Goal: Task Accomplishment & Management: Manage account settings

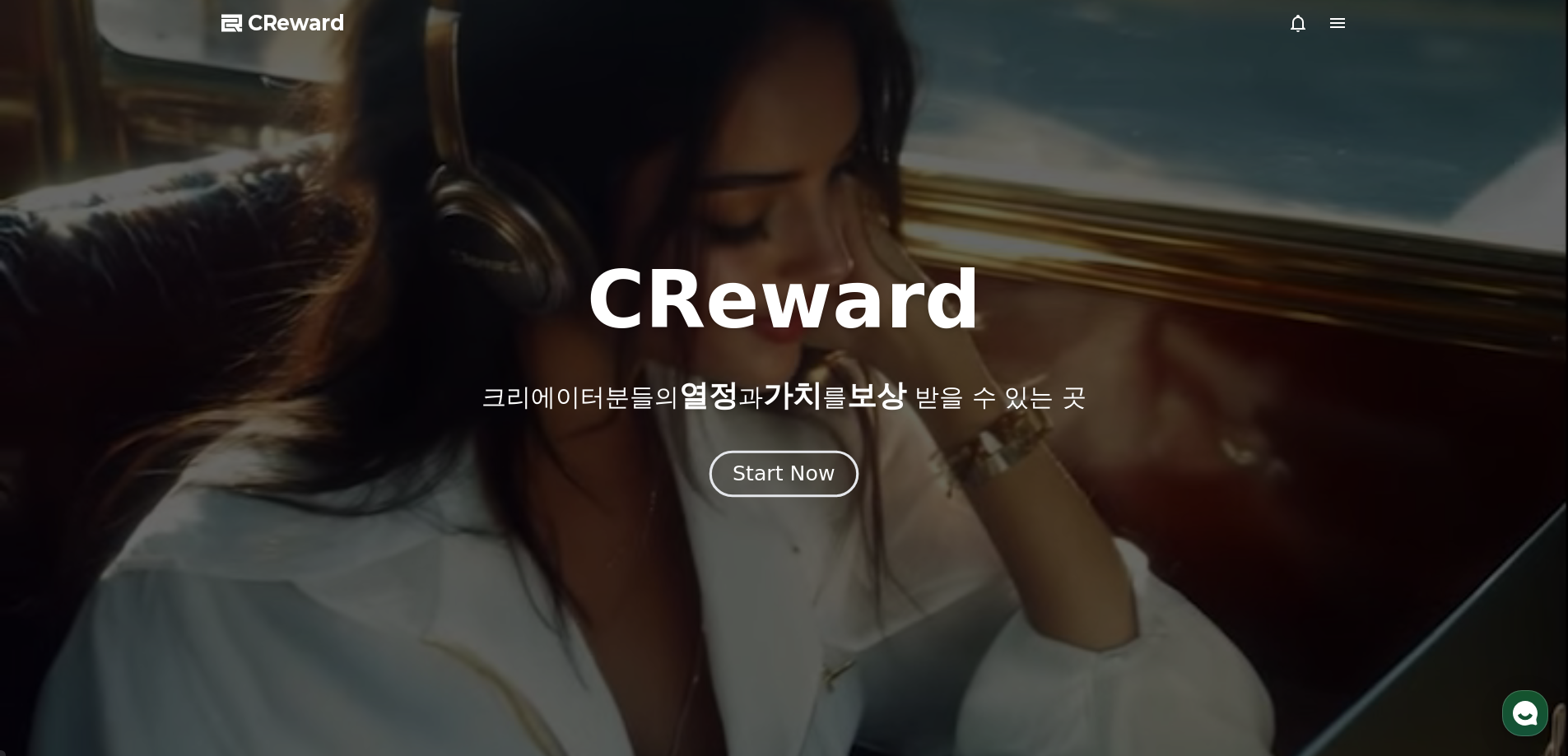
click at [776, 485] on div "Start Now" at bounding box center [784, 473] width 102 height 28
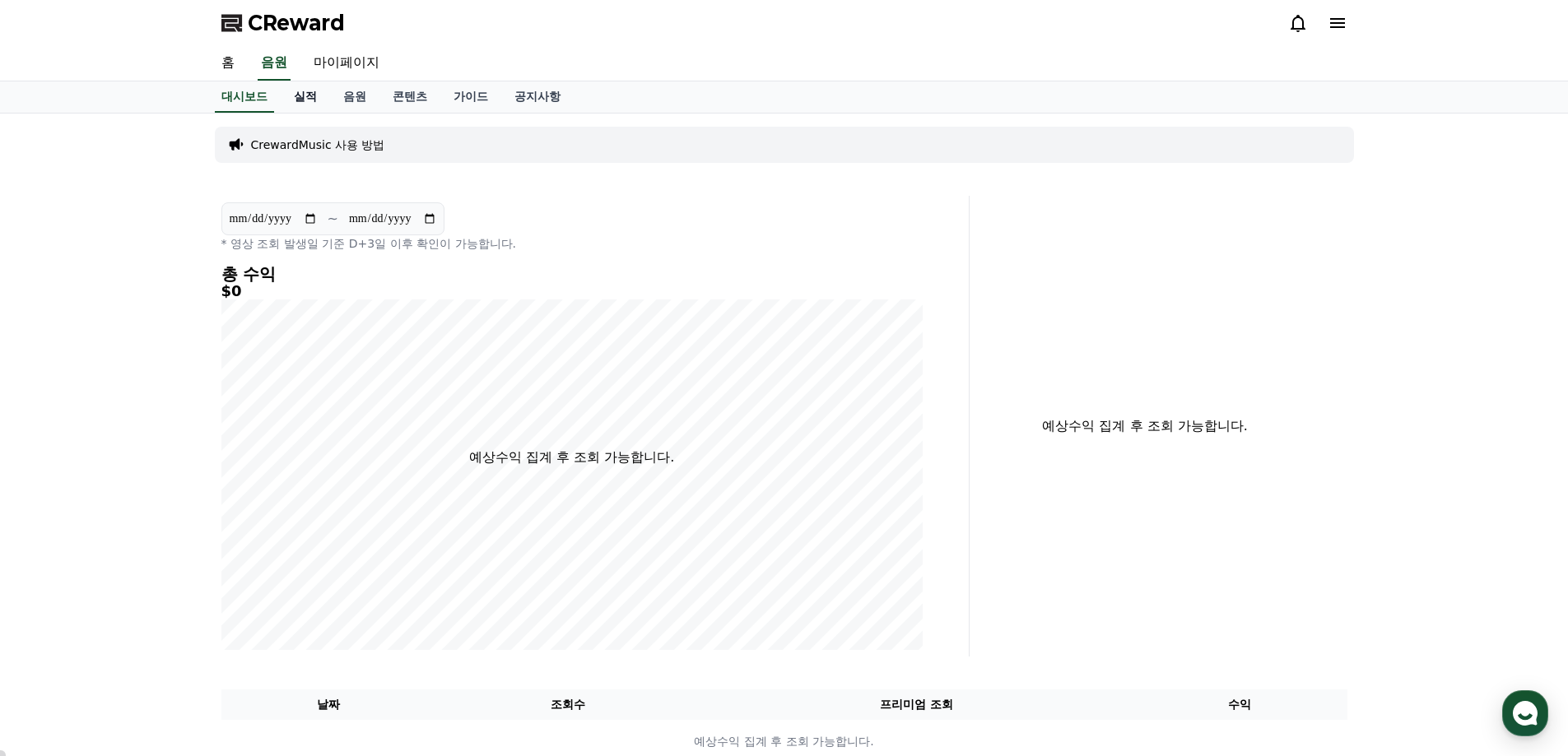
click at [305, 93] on link "실적" at bounding box center [306, 97] width 49 height 31
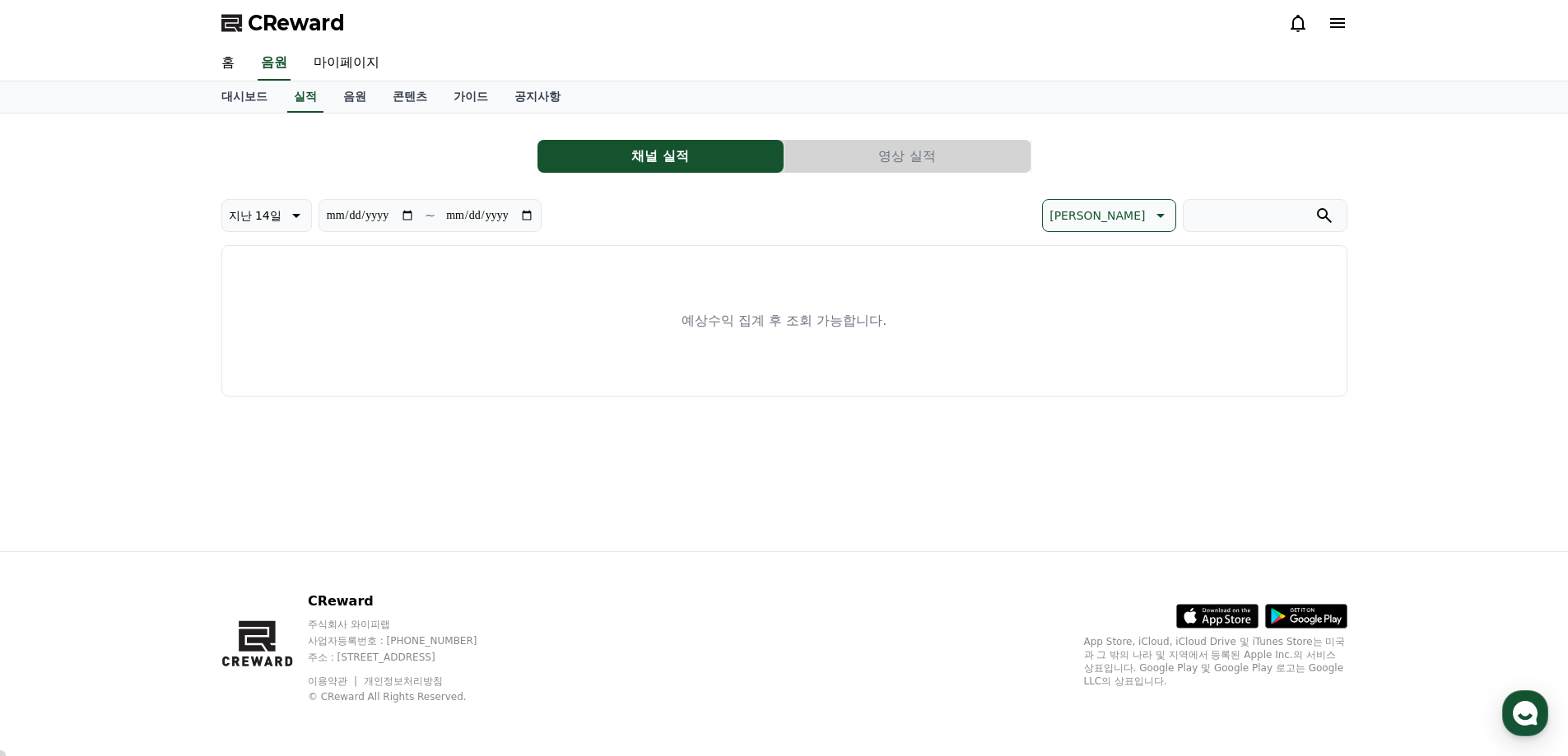
click at [636, 160] on button "채널 실적" at bounding box center [660, 156] width 246 height 33
click at [346, 98] on link "음원" at bounding box center [355, 97] width 49 height 31
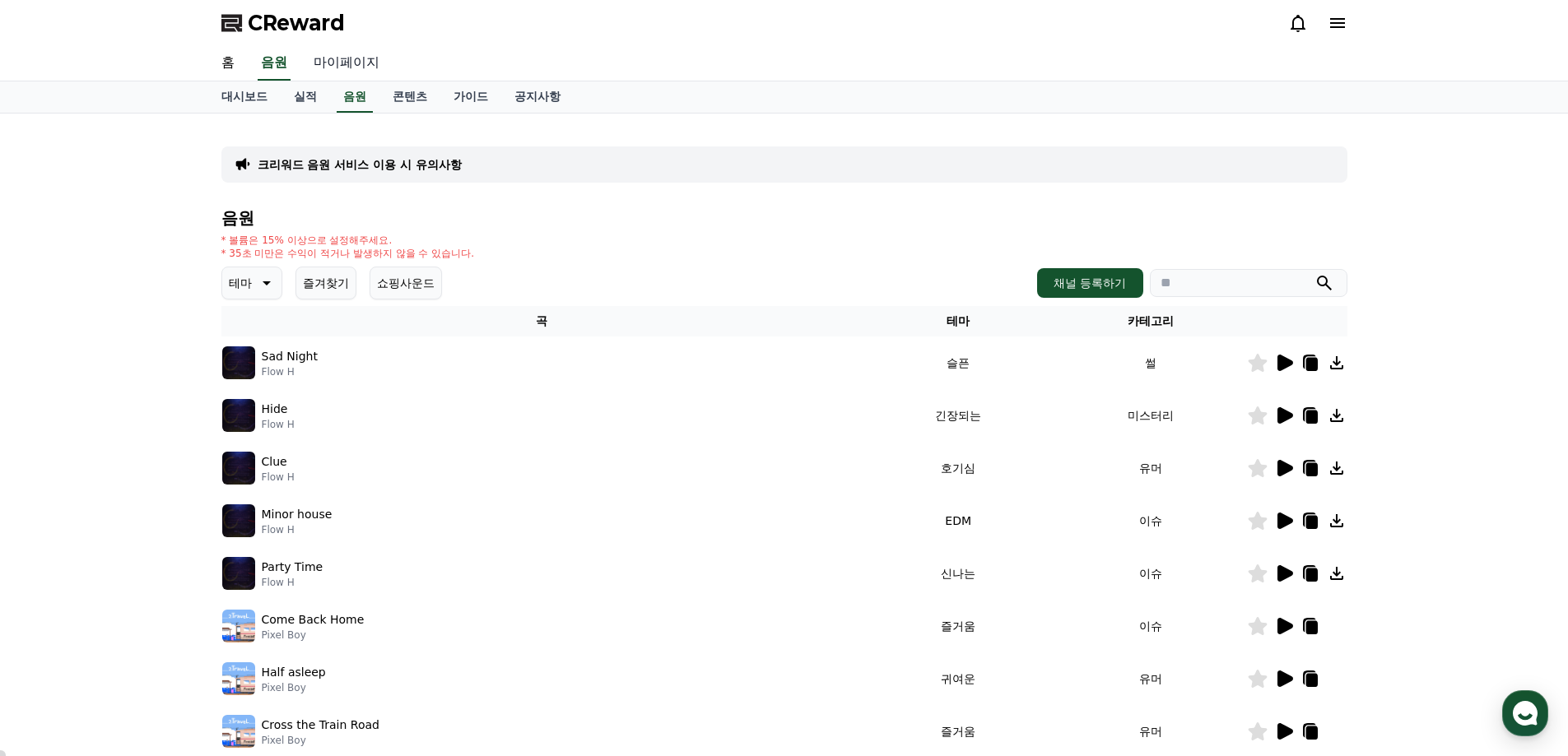
click at [341, 62] on link "마이페이지" at bounding box center [346, 64] width 92 height 35
select select "**********"
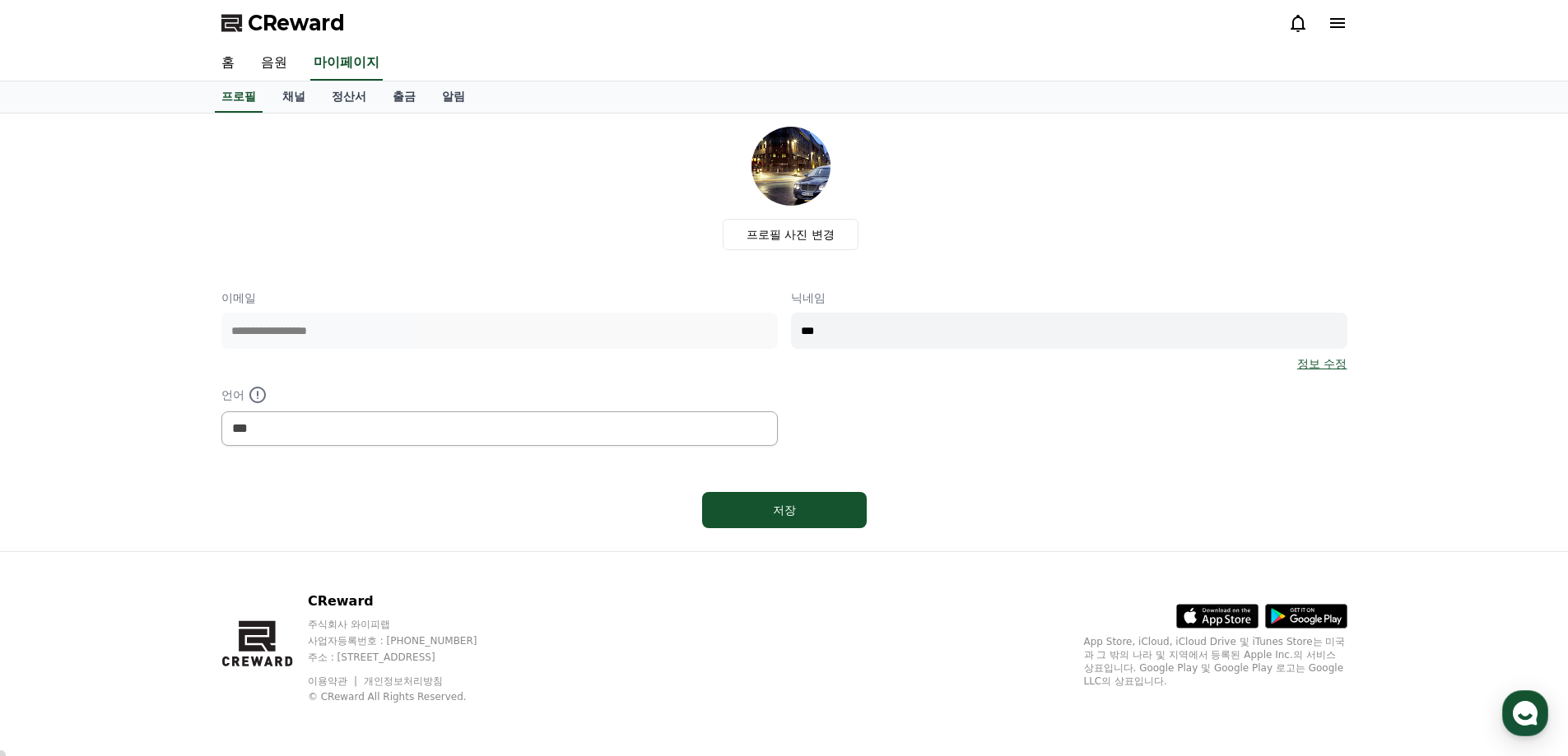
click at [1320, 357] on link "정보 수정" at bounding box center [1322, 364] width 49 height 16
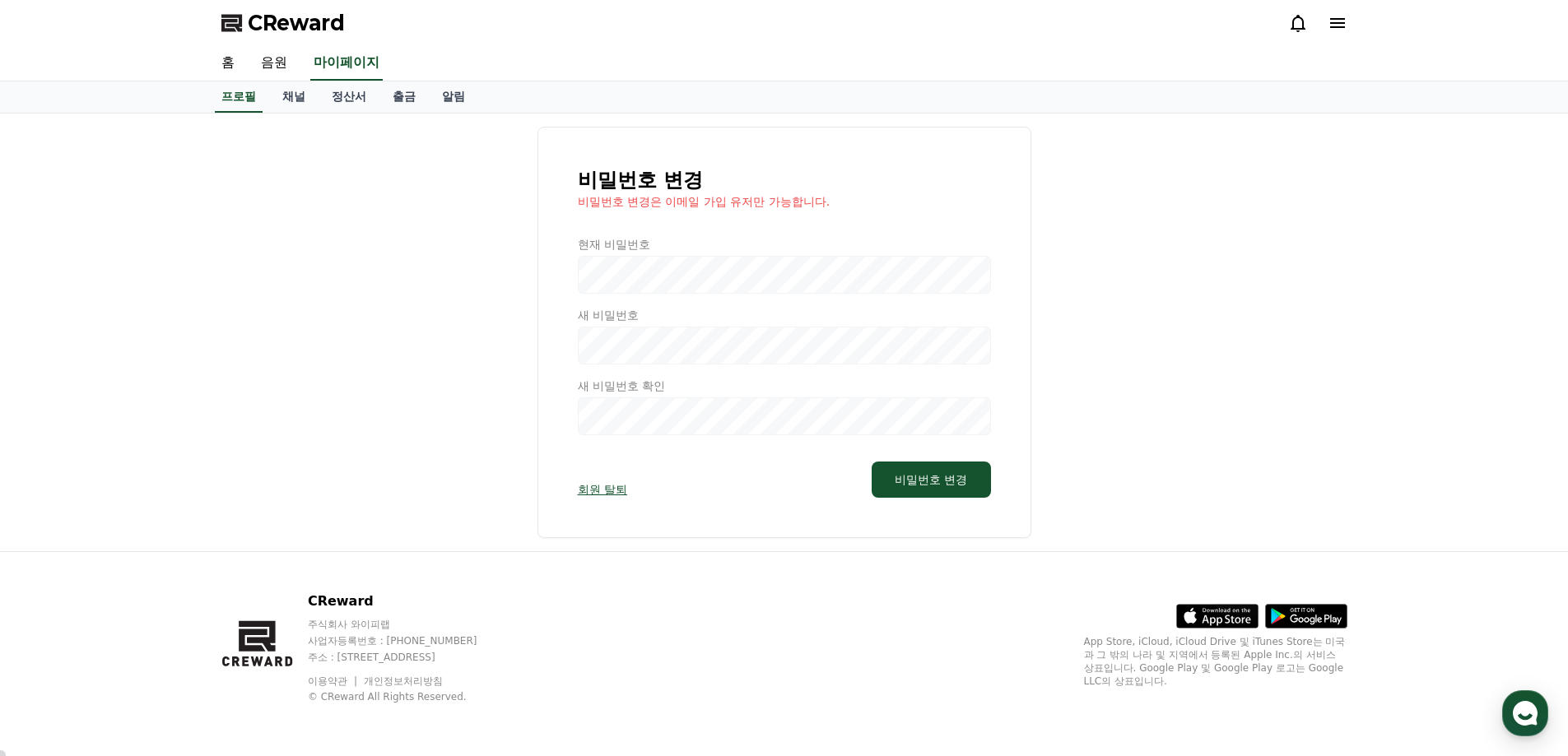
drag, startPoint x: 416, startPoint y: 264, endPoint x: 427, endPoint y: 263, distance: 11.0
click at [415, 263] on div "비밀번호 변경 비밀번호 변경은 이메일 가입 유저만 가능합니다. 현재 비밀번호 새 비밀번호 새 비밀번호 확인 회원 탈퇴 비밀번호 변경" at bounding box center [784, 332] width 1126 height 411
select select "**********"
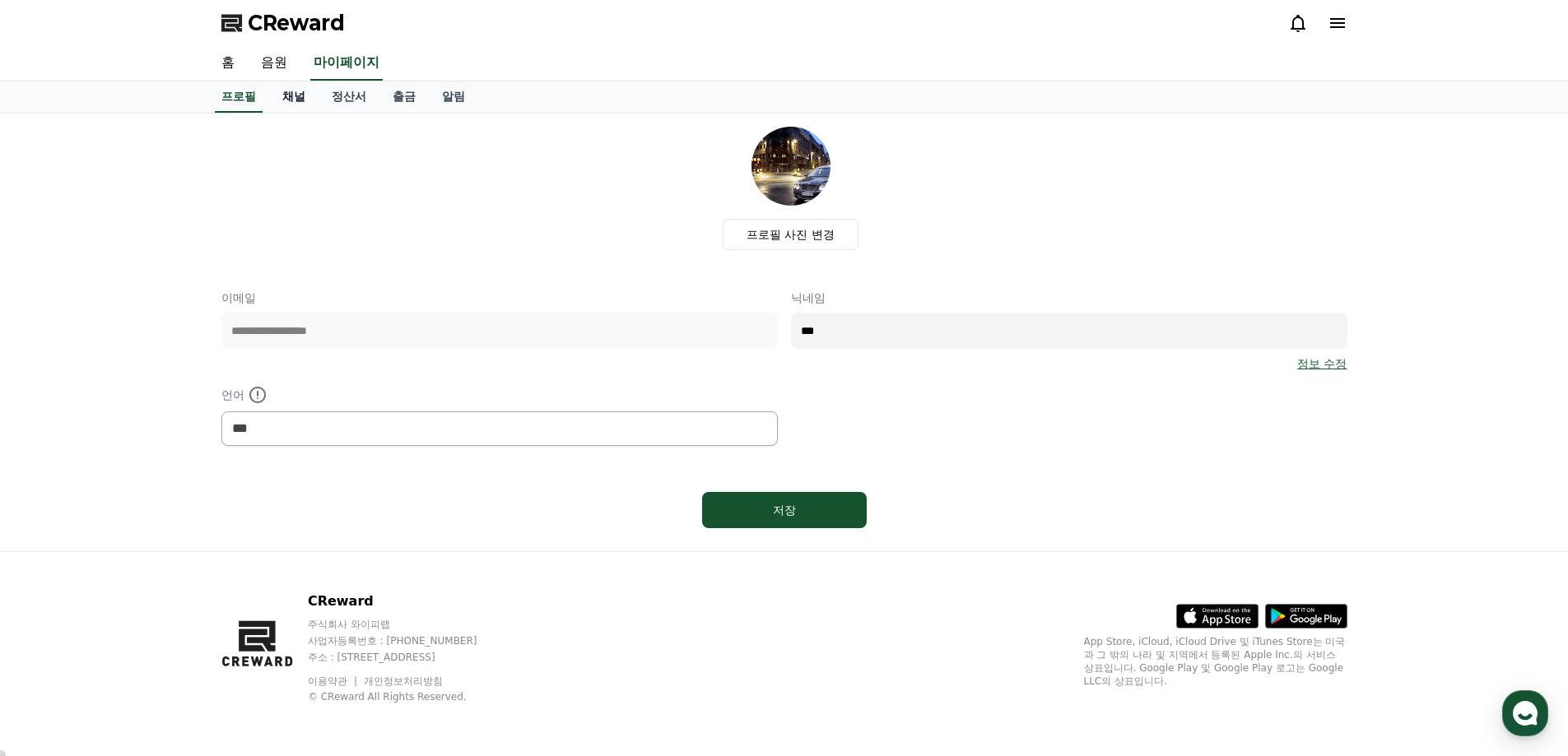
click at [286, 89] on link "채널" at bounding box center [294, 97] width 49 height 31
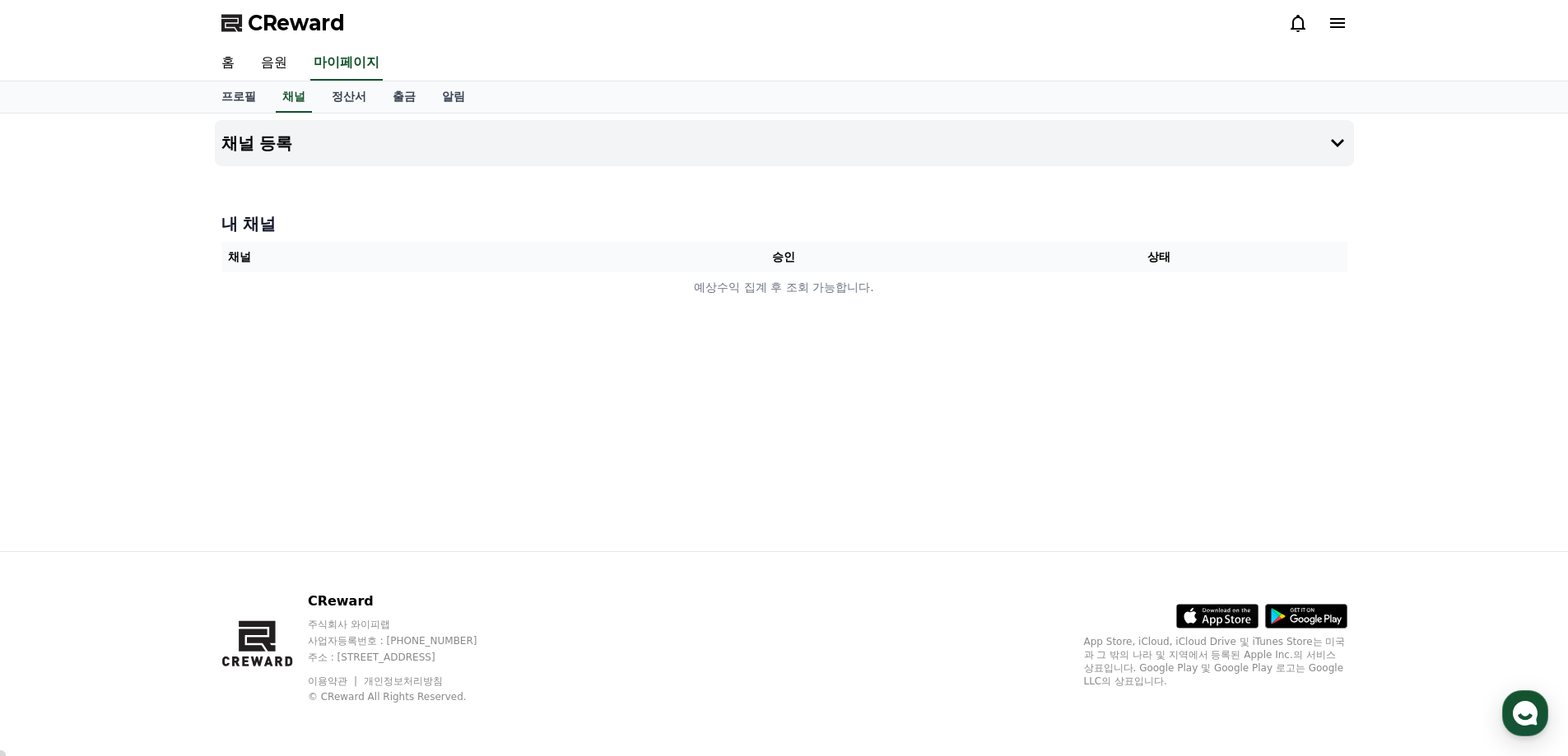
click at [235, 257] on th "채널" at bounding box center [409, 256] width 375 height 30
click at [1167, 259] on th "상태" at bounding box center [1158, 256] width 375 height 30
click at [1335, 139] on icon at bounding box center [1337, 143] width 20 height 20
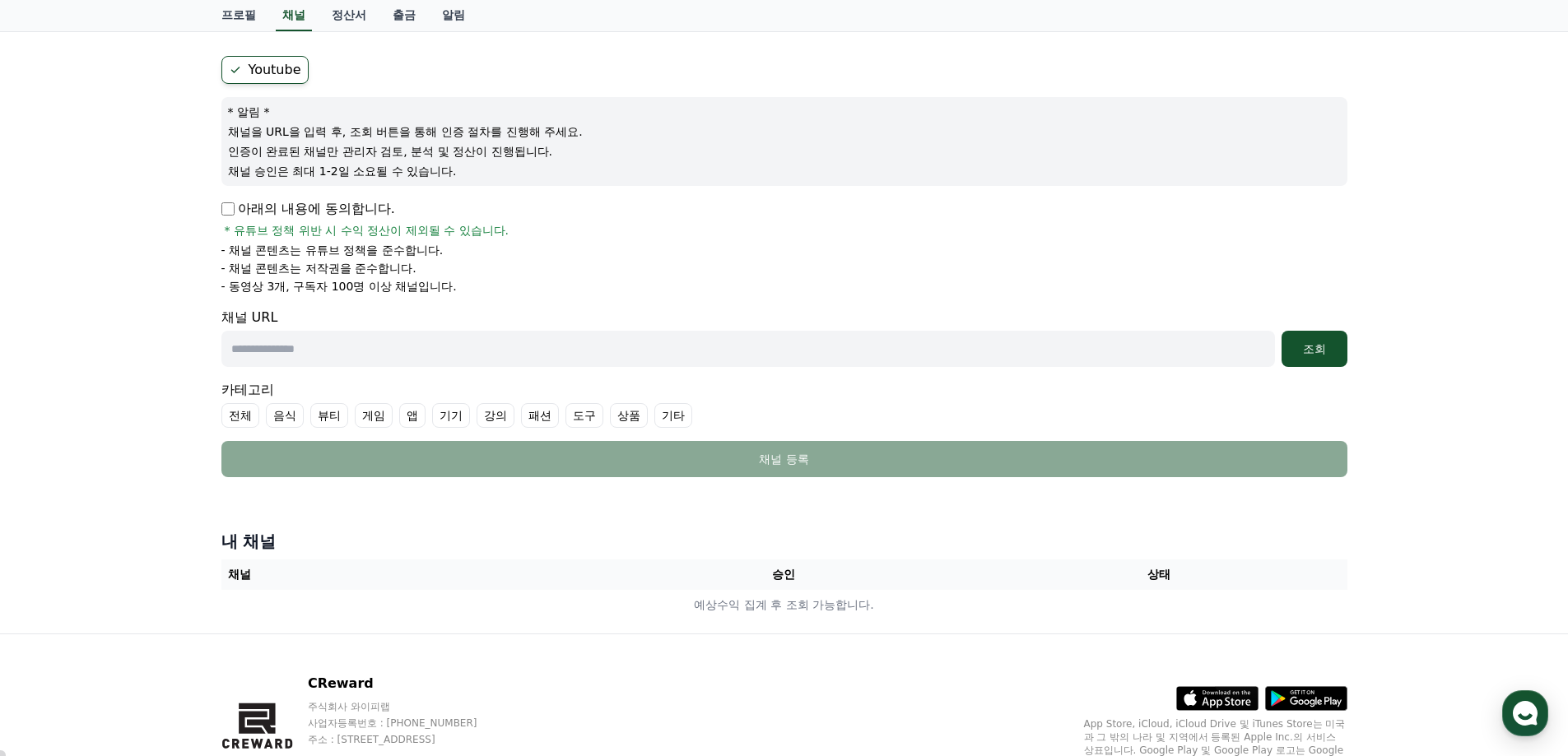
scroll to position [47, 0]
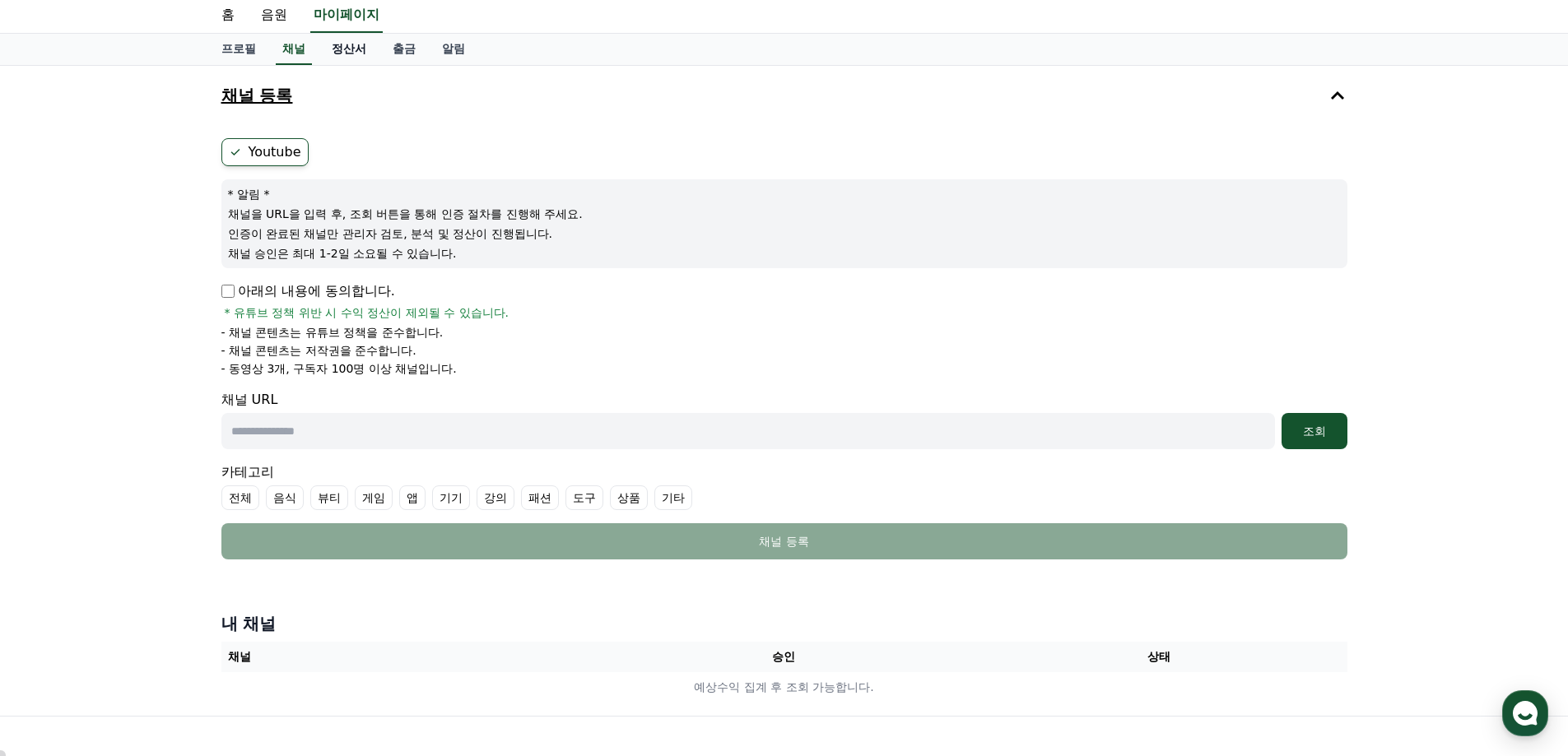
click at [350, 47] on link "정산서" at bounding box center [348, 49] width 61 height 31
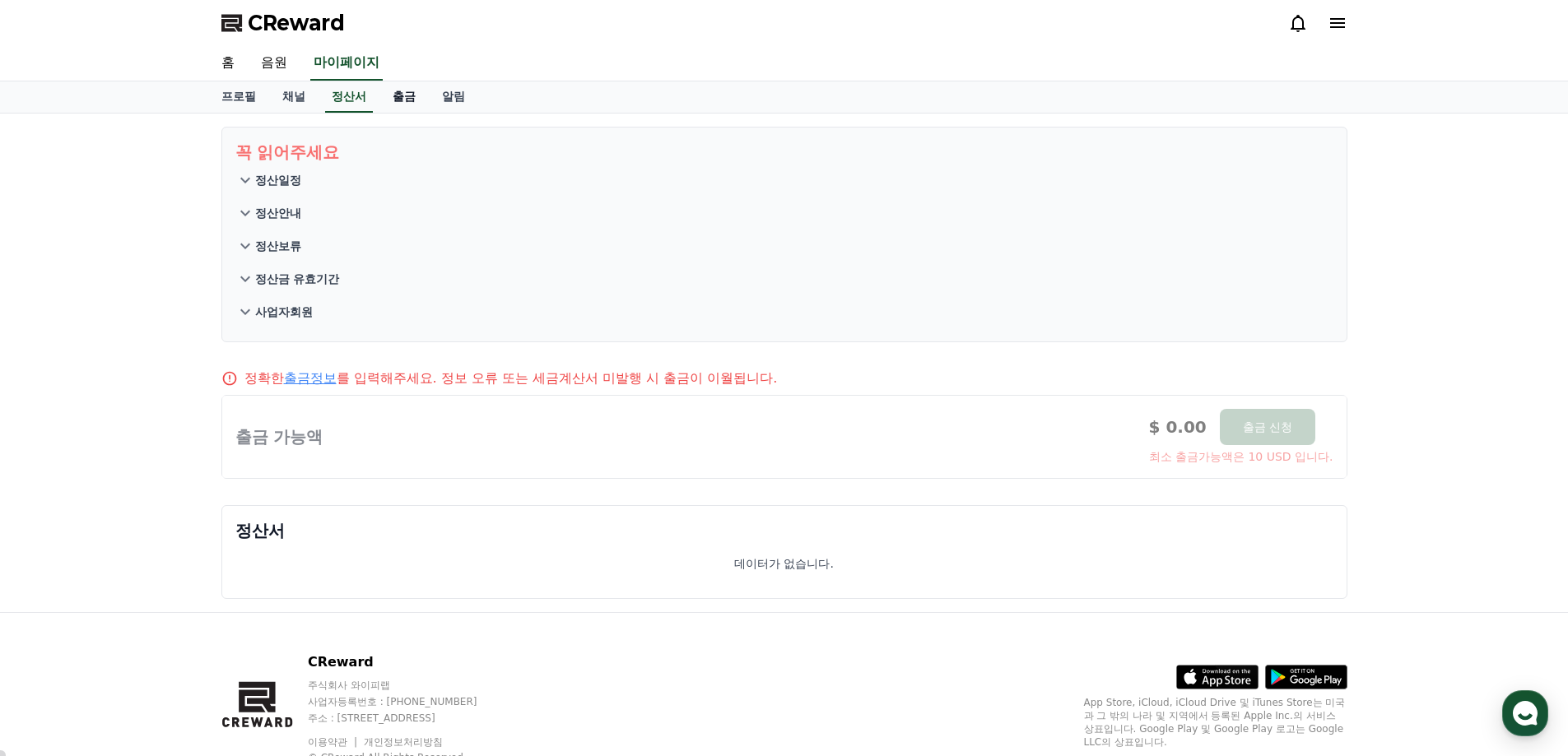
click at [411, 88] on link "출금" at bounding box center [404, 97] width 49 height 31
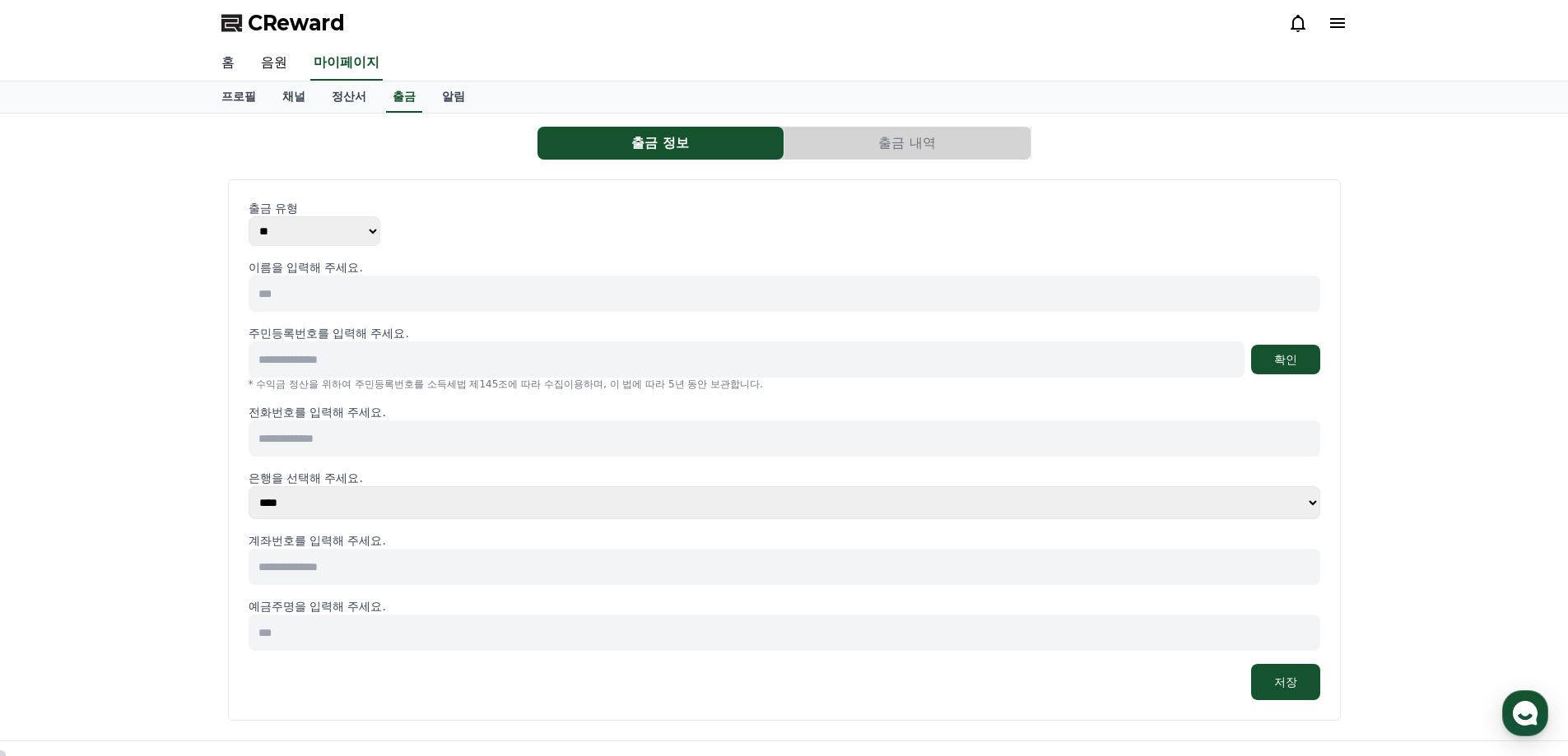
click at [232, 57] on link "홈" at bounding box center [227, 64] width 39 height 35
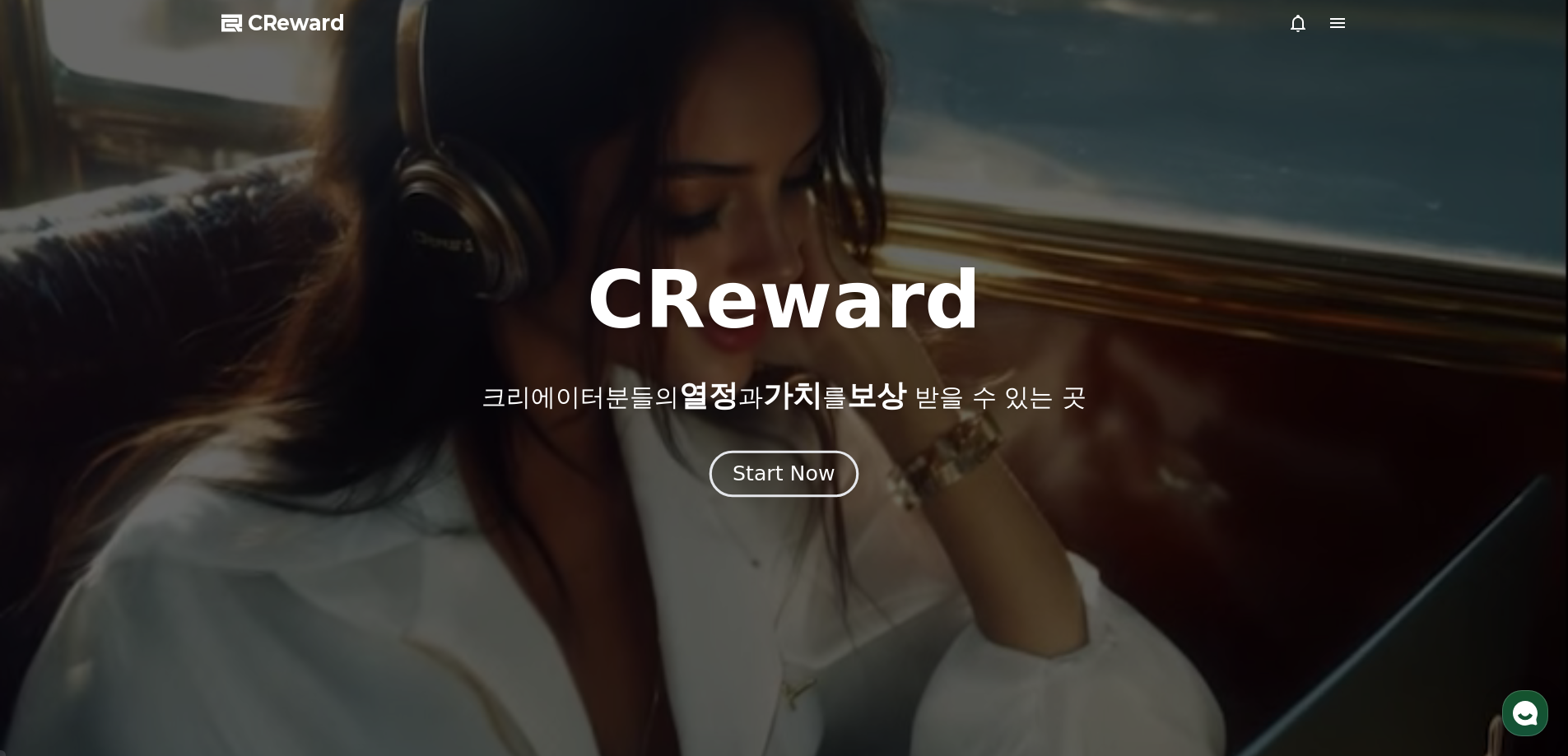
click at [797, 476] on div "Start Now" at bounding box center [784, 473] width 102 height 28
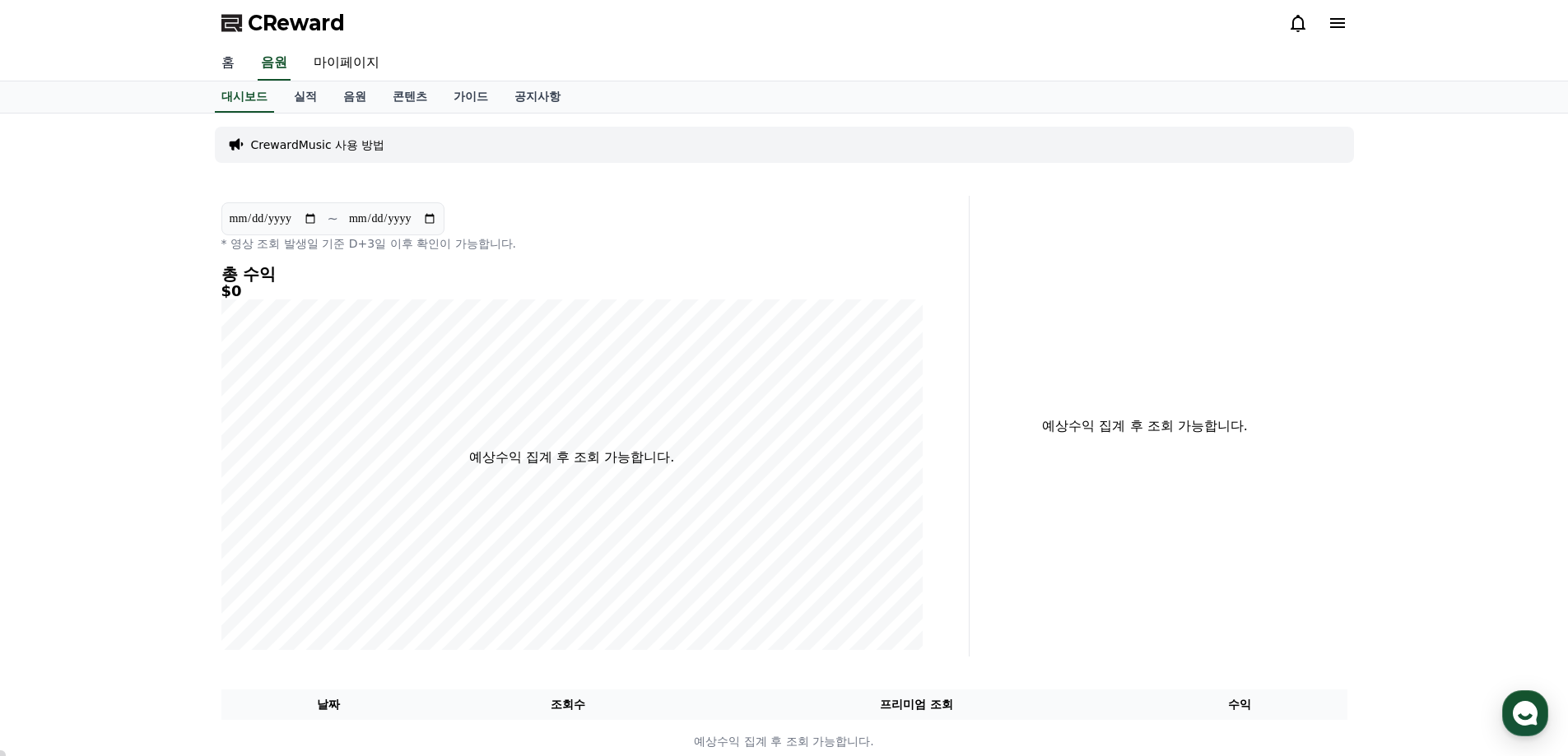
click at [237, 57] on link "홈" at bounding box center [227, 64] width 39 height 35
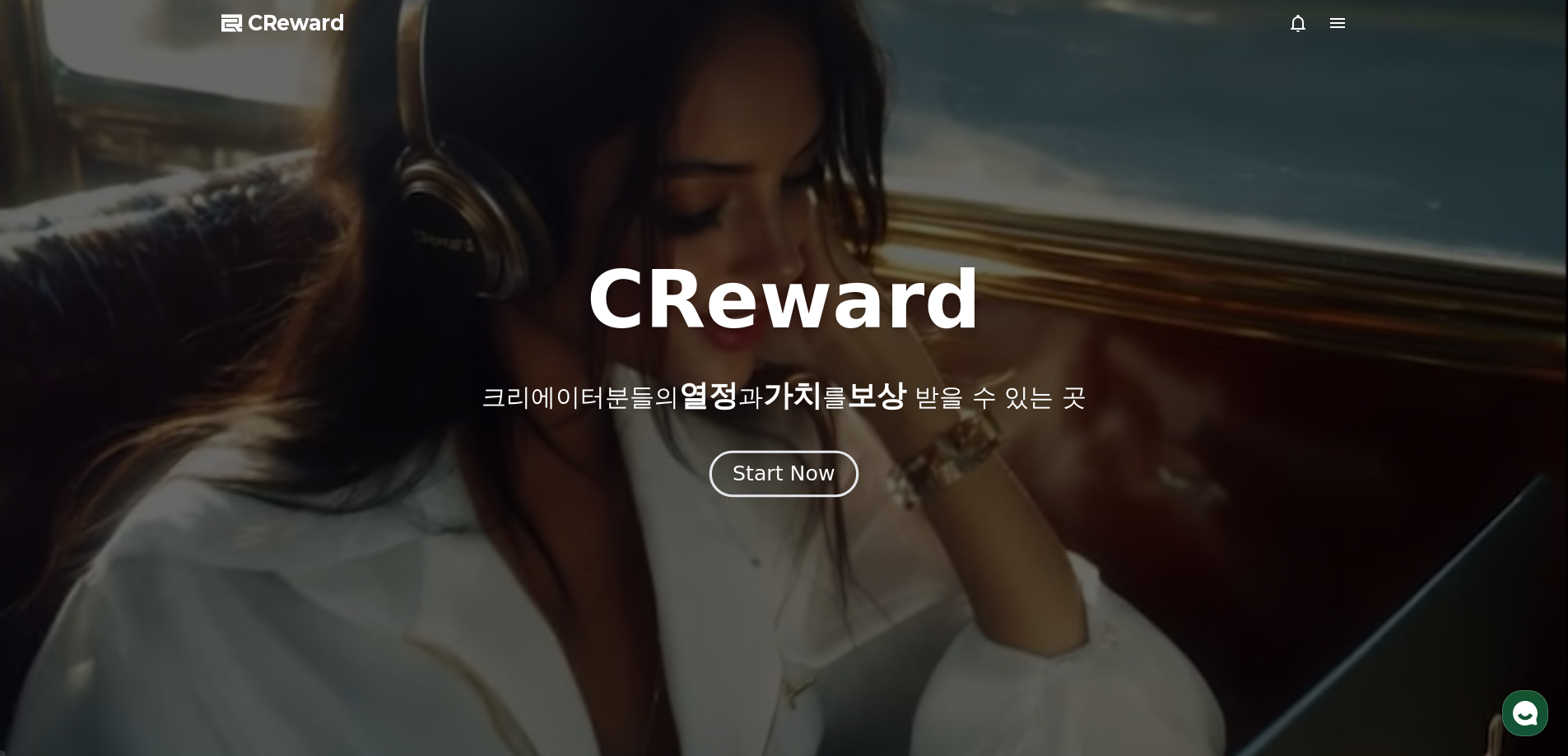
click at [783, 461] on div "Start Now" at bounding box center [784, 473] width 102 height 28
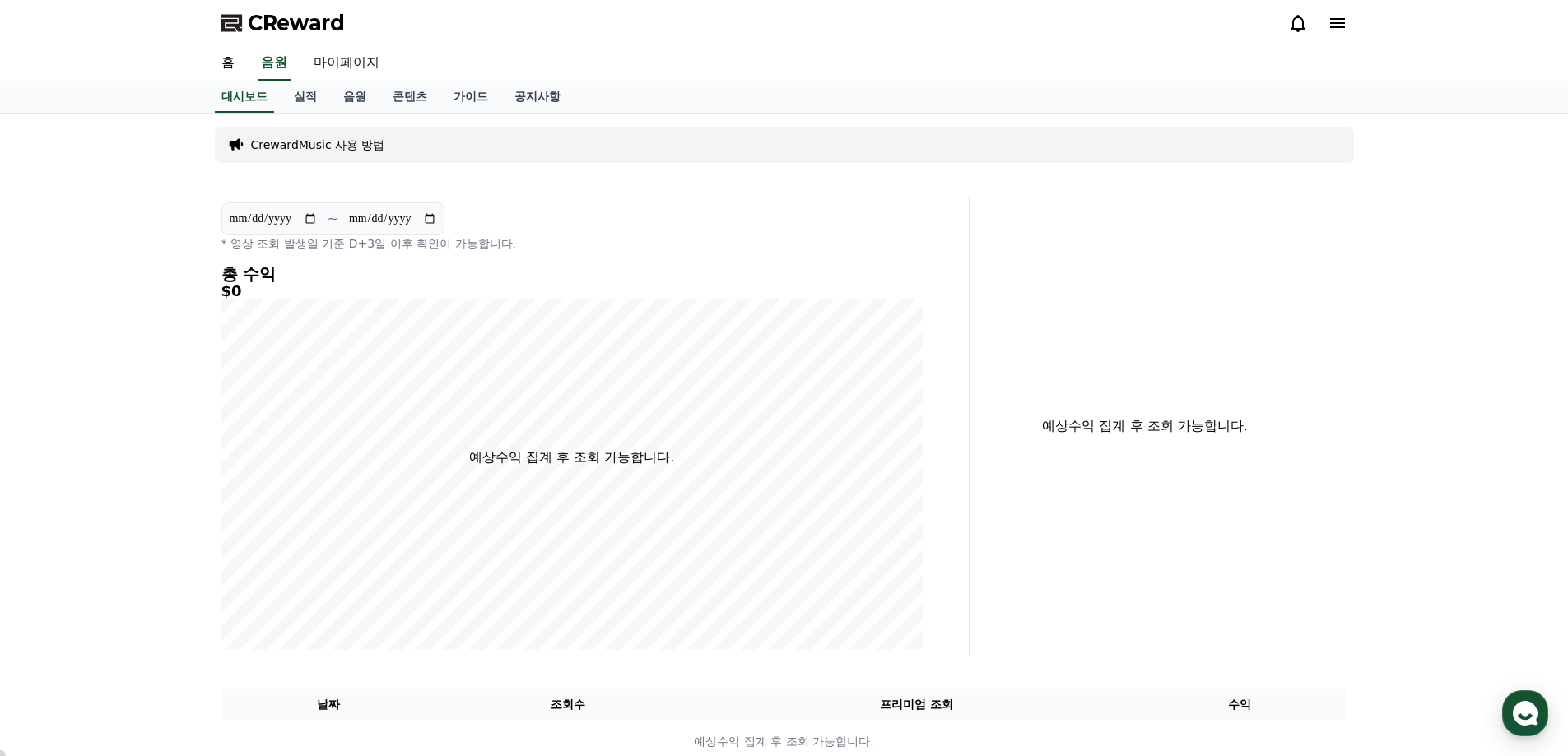
click at [341, 53] on link "마이페이지" at bounding box center [346, 64] width 92 height 35
select select "**********"
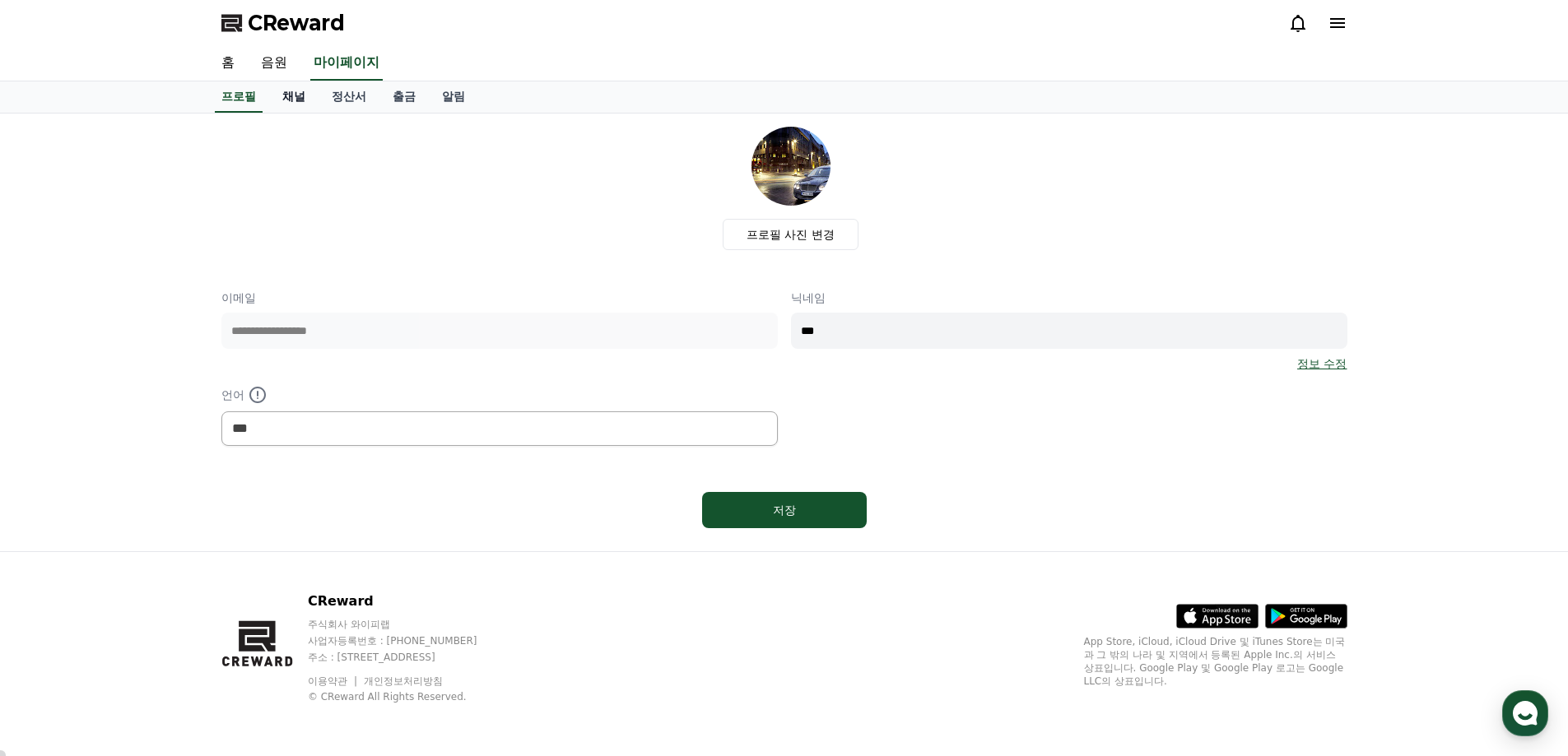
click at [291, 94] on link "채널" at bounding box center [294, 97] width 49 height 31
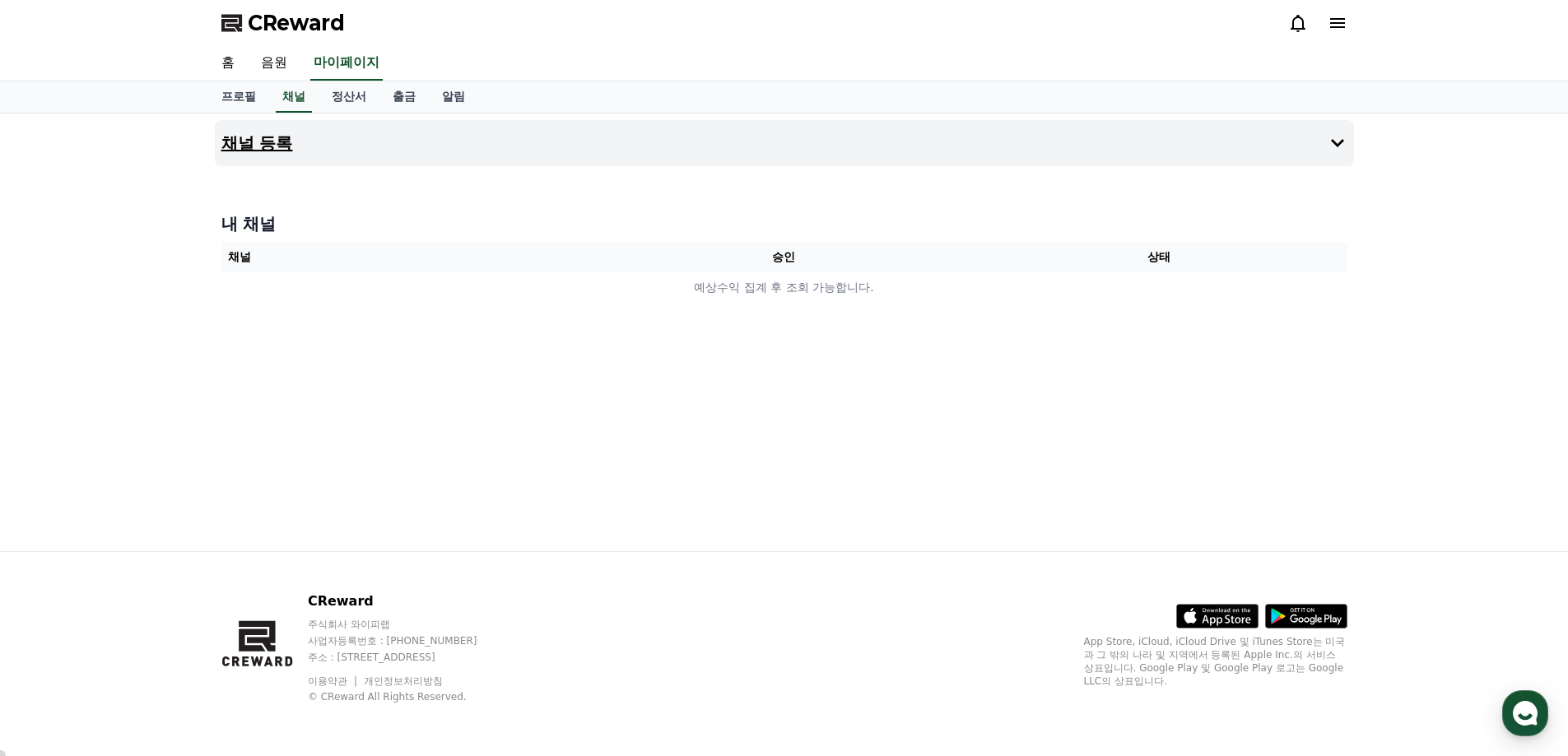
click at [1340, 139] on icon at bounding box center [1337, 143] width 20 height 20
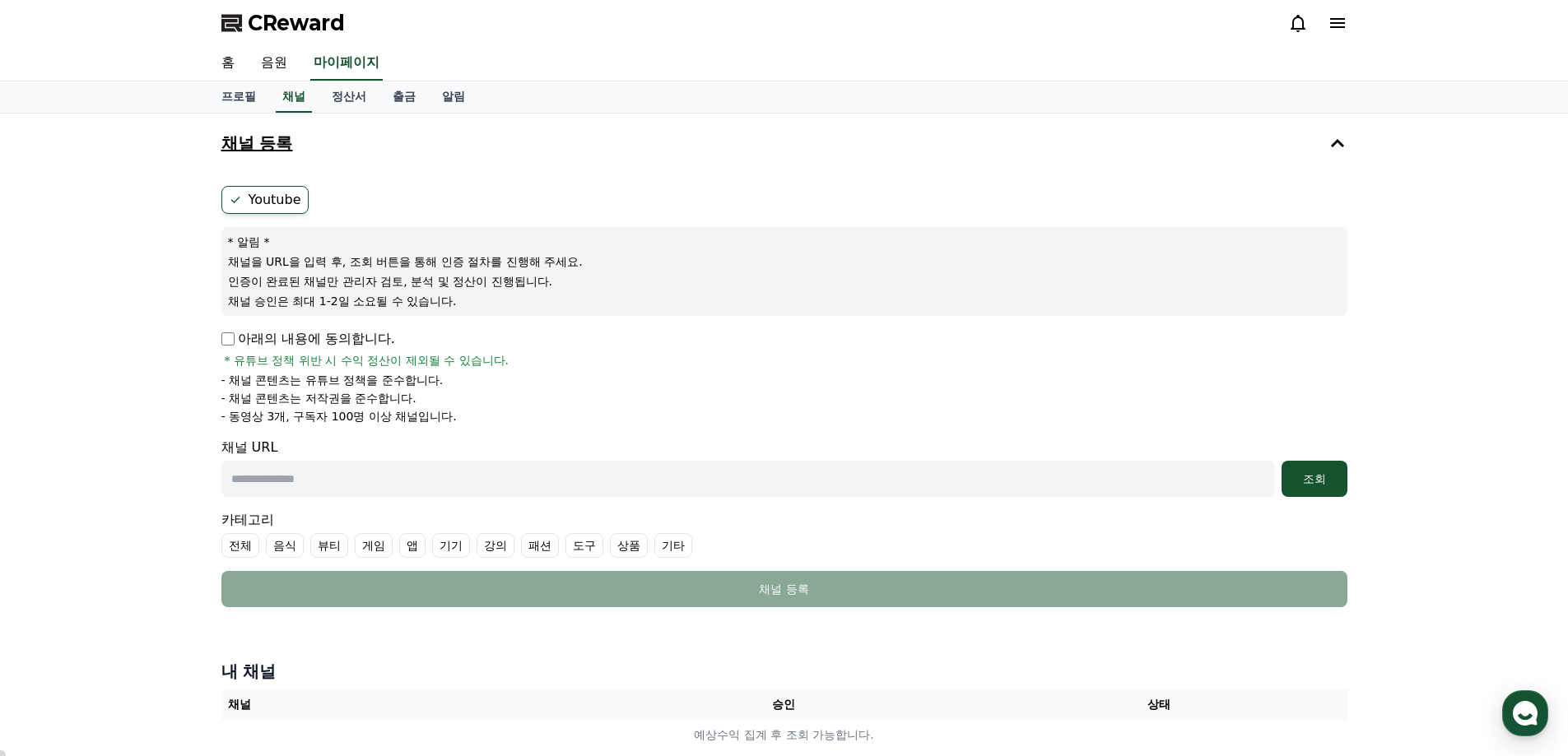
scroll to position [164, 0]
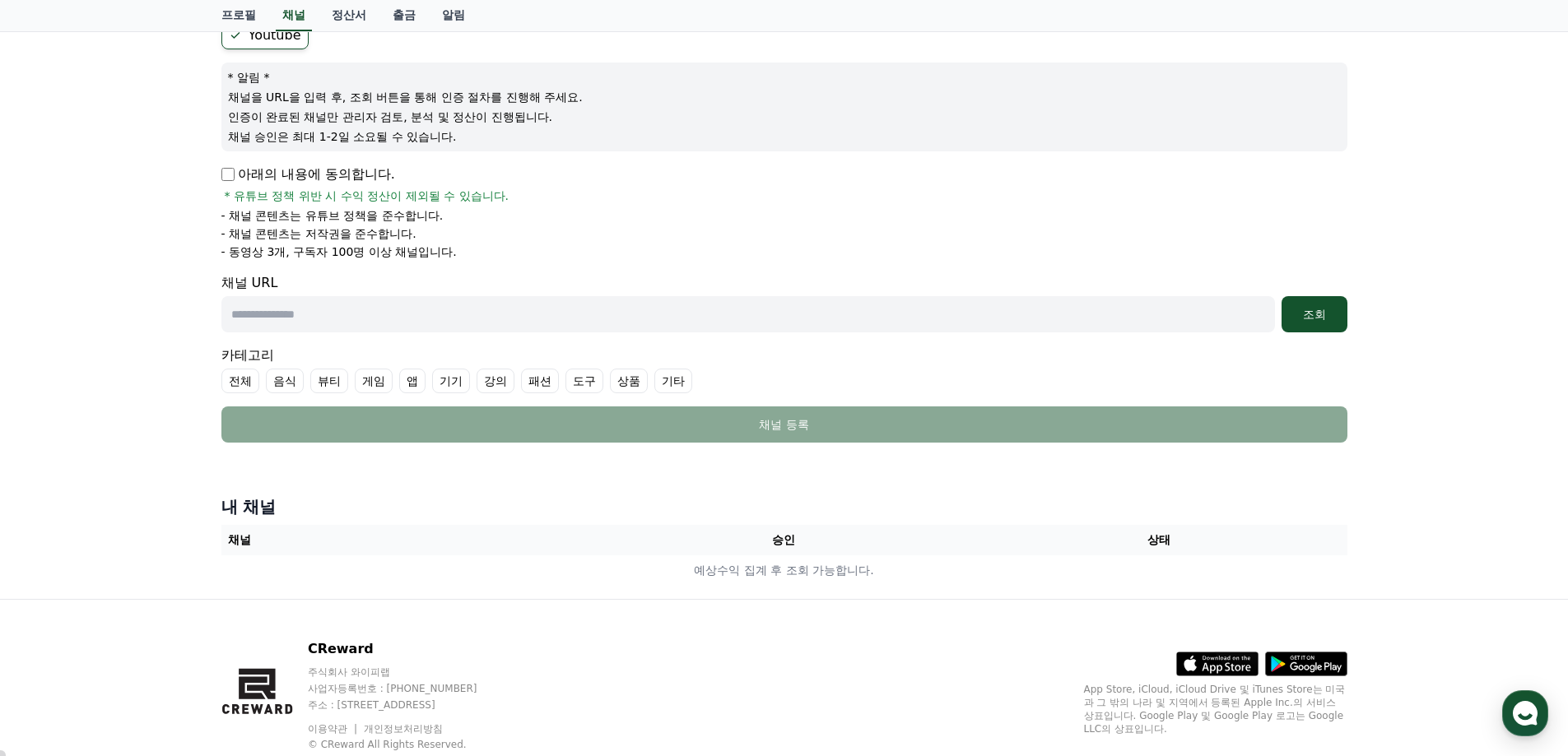
click at [286, 305] on input "text" at bounding box center [748, 315] width 1054 height 36
paste input "**********"
type input "**********"
click at [248, 378] on label "전체" at bounding box center [241, 380] width 38 height 25
click at [695, 378] on label "기타" at bounding box center [693, 380] width 38 height 25
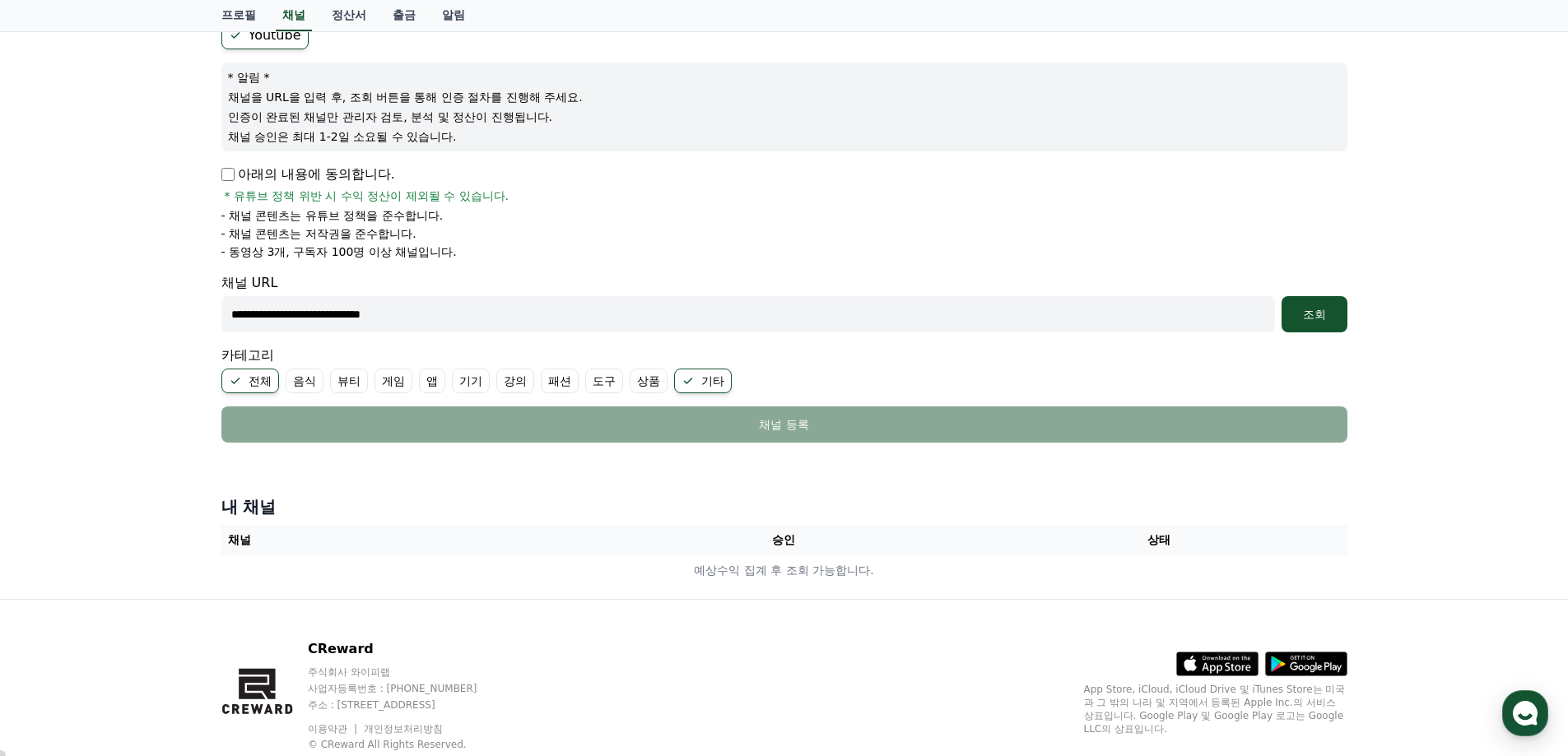
click at [243, 378] on label "전체" at bounding box center [250, 380] width 57 height 25
click at [1318, 316] on div "조회" at bounding box center [1314, 315] width 53 height 16
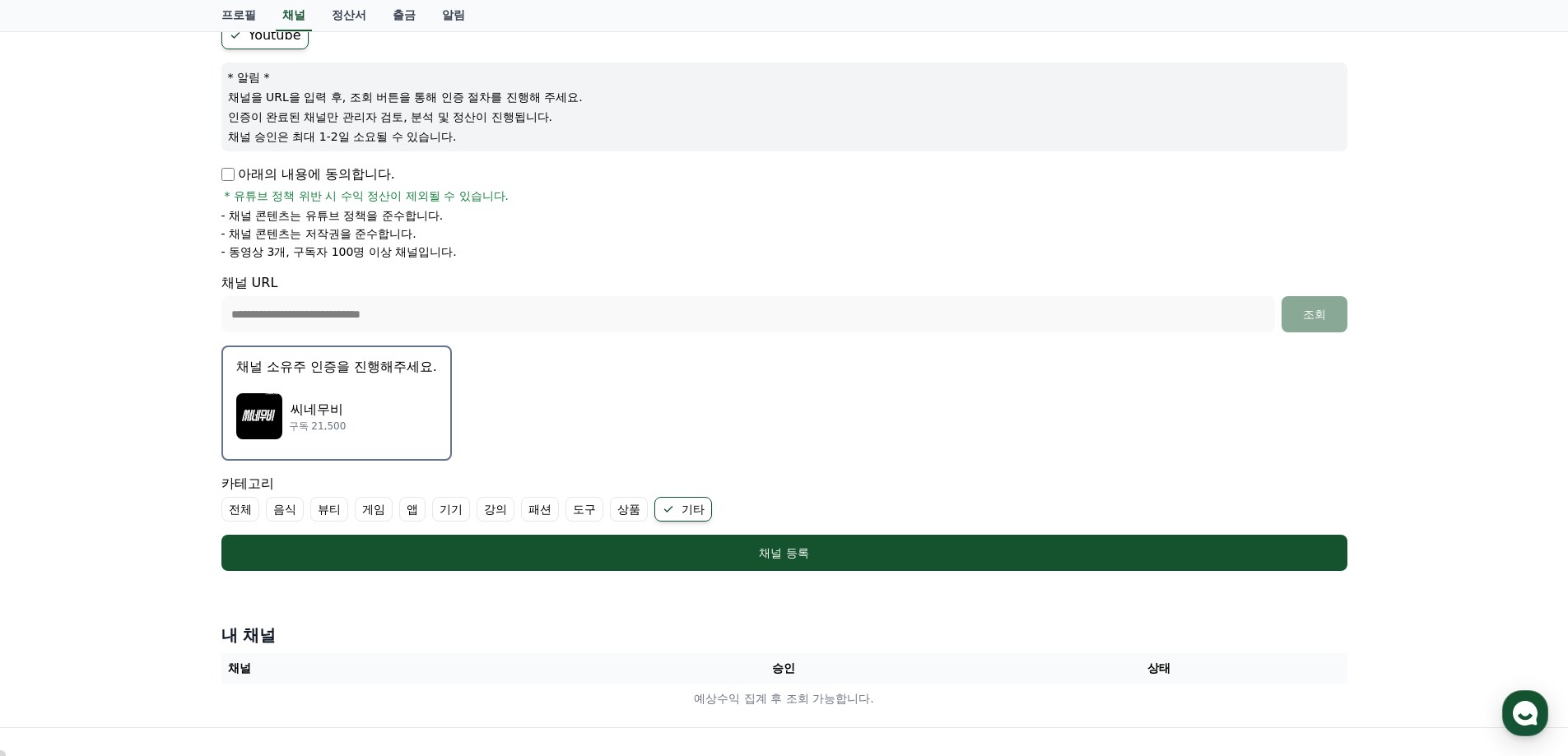
scroll to position [341, 0]
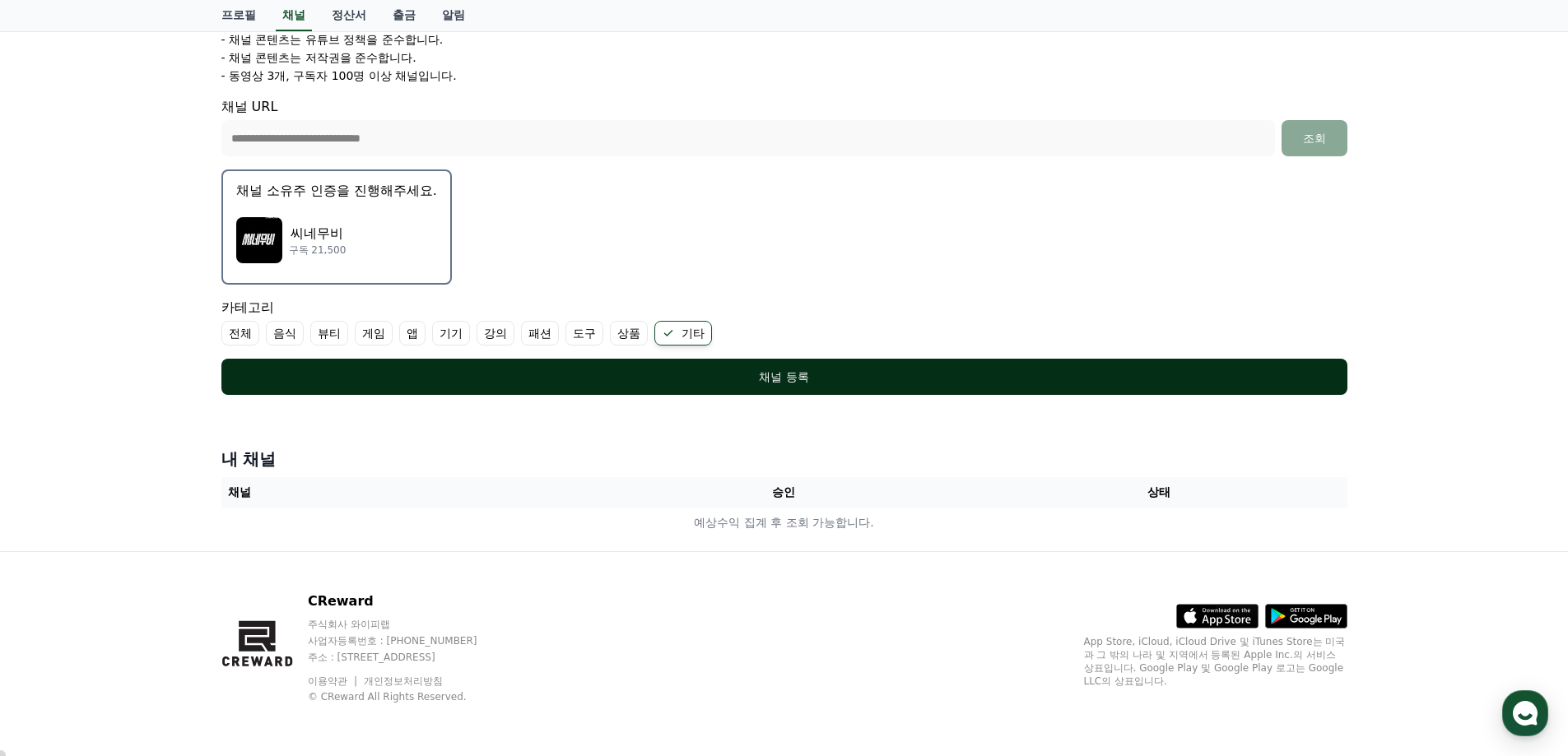
click at [782, 375] on div "채널 등록" at bounding box center [784, 377] width 1060 height 16
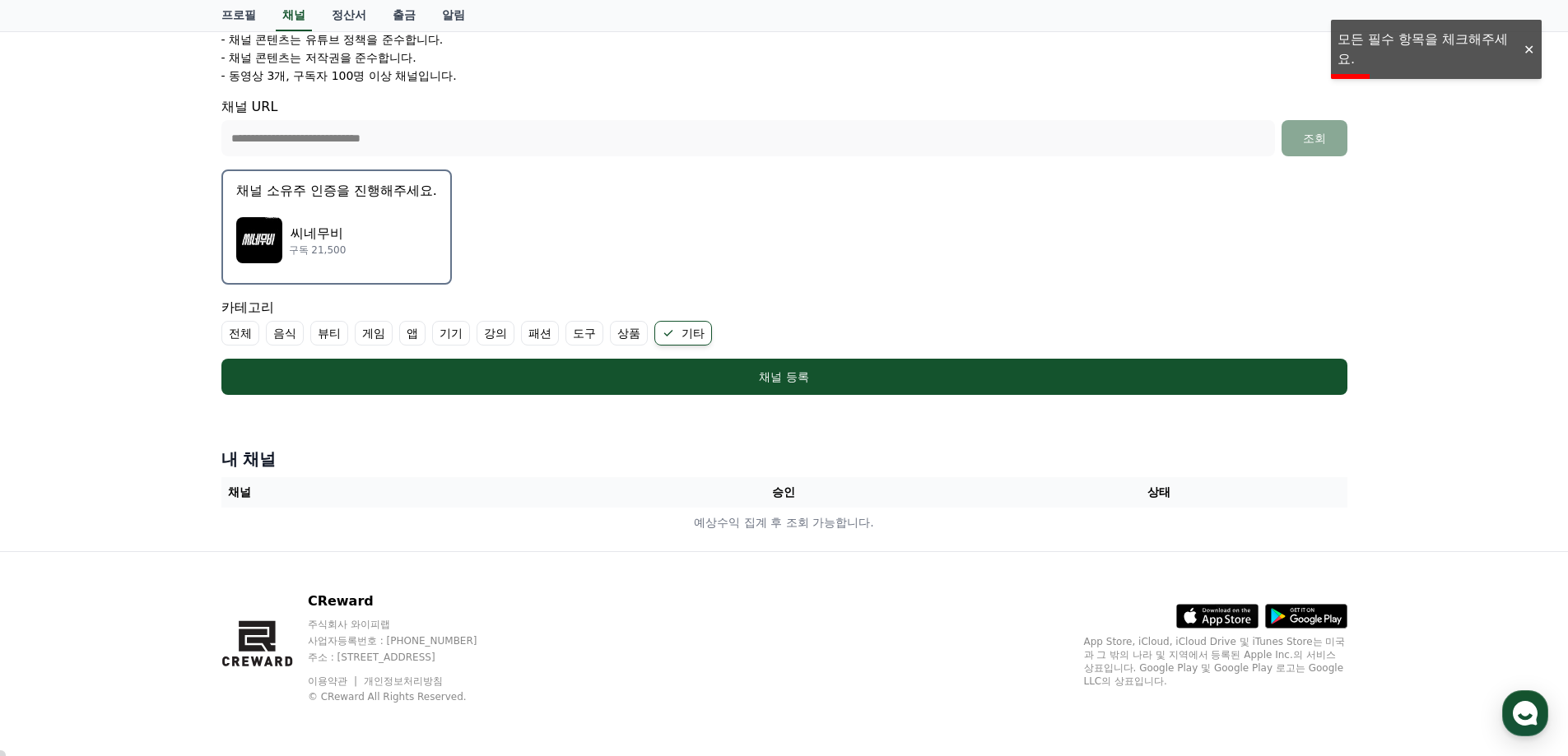
click at [793, 265] on form "**********" at bounding box center [784, 119] width 1126 height 550
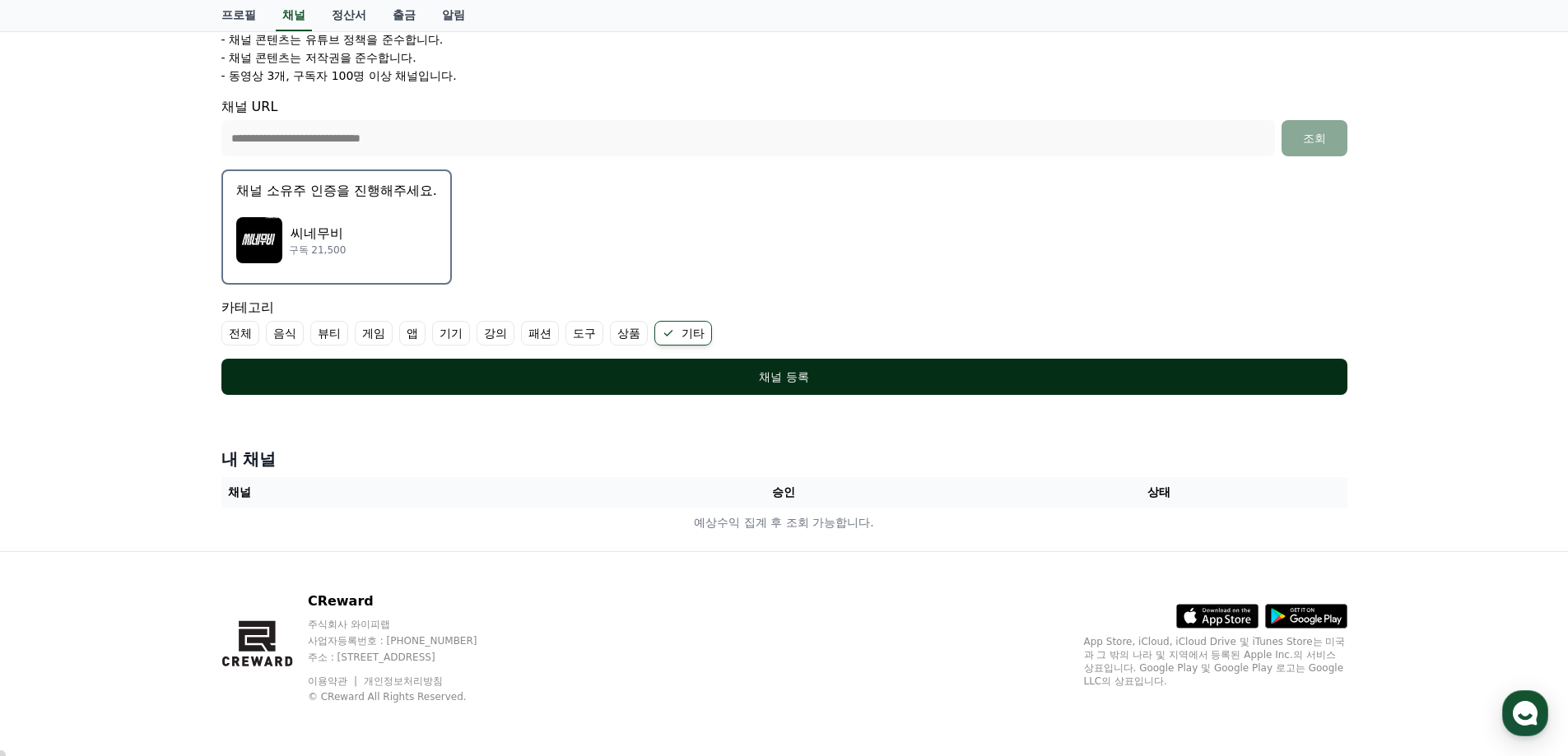
click at [810, 375] on div "채널 등록" at bounding box center [784, 377] width 1060 height 16
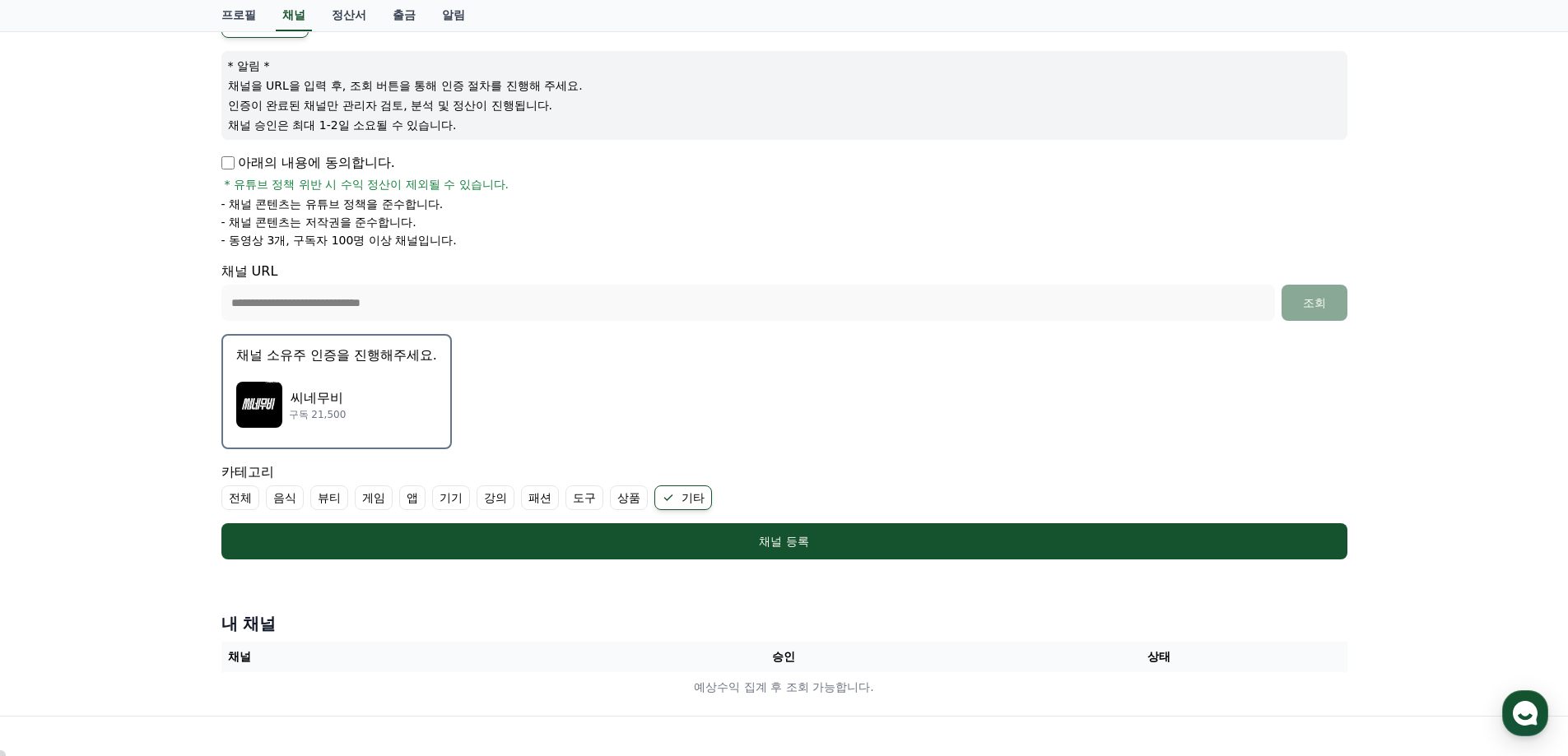
scroll to position [94, 0]
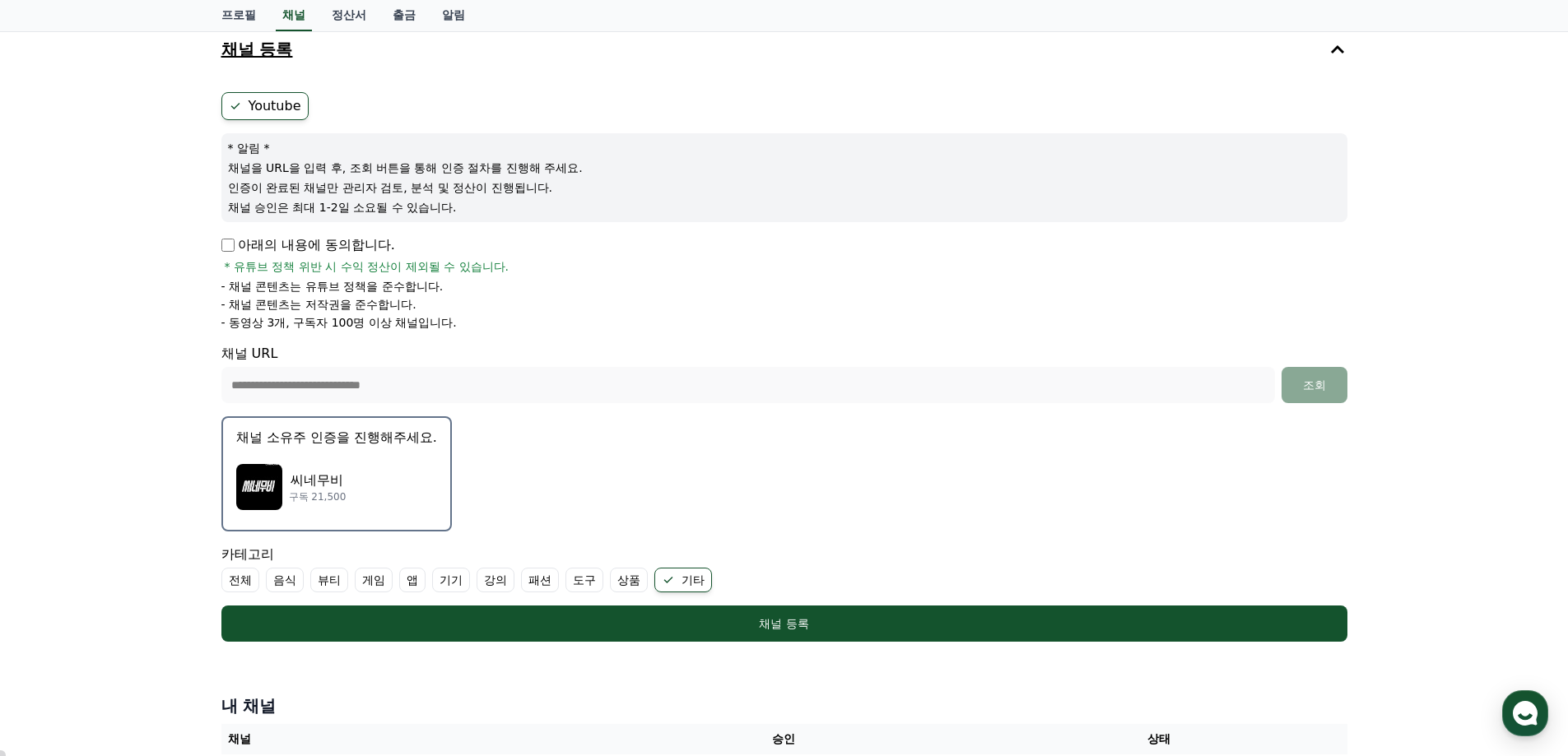
click at [358, 456] on div "씨네무비 구독 21,500" at bounding box center [337, 487] width 201 height 66
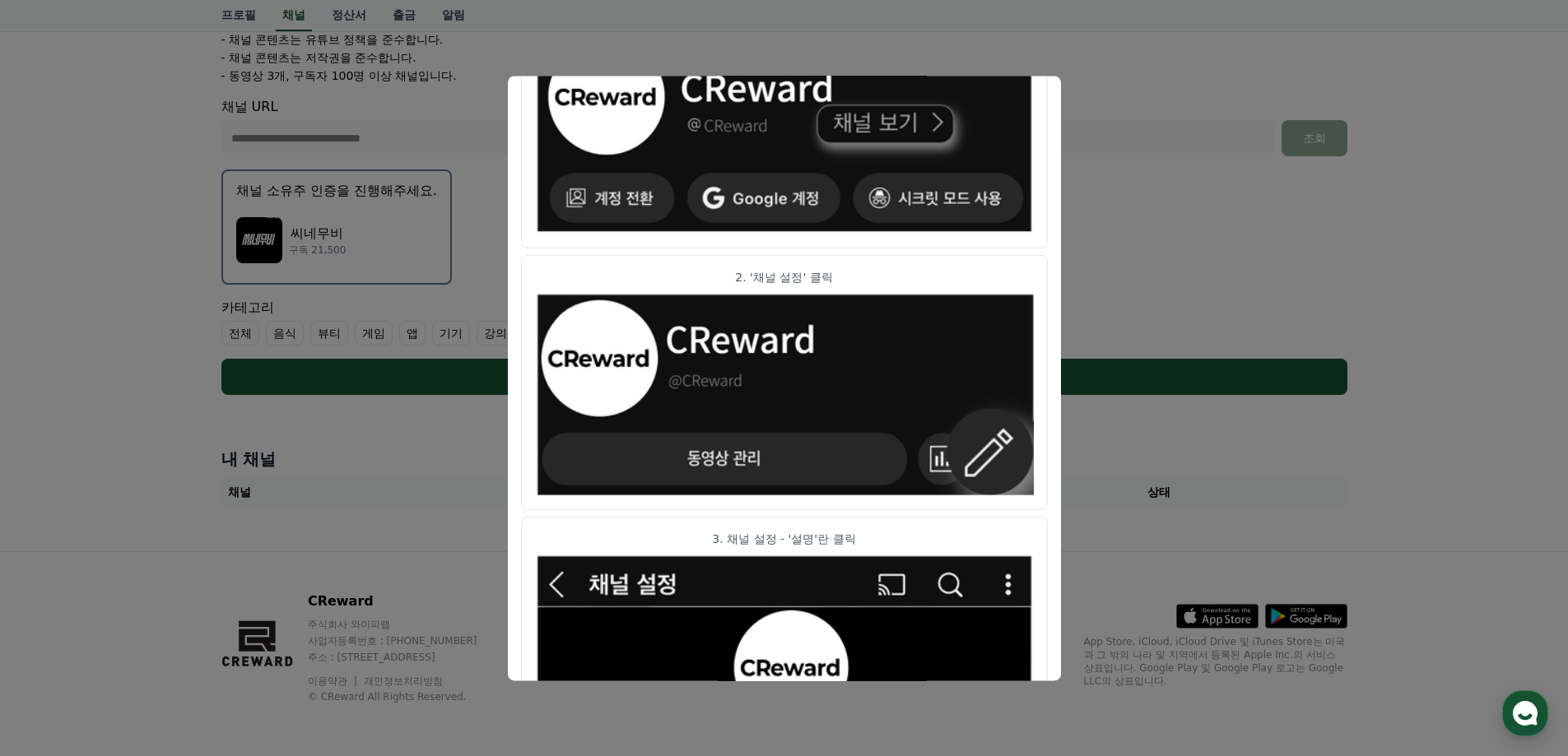
scroll to position [0, 0]
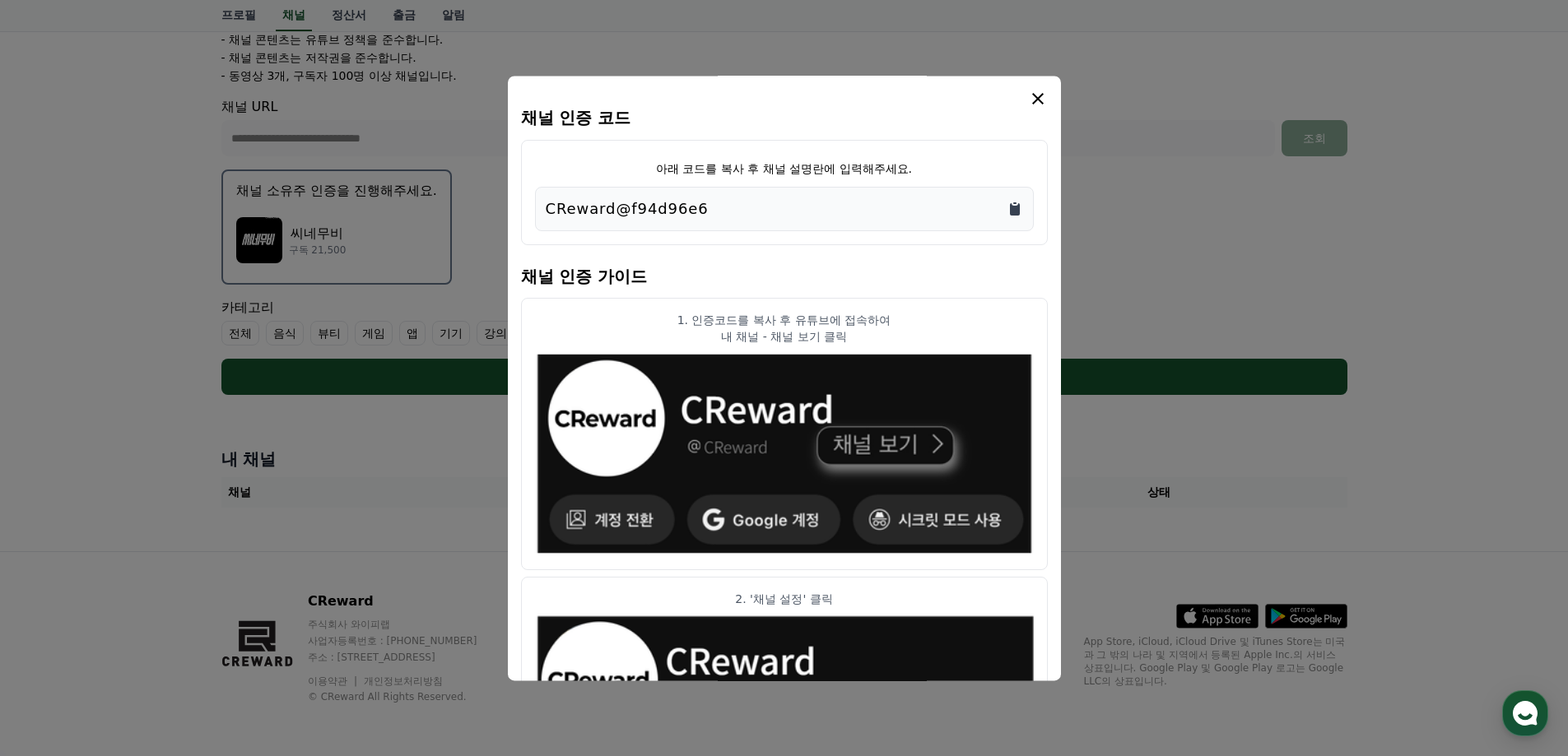
click at [1015, 208] on icon "Copy to clipboard" at bounding box center [1014, 210] width 10 height 13
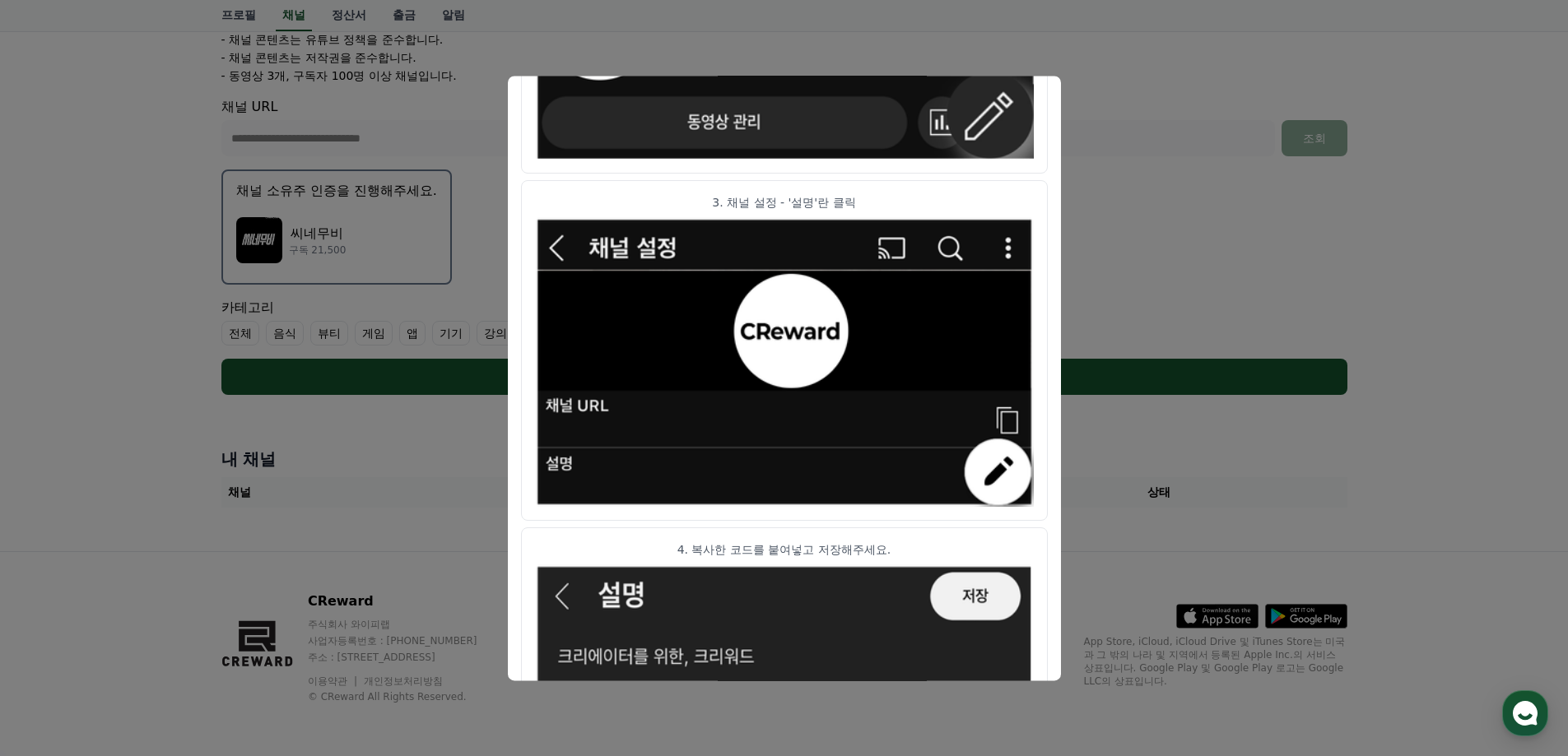
scroll to position [815, 0]
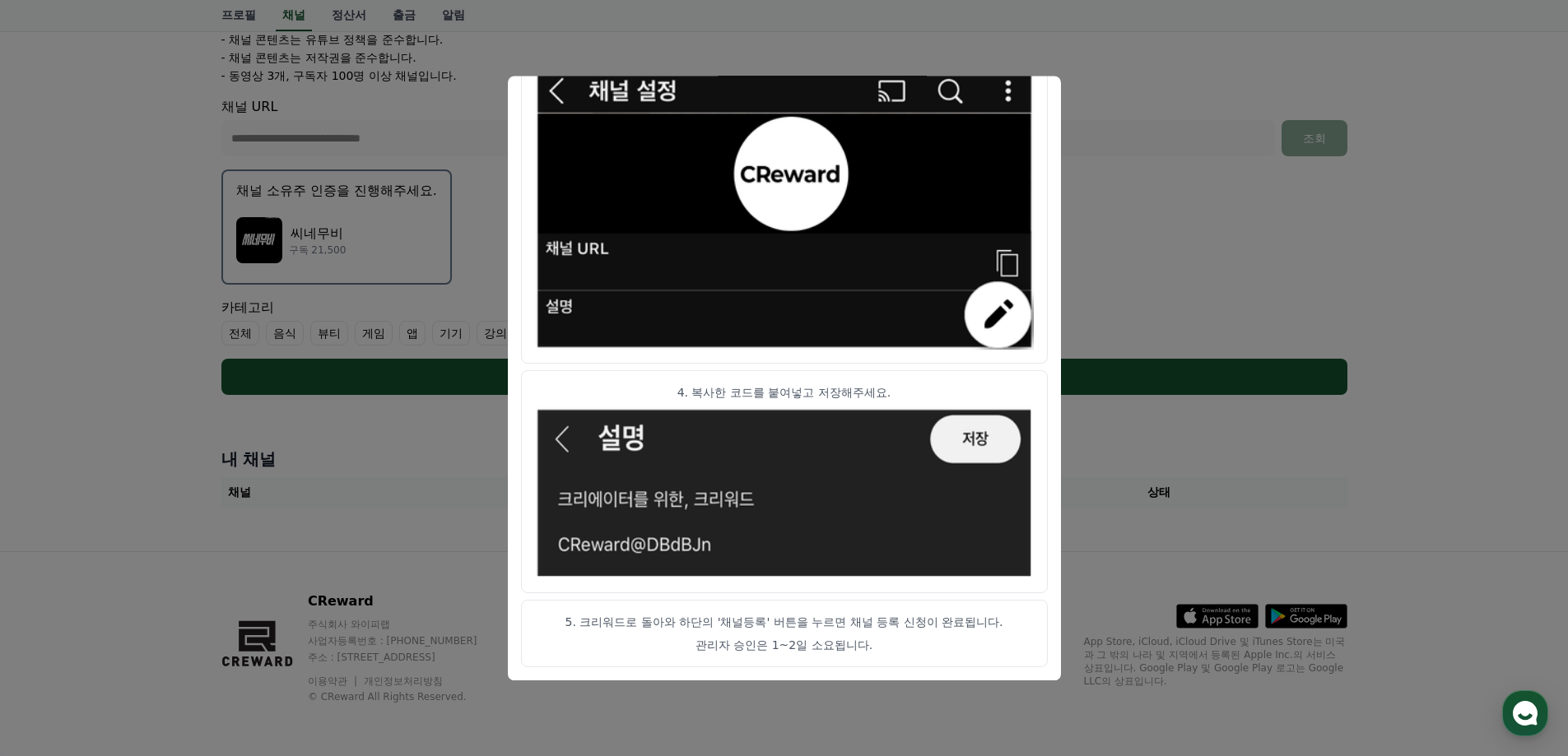
click at [1248, 212] on button "close modal" at bounding box center [784, 378] width 1568 height 756
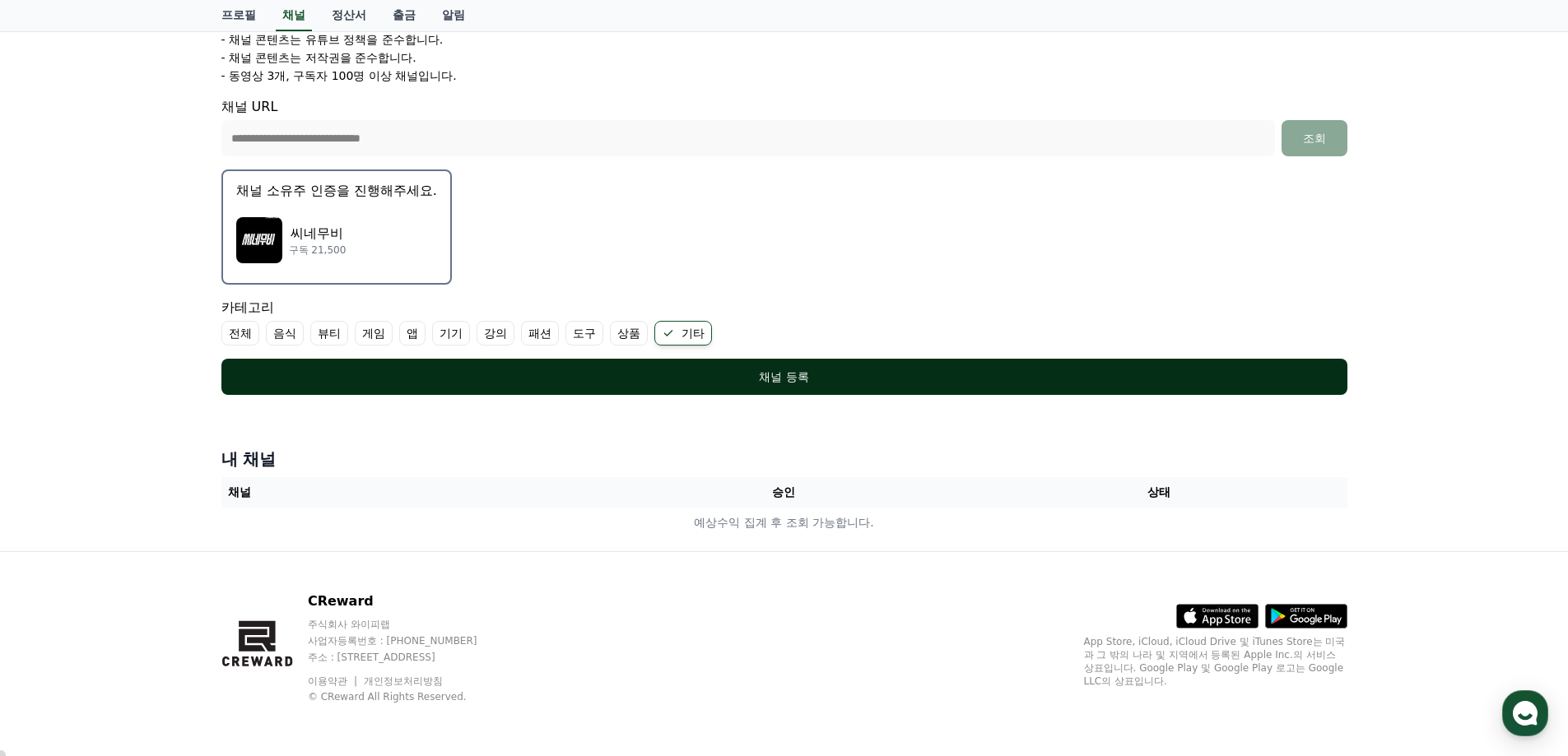
click at [787, 378] on div "채널 등록" at bounding box center [784, 377] width 1060 height 16
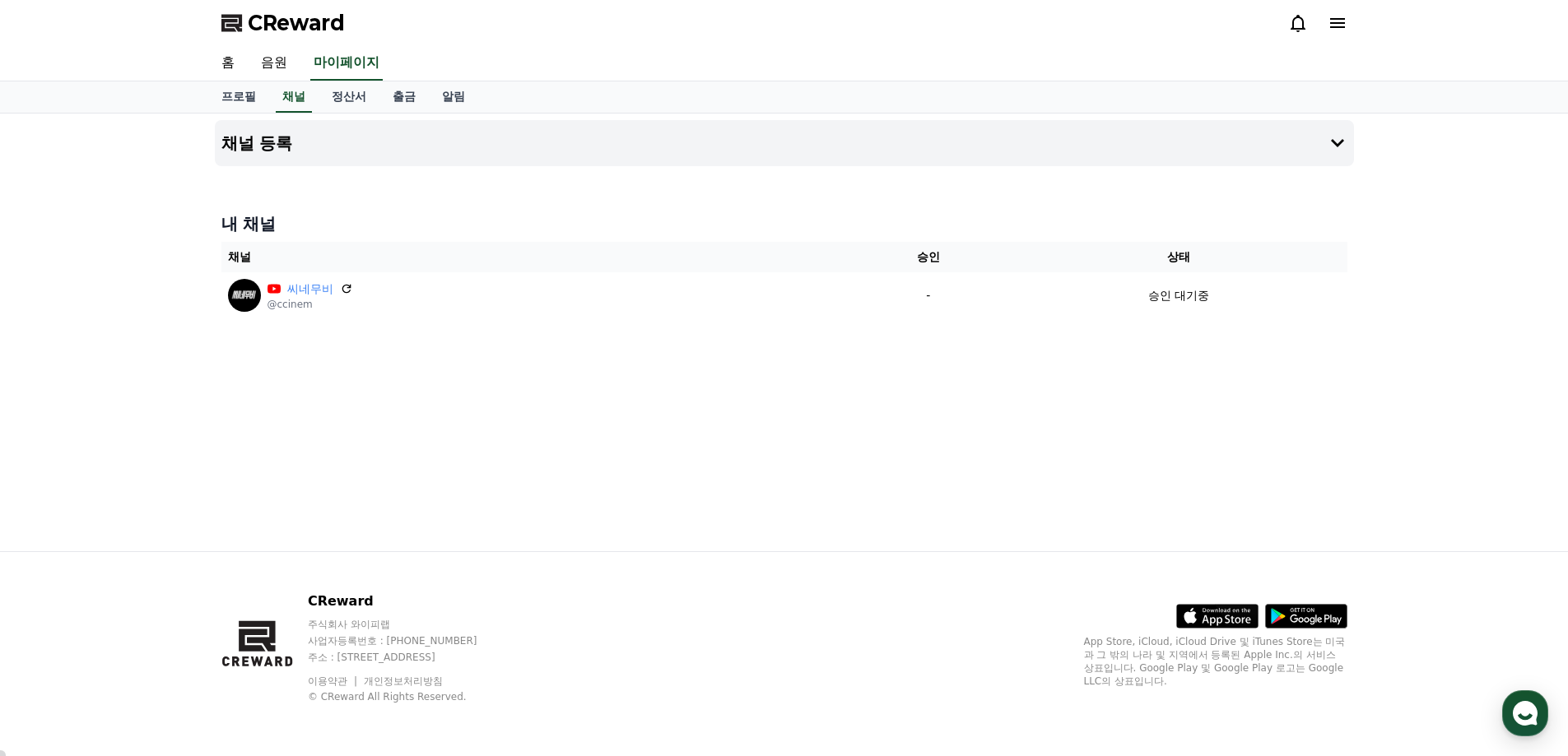
click at [573, 205] on div "채널 등록 내 채널 채널 승인 상태 씨네무비 @ccinem - 승인 대기중" at bounding box center [784, 333] width 1152 height 438
click at [824, 148] on button "채널 등록" at bounding box center [784, 143] width 1139 height 47
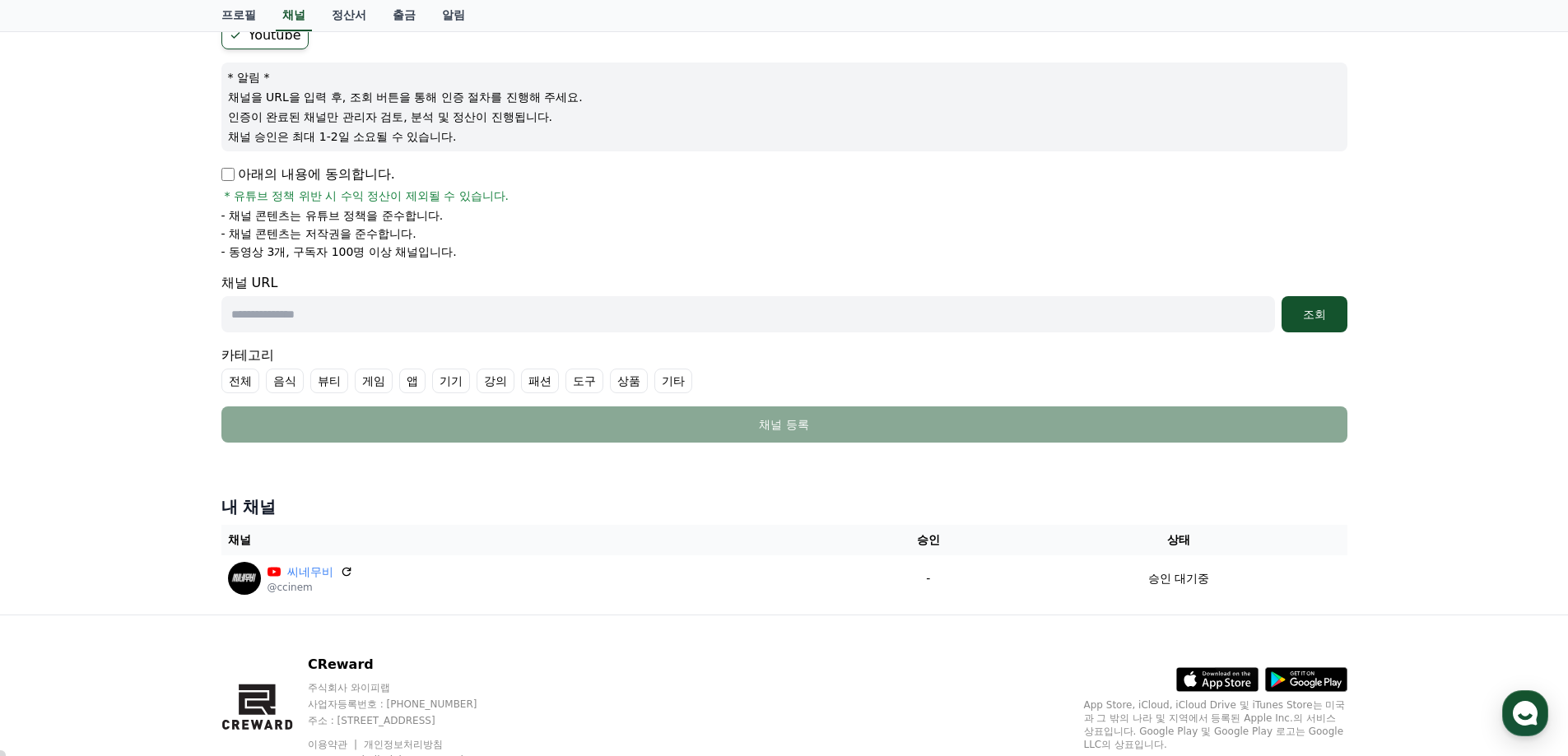
scroll to position [228, 0]
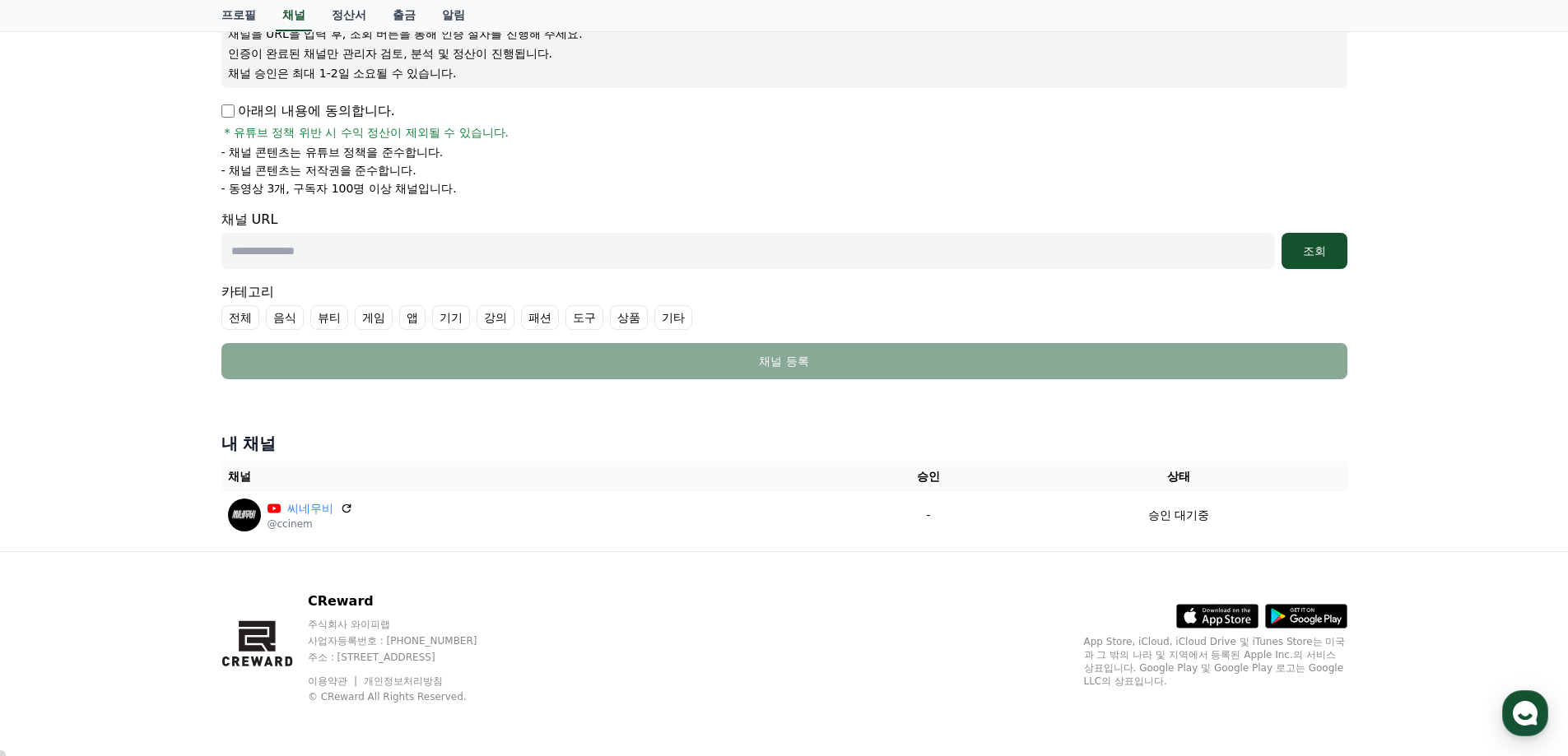
click at [353, 248] on input "text" at bounding box center [748, 251] width 1054 height 36
paste input "**********"
type input "**********"
click at [1331, 249] on div "조회" at bounding box center [1314, 251] width 53 height 16
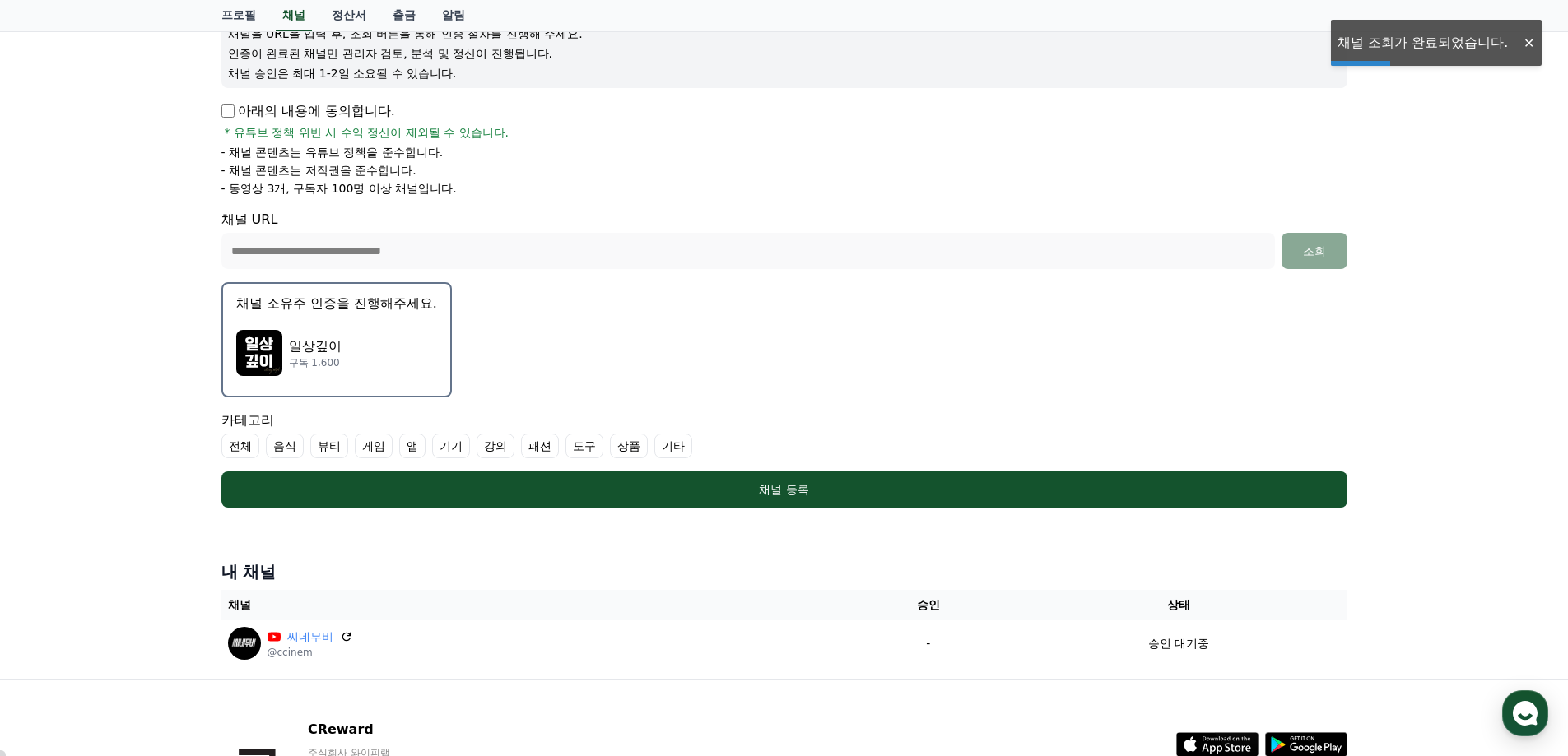
click at [391, 349] on div "일상깊이 구독 1,600" at bounding box center [337, 353] width 201 height 66
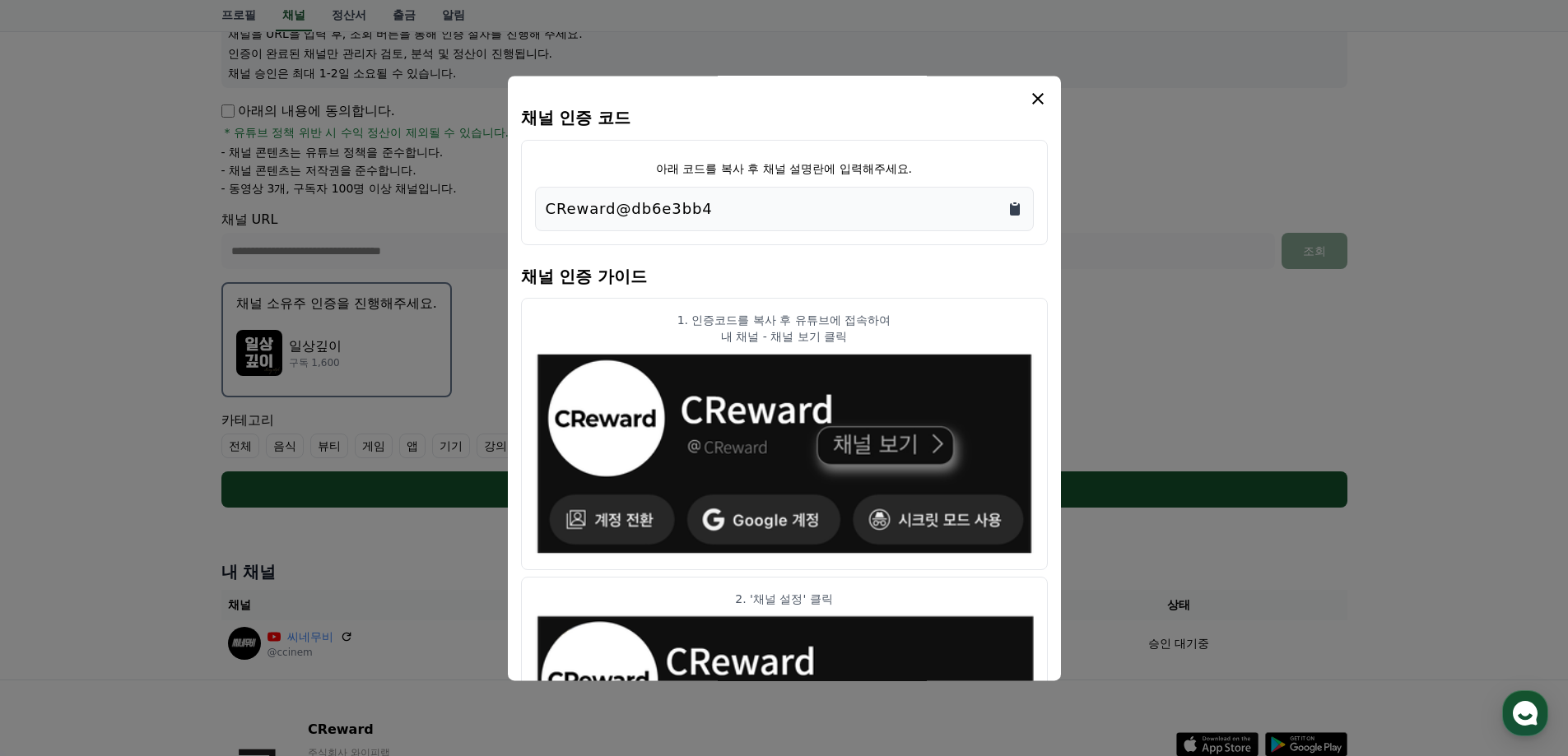
click at [1014, 203] on icon "Copy to clipboard" at bounding box center [1015, 203] width 4 height 2
click at [1029, 94] on icon "modal" at bounding box center [1038, 98] width 20 height 20
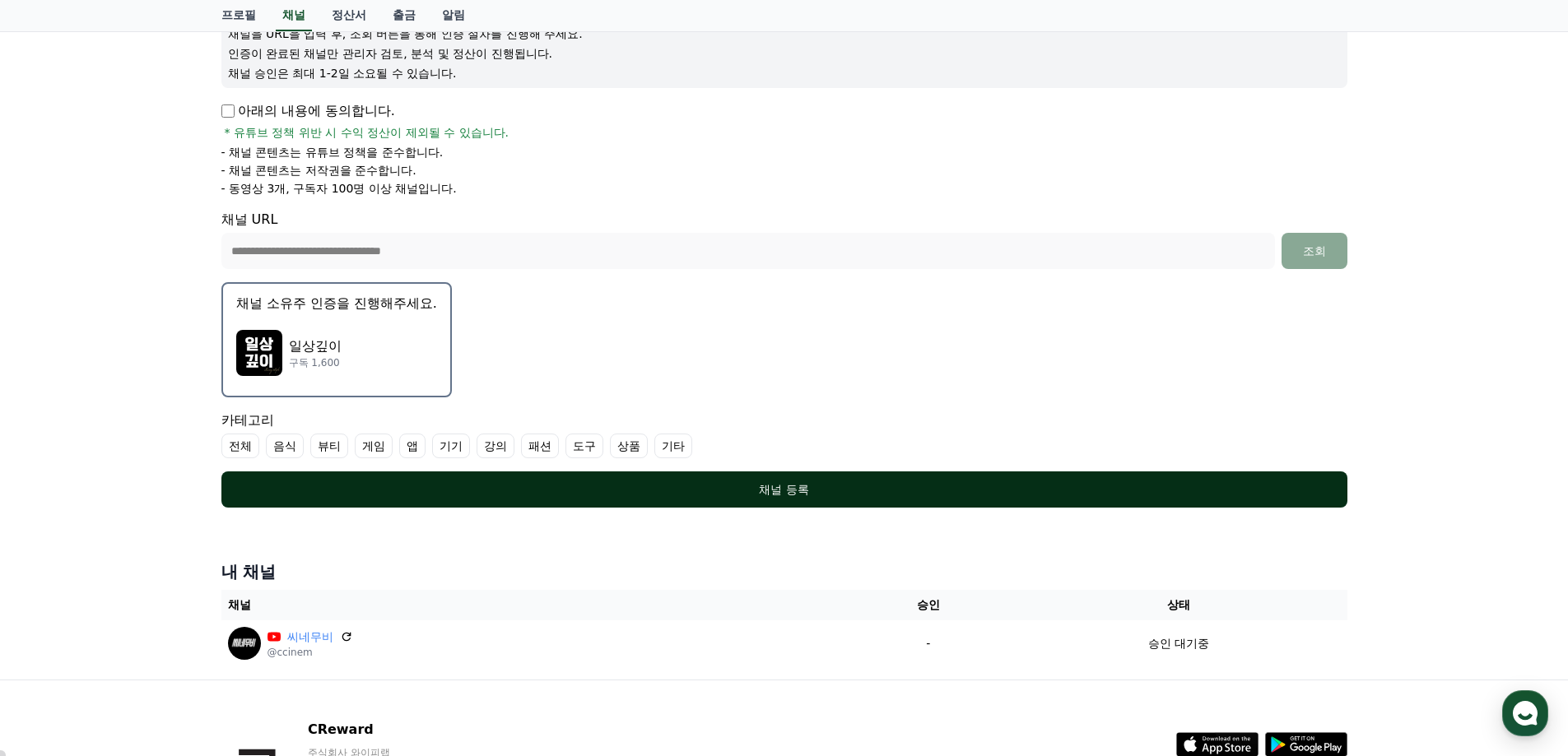
click at [795, 497] on div "채널 등록" at bounding box center [784, 490] width 1060 height 16
click at [795, 492] on div "채널 등록" at bounding box center [784, 490] width 1060 height 16
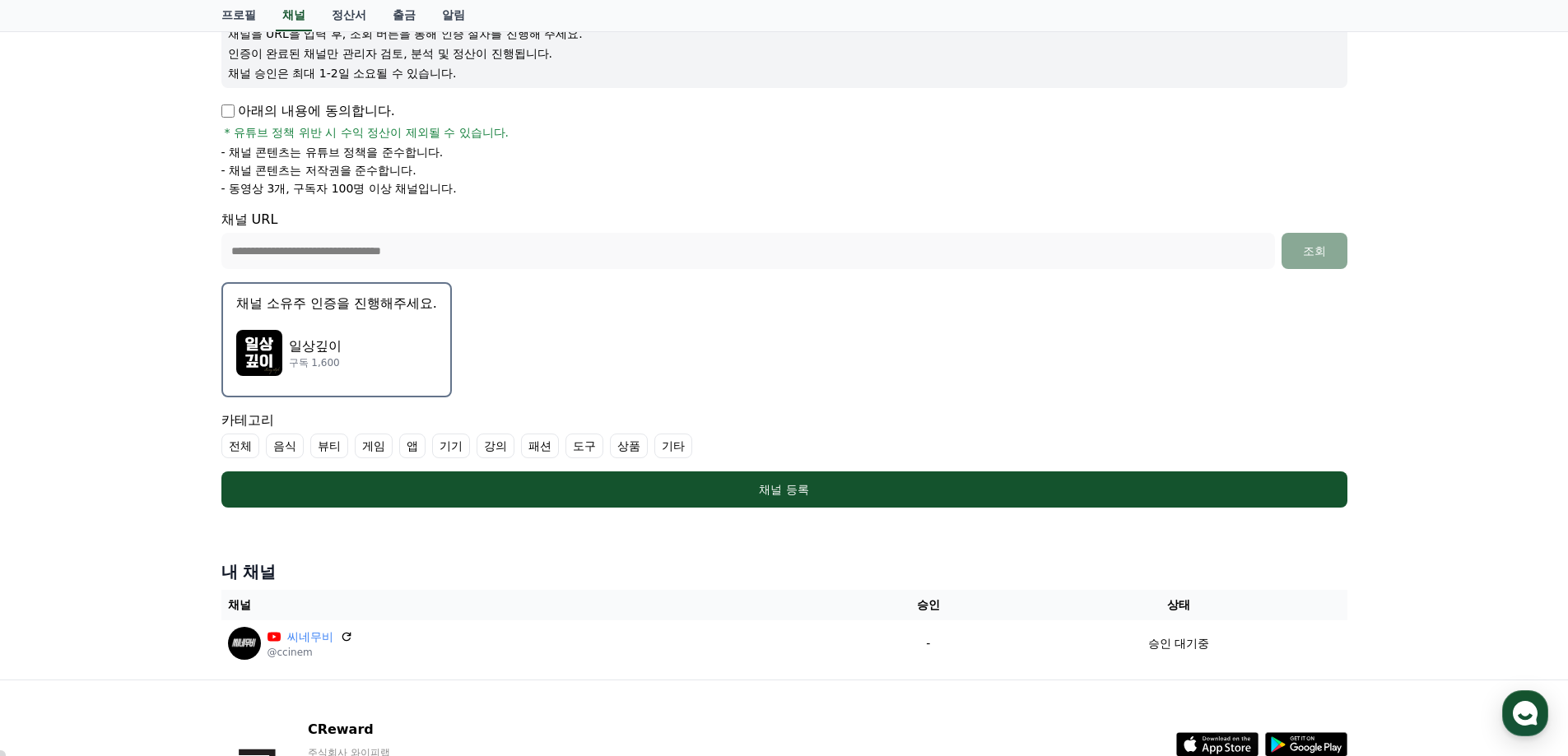
click at [675, 447] on label "기타" at bounding box center [673, 445] width 38 height 25
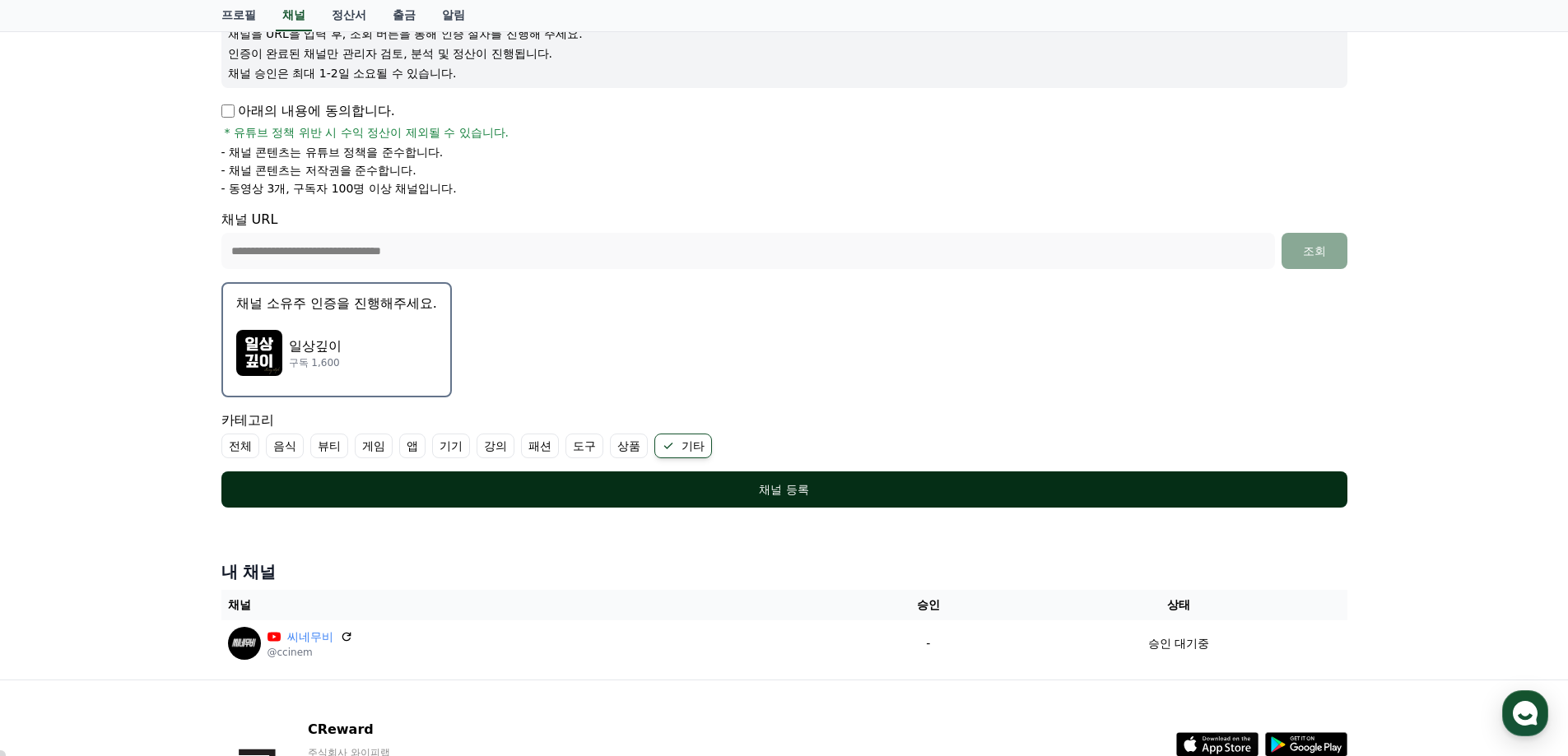
click at [780, 491] on div "채널 등록" at bounding box center [784, 490] width 1060 height 16
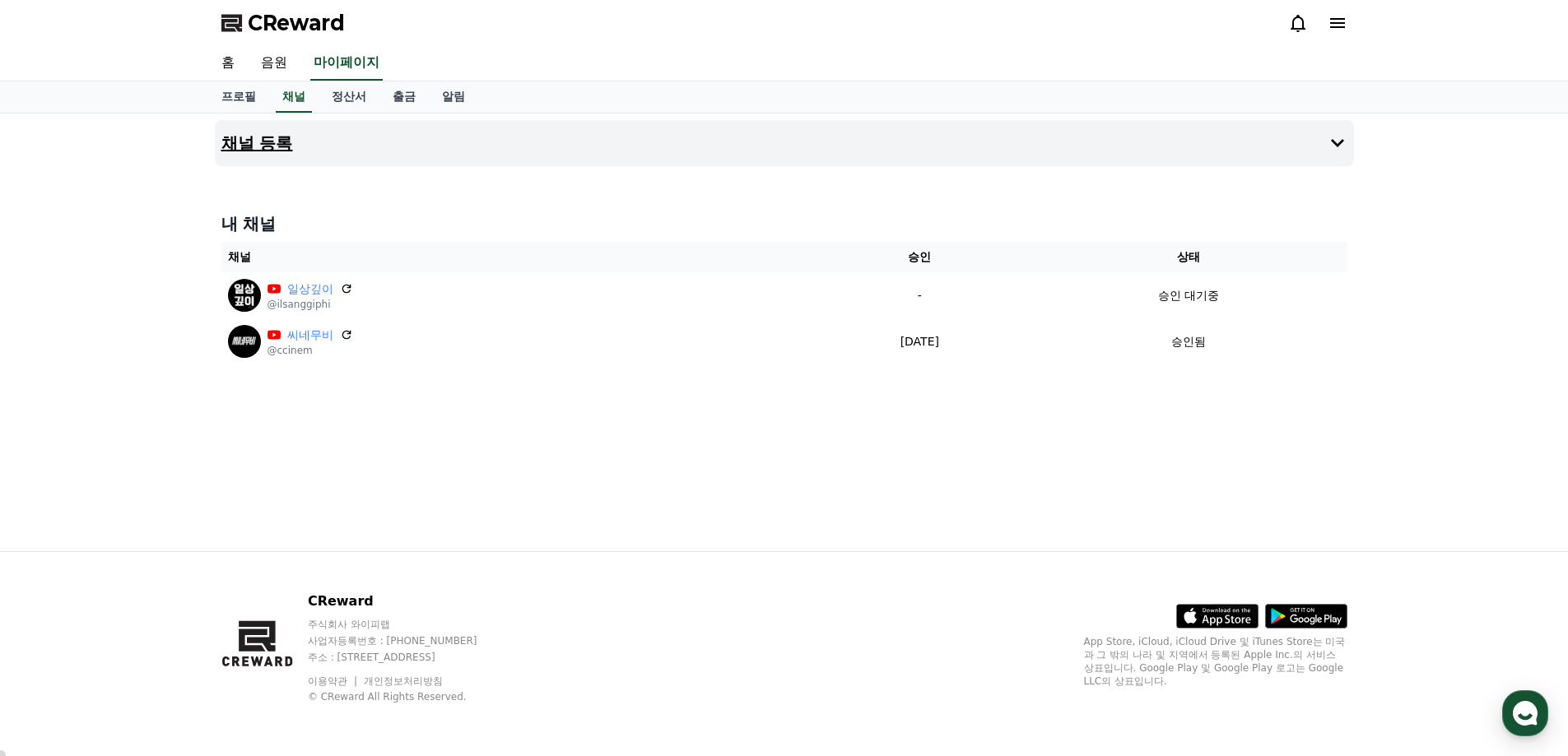
click at [1331, 139] on icon at bounding box center [1337, 143] width 20 height 20
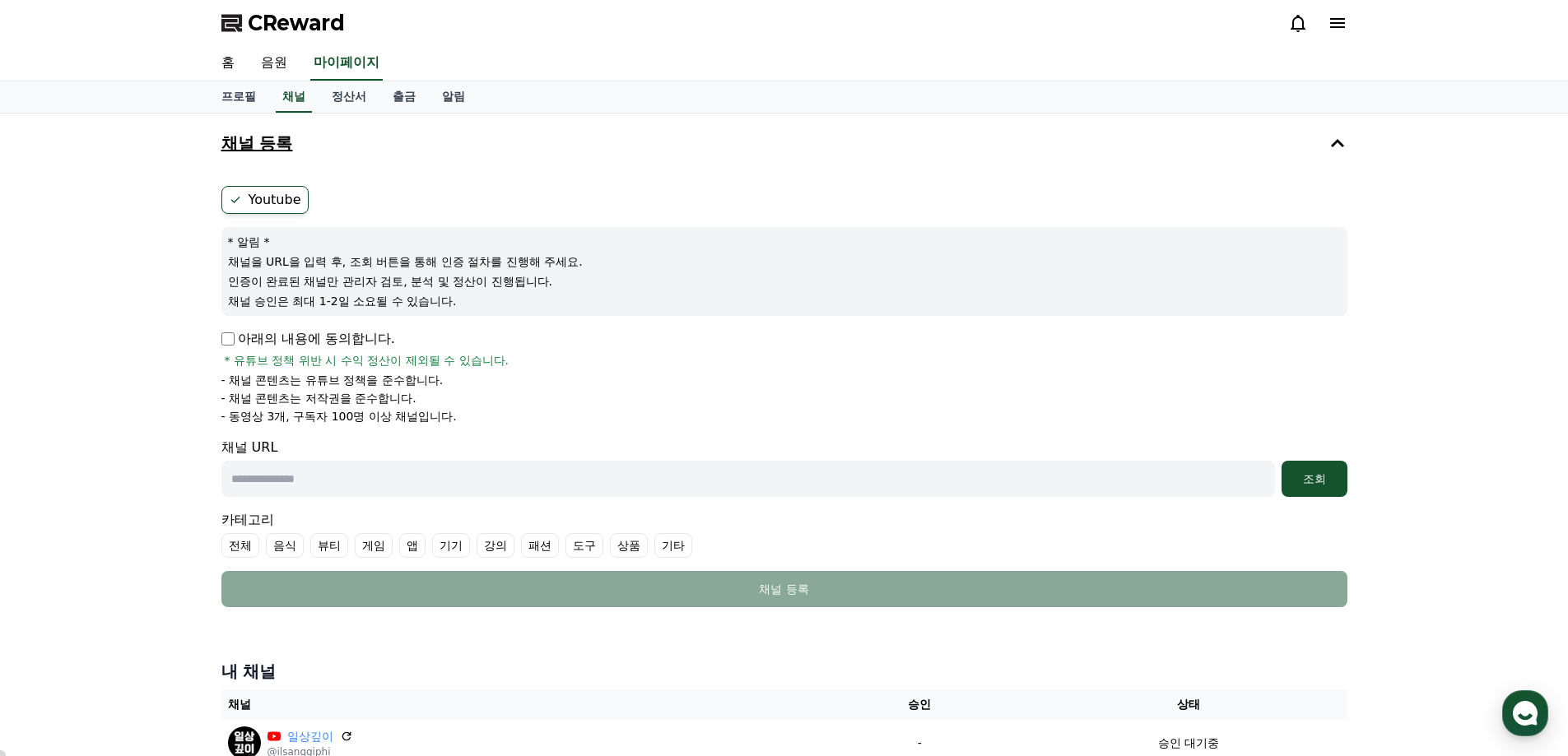
click at [300, 482] on input "text" at bounding box center [748, 479] width 1054 height 36
paste input "**********"
type input "**********"
click at [1326, 476] on div "조회" at bounding box center [1314, 479] width 53 height 16
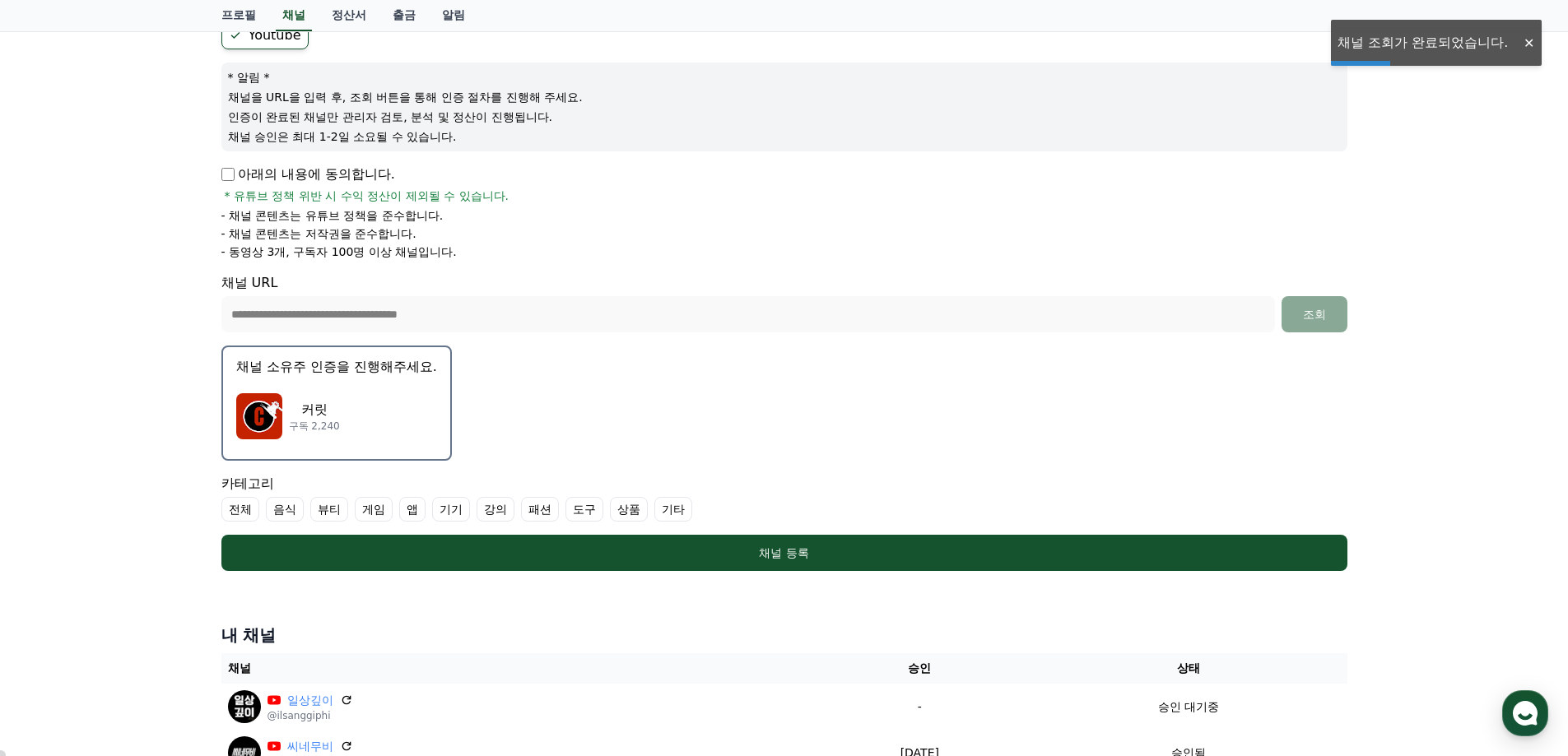
scroll to position [247, 0]
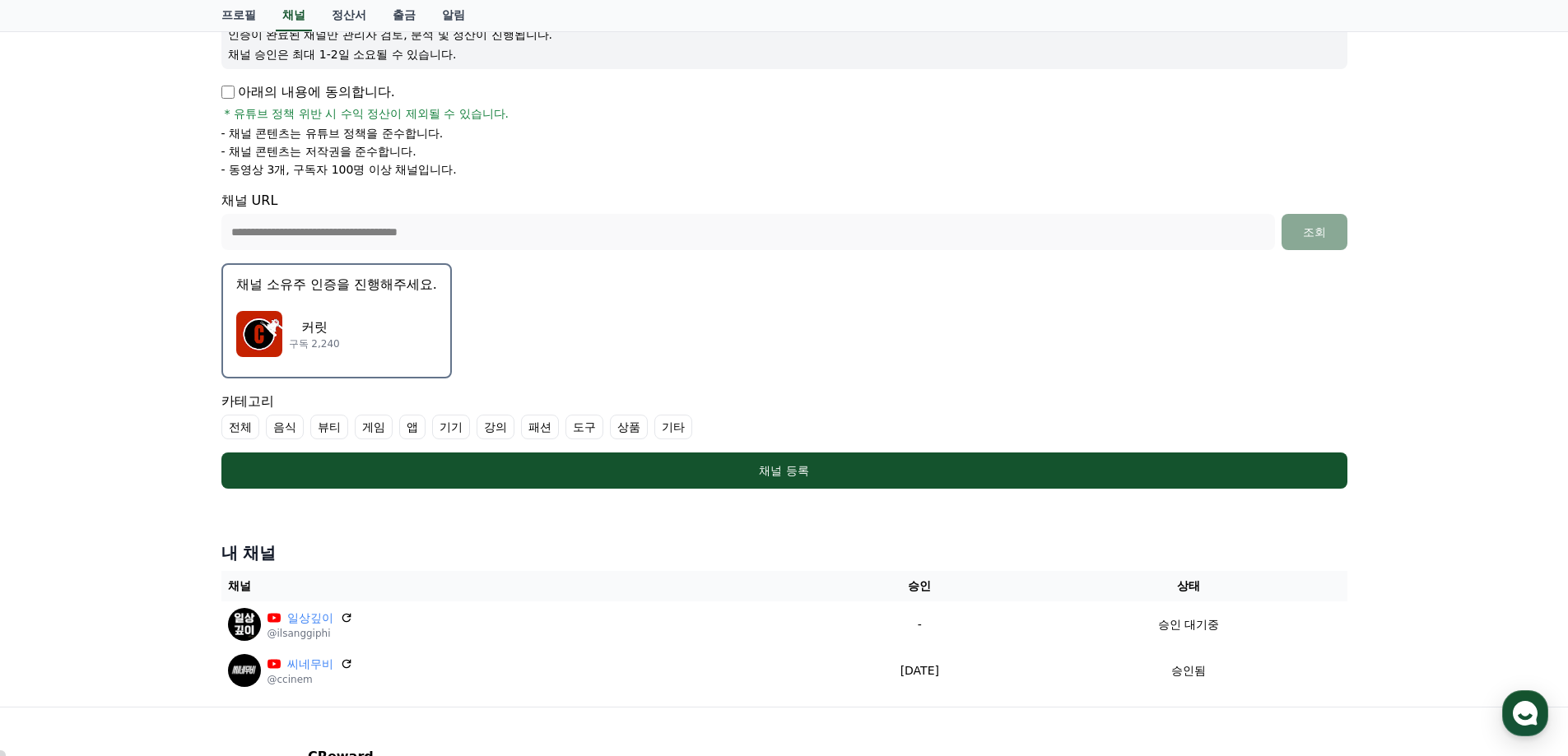
click at [672, 423] on label "기타" at bounding box center [673, 427] width 38 height 25
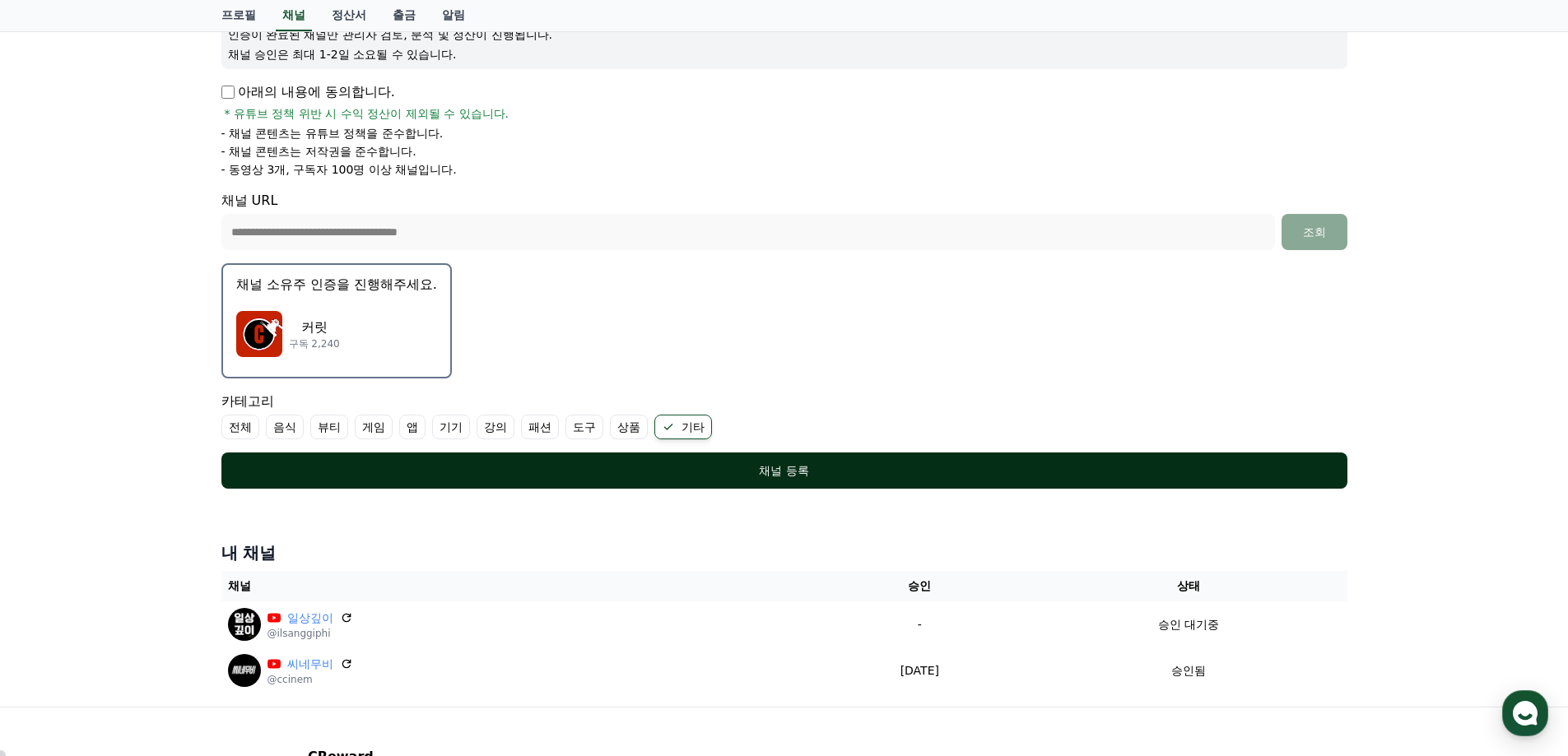
click at [799, 471] on div "채널 등록" at bounding box center [784, 471] width 1060 height 16
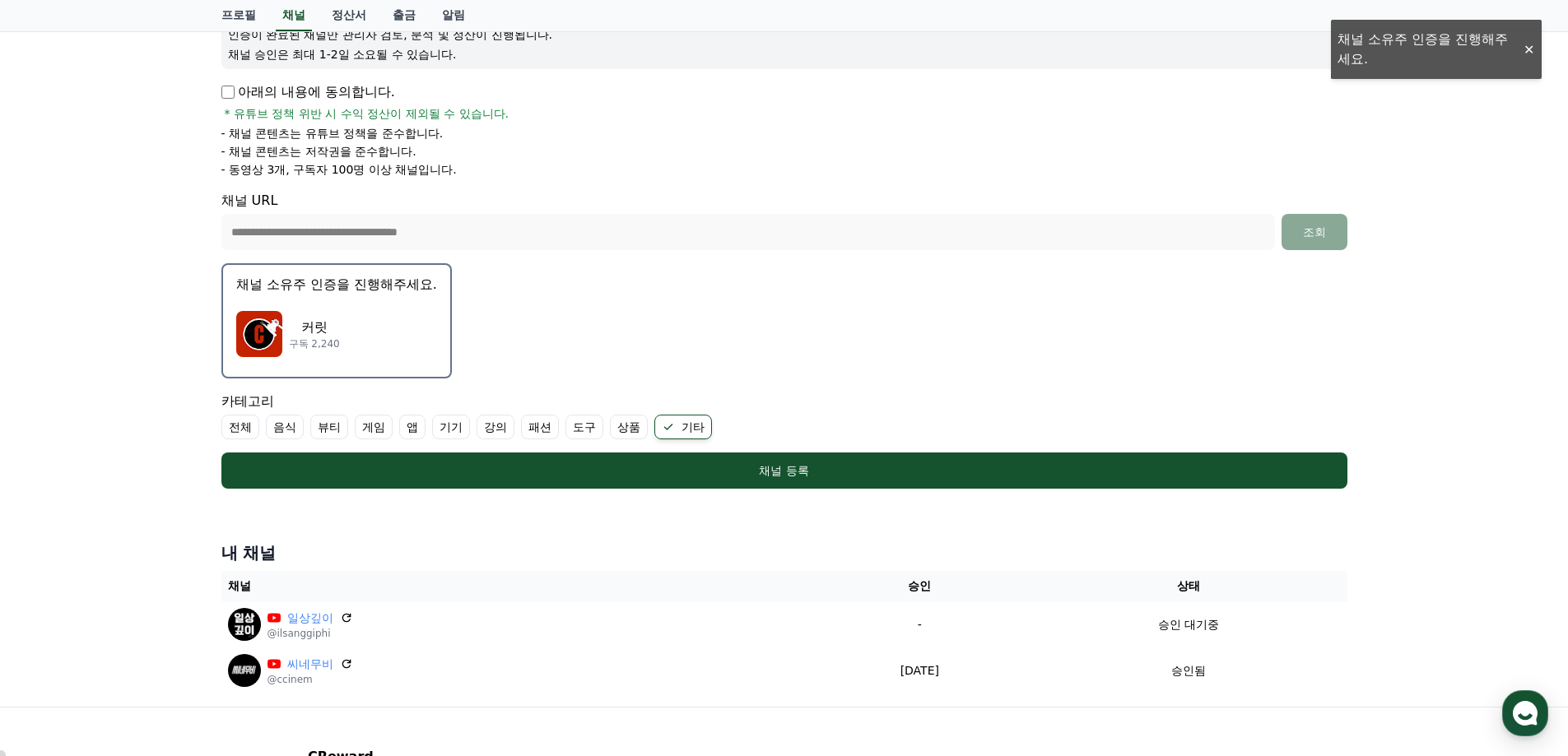
click at [396, 333] on div "커릿 구독 2,240" at bounding box center [337, 334] width 201 height 66
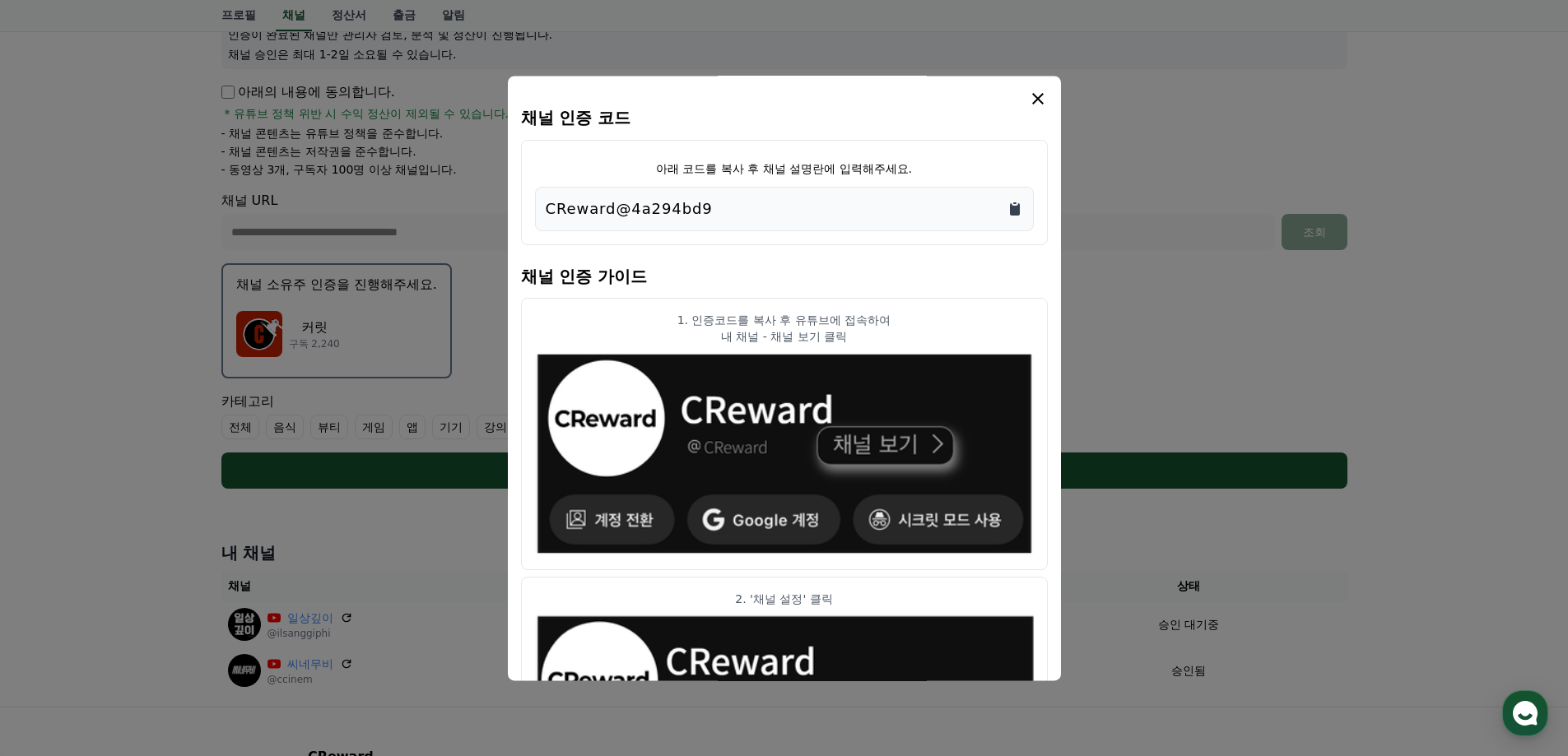
click at [1014, 208] on icon "Copy to clipboard" at bounding box center [1014, 210] width 10 height 13
click at [1041, 101] on icon "modal" at bounding box center [1038, 98] width 20 height 20
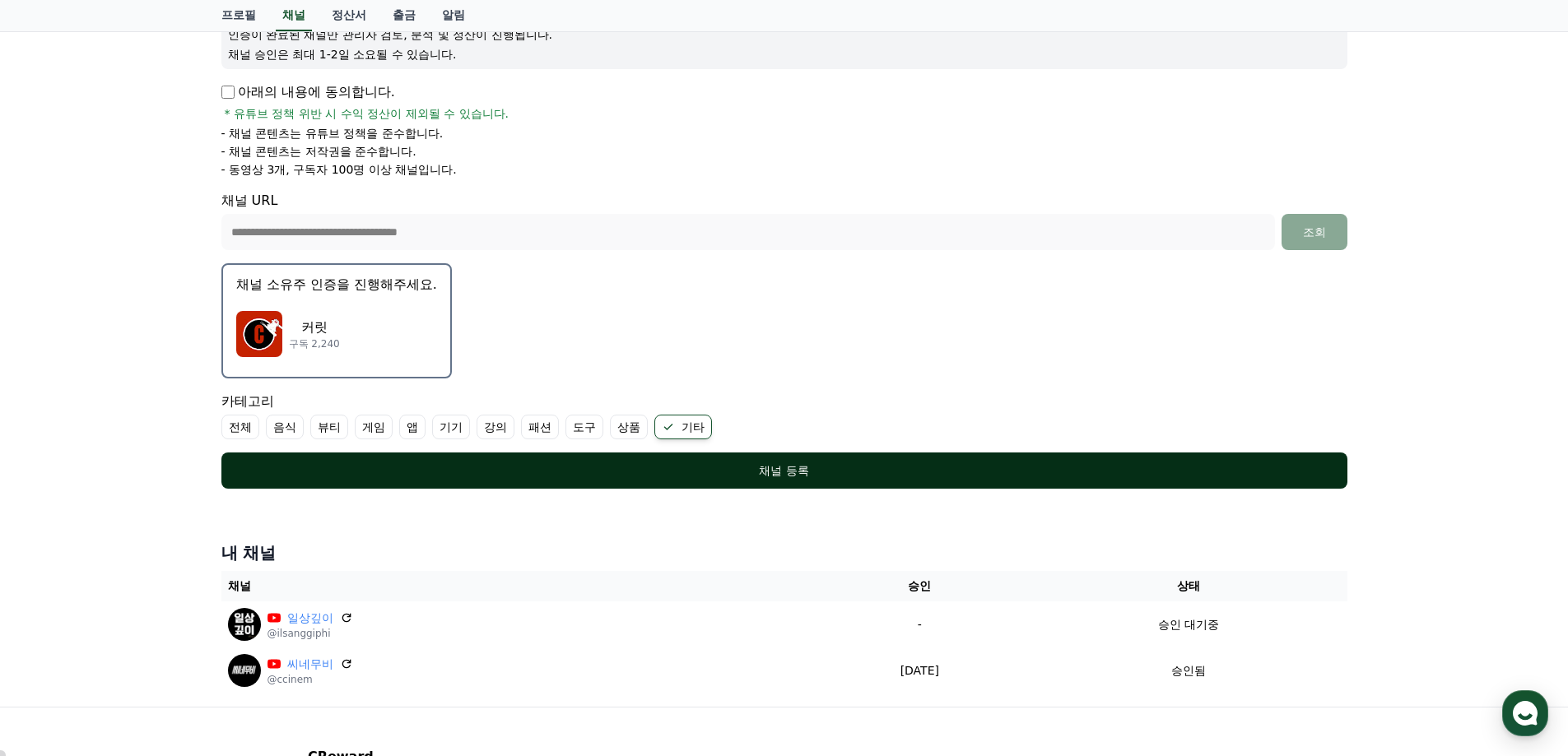
click at [785, 470] on div "채널 등록" at bounding box center [784, 471] width 1060 height 16
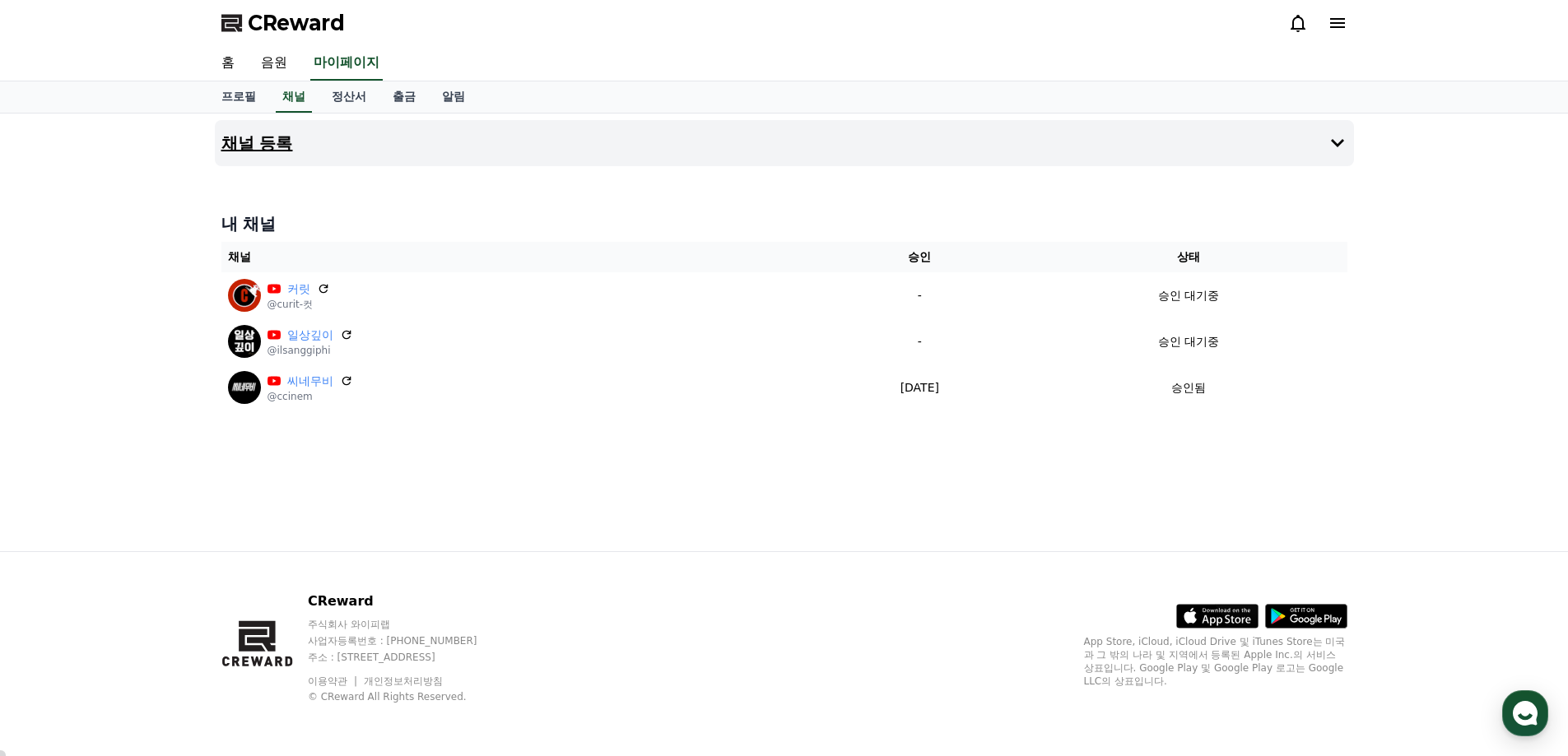
click at [271, 144] on h4 "채널 등록" at bounding box center [257, 143] width 71 height 18
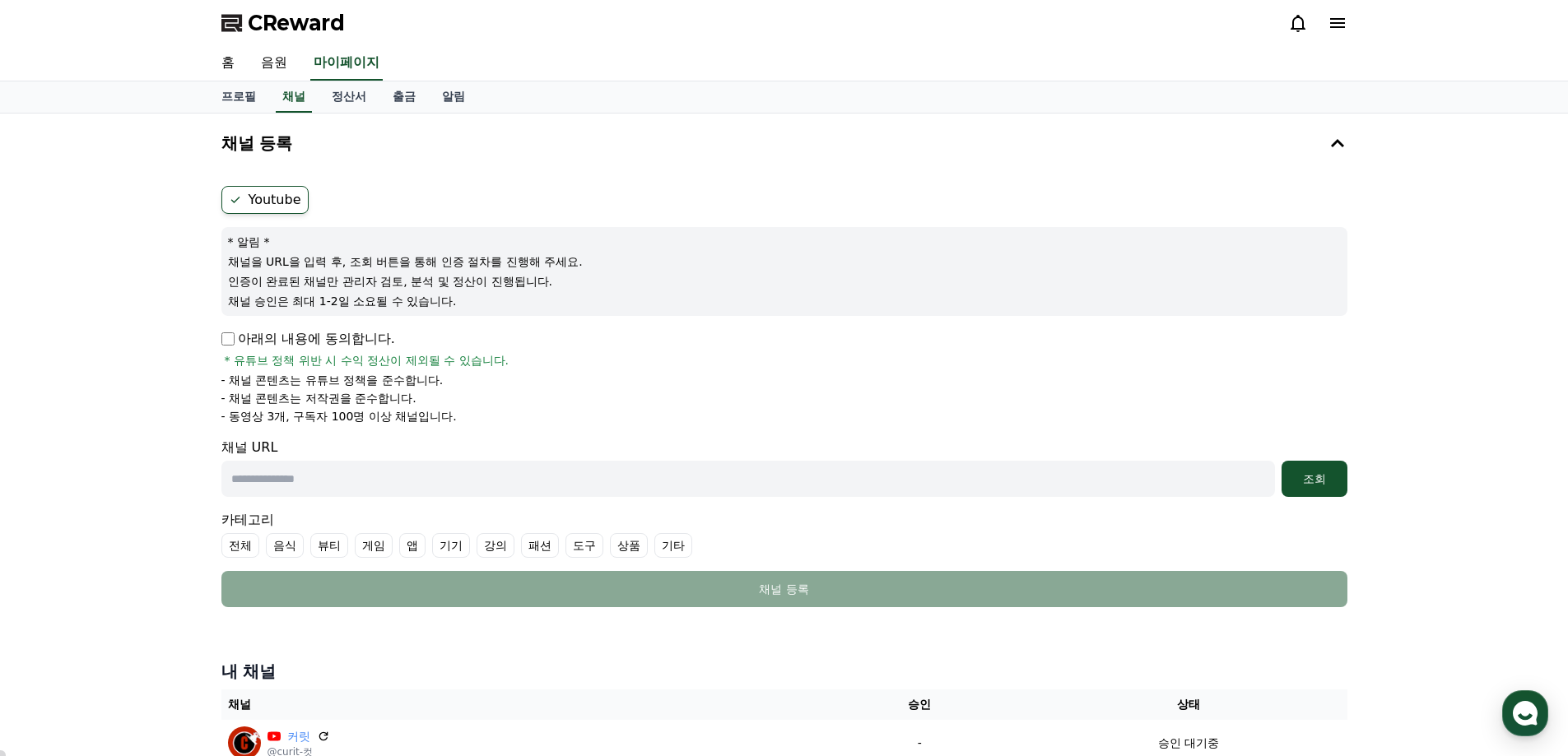
scroll to position [320, 0]
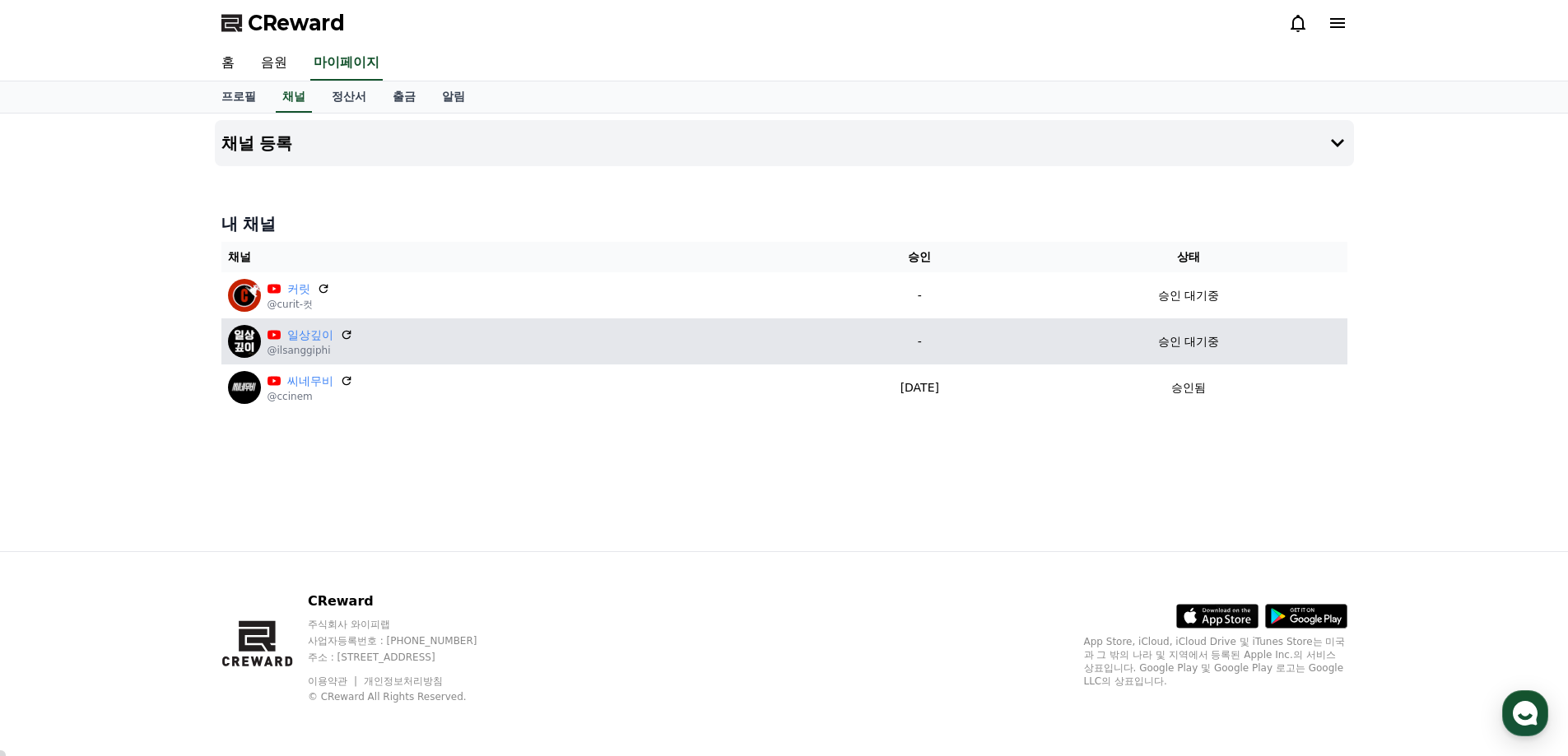
click at [390, 343] on div "일상깊이 @ilsanggiphi" at bounding box center [515, 341] width 575 height 33
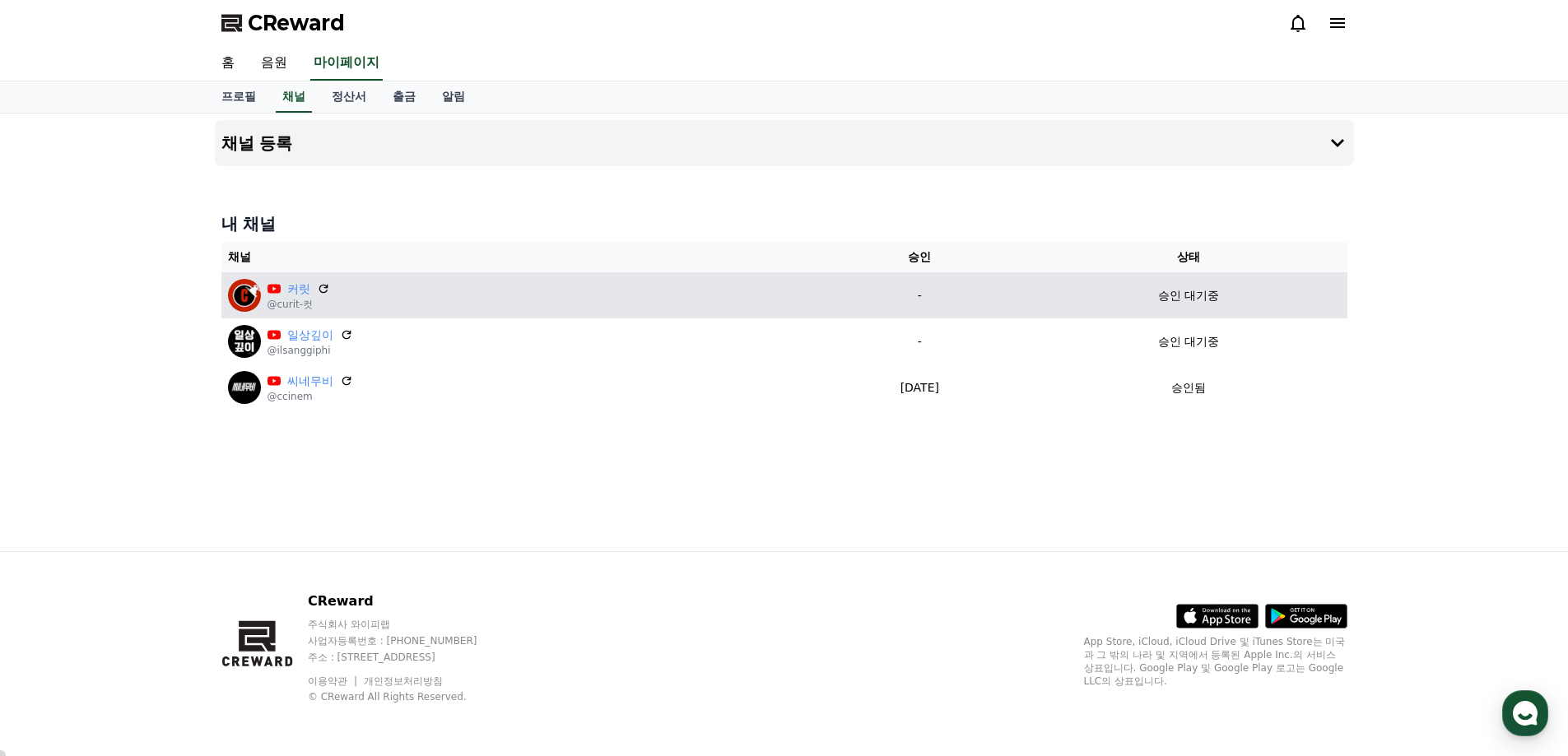
click at [400, 291] on div "커릿 @curit-컷" at bounding box center [515, 295] width 575 height 33
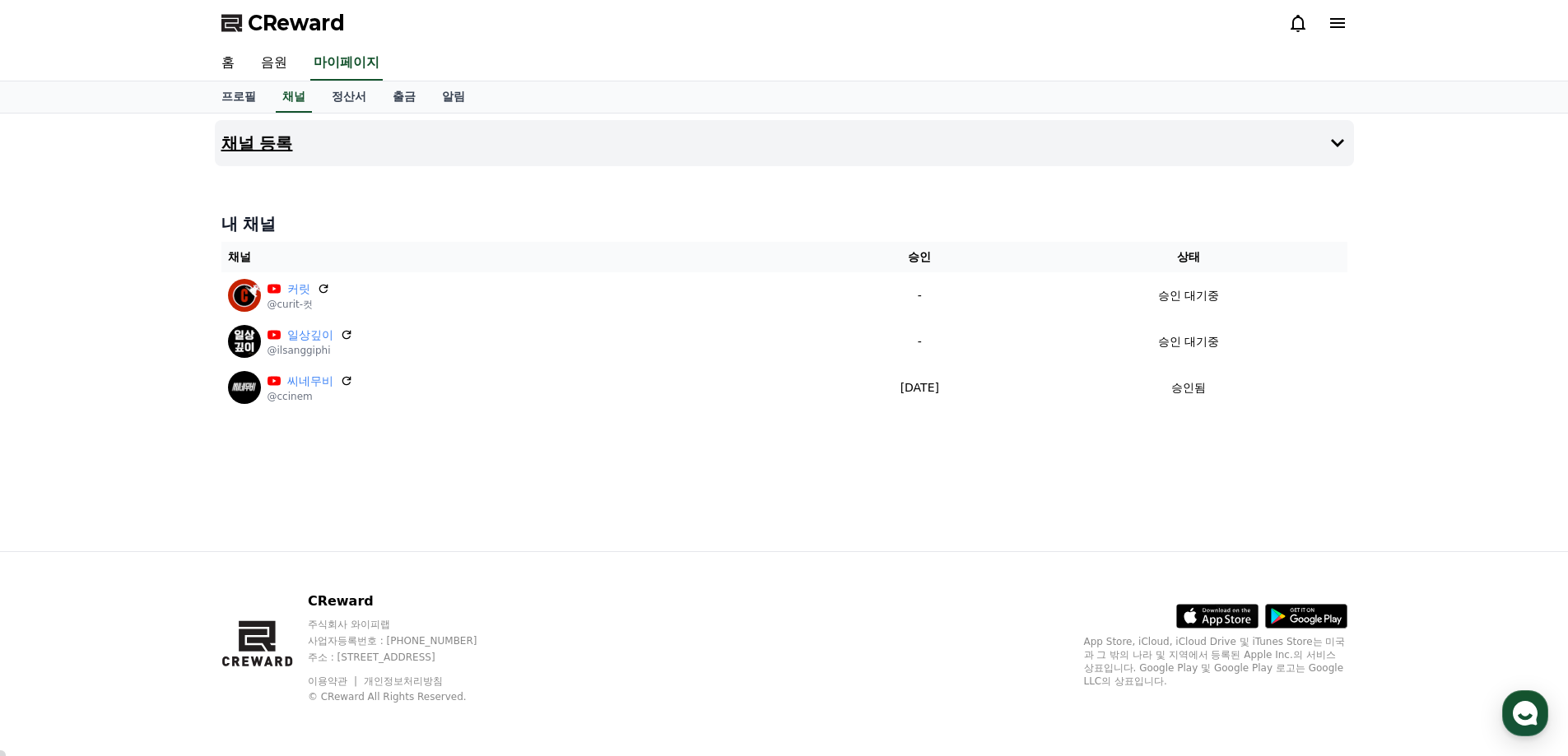
click at [339, 157] on button "채널 등록" at bounding box center [784, 143] width 1139 height 47
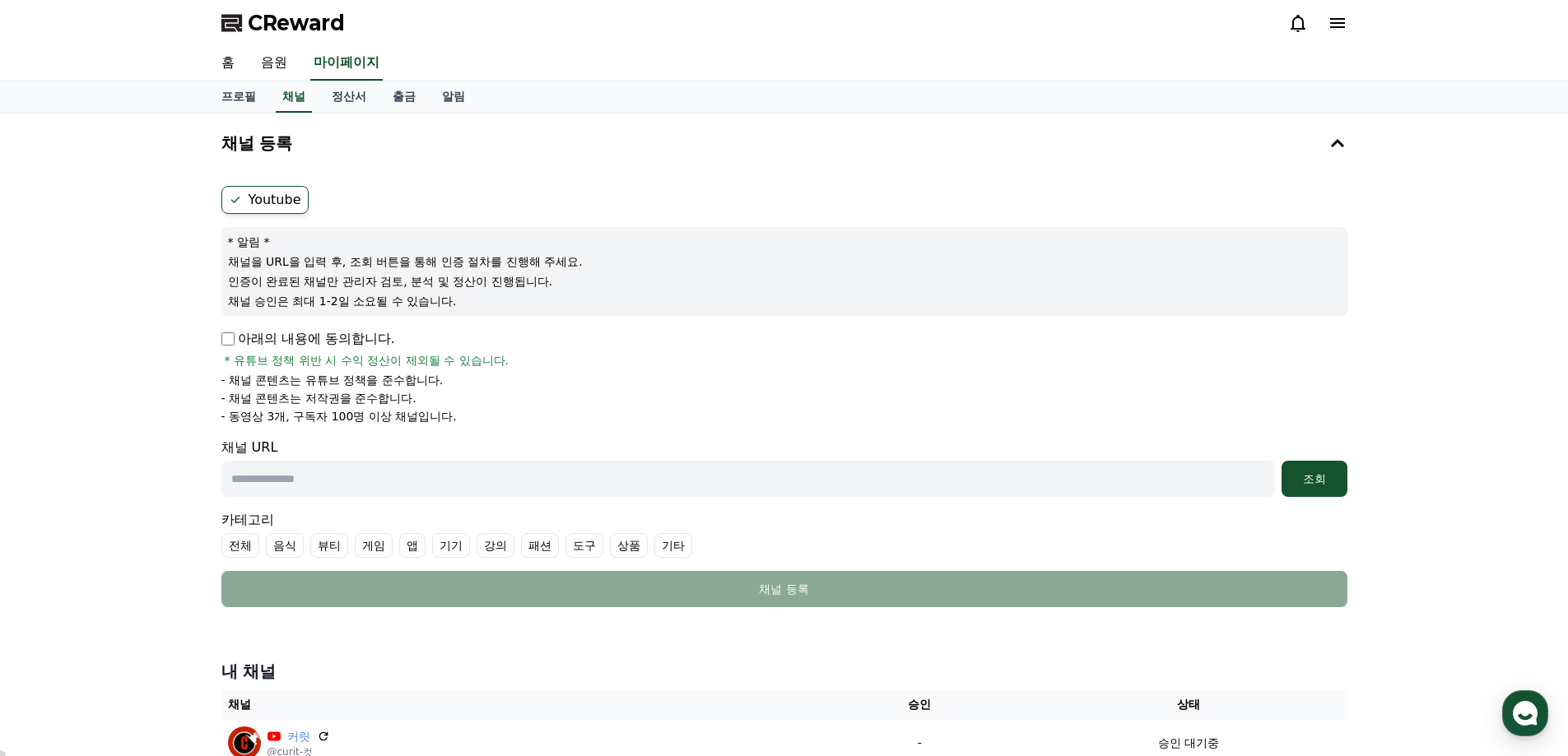
scroll to position [320, 0]
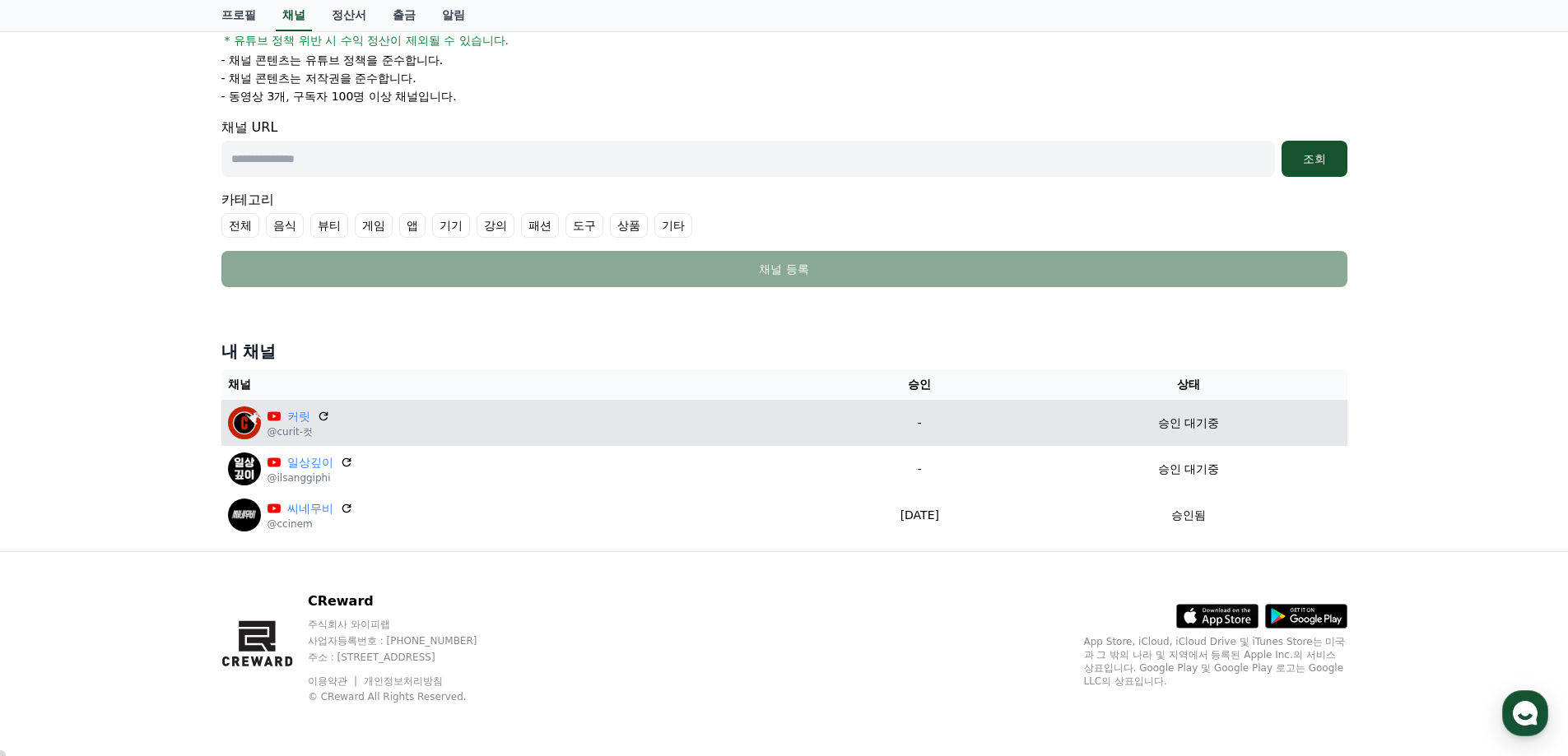
click at [1198, 428] on p "승인 대기중" at bounding box center [1188, 423] width 61 height 17
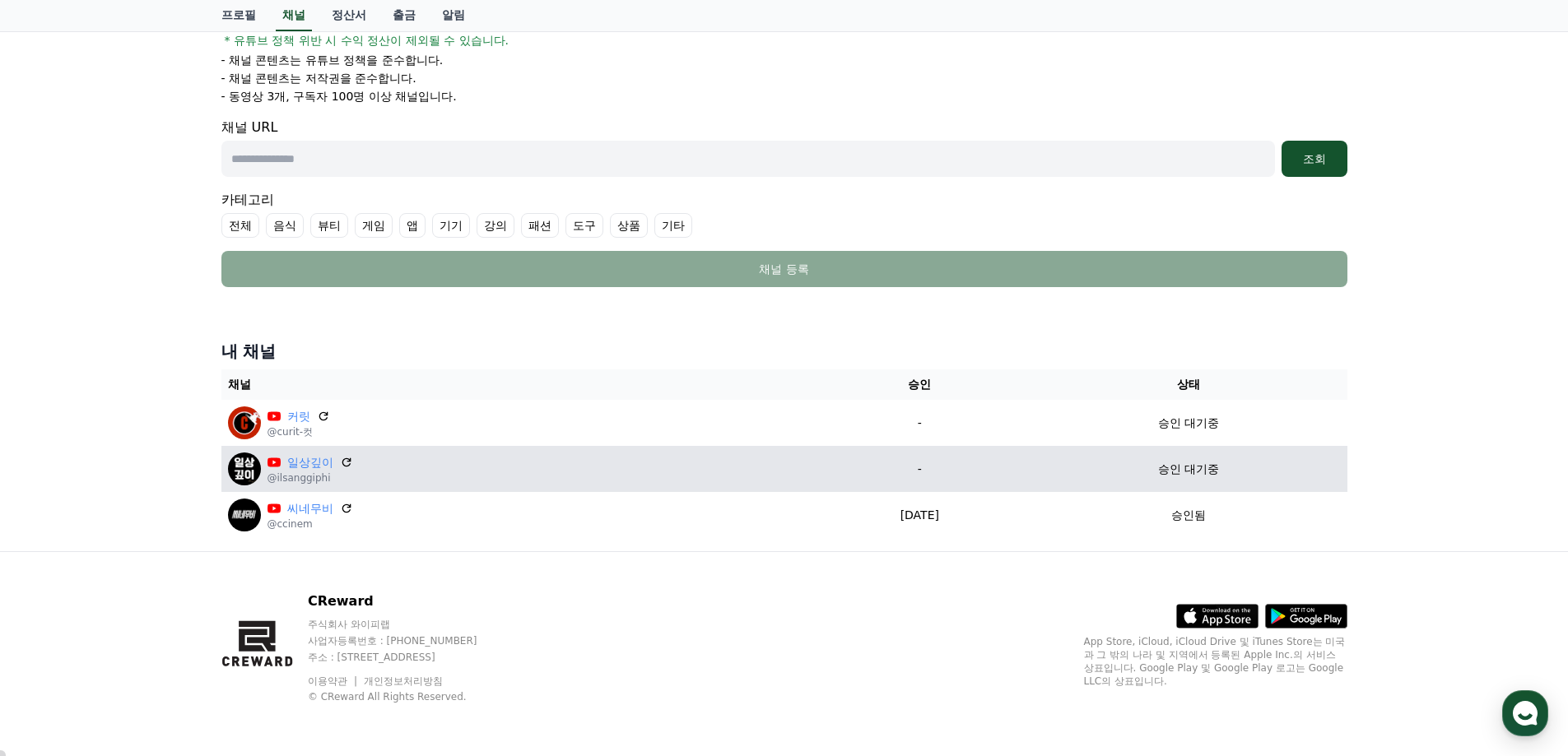
click at [1211, 470] on p "승인 대기중" at bounding box center [1188, 469] width 61 height 17
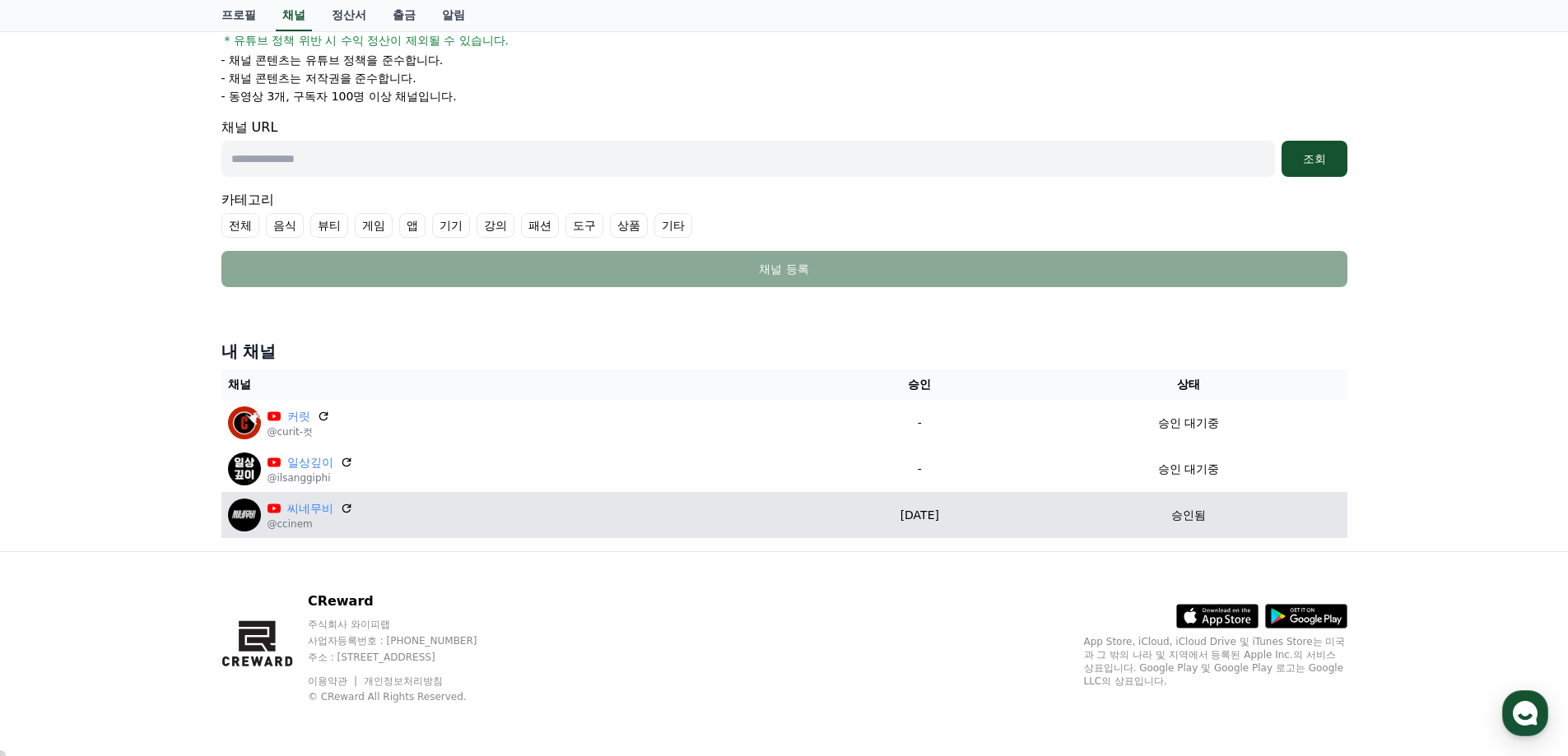
click at [950, 514] on p "[DATE]" at bounding box center [919, 515] width 208 height 17
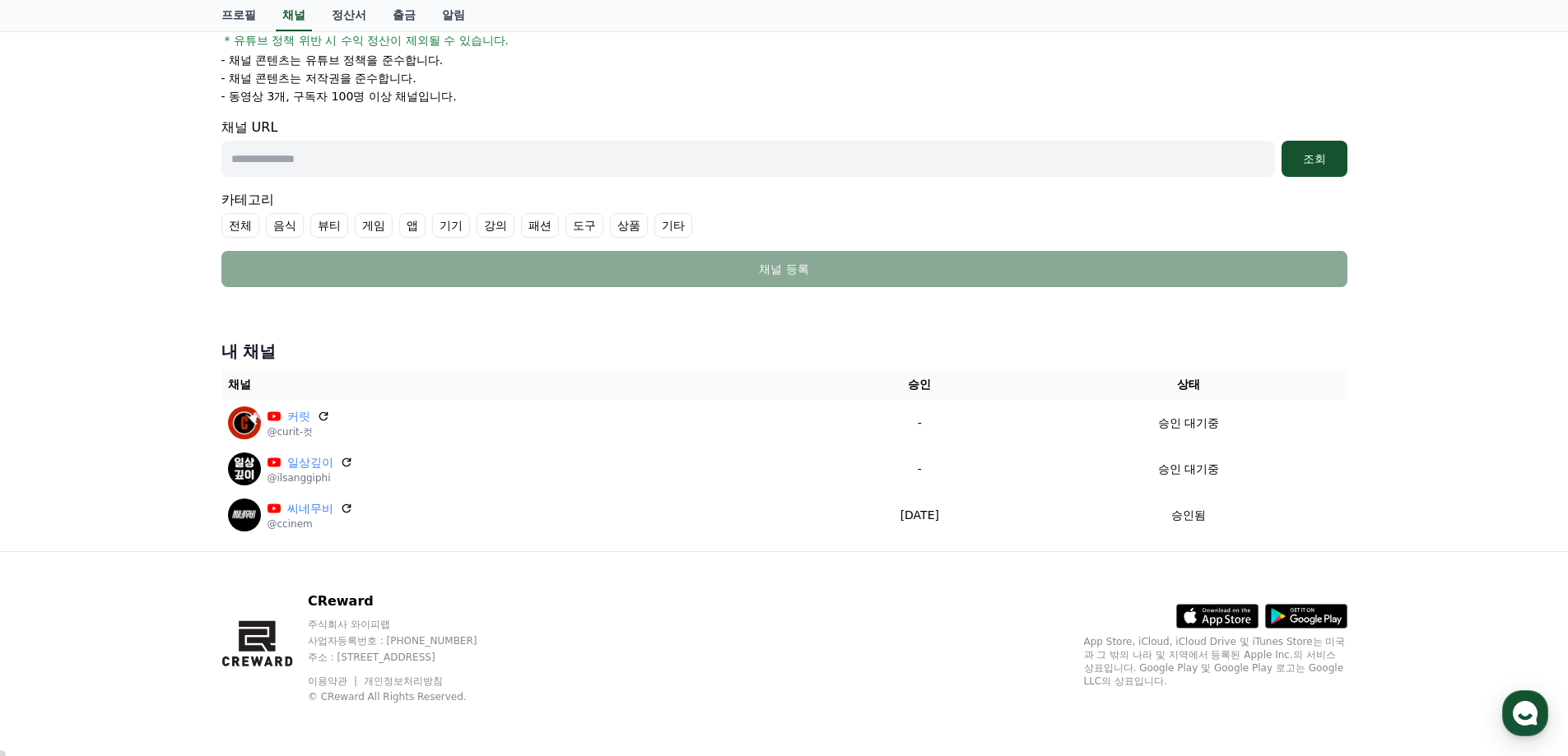
drag, startPoint x: 752, startPoint y: 51, endPoint x: 786, endPoint y: 63, distance: 36.1
click at [753, 51] on div "아래의 내용에 동의합니다. * 유튜브 정책 위반 시 수익 정산이 제외될 수 있습니다. - 채널 콘텐츠는 유튜브 정책을 준수합니다. - 채널 콘…" at bounding box center [784, 57] width 1126 height 96
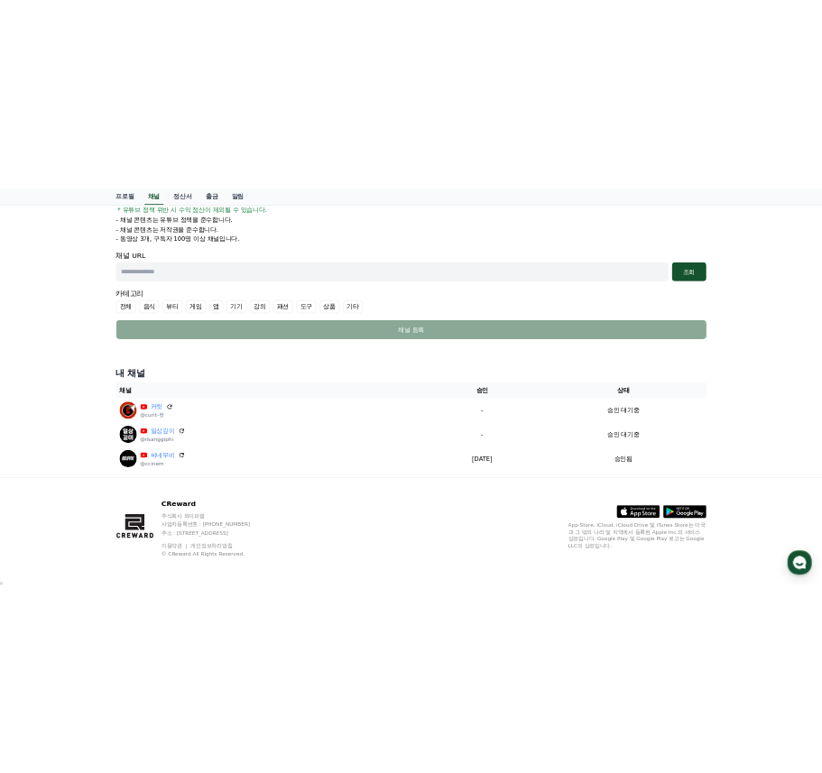
scroll to position [0, 0]
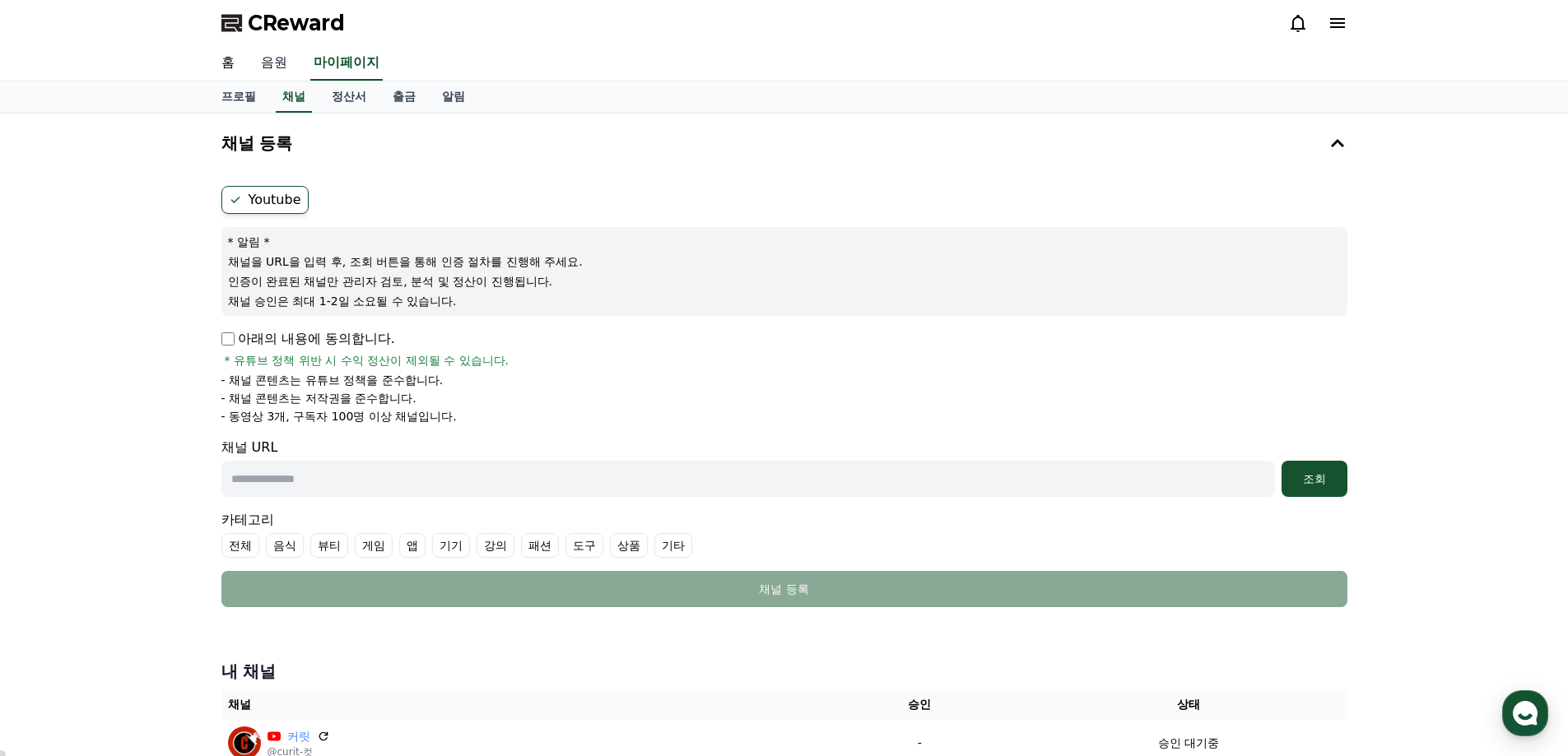
click at [281, 57] on link "음원" at bounding box center [275, 64] width 53 height 35
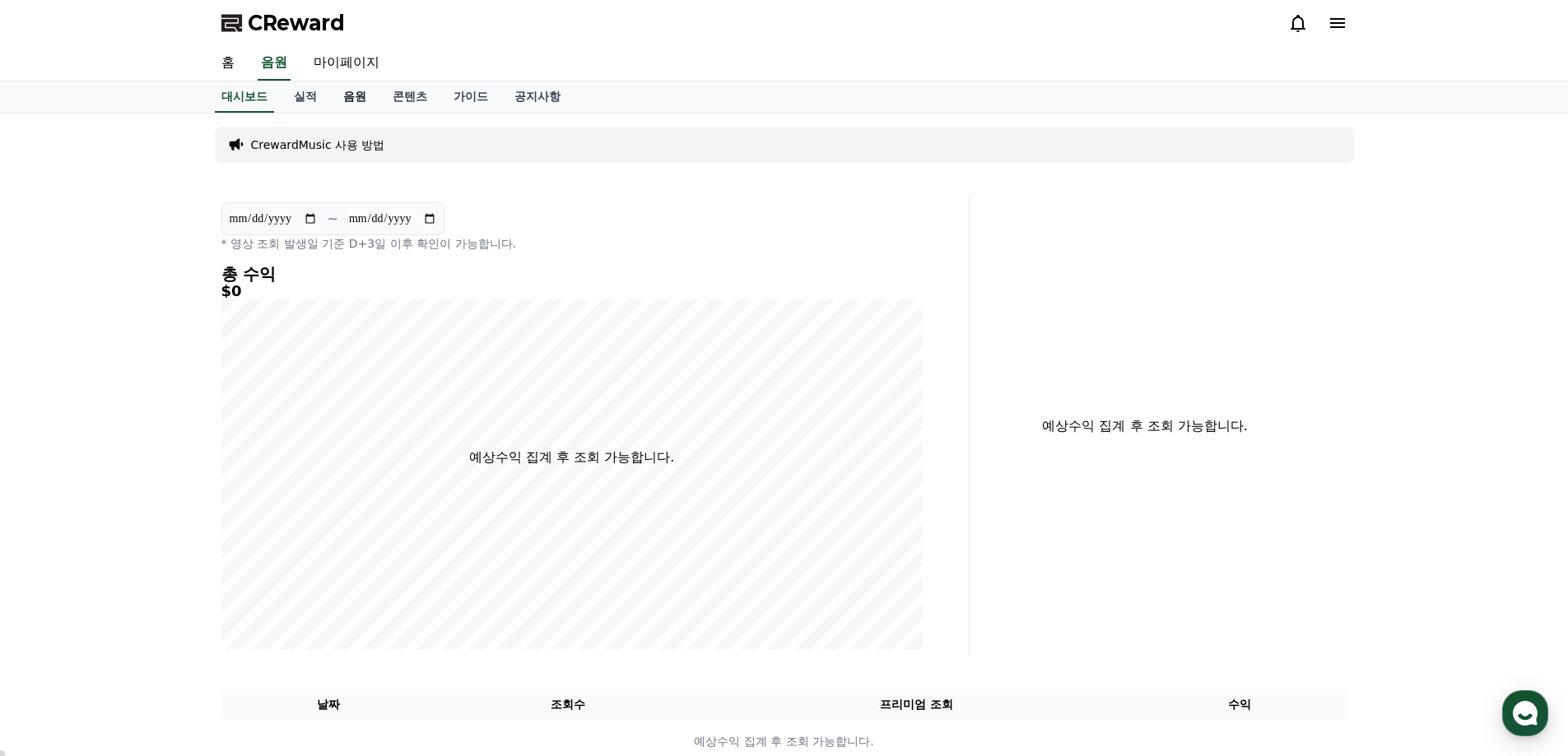
click at [358, 98] on link "음원" at bounding box center [355, 97] width 49 height 31
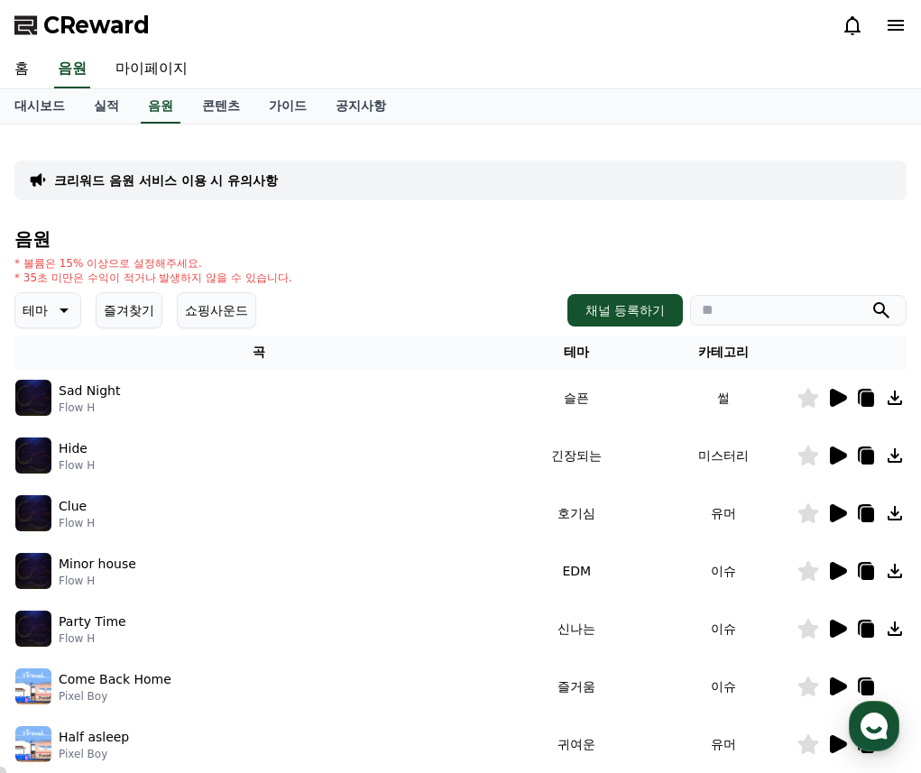
drag, startPoint x: 651, startPoint y: 254, endPoint x: 719, endPoint y: 252, distance: 68.6
click at [651, 254] on div "음원 * 볼륨은 15% 이상으로 설정해주세요. * 35초 미만은 수익이 적거나 발생하지 않을 수 있습니다. 테마 즐겨찾기 쇼핑사운드 채널 등록…" at bounding box center [460, 605] width 892 height 753
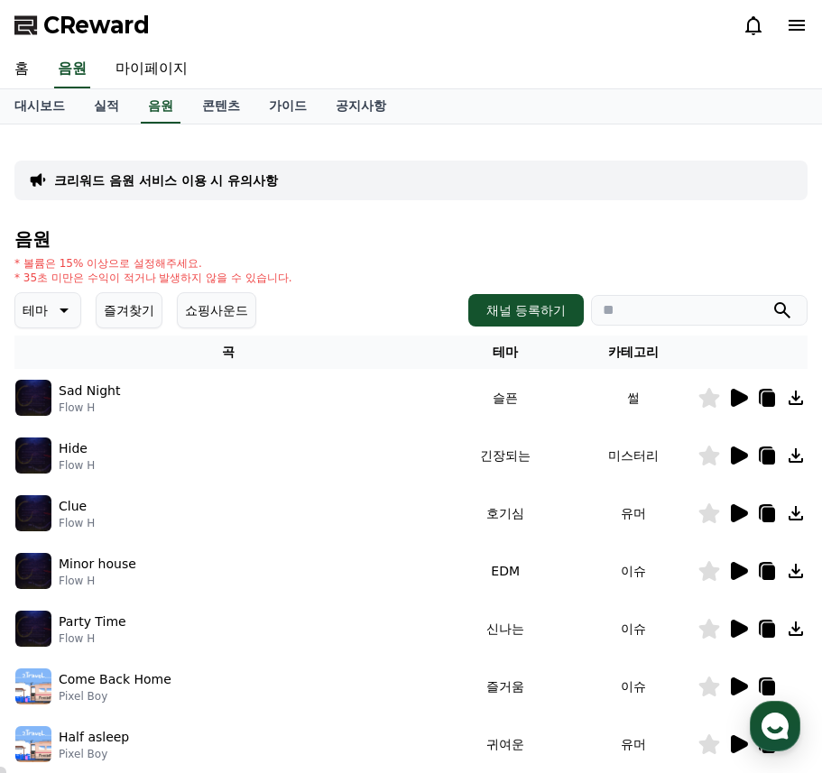
click at [738, 396] on icon at bounding box center [739, 398] width 17 height 18
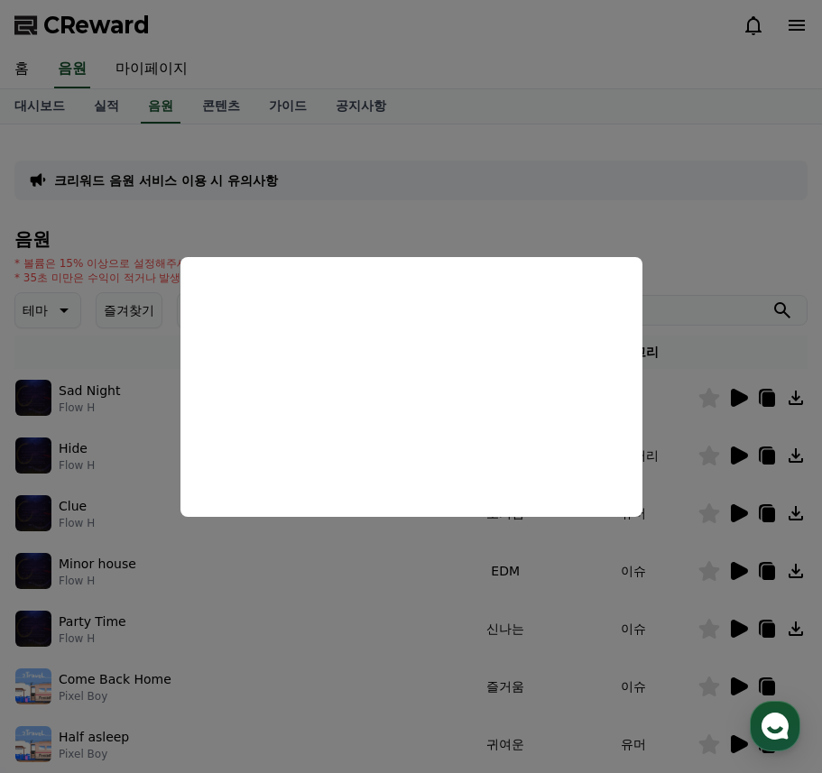
click at [627, 193] on button "close modal" at bounding box center [411, 386] width 822 height 773
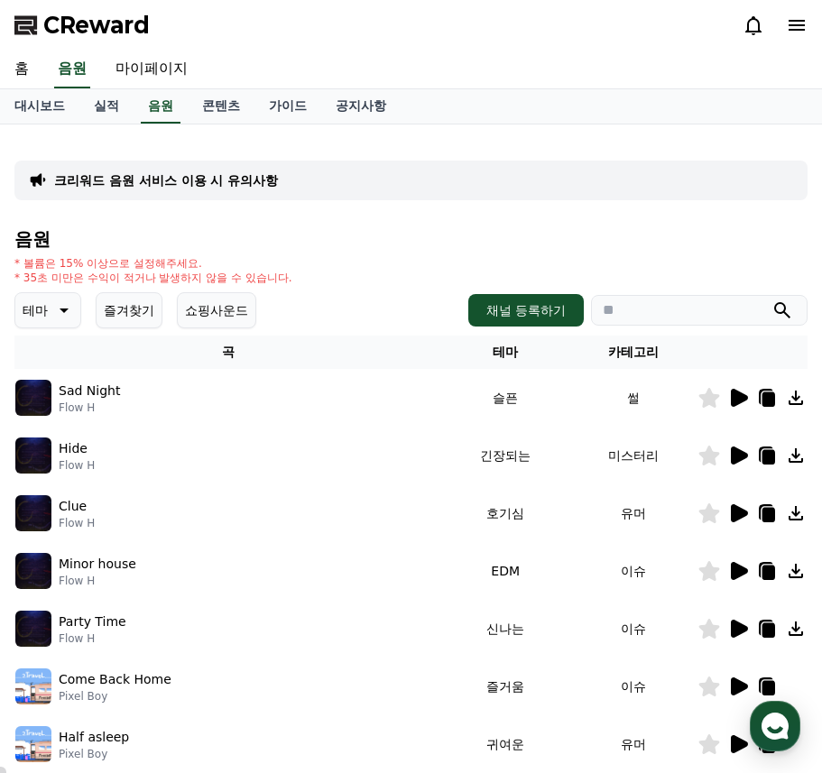
click at [736, 456] on icon at bounding box center [739, 456] width 17 height 18
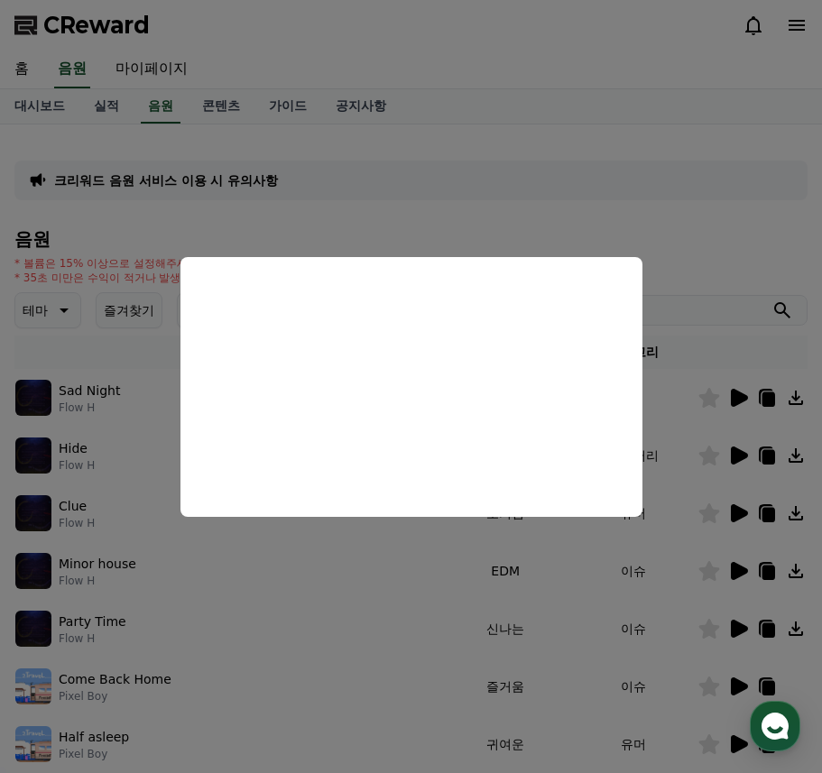
click at [638, 216] on button "close modal" at bounding box center [411, 386] width 822 height 773
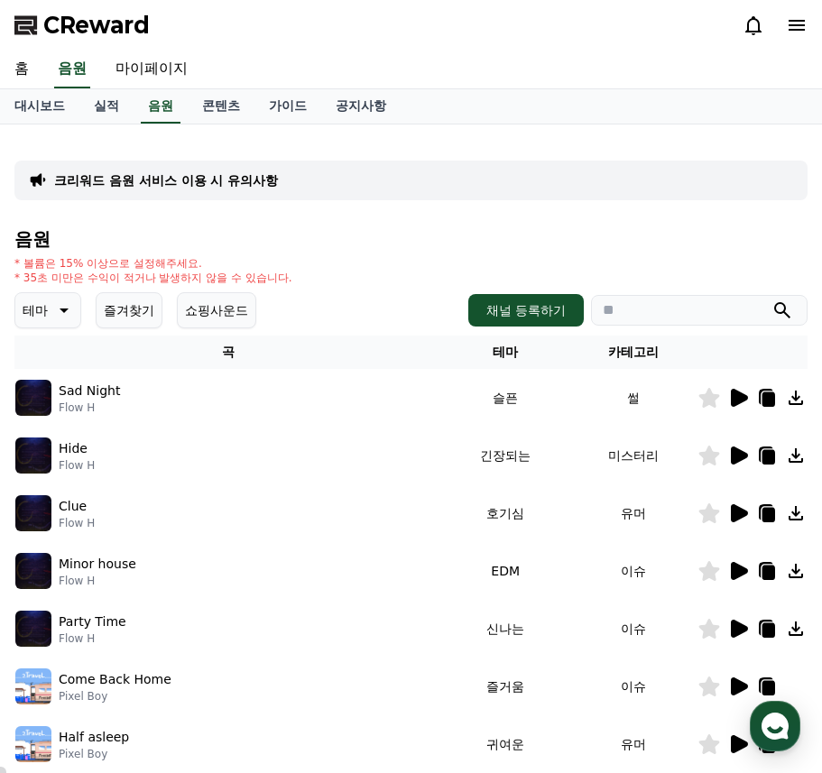
scroll to position [271, 0]
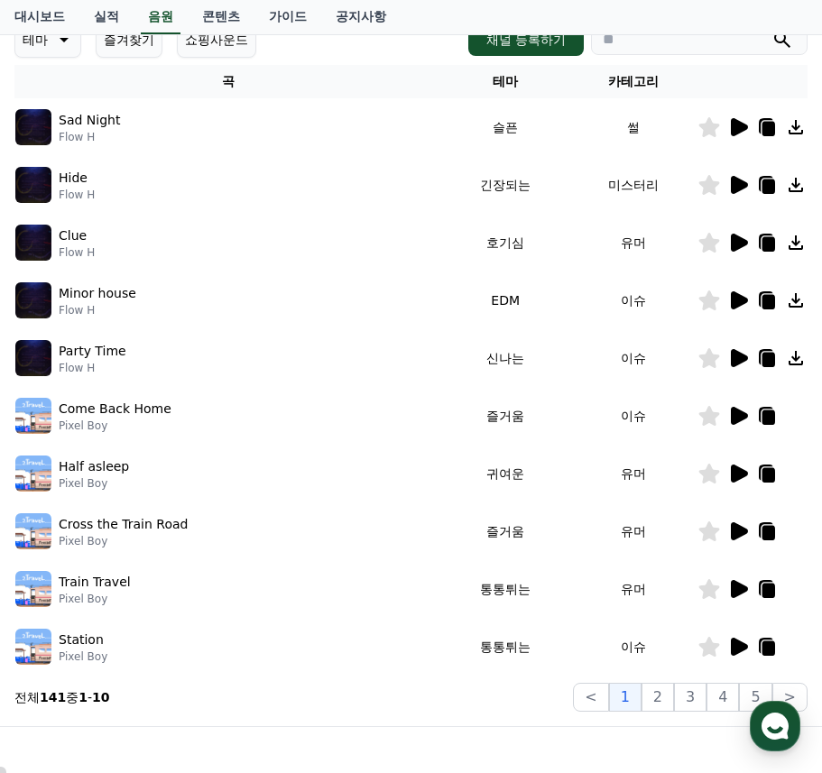
click at [734, 300] on icon at bounding box center [739, 300] width 17 height 18
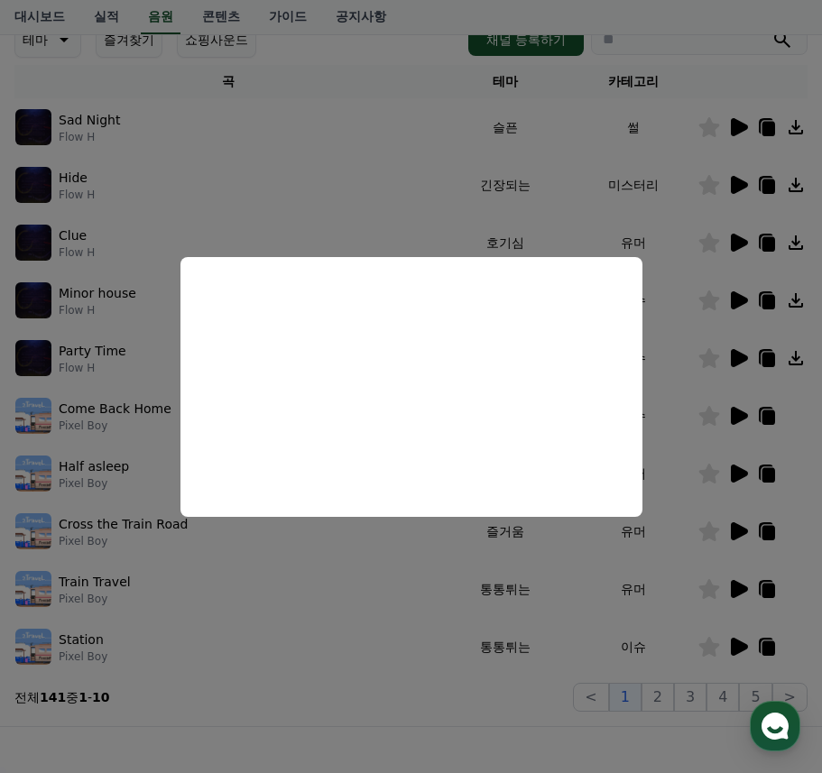
click at [411, 545] on button "close modal" at bounding box center [411, 386] width 822 height 773
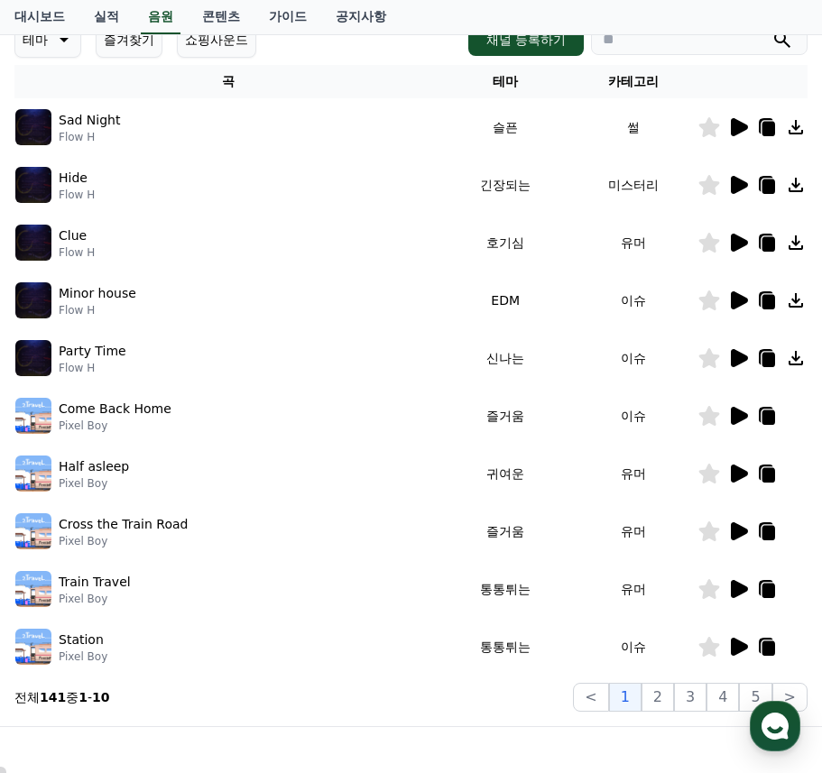
drag, startPoint x: 738, startPoint y: 245, endPoint x: 671, endPoint y: 280, distance: 75.5
click at [734, 264] on td at bounding box center [752, 243] width 110 height 58
click at [661, 696] on button "2" at bounding box center [658, 697] width 32 height 29
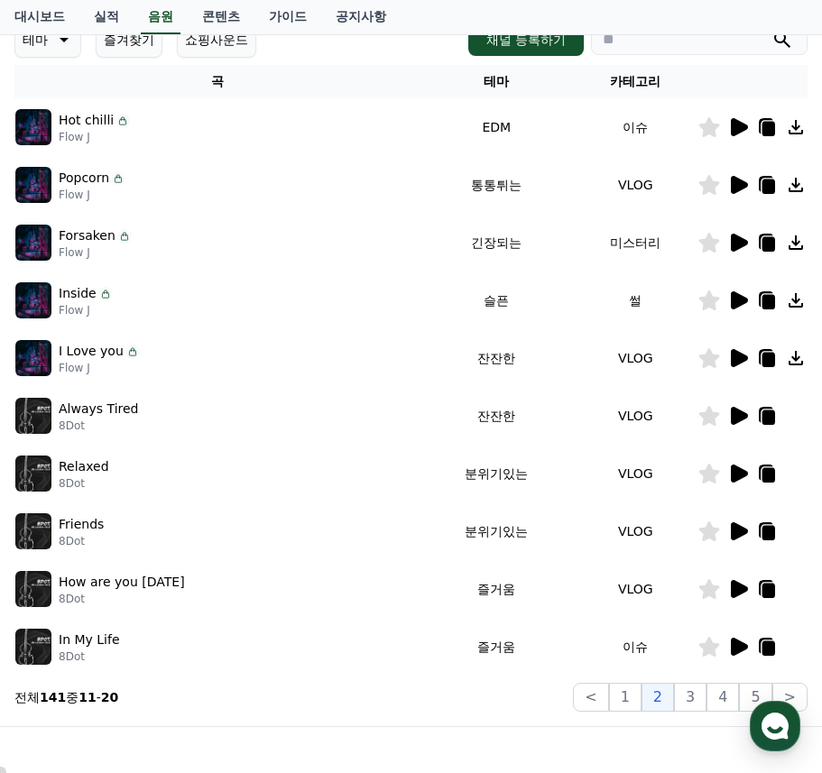
click at [741, 477] on icon at bounding box center [739, 474] width 17 height 18
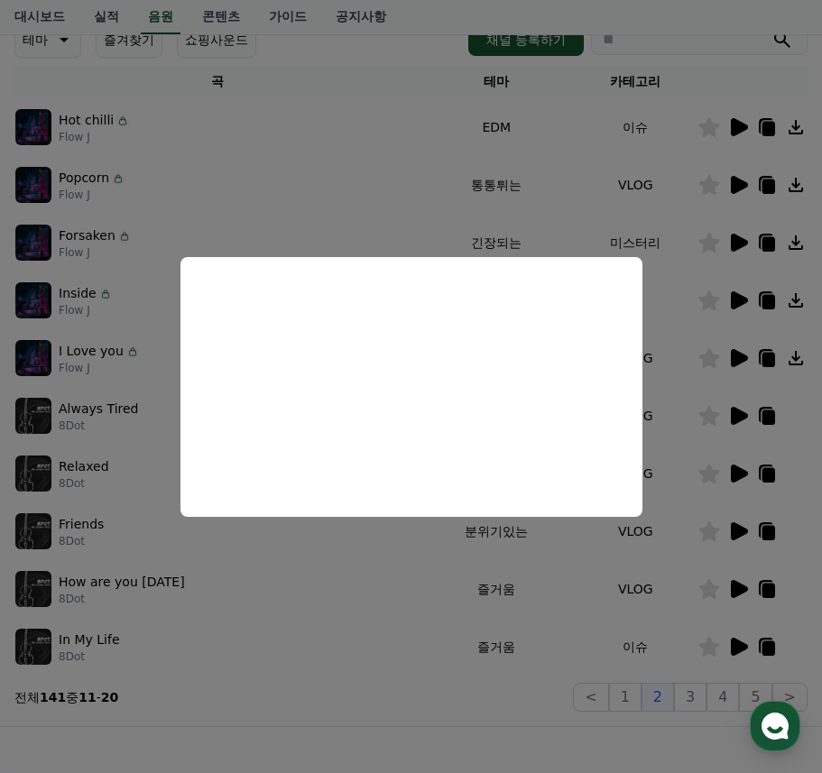
click at [567, 584] on button "close modal" at bounding box center [411, 386] width 822 height 773
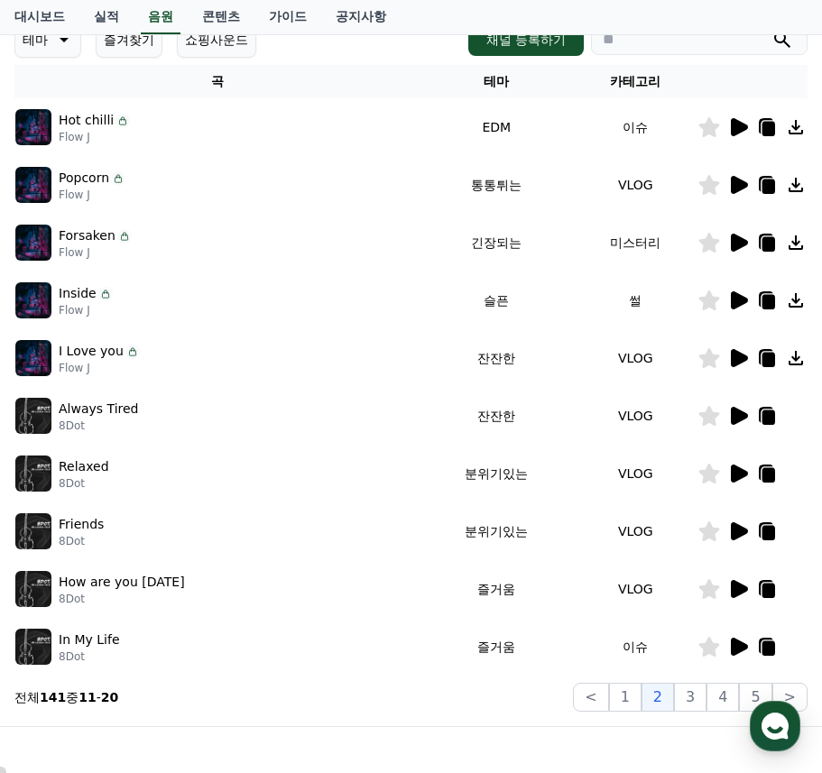
click at [734, 530] on icon at bounding box center [739, 531] width 17 height 18
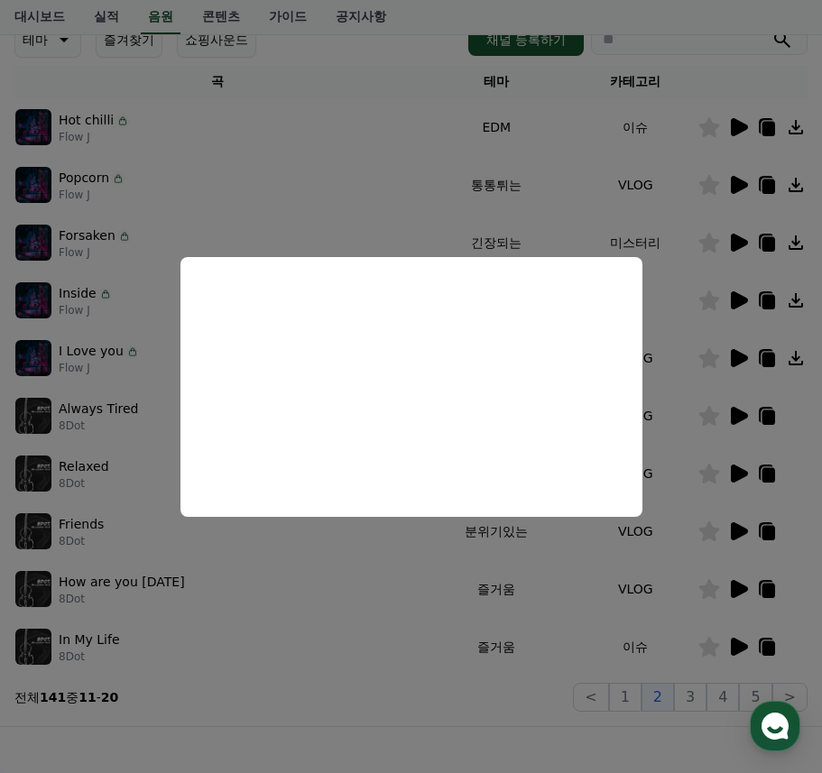
click at [379, 702] on button "close modal" at bounding box center [411, 386] width 822 height 773
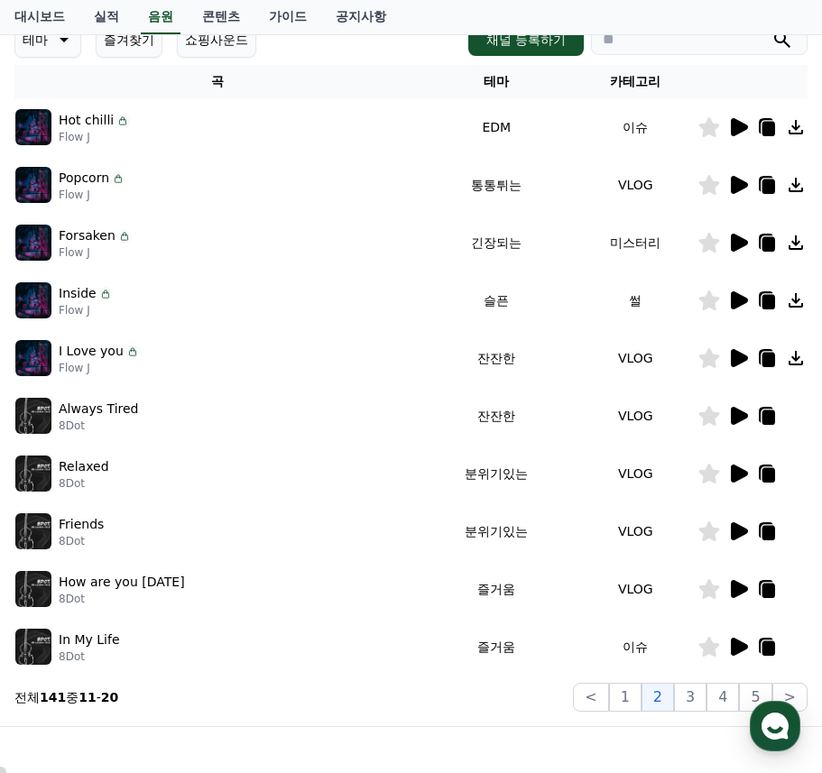
click at [734, 245] on icon at bounding box center [739, 243] width 17 height 18
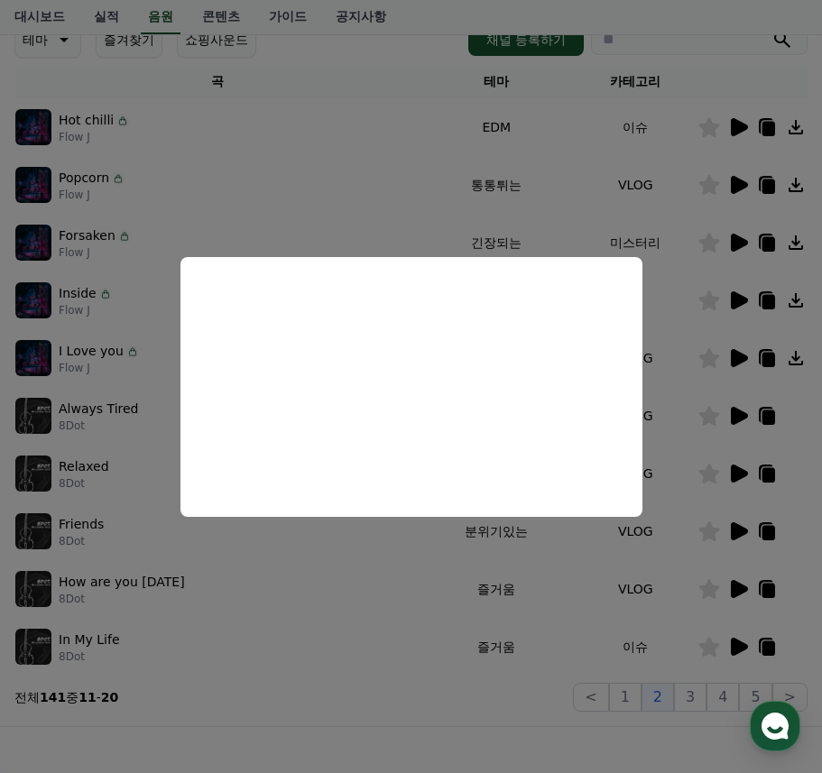
click at [381, 728] on button "close modal" at bounding box center [411, 386] width 822 height 773
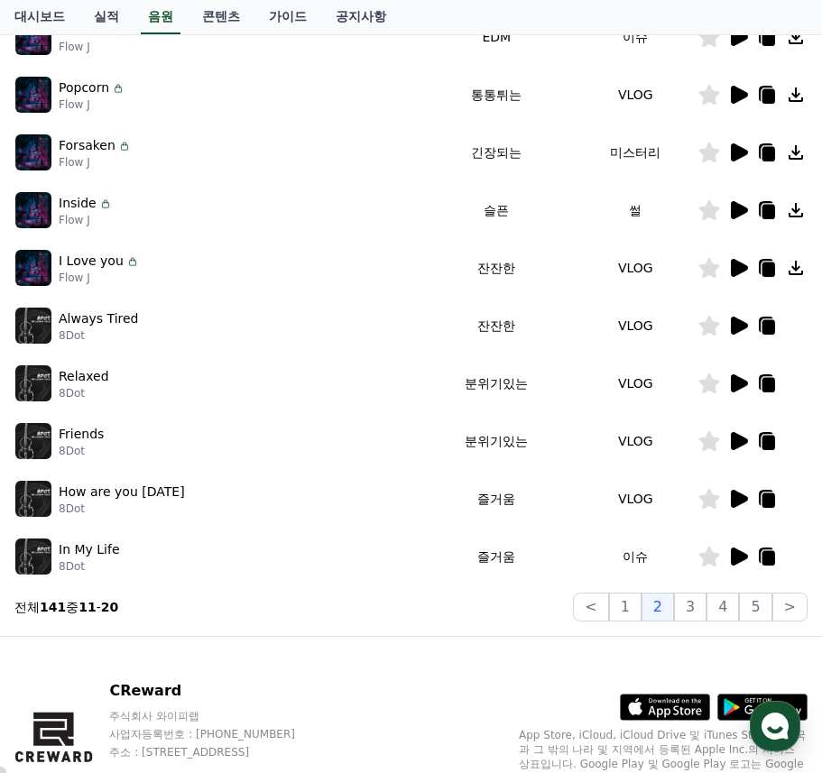
scroll to position [448, 0]
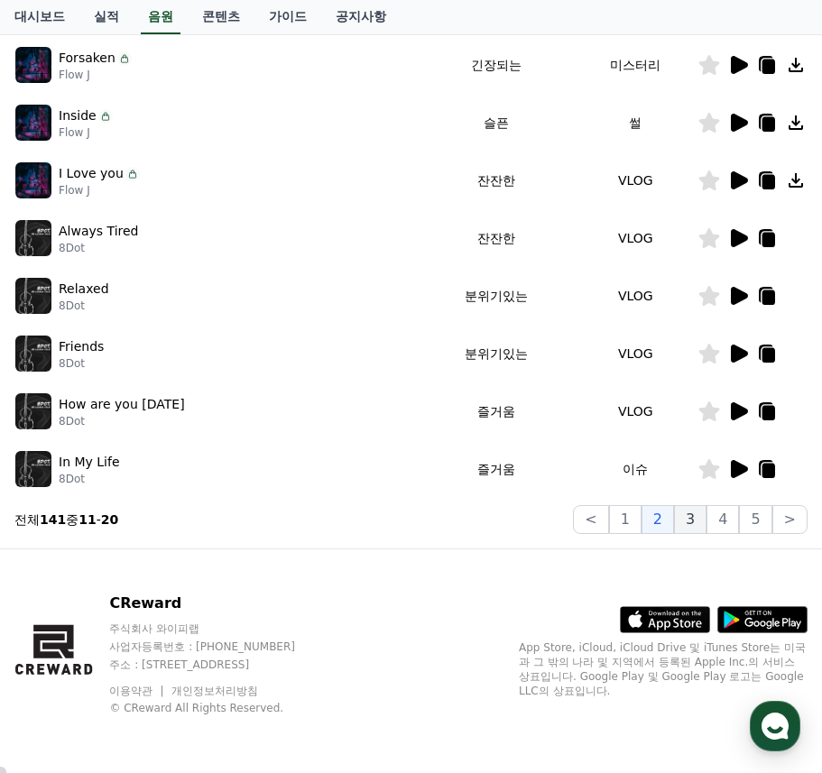
click at [699, 519] on button "3" at bounding box center [690, 519] width 32 height 29
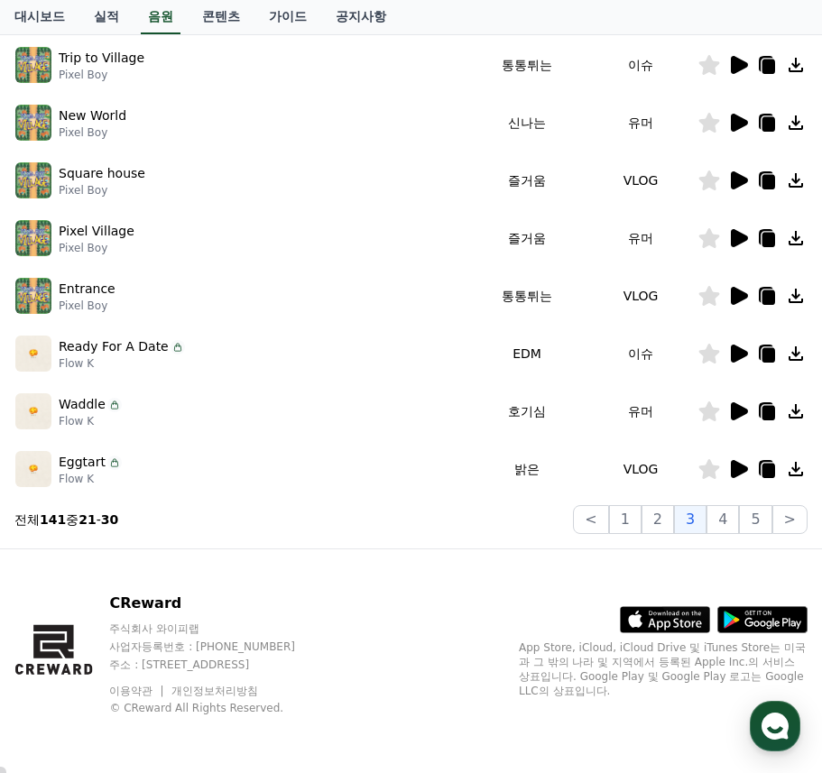
click at [736, 409] on icon at bounding box center [739, 411] width 17 height 18
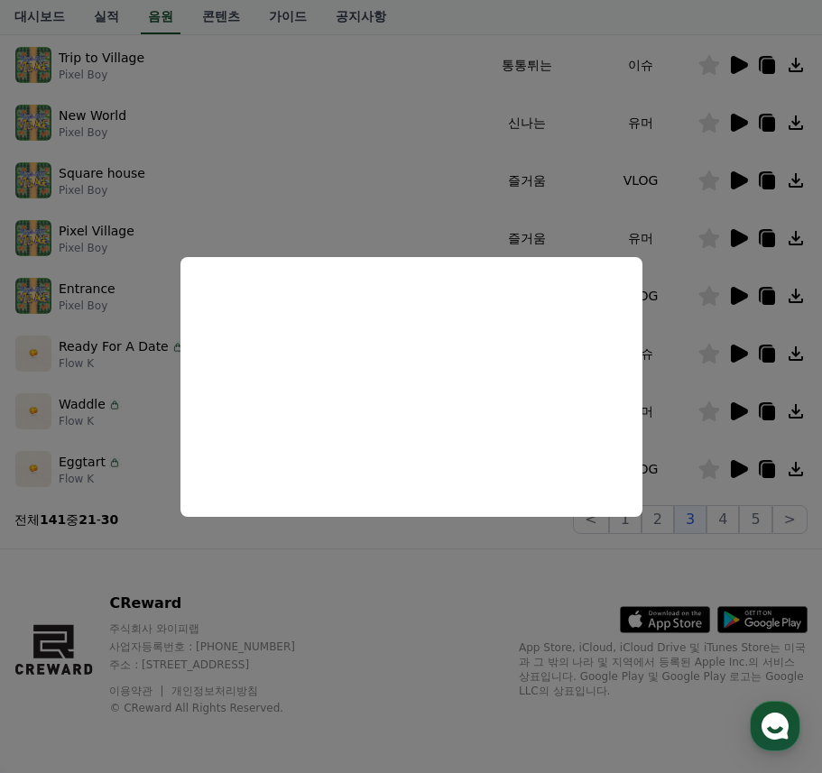
click at [403, 586] on button "close modal" at bounding box center [411, 386] width 822 height 773
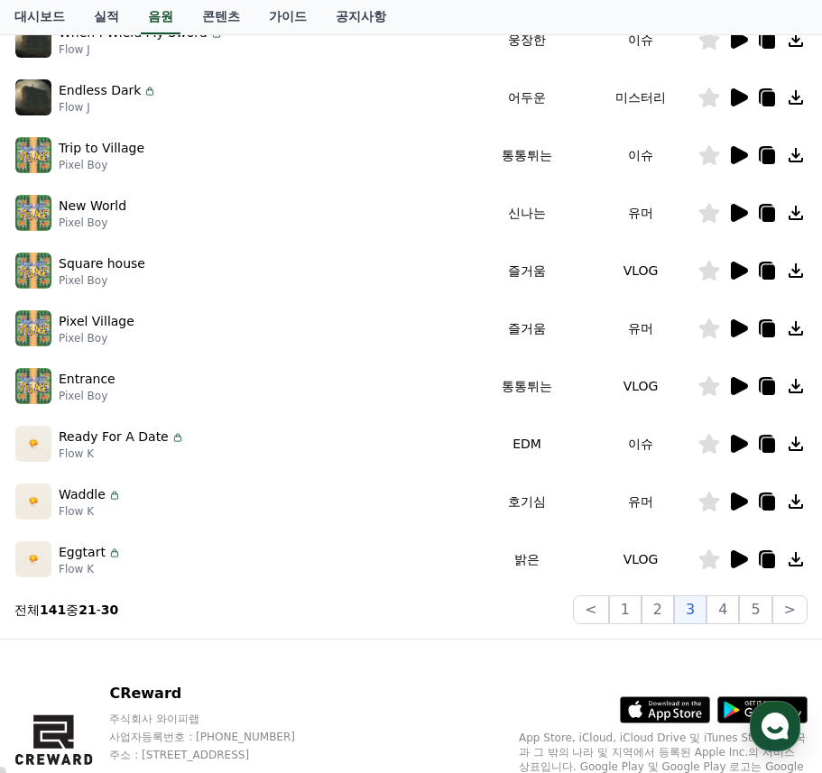
scroll to position [178, 0]
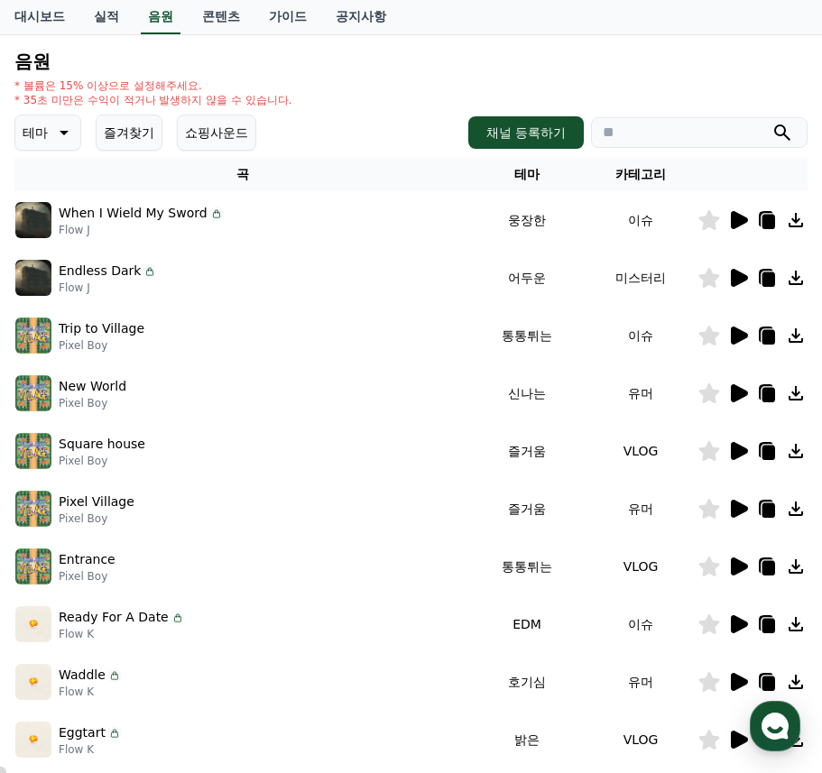
click at [738, 279] on icon at bounding box center [739, 278] width 17 height 18
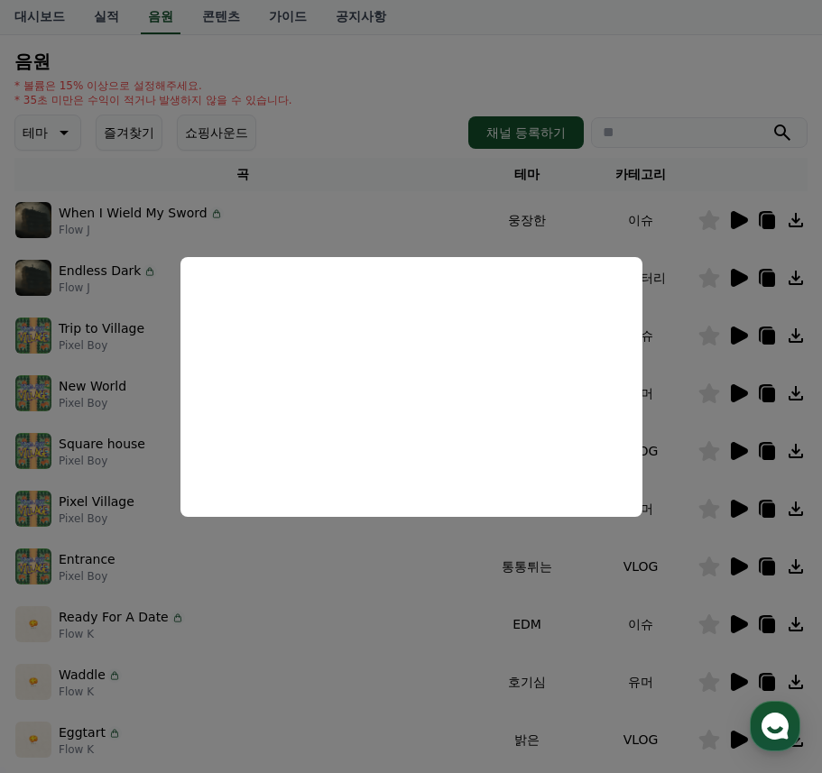
click at [425, 589] on button "close modal" at bounding box center [411, 386] width 822 height 773
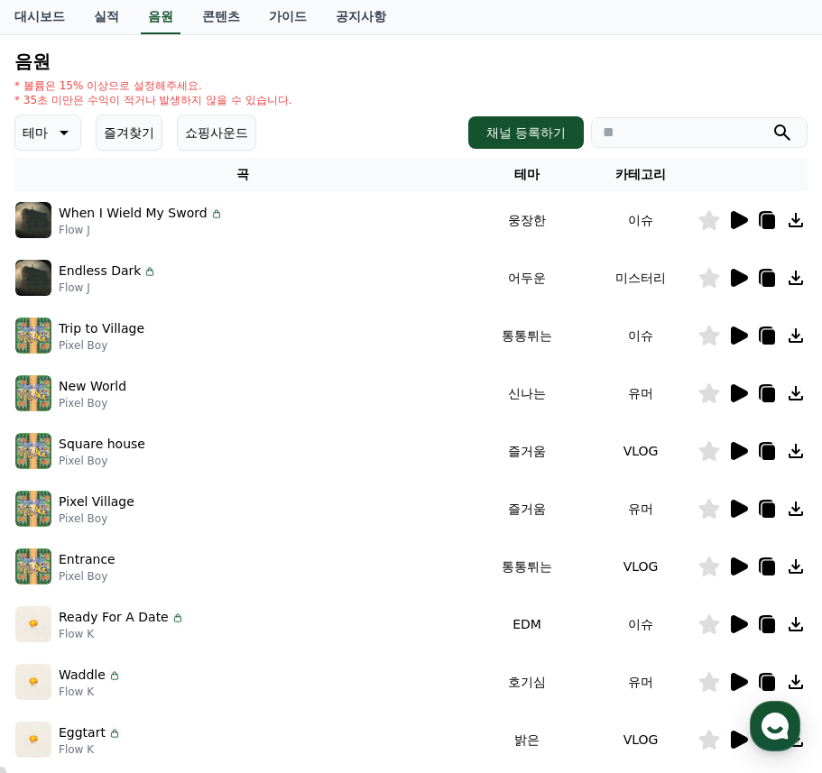
click at [738, 220] on icon at bounding box center [739, 220] width 17 height 18
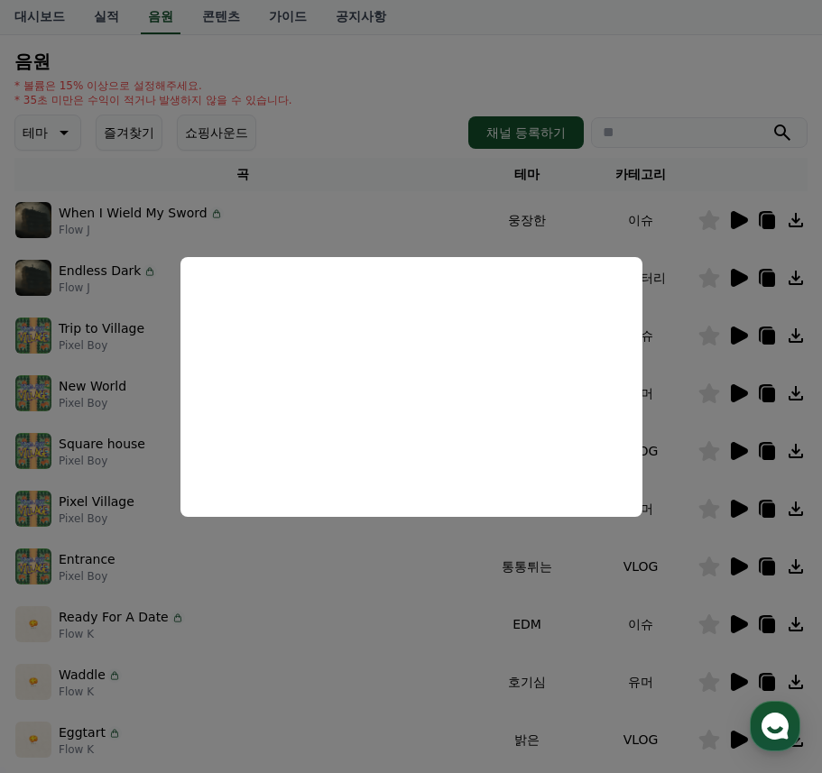
click at [418, 594] on button "close modal" at bounding box center [411, 386] width 822 height 773
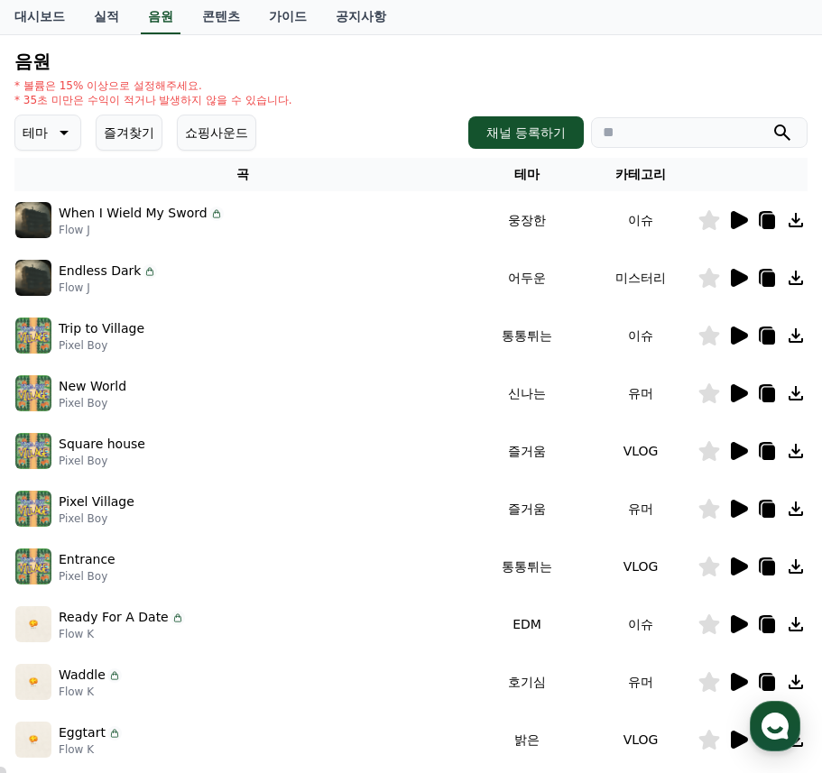
click at [712, 219] on icon at bounding box center [709, 220] width 21 height 20
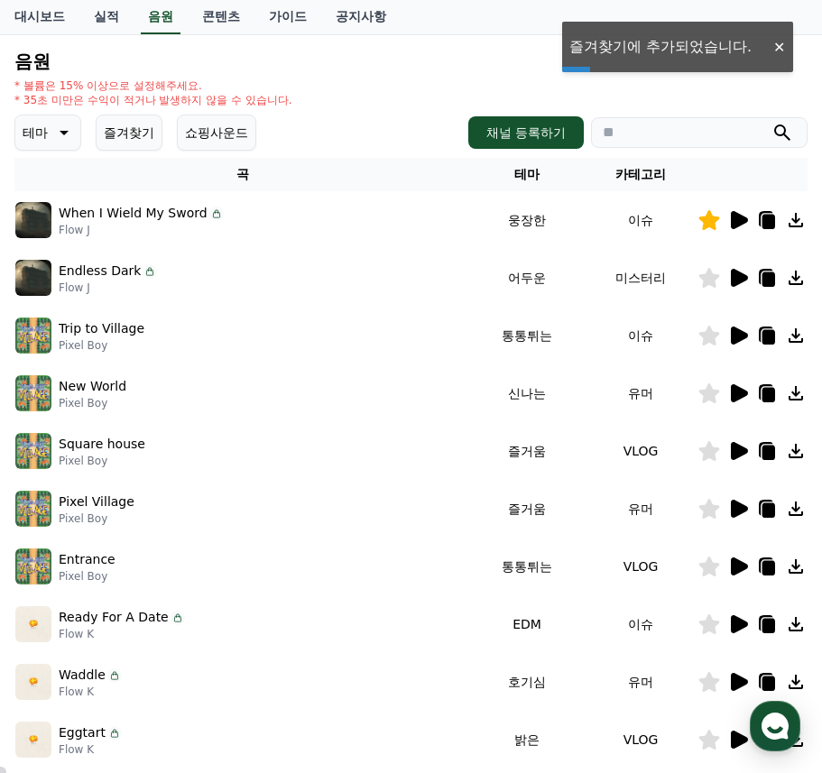
scroll to position [358, 0]
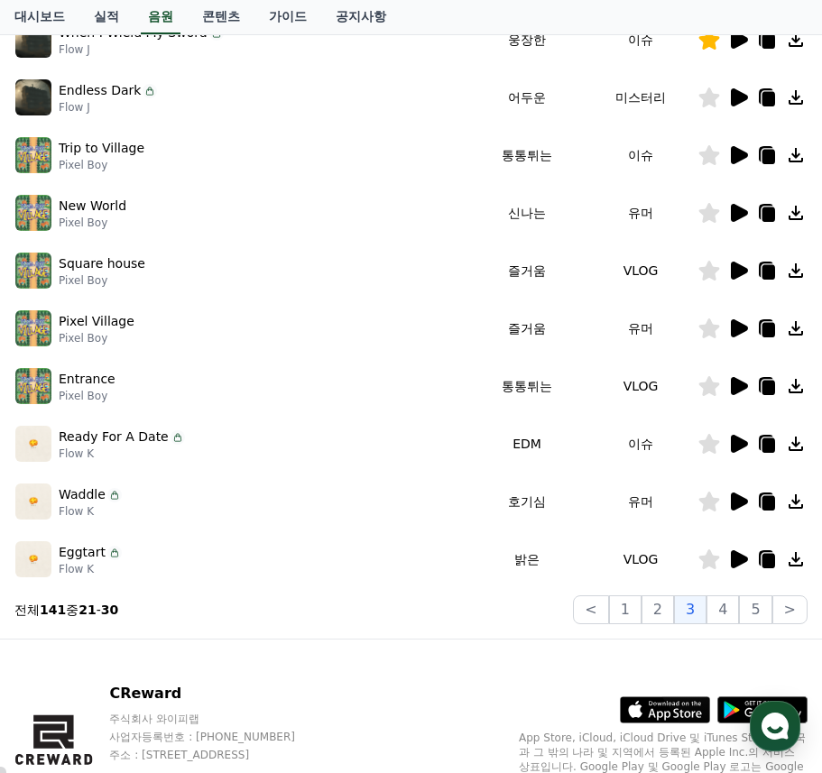
click at [736, 500] on icon at bounding box center [739, 502] width 17 height 18
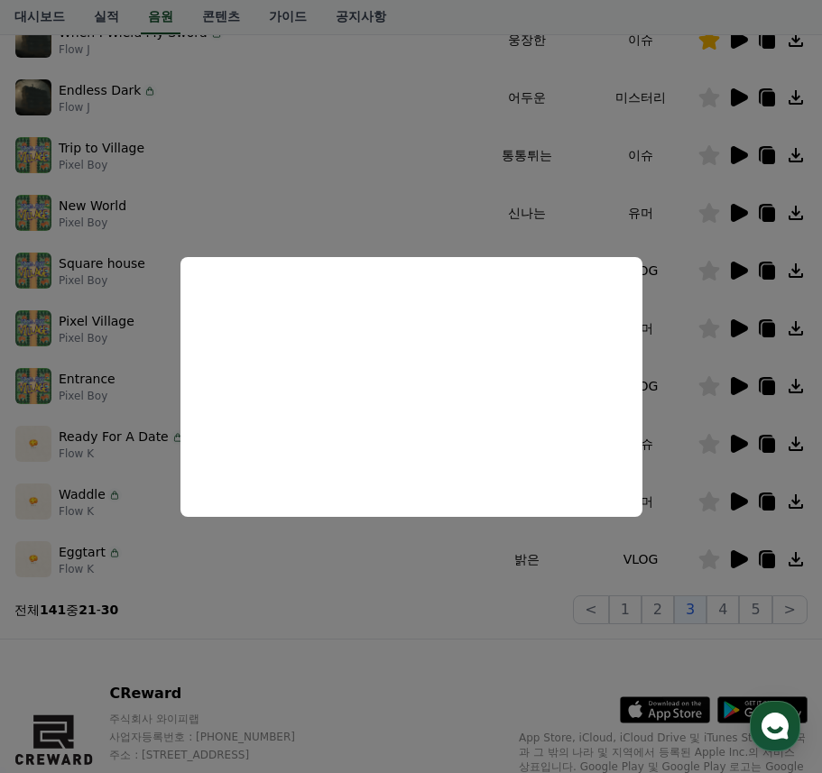
click at [529, 632] on button "close modal" at bounding box center [411, 386] width 822 height 773
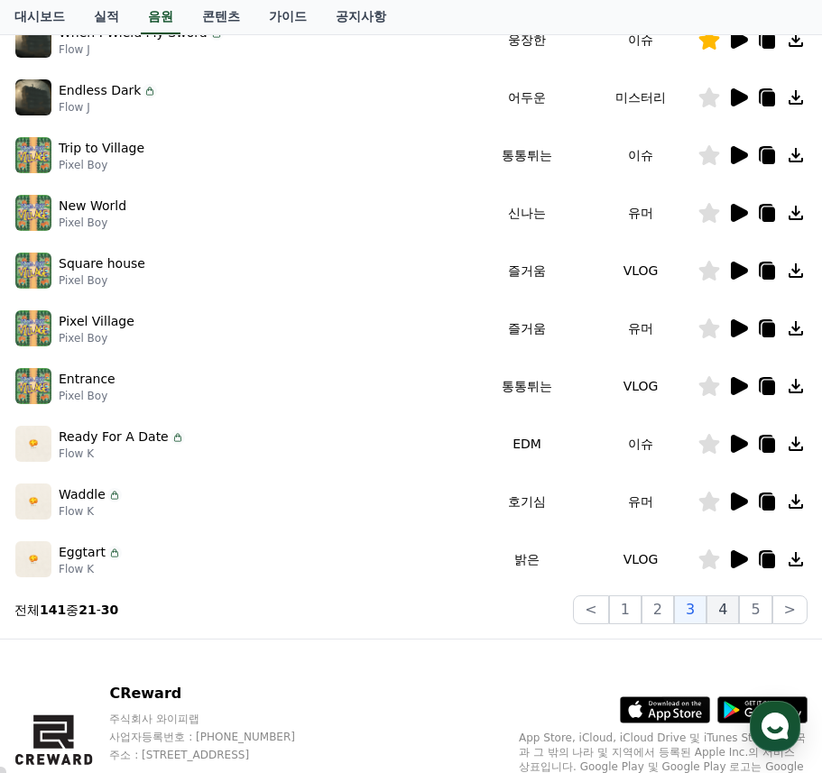
click at [727, 610] on button "4" at bounding box center [722, 609] width 32 height 29
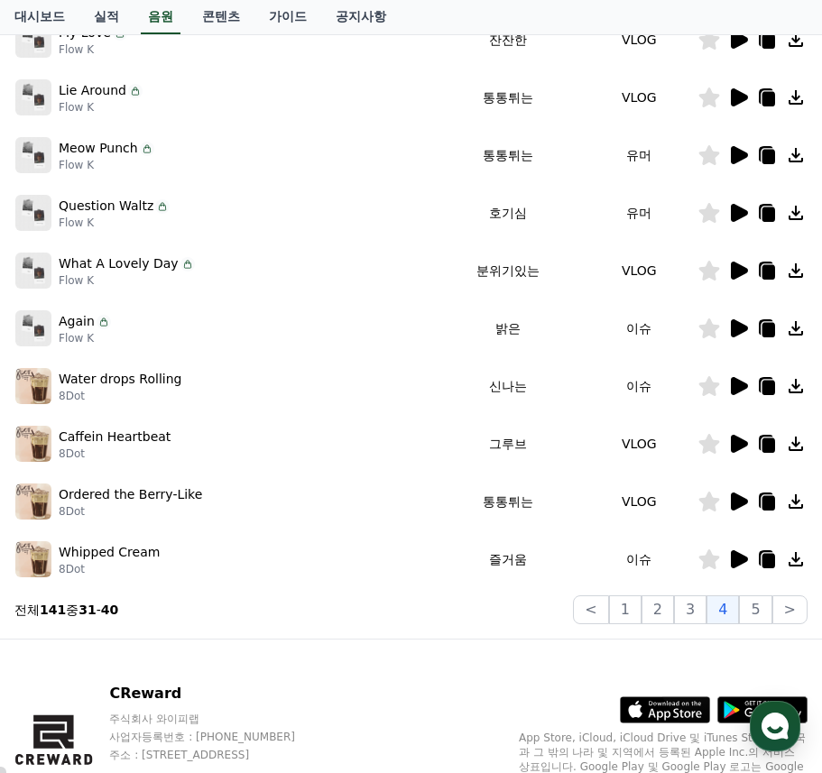
click at [743, 272] on icon at bounding box center [739, 271] width 17 height 18
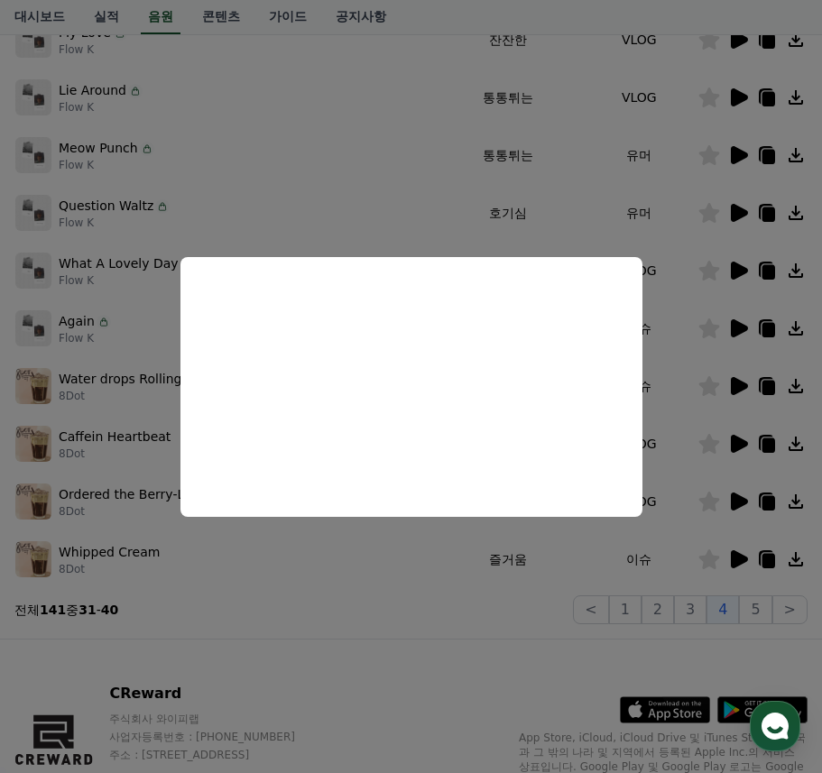
click at [438, 630] on button "close modal" at bounding box center [411, 386] width 822 height 773
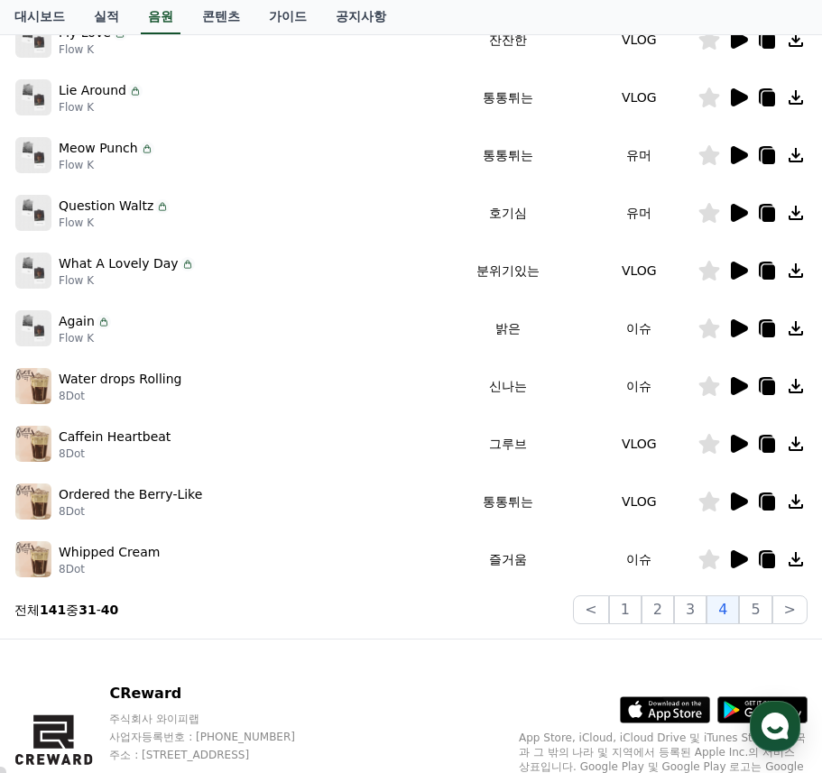
click at [743, 444] on icon at bounding box center [739, 444] width 17 height 18
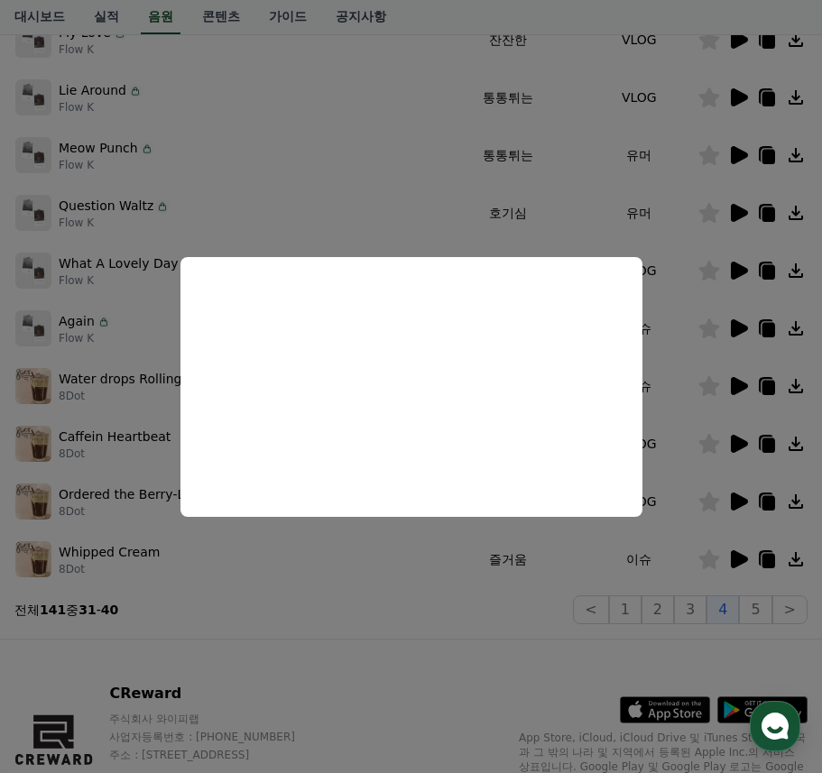
click at [437, 646] on button "close modal" at bounding box center [411, 386] width 822 height 773
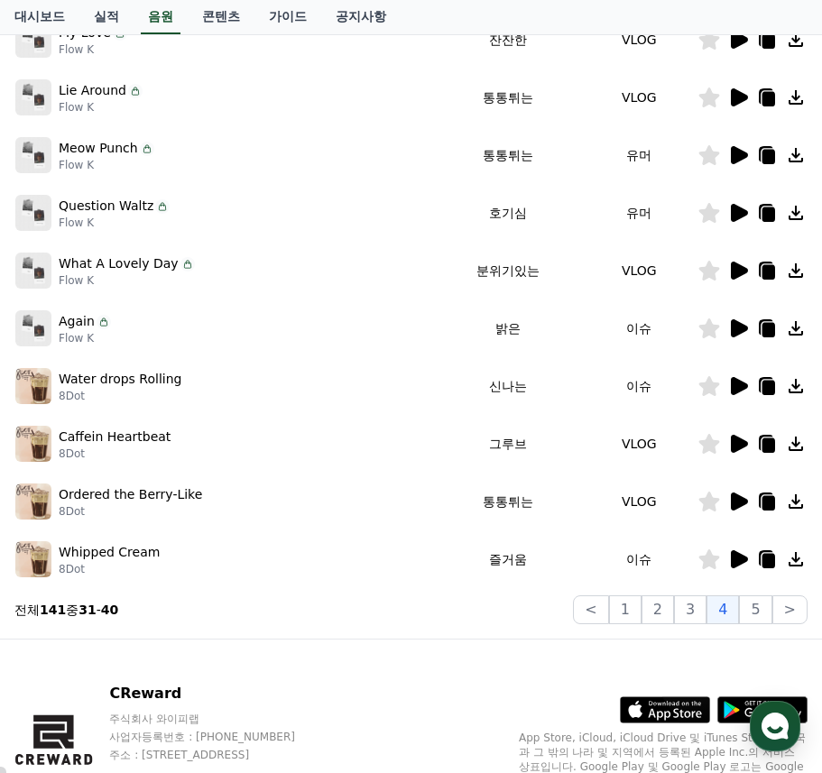
scroll to position [268, 0]
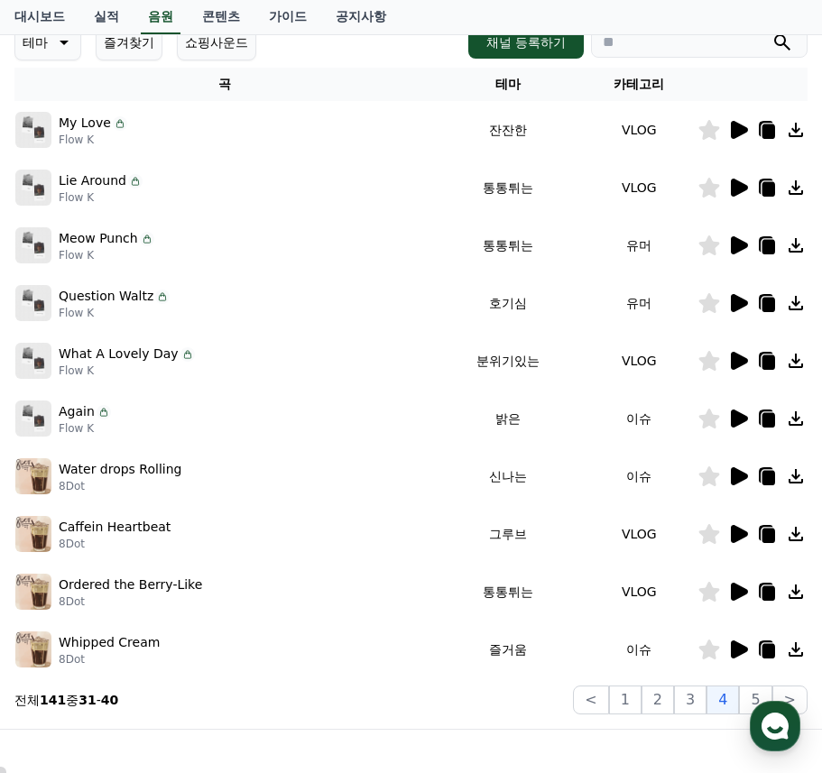
click at [733, 130] on icon at bounding box center [739, 130] width 17 height 18
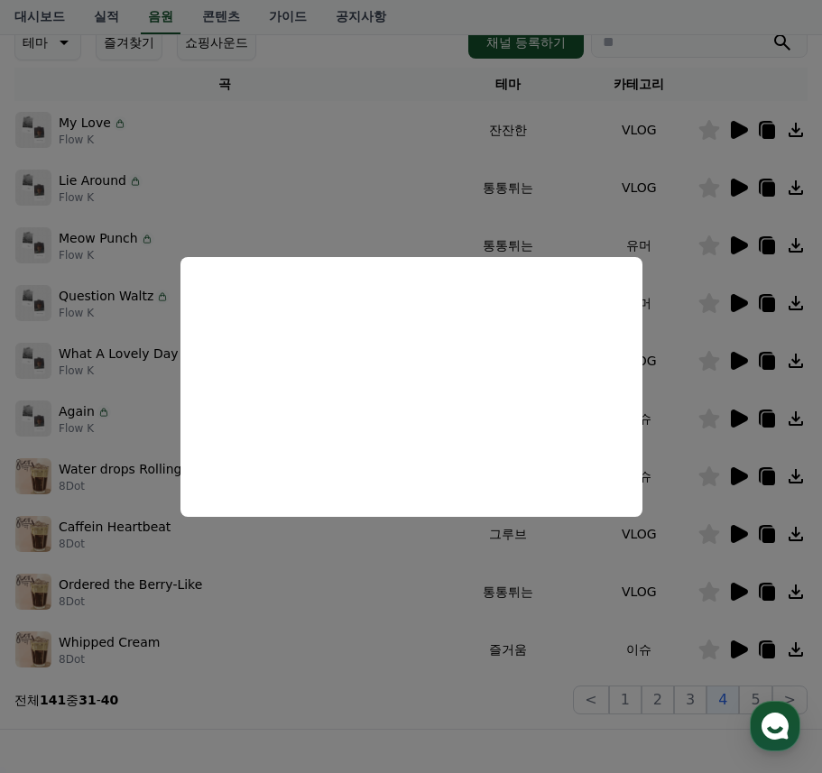
click at [421, 698] on button "close modal" at bounding box center [411, 386] width 822 height 773
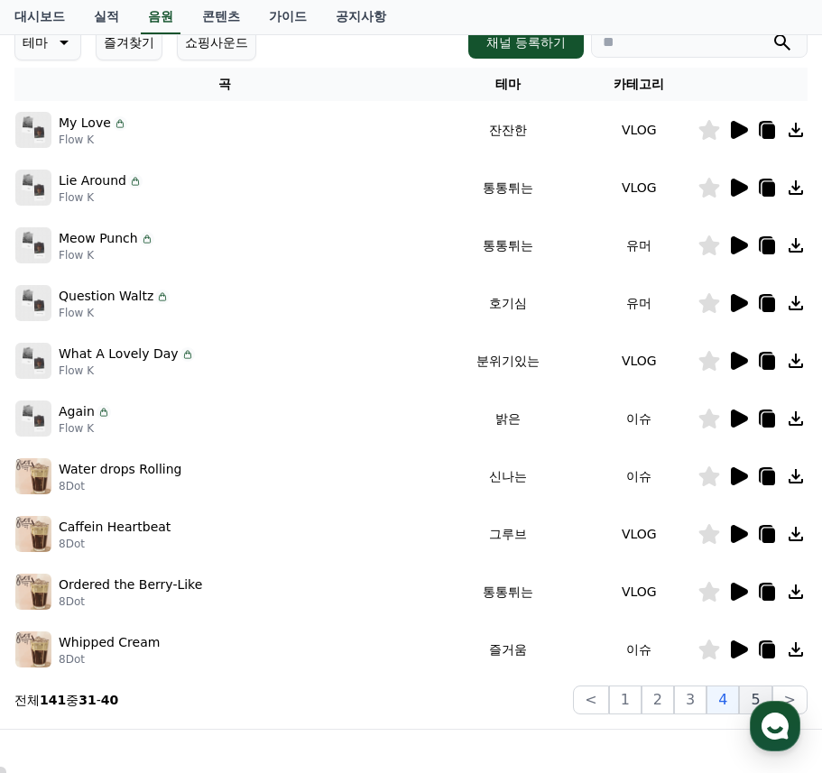
click at [753, 694] on button "5" at bounding box center [755, 700] width 32 height 29
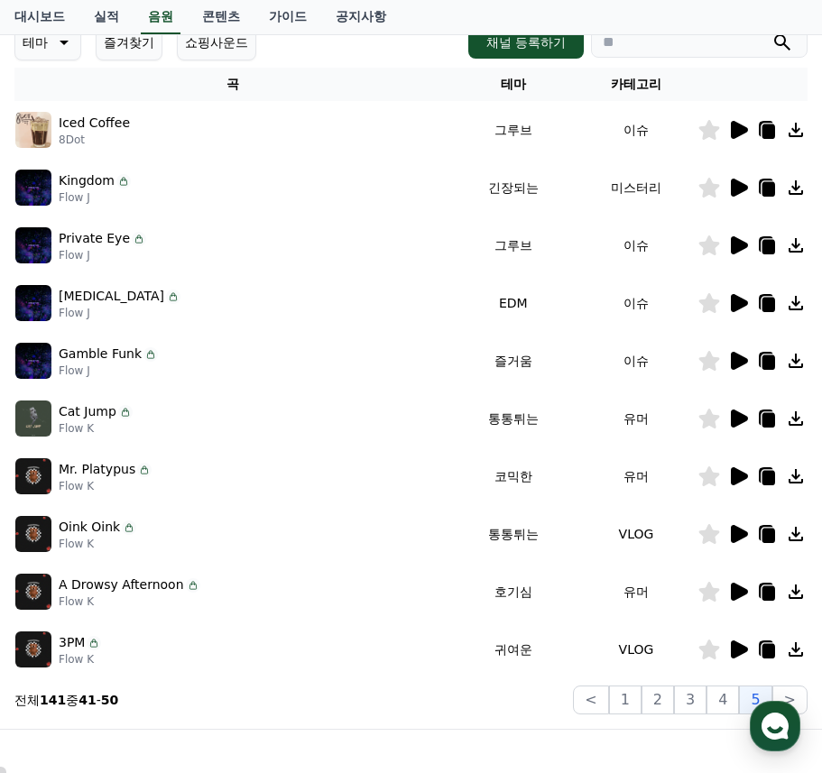
click at [741, 188] on icon at bounding box center [739, 188] width 17 height 18
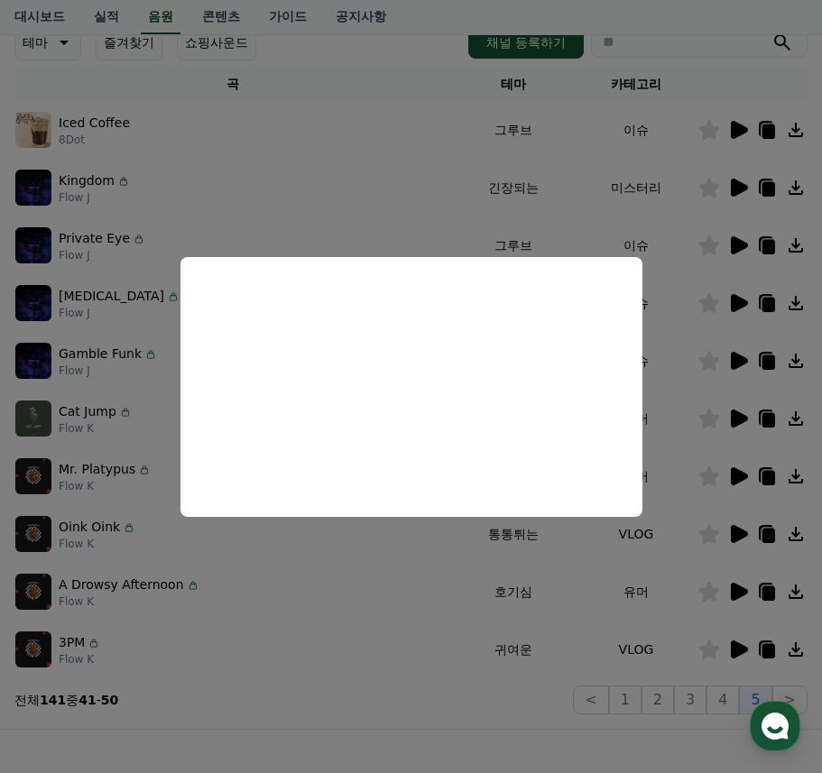
click at [371, 739] on button "close modal" at bounding box center [411, 386] width 822 height 773
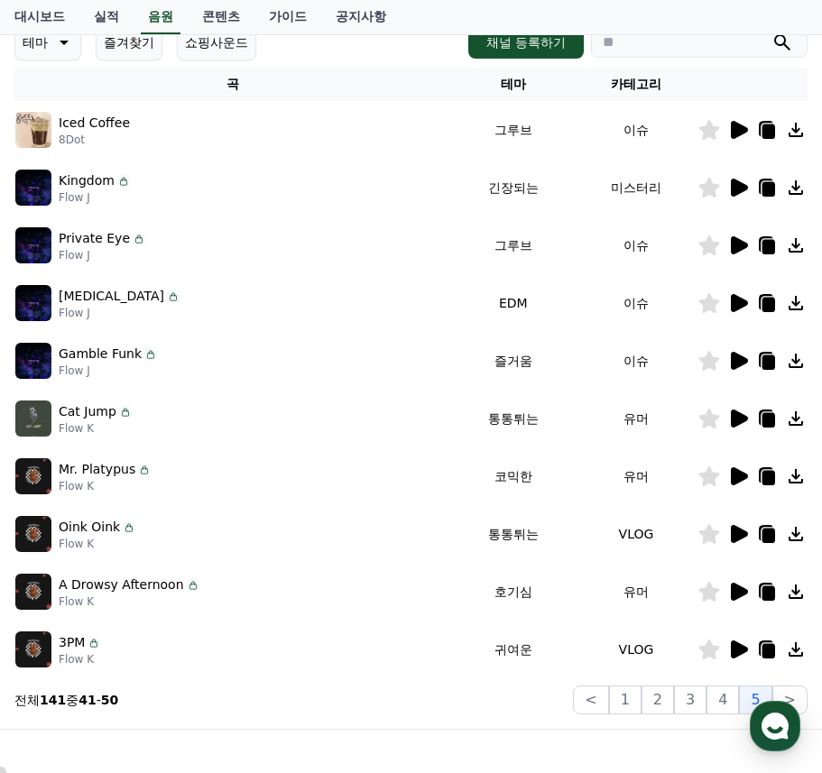
click at [738, 592] on icon at bounding box center [739, 592] width 17 height 18
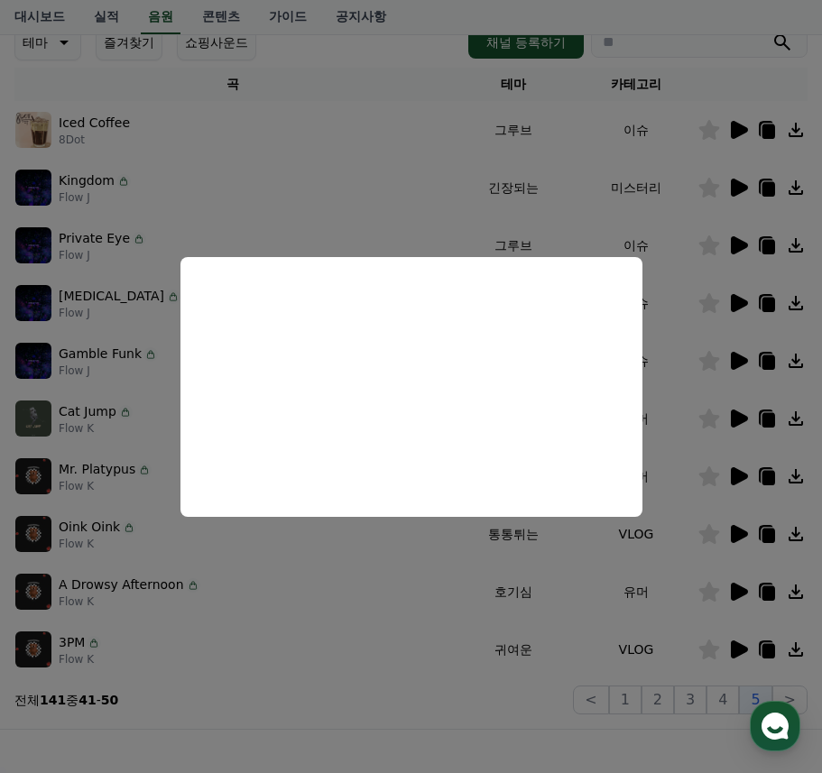
click at [535, 692] on button "close modal" at bounding box center [411, 386] width 822 height 773
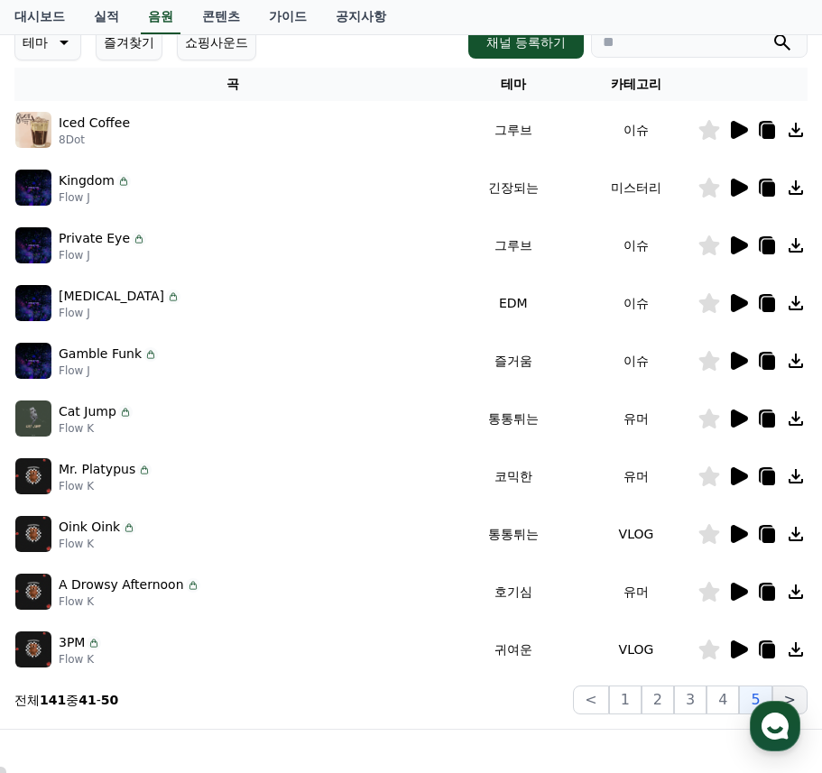
click at [802, 694] on button ">" at bounding box center [789, 700] width 35 height 29
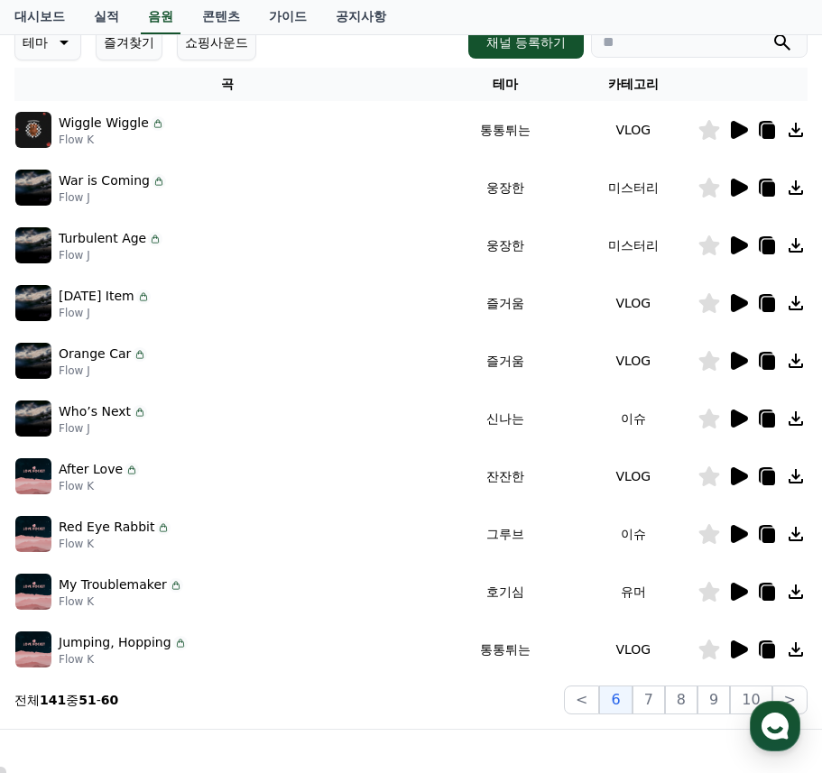
click at [737, 184] on icon at bounding box center [739, 188] width 17 height 18
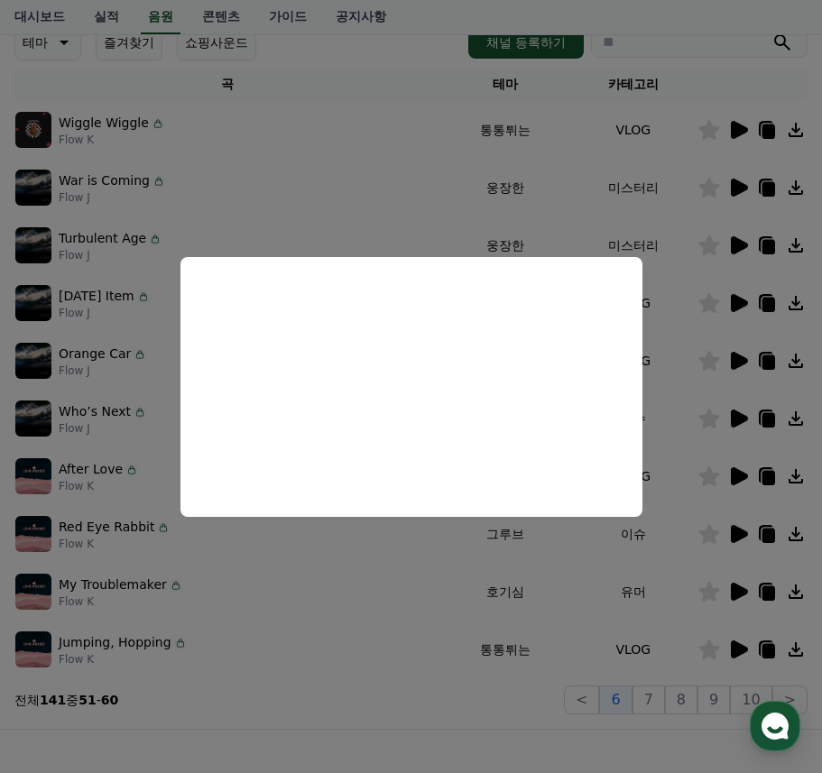
click at [385, 744] on button "close modal" at bounding box center [411, 386] width 822 height 773
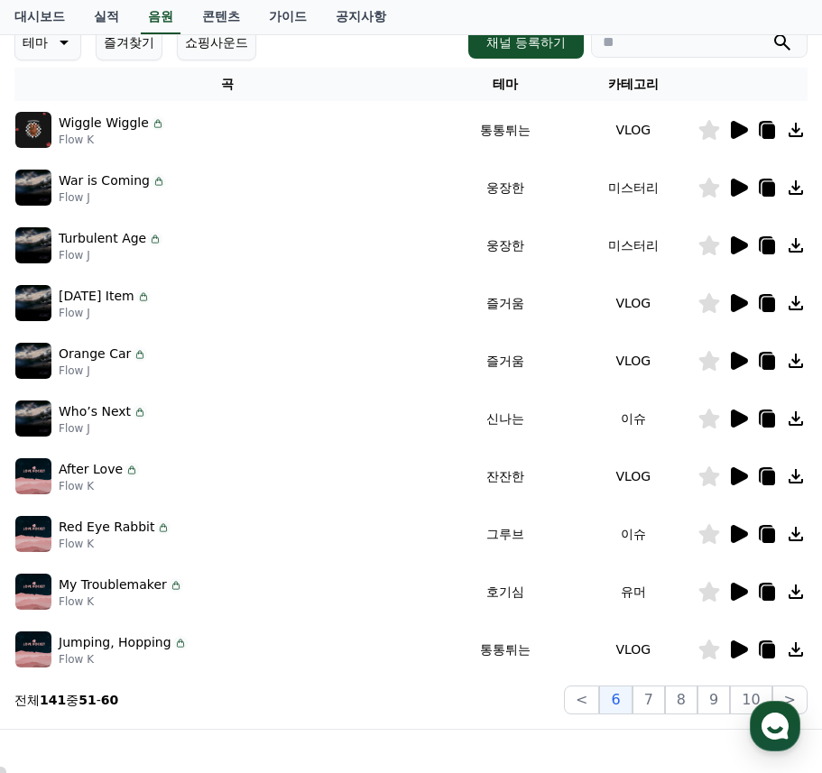
click at [742, 246] on icon at bounding box center [739, 245] width 17 height 18
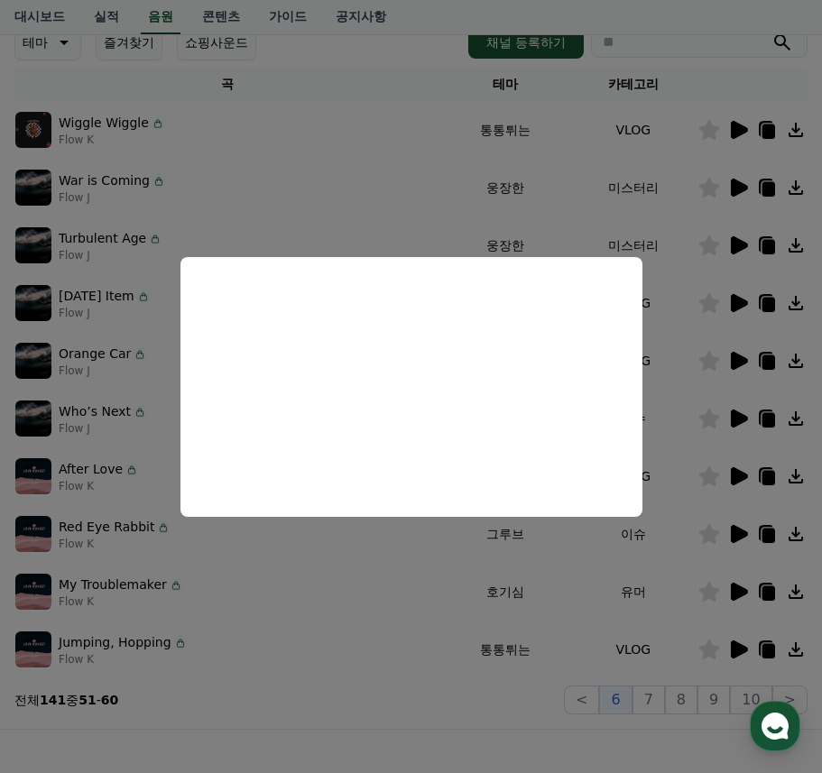
click at [382, 704] on button "close modal" at bounding box center [411, 386] width 822 height 773
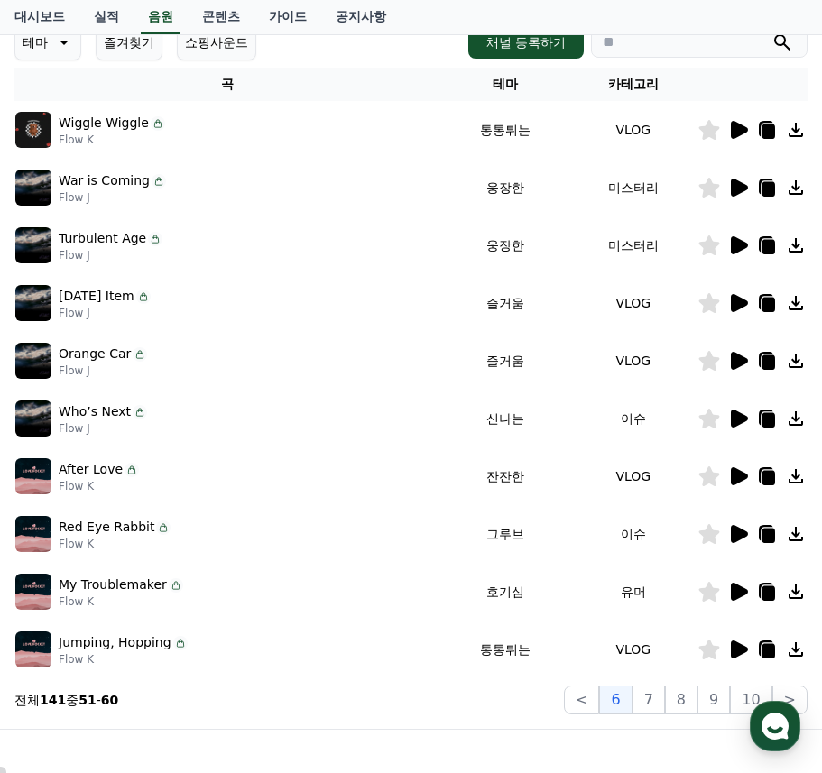
click at [743, 471] on icon at bounding box center [738, 477] width 22 height 22
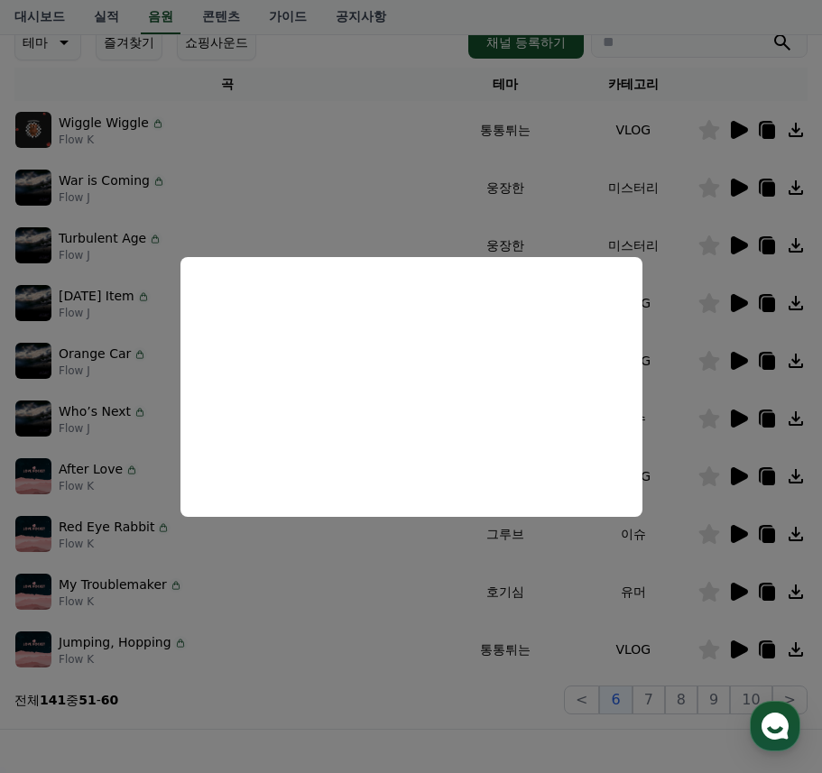
click at [416, 711] on button "close modal" at bounding box center [411, 386] width 822 height 773
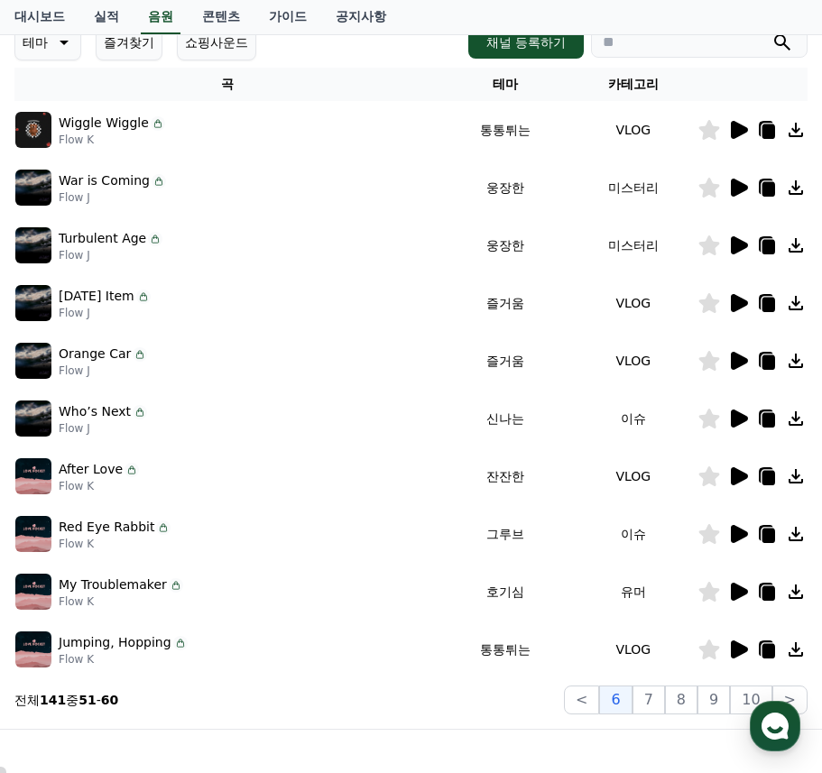
click at [711, 474] on icon at bounding box center [709, 476] width 21 height 20
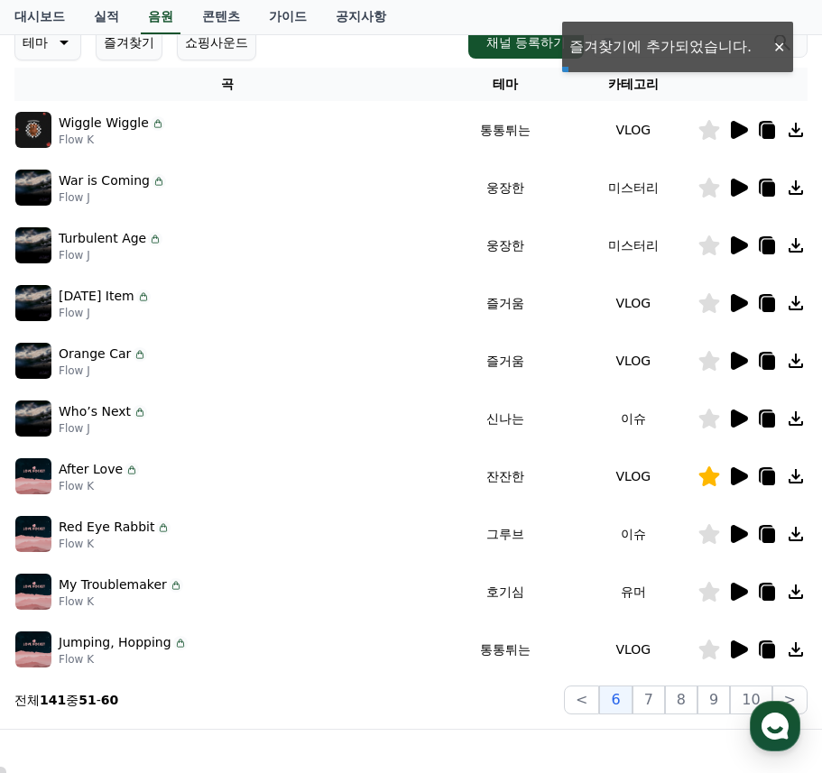
click at [740, 587] on icon at bounding box center [739, 592] width 17 height 18
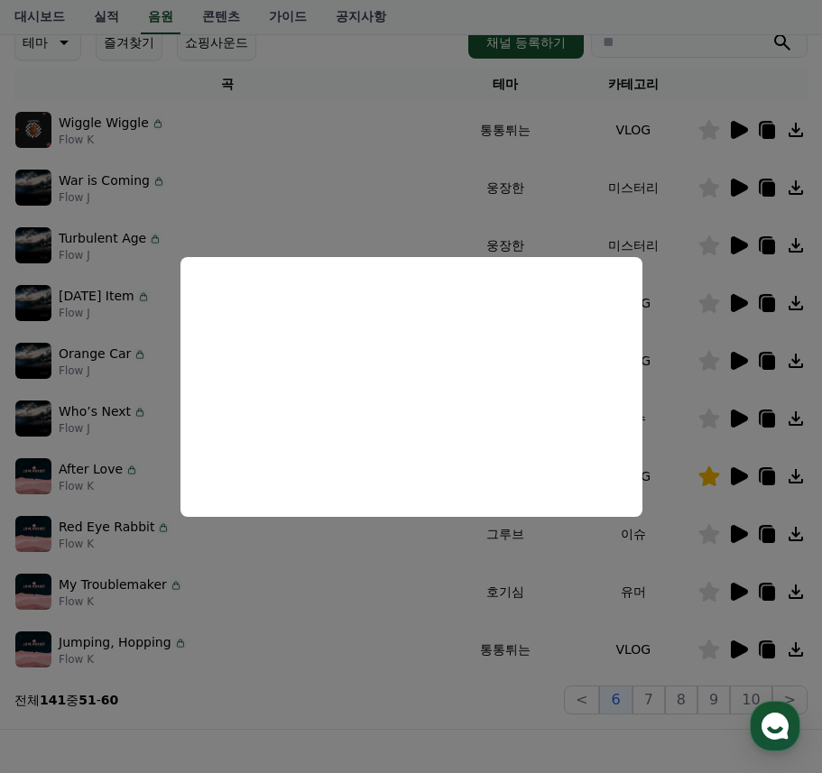
click at [417, 668] on button "close modal" at bounding box center [411, 386] width 822 height 773
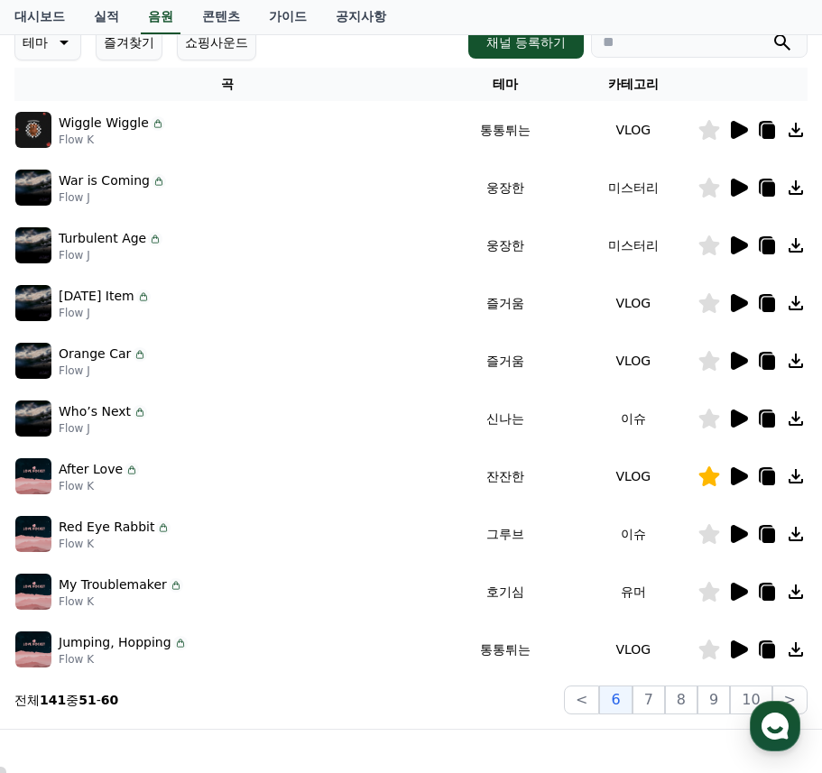
click at [739, 649] on icon at bounding box center [739, 650] width 17 height 18
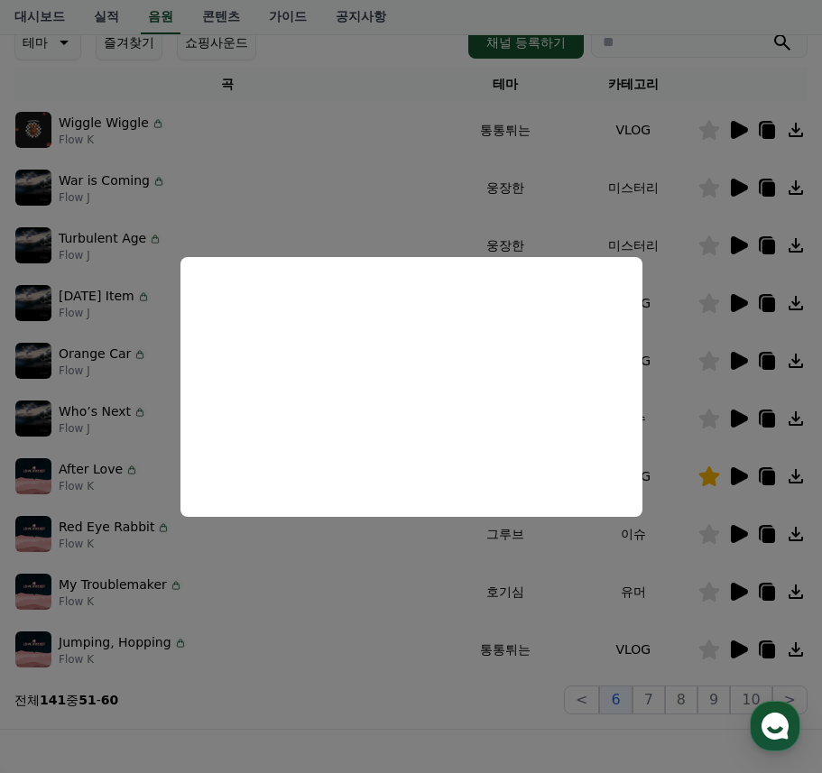
click at [420, 655] on button "close modal" at bounding box center [411, 386] width 822 height 773
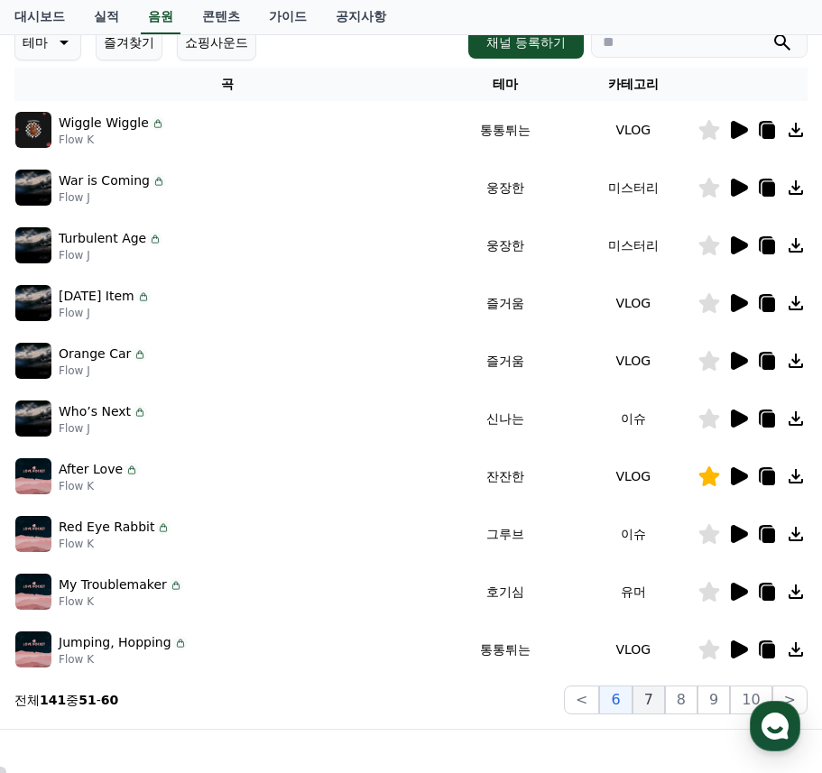
click at [659, 706] on button "7" at bounding box center [648, 700] width 32 height 29
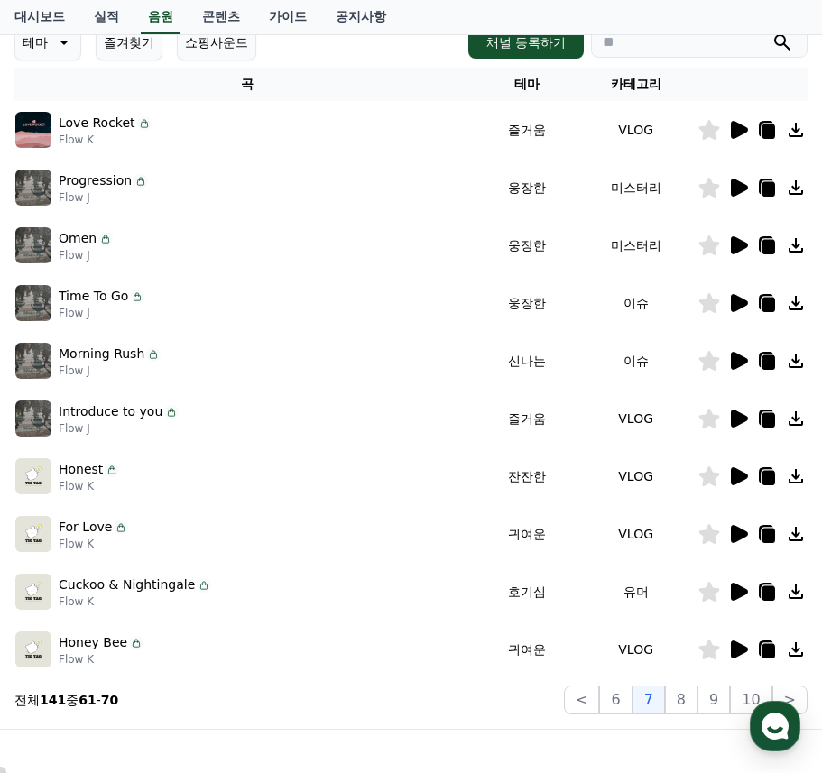
click at [738, 189] on icon at bounding box center [739, 188] width 17 height 18
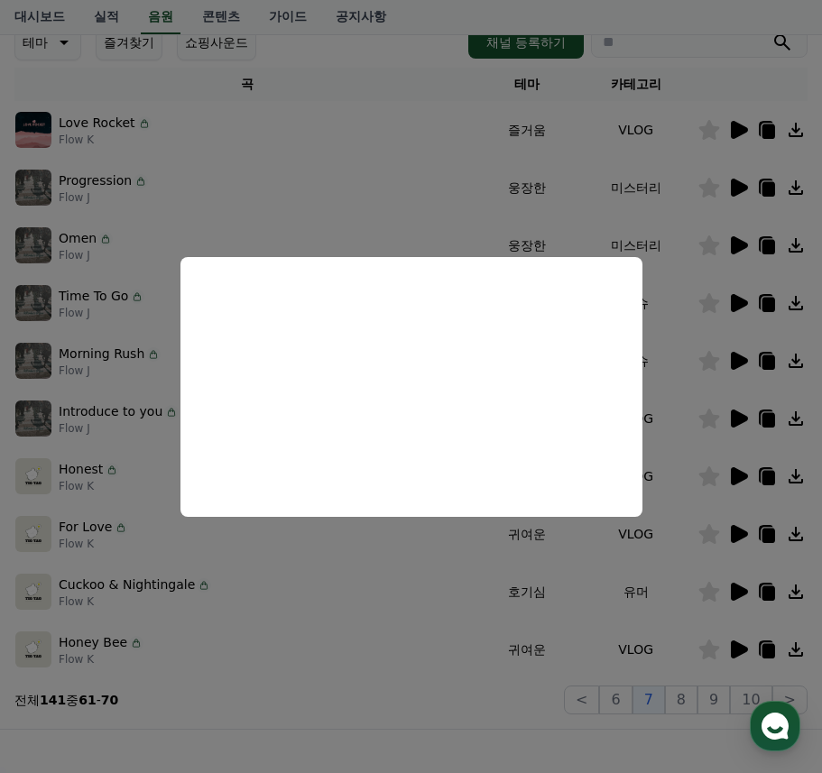
click at [400, 745] on button "close modal" at bounding box center [411, 386] width 822 height 773
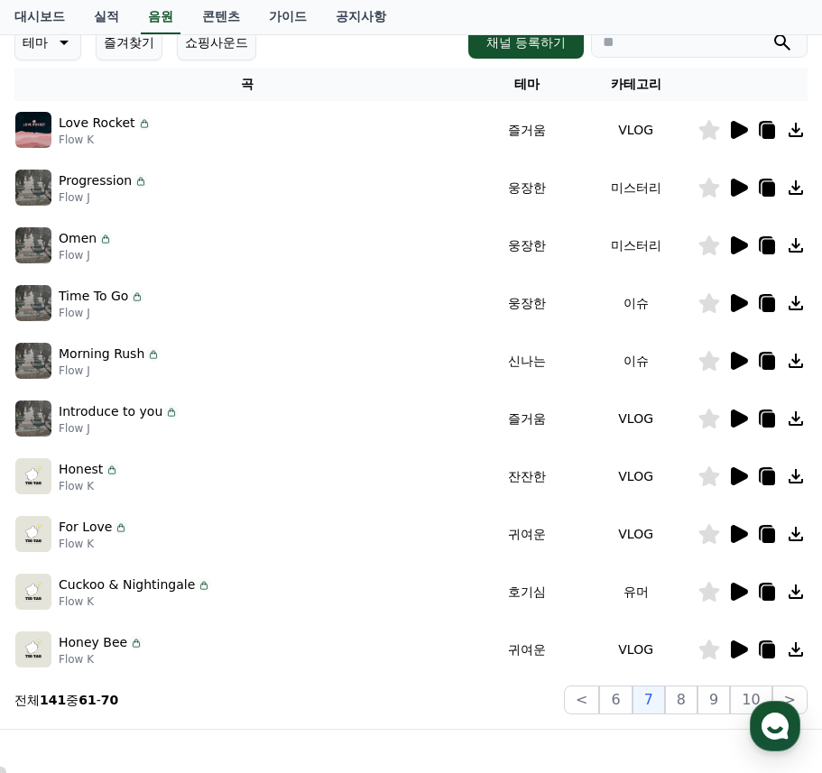
click at [706, 189] on icon at bounding box center [709, 188] width 21 height 20
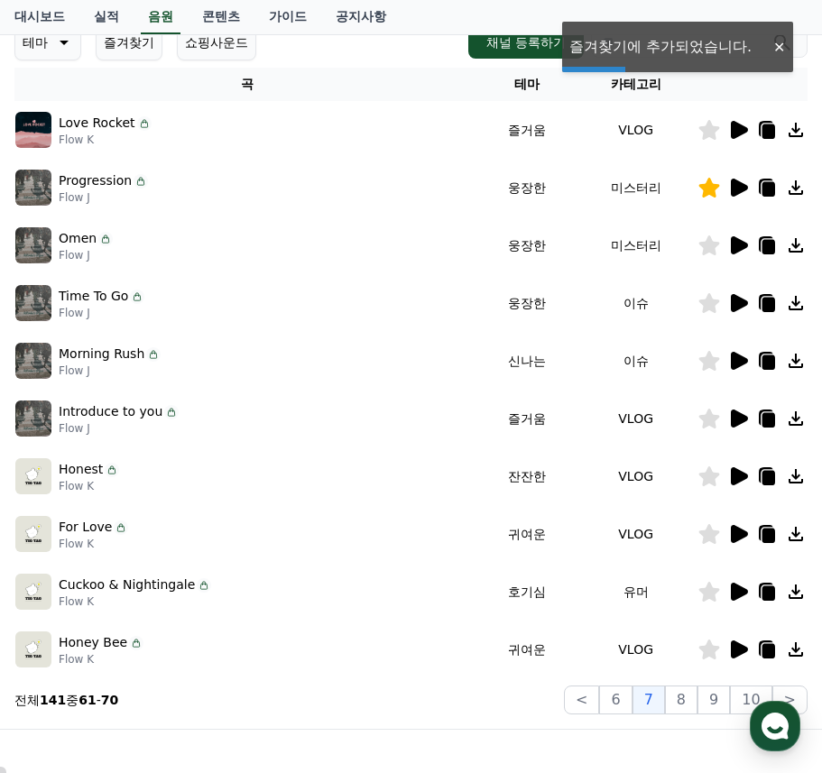
click at [743, 245] on icon at bounding box center [739, 245] width 17 height 18
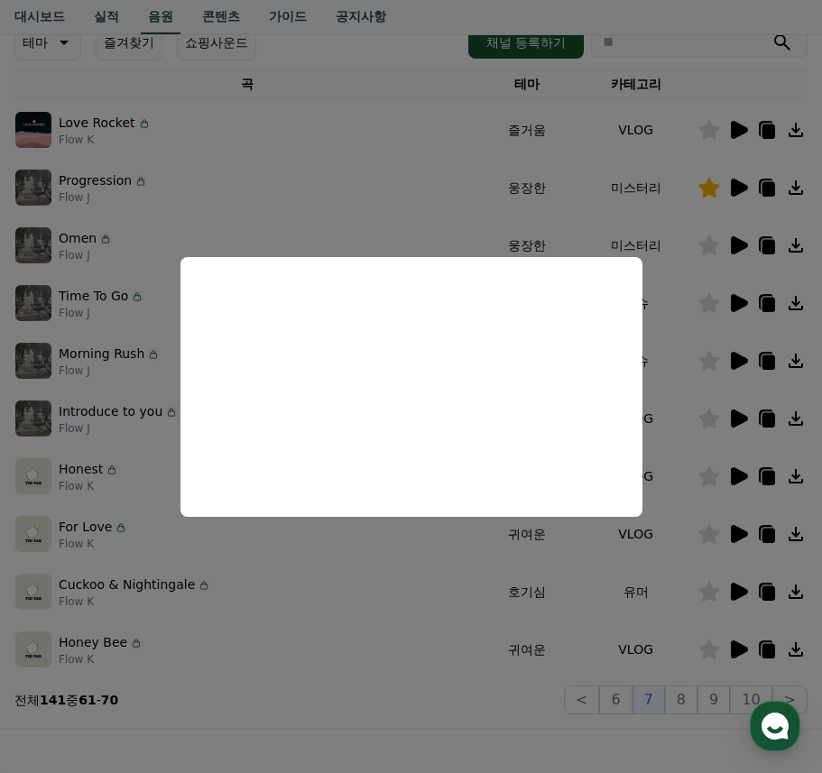
click at [438, 731] on button "close modal" at bounding box center [411, 386] width 822 height 773
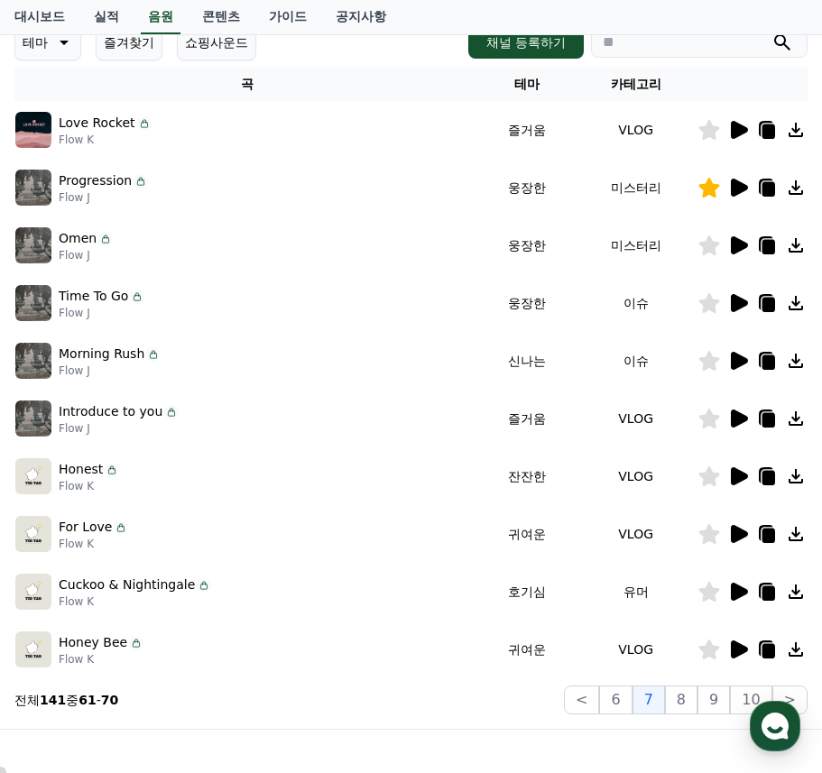
drag, startPoint x: 740, startPoint y: 250, endPoint x: 743, endPoint y: 266, distance: 16.5
click at [743, 266] on td at bounding box center [752, 246] width 110 height 58
click at [738, 306] on icon at bounding box center [739, 303] width 17 height 18
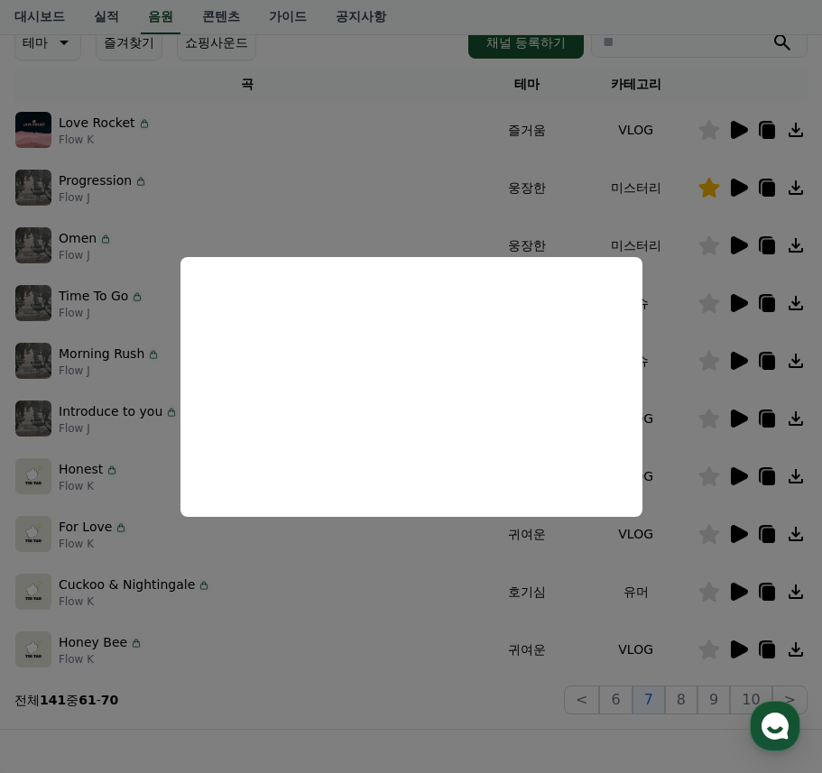
click at [402, 736] on button "close modal" at bounding box center [411, 386] width 822 height 773
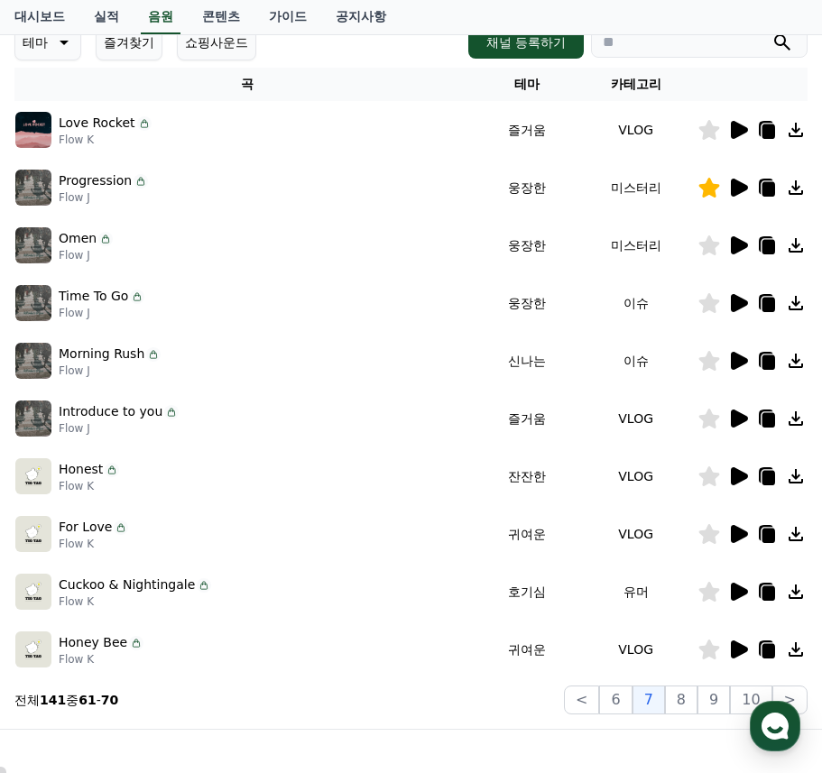
click at [738, 471] on icon at bounding box center [739, 476] width 17 height 18
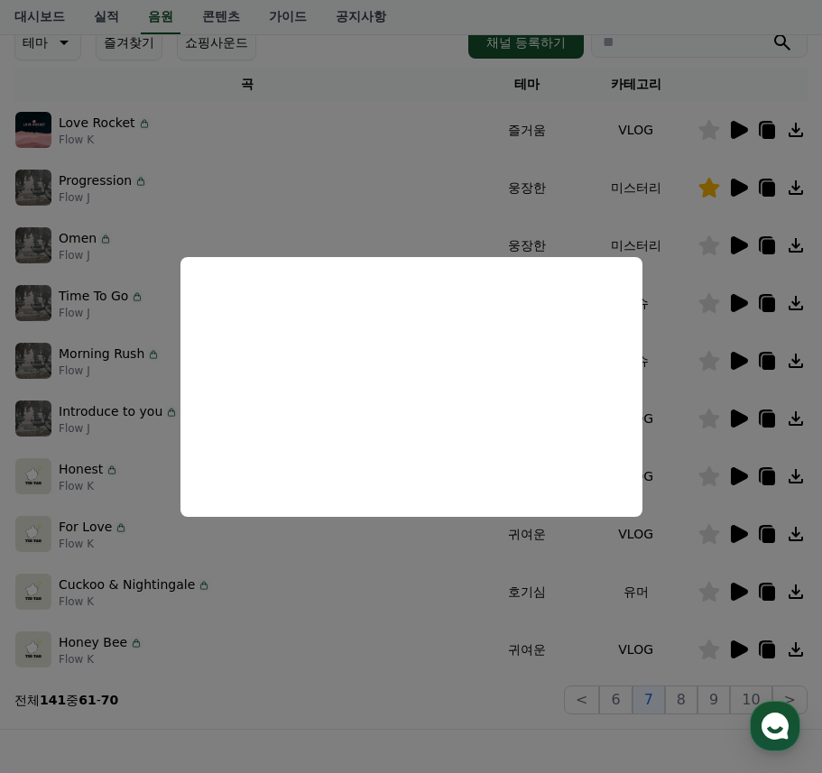
click at [479, 727] on button "close modal" at bounding box center [411, 386] width 822 height 773
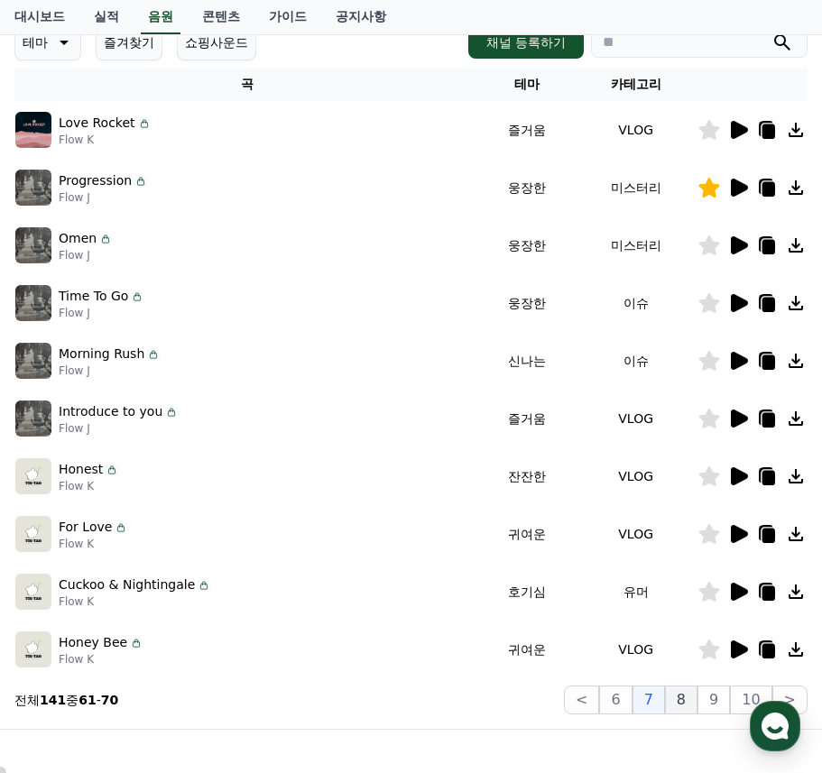
click at [679, 699] on button "8" at bounding box center [681, 700] width 32 height 29
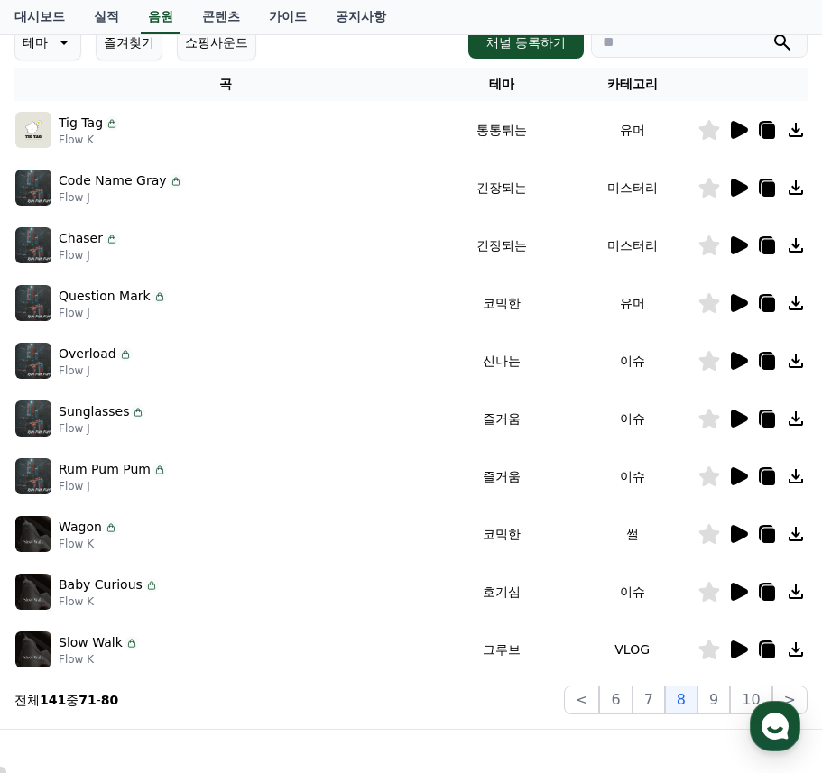
click at [731, 178] on icon at bounding box center [738, 188] width 22 height 22
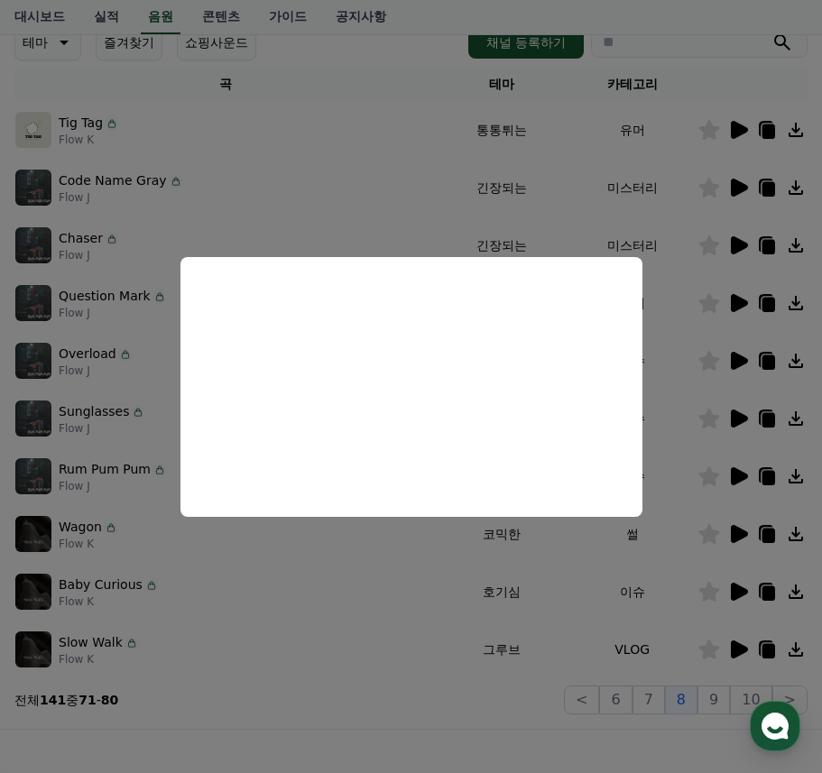
click at [340, 662] on button "close modal" at bounding box center [411, 386] width 822 height 773
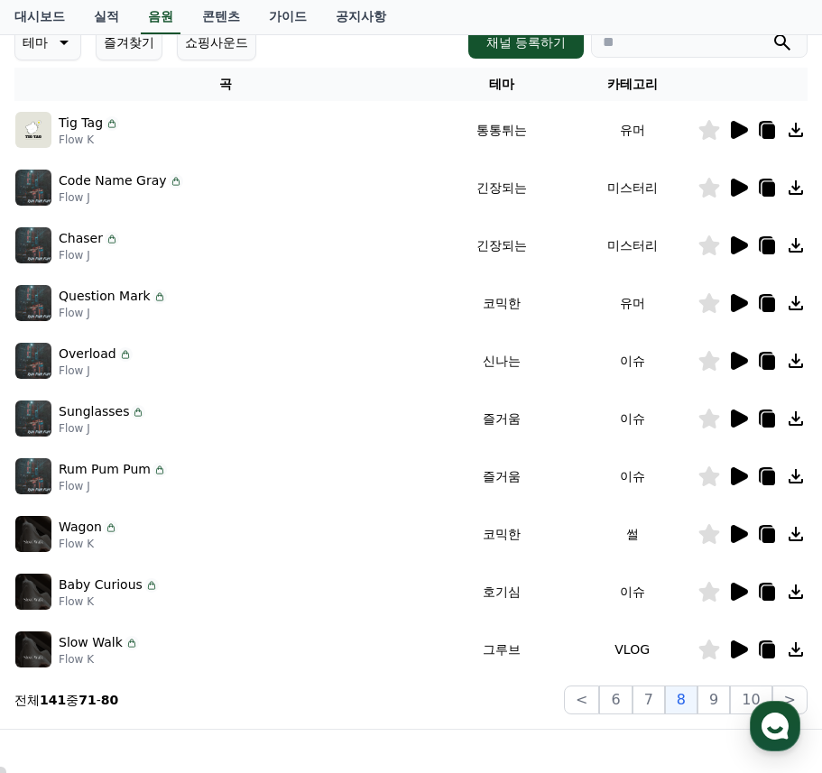
click at [739, 243] on icon at bounding box center [739, 245] width 17 height 18
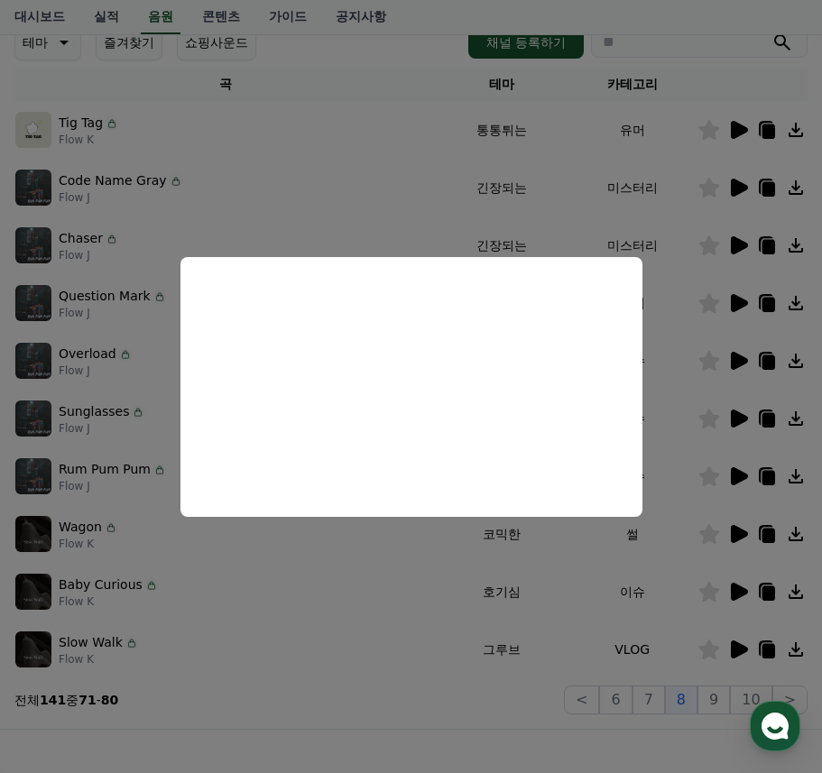
click at [371, 660] on button "close modal" at bounding box center [411, 386] width 822 height 773
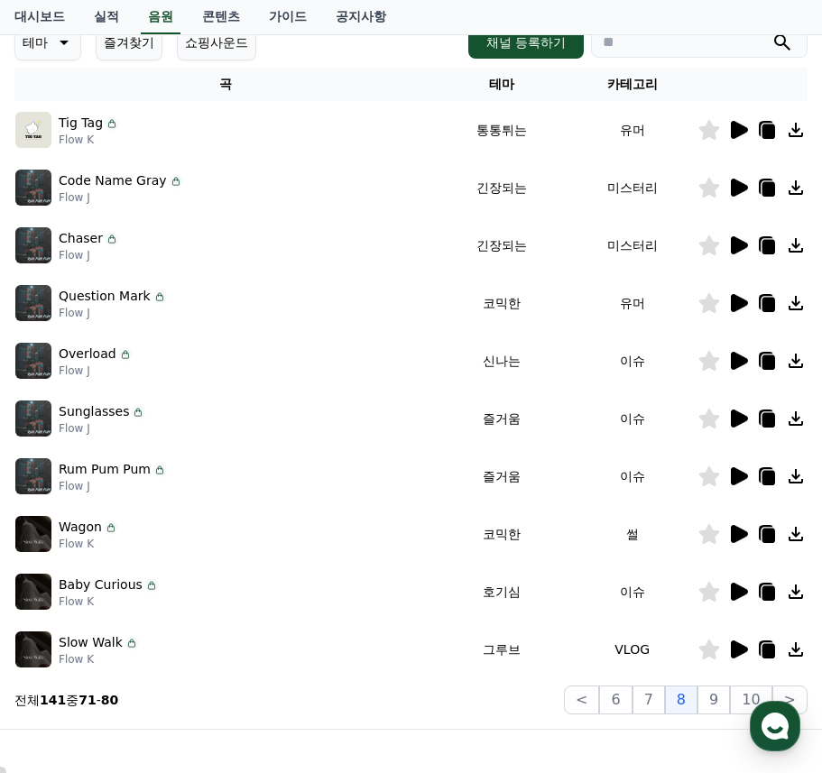
click at [734, 587] on icon at bounding box center [739, 592] width 17 height 18
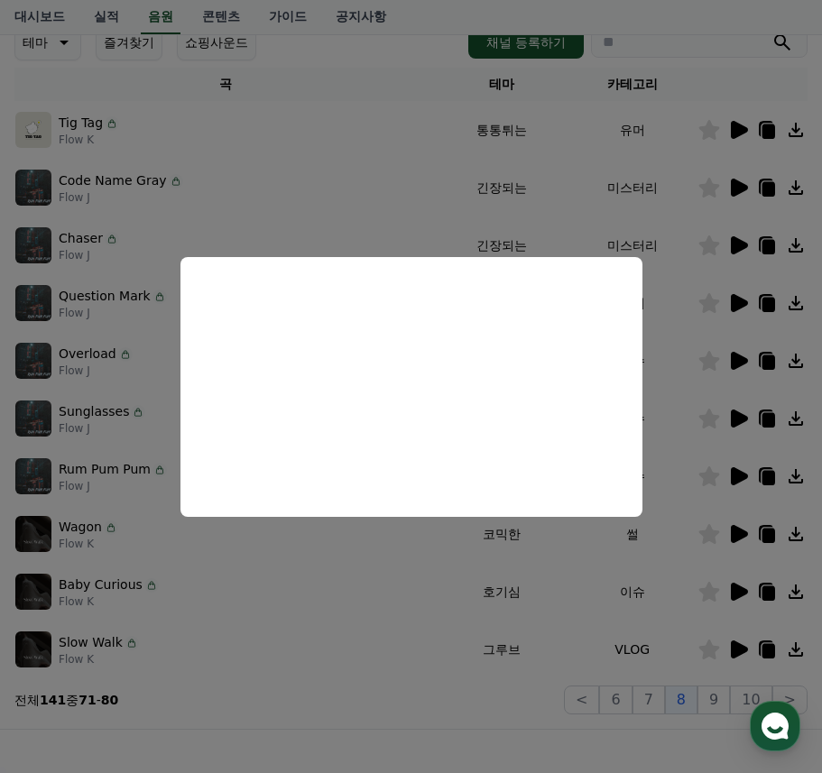
click at [451, 696] on button "close modal" at bounding box center [411, 386] width 822 height 773
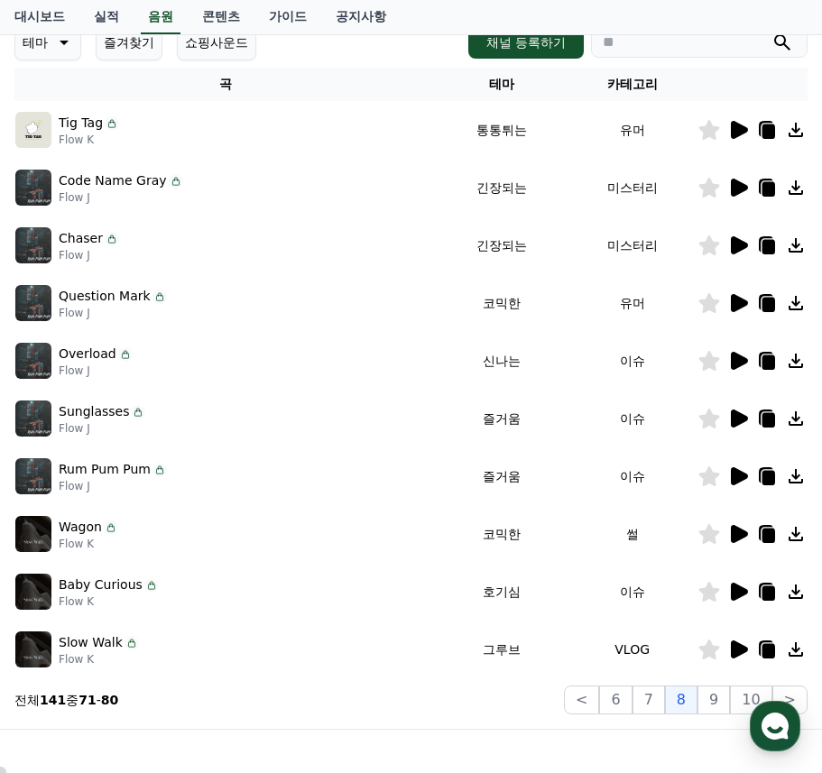
click at [749, 656] on div at bounding box center [752, 650] width 108 height 22
click at [738, 647] on icon at bounding box center [739, 650] width 17 height 18
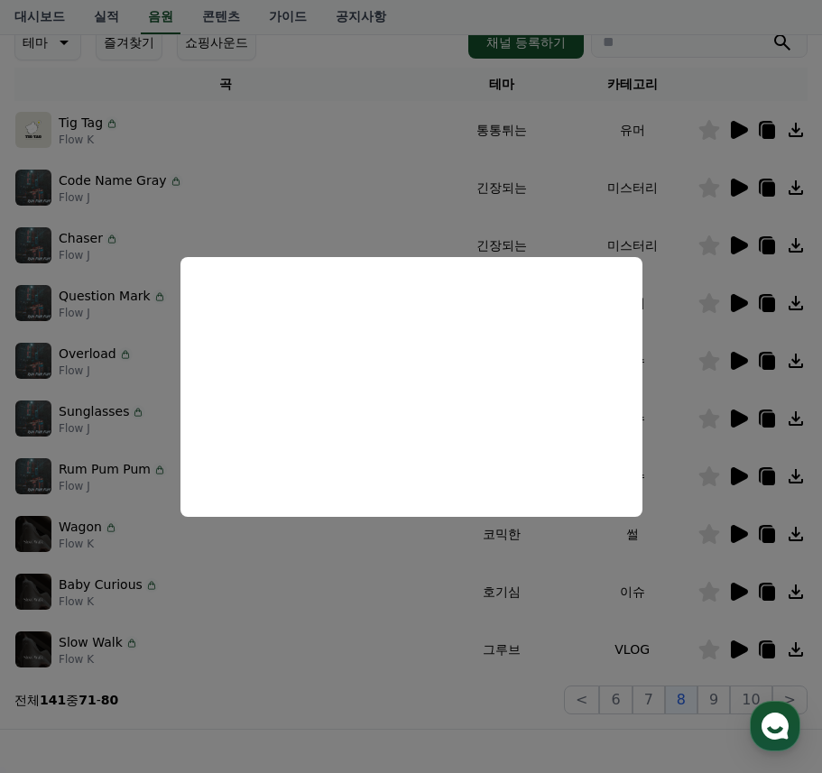
click at [498, 688] on button "close modal" at bounding box center [411, 386] width 822 height 773
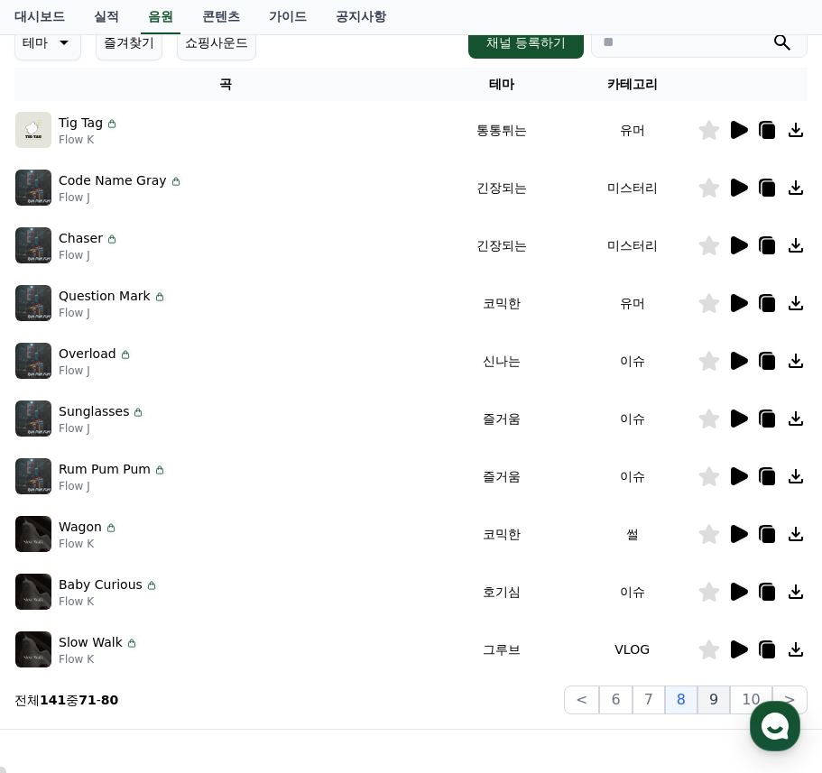
click at [719, 697] on button "9" at bounding box center [713, 700] width 32 height 29
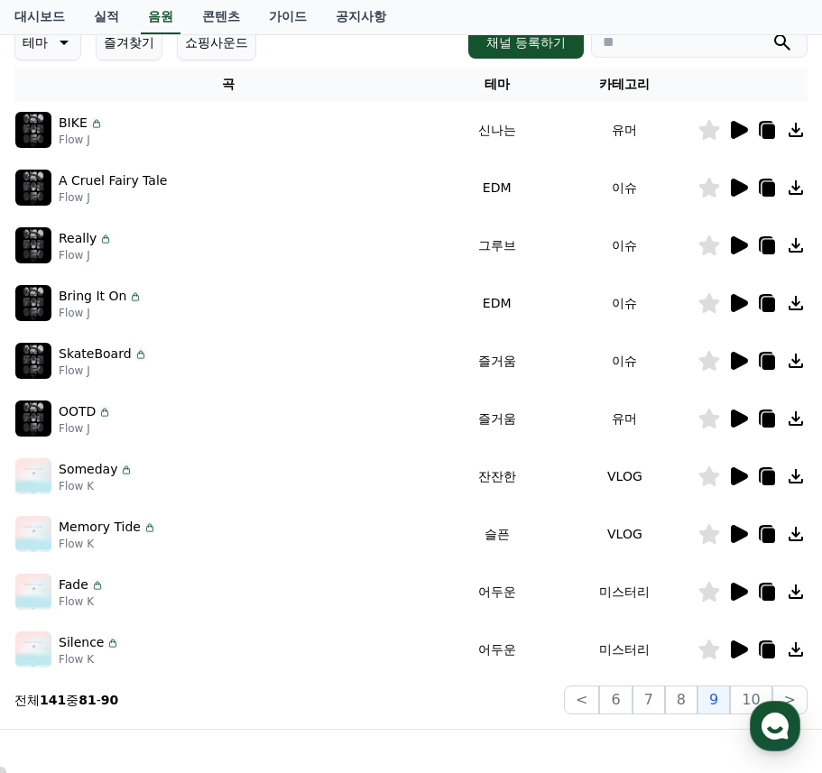
click at [741, 187] on icon at bounding box center [739, 188] width 17 height 18
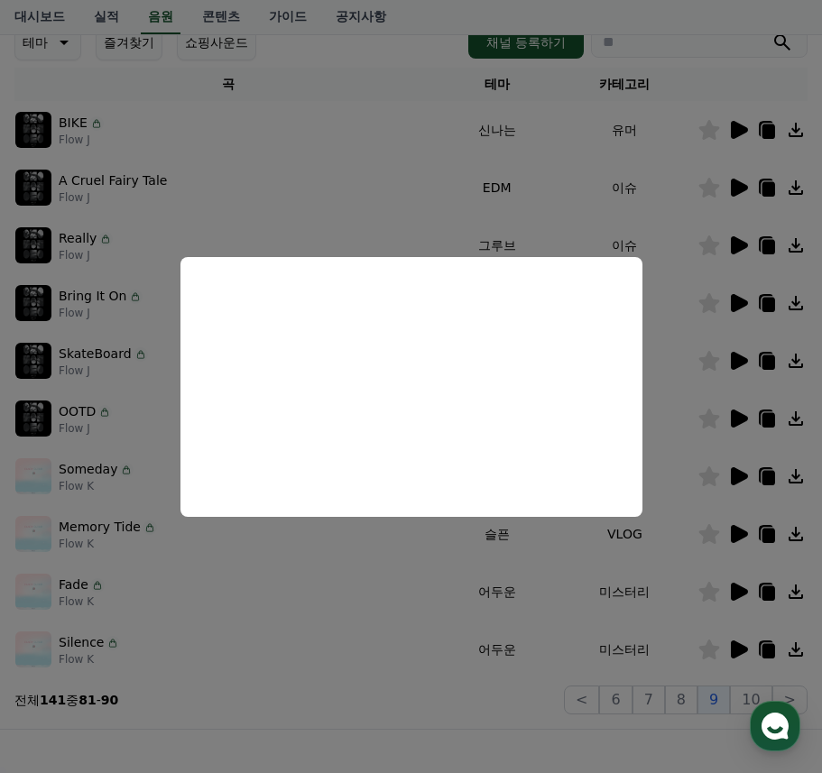
click at [357, 645] on button "close modal" at bounding box center [411, 386] width 822 height 773
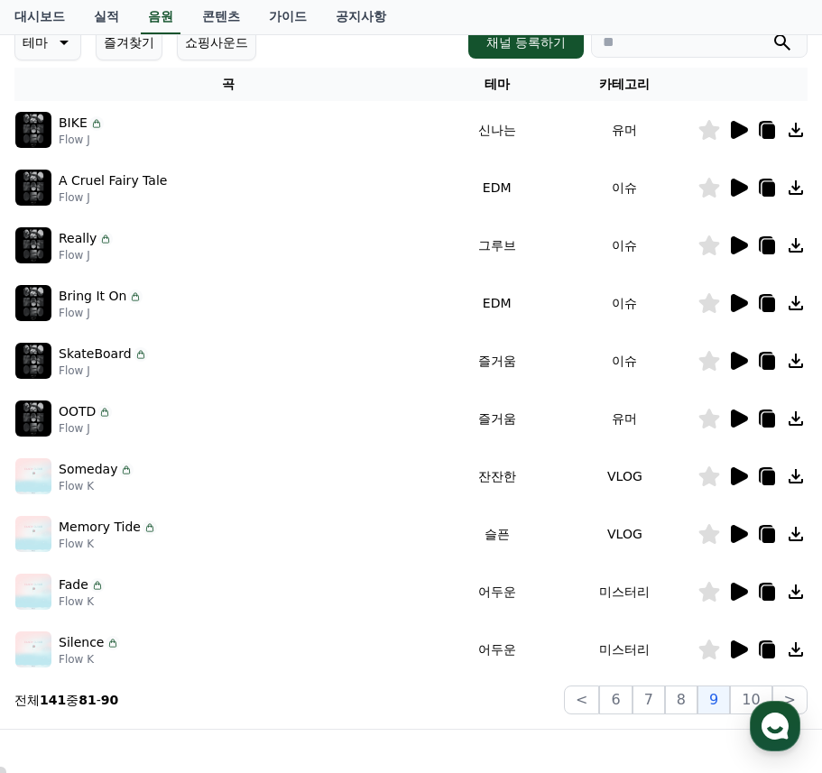
click at [736, 471] on icon at bounding box center [739, 476] width 17 height 18
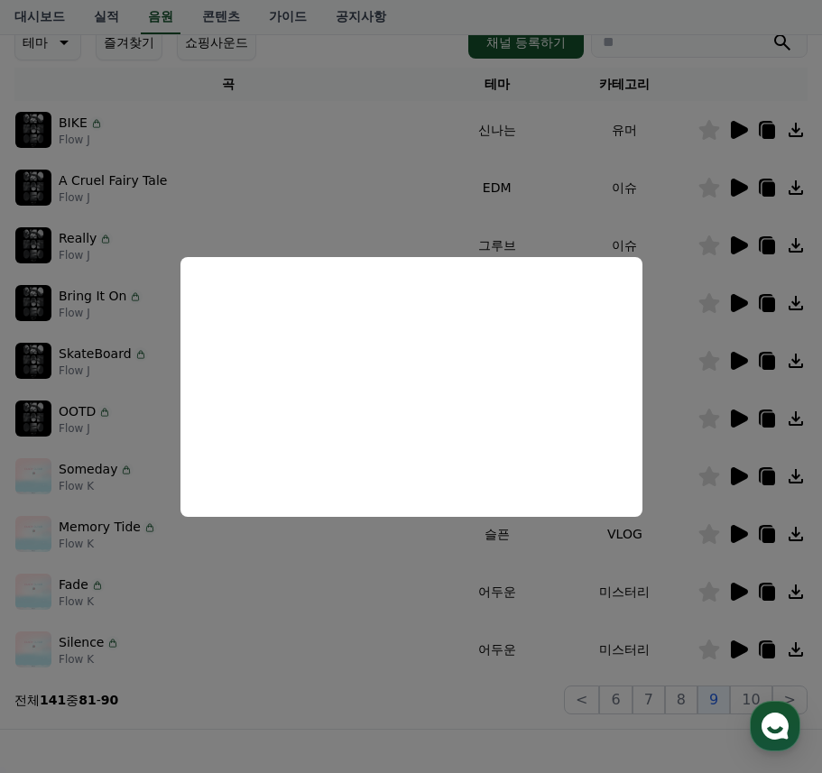
click at [420, 709] on button "close modal" at bounding box center [411, 386] width 822 height 773
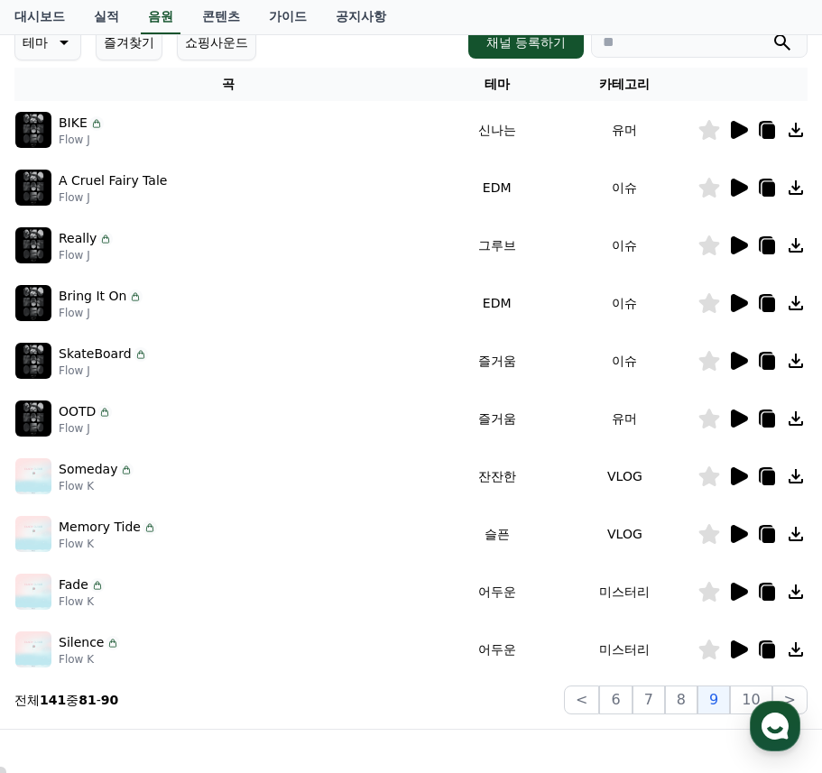
click at [711, 480] on icon at bounding box center [709, 476] width 21 height 20
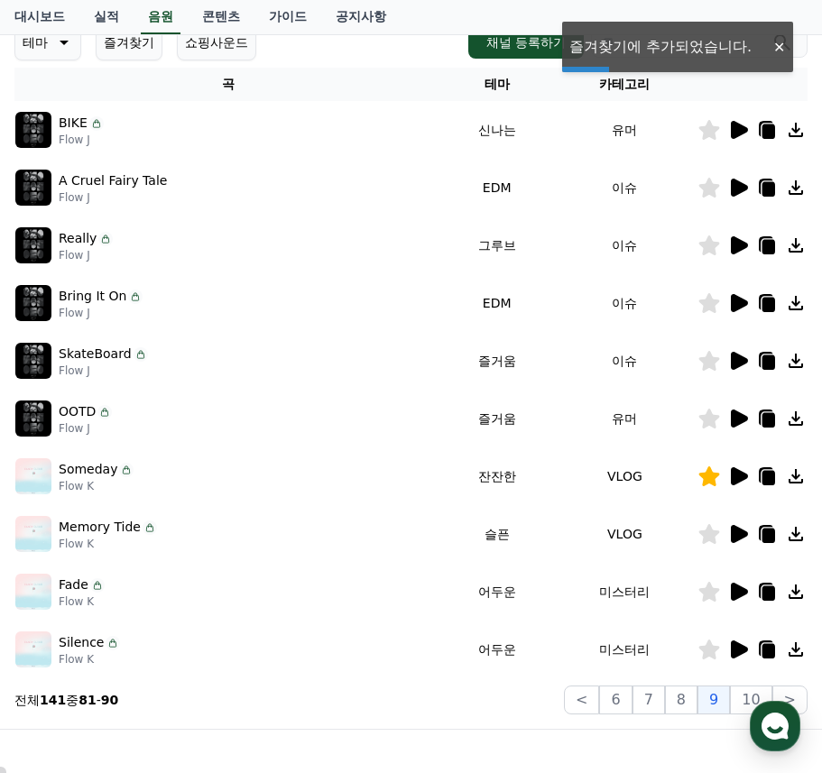
click at [738, 532] on icon at bounding box center [739, 534] width 17 height 18
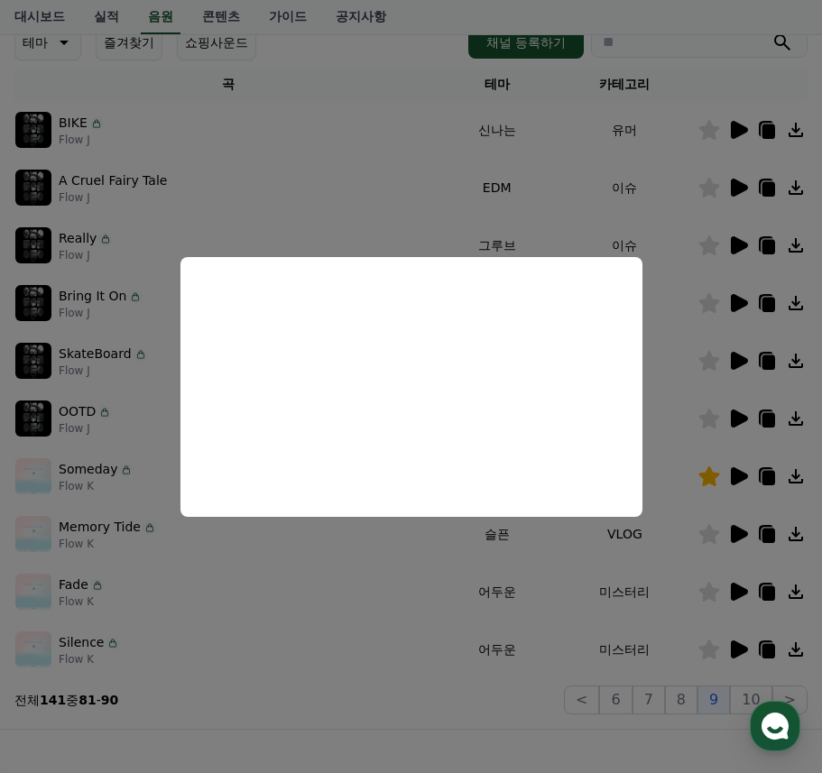
click at [469, 657] on button "close modal" at bounding box center [411, 386] width 822 height 773
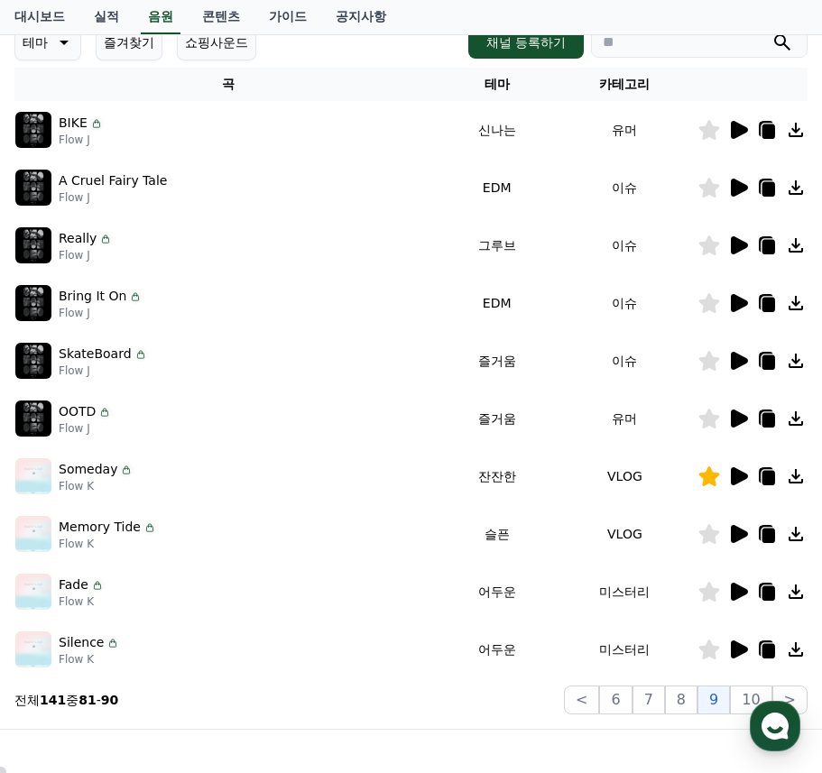
click at [709, 535] on icon at bounding box center [709, 534] width 21 height 20
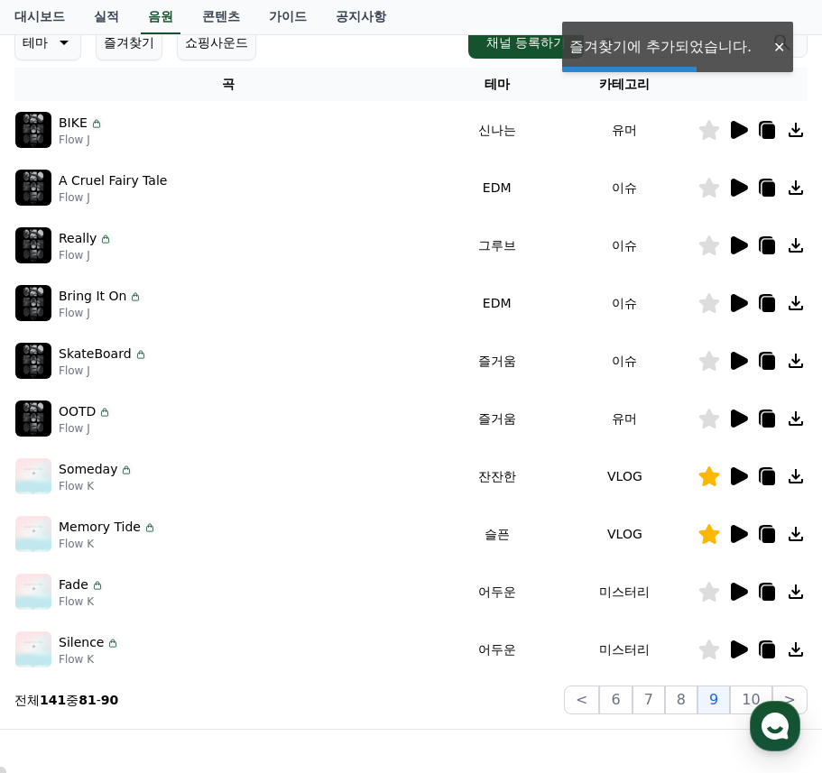
click at [735, 588] on icon at bounding box center [739, 592] width 17 height 18
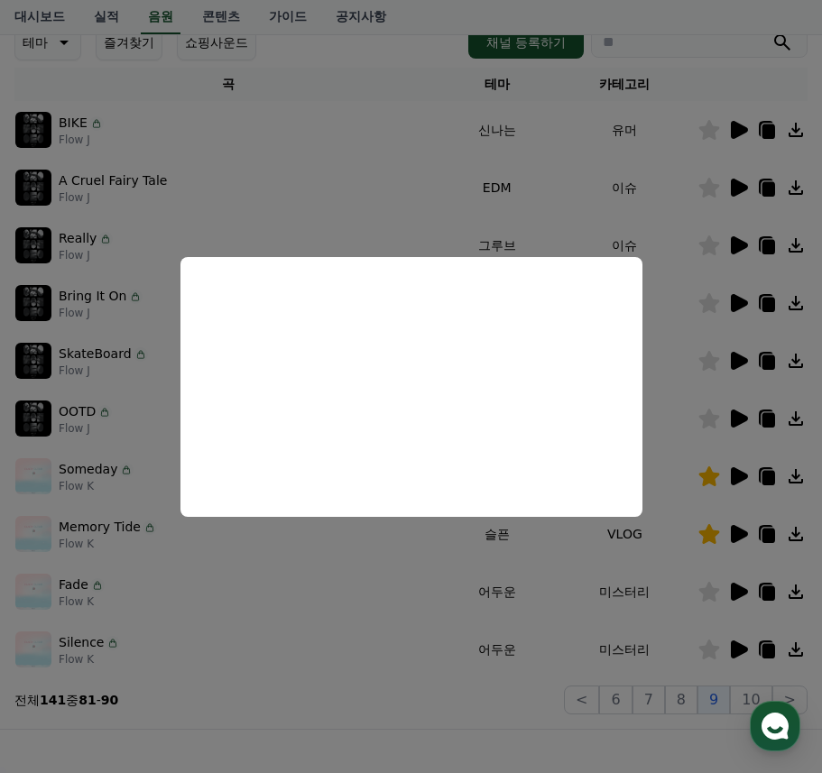
click at [454, 731] on button "close modal" at bounding box center [411, 386] width 822 height 773
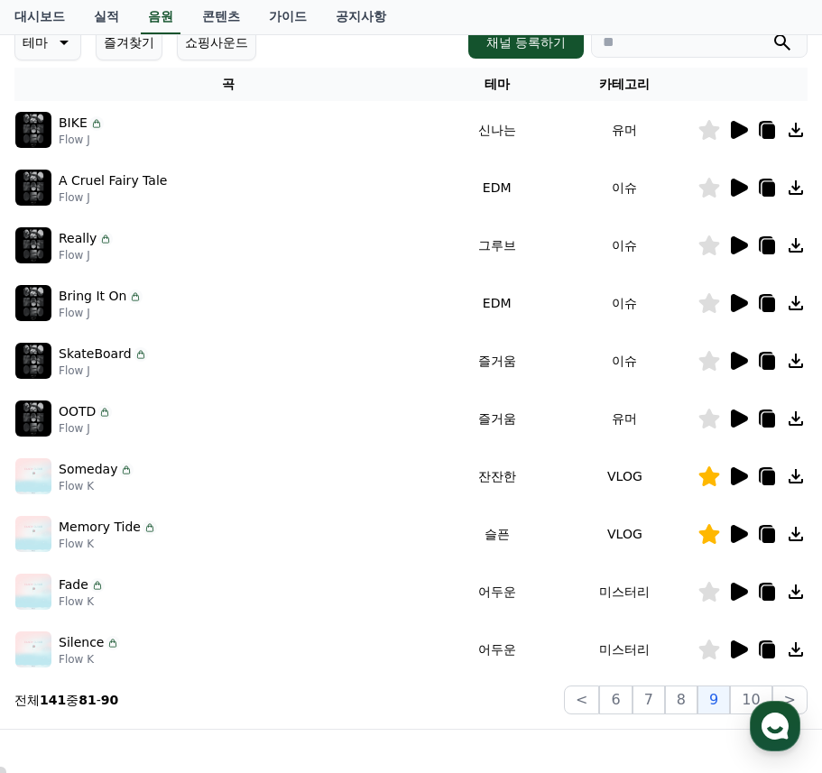
click at [708, 588] on icon at bounding box center [709, 592] width 21 height 20
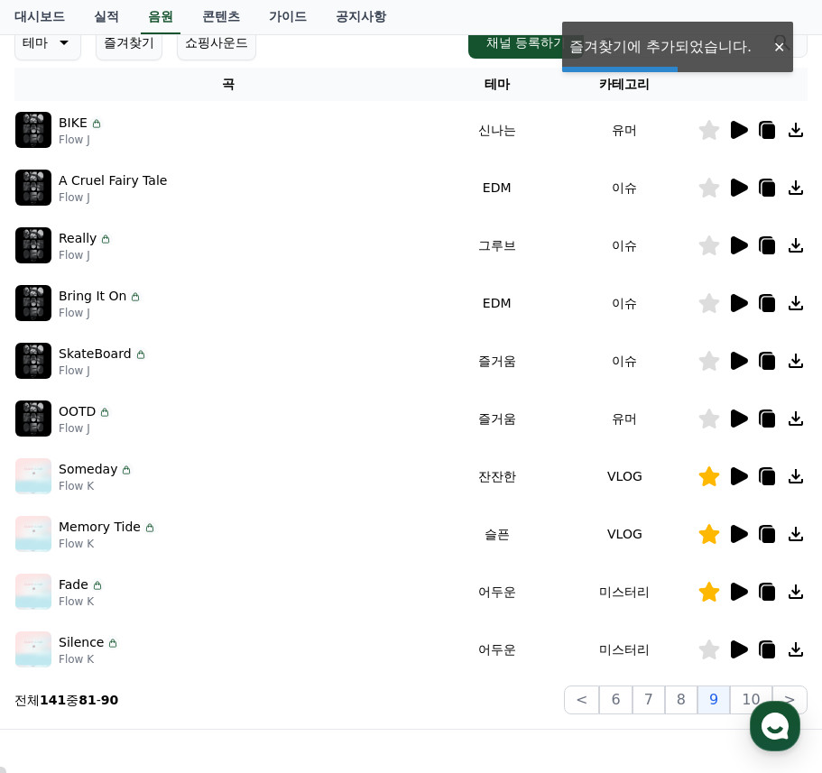
click at [737, 646] on icon at bounding box center [739, 650] width 17 height 18
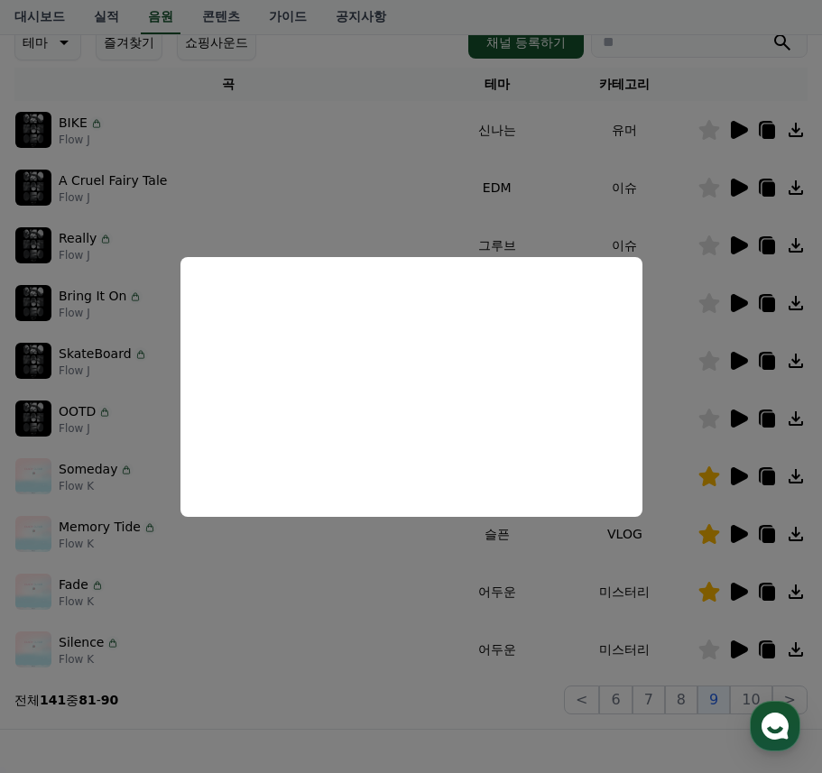
click at [439, 712] on button "close modal" at bounding box center [411, 386] width 822 height 773
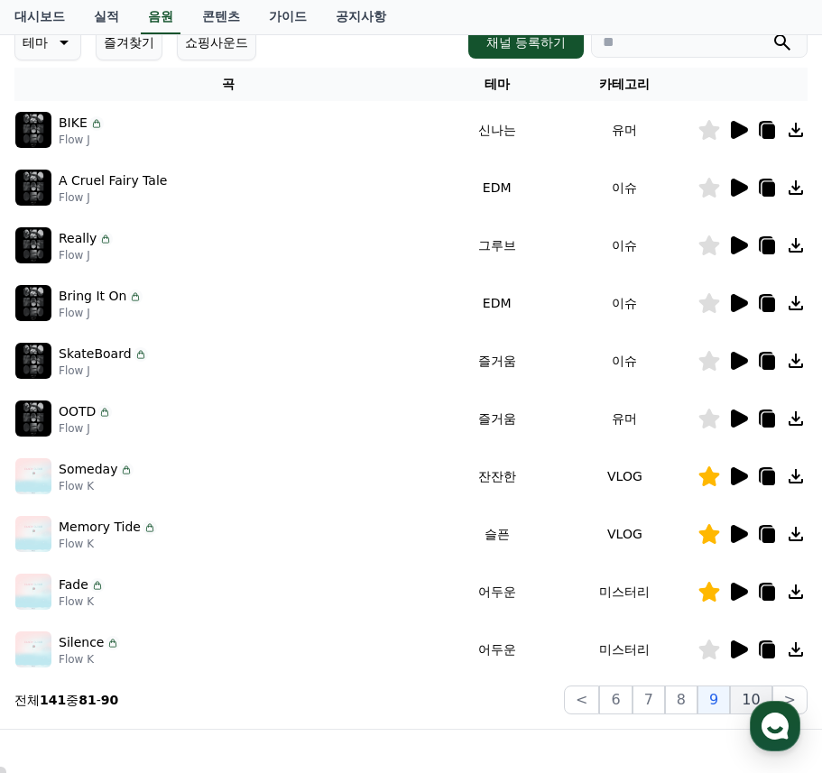
click at [753, 692] on button "10" at bounding box center [751, 700] width 42 height 29
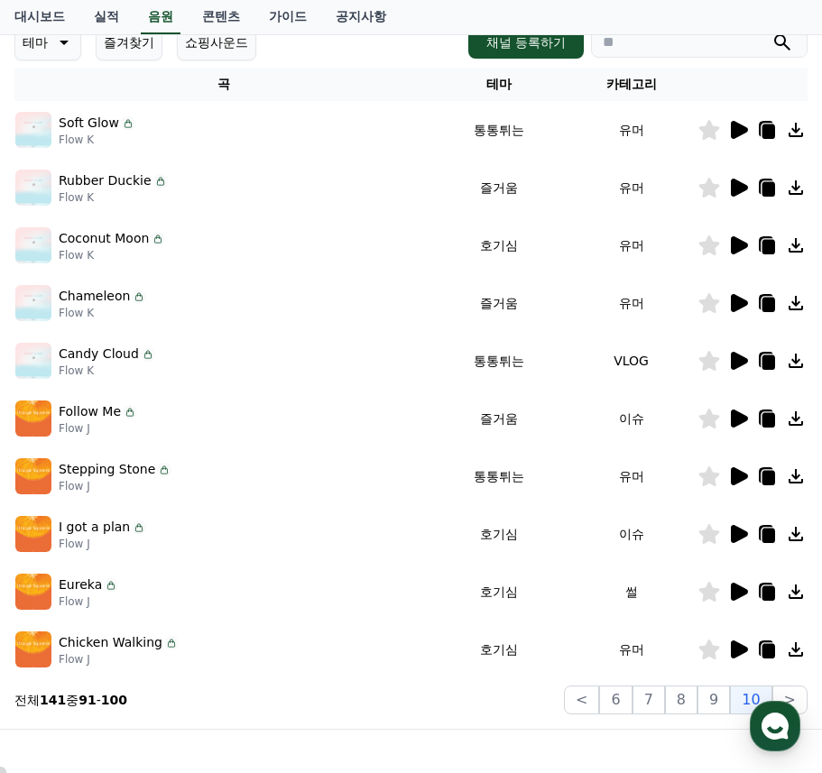
click at [742, 242] on icon at bounding box center [739, 245] width 17 height 18
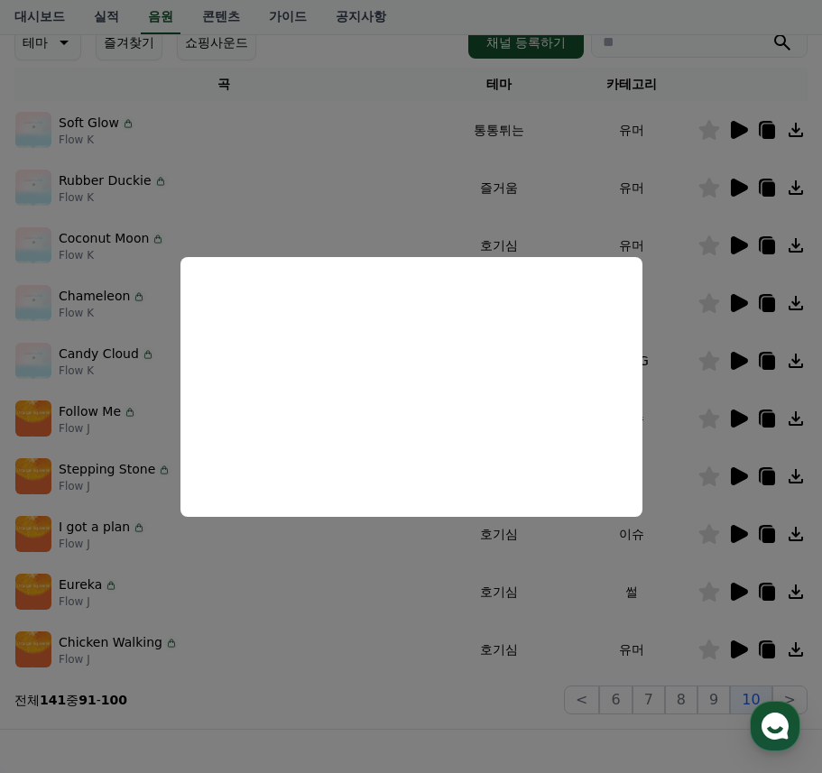
click at [424, 739] on button "close modal" at bounding box center [411, 386] width 822 height 773
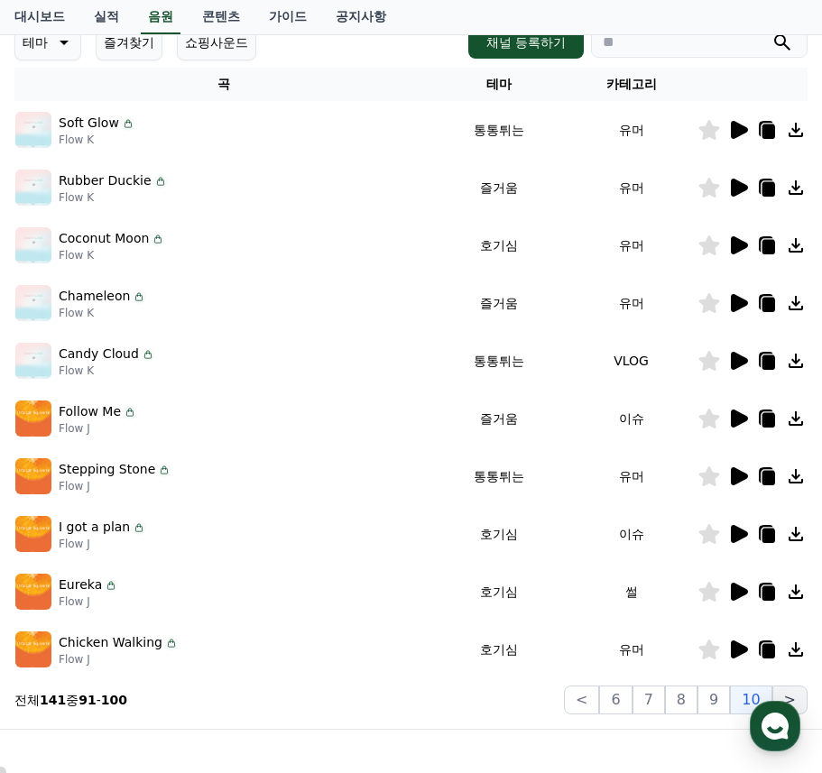
click at [794, 692] on button ">" at bounding box center [789, 700] width 35 height 29
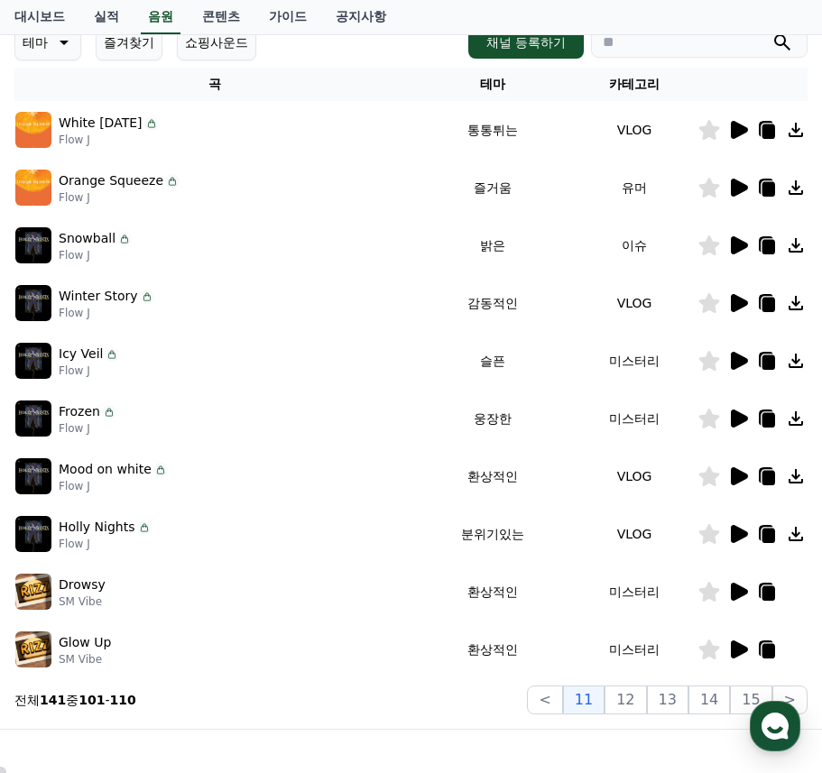
click at [736, 533] on icon at bounding box center [739, 534] width 17 height 18
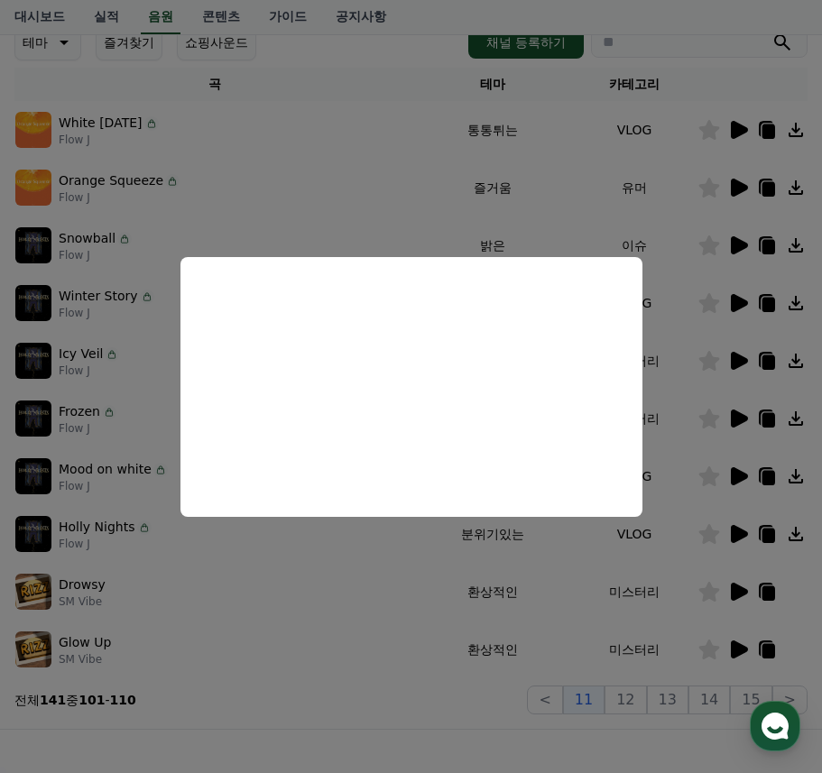
click at [511, 709] on button "close modal" at bounding box center [411, 386] width 822 height 773
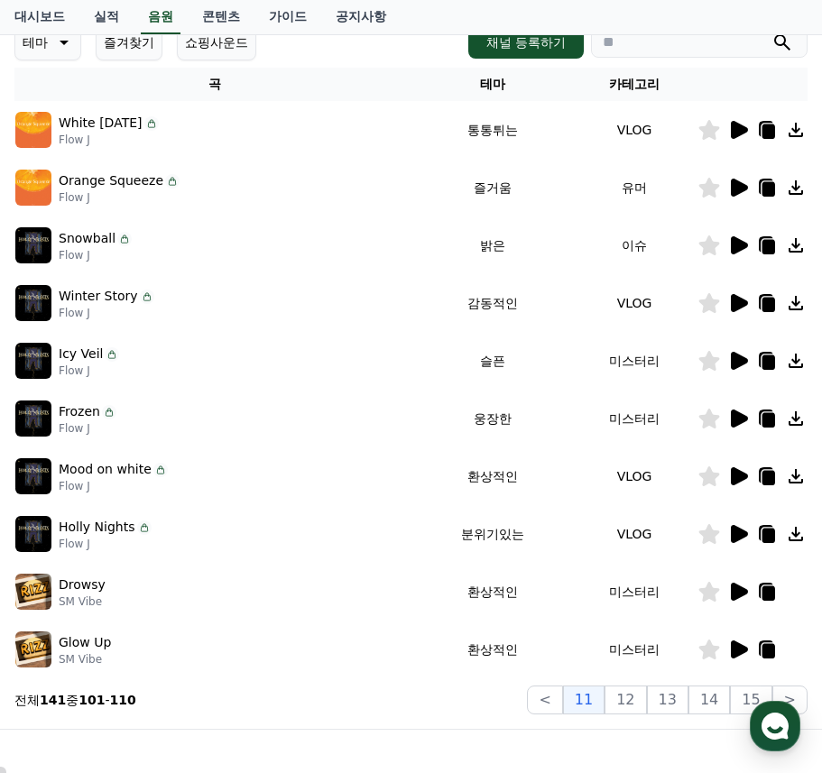
click at [743, 588] on icon at bounding box center [739, 592] width 17 height 18
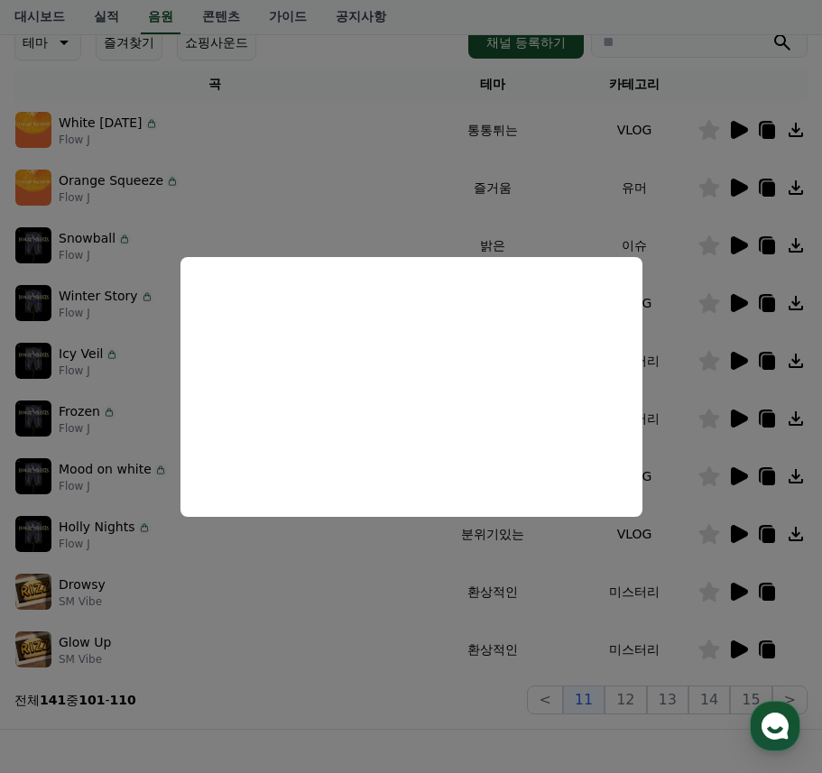
click at [485, 728] on button "close modal" at bounding box center [411, 386] width 822 height 773
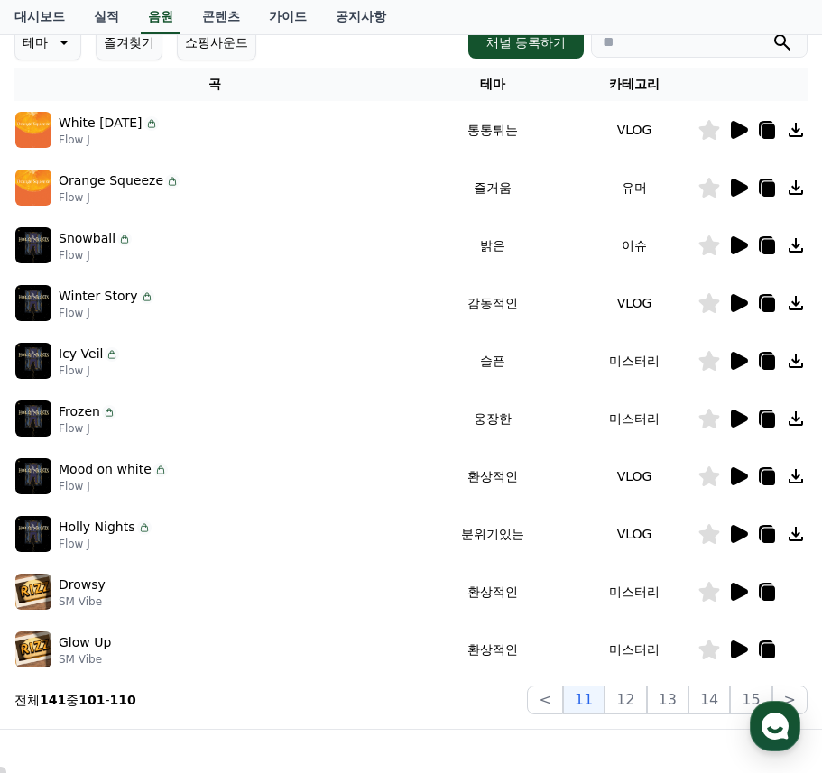
click at [736, 651] on icon at bounding box center [739, 650] width 17 height 18
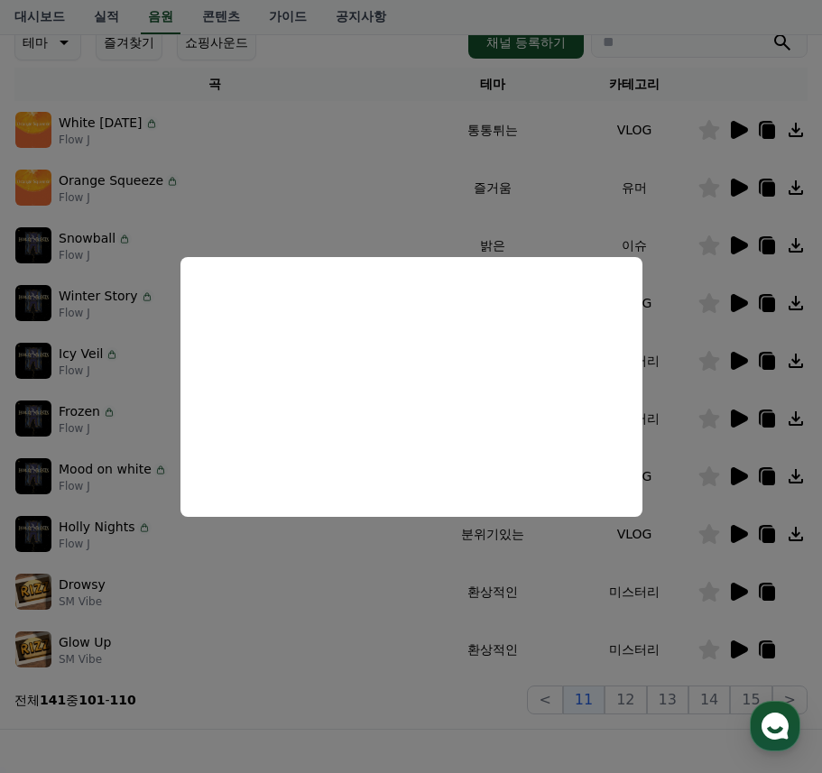
click at [411, 716] on button "close modal" at bounding box center [411, 386] width 822 height 773
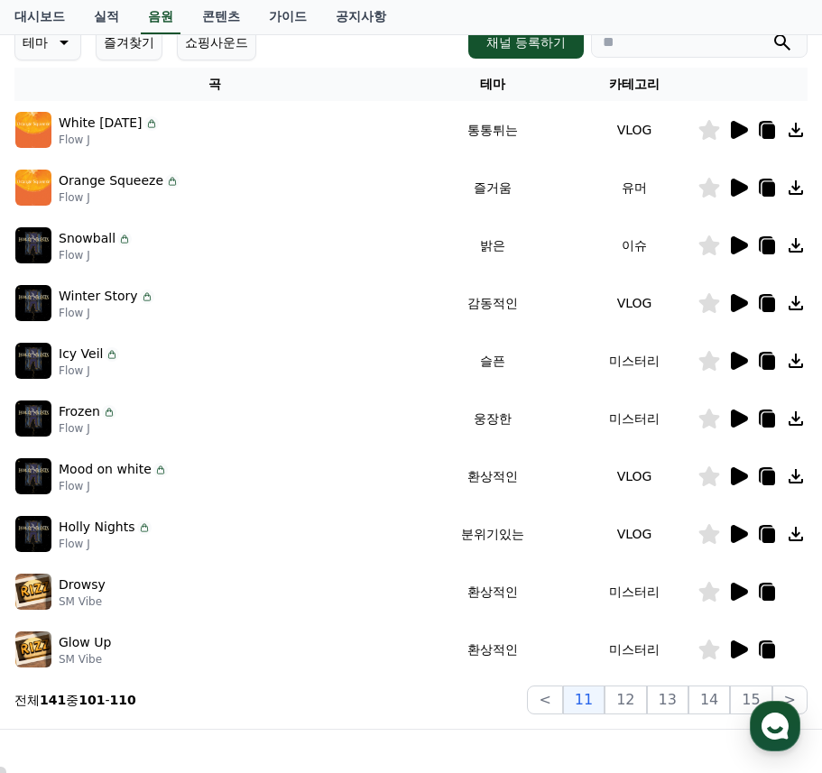
click at [732, 531] on icon at bounding box center [739, 534] width 17 height 18
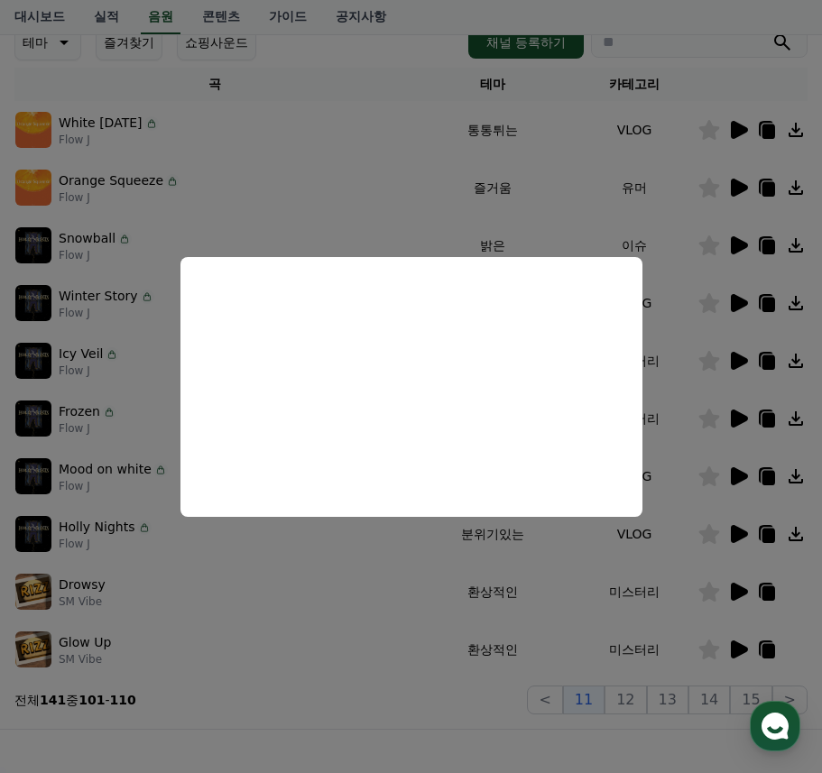
click at [383, 679] on button "close modal" at bounding box center [411, 386] width 822 height 773
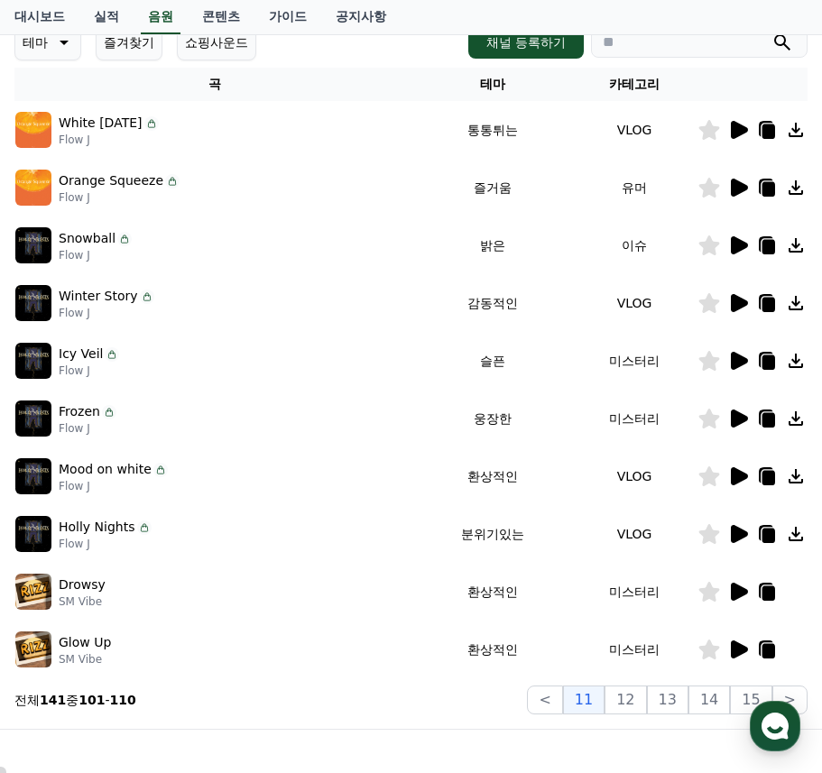
click at [497, 477] on td "환상적인" at bounding box center [493, 477] width 157 height 58
click at [743, 474] on icon at bounding box center [739, 476] width 17 height 18
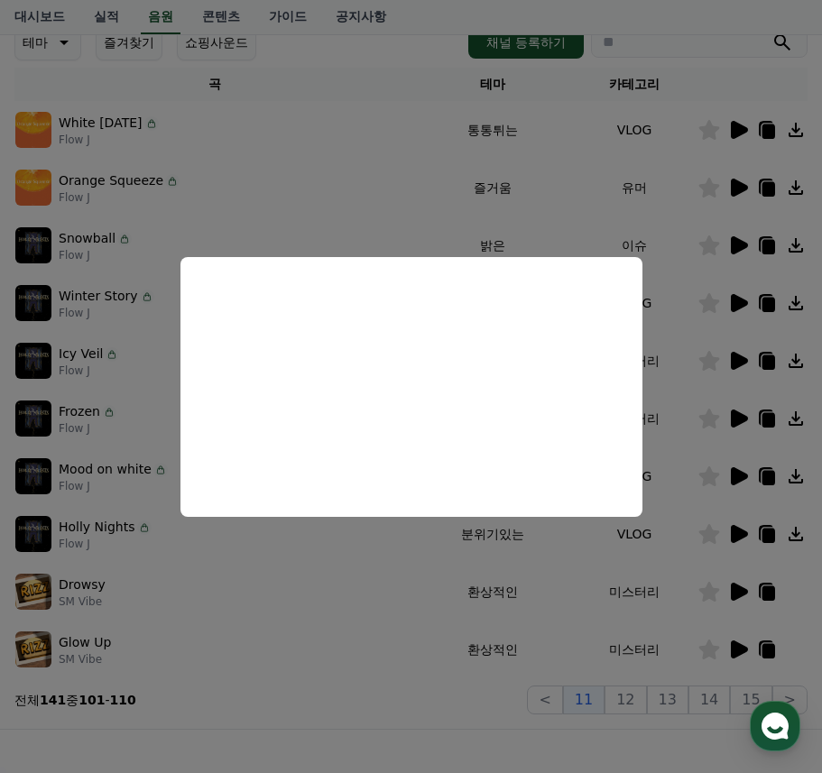
click at [426, 725] on button "close modal" at bounding box center [411, 386] width 822 height 773
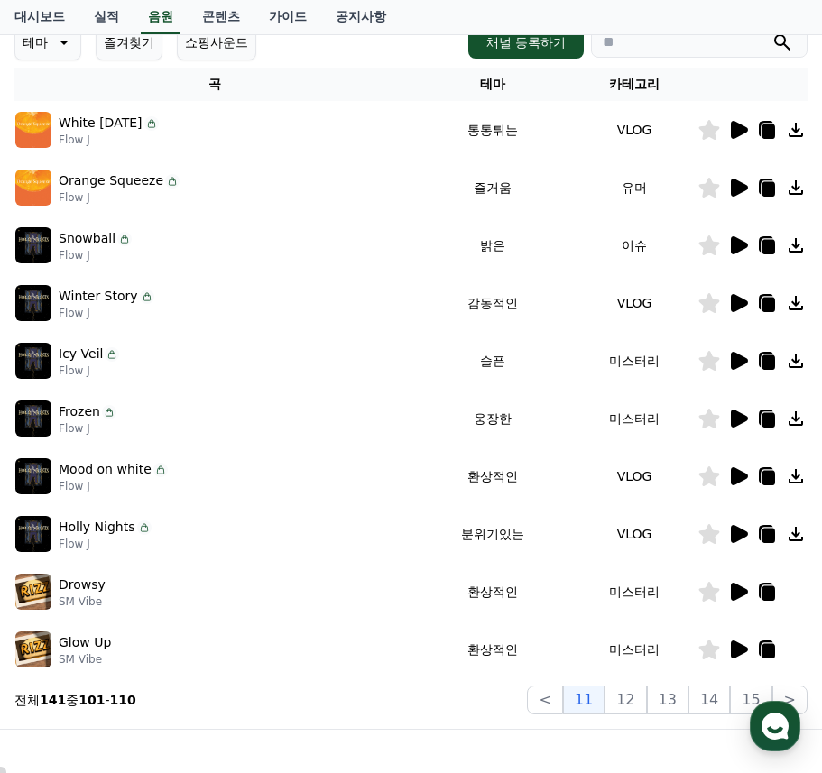
click at [737, 476] on icon at bounding box center [739, 476] width 17 height 18
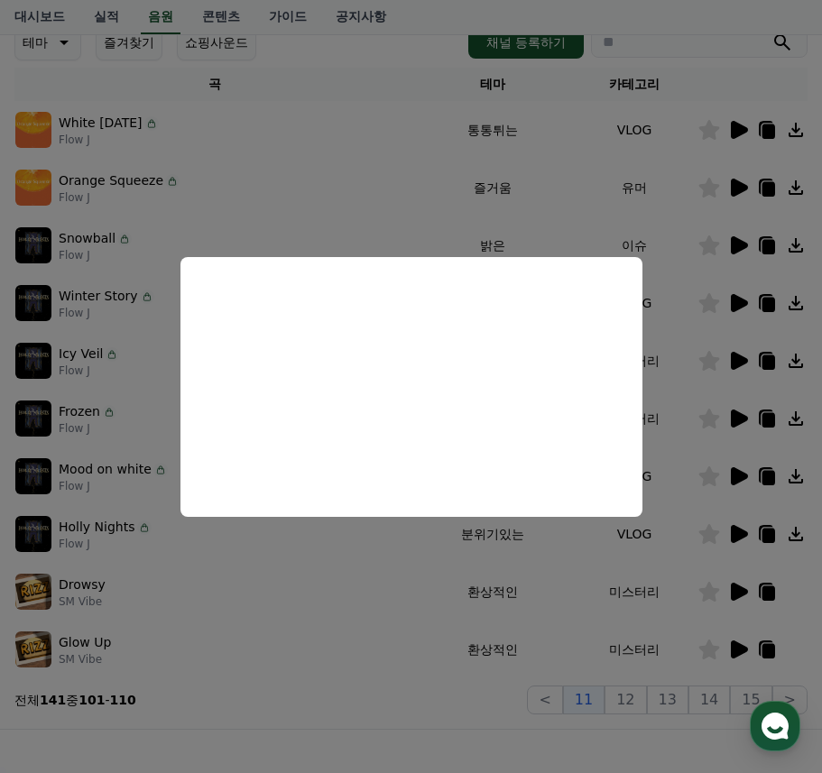
click at [412, 726] on button "close modal" at bounding box center [411, 386] width 822 height 773
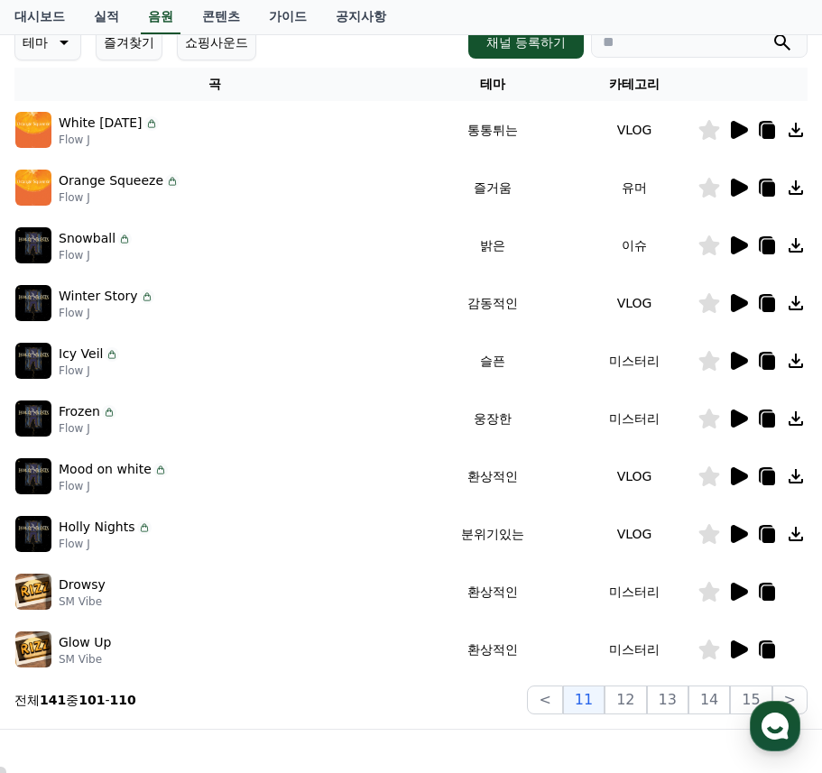
click at [713, 479] on icon at bounding box center [709, 476] width 21 height 20
click at [739, 420] on icon at bounding box center [739, 419] width 17 height 18
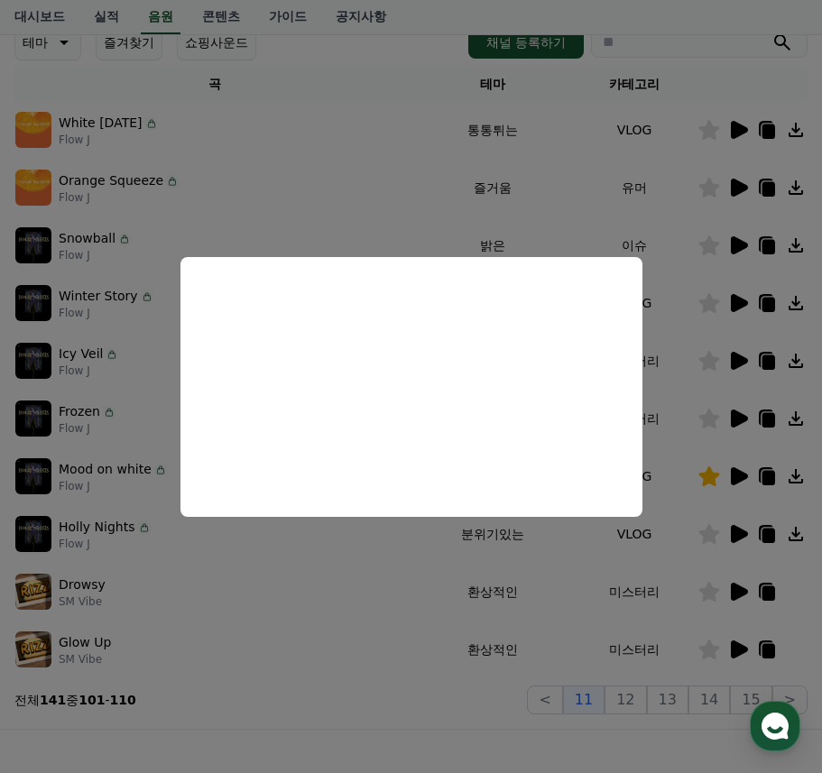
click at [385, 724] on button "close modal" at bounding box center [411, 386] width 822 height 773
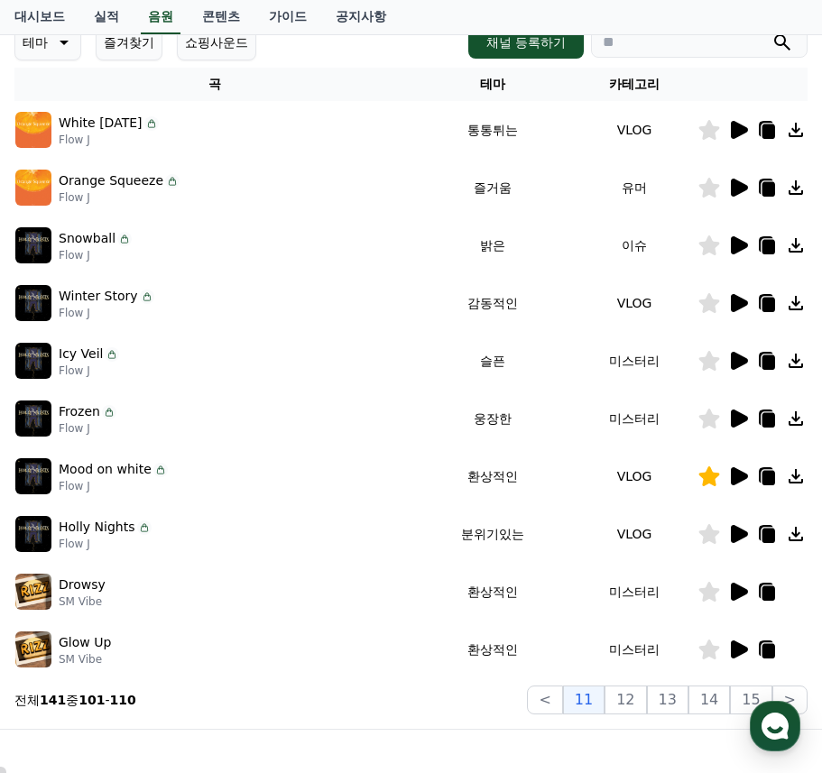
click at [734, 358] on icon at bounding box center [739, 361] width 17 height 18
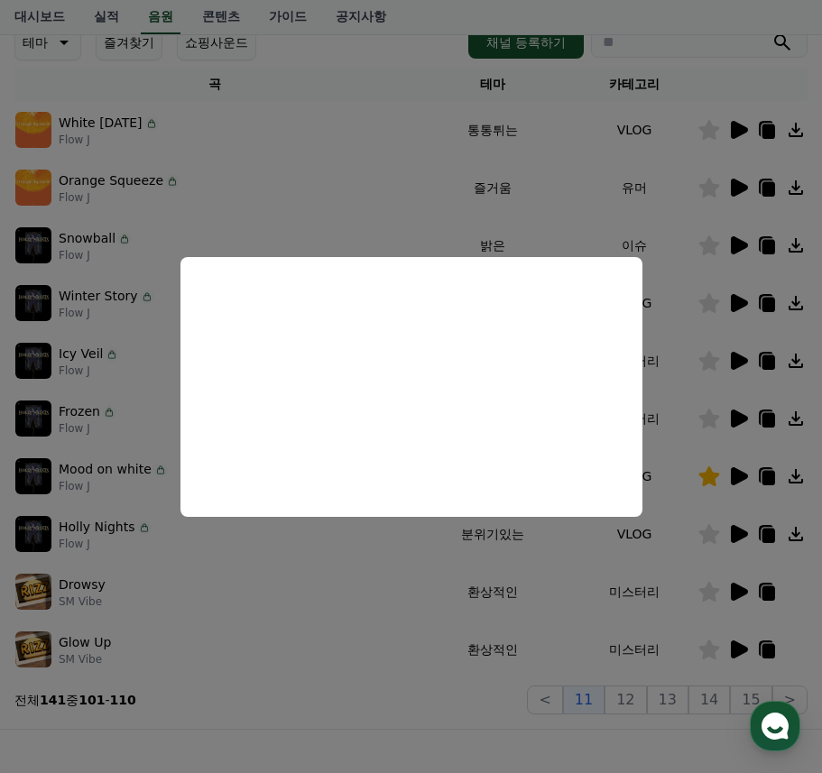
click at [419, 740] on button "close modal" at bounding box center [411, 386] width 822 height 773
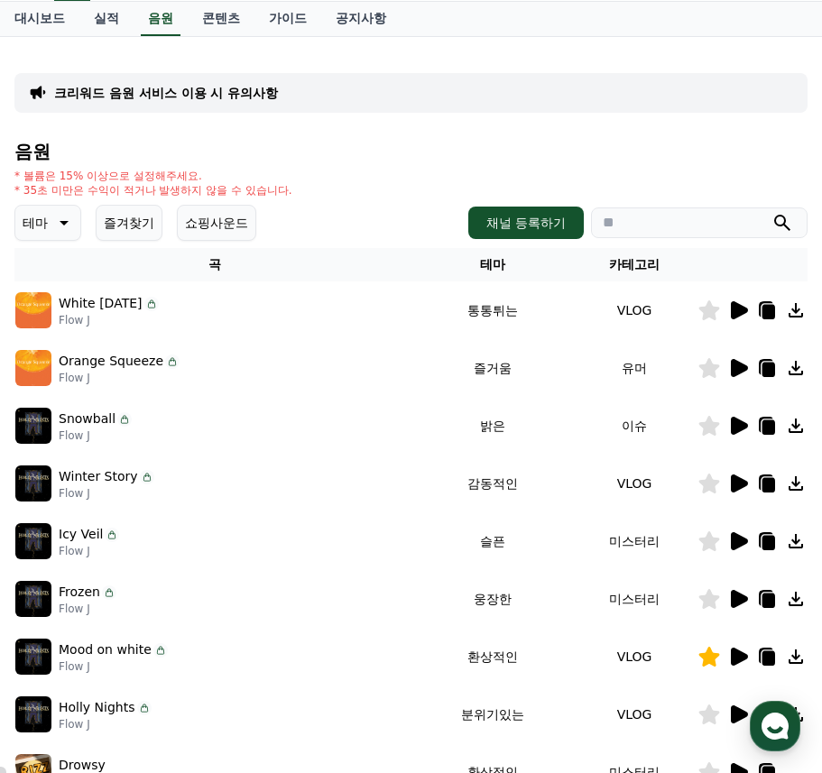
scroll to position [448, 0]
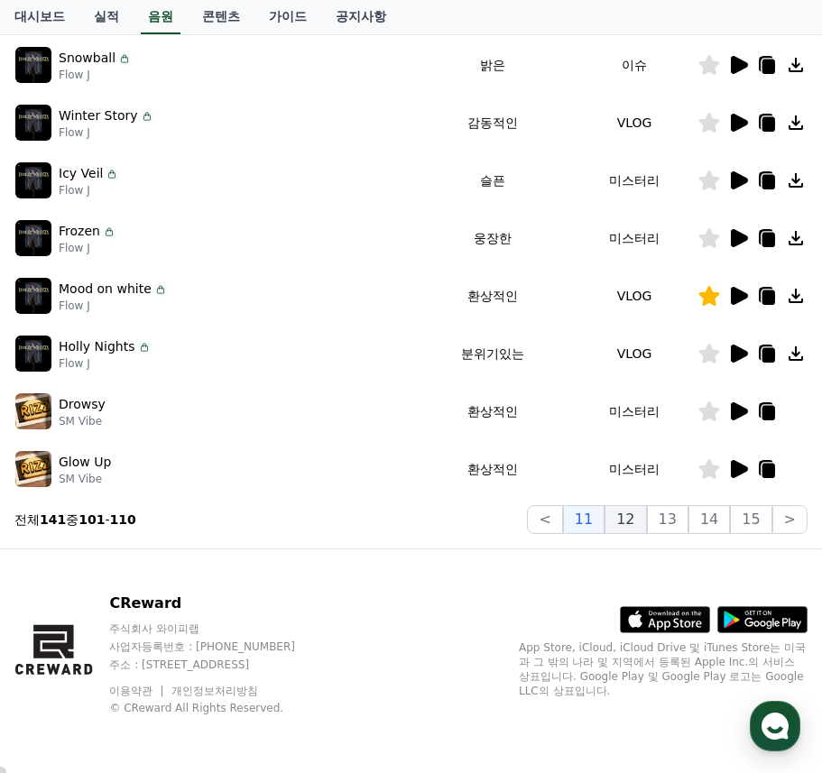
click at [642, 519] on button "12" at bounding box center [626, 519] width 42 height 29
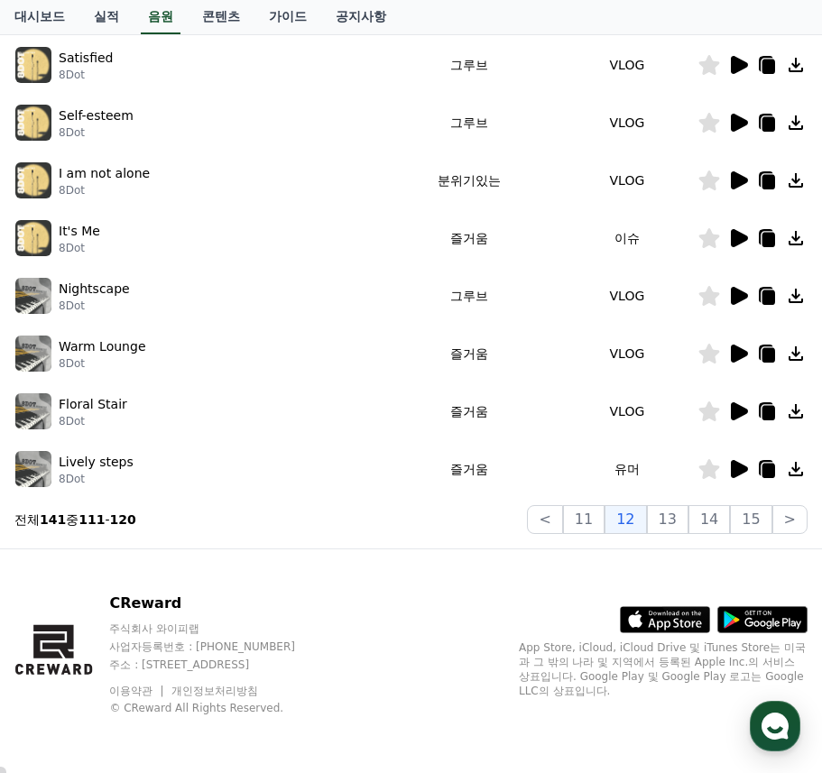
click at [738, 174] on icon at bounding box center [739, 180] width 17 height 18
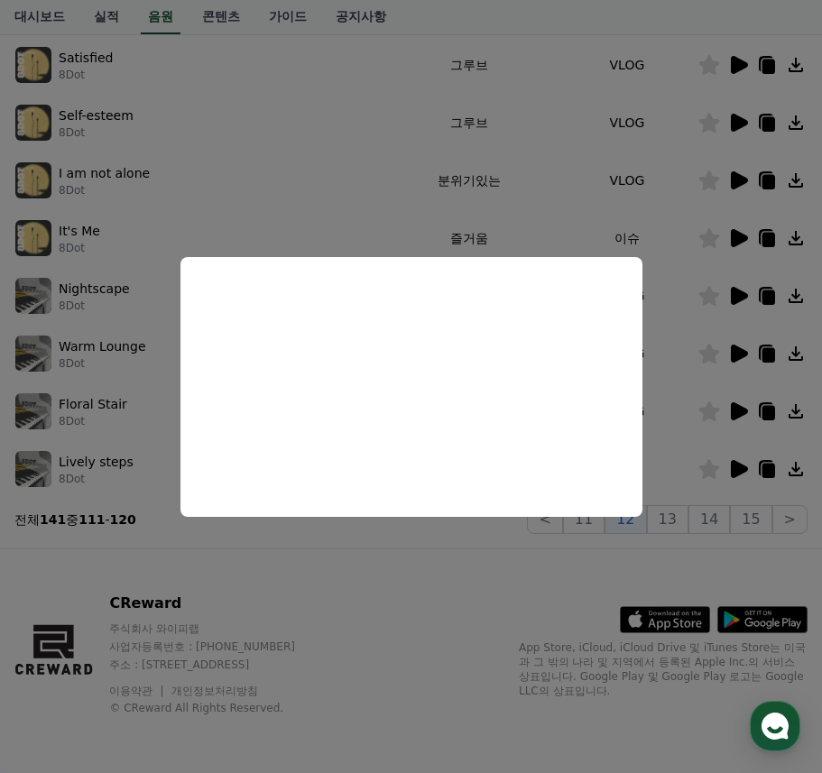
click at [475, 562] on button "close modal" at bounding box center [411, 386] width 822 height 773
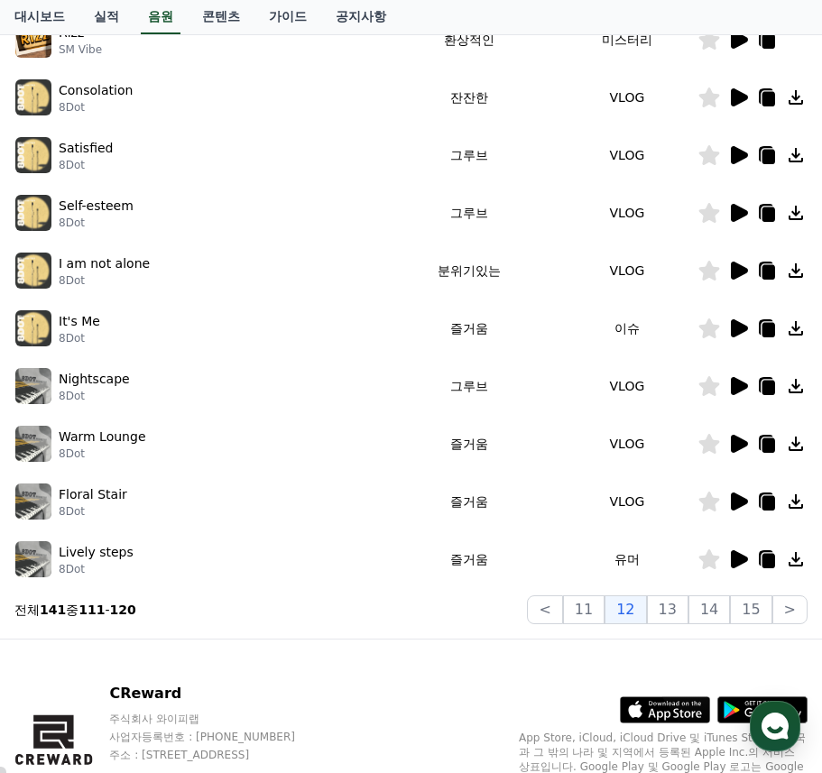
scroll to position [178, 0]
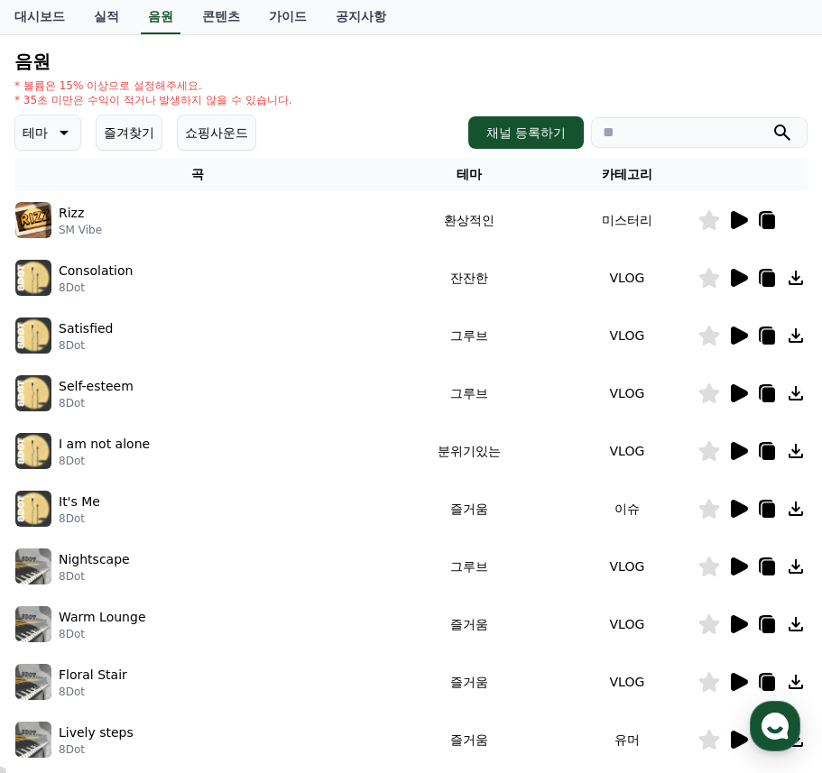
click at [740, 270] on icon at bounding box center [738, 278] width 22 height 22
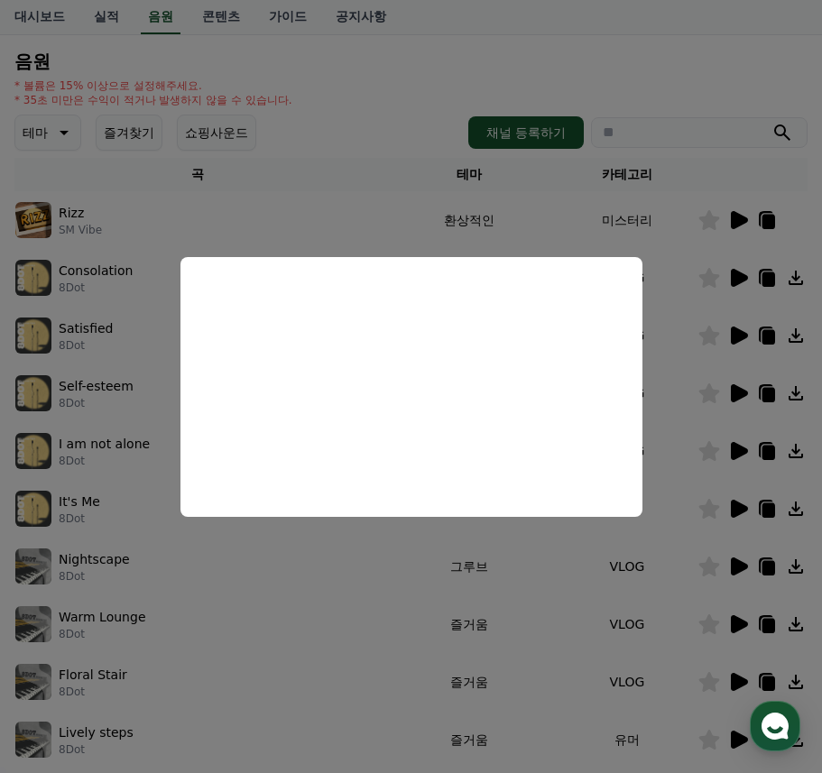
click at [341, 740] on button "close modal" at bounding box center [411, 386] width 822 height 773
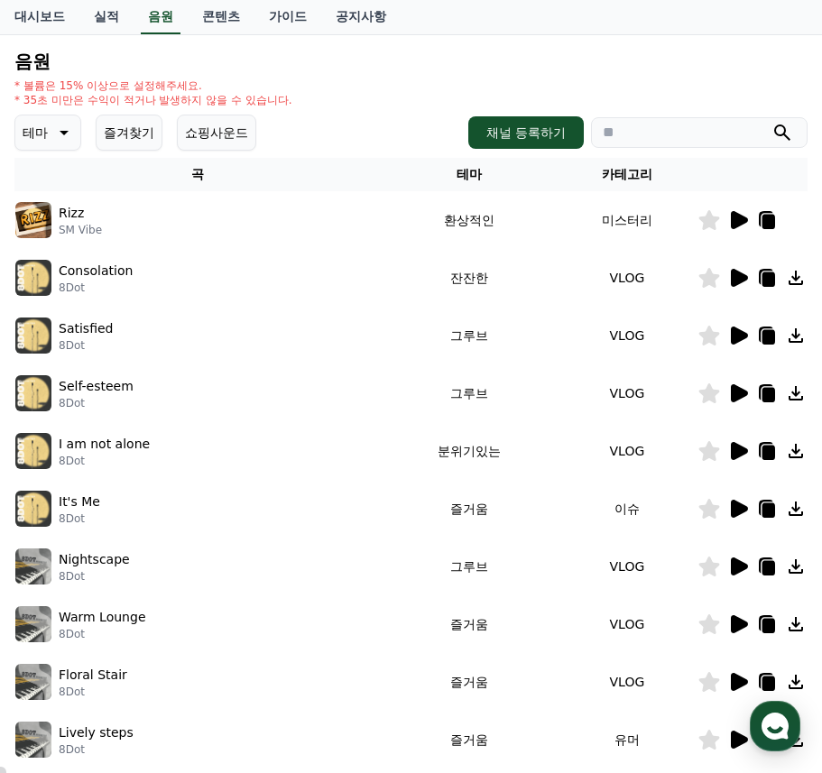
click at [733, 219] on icon at bounding box center [739, 220] width 17 height 18
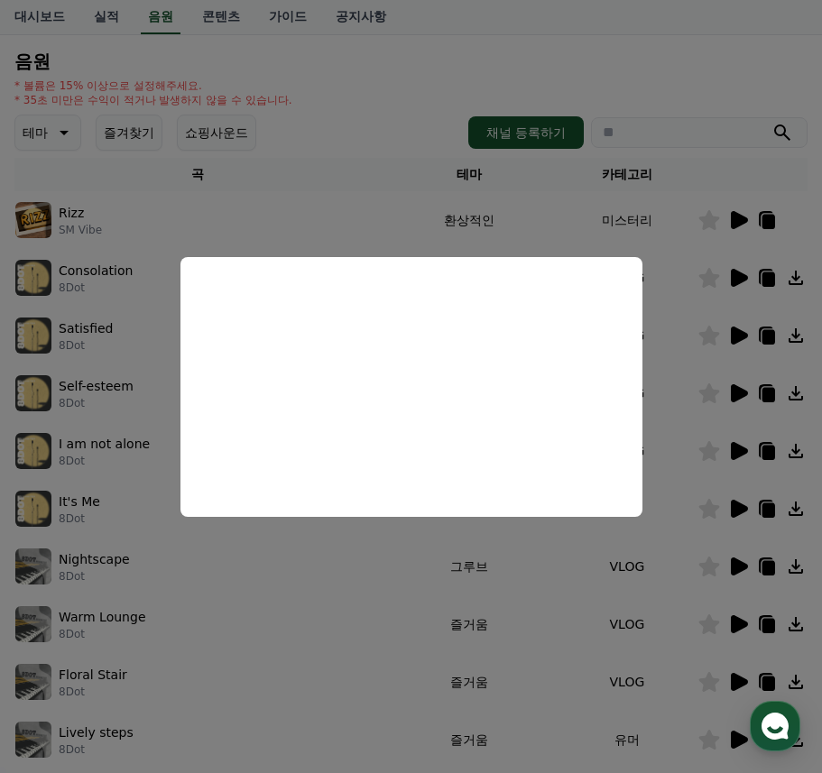
click at [336, 590] on button "close modal" at bounding box center [411, 386] width 822 height 773
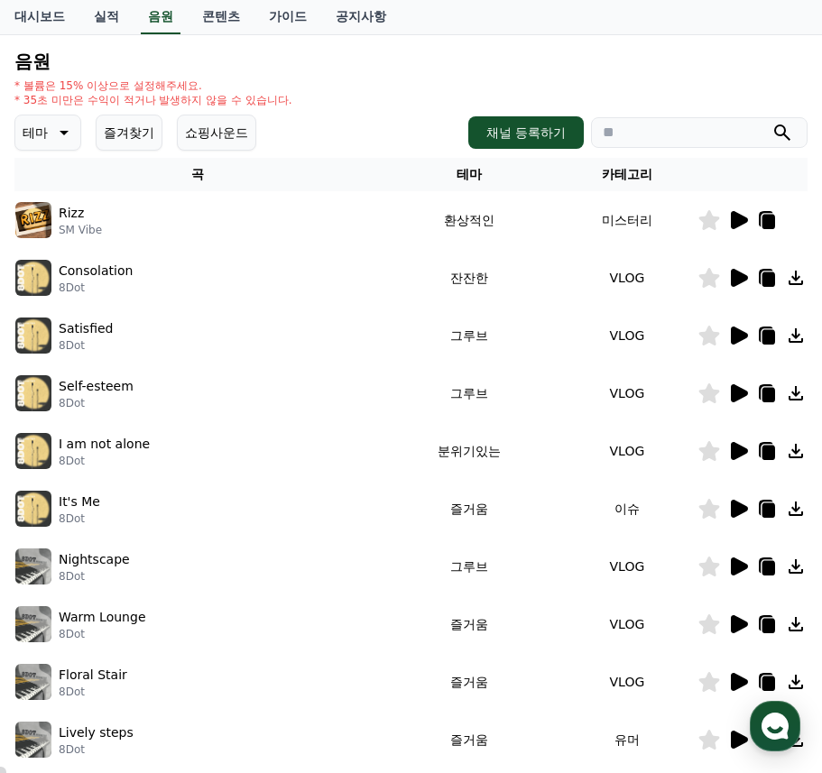
scroll to position [448, 0]
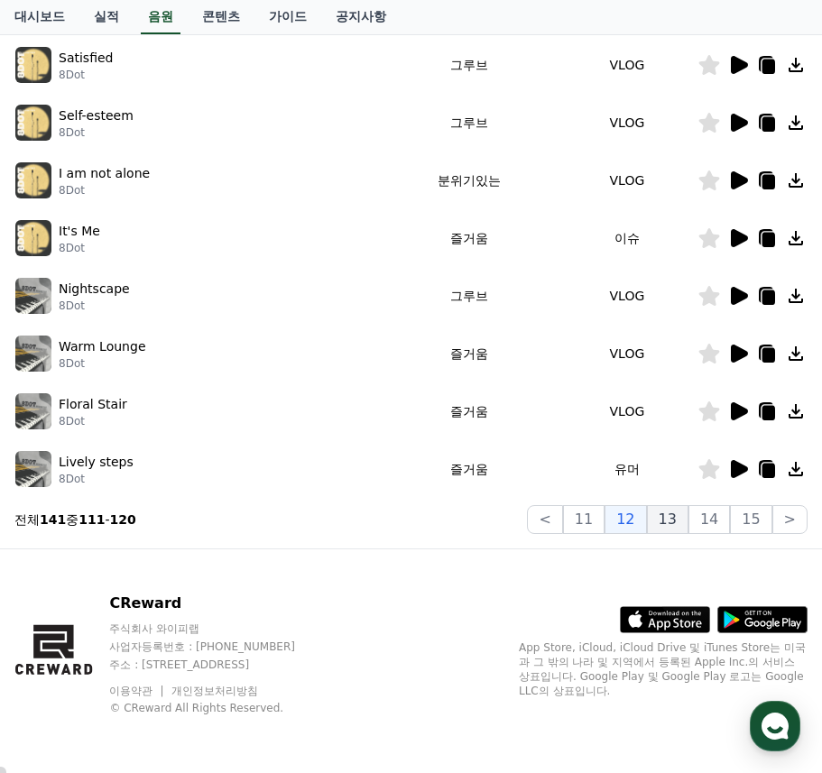
click at [675, 520] on button "13" at bounding box center [668, 519] width 42 height 29
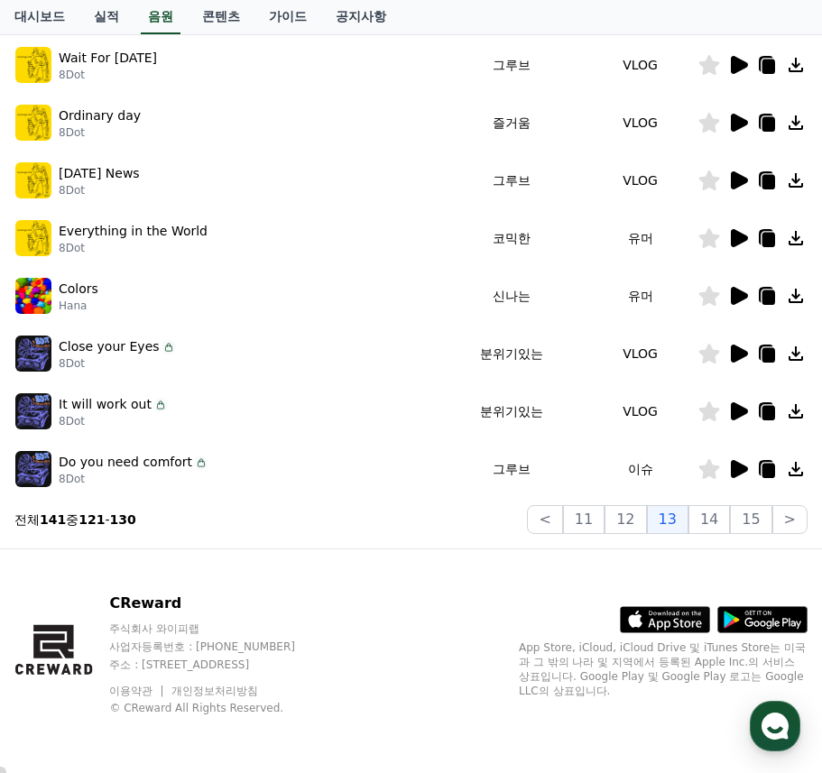
scroll to position [268, 0]
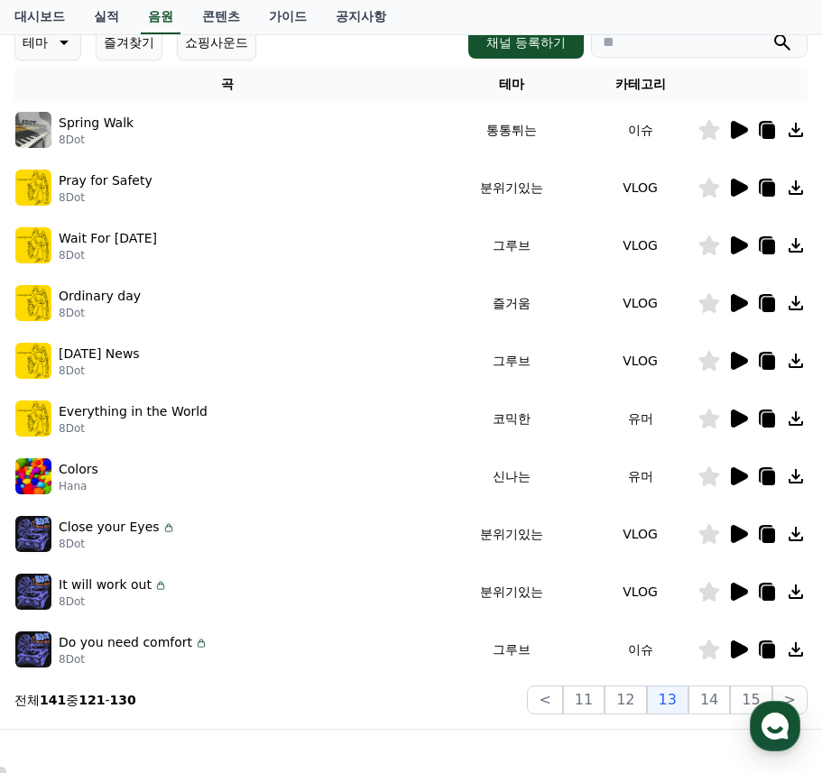
click at [736, 184] on icon at bounding box center [739, 188] width 17 height 18
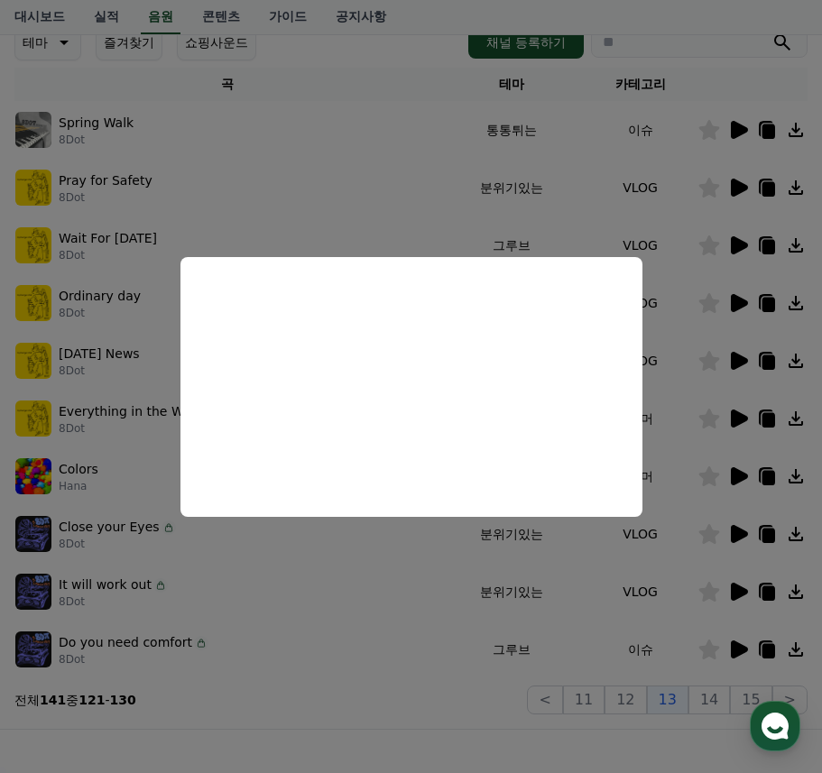
click at [412, 707] on button "close modal" at bounding box center [411, 386] width 822 height 773
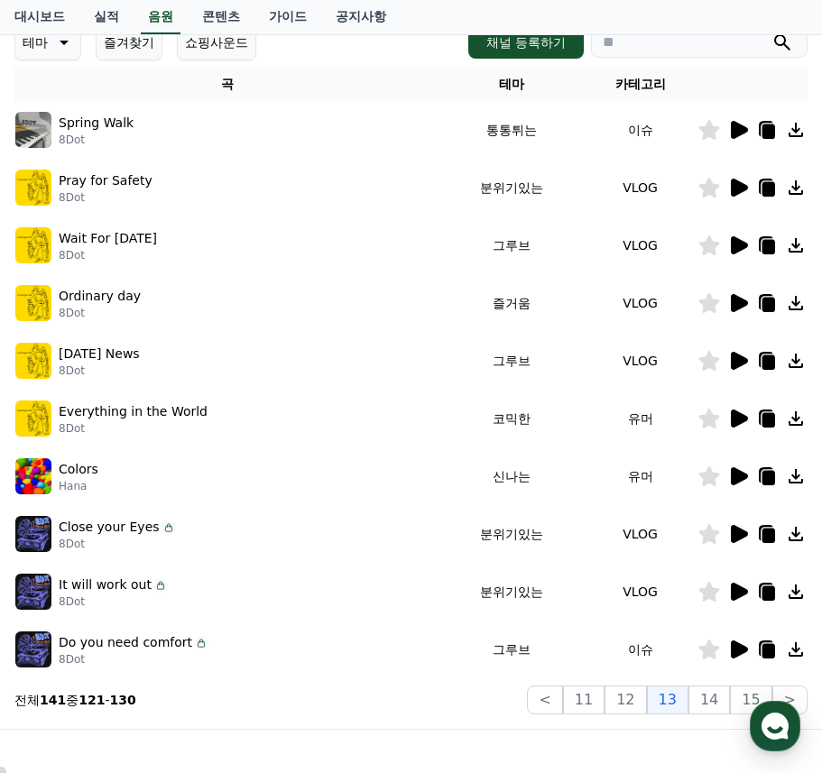
click at [739, 532] on icon at bounding box center [739, 534] width 17 height 18
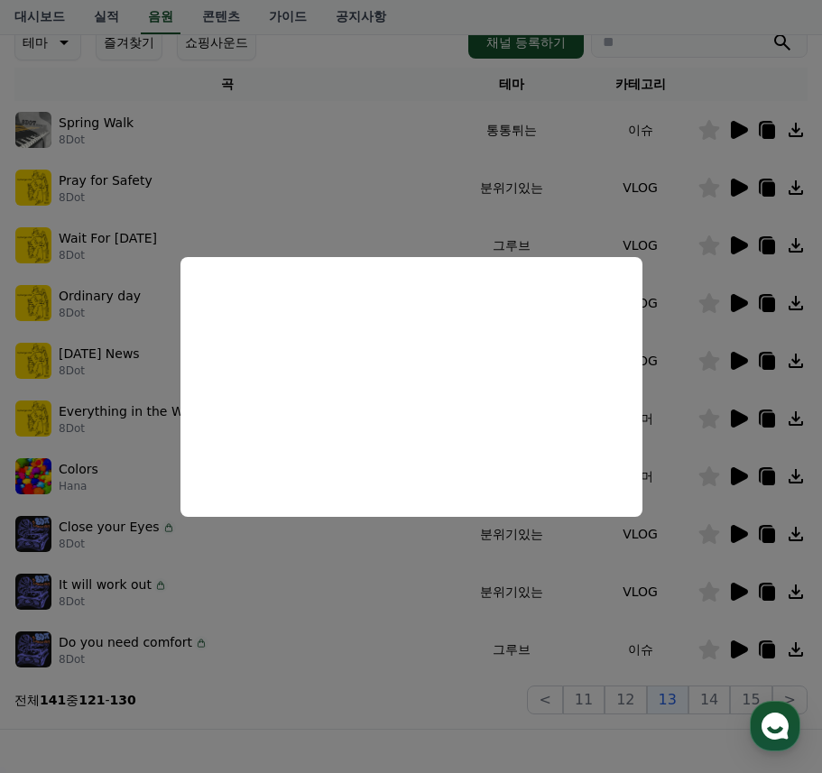
click at [379, 734] on button "close modal" at bounding box center [411, 386] width 822 height 773
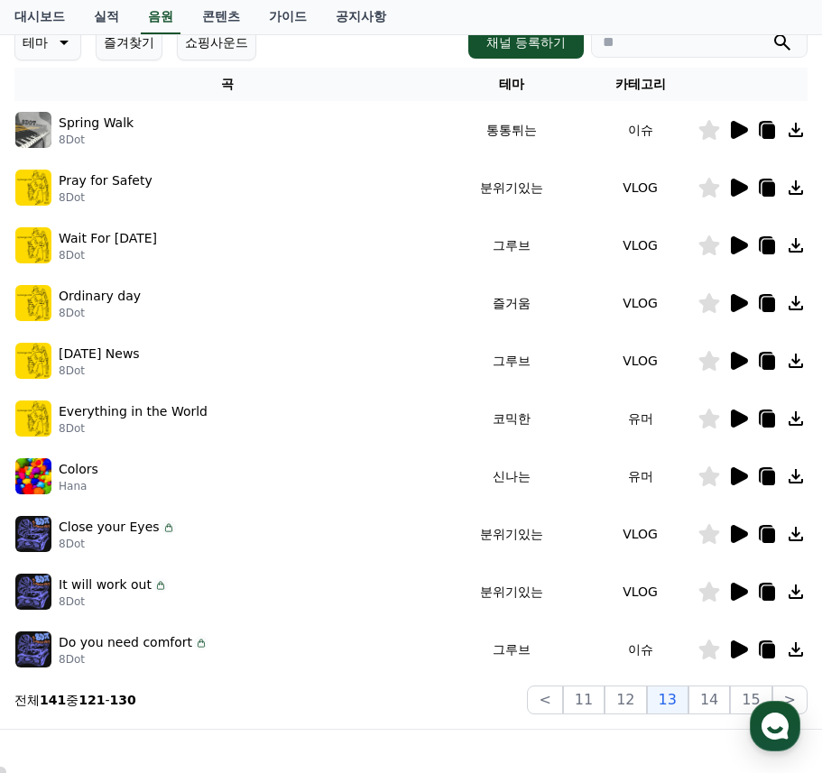
click at [734, 588] on icon at bounding box center [739, 592] width 17 height 18
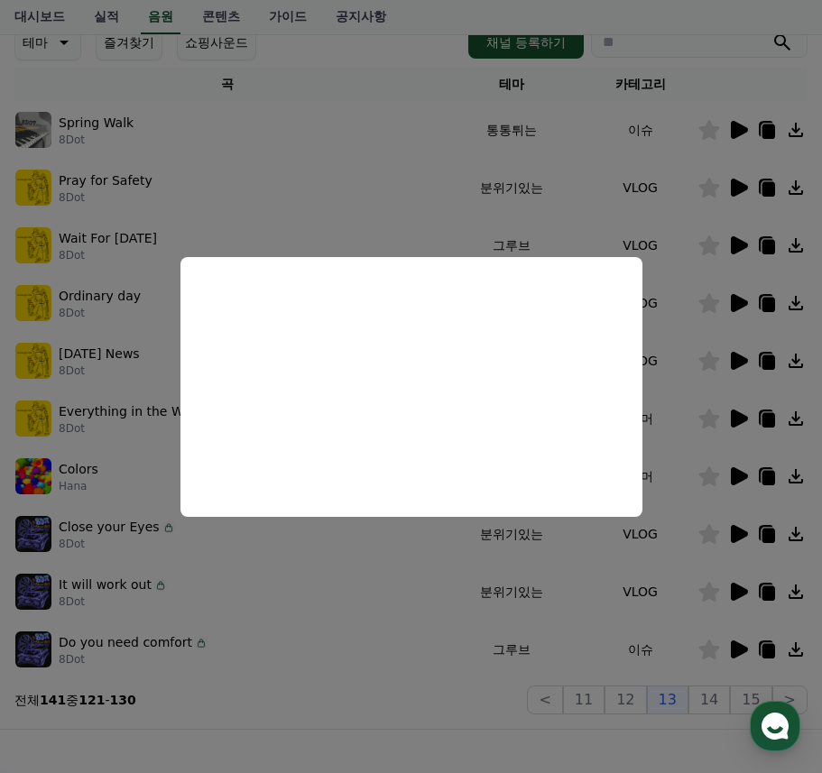
click at [346, 700] on button "close modal" at bounding box center [411, 386] width 822 height 773
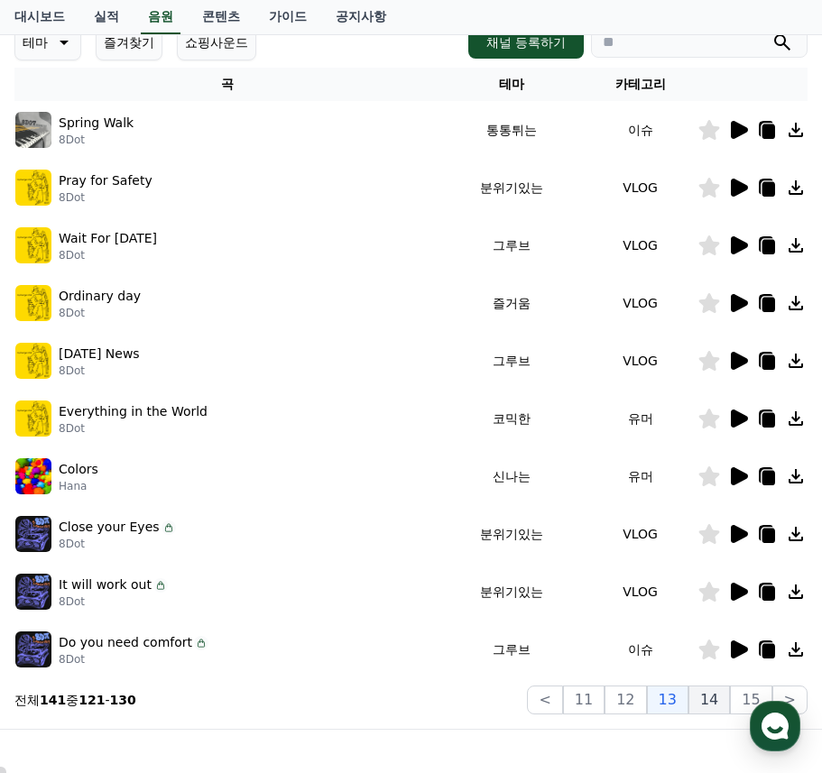
click at [719, 701] on button "14" at bounding box center [709, 700] width 42 height 29
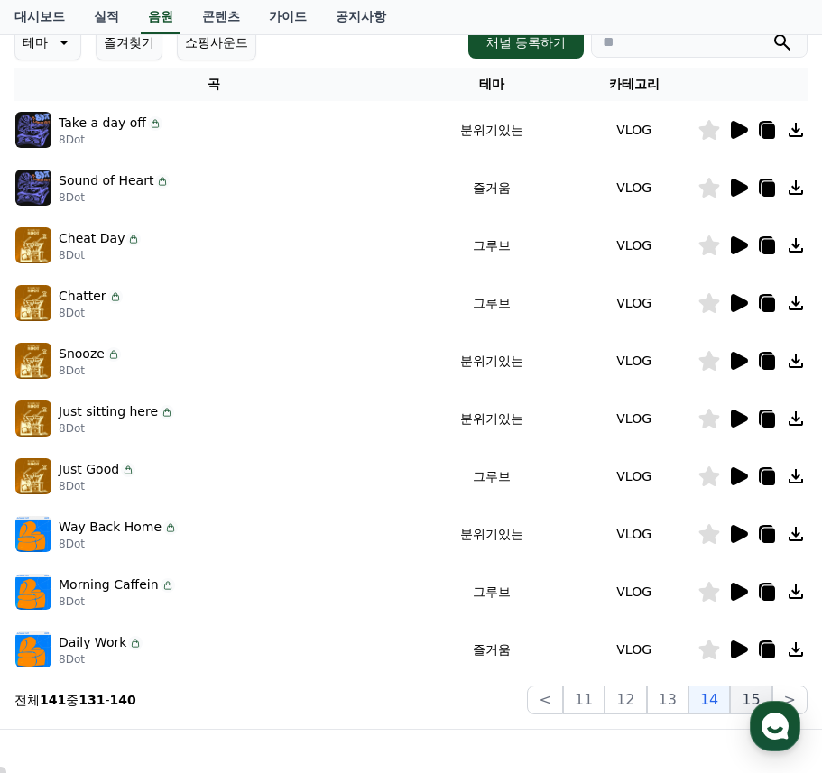
click at [750, 691] on button "15" at bounding box center [751, 700] width 42 height 29
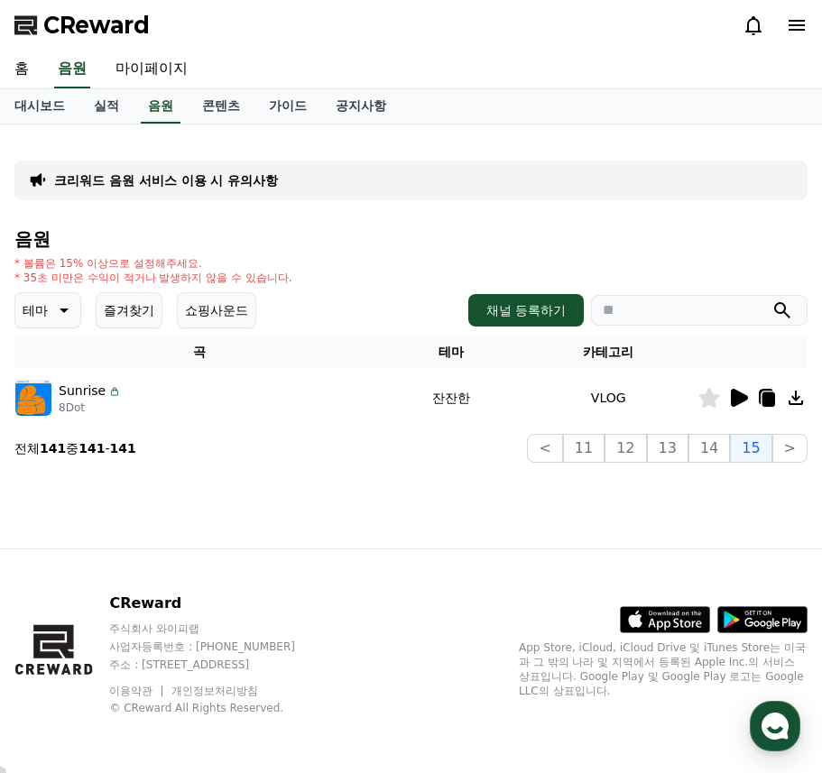
click at [733, 394] on icon at bounding box center [739, 398] width 17 height 18
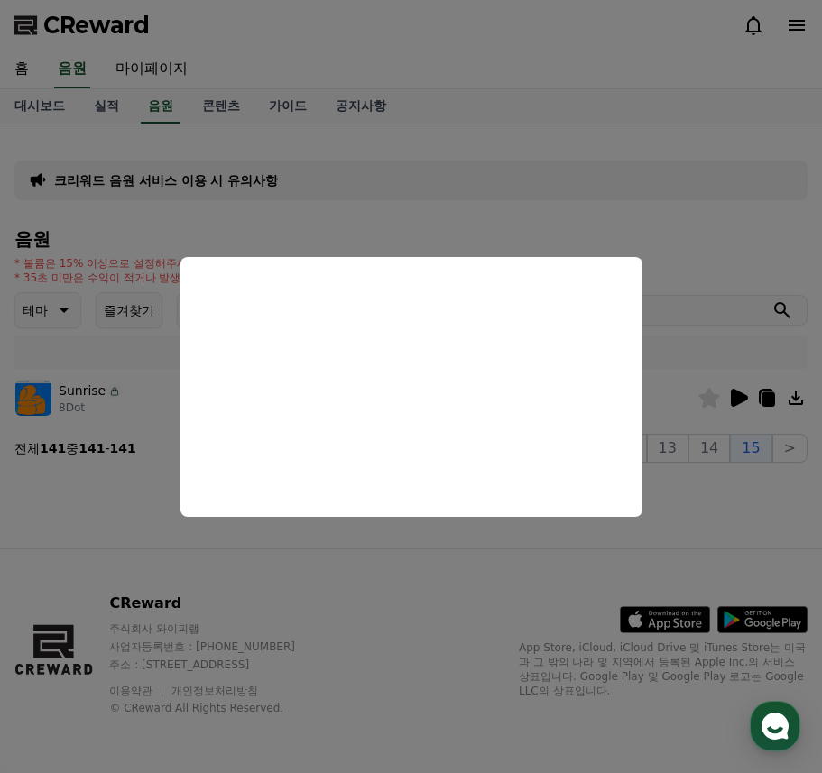
click at [389, 535] on button "close modal" at bounding box center [411, 386] width 822 height 773
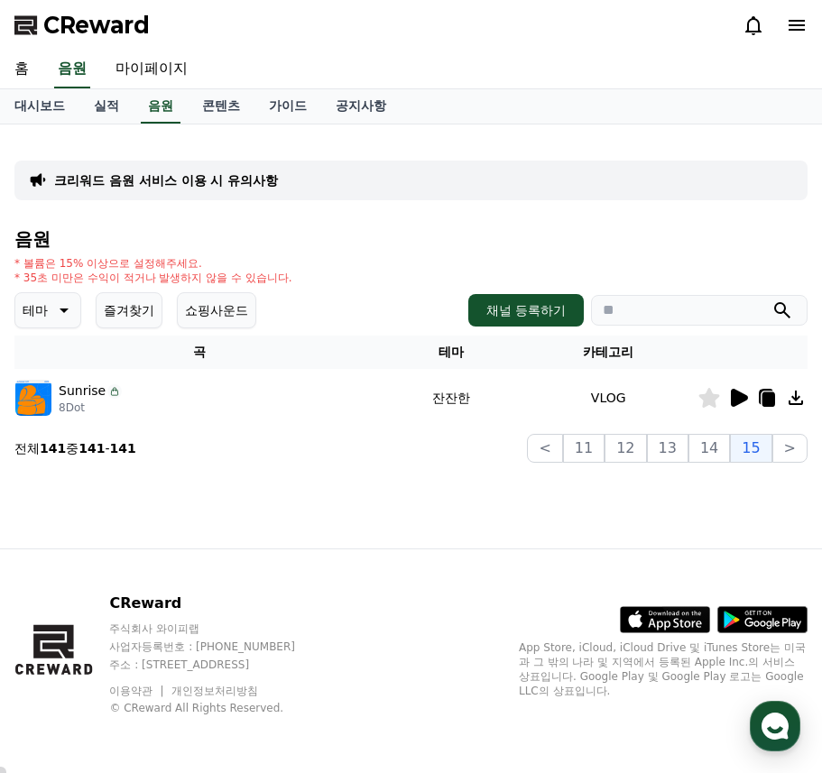
click at [402, 209] on div "크리워드 음원 서비스 이용 시 유의사항 음원 * 볼륨은 15% 이상으로 설정해주세요. * 35초 미만은 수익이 적거나 발생하지 않을 수 있습니…" at bounding box center [410, 301] width 793 height 324
click at [159, 106] on link "음원" at bounding box center [161, 106] width 40 height 34
click at [106, 103] on link "실적" at bounding box center [106, 106] width 54 height 34
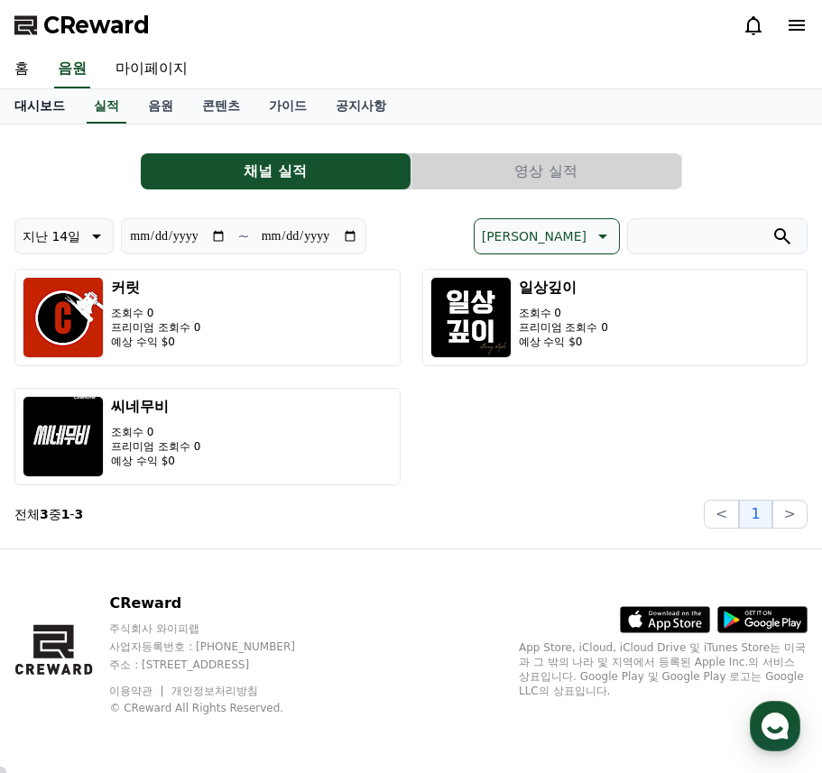
click at [43, 110] on link "대시보드" at bounding box center [39, 106] width 79 height 34
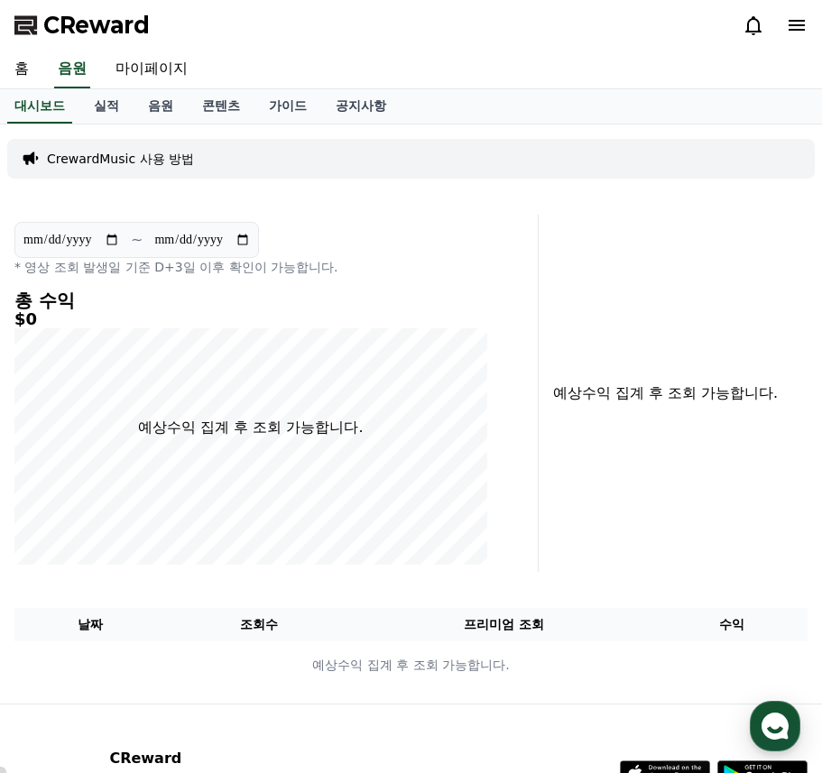
drag, startPoint x: 450, startPoint y: 261, endPoint x: 360, endPoint y: 215, distance: 101.3
click at [450, 260] on p "* 영상 조회 발생일 기준 D+3일 이후 확인이 가능합니다." at bounding box center [250, 267] width 473 height 18
click at [166, 110] on link "음원" at bounding box center [161, 106] width 54 height 34
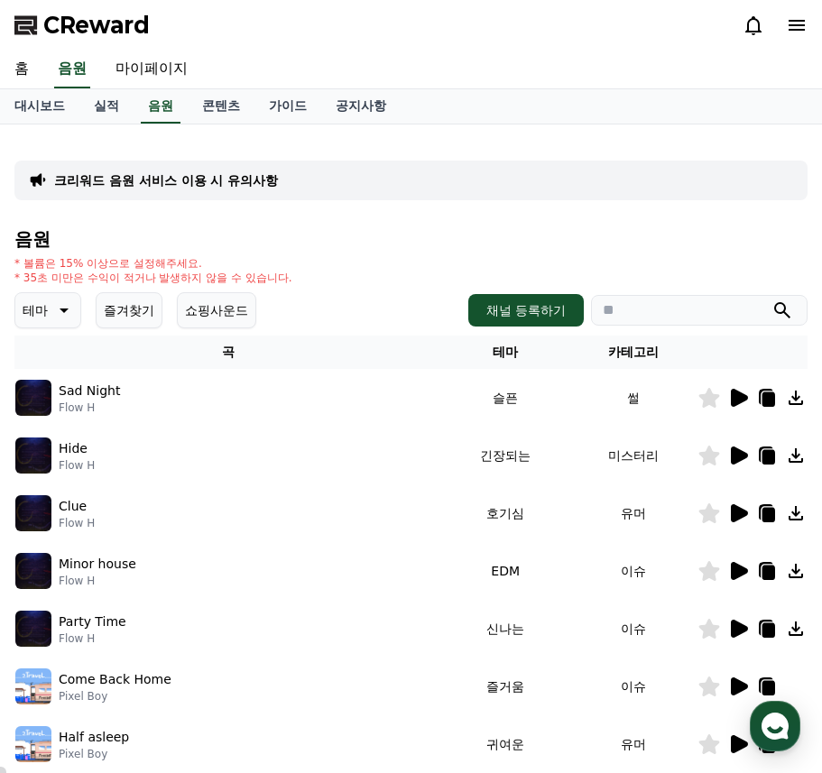
click at [118, 316] on button "즐겨찾기" at bounding box center [129, 310] width 67 height 36
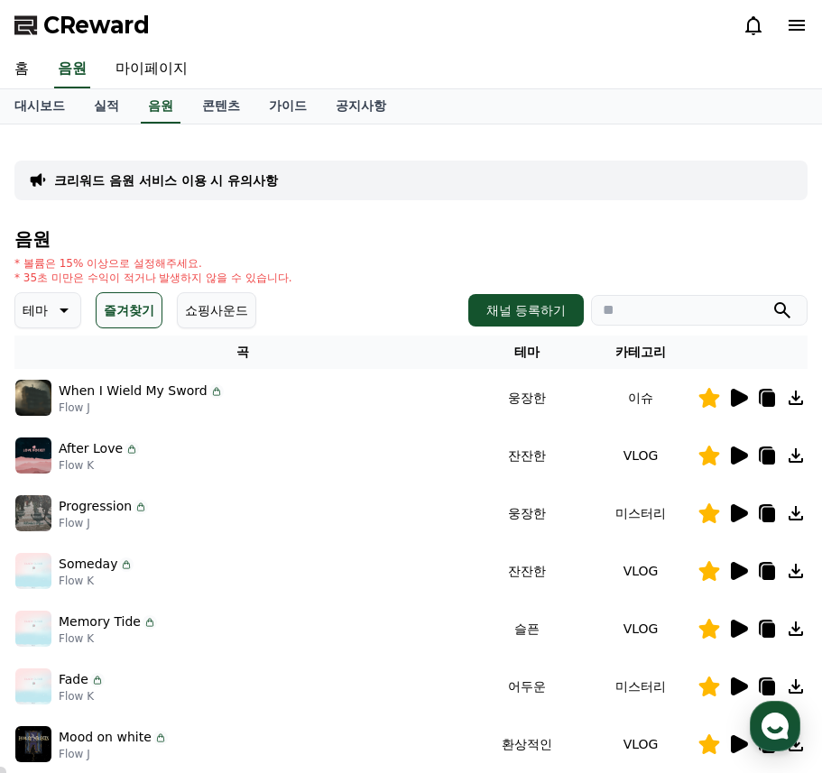
scroll to position [275, 0]
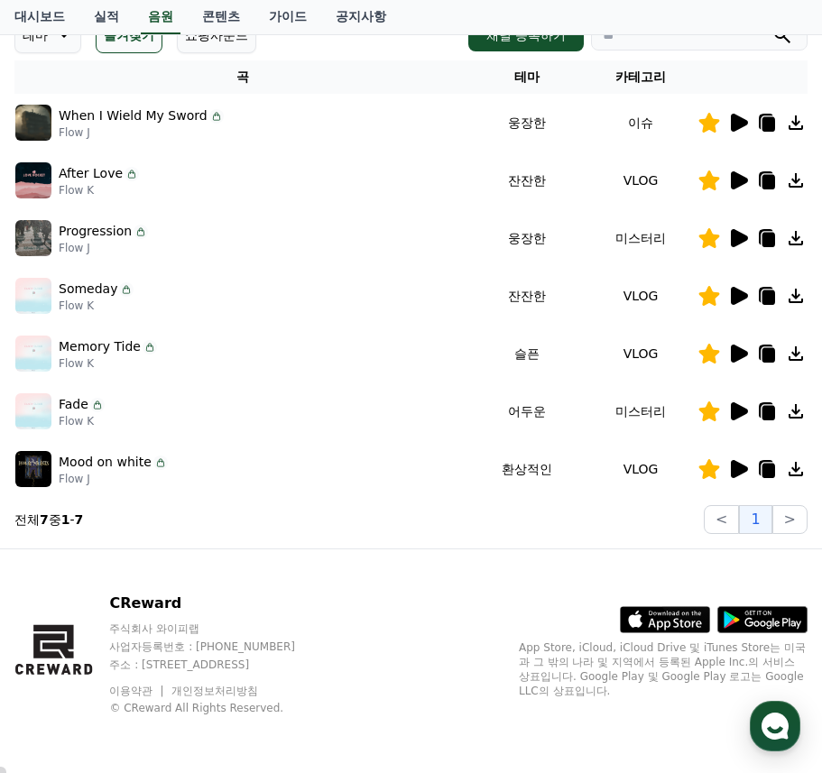
click at [739, 130] on icon at bounding box center [738, 123] width 22 height 22
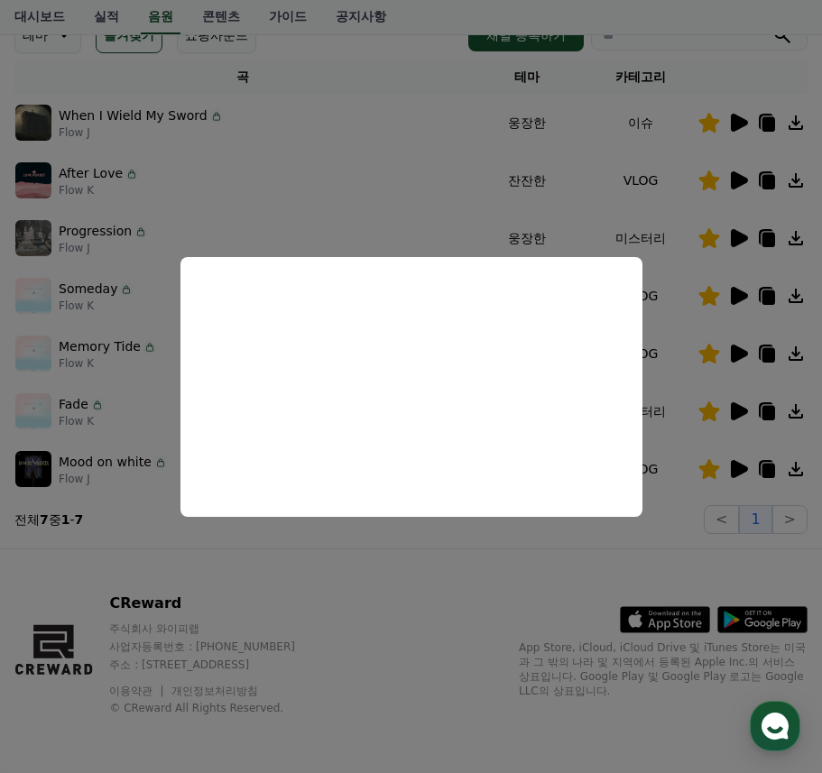
click at [460, 554] on button "close modal" at bounding box center [411, 386] width 822 height 773
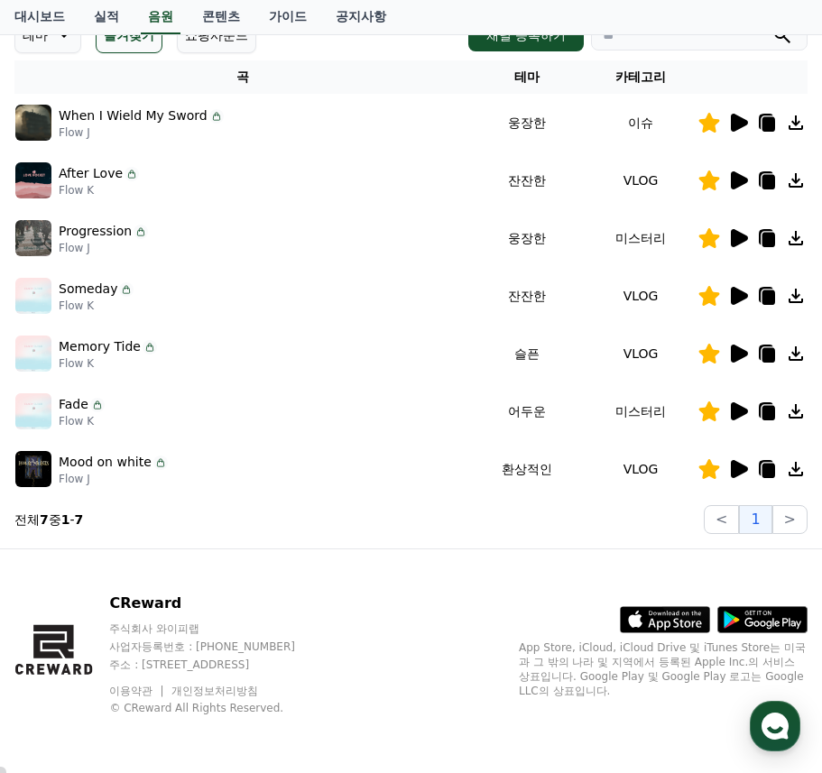
click at [734, 180] on icon at bounding box center [739, 180] width 17 height 18
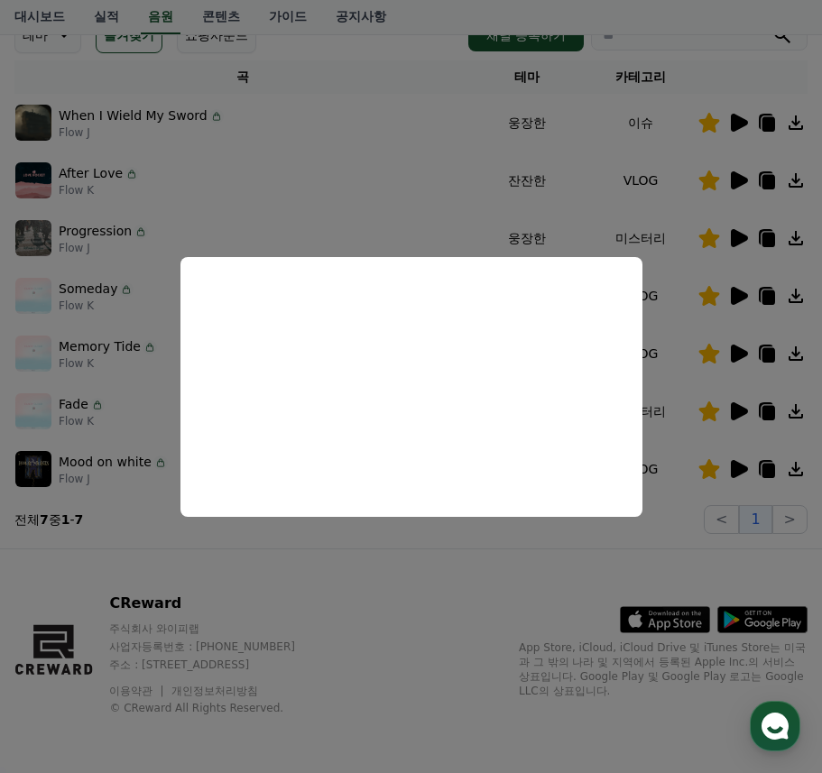
drag, startPoint x: 499, startPoint y: 540, endPoint x: 509, endPoint y: 515, distance: 27.1
click at [499, 538] on button "close modal" at bounding box center [411, 386] width 822 height 773
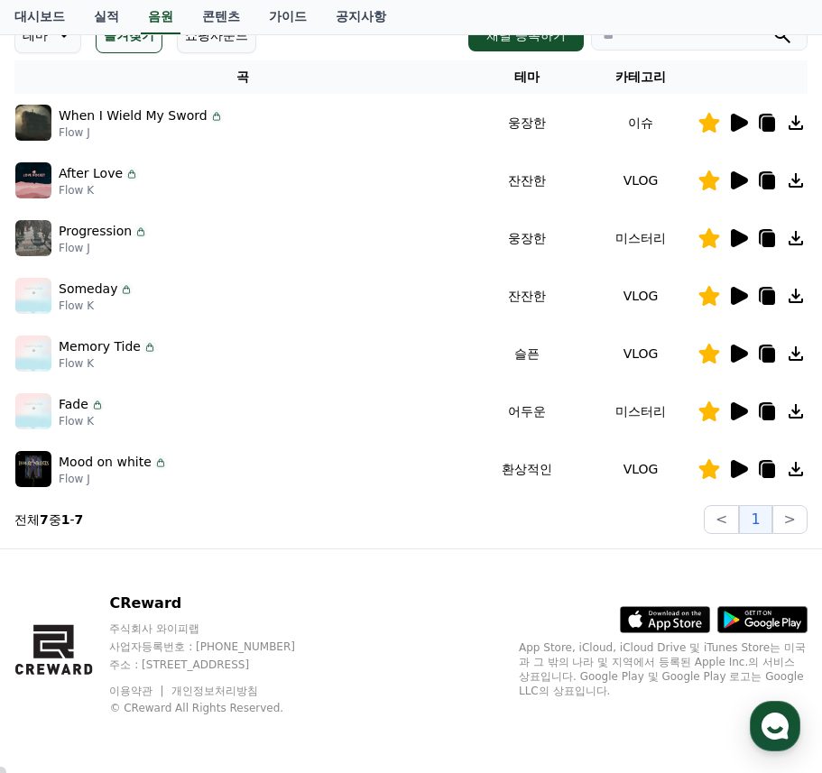
click at [712, 237] on icon at bounding box center [709, 238] width 21 height 20
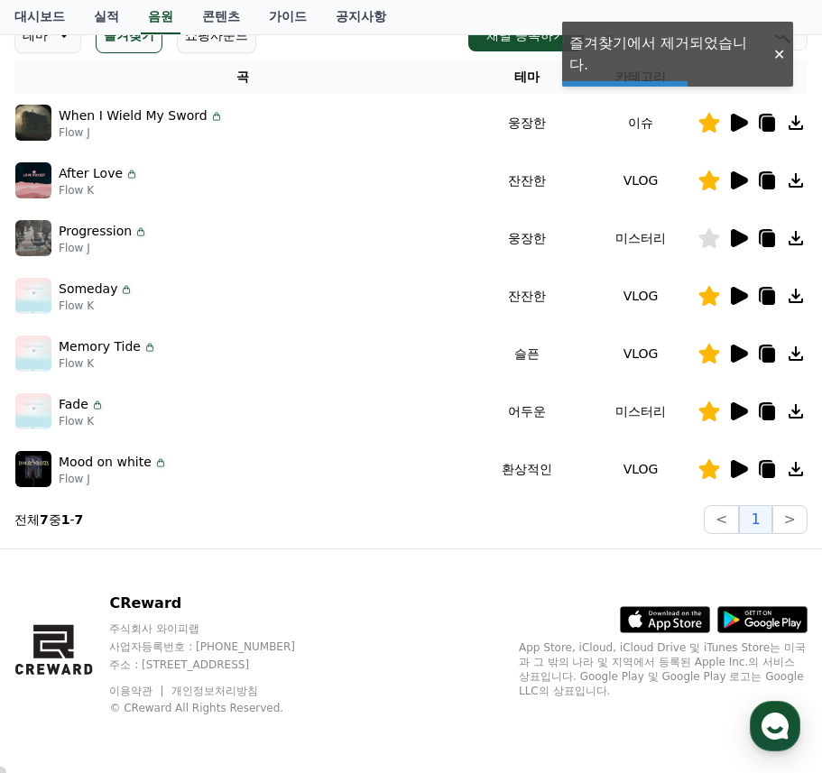
click at [719, 235] on icon at bounding box center [709, 238] width 22 height 20
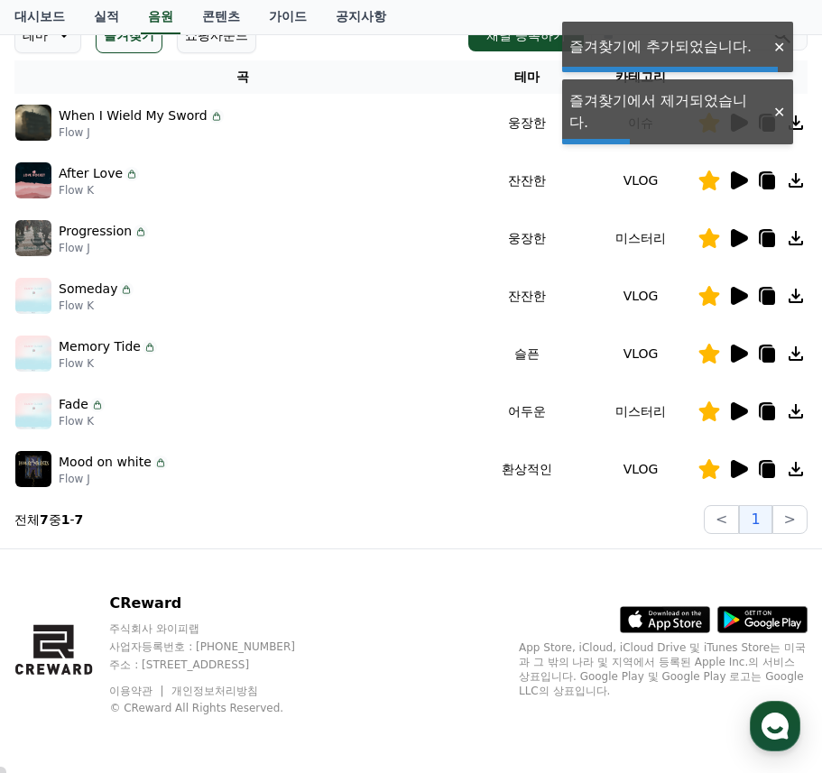
click at [709, 234] on icon at bounding box center [709, 238] width 21 height 20
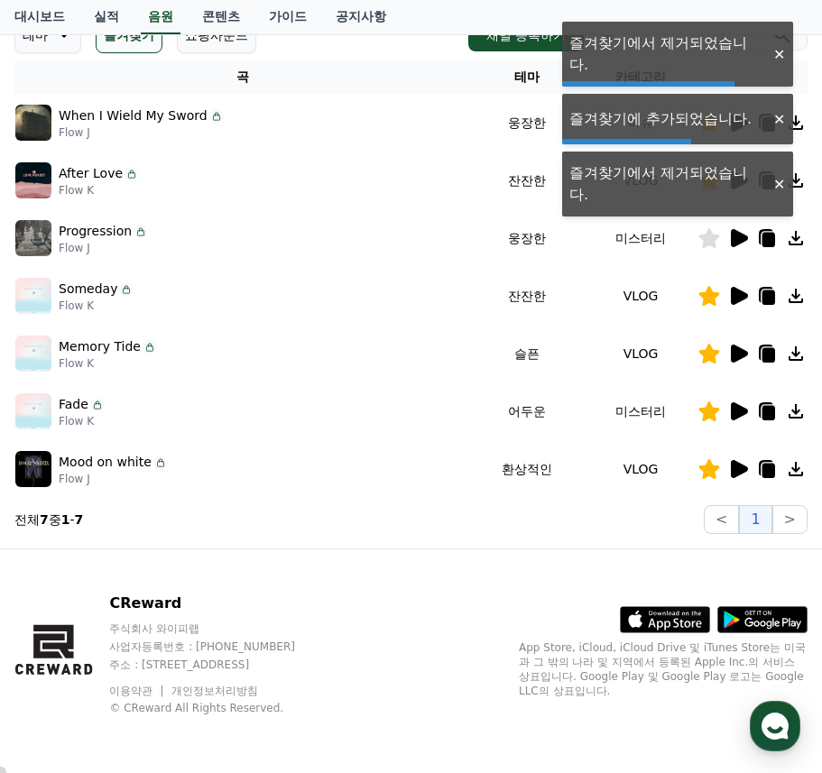
click at [706, 235] on icon at bounding box center [709, 238] width 21 height 20
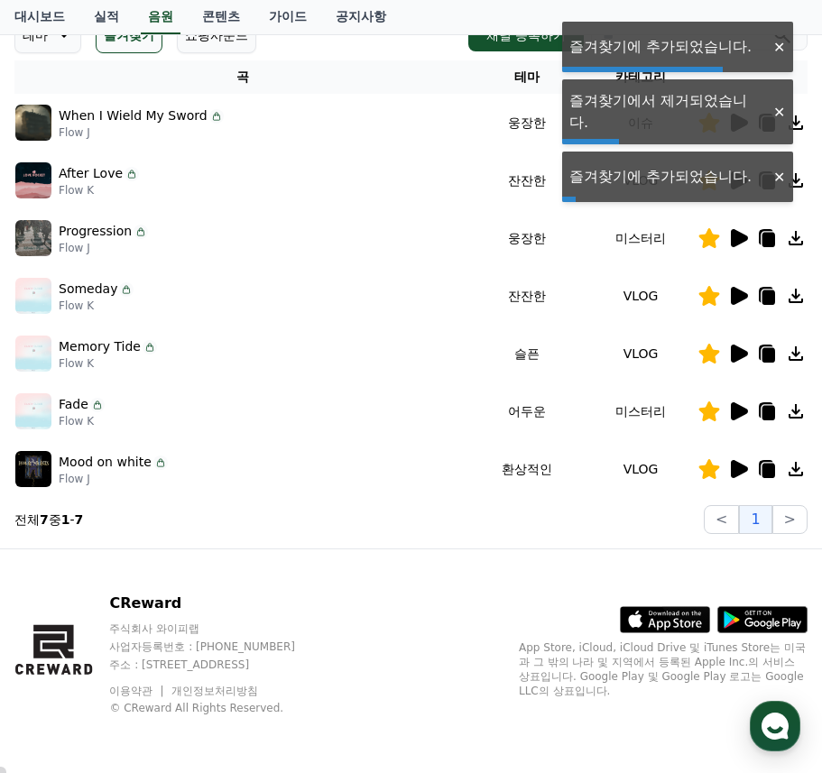
click at [735, 237] on icon at bounding box center [739, 238] width 17 height 18
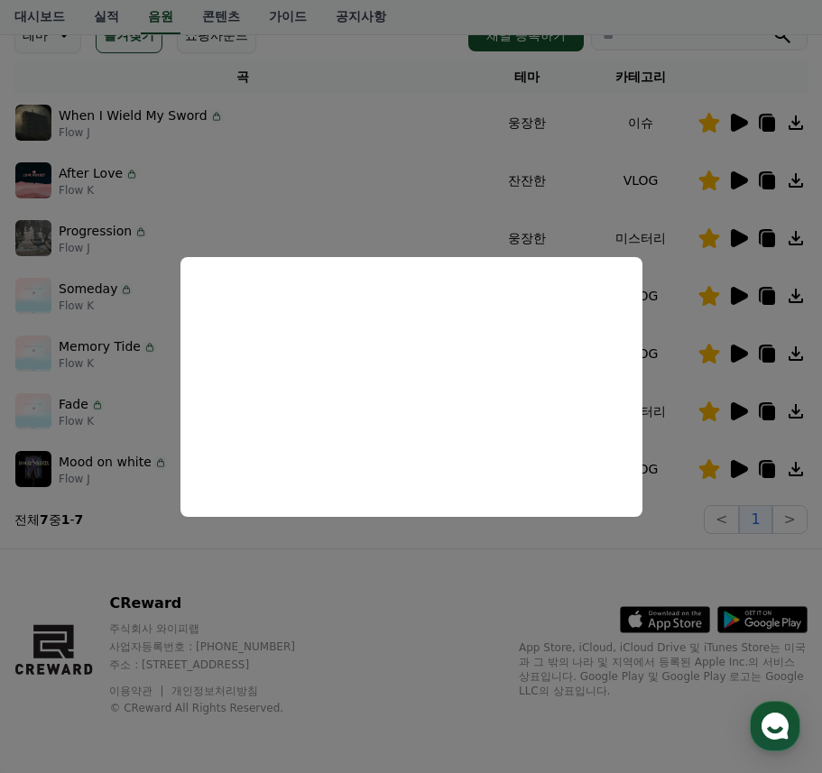
click at [483, 545] on button "close modal" at bounding box center [411, 386] width 822 height 773
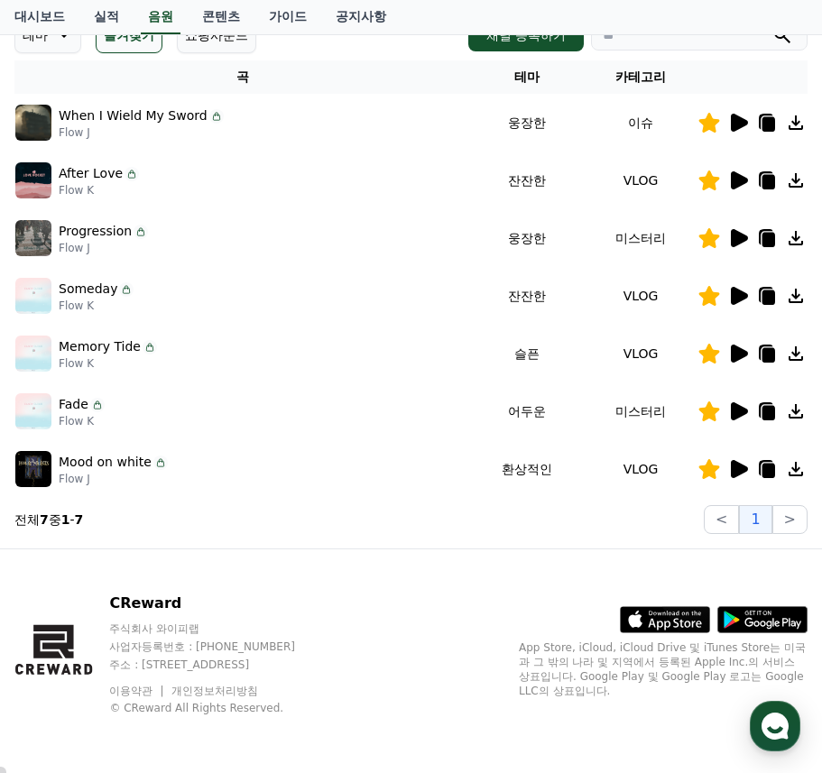
click at [737, 127] on icon at bounding box center [739, 123] width 17 height 18
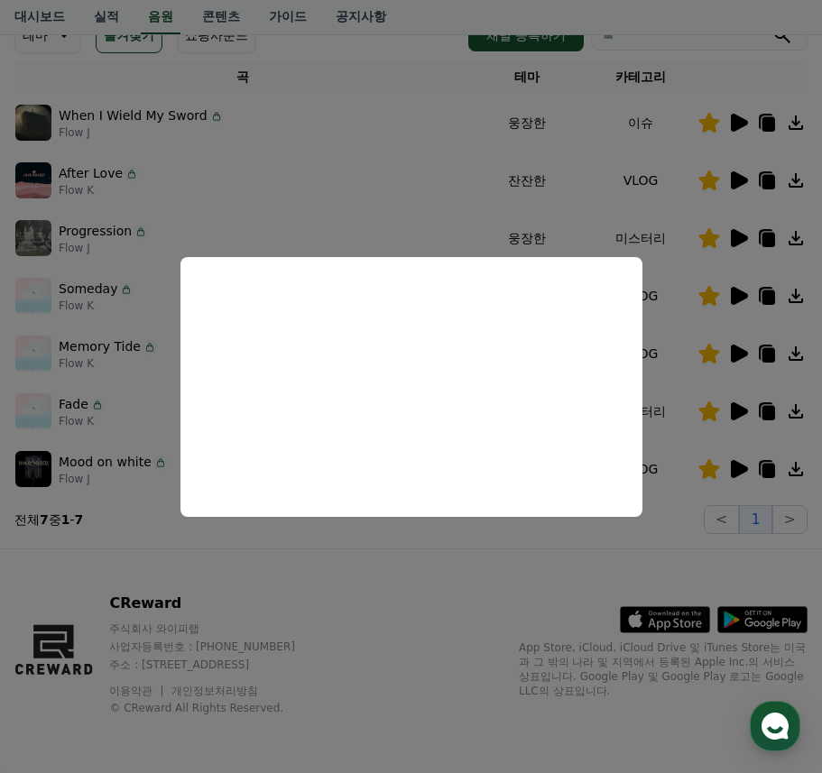
click at [368, 543] on button "close modal" at bounding box center [411, 386] width 822 height 773
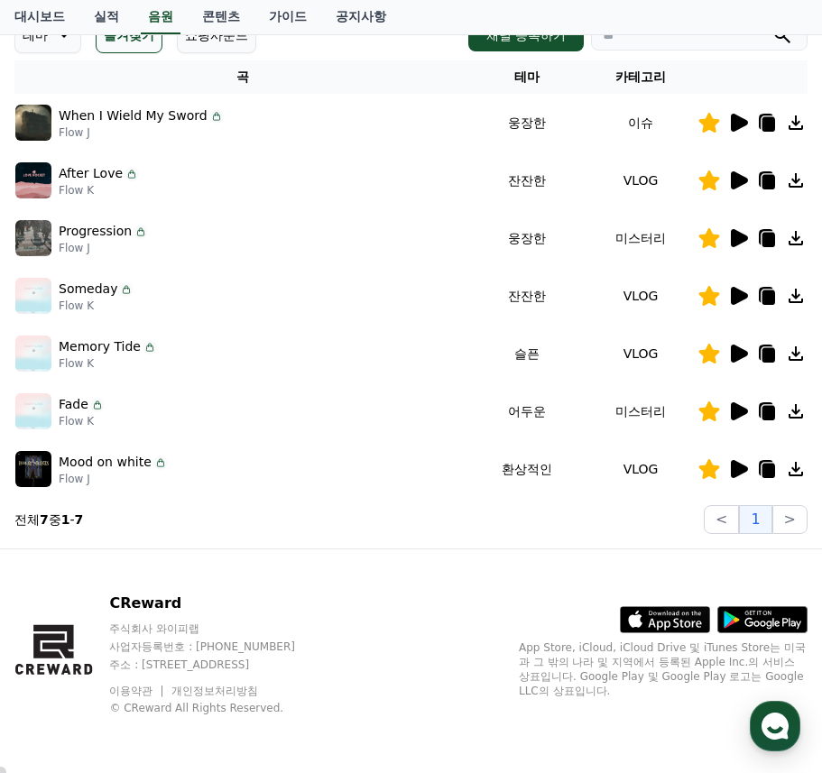
click at [716, 245] on icon at bounding box center [709, 238] width 21 height 20
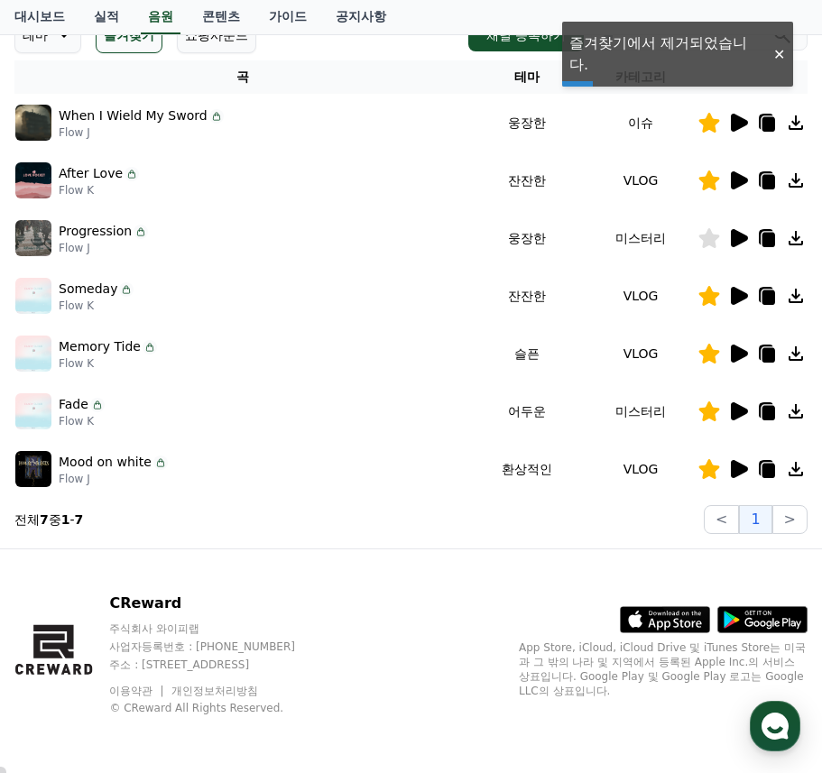
click at [715, 235] on icon at bounding box center [709, 238] width 21 height 20
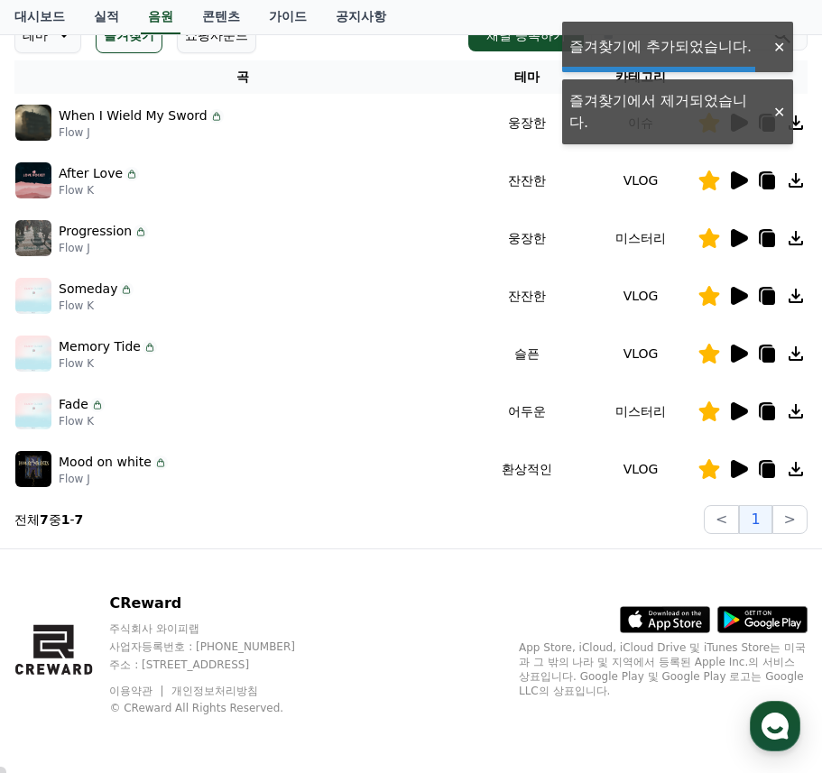
click at [739, 237] on icon at bounding box center [739, 238] width 17 height 18
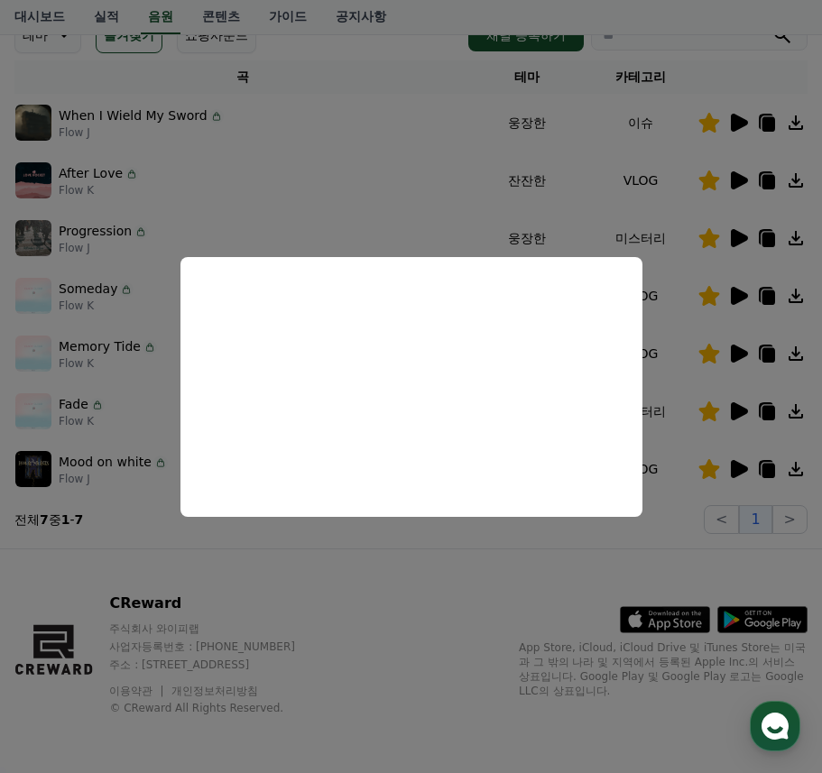
drag, startPoint x: 453, startPoint y: 551, endPoint x: 454, endPoint y: 540, distance: 11.8
click at [454, 551] on button "close modal" at bounding box center [411, 386] width 822 height 773
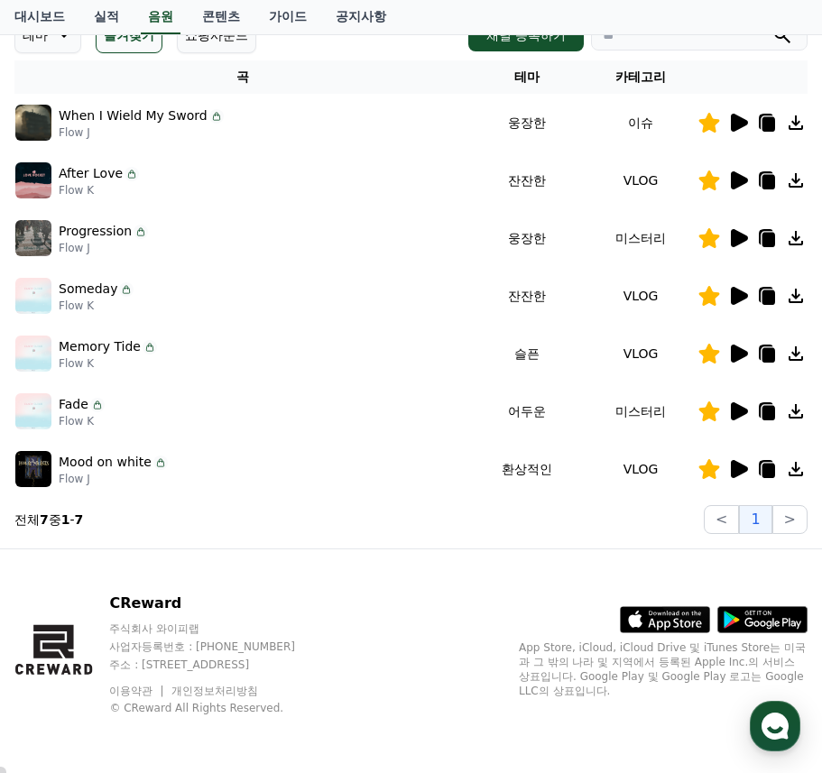
click at [713, 239] on icon at bounding box center [709, 238] width 21 height 20
click at [736, 411] on icon at bounding box center [739, 411] width 17 height 18
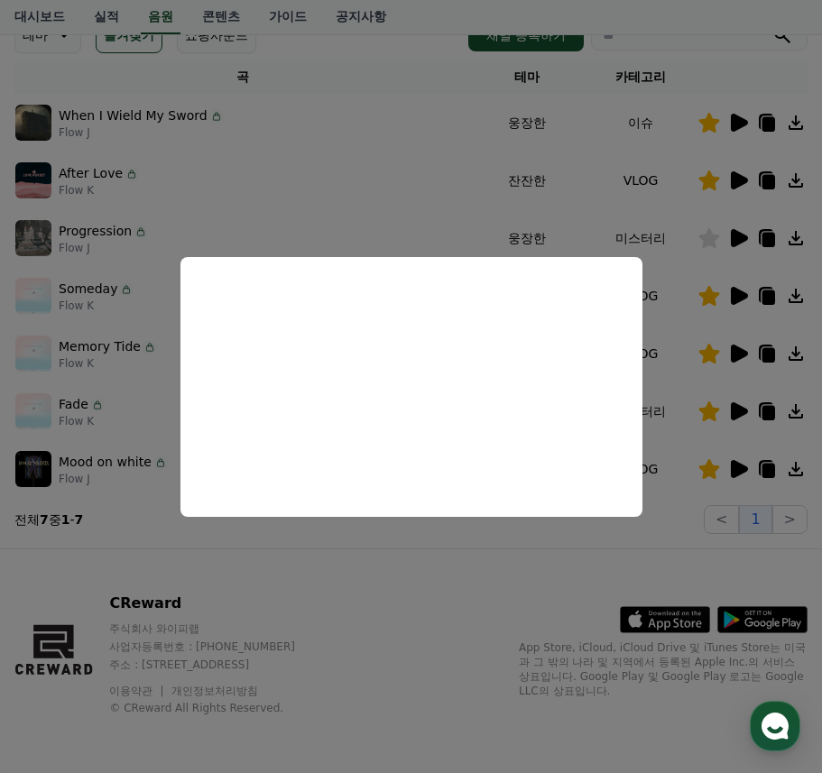
click at [457, 533] on button "close modal" at bounding box center [411, 386] width 822 height 773
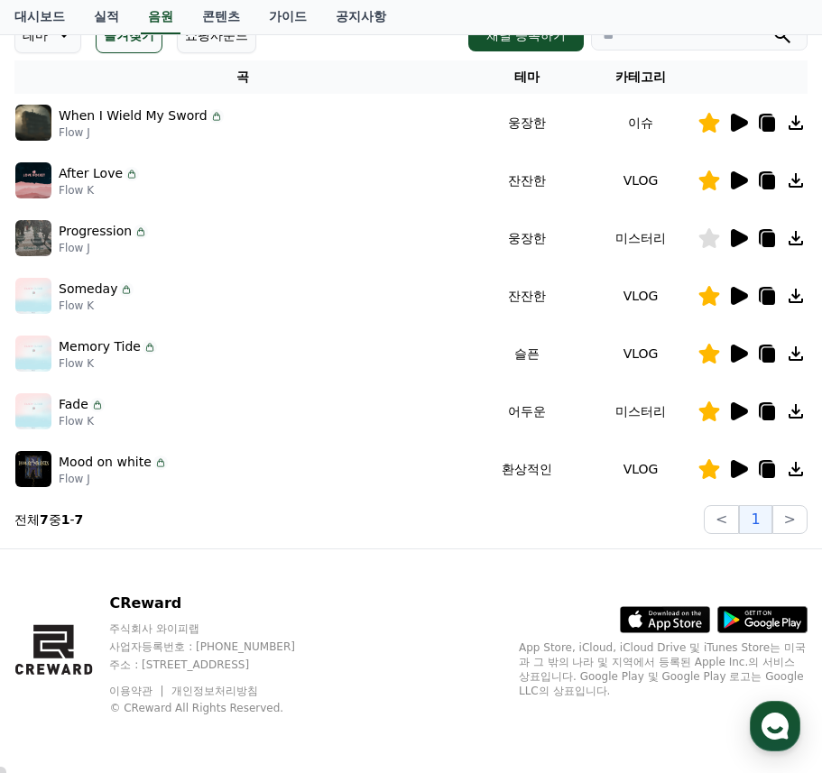
click at [738, 470] on icon at bounding box center [739, 469] width 17 height 18
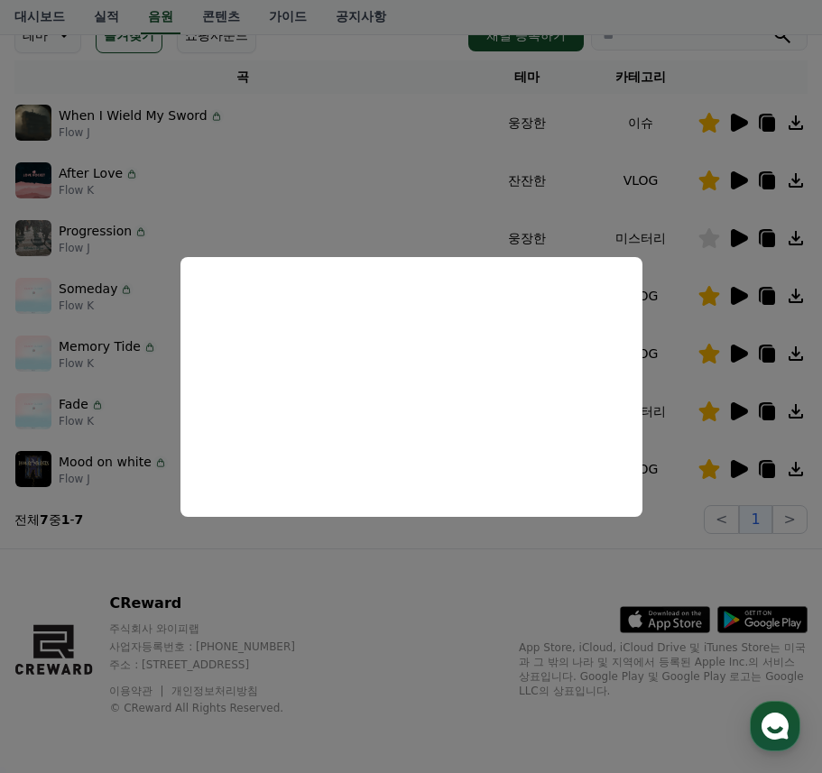
click at [472, 528] on button "close modal" at bounding box center [411, 386] width 822 height 773
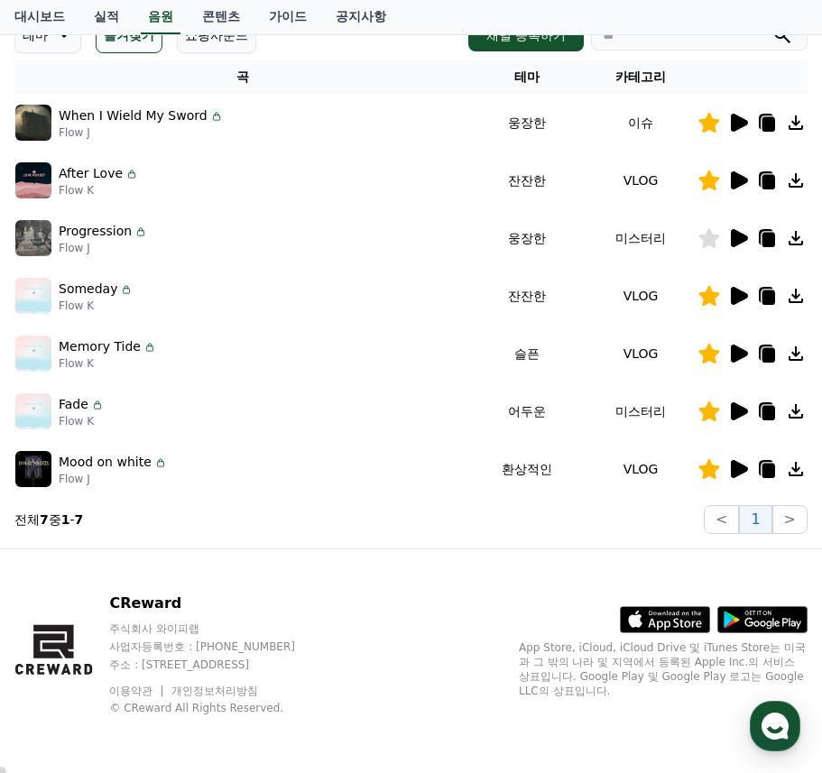
click at [707, 410] on icon at bounding box center [709, 412] width 21 height 20
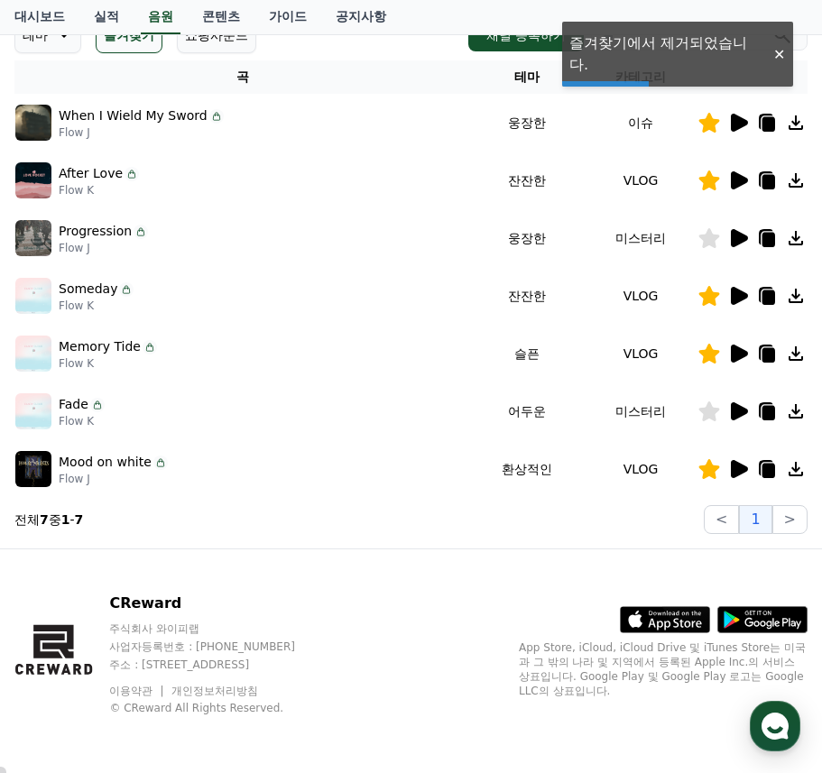
click at [741, 351] on icon at bounding box center [739, 354] width 17 height 18
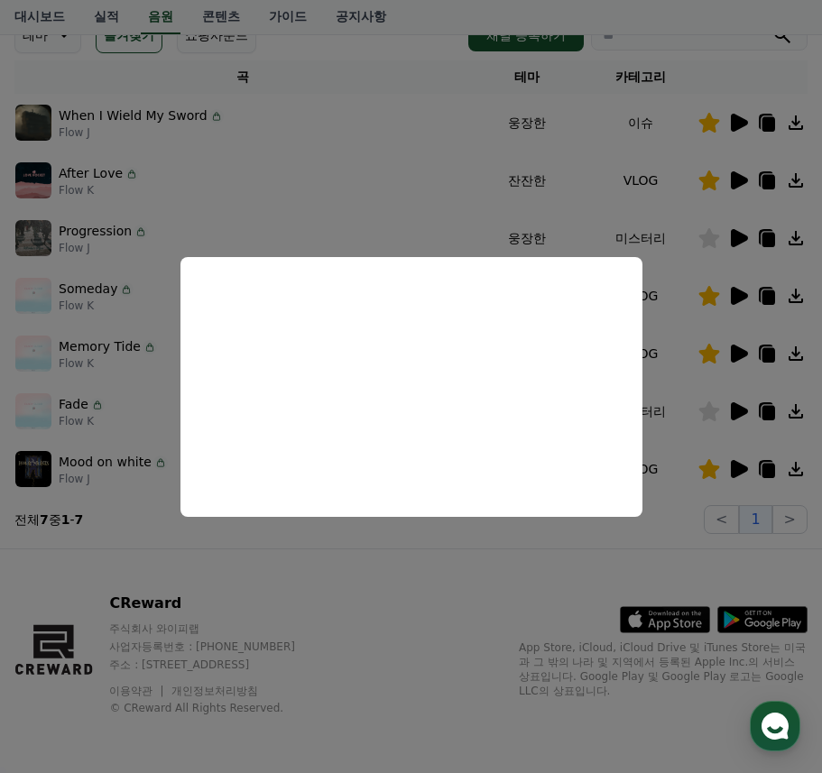
click at [365, 535] on button "close modal" at bounding box center [411, 386] width 822 height 773
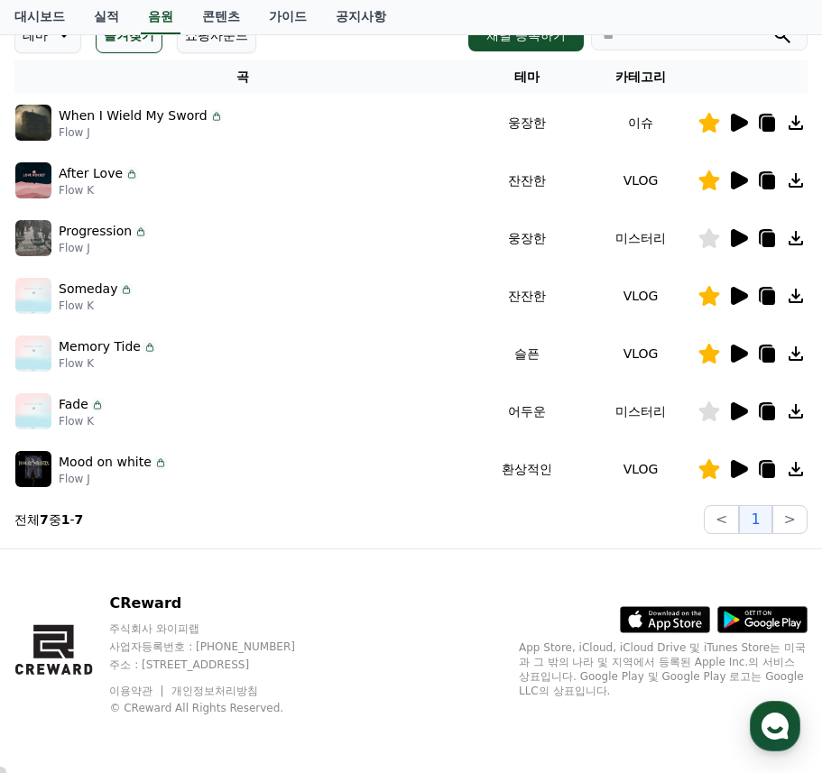
click at [743, 295] on icon at bounding box center [739, 296] width 17 height 18
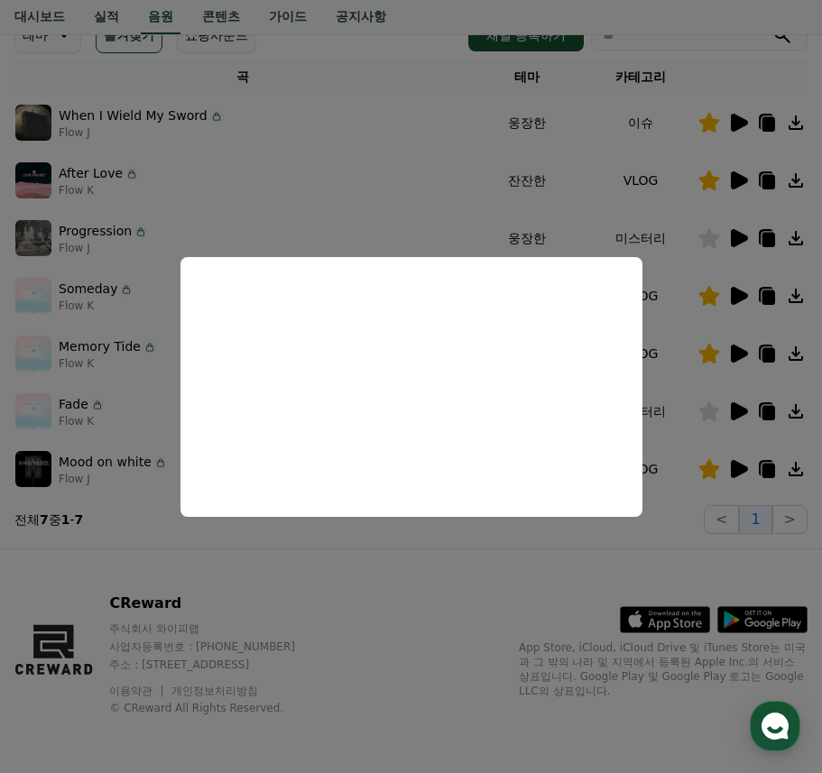
click at [394, 534] on button "close modal" at bounding box center [411, 386] width 822 height 773
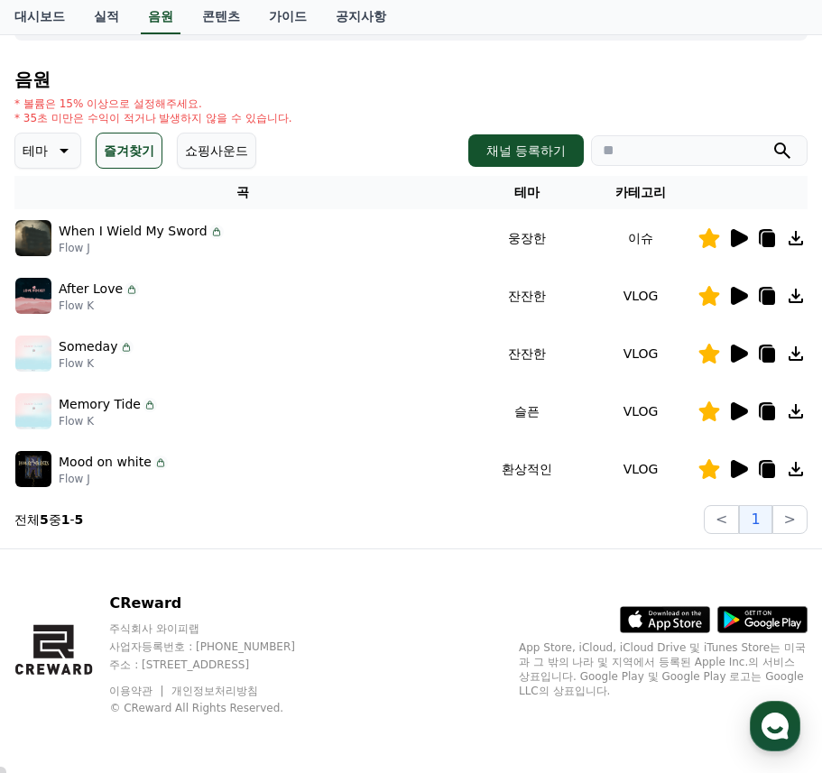
click at [739, 467] on icon at bounding box center [739, 469] width 17 height 18
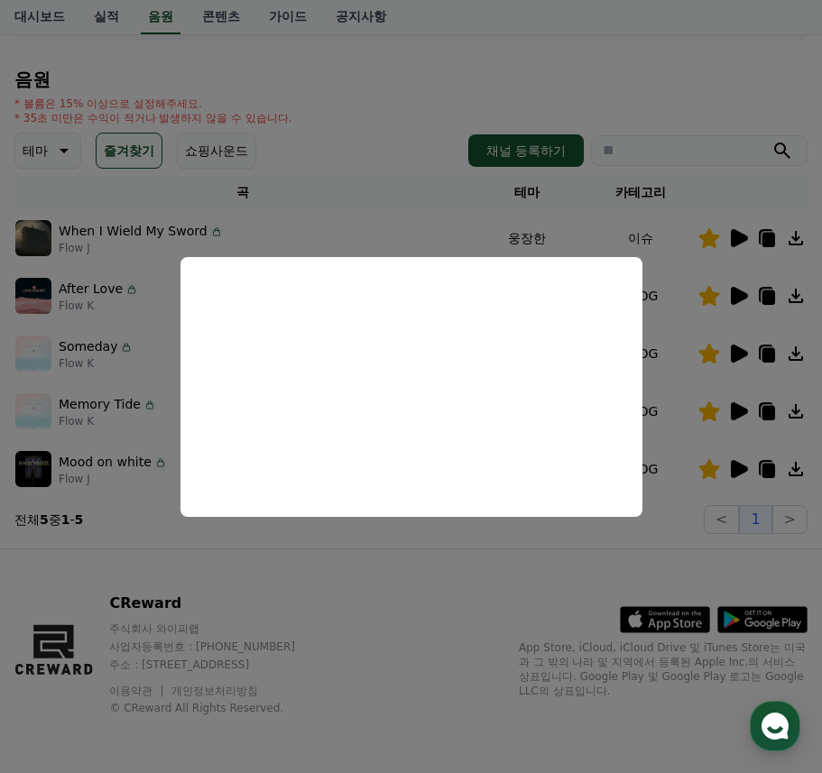
click at [425, 542] on button "close modal" at bounding box center [411, 386] width 822 height 773
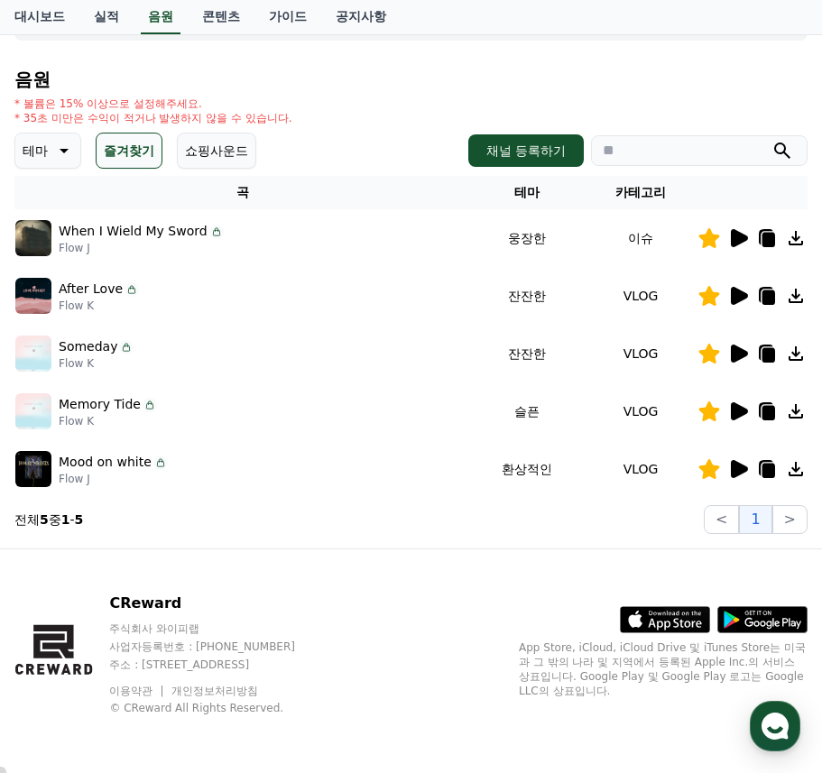
click at [740, 297] on icon at bounding box center [739, 296] width 17 height 18
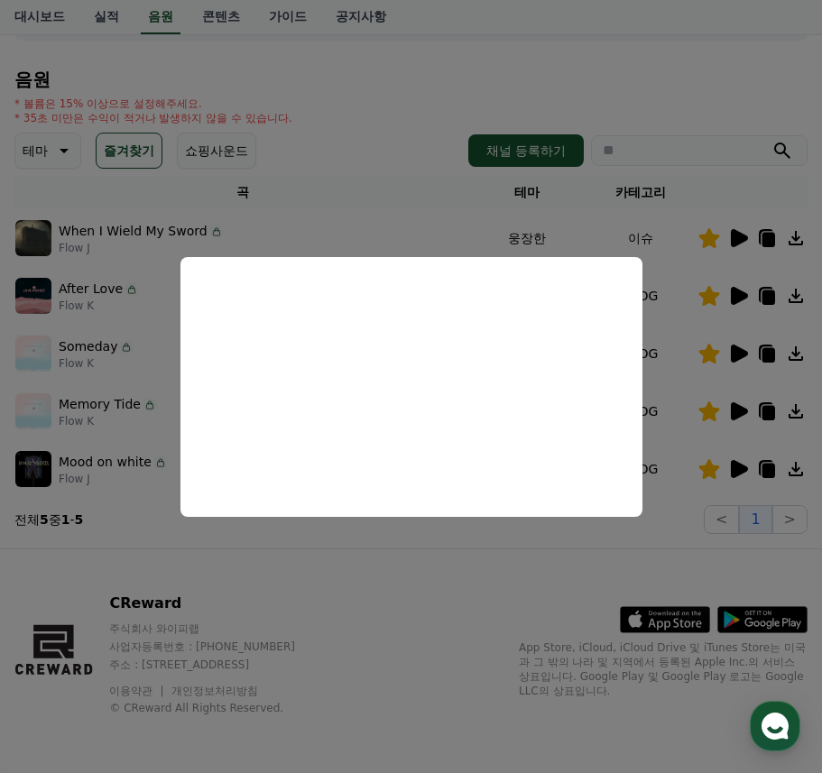
click at [454, 556] on button "close modal" at bounding box center [411, 386] width 822 height 773
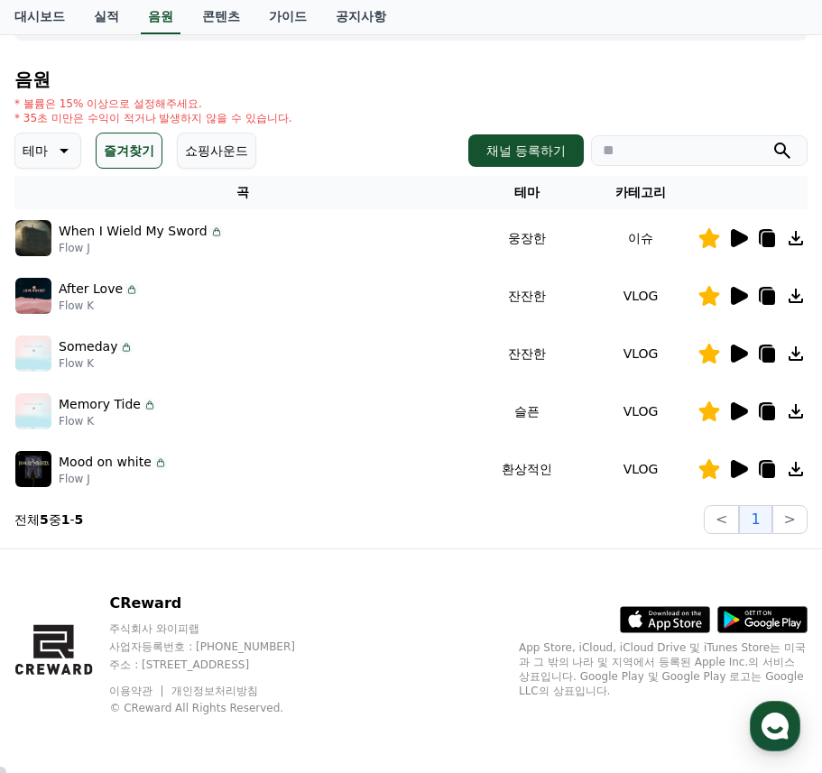
click at [705, 294] on icon at bounding box center [709, 296] width 21 height 20
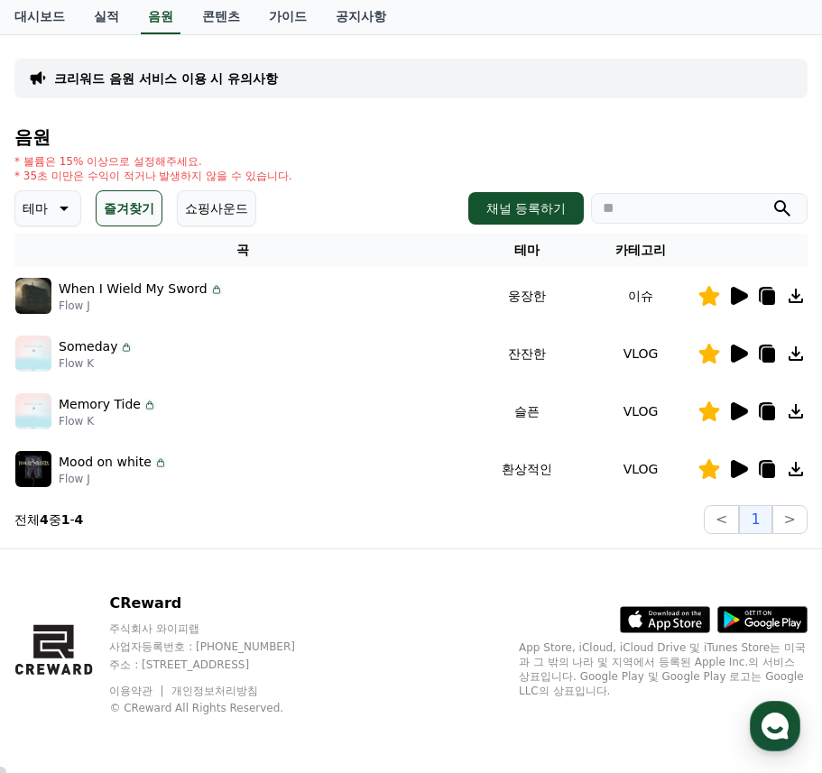
click at [741, 350] on icon at bounding box center [739, 354] width 17 height 18
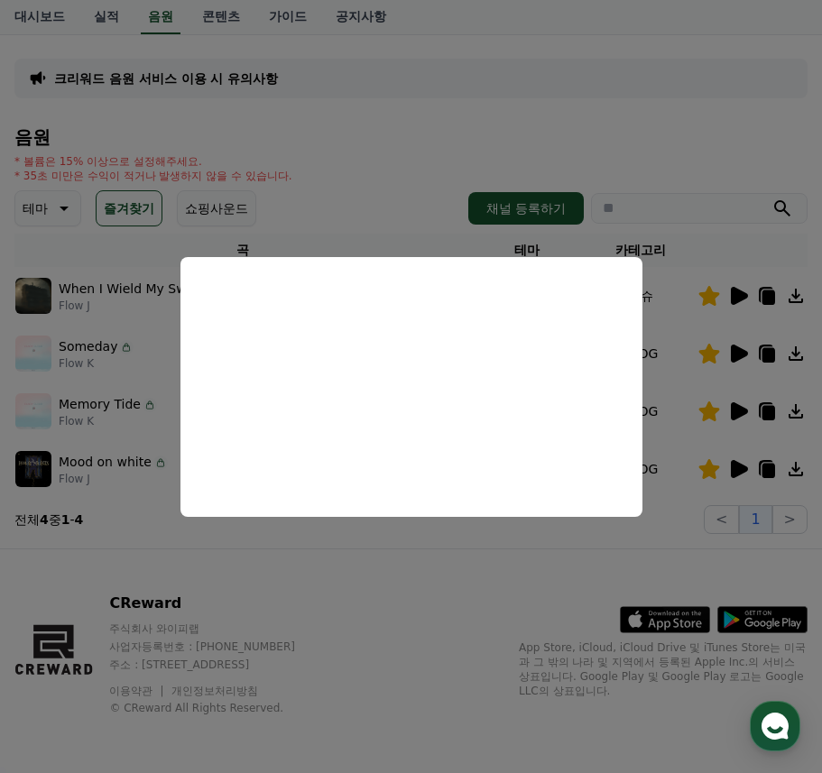
click at [395, 526] on button "close modal" at bounding box center [411, 386] width 822 height 773
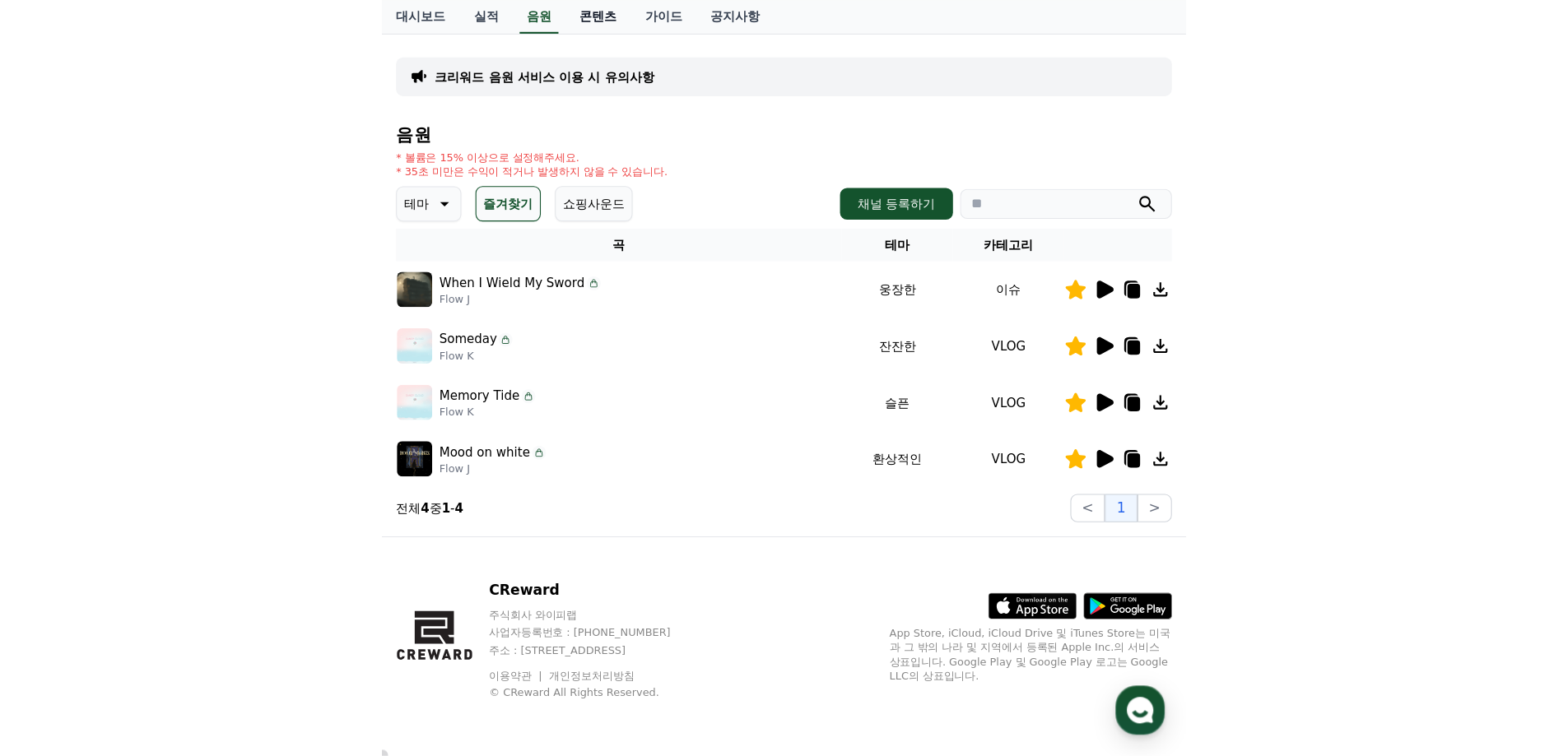
scroll to position [42, 0]
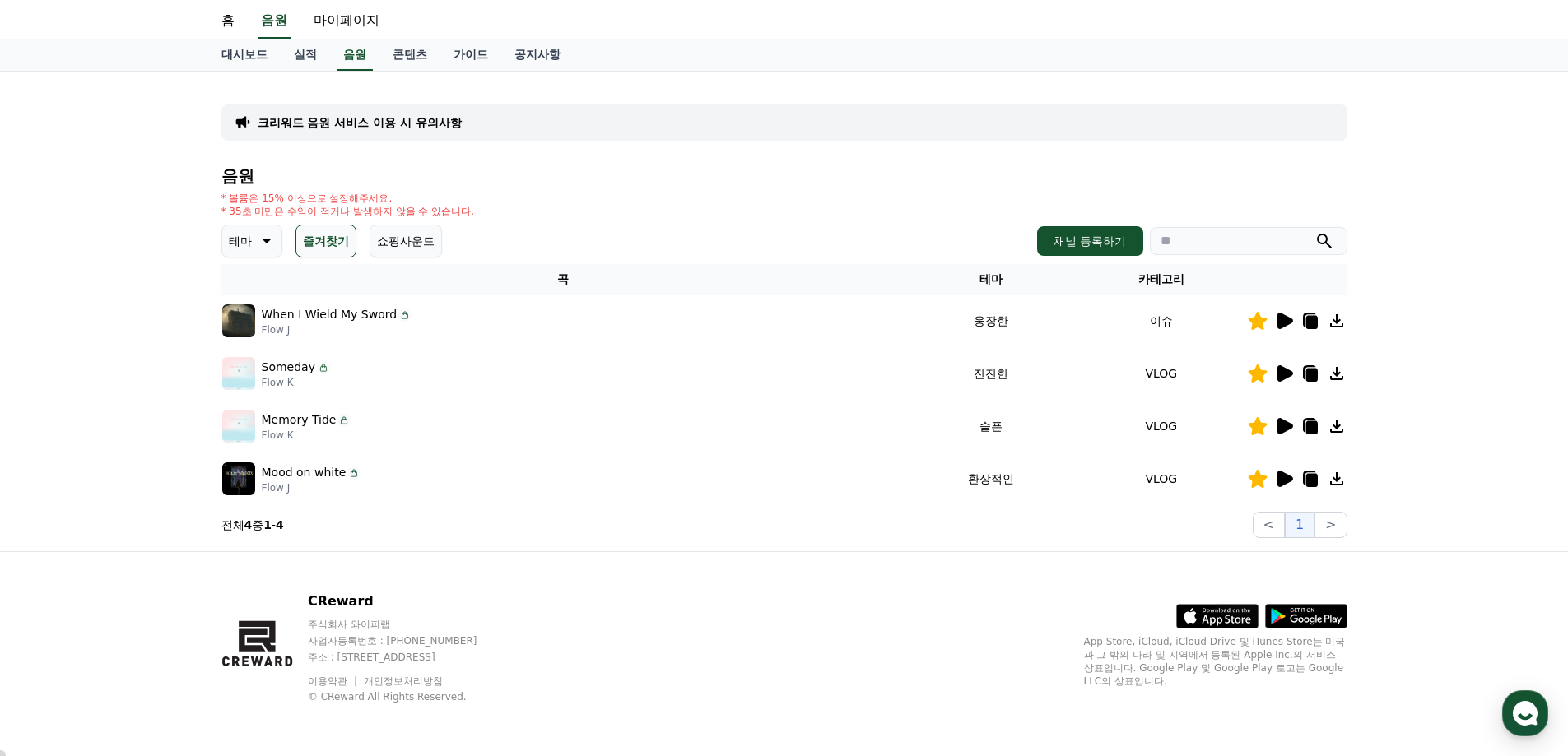
click at [409, 247] on button "쇼핑사운드" at bounding box center [405, 241] width 72 height 33
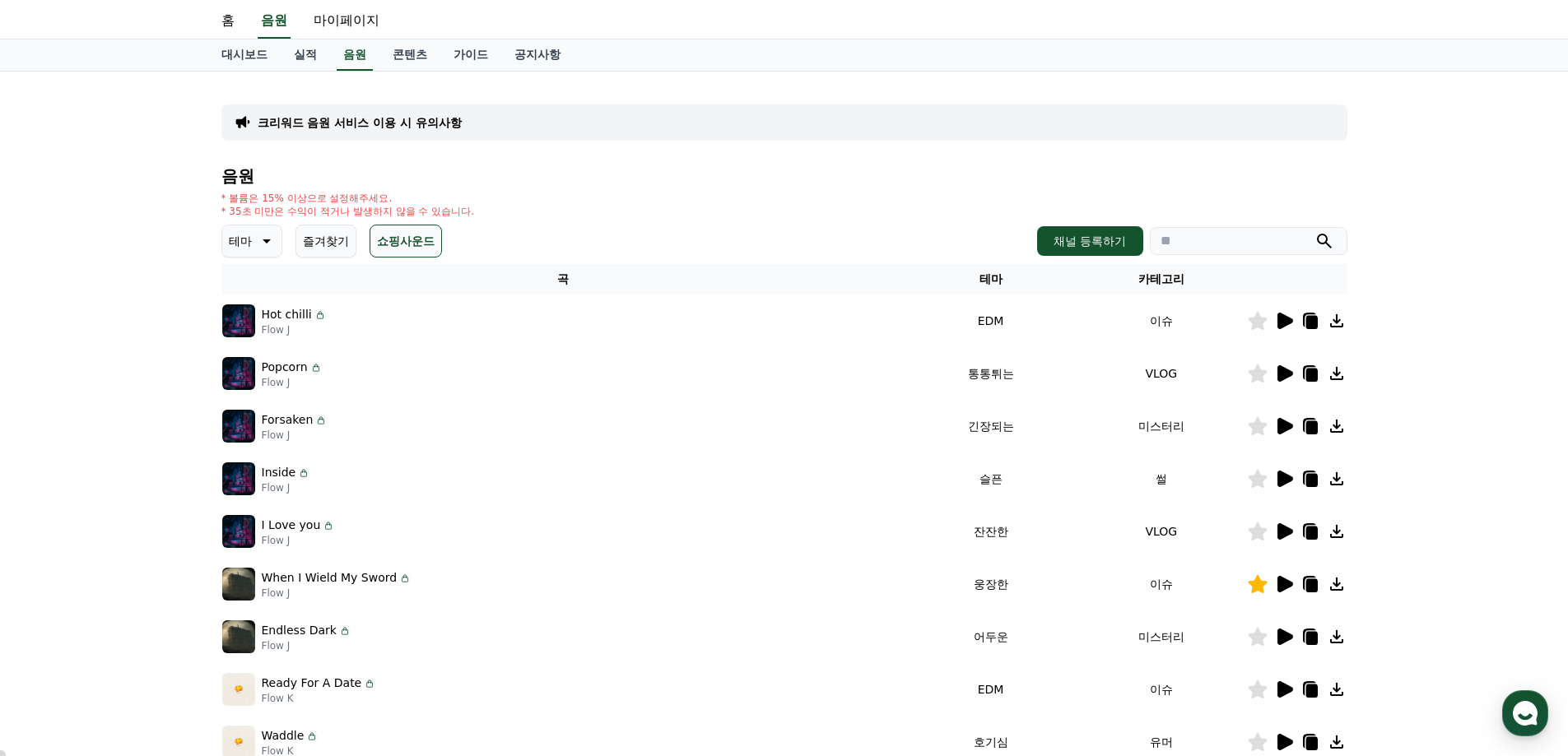
click at [749, 318] on icon at bounding box center [1284, 321] width 20 height 20
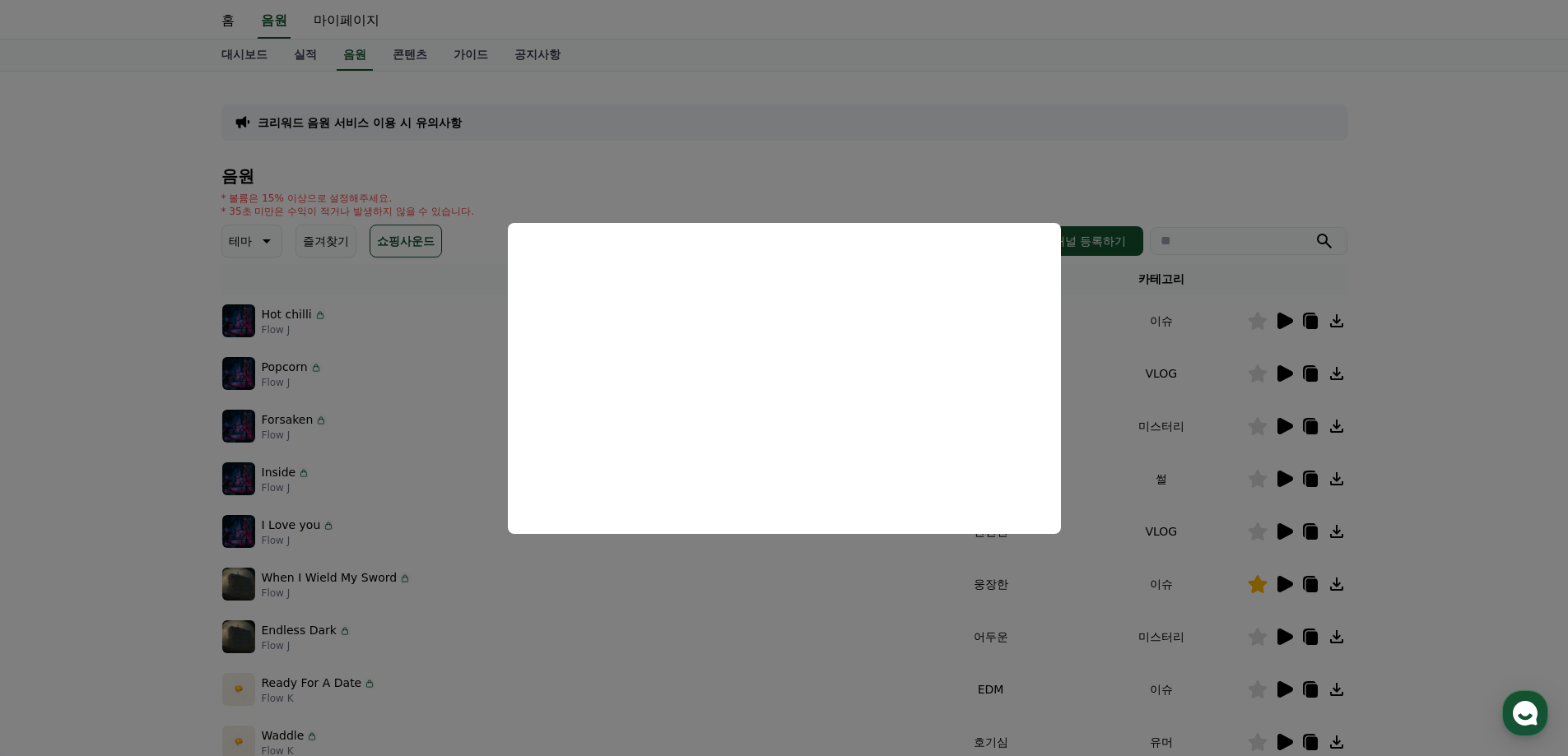
click at [749, 385] on button "close modal" at bounding box center [784, 378] width 1568 height 756
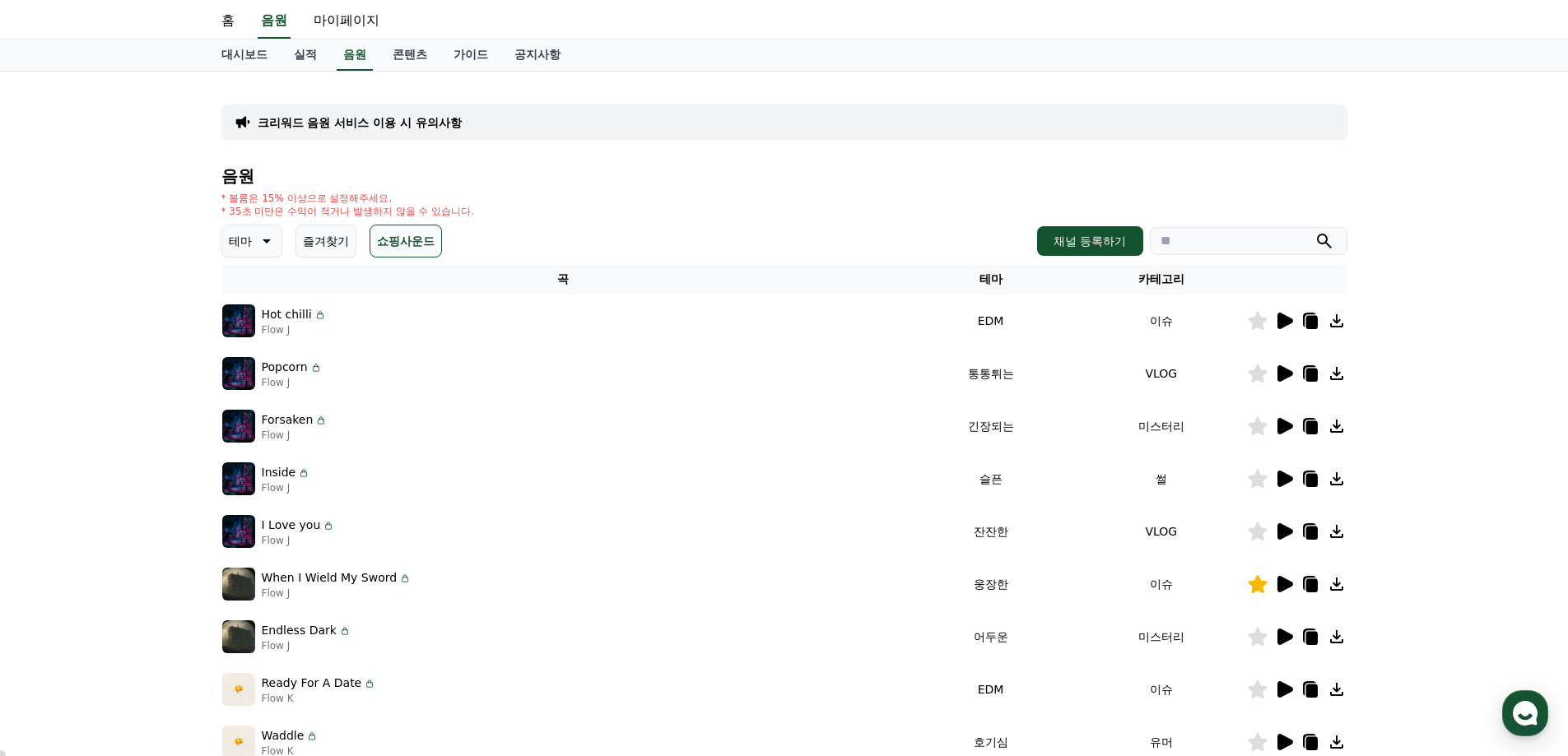
click at [749, 325] on icon at bounding box center [1284, 321] width 16 height 16
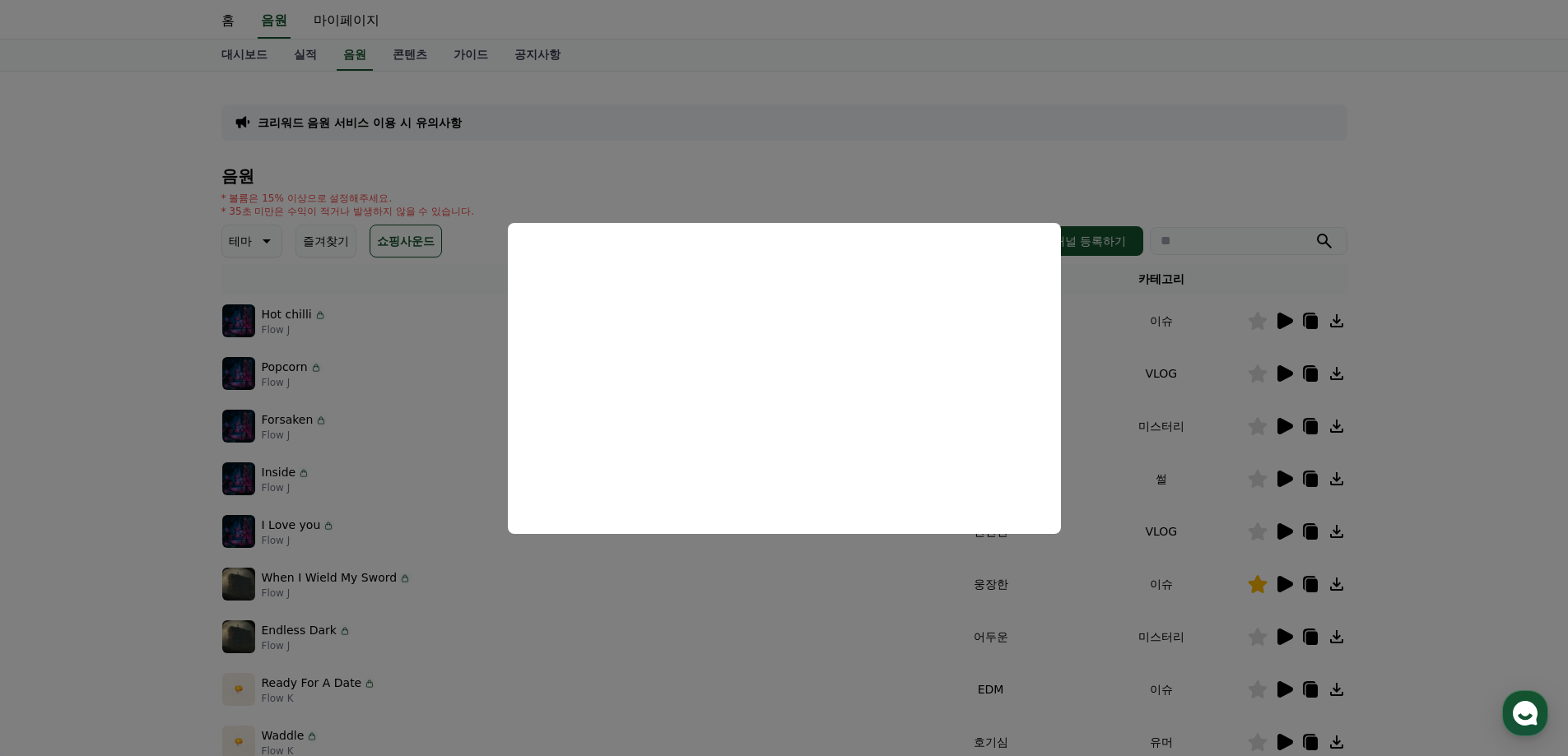
click at [749, 311] on button at bounding box center [1284, 321] width 20 height 20
click at [749, 336] on button "close modal" at bounding box center [784, 378] width 1568 height 756
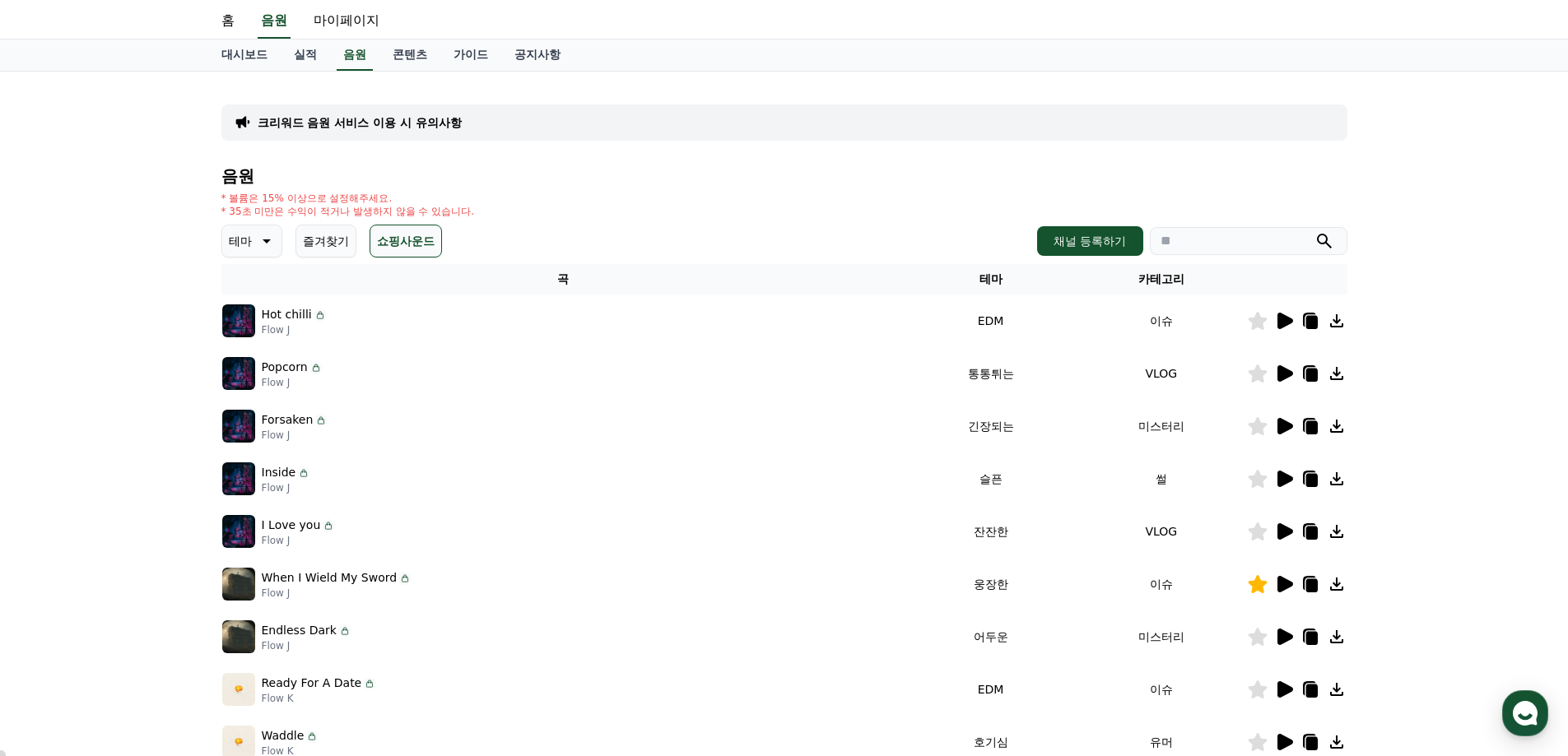
click at [749, 324] on icon at bounding box center [1257, 321] width 19 height 18
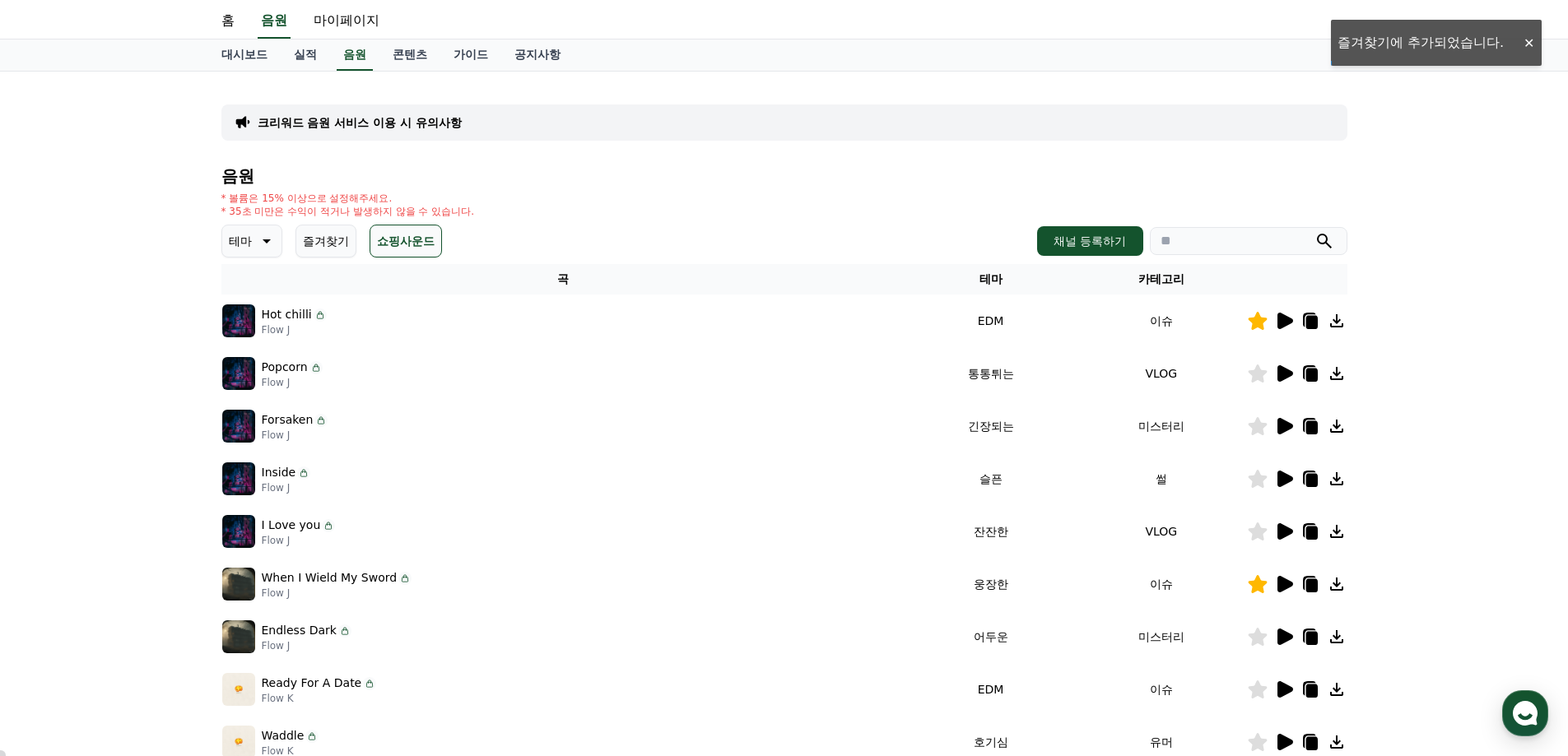
click at [749, 372] on icon at bounding box center [1284, 374] width 16 height 16
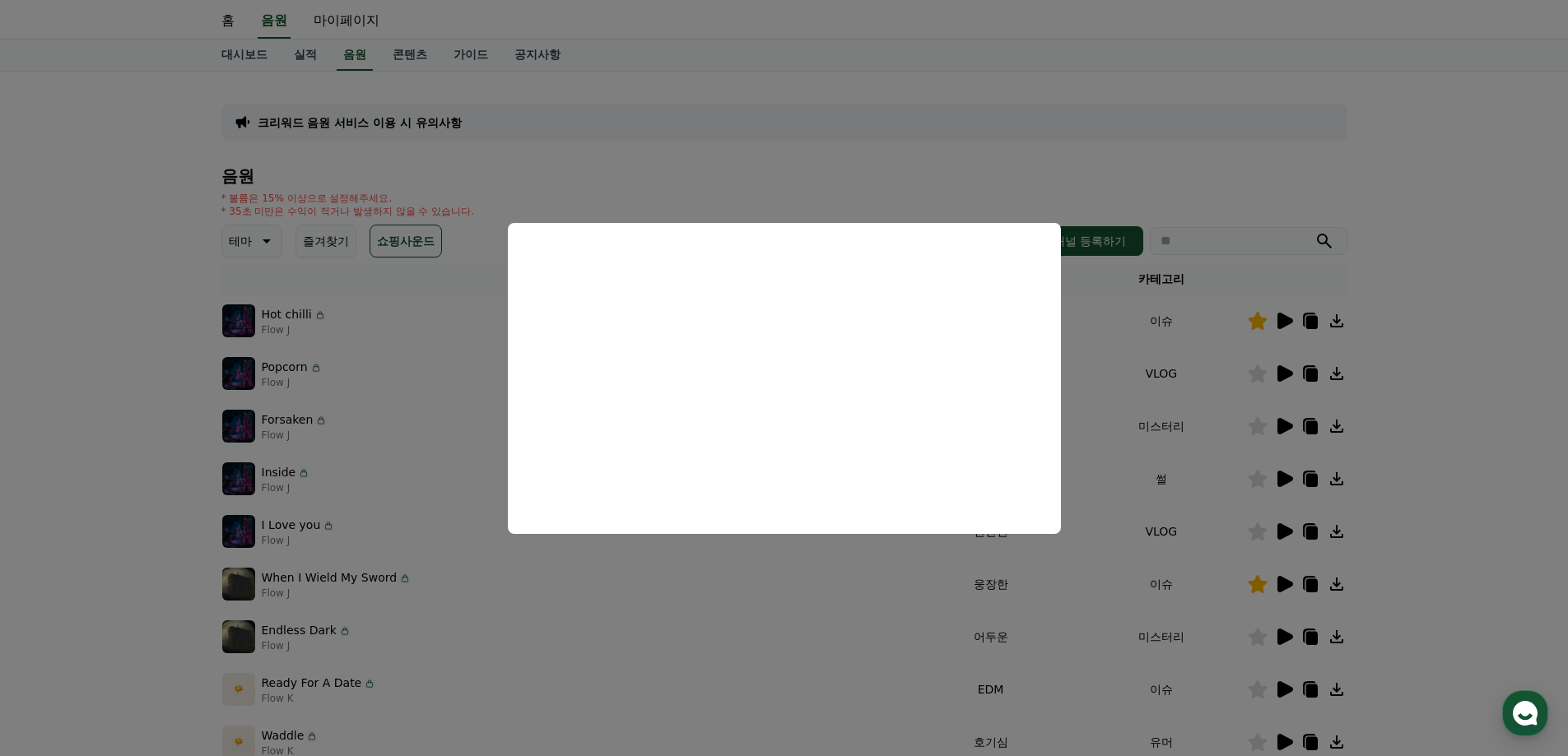
click at [749, 368] on button "close modal" at bounding box center [784, 378] width 1568 height 756
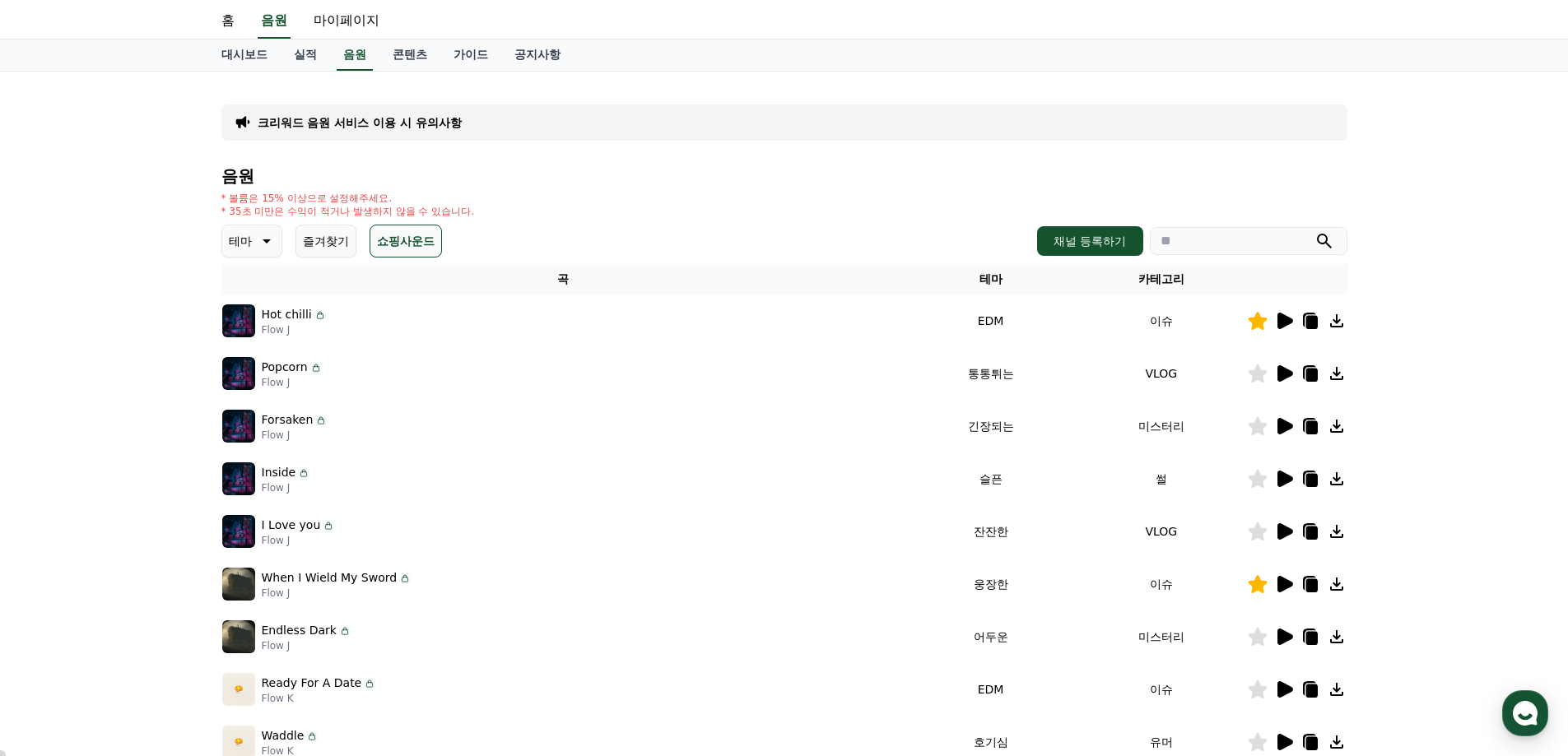
click at [749, 430] on icon at bounding box center [1284, 426] width 16 height 16
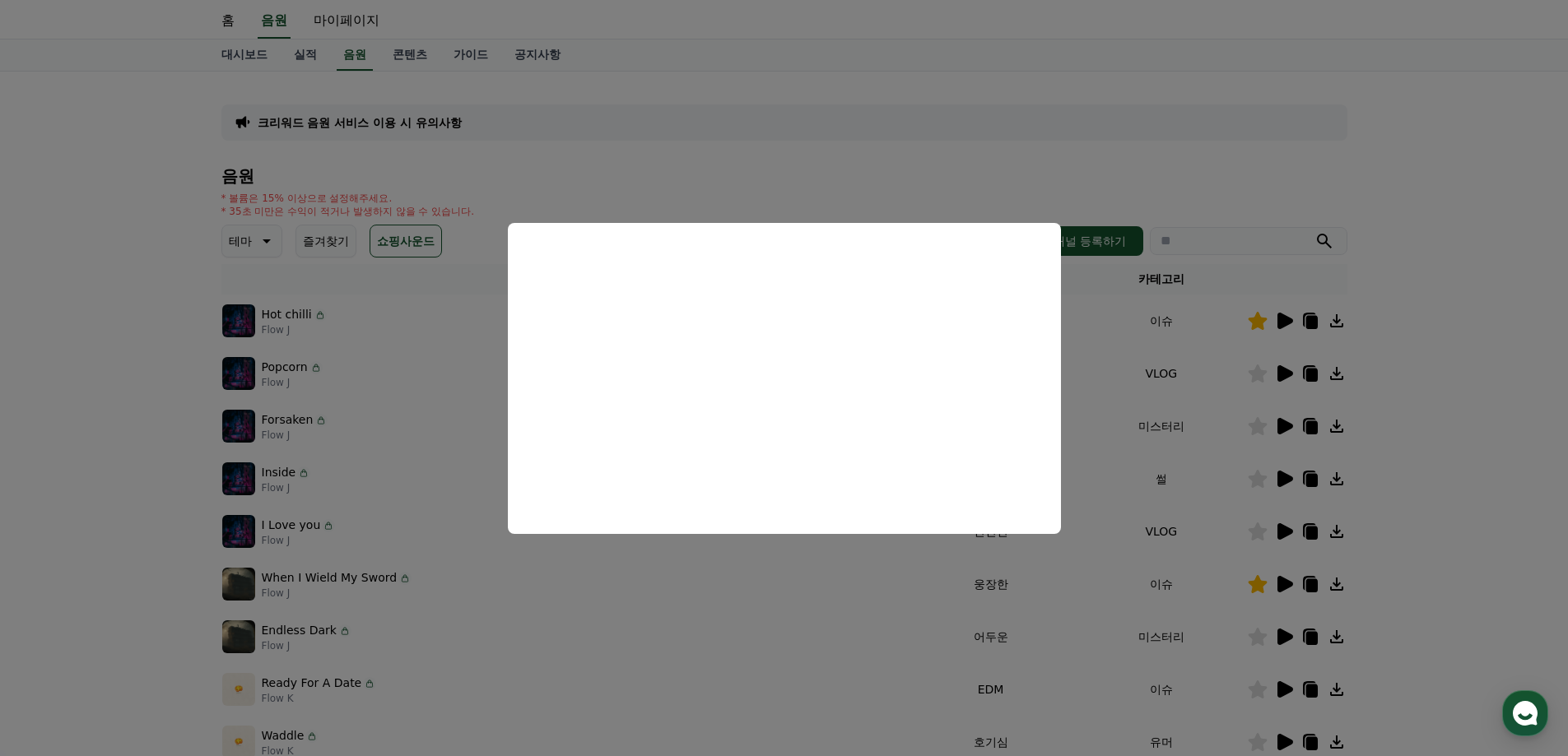
drag, startPoint x: 1516, startPoint y: 461, endPoint x: 1501, endPoint y: 455, distance: 16.2
click at [749, 461] on button "close modal" at bounding box center [784, 378] width 1568 height 756
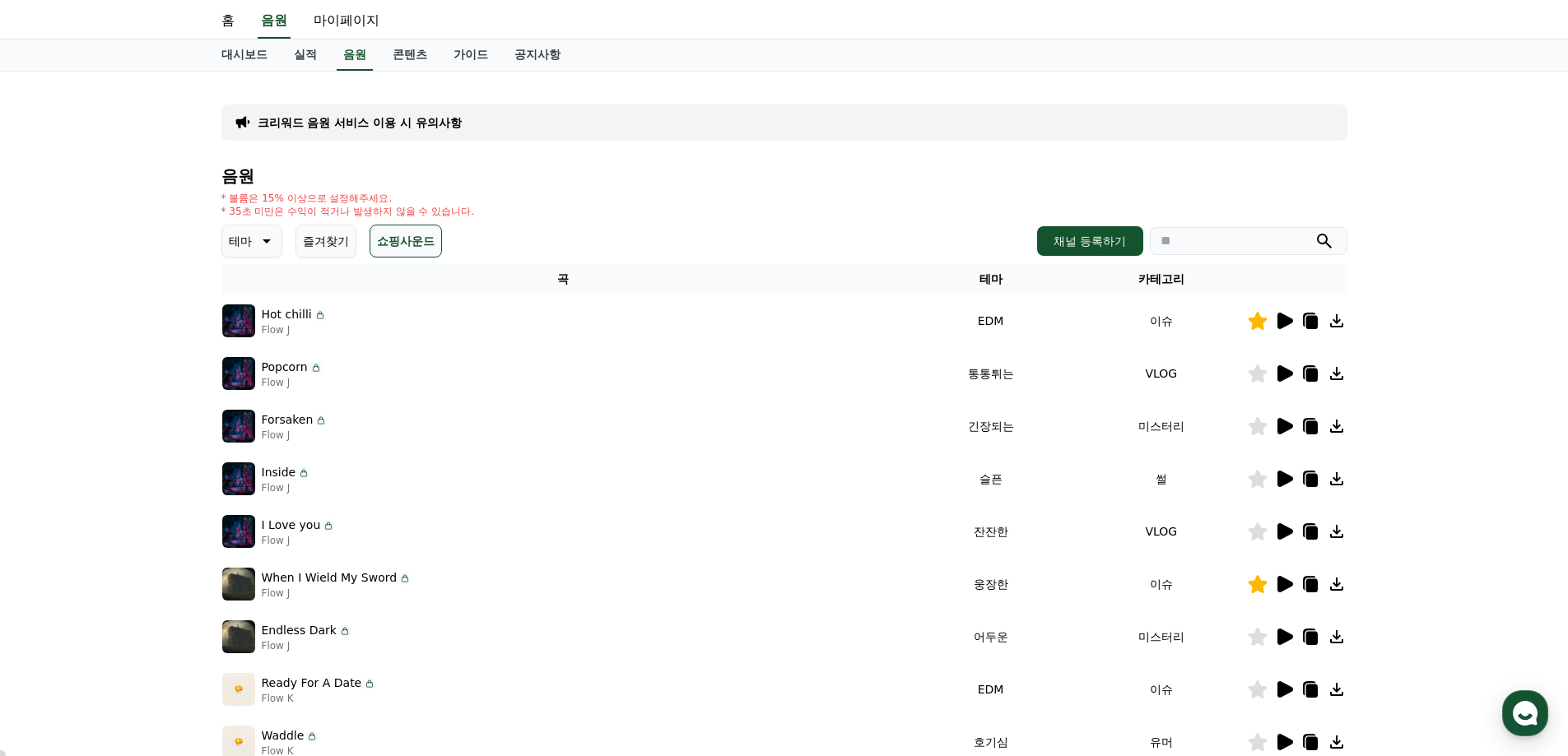
click at [749, 481] on icon at bounding box center [1284, 479] width 16 height 16
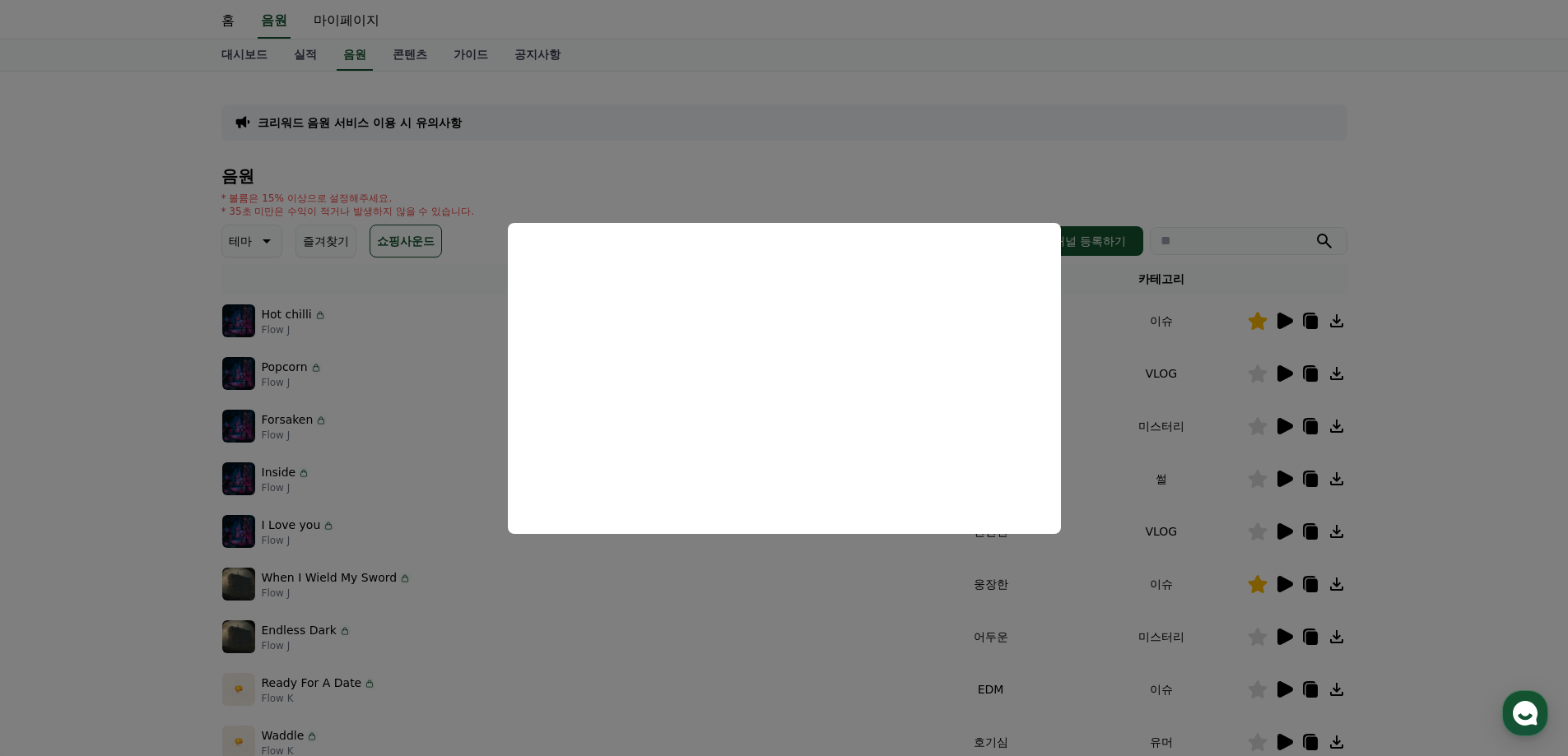
click at [749, 389] on button "close modal" at bounding box center [784, 378] width 1568 height 756
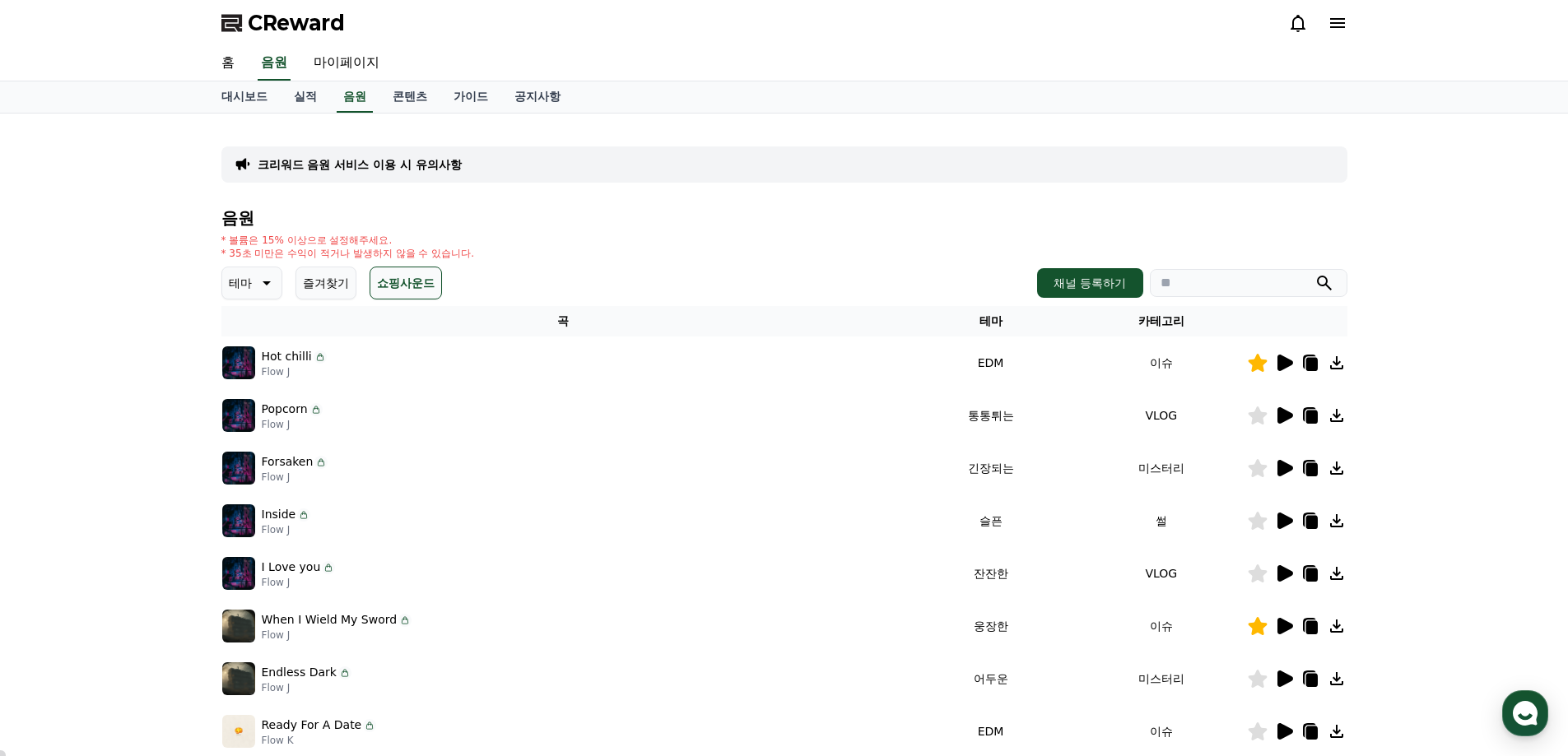
scroll to position [357, 0]
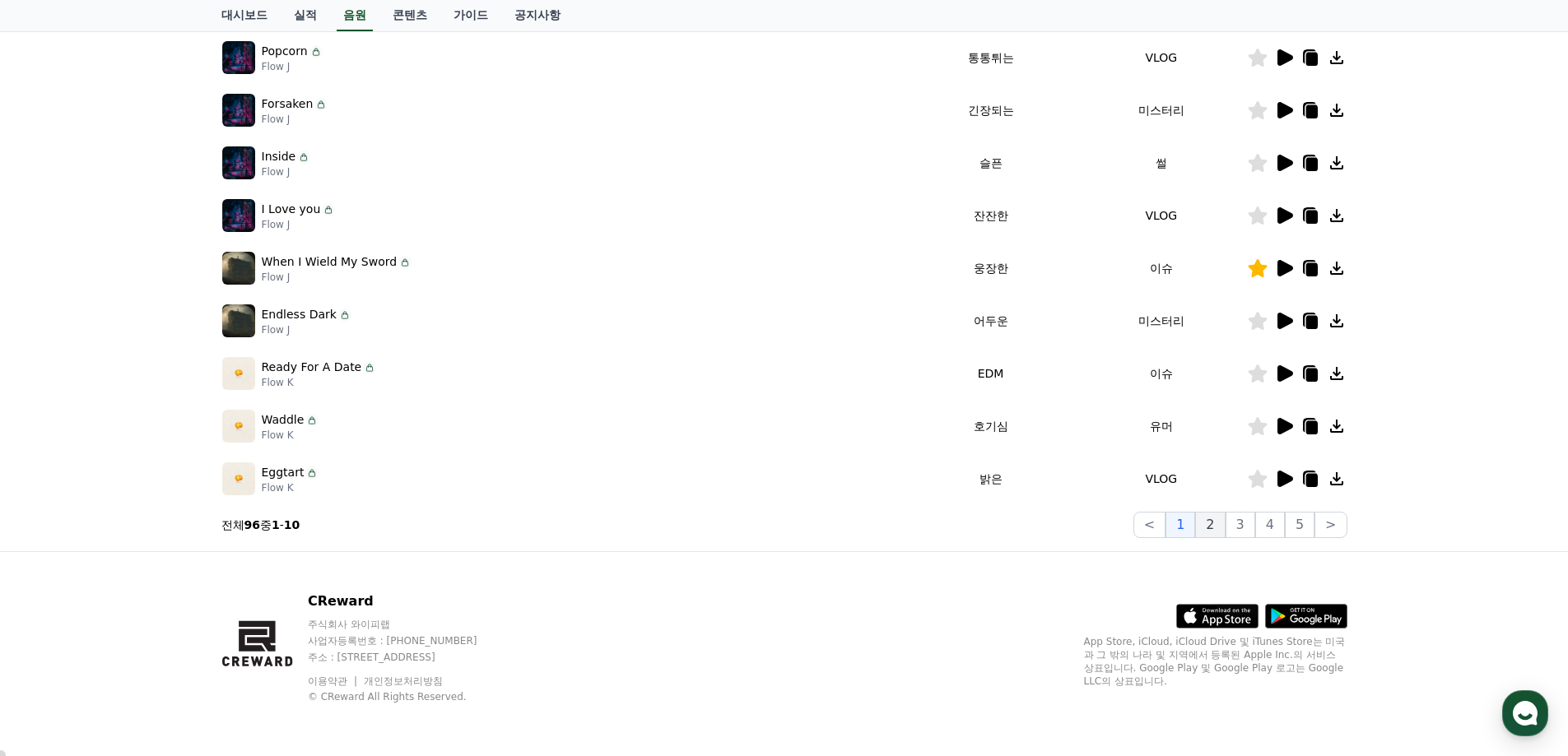
click at [749, 527] on button "2" at bounding box center [1210, 524] width 29 height 26
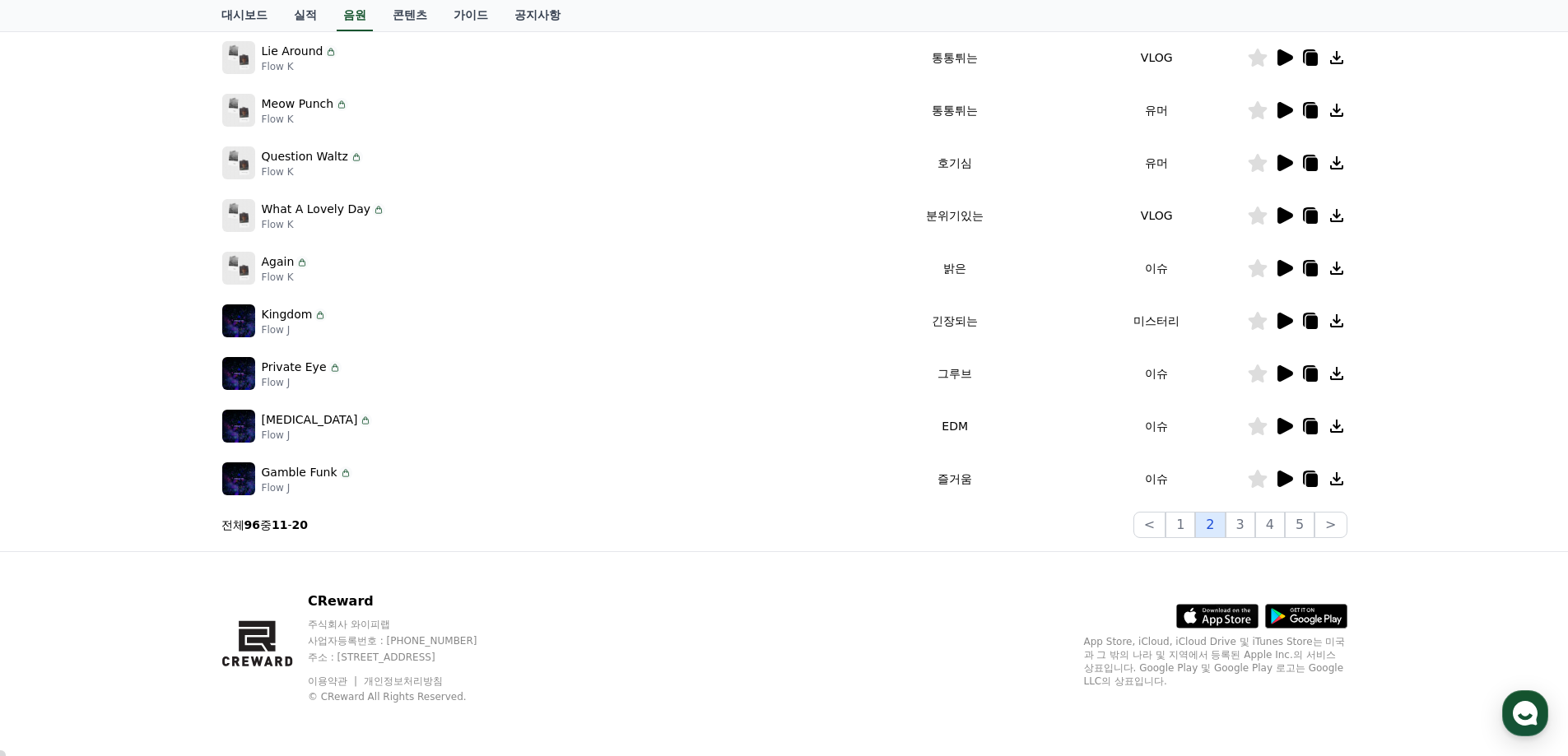
scroll to position [193, 0]
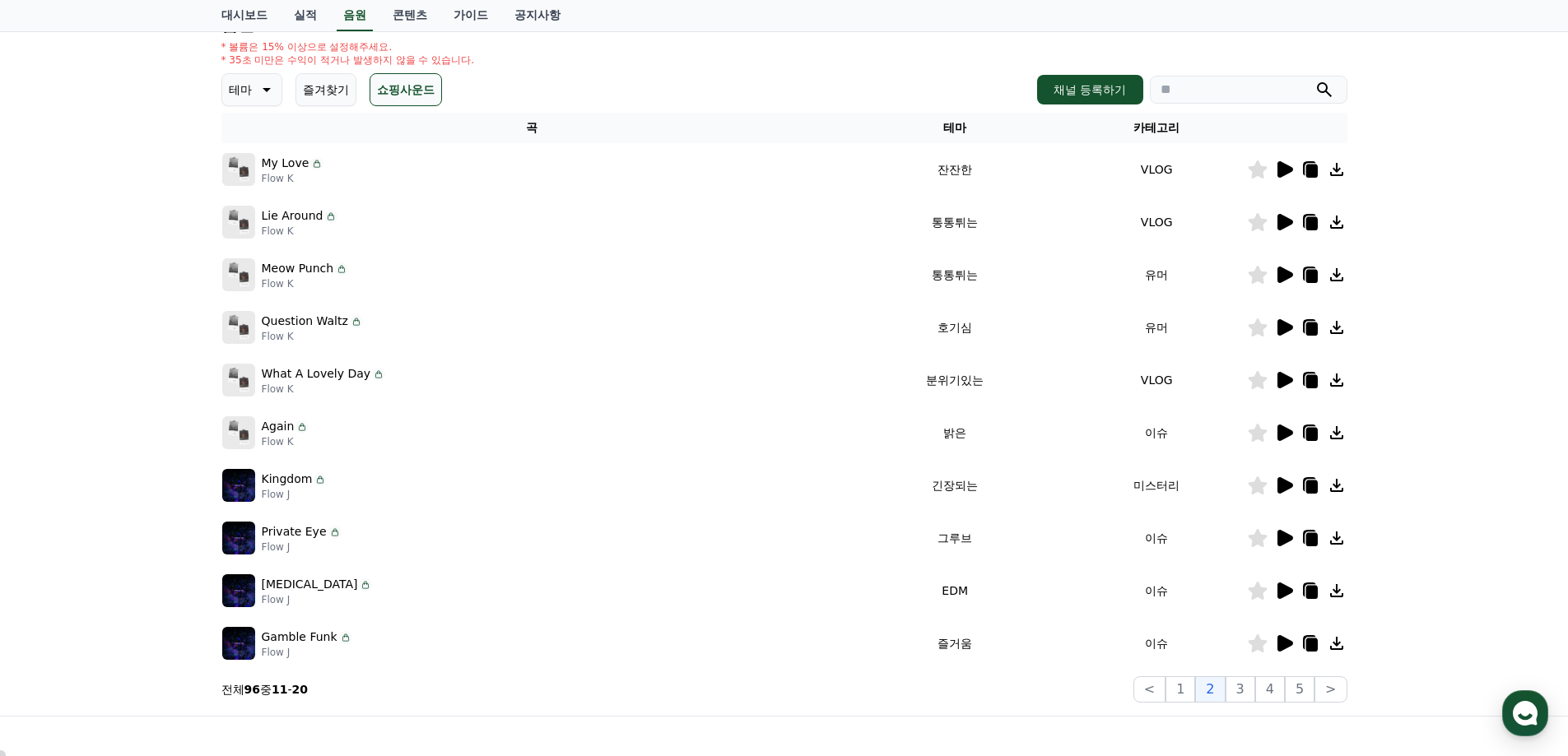
click at [749, 387] on icon at bounding box center [1284, 380] width 20 height 20
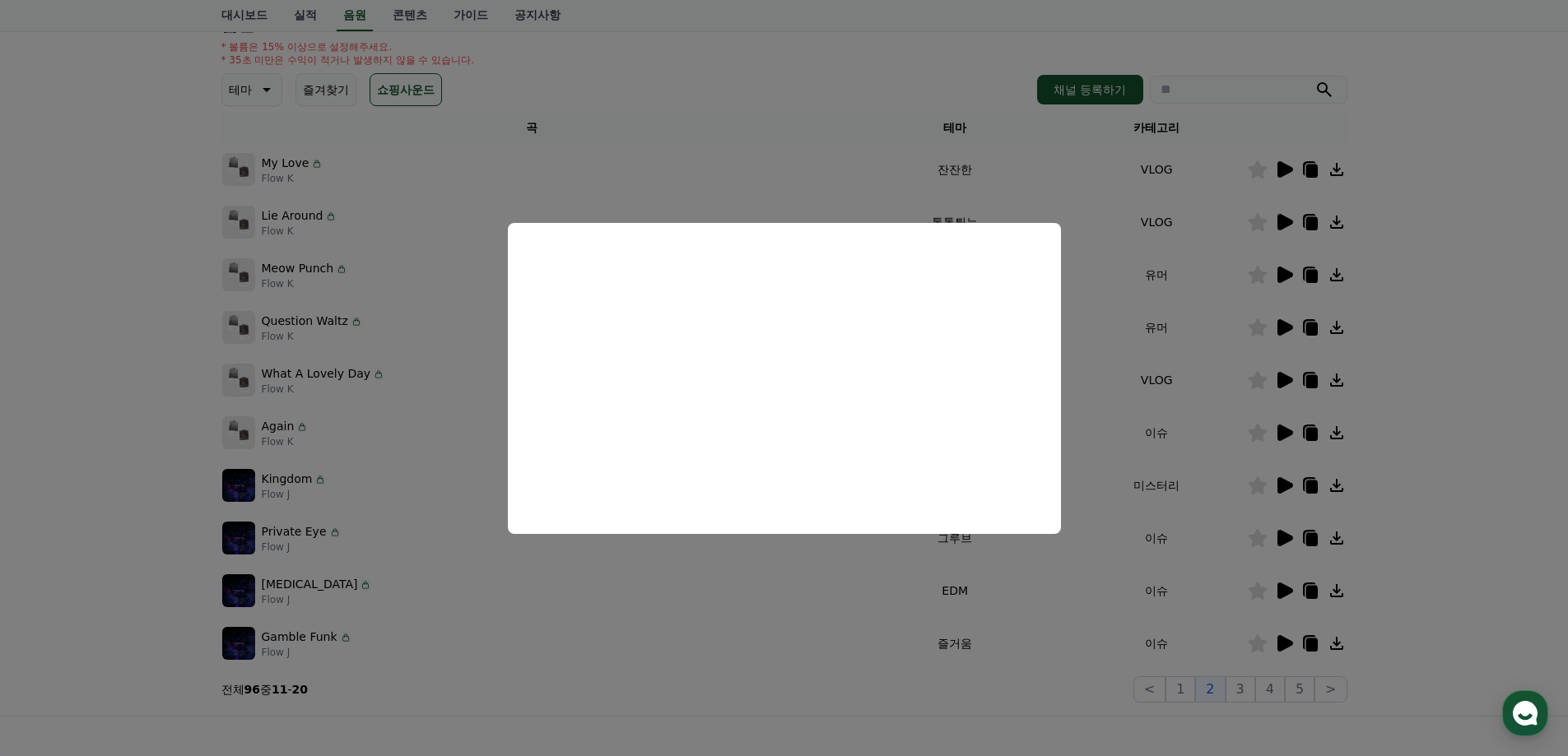
click at [749, 351] on button "close modal" at bounding box center [784, 378] width 1568 height 756
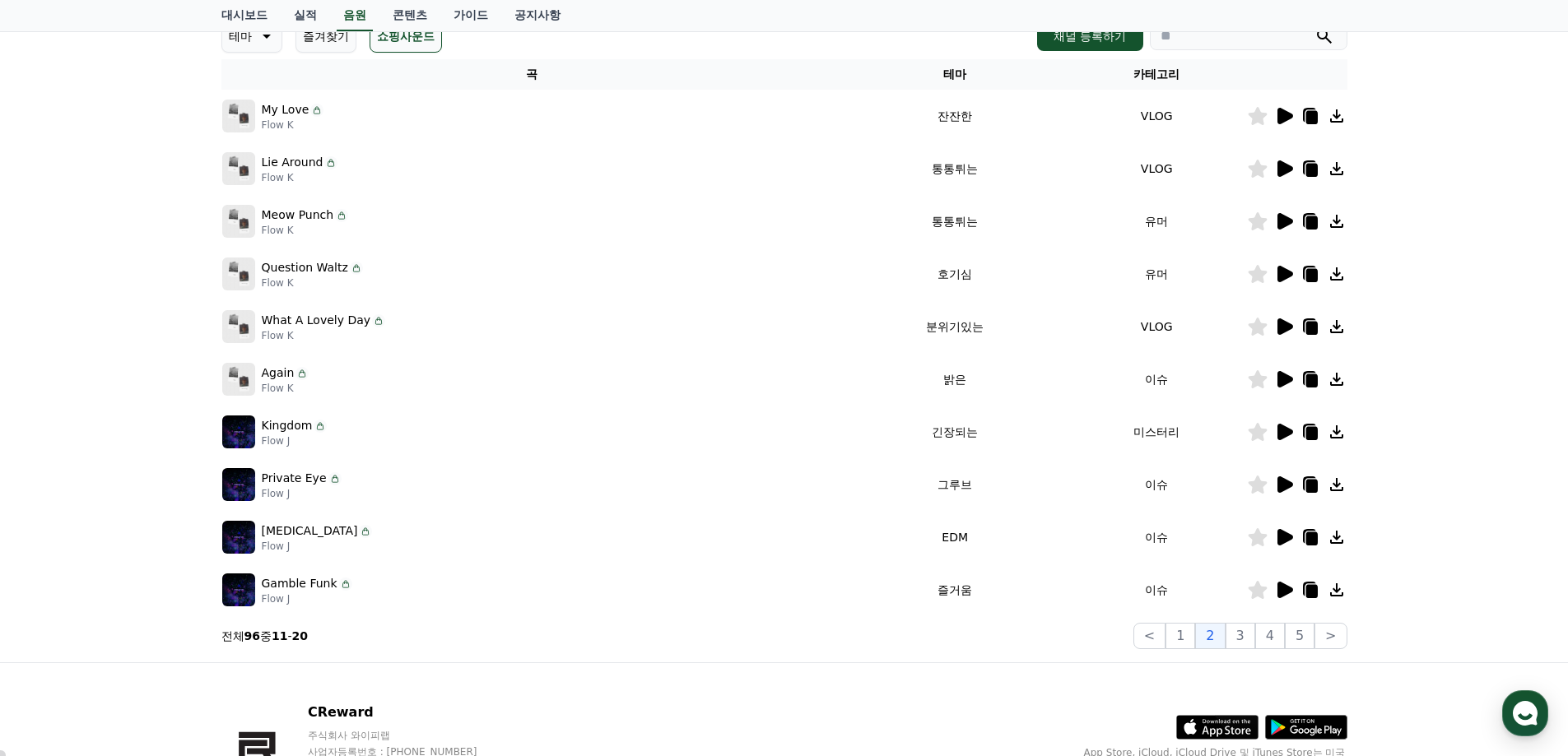
scroll to position [0, 0]
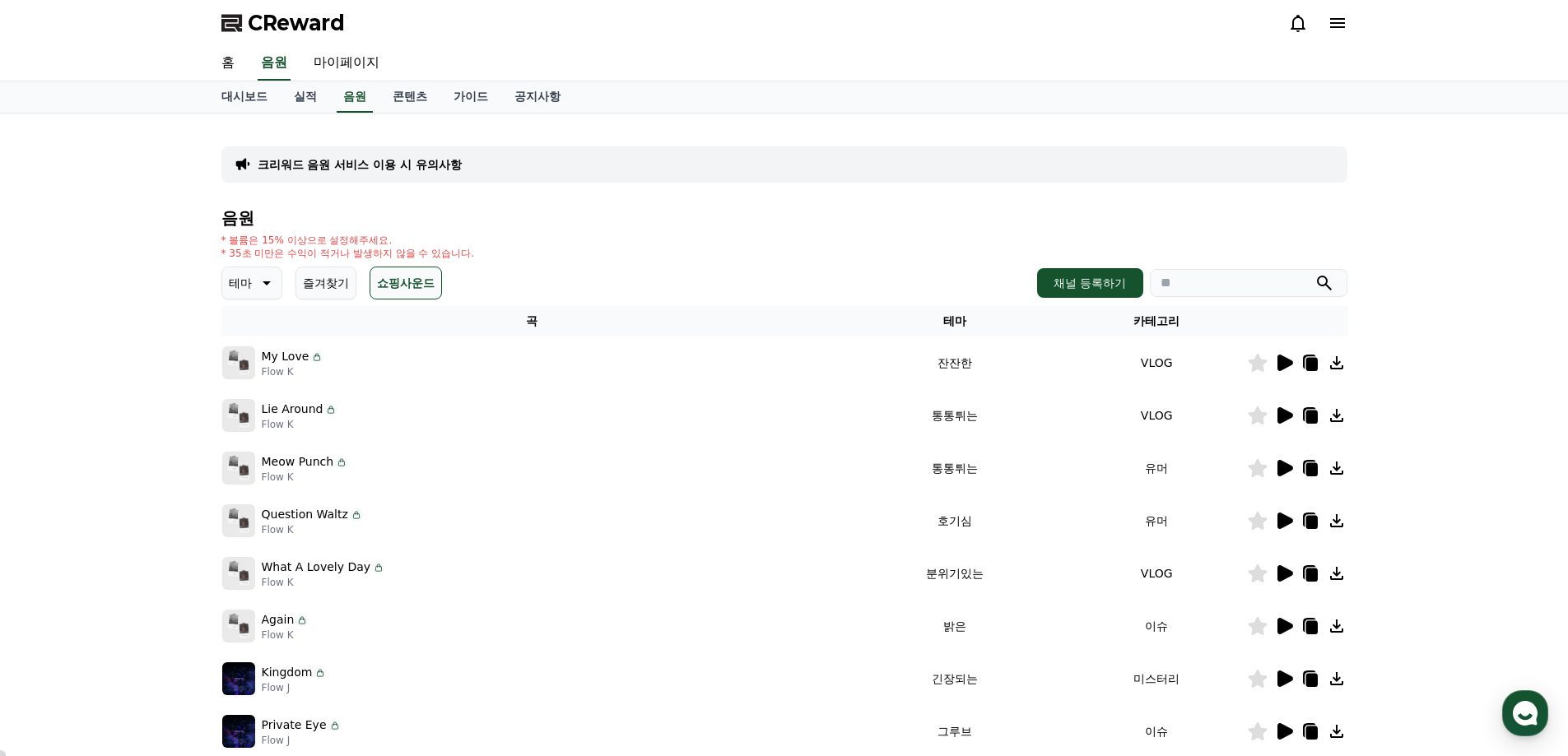
click at [258, 286] on icon at bounding box center [265, 284] width 20 height 20
click at [256, 419] on button "긴장되는" at bounding box center [253, 419] width 59 height 36
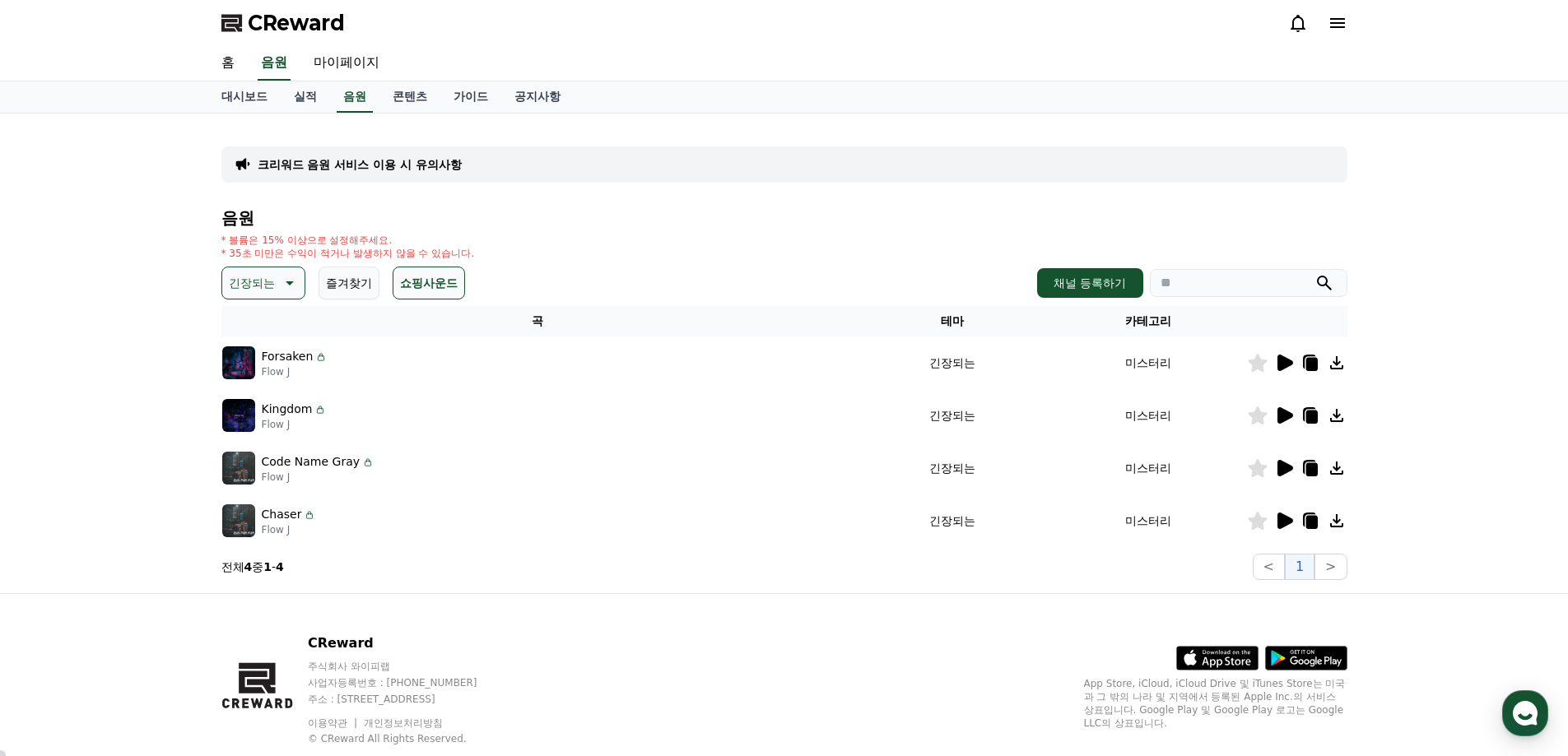
click at [1284, 523] on icon at bounding box center [1284, 521] width 16 height 16
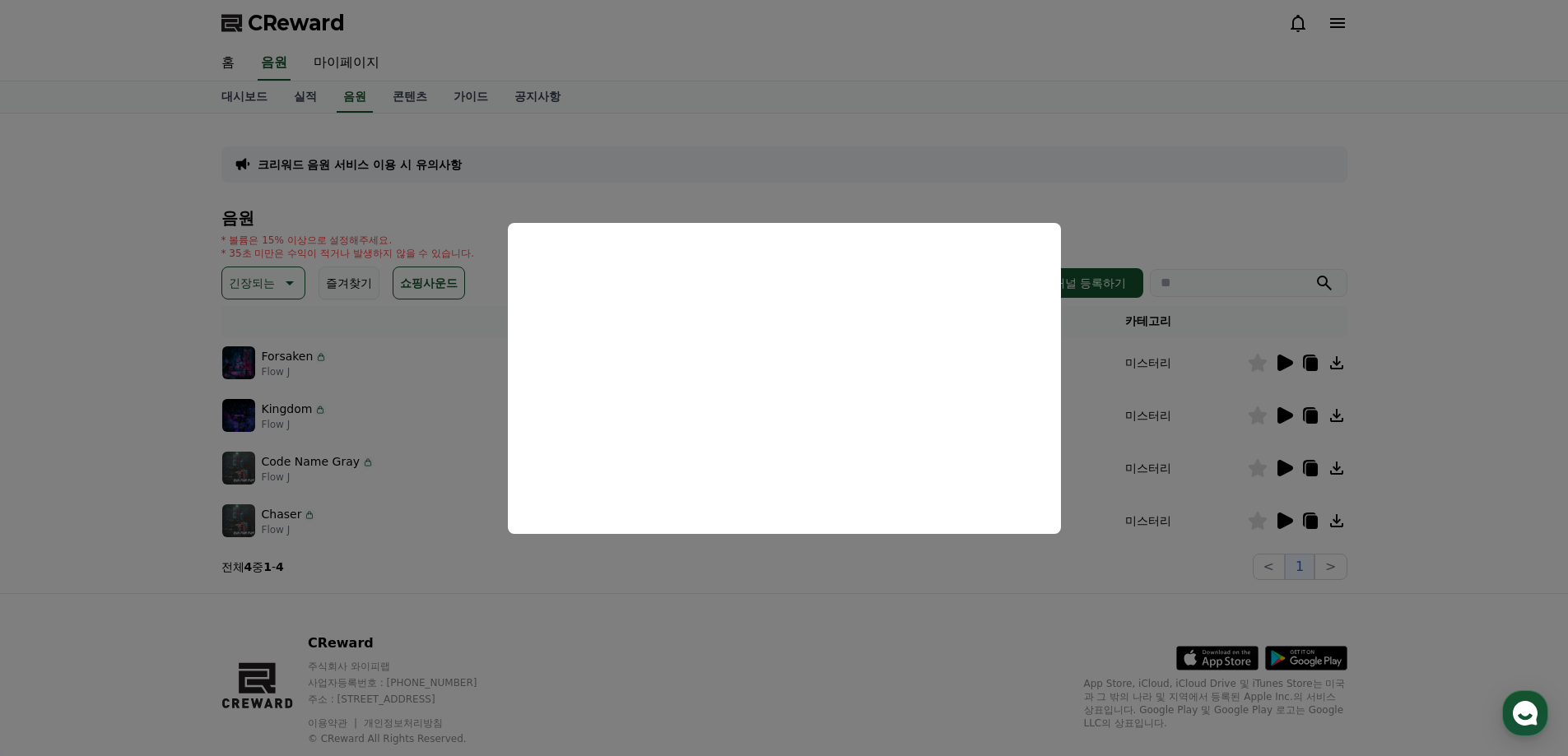
drag, startPoint x: 1502, startPoint y: 482, endPoint x: 1424, endPoint y: 473, distance: 78.5
click at [1490, 478] on button "close modal" at bounding box center [784, 378] width 1568 height 756
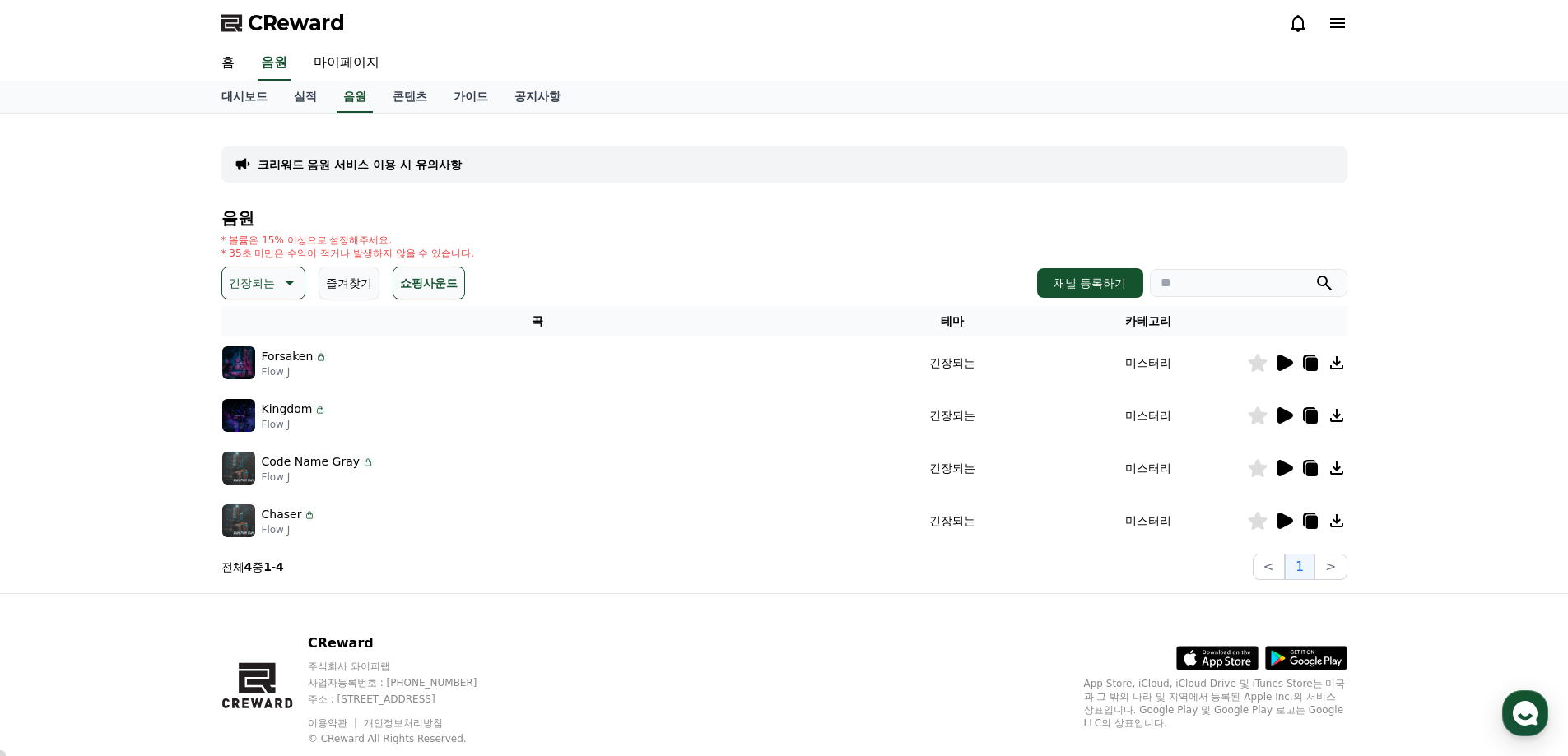
click at [1282, 474] on icon at bounding box center [1284, 469] width 20 height 20
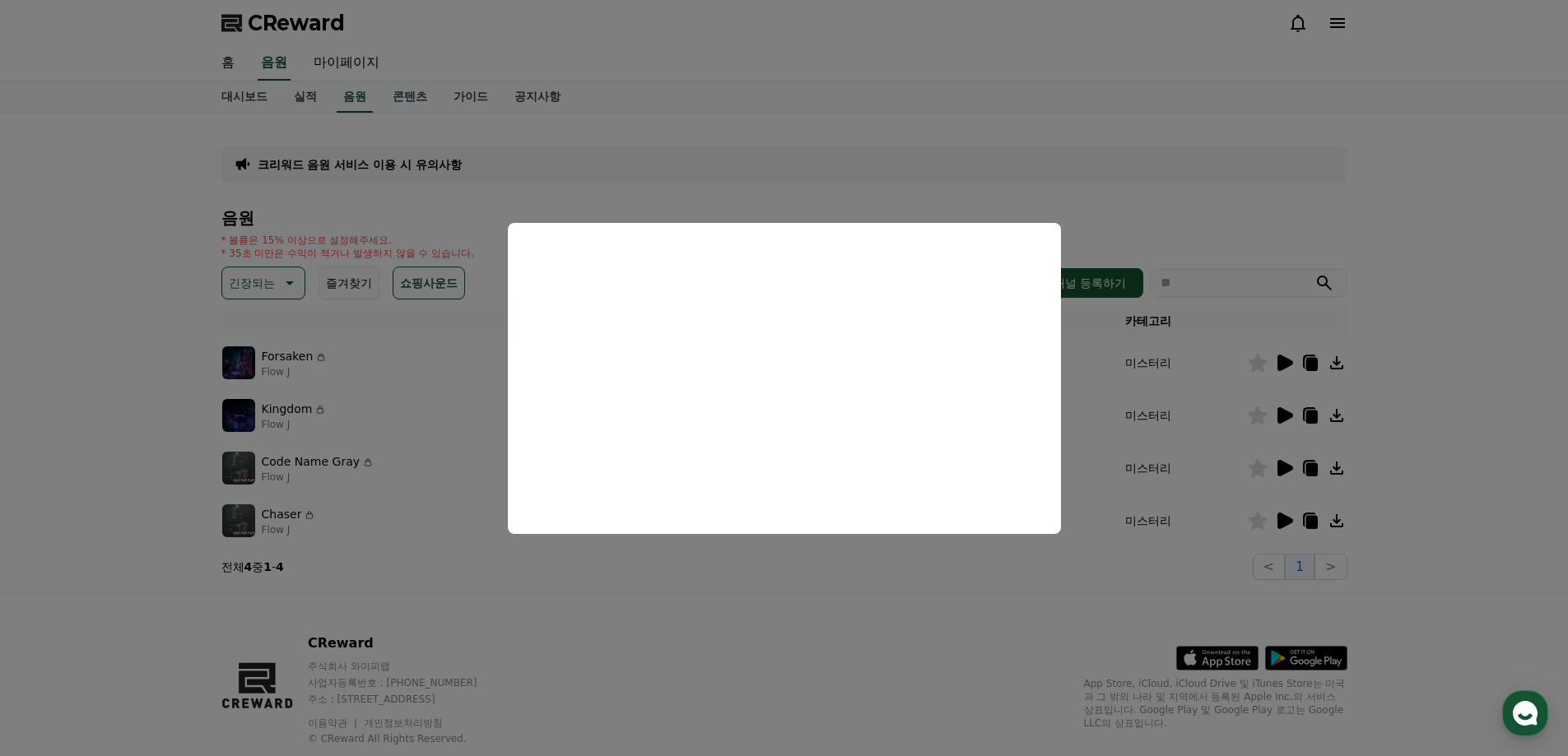
click at [945, 595] on button "close modal" at bounding box center [784, 378] width 1568 height 756
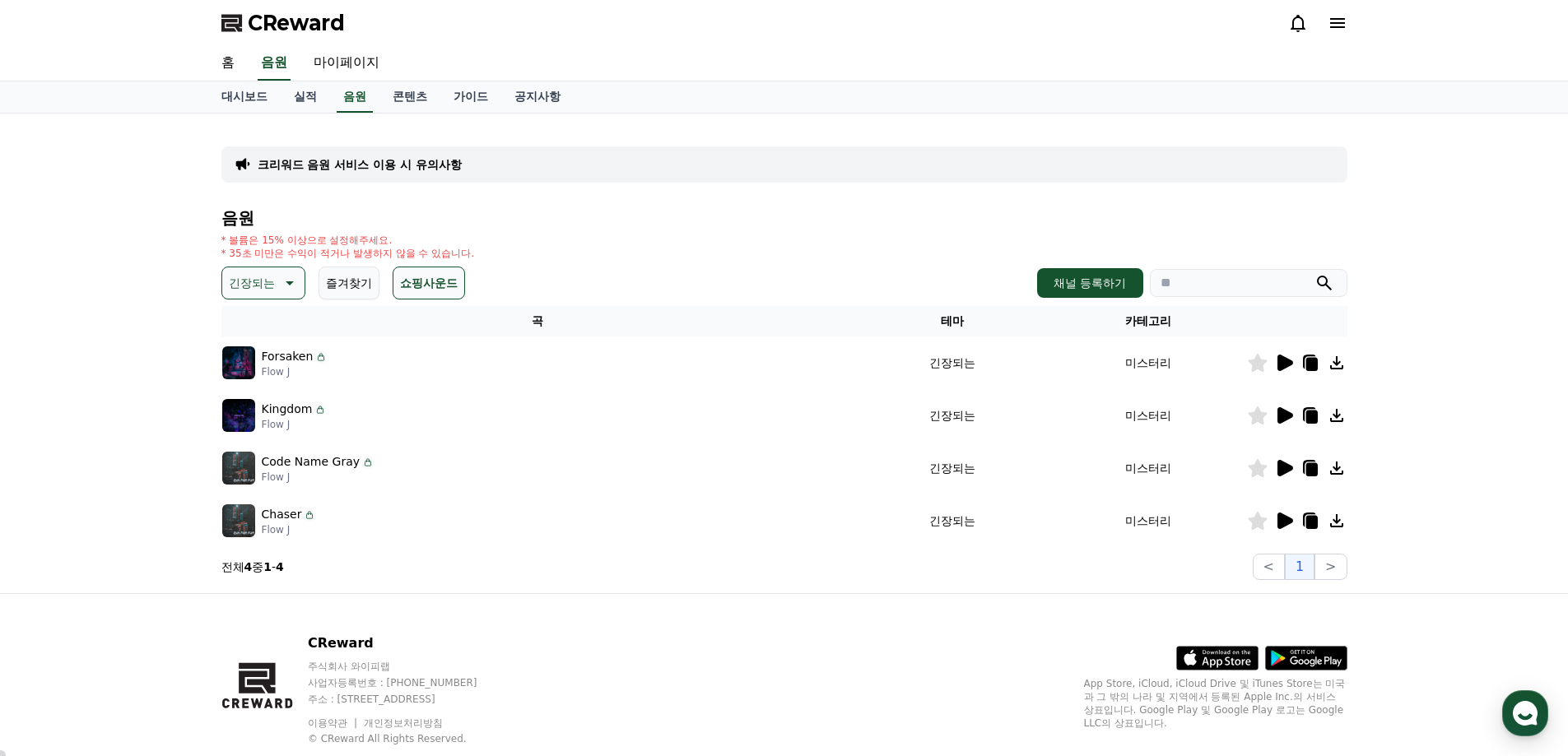
click at [1278, 415] on icon at bounding box center [1284, 416] width 16 height 16
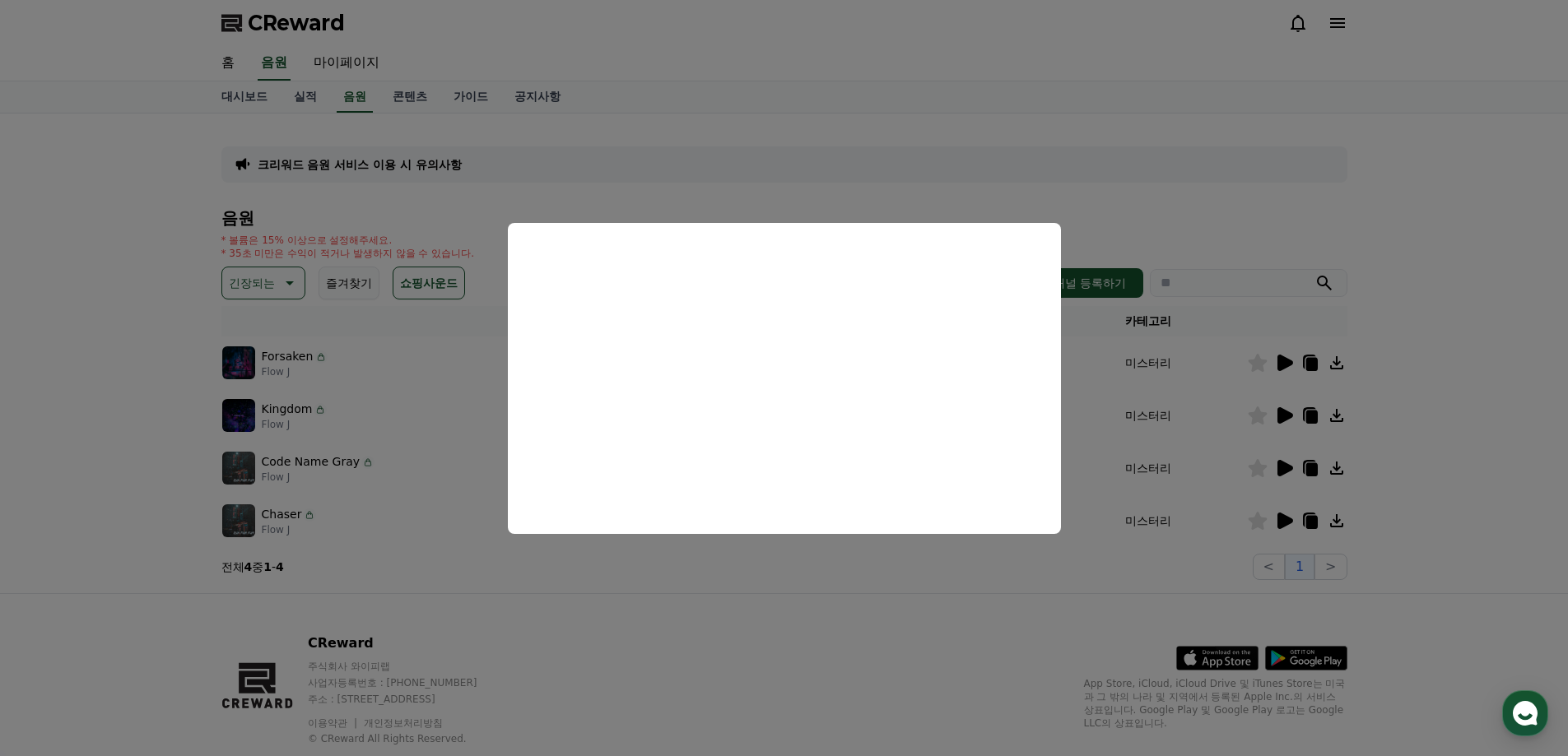
click at [1284, 362] on button "close modal" at bounding box center [784, 378] width 1568 height 756
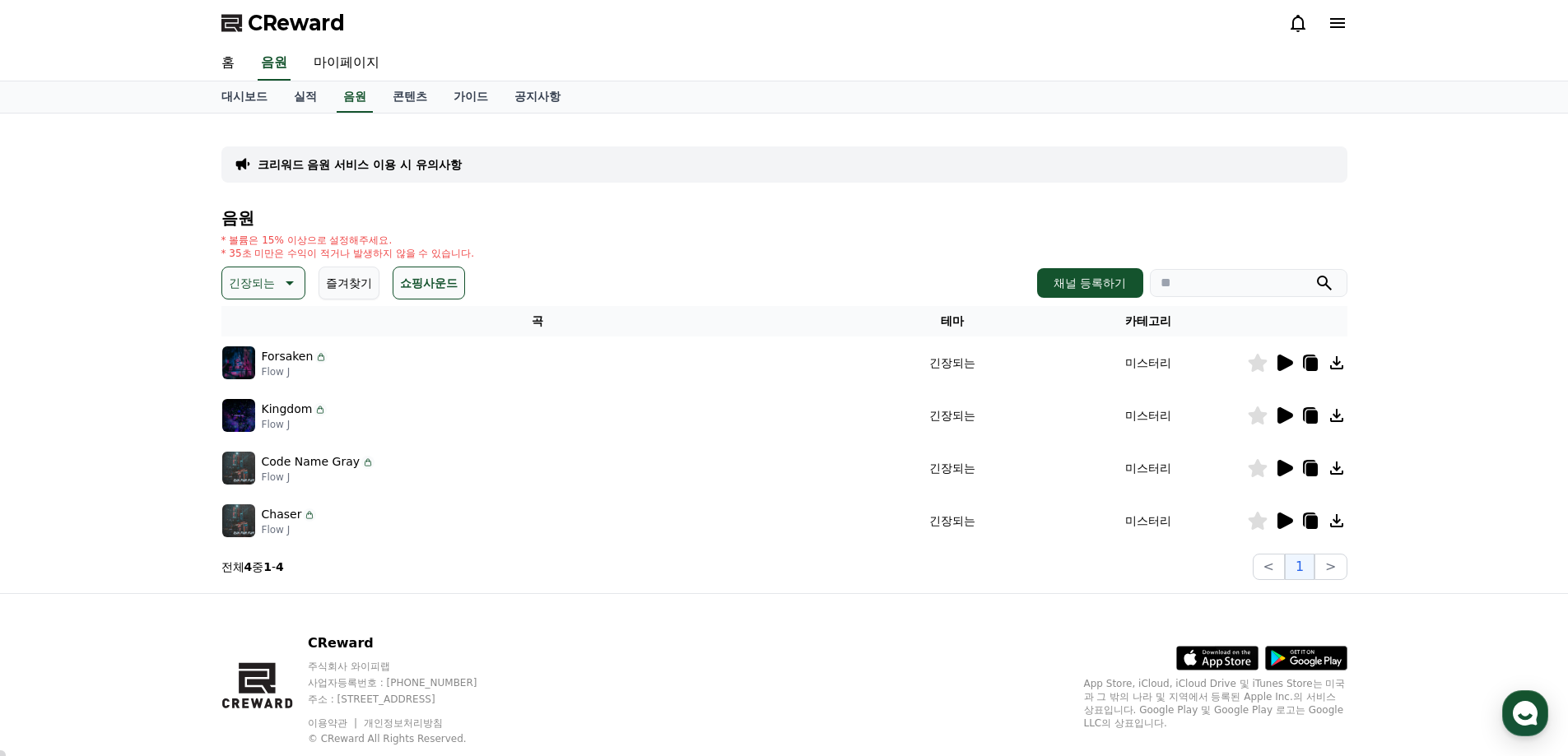
click at [1284, 361] on icon at bounding box center [1284, 363] width 16 height 16
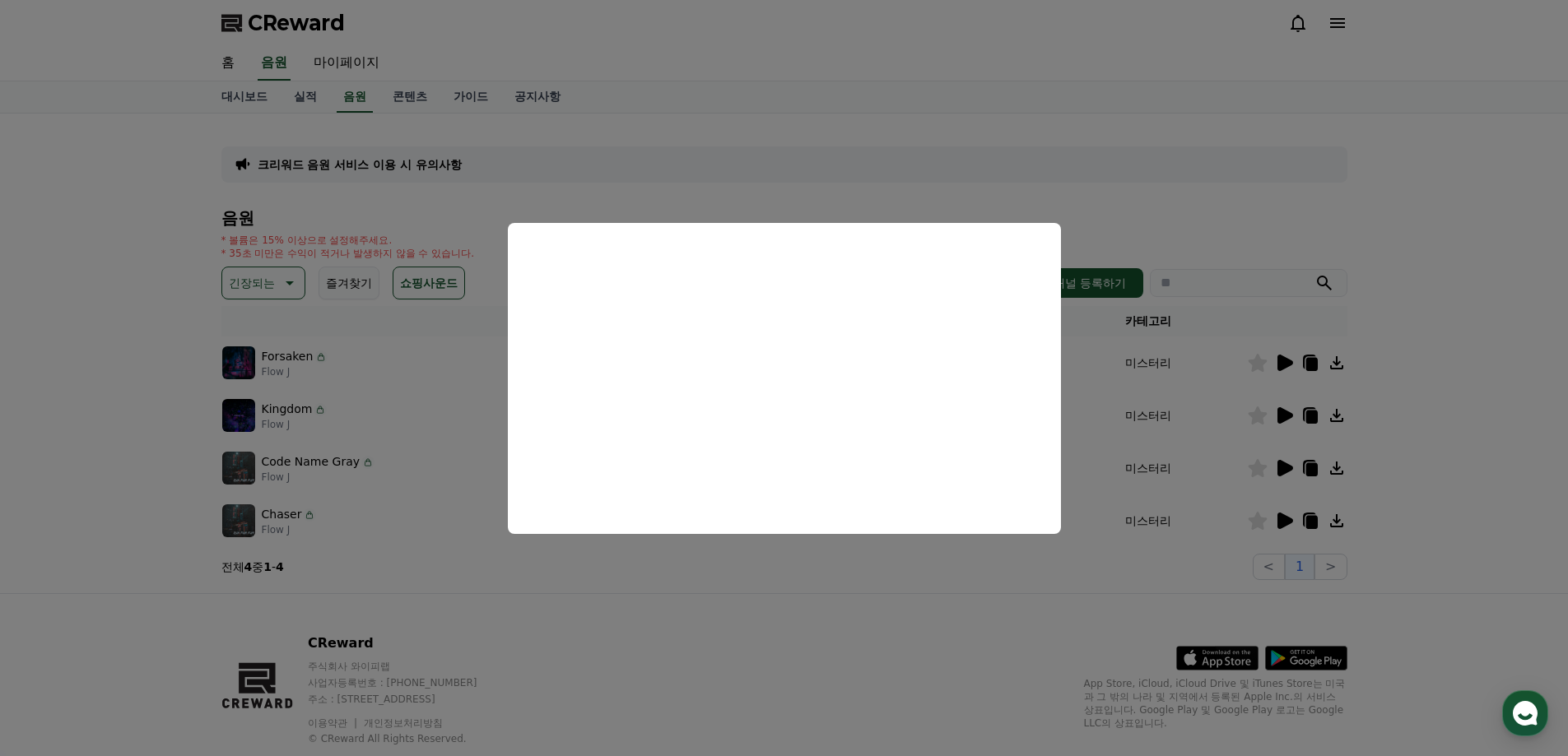
click at [922, 566] on button "close modal" at bounding box center [784, 378] width 1568 height 756
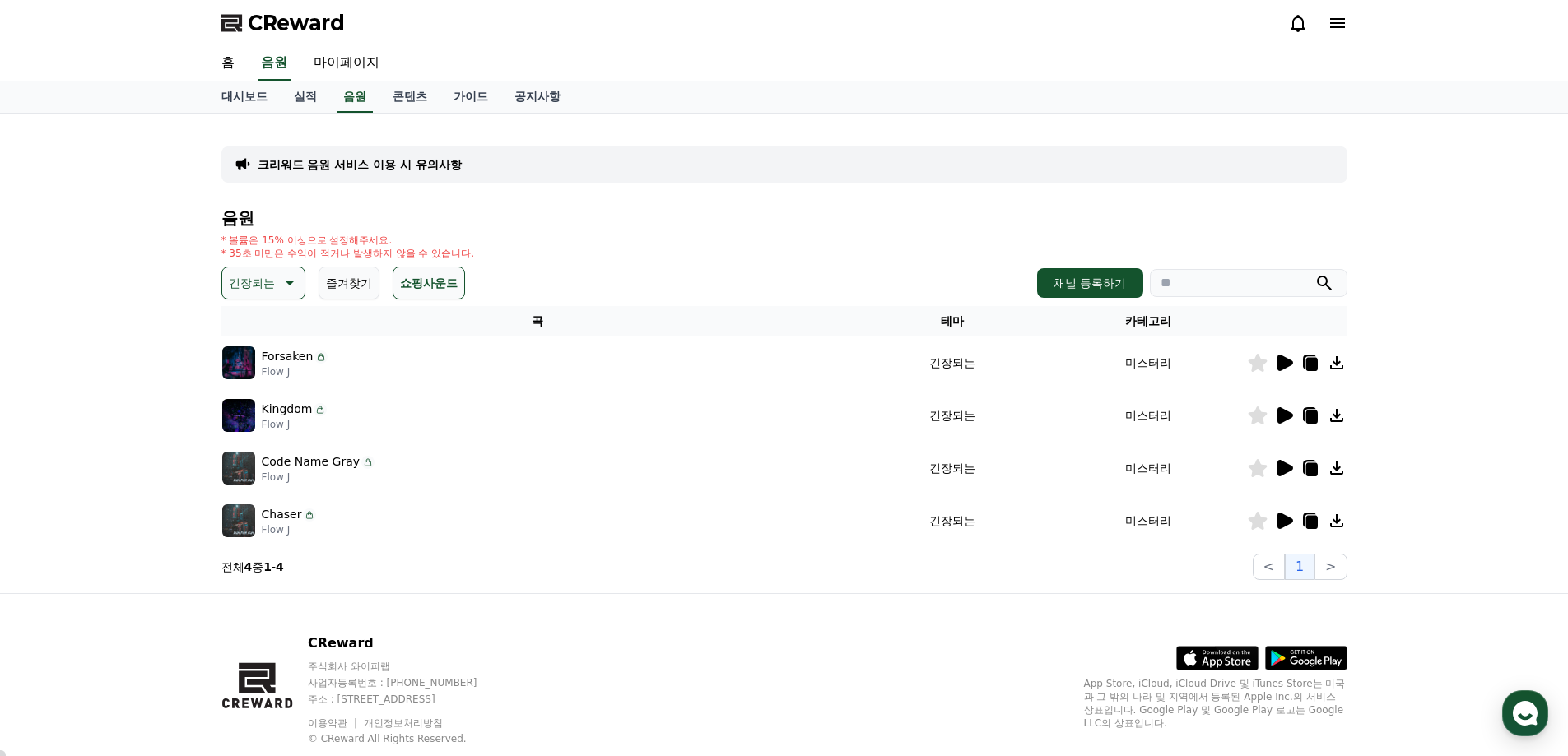
click at [301, 279] on button "긴장되는" at bounding box center [264, 283] width 84 height 33
click at [266, 352] on button "분위기있는" at bounding box center [259, 367] width 71 height 36
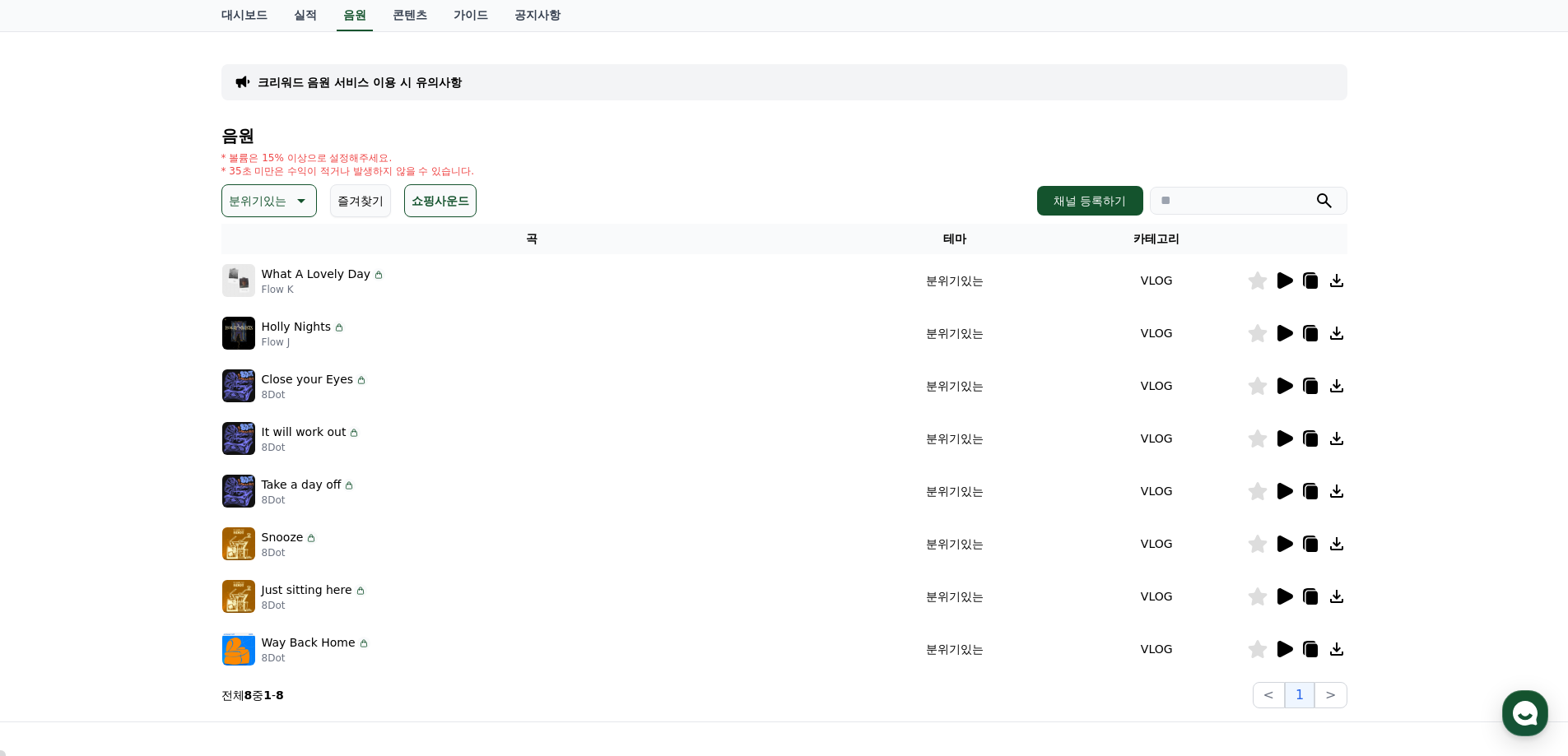
scroll to position [253, 0]
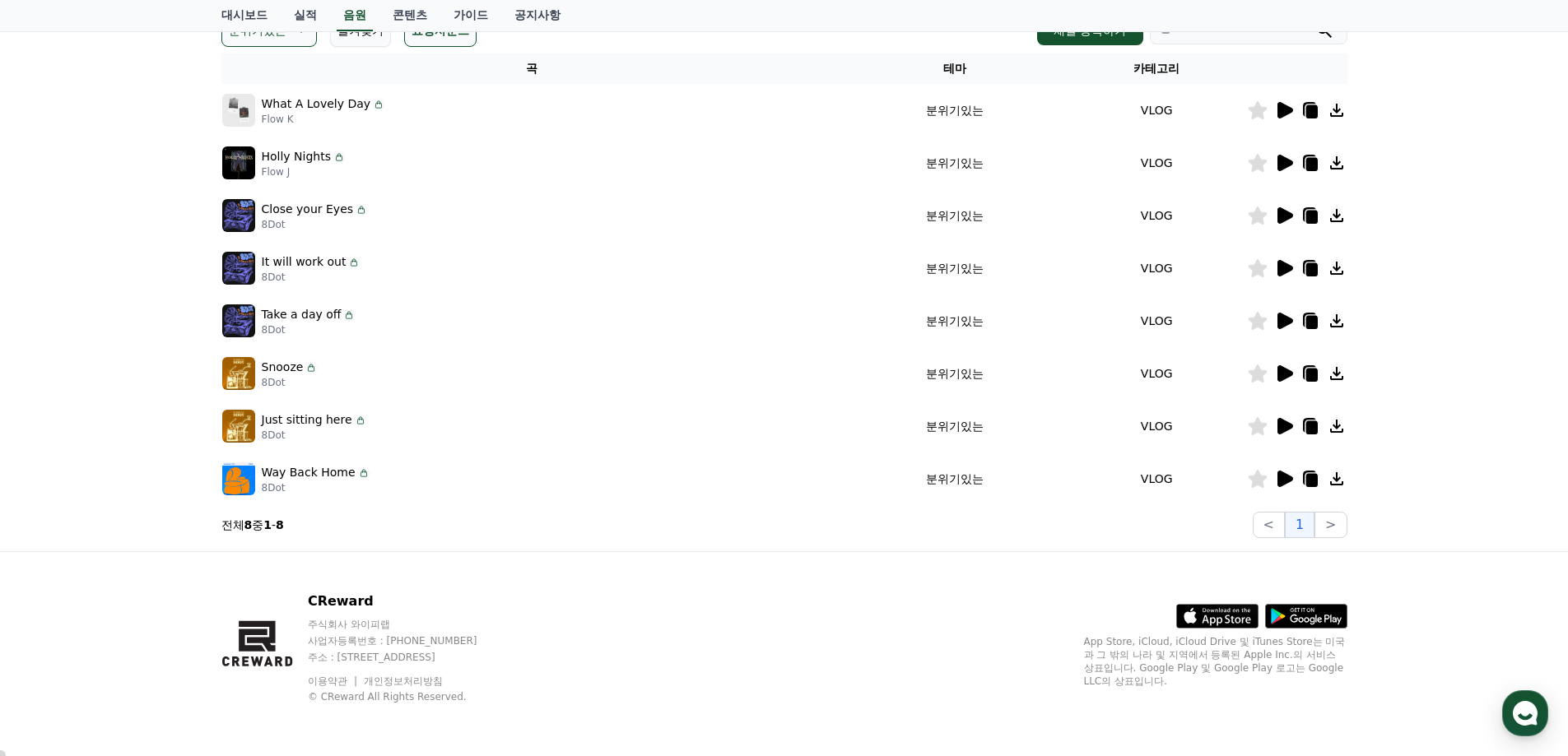
click at [1282, 474] on icon at bounding box center [1284, 479] width 16 height 16
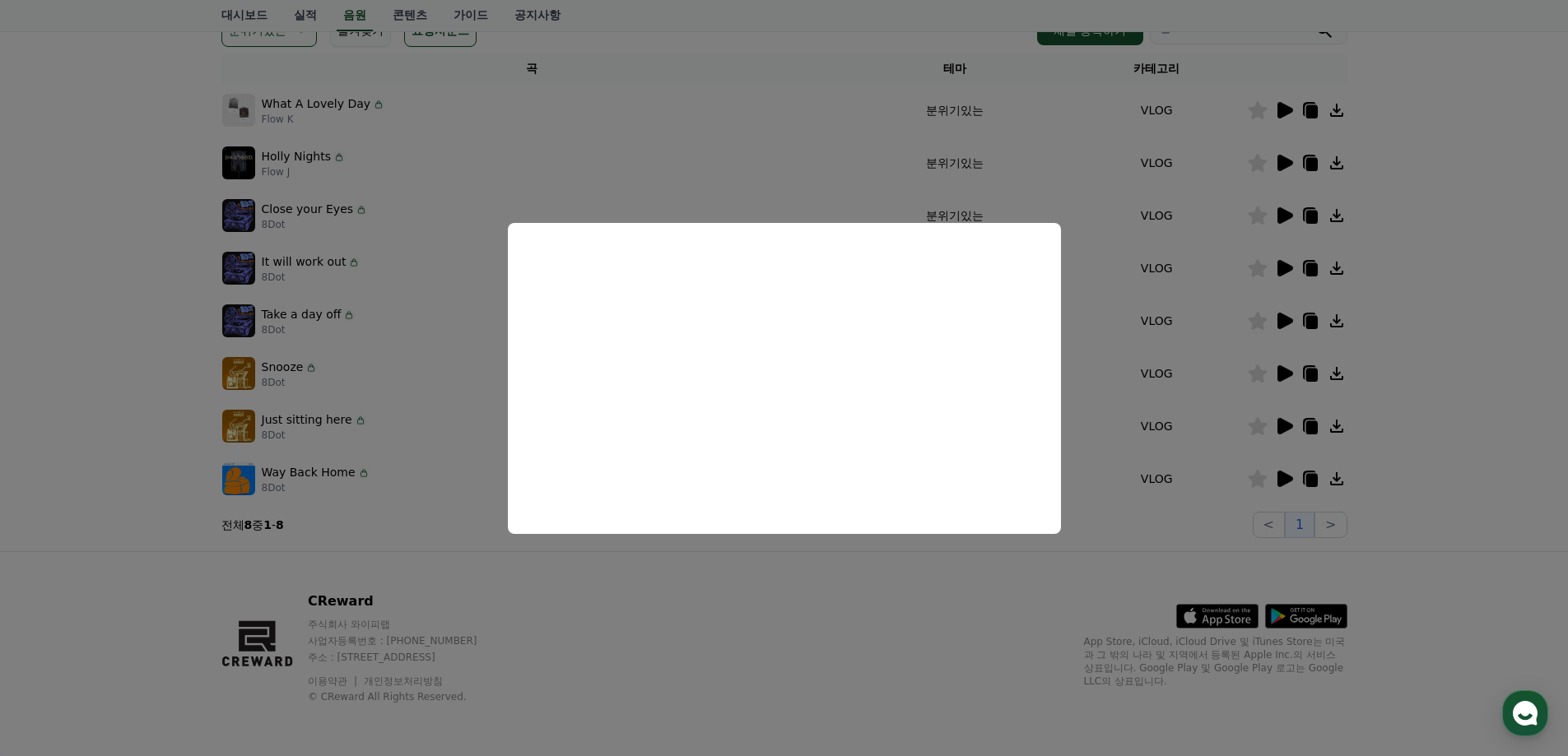
click at [1443, 378] on button "close modal" at bounding box center [784, 378] width 1568 height 756
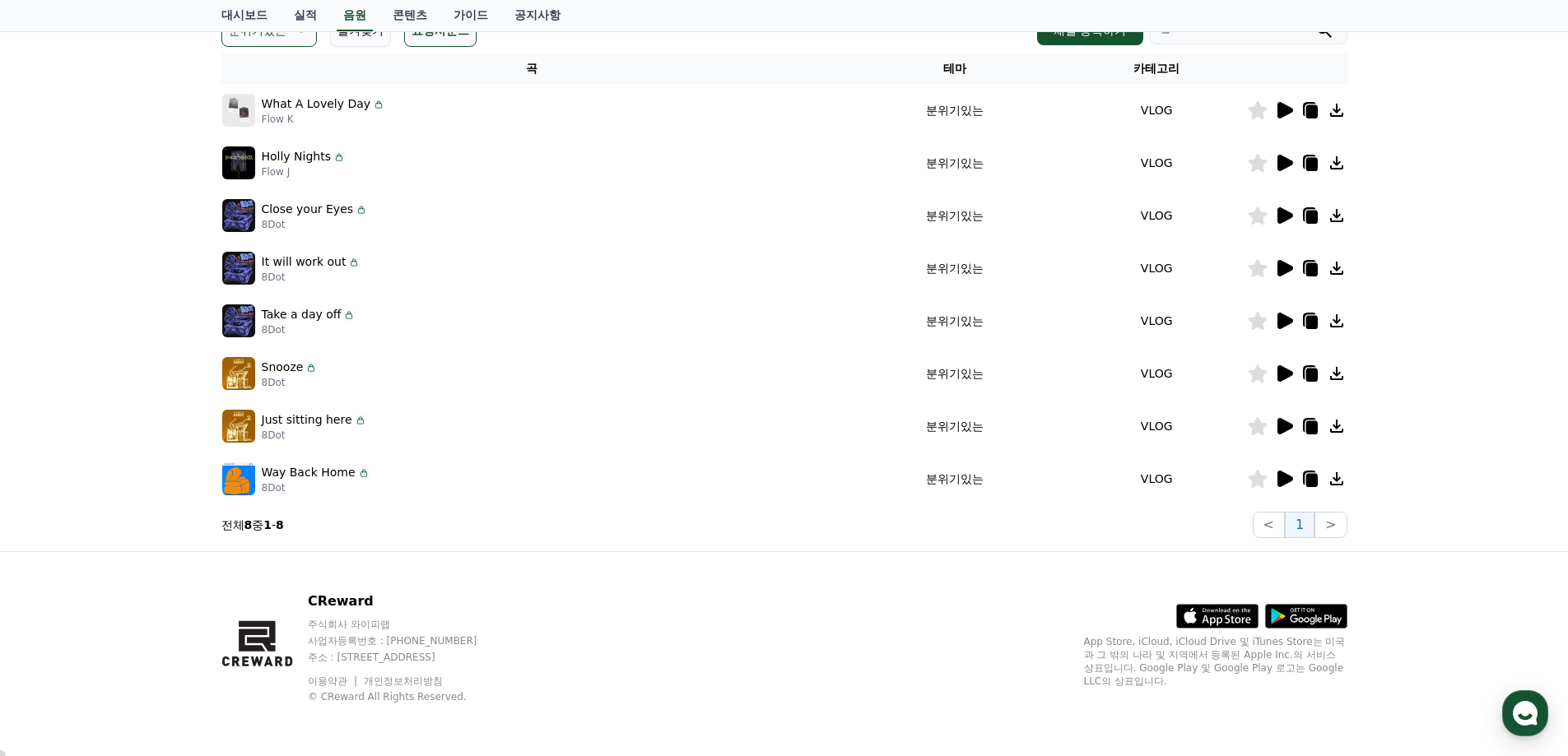
click at [1290, 420] on icon at bounding box center [1284, 427] width 20 height 20
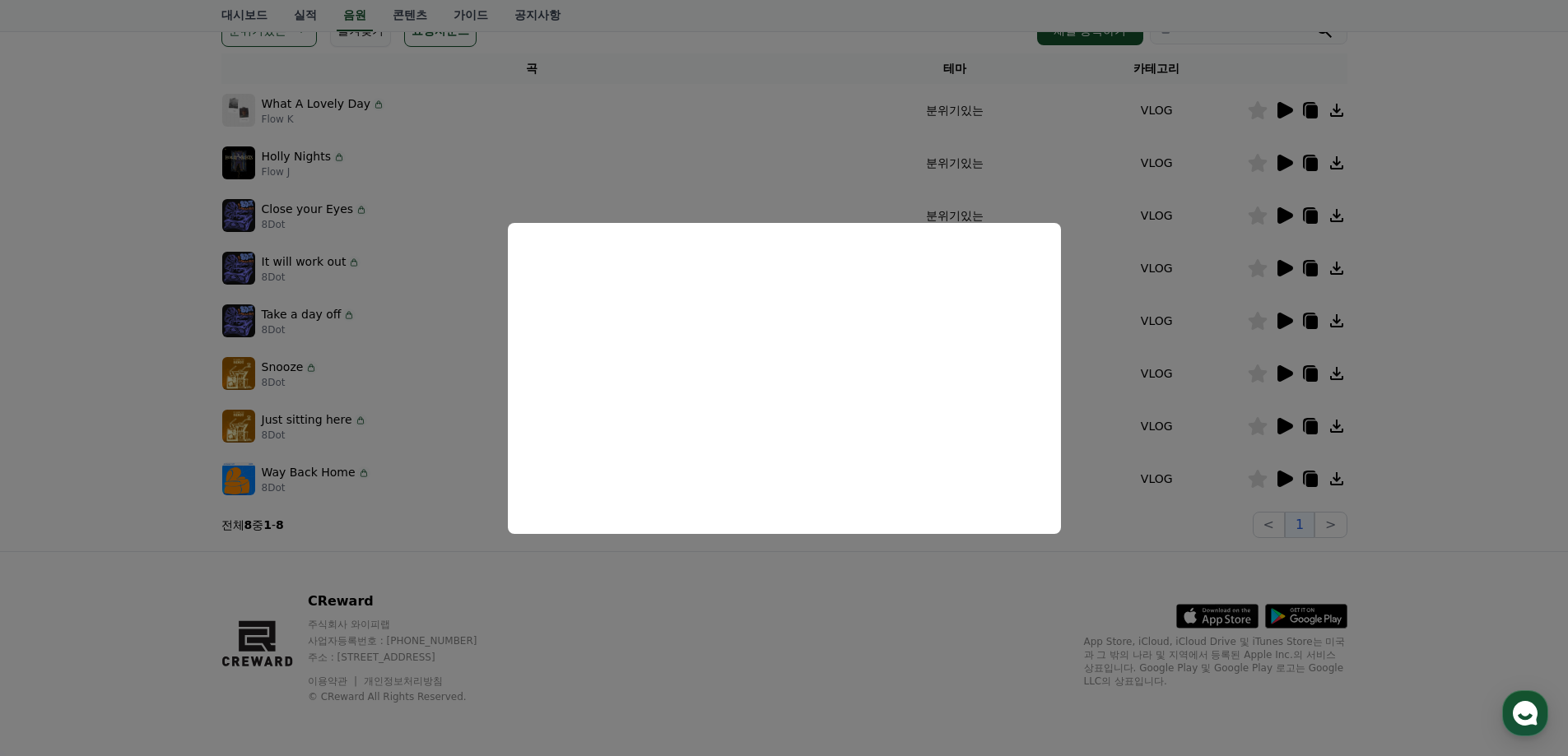
click at [1283, 367] on button "close modal" at bounding box center [784, 378] width 1568 height 756
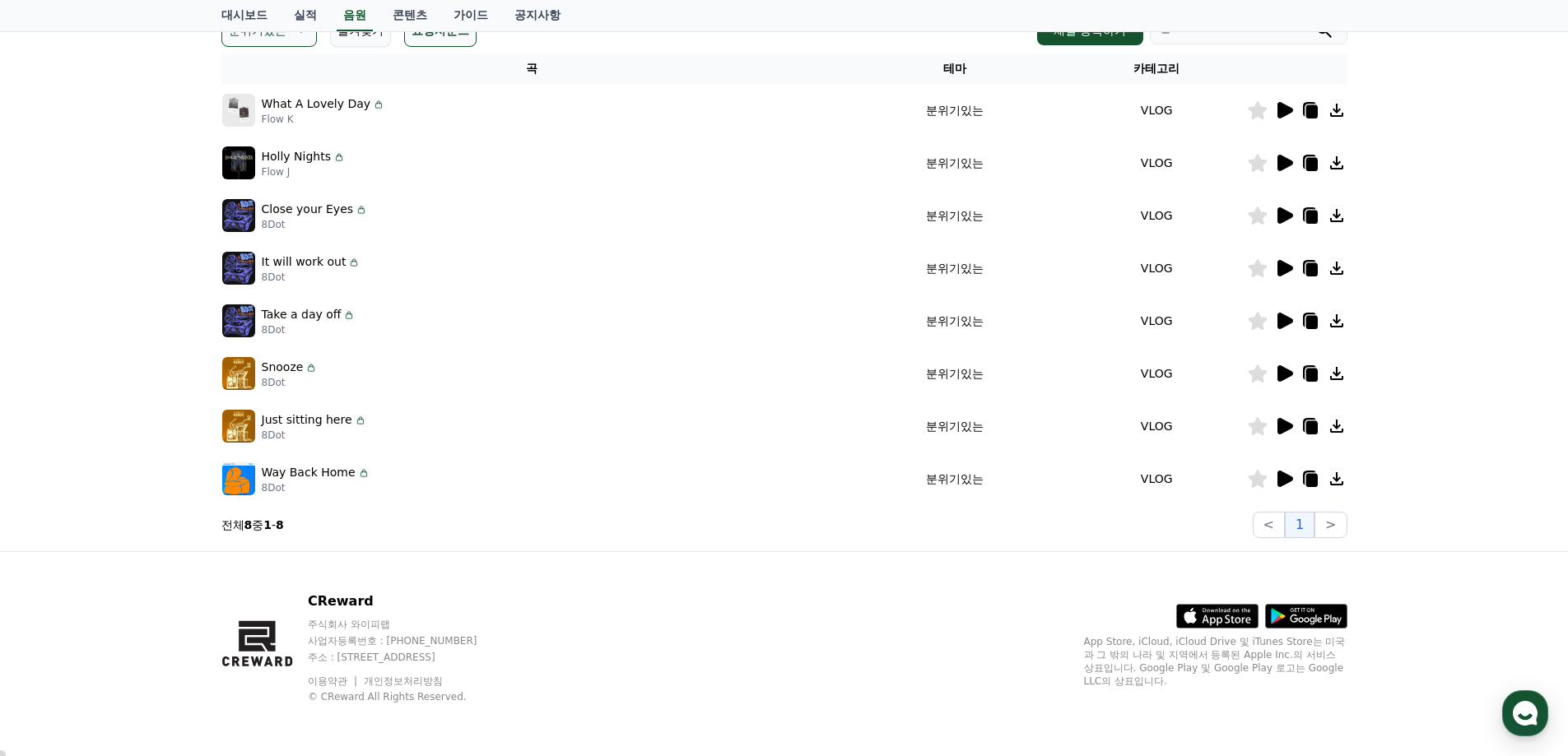
click at [1282, 373] on icon at bounding box center [1284, 374] width 16 height 16
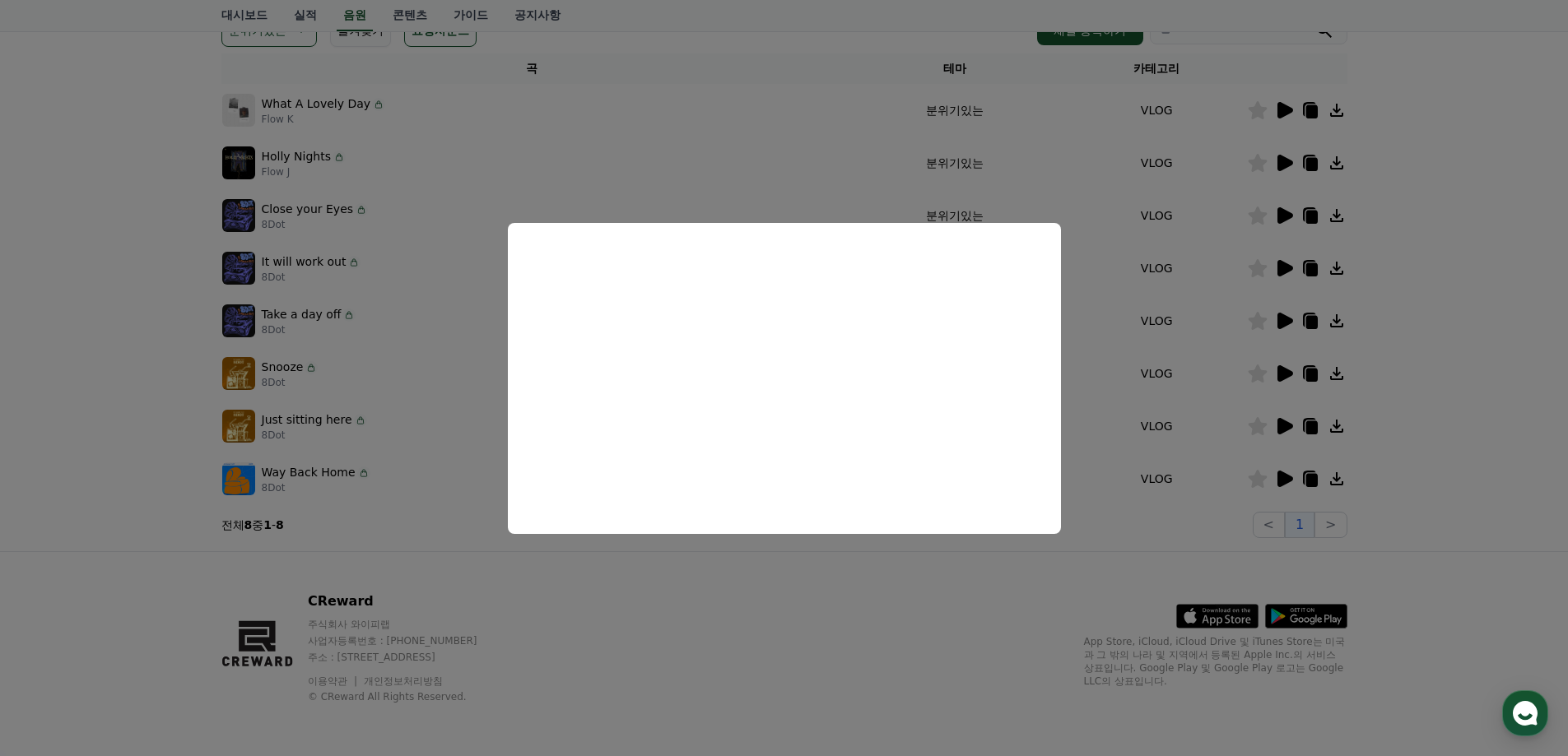
click at [1403, 459] on button "close modal" at bounding box center [784, 378] width 1568 height 756
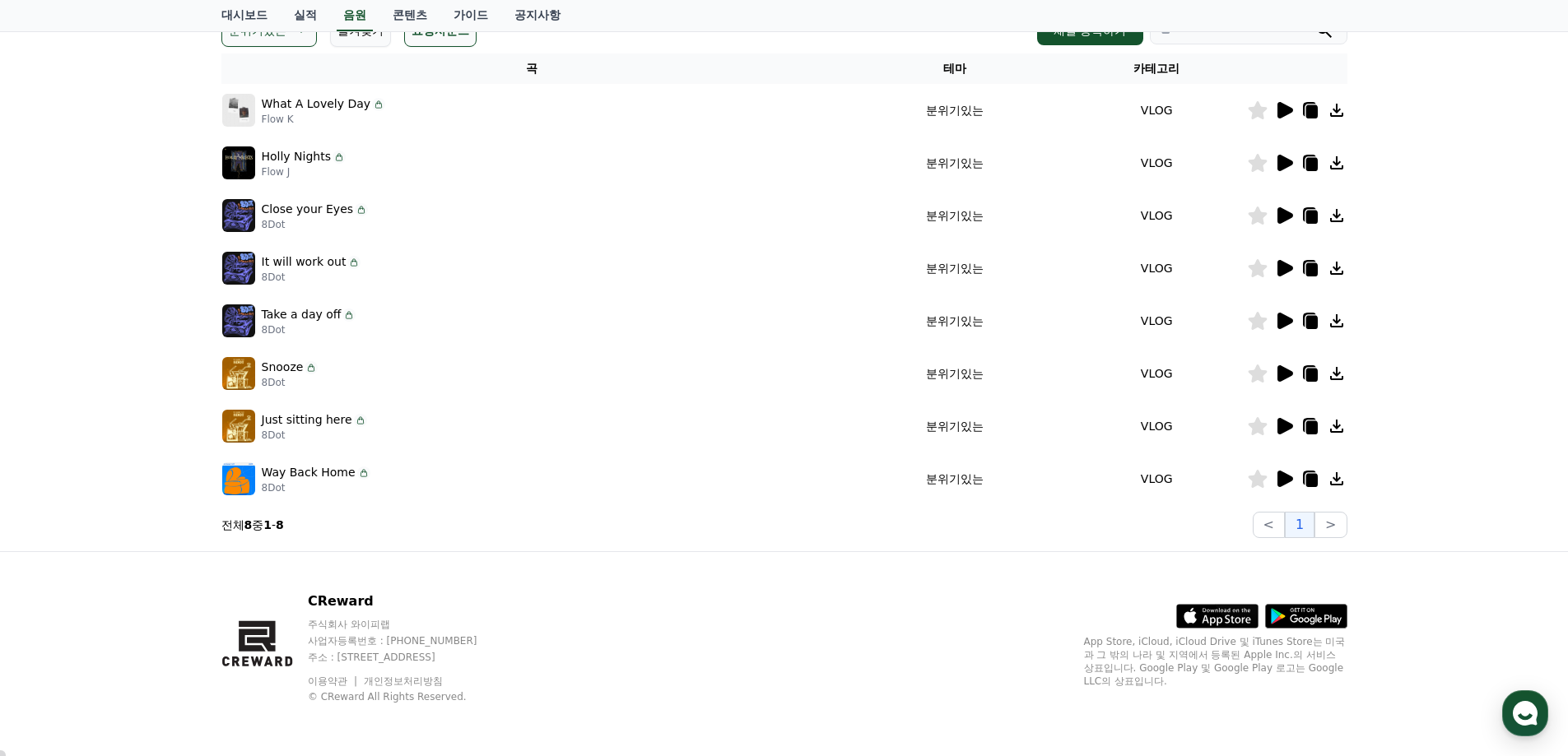
scroll to position [5, 0]
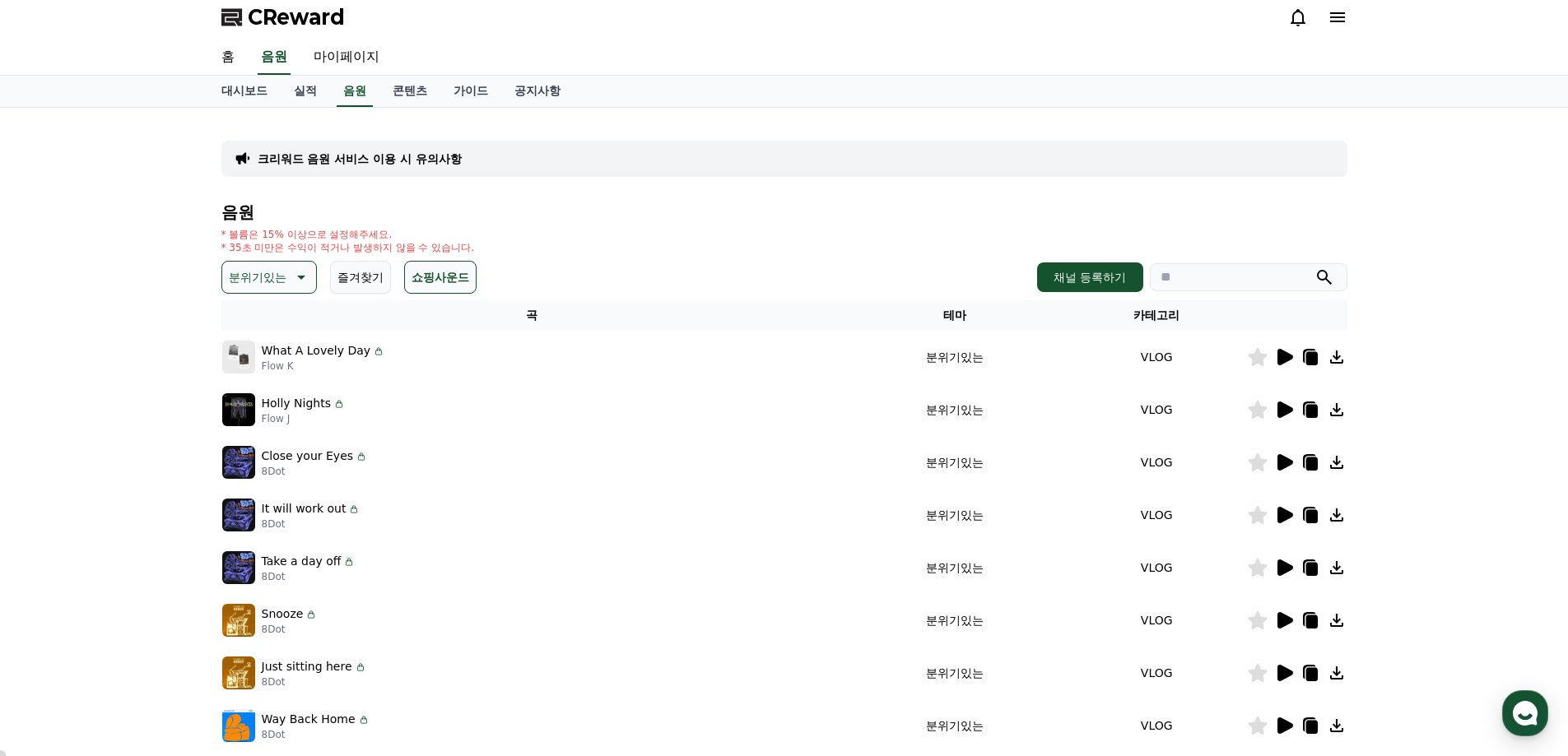
click at [1284, 355] on icon at bounding box center [1284, 357] width 16 height 16
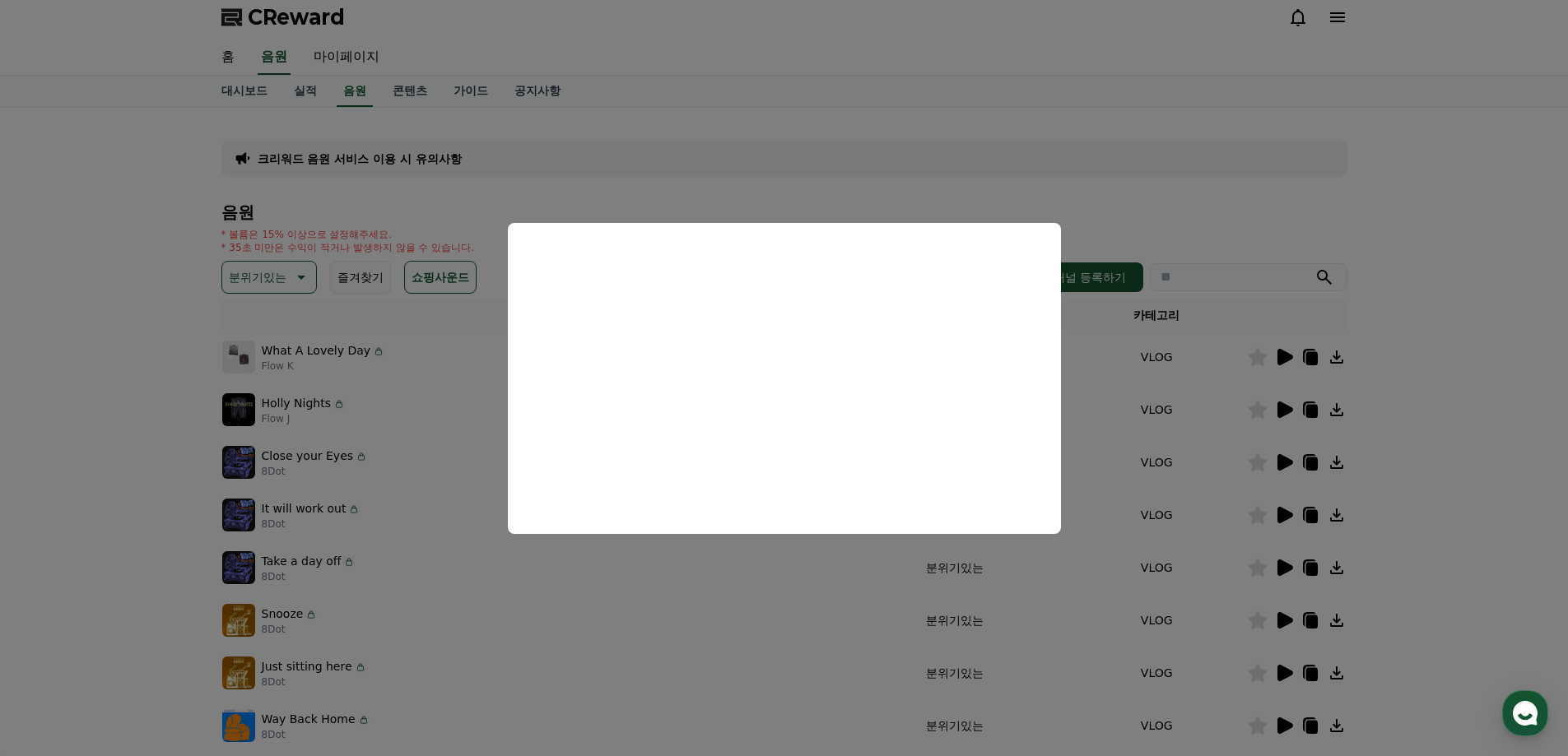
click at [0, 0] on button "close modal" at bounding box center [784, 378] width 1568 height 756
click at [1457, 414] on div "CReward 홈 음원 마이페이지 대시보드 실적 음원 콘텐츠 가이드 공지사항 크리워드 음원 서비스 이용 시 유의사항 음원 * 볼륨은 15% 이…" at bounding box center [784, 499] width 1568 height 1009
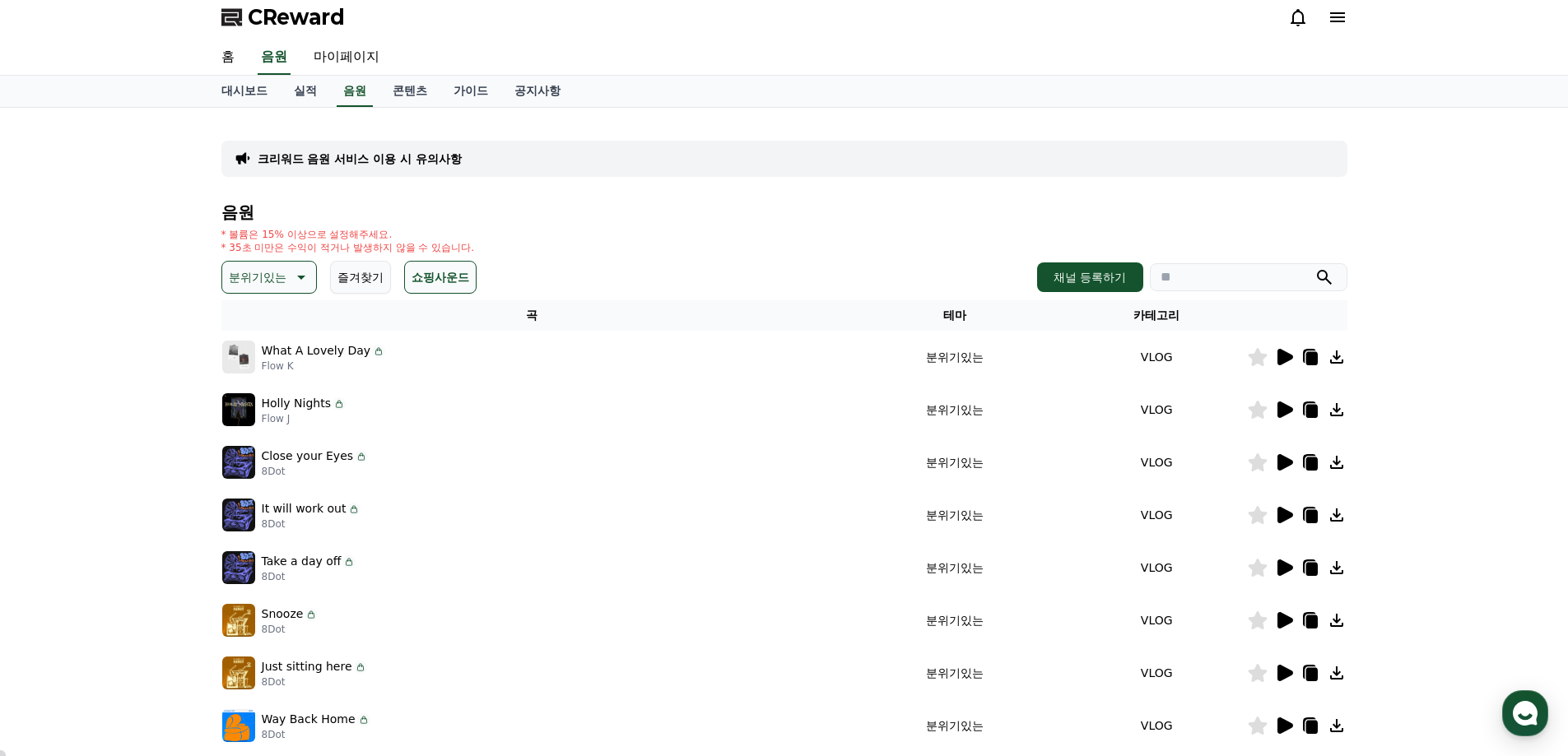
click at [1292, 408] on icon at bounding box center [1284, 410] width 20 height 20
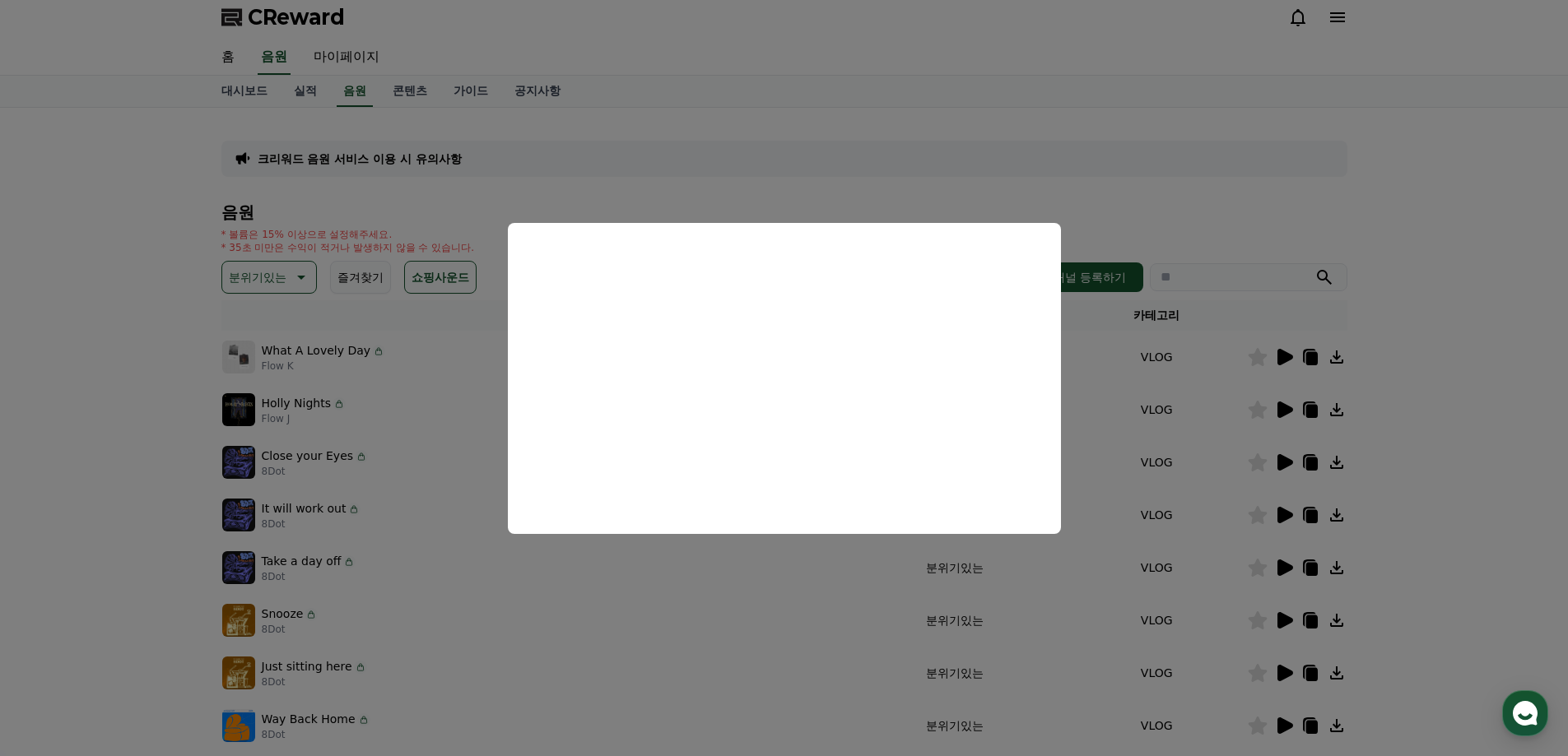
click at [1469, 310] on button "close modal" at bounding box center [784, 378] width 1568 height 756
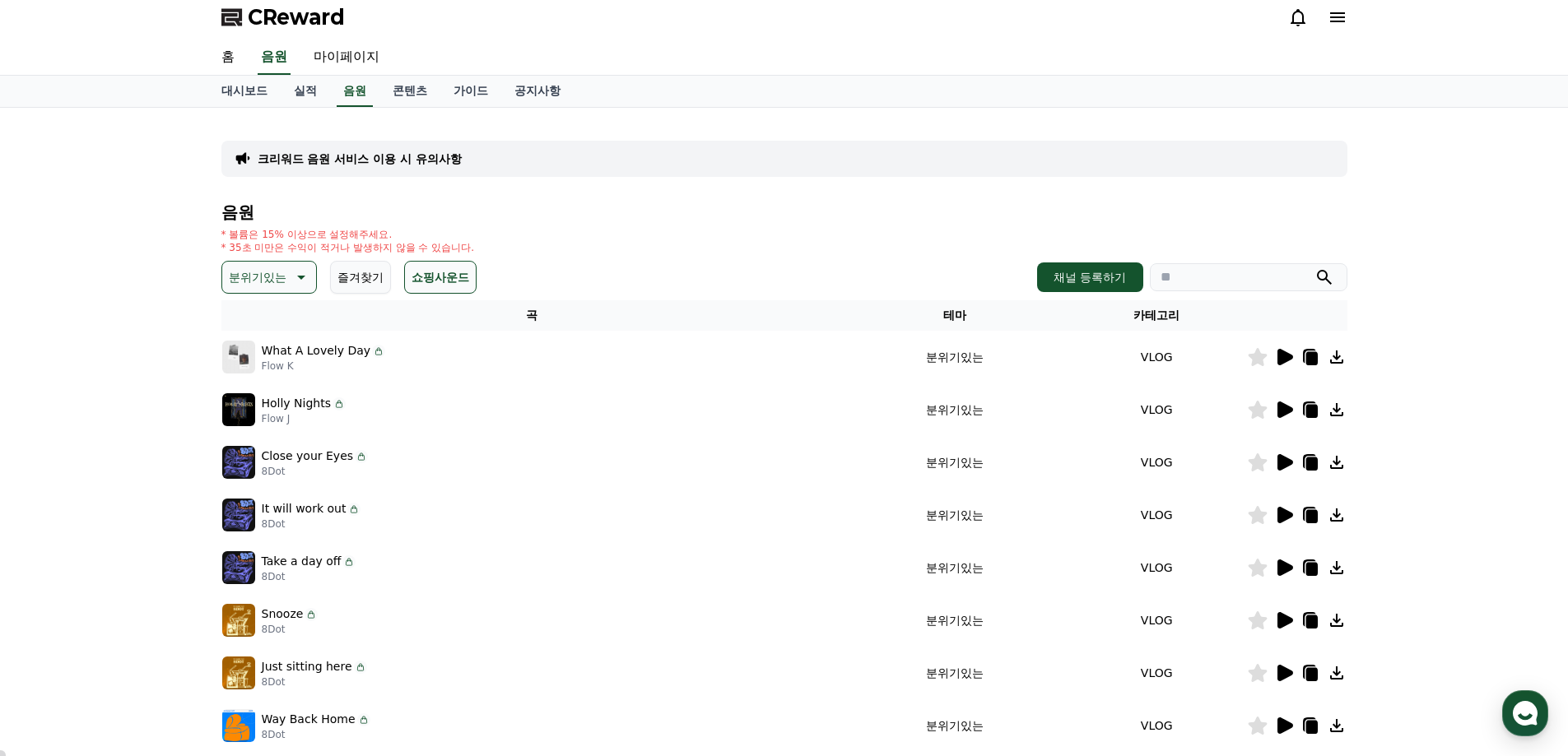
click at [647, 234] on div "* 볼륨은 15% 이상으로 설정해주세요. * 35초 미만은 수익이 적거나 발생하지 않을 수 있습니다." at bounding box center [784, 241] width 1126 height 26
click at [465, 37] on div "CReward" at bounding box center [784, 17] width 1152 height 47
click at [225, 58] on link "홈" at bounding box center [227, 57] width 39 height 35
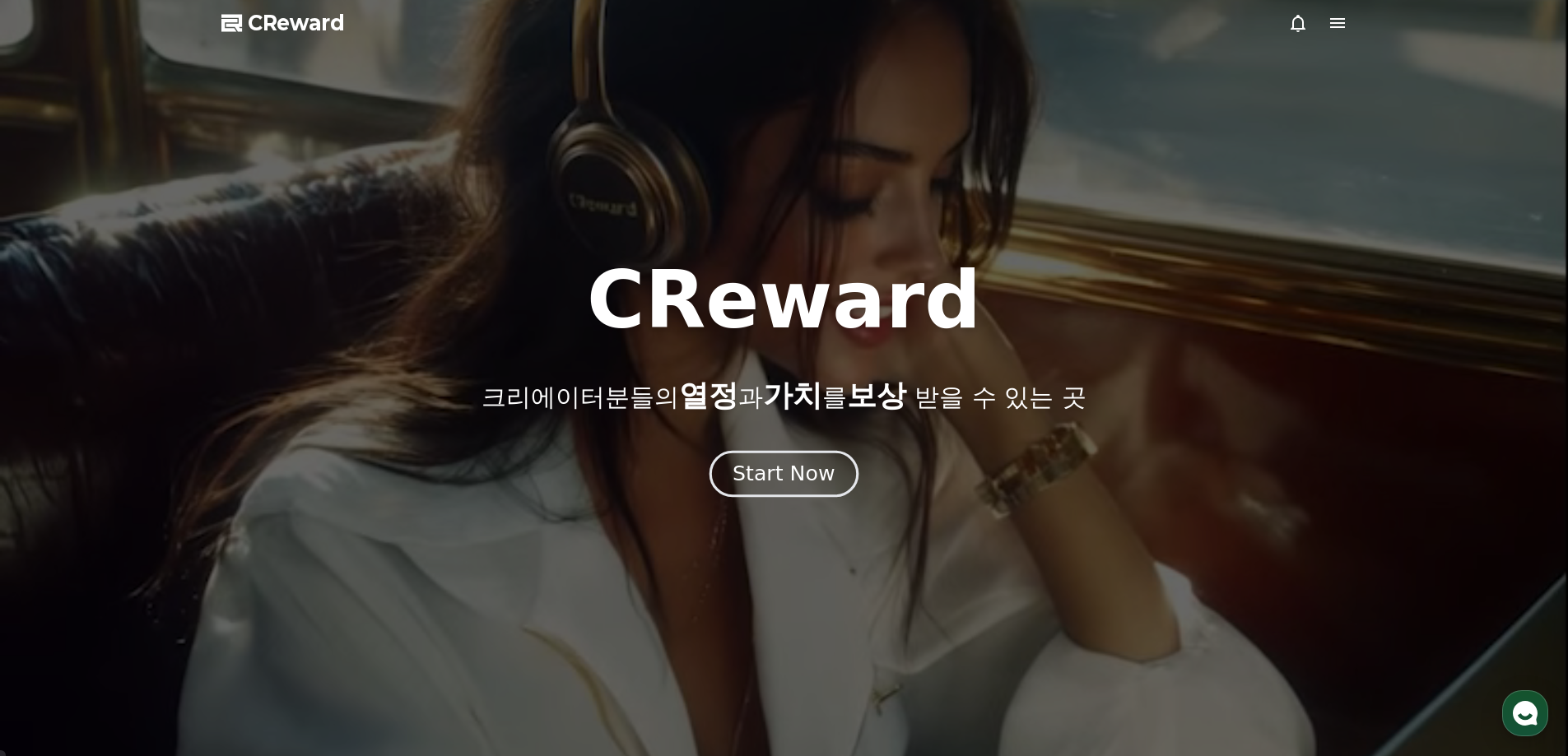
click at [793, 475] on div "Start Now" at bounding box center [784, 473] width 102 height 28
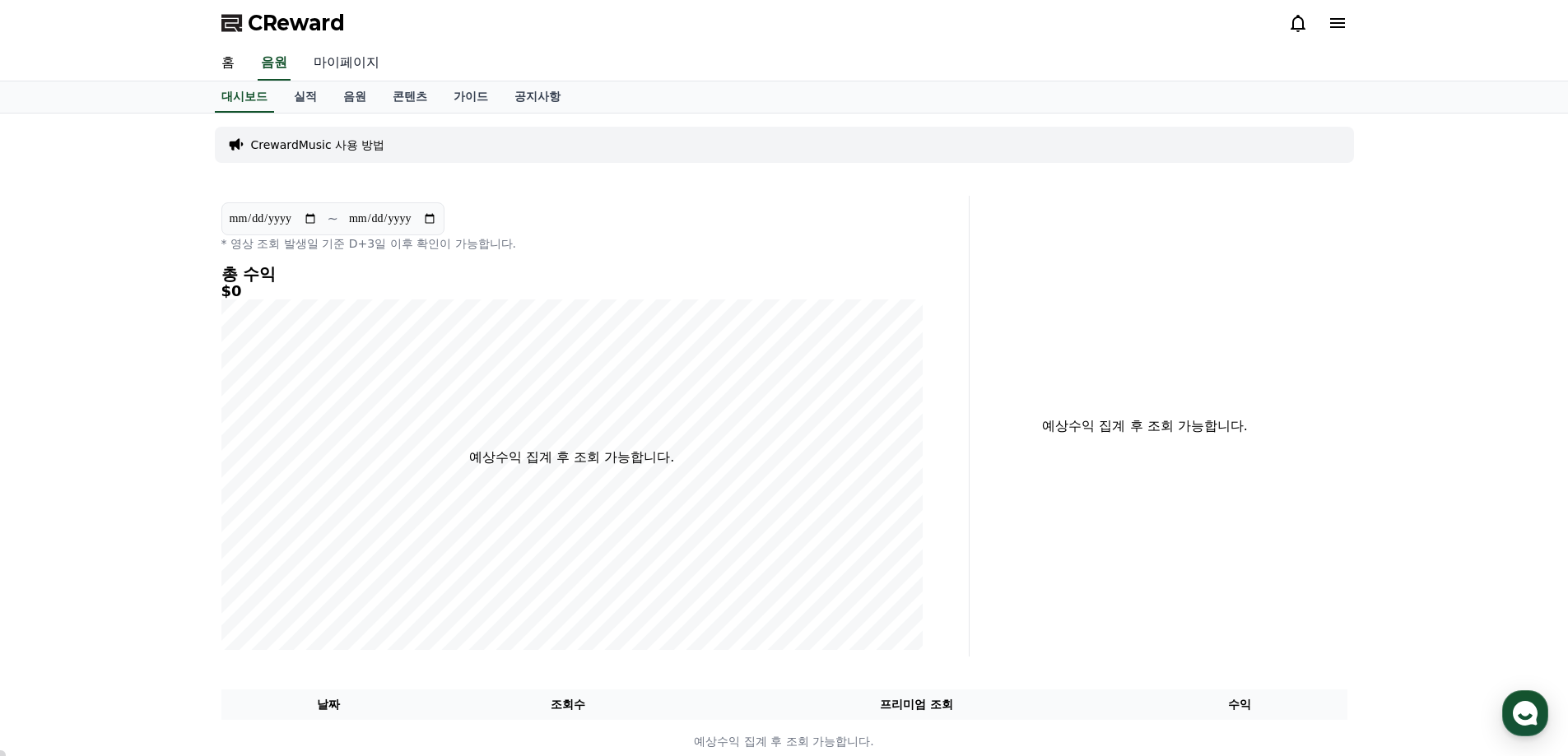
drag, startPoint x: 333, startPoint y: 64, endPoint x: 316, endPoint y: 63, distance: 17.0
click at [332, 64] on link "마이페이지" at bounding box center [346, 64] width 92 height 35
select select "**********"
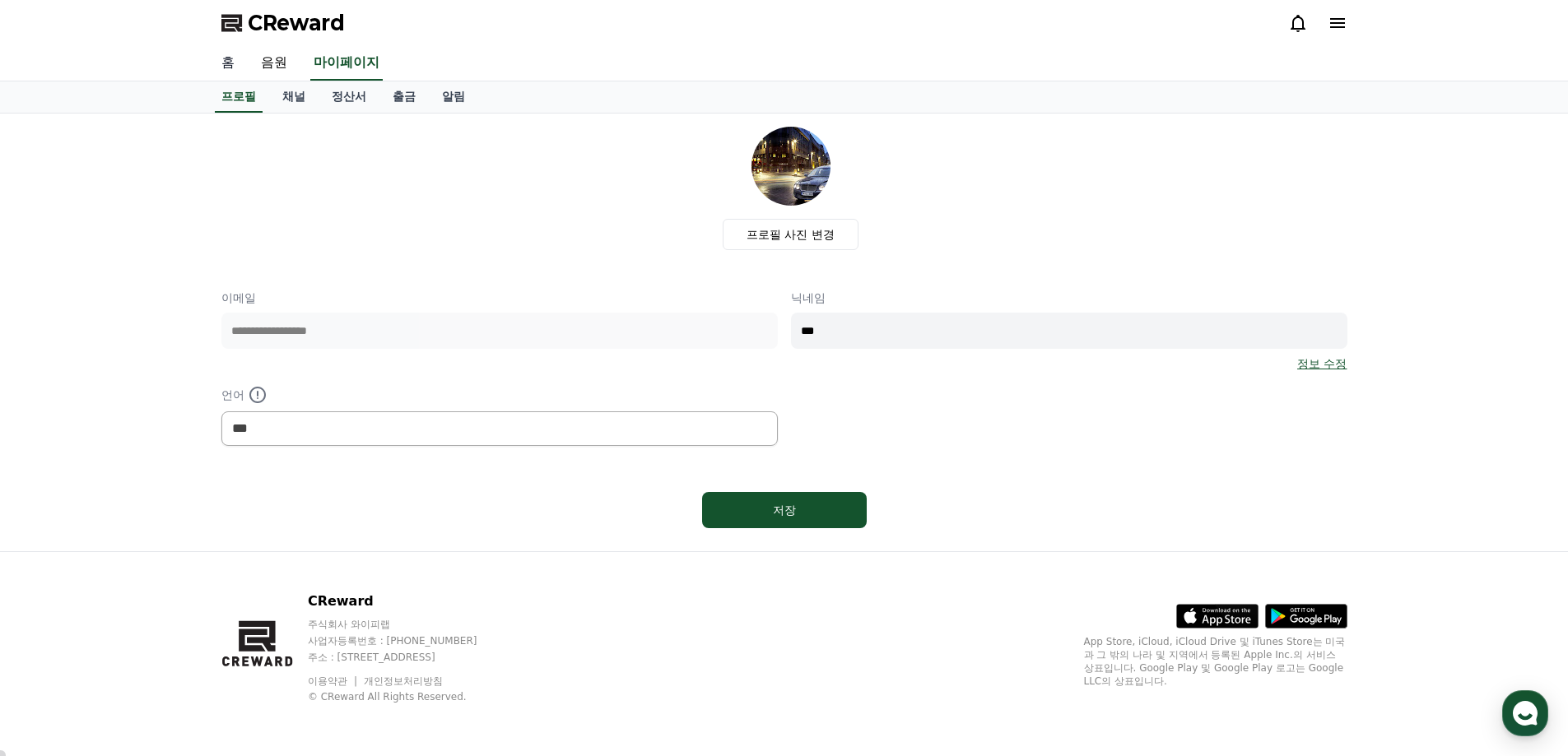
click at [230, 64] on link "홈" at bounding box center [227, 64] width 39 height 35
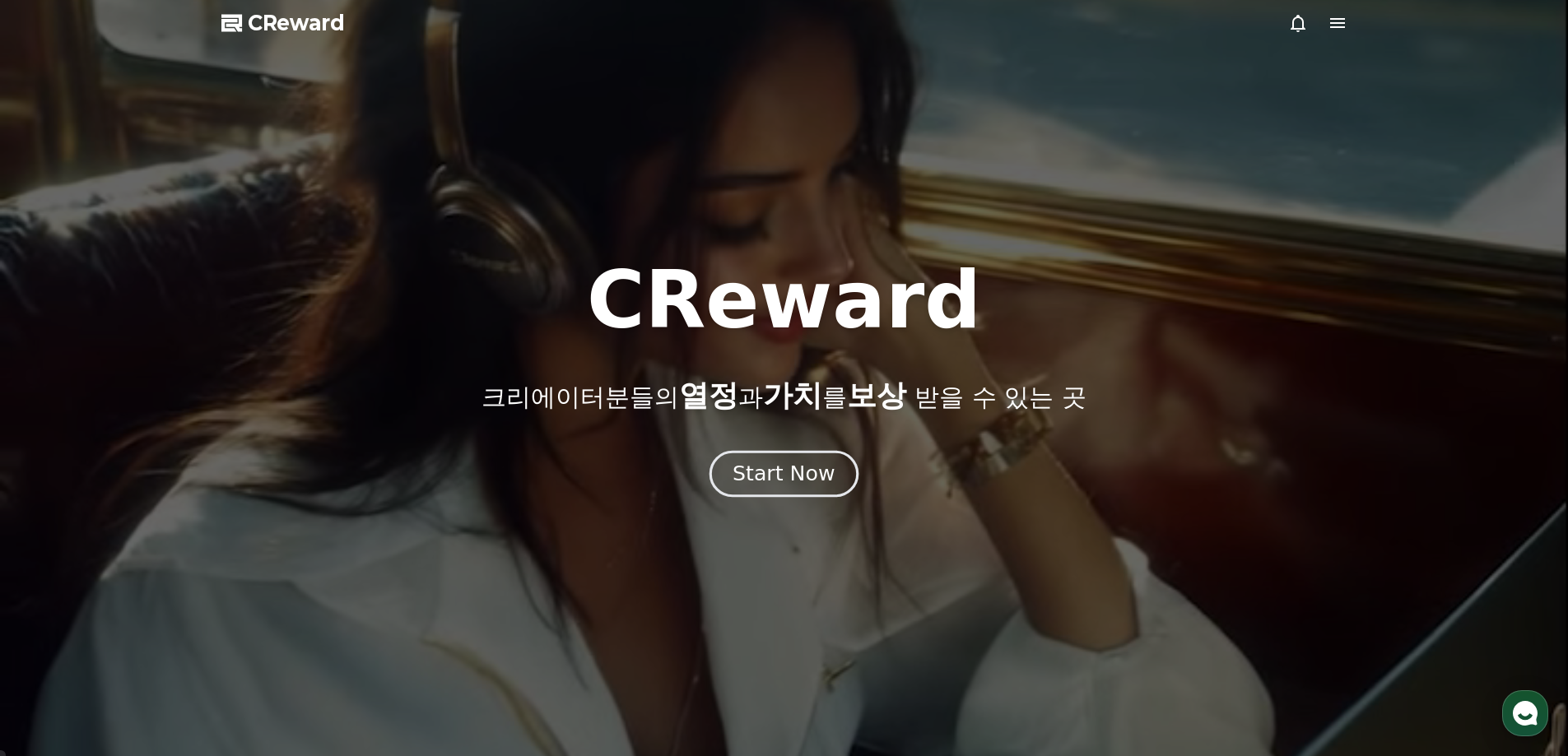
click at [790, 489] on button "Start Now" at bounding box center [784, 473] width 149 height 47
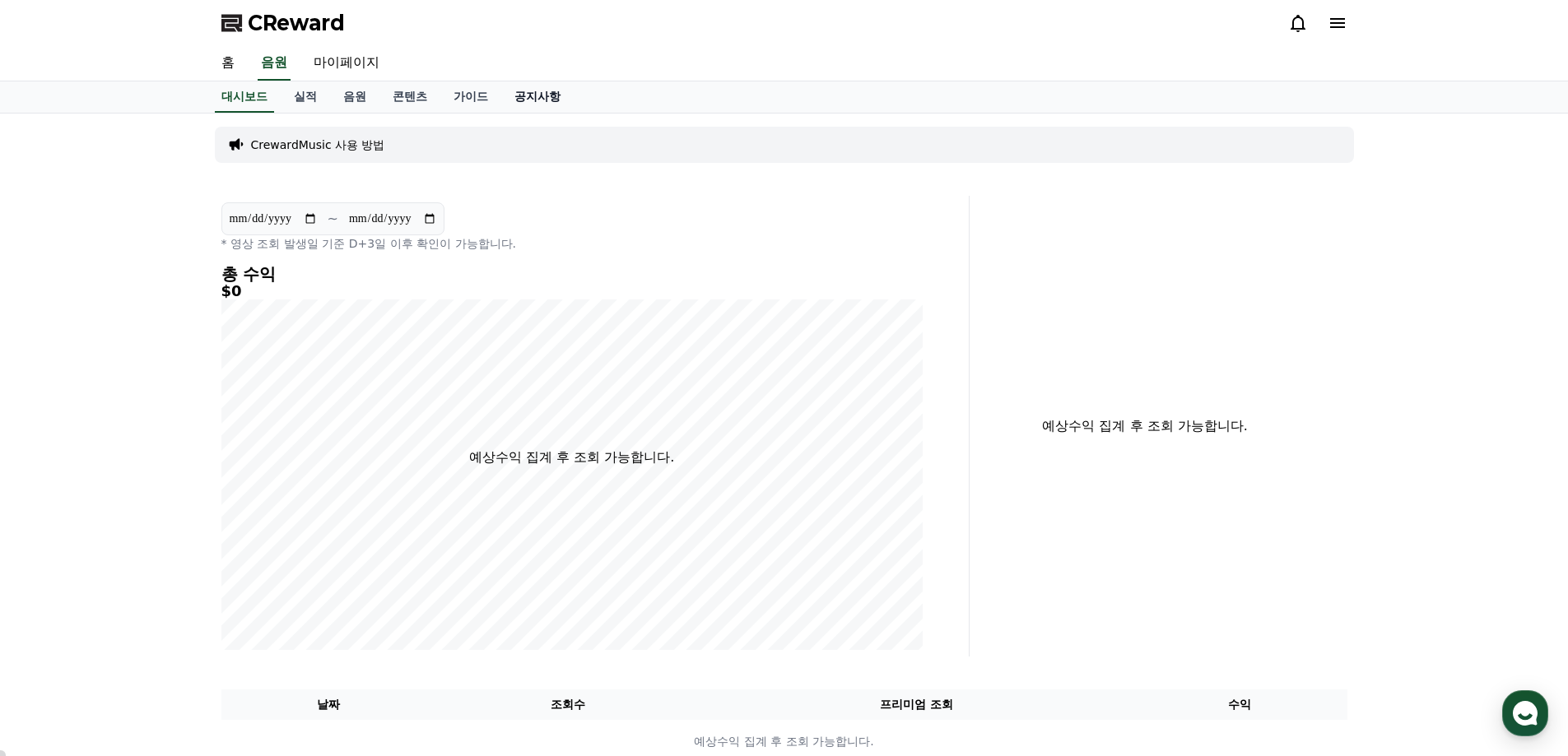
click at [539, 94] on link "공지사항" at bounding box center [536, 97] width 72 height 31
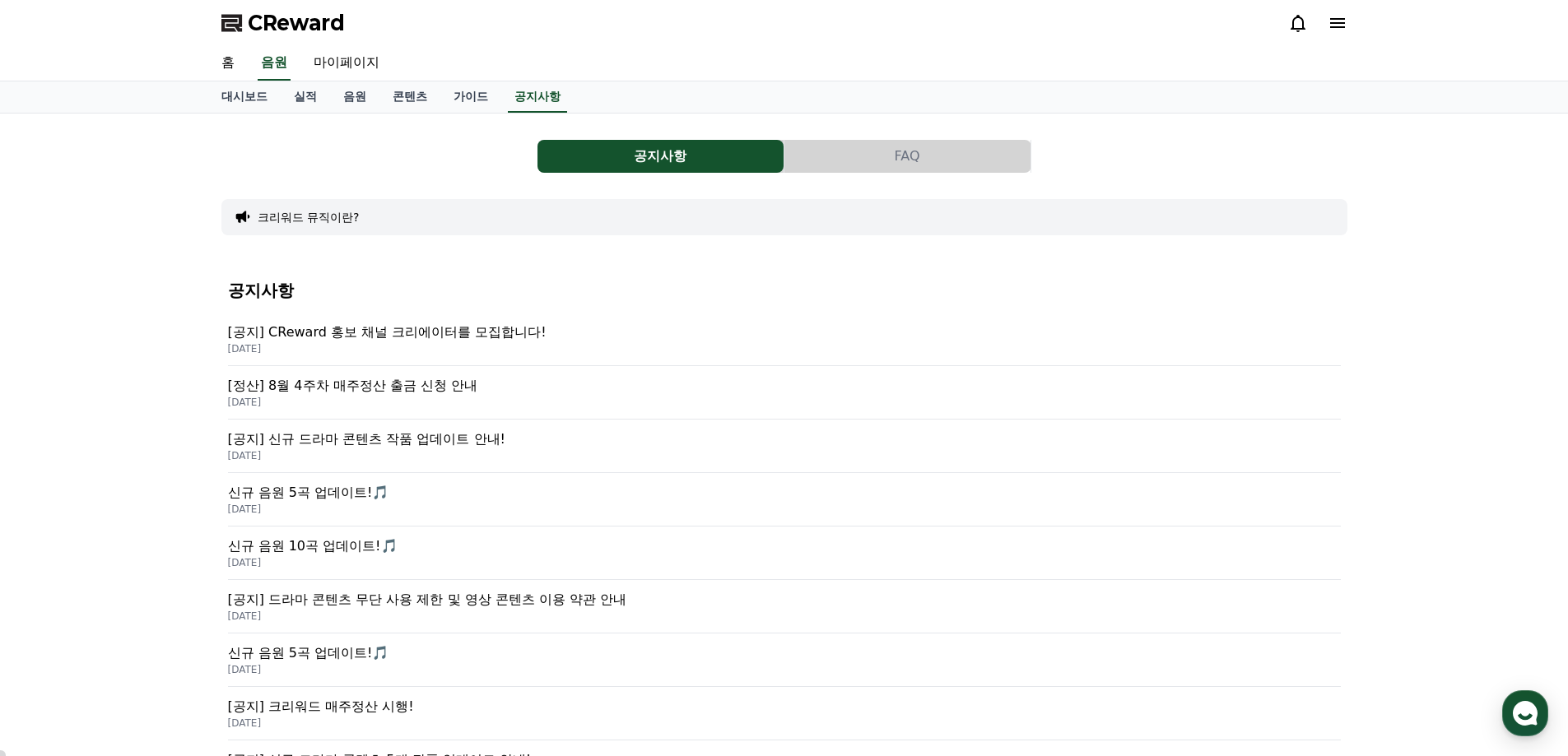
click at [476, 329] on p "[공지] CReward 홍보 채널 크리에이터를 모집합니다!" at bounding box center [784, 333] width 1113 height 20
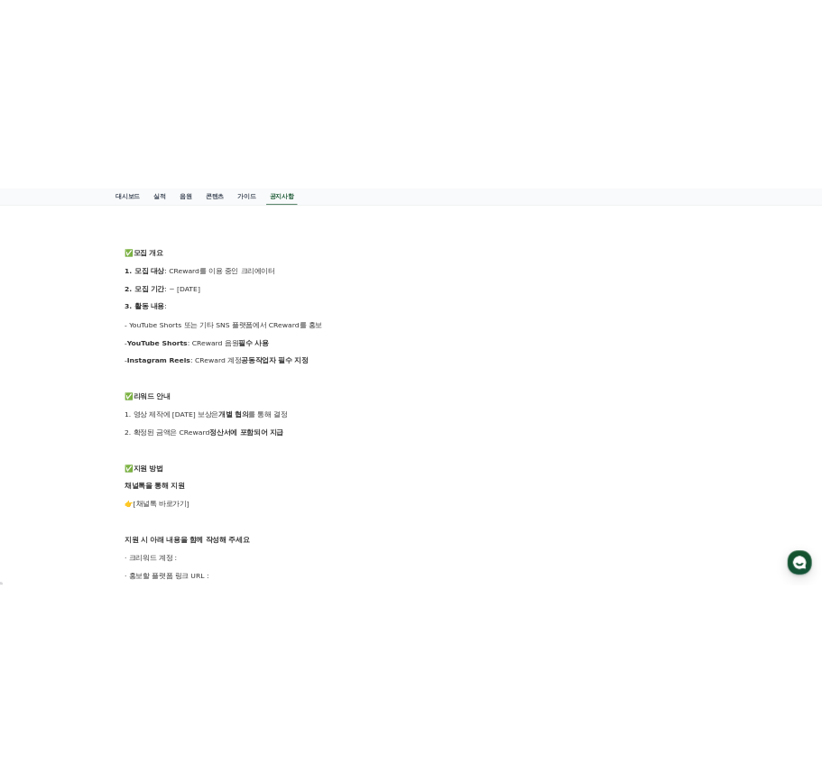
scroll to position [722, 0]
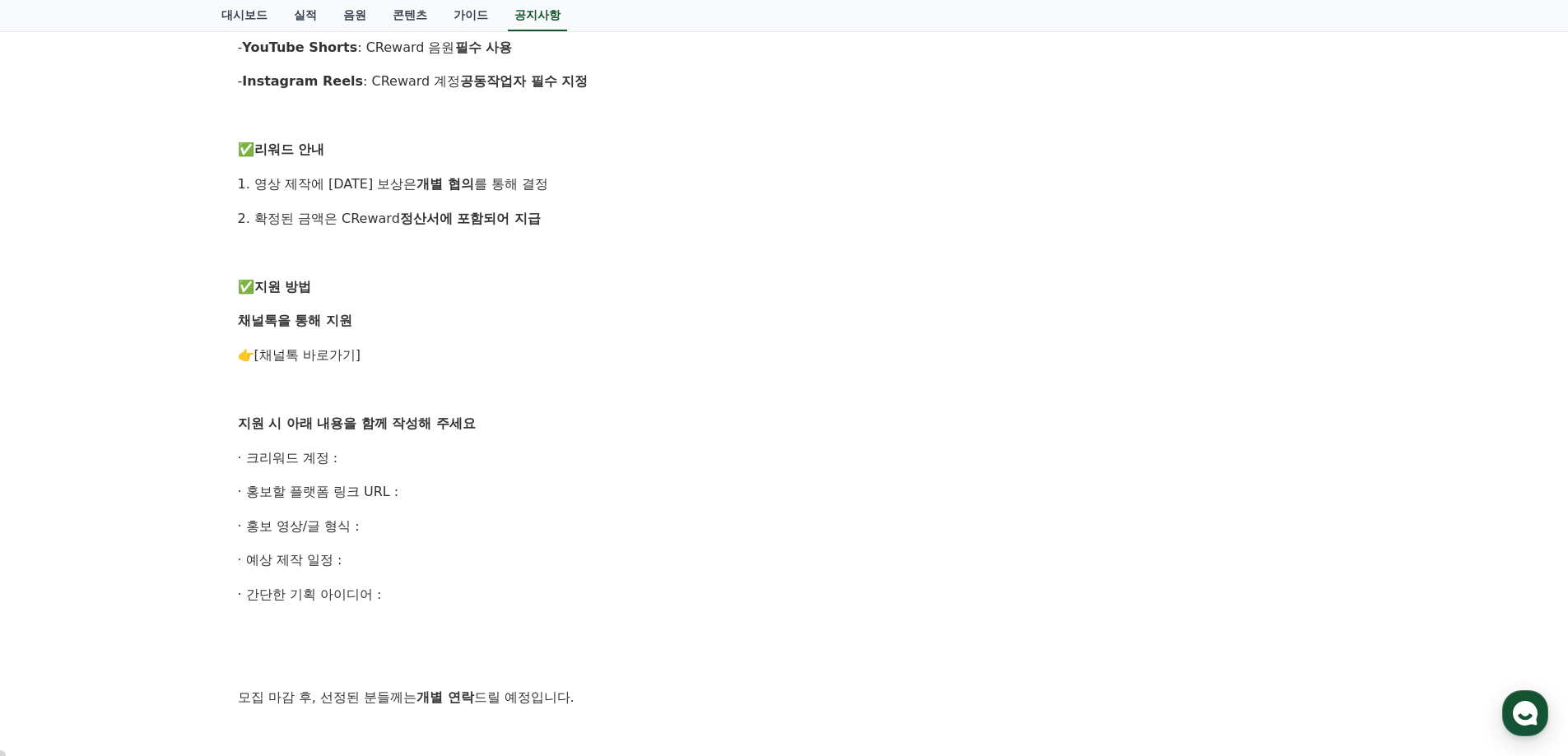
click at [307, 357] on link "[채널톡 바로가기]" at bounding box center [307, 355] width 107 height 16
drag, startPoint x: 246, startPoint y: 493, endPoint x: 387, endPoint y: 492, distance: 141.0
click at [387, 492] on p "· 홍보할 플랫폼 링크 URL :" at bounding box center [784, 492] width 1093 height 21
copy p "홍보할 플랫폼 링크 URL"
drag, startPoint x: 246, startPoint y: 457, endPoint x: 331, endPoint y: 456, distance: 85.0
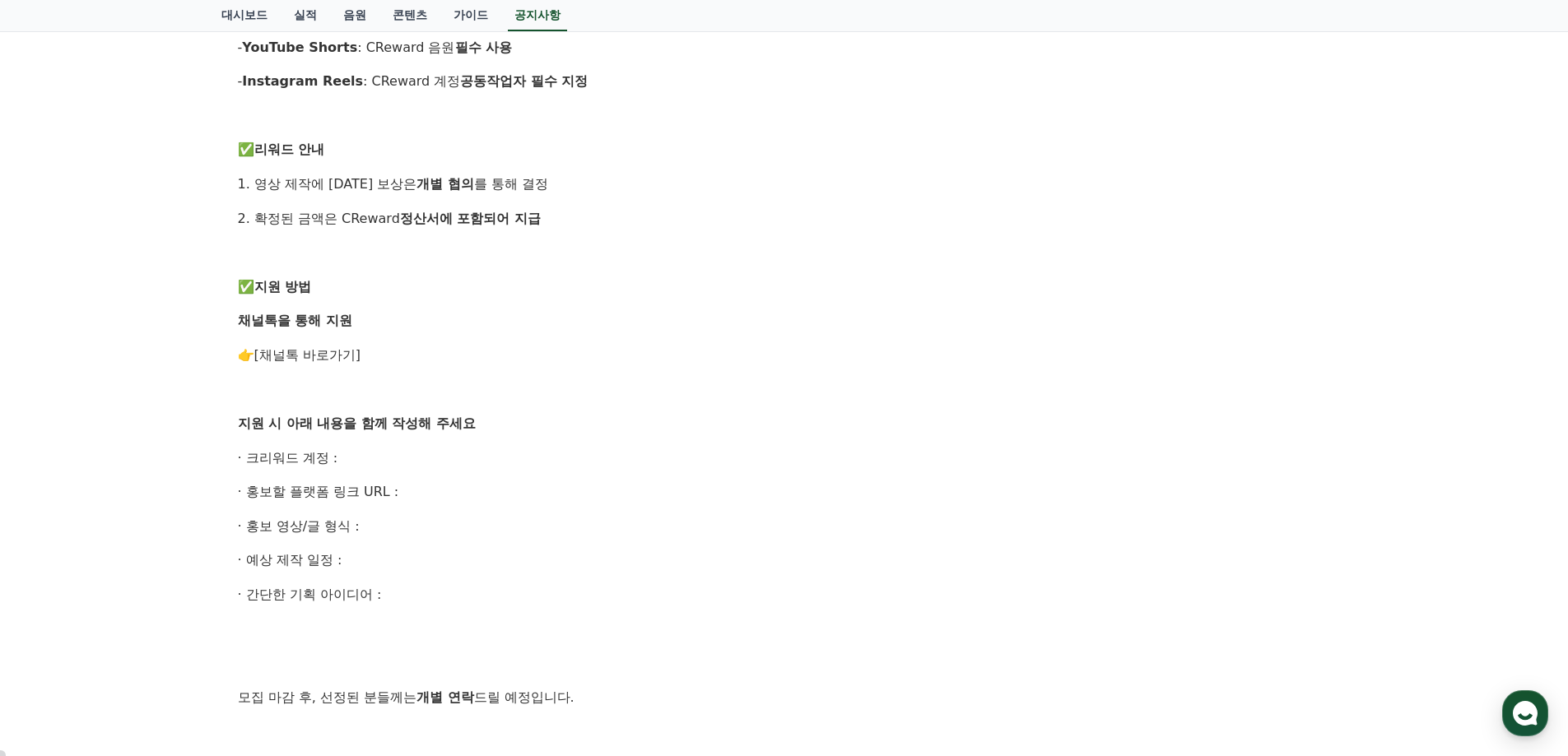
click at [331, 456] on p "· 크리워드 계정 :" at bounding box center [784, 458] width 1093 height 21
drag, startPoint x: 398, startPoint y: 596, endPoint x: 230, endPoint y: 459, distance: 216.8
click at [230, 459] on div "[공지] CReward 홍보 채널 크리에이터를 모집합니다! 작성일: 2025-09-05 안녕하세요, CReward 입니다. CReward를 함…" at bounding box center [784, 209] width 1113 height 1322
copy div "· 크리워드 계정 : · 홍보할 플랫폼 링크 URL : · 홍보 영상/글 형식 : · 예상 제작 일정 : · 간단한 기획 아이디어 :"
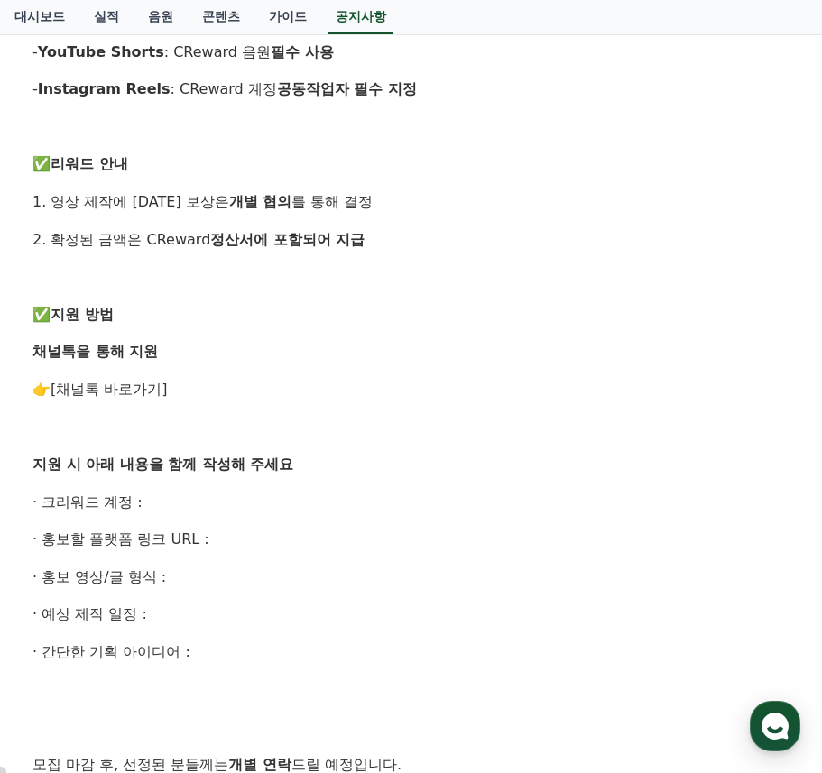
click at [164, 497] on p "· 크리워드 계정 :" at bounding box center [410, 502] width 757 height 23
drag, startPoint x: 28, startPoint y: 501, endPoint x: 165, endPoint y: 605, distance: 172.0
click at [176, 648] on div "[공지] CReward 홍보 채널 크리에이터를 모집합니다! 작성일: 2025-09-05 안녕하세요, CReward 입니다. CReward를 함…" at bounding box center [411, 229] width 779 height 1450
copy div "· 크리워드 계정 : · 홍보할 플랫폼 링크 URL : · 홍보 영상/글 형식 : · 예상 제작 일정 : · 간단한 기획 아이디어"
click at [134, 284] on p at bounding box center [410, 276] width 757 height 23
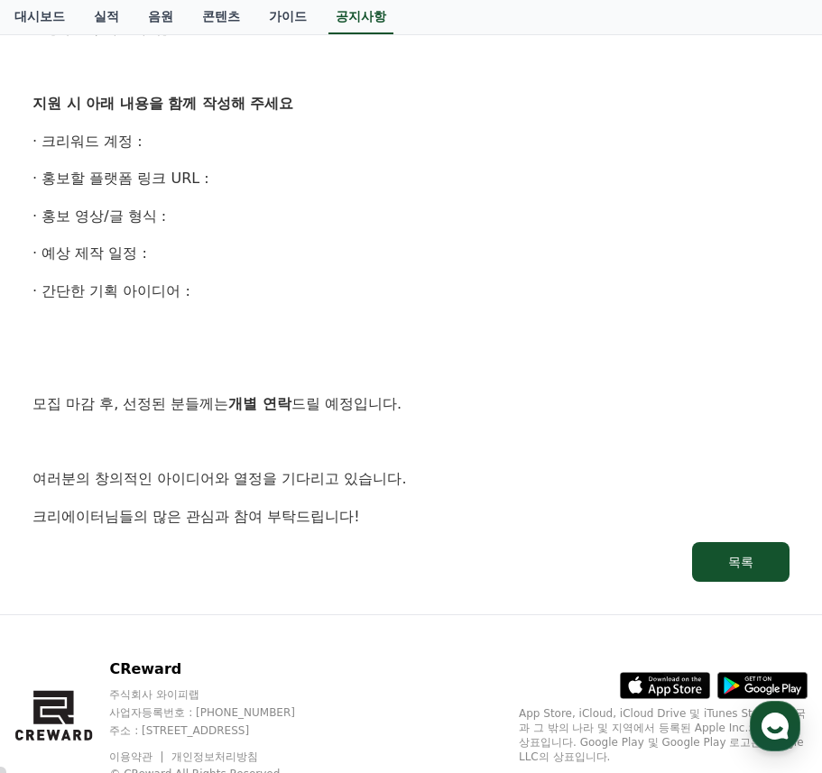
scroll to position [1149, 0]
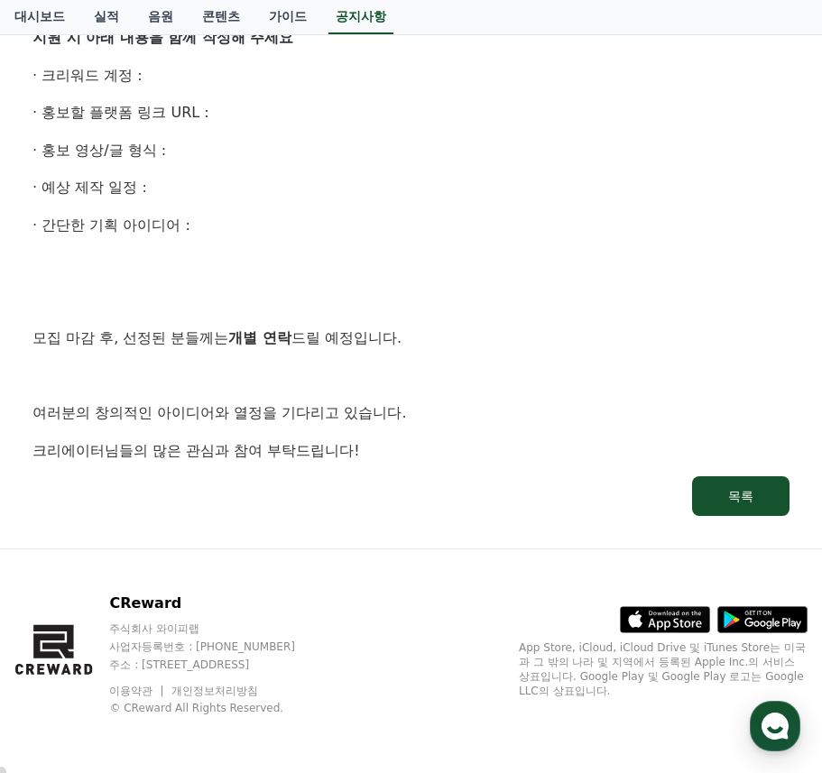
drag, startPoint x: 34, startPoint y: 180, endPoint x: 402, endPoint y: 468, distance: 467.8
copy div "안녕하세요, CReward 입니다. CReward를 함께 널리 알릴 홍보 채널 크리에이터 를 모집합니다. 관심 있는 분들의 많은 참여 부탁드립…"
drag, startPoint x: 204, startPoint y: 601, endPoint x: 114, endPoint y: 602, distance: 90.2
click at [114, 602] on div "CReward 주식회사 와이피랩 사업자등록번호 : 655-81-03655 주소 : 경기도 김포시 양촌읍 양곡로 495, 3층 305-비이16호…" at bounding box center [172, 654] width 316 height 123
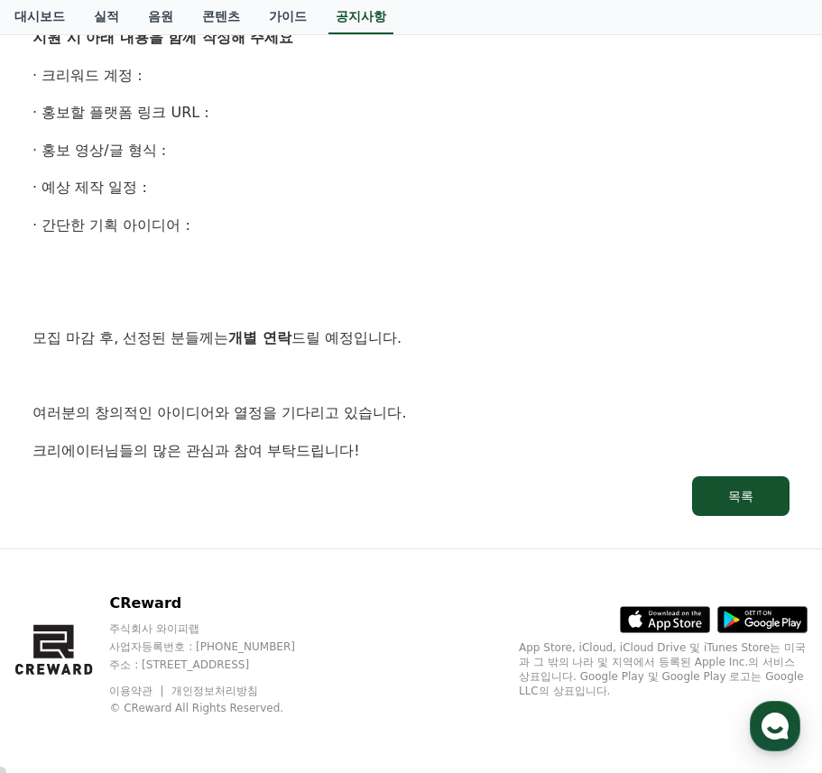
copy p "CReward"
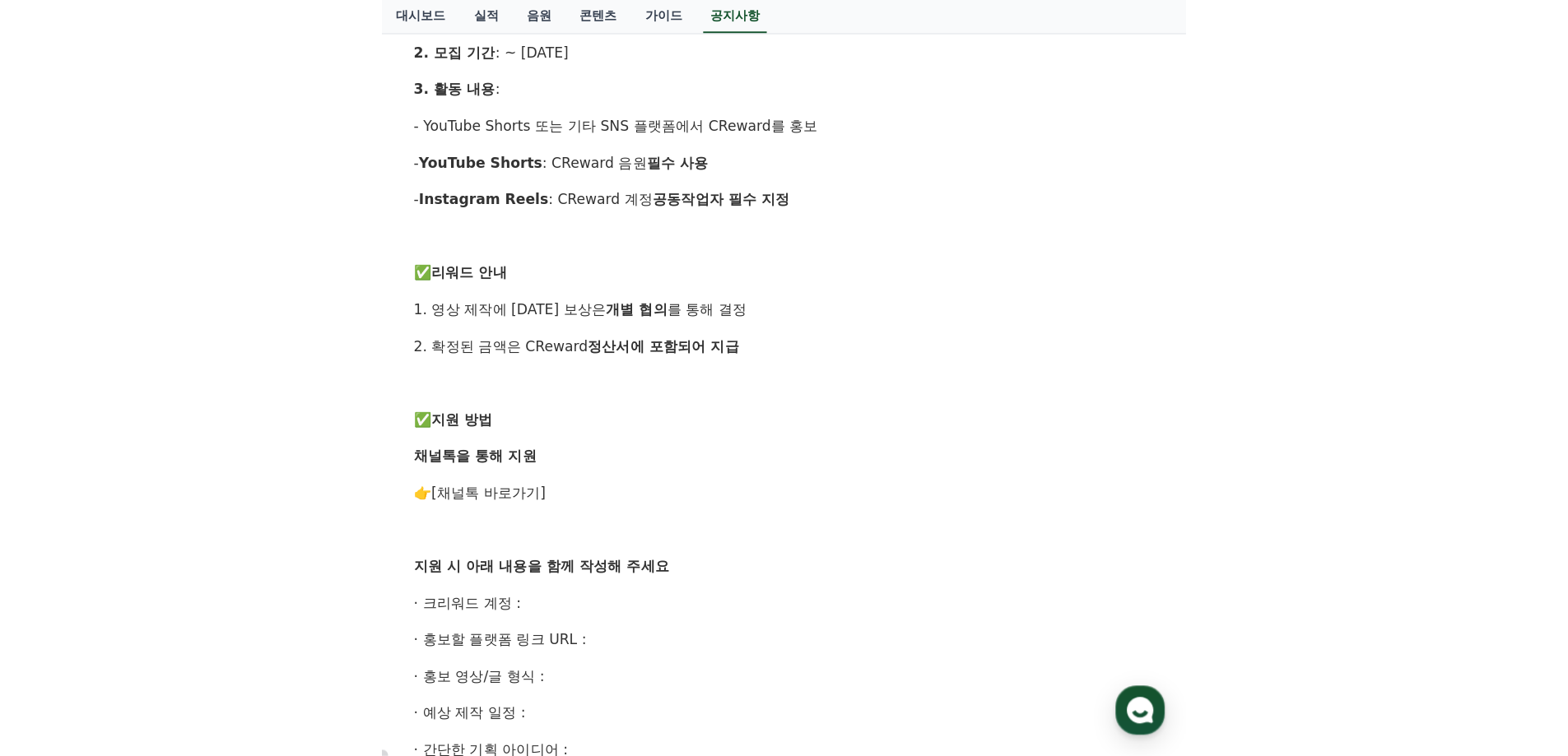
scroll to position [0, 0]
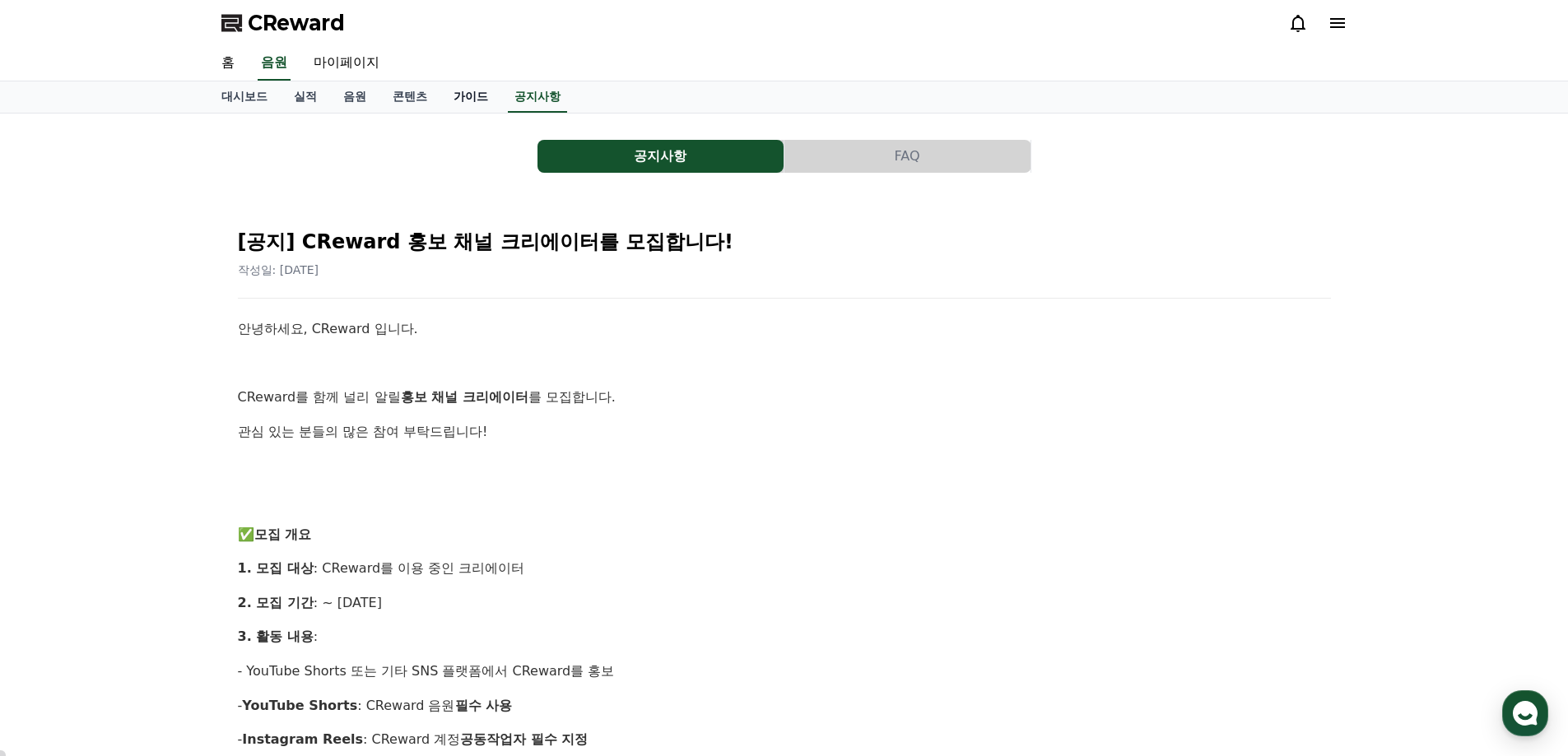
click at [470, 96] on link "가이드" at bounding box center [471, 97] width 61 height 31
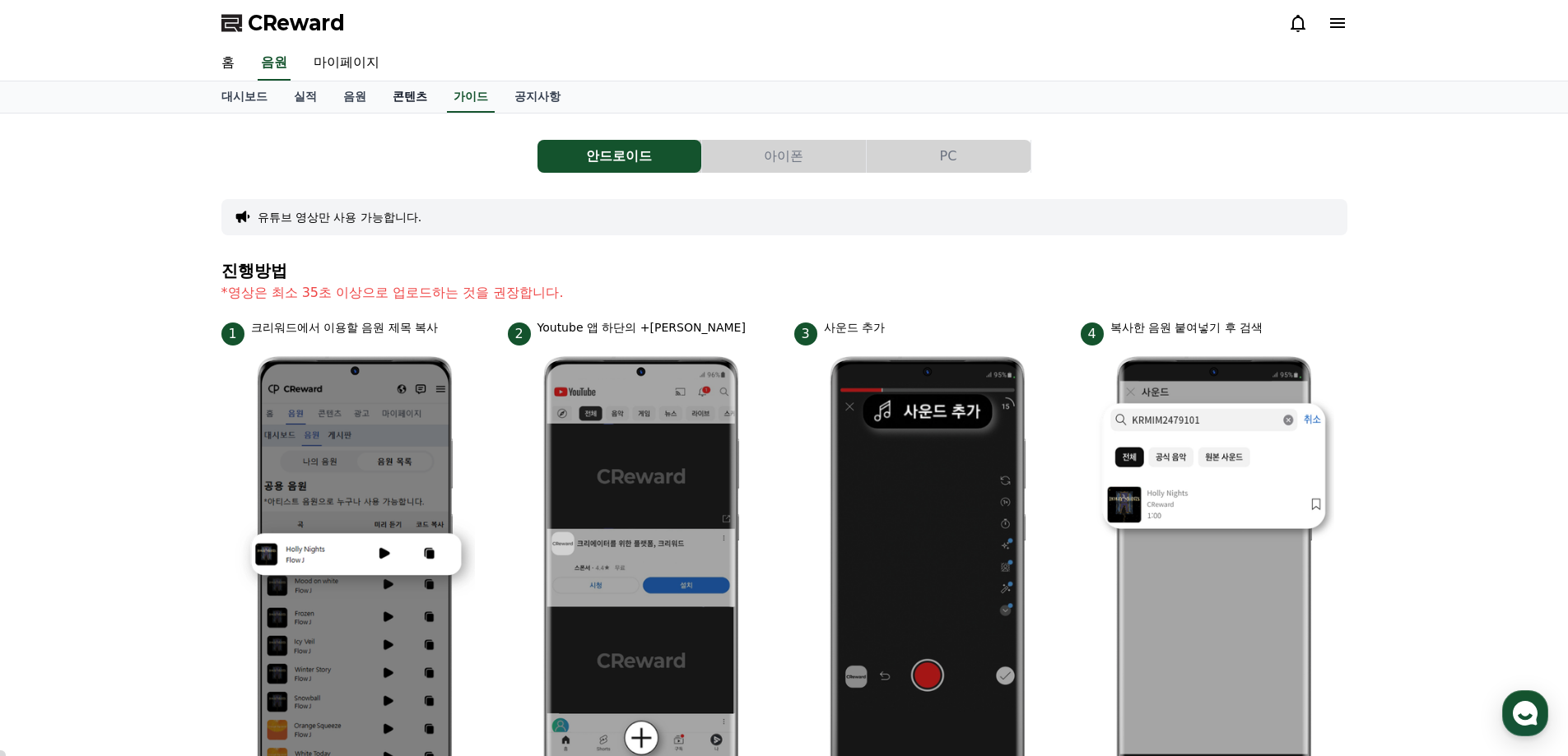
click at [406, 97] on link "콘텐츠" at bounding box center [410, 97] width 61 height 31
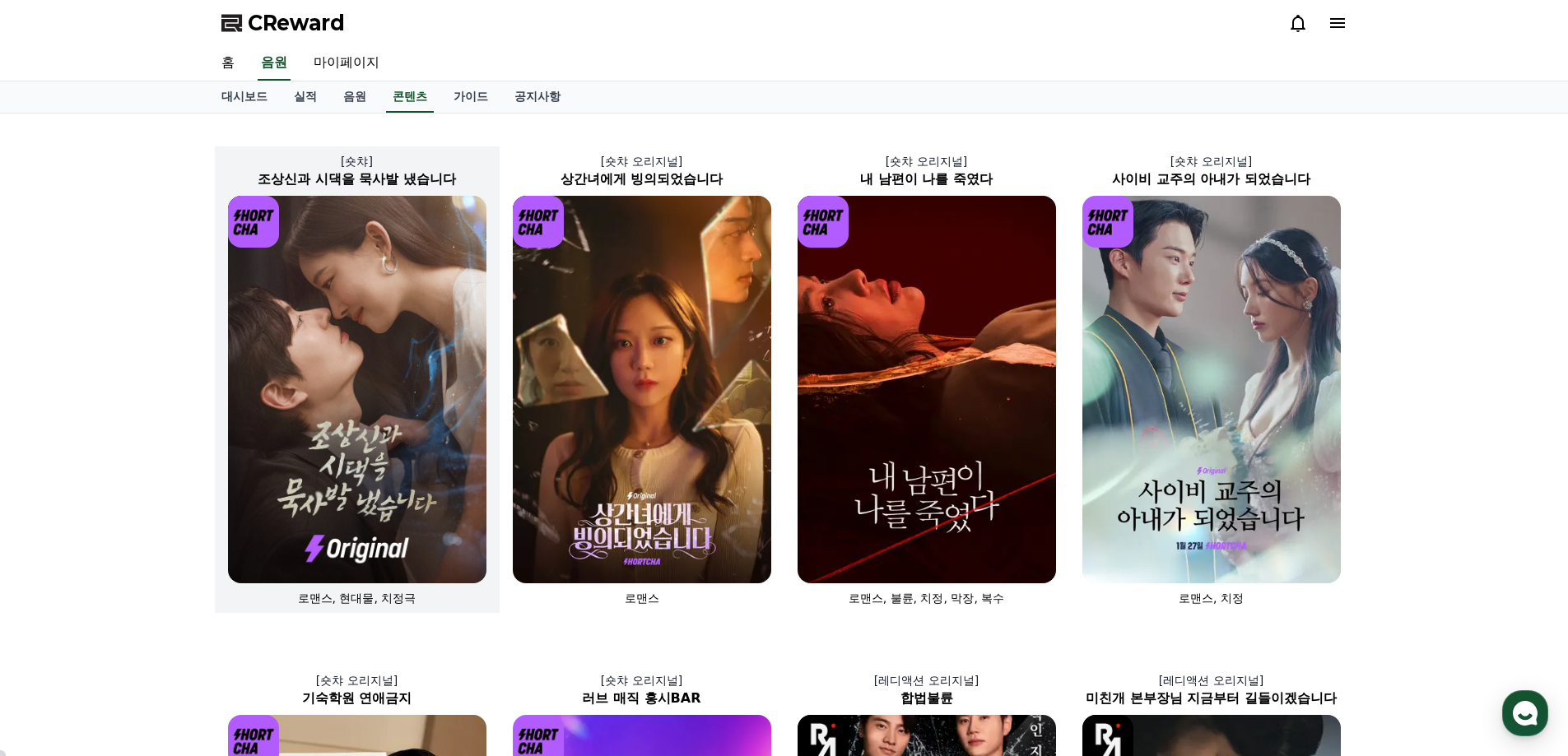
click at [421, 253] on img at bounding box center [357, 389] width 258 height 388
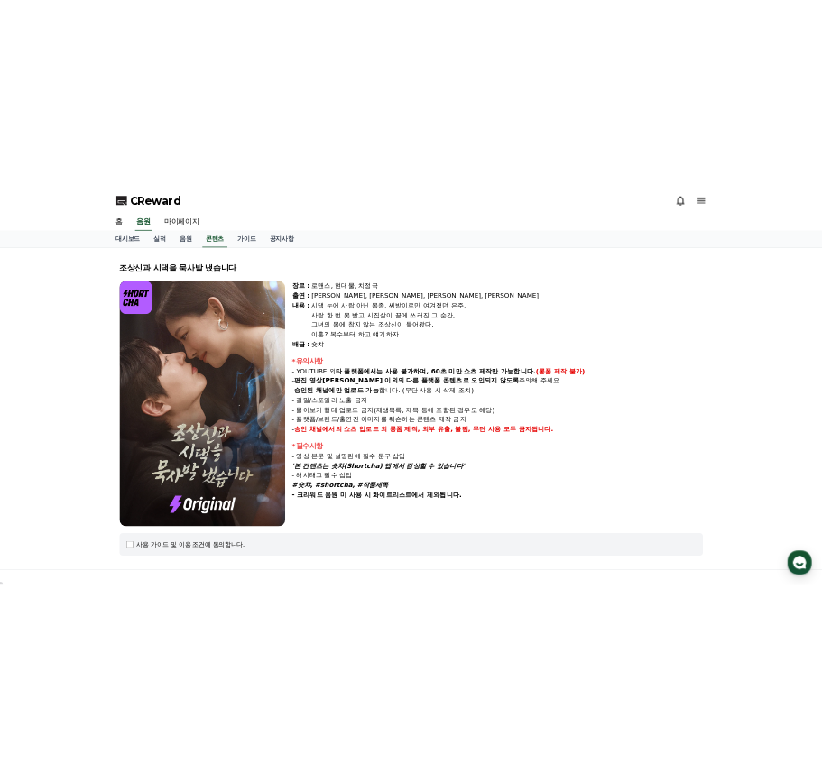
scroll to position [192, 0]
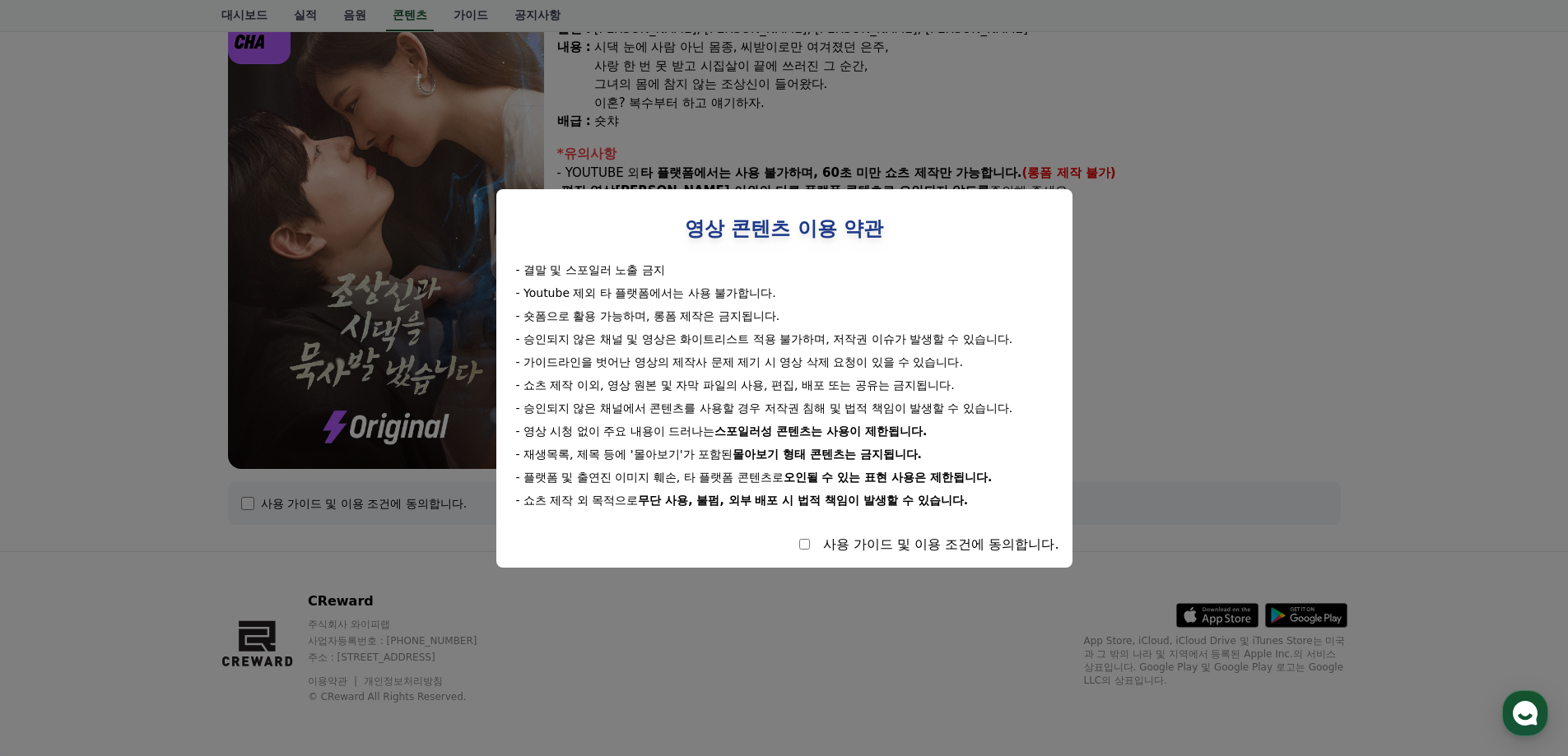
drag, startPoint x: 722, startPoint y: 429, endPoint x: 777, endPoint y: 430, distance: 55.0
click at [777, 430] on strong "스포일러성 콘텐츠는 사용이 제한됩니다." at bounding box center [820, 431] width 213 height 13
copy strong "스포일러성"
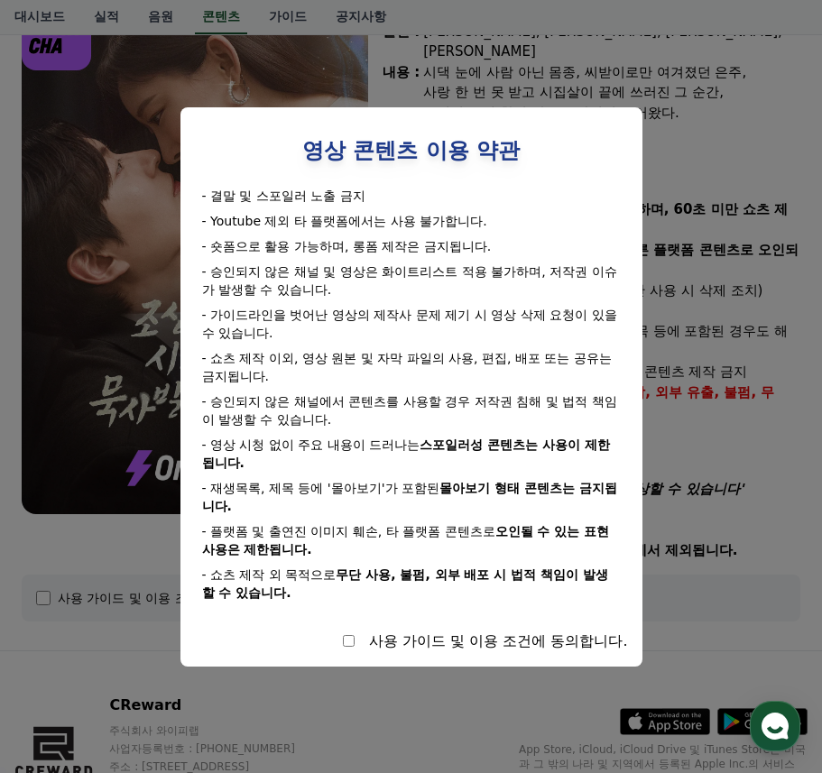
drag, startPoint x: 242, startPoint y: 464, endPoint x: 207, endPoint y: 448, distance: 38.4
click at [207, 448] on div "- 영상 시청 없이 주요 내용이 드러나는 스포일러성 콘텐츠는 사용이 제한됩니다." at bounding box center [411, 454] width 419 height 36
copy div "영상 시청 없이 주요 내용이 드러나는 스포일러성 콘텐츠는 사용이 제한됩니다."
select select
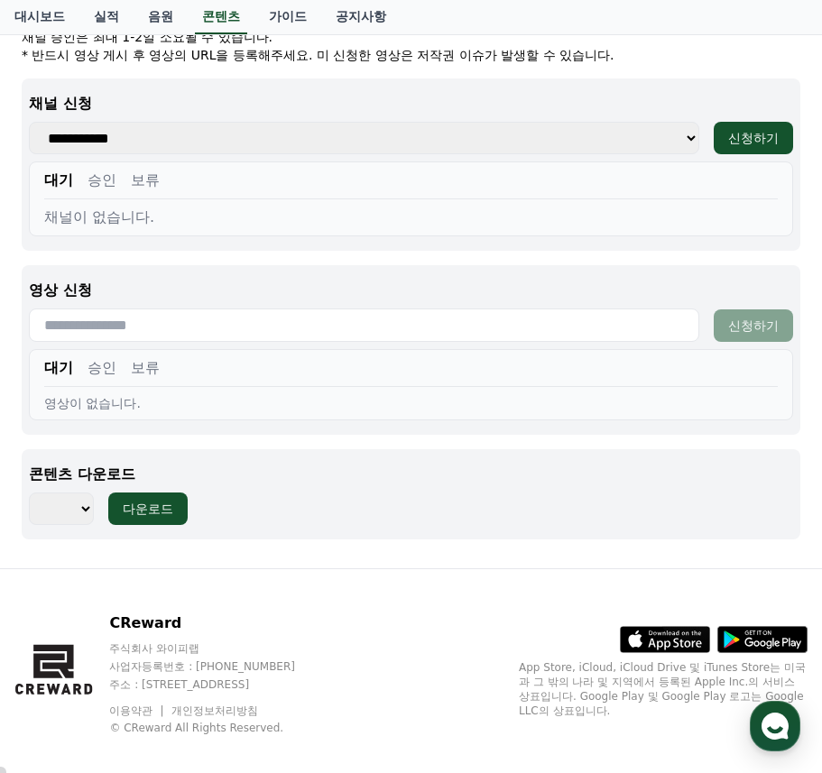
scroll to position [710, 0]
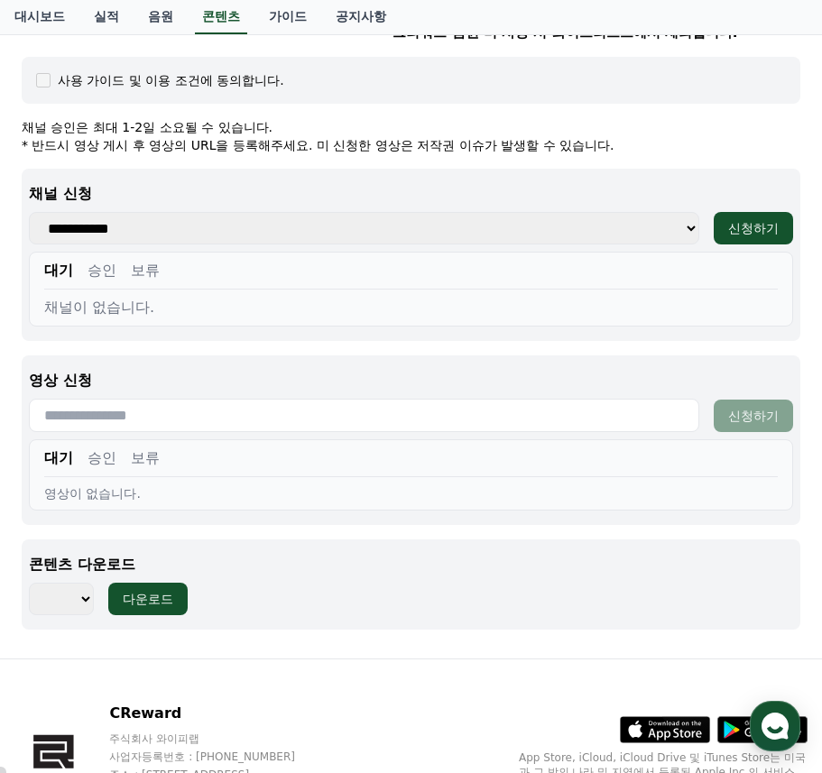
click at [83, 583] on select "*** *** *** *** *** *** *** *** *** *** *** *** *** *** *** *** *** *** *** ***…" at bounding box center [61, 599] width 65 height 32
click at [316, 614] on div "조상신과 시댁을 묵사발 냈습니다 장르 : 로맨스, 현대물, 치정극 출연 : 최윤정, 정시현, 신영찬, 송경아 내용 : 시댁 눈에 사람 아닌 몸…" at bounding box center [410, 36] width 793 height 1215
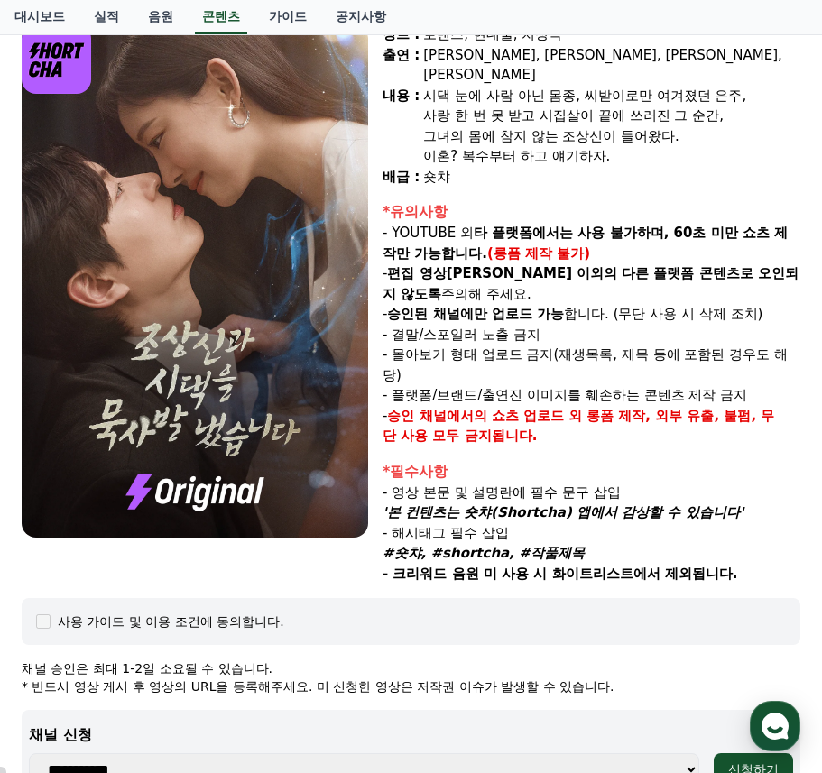
scroll to position [0, 0]
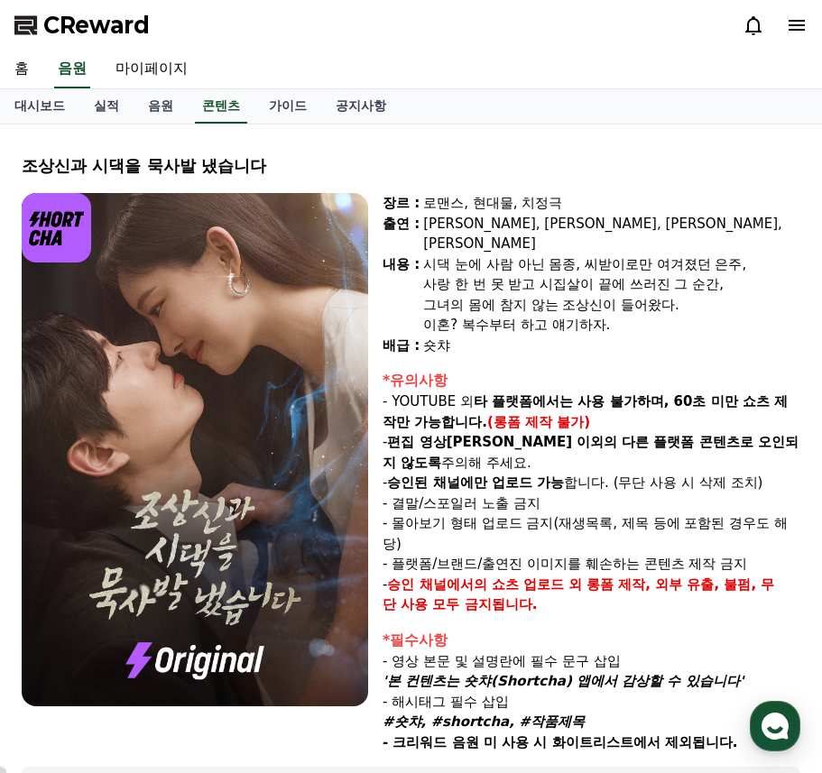
click at [513, 43] on div "CReward" at bounding box center [411, 25] width 822 height 51
drag, startPoint x: 170, startPoint y: 23, endPoint x: 47, endPoint y: 23, distance: 122.7
click at [47, 23] on div "CReward" at bounding box center [411, 25] width 822 height 51
copy span "CReward"
select select
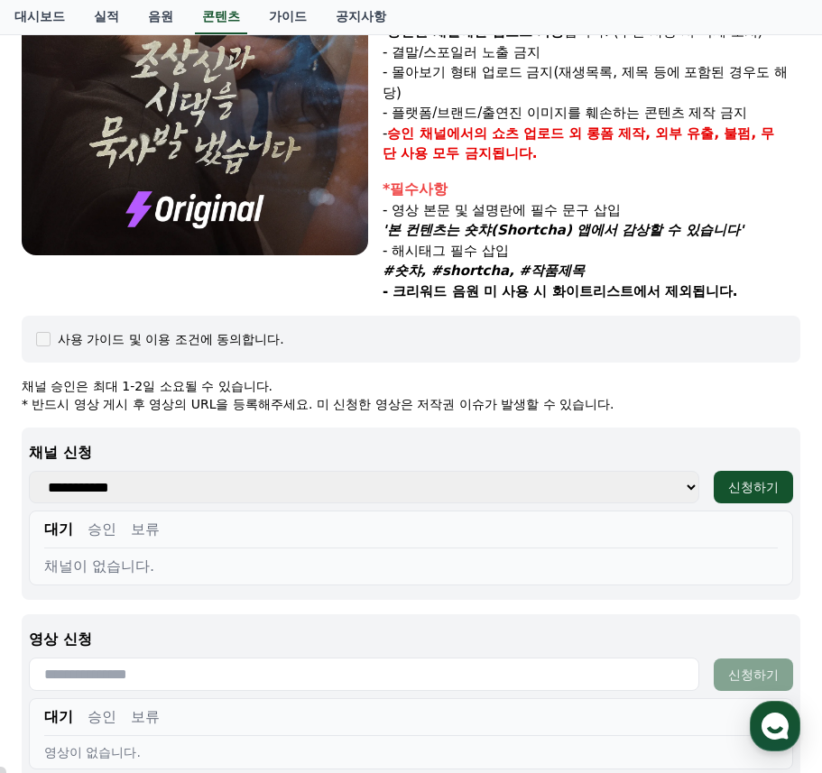
scroll to position [541, 0]
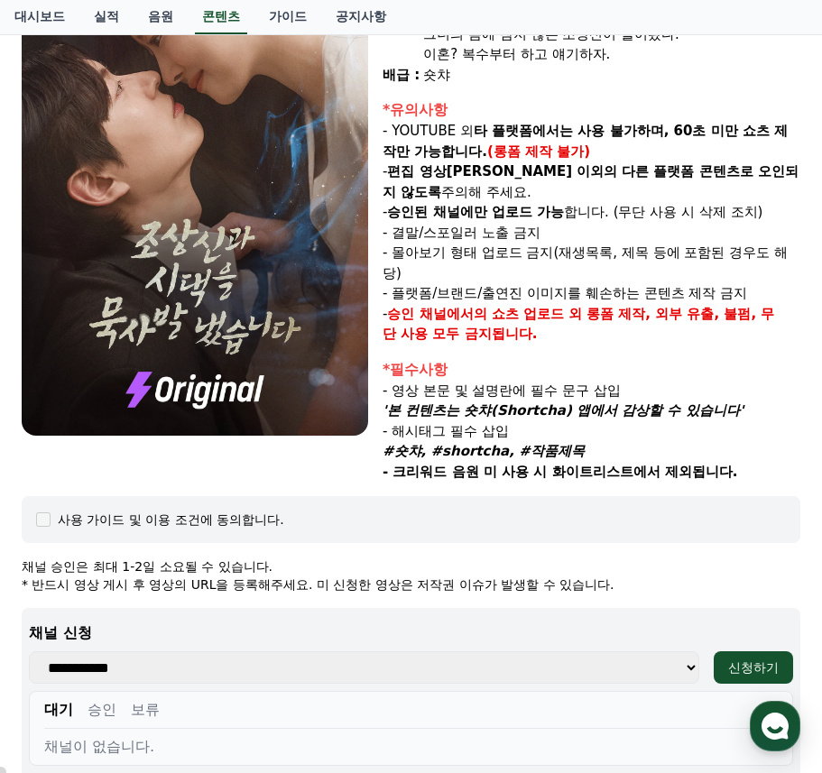
scroll to position [0, 0]
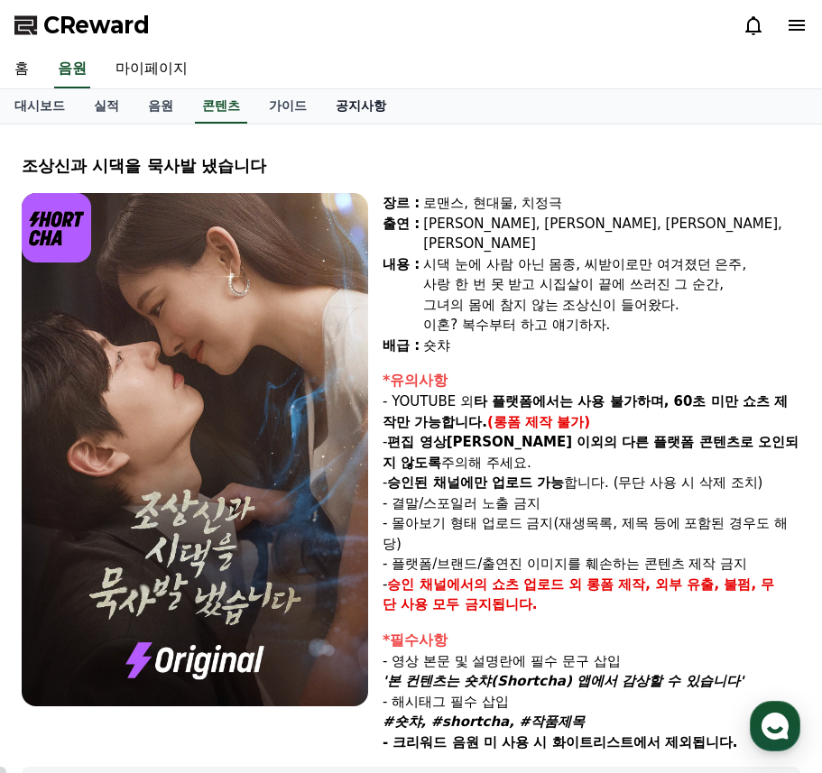
click at [365, 106] on link "공지사항" at bounding box center [360, 106] width 79 height 34
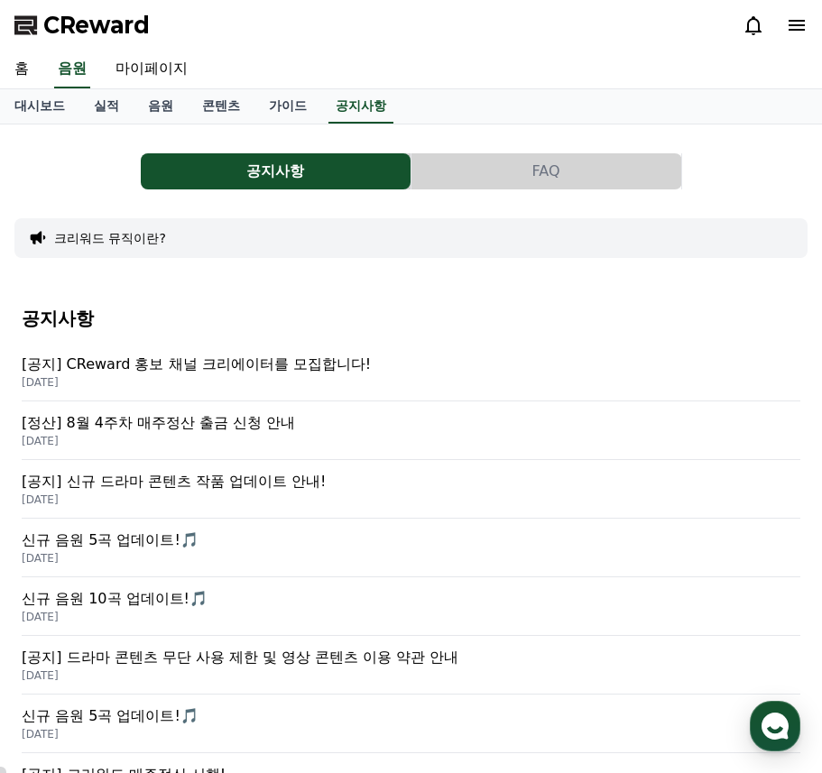
click at [208, 365] on p "[공지] CReward 홍보 채널 크리에이터를 모집합니다!" at bounding box center [411, 365] width 779 height 22
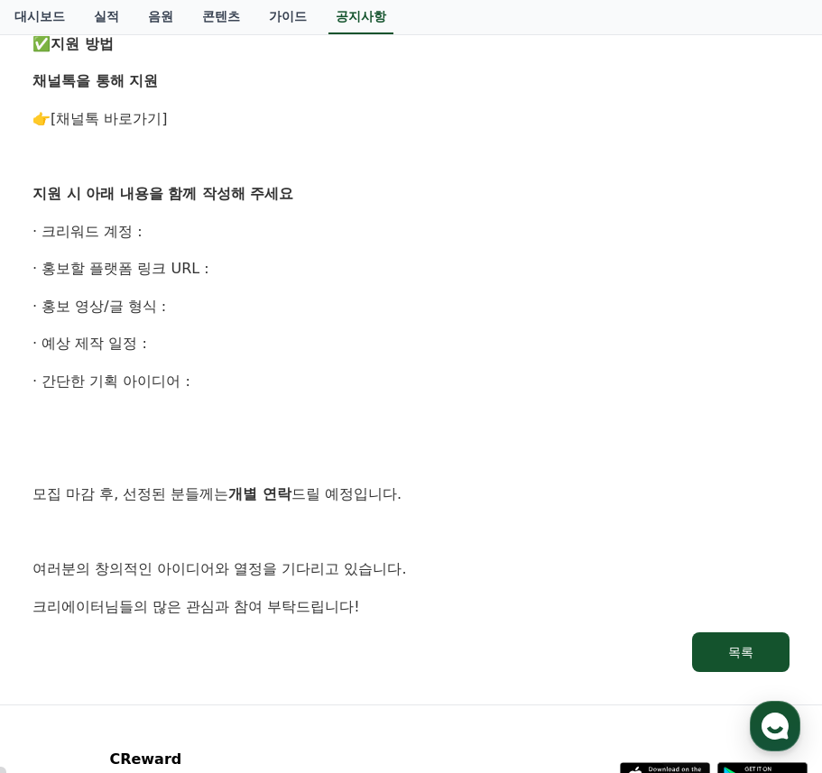
scroll to position [722, 0]
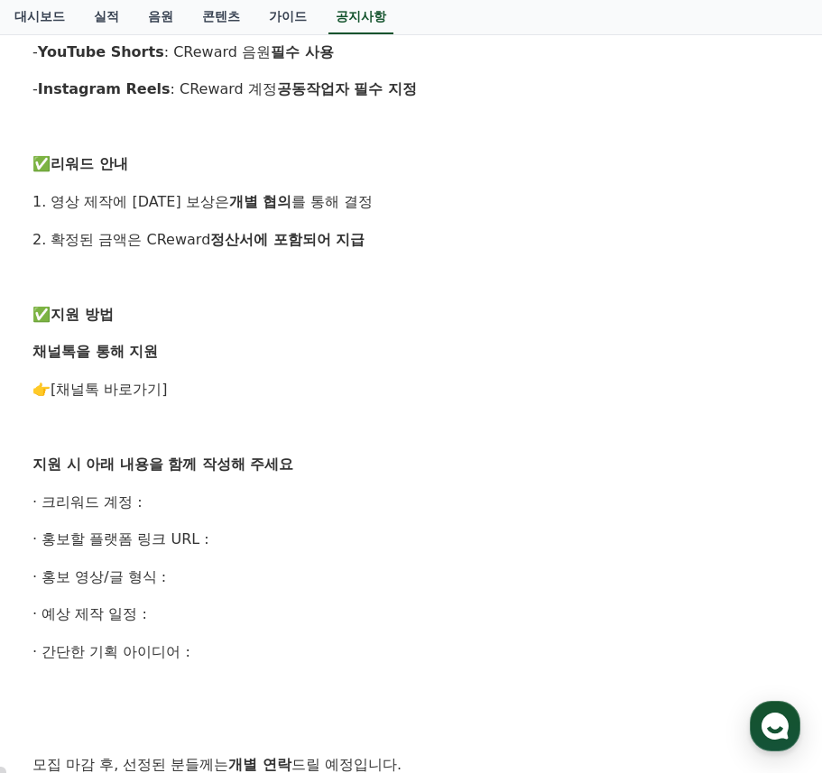
click at [105, 391] on link "[채널톡 바로가기]" at bounding box center [109, 389] width 117 height 17
click at [119, 389] on link "[채널톡 바로가기]" at bounding box center [109, 389] width 117 height 17
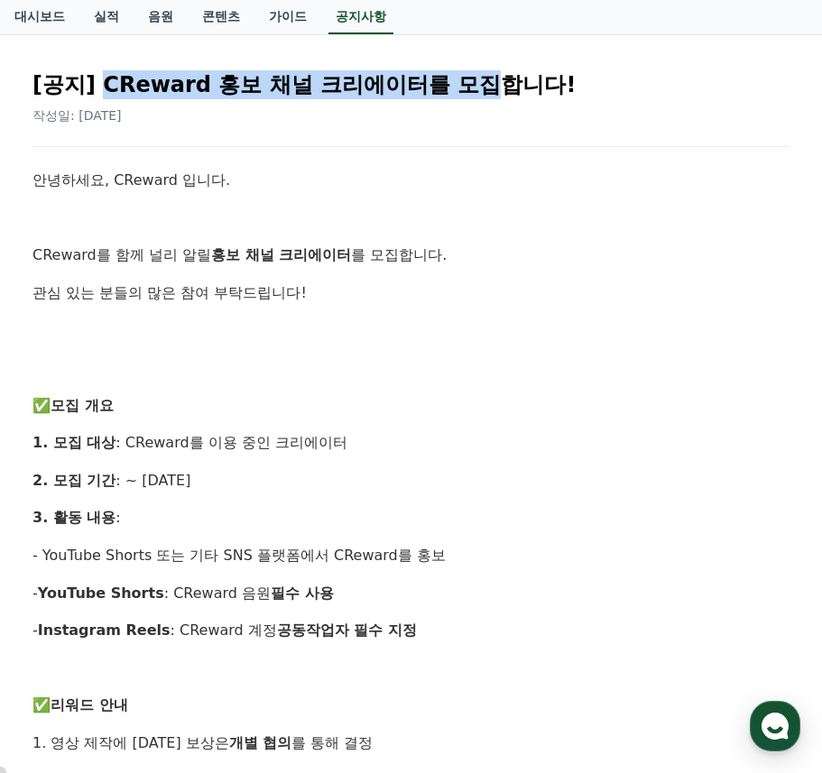
drag, startPoint x: 99, startPoint y: 86, endPoint x: 475, endPoint y: 88, distance: 375.3
click at [475, 88] on h2 "[공지] CReward 홍보 채널 크리에이터를 모집합니다!" at bounding box center [410, 84] width 757 height 29
copy h2 "CReward 홍보 채널 크리에이터를 모집"
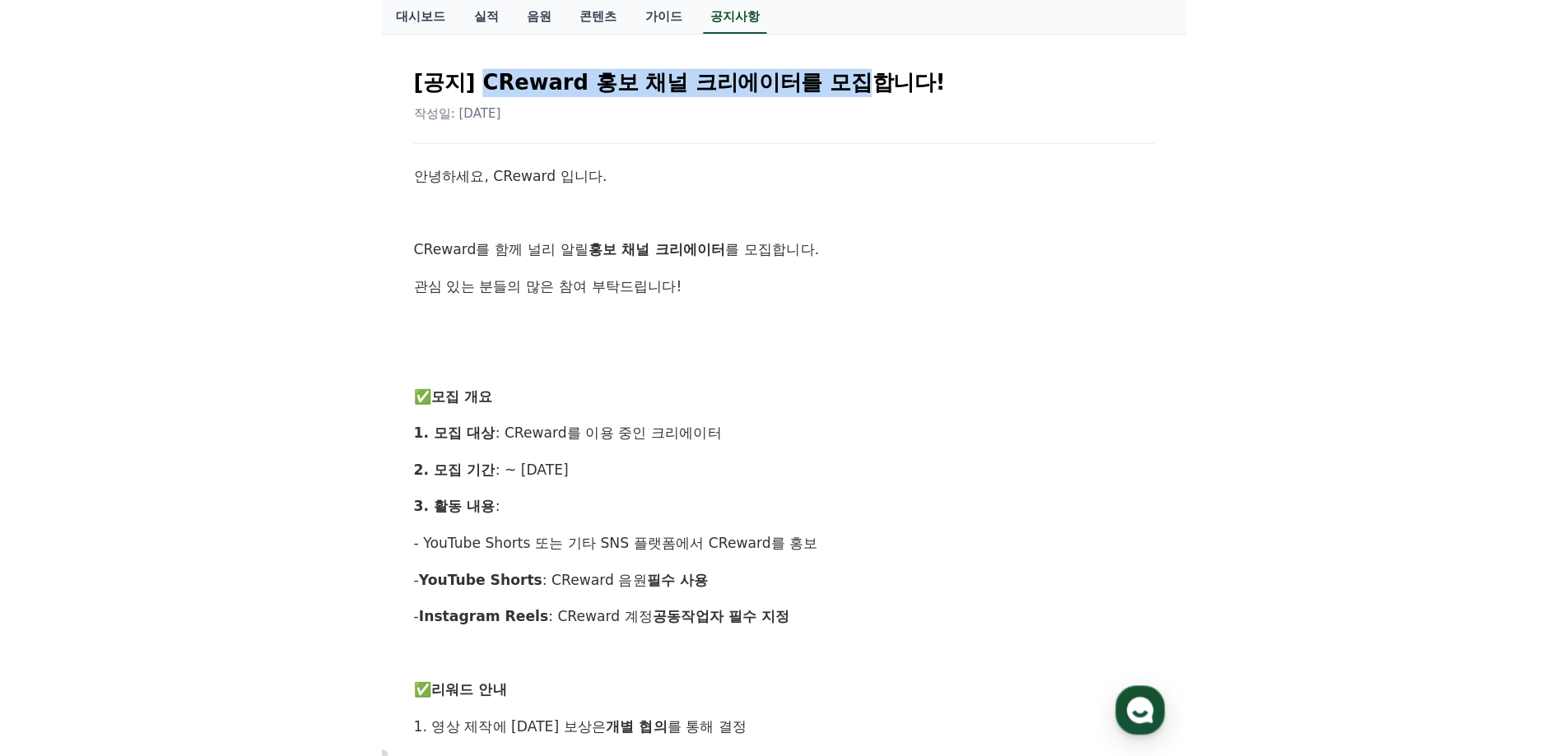
scroll to position [0, 0]
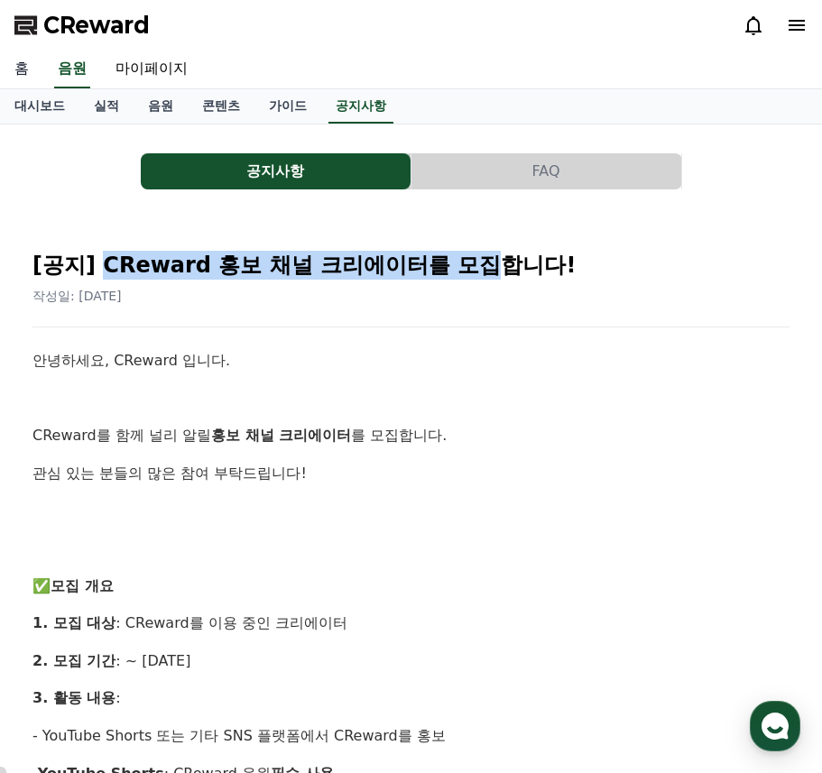
click at [31, 68] on link "홈" at bounding box center [21, 70] width 43 height 38
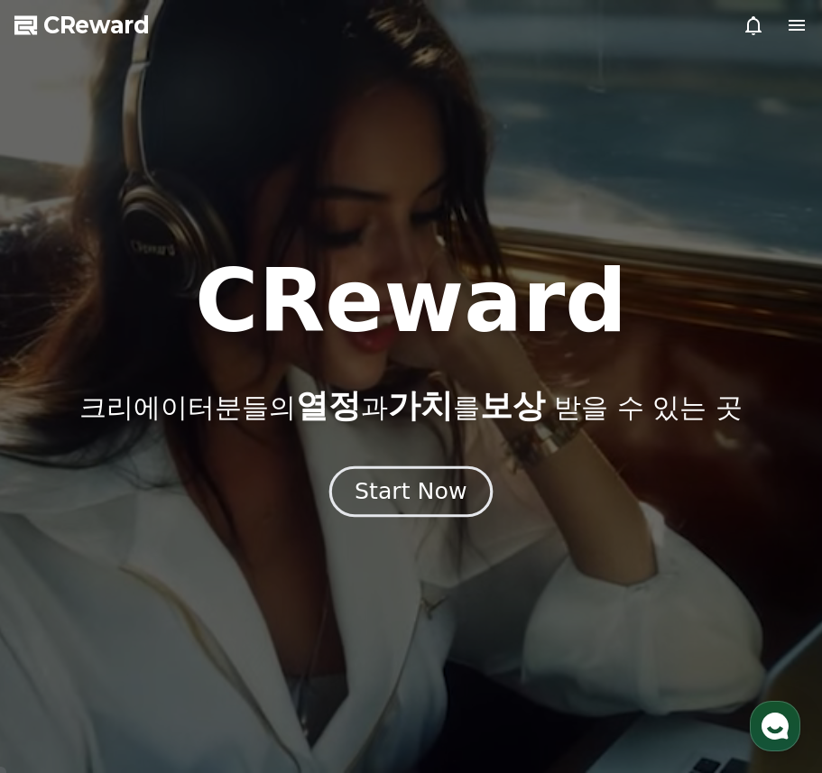
click at [404, 479] on div "Start Now" at bounding box center [411, 491] width 112 height 31
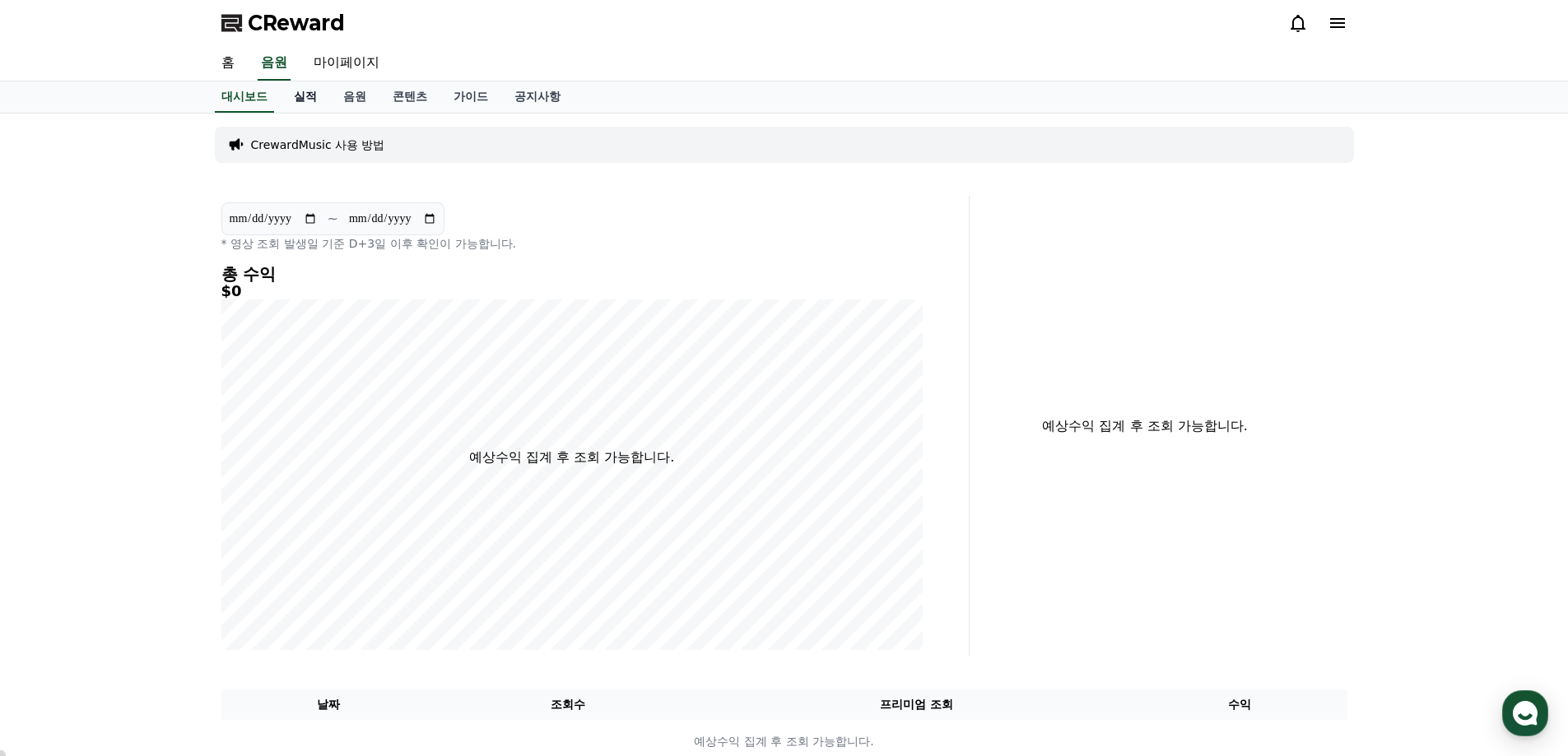
click at [307, 96] on link "실적" at bounding box center [306, 97] width 49 height 31
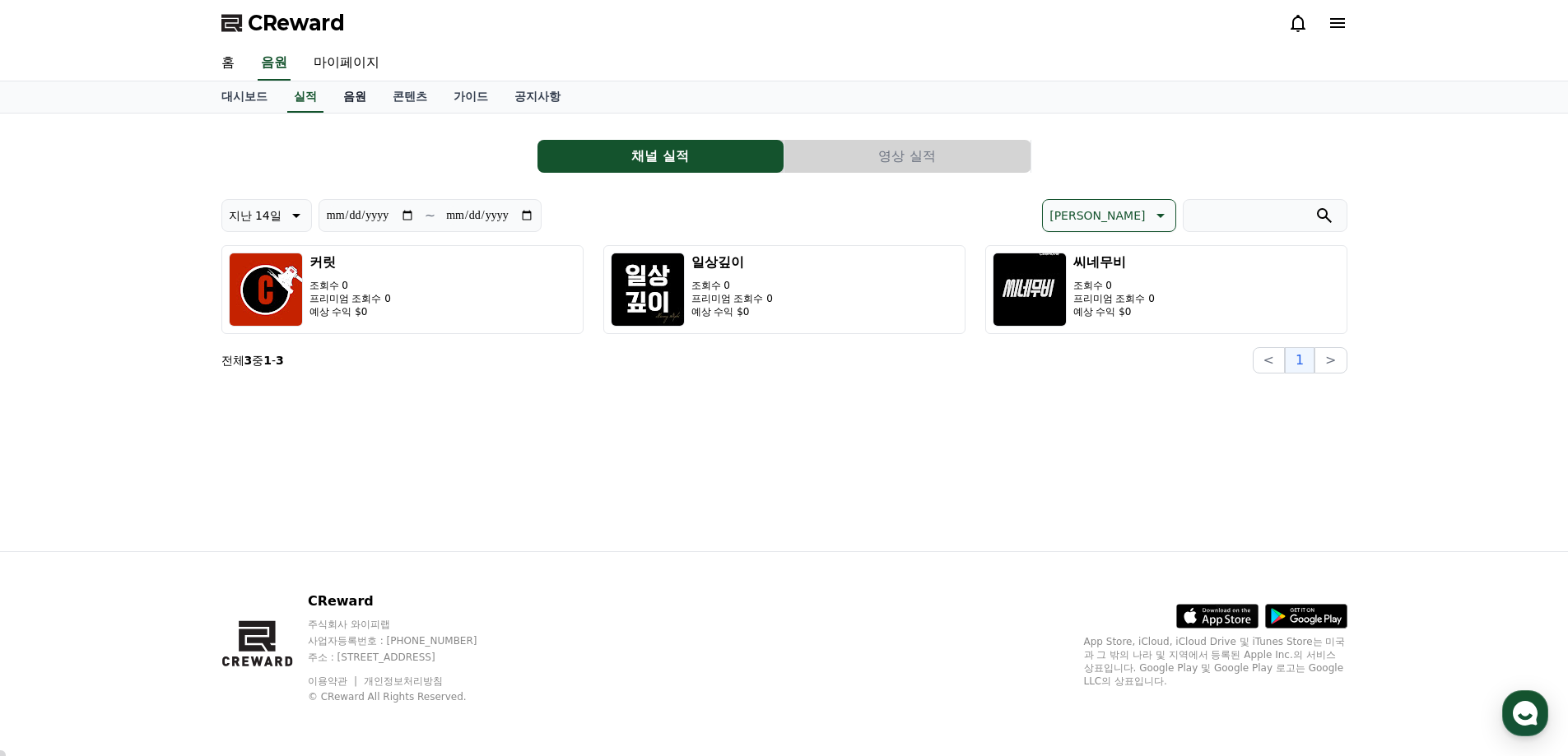
click at [353, 94] on link "음원" at bounding box center [355, 97] width 49 height 31
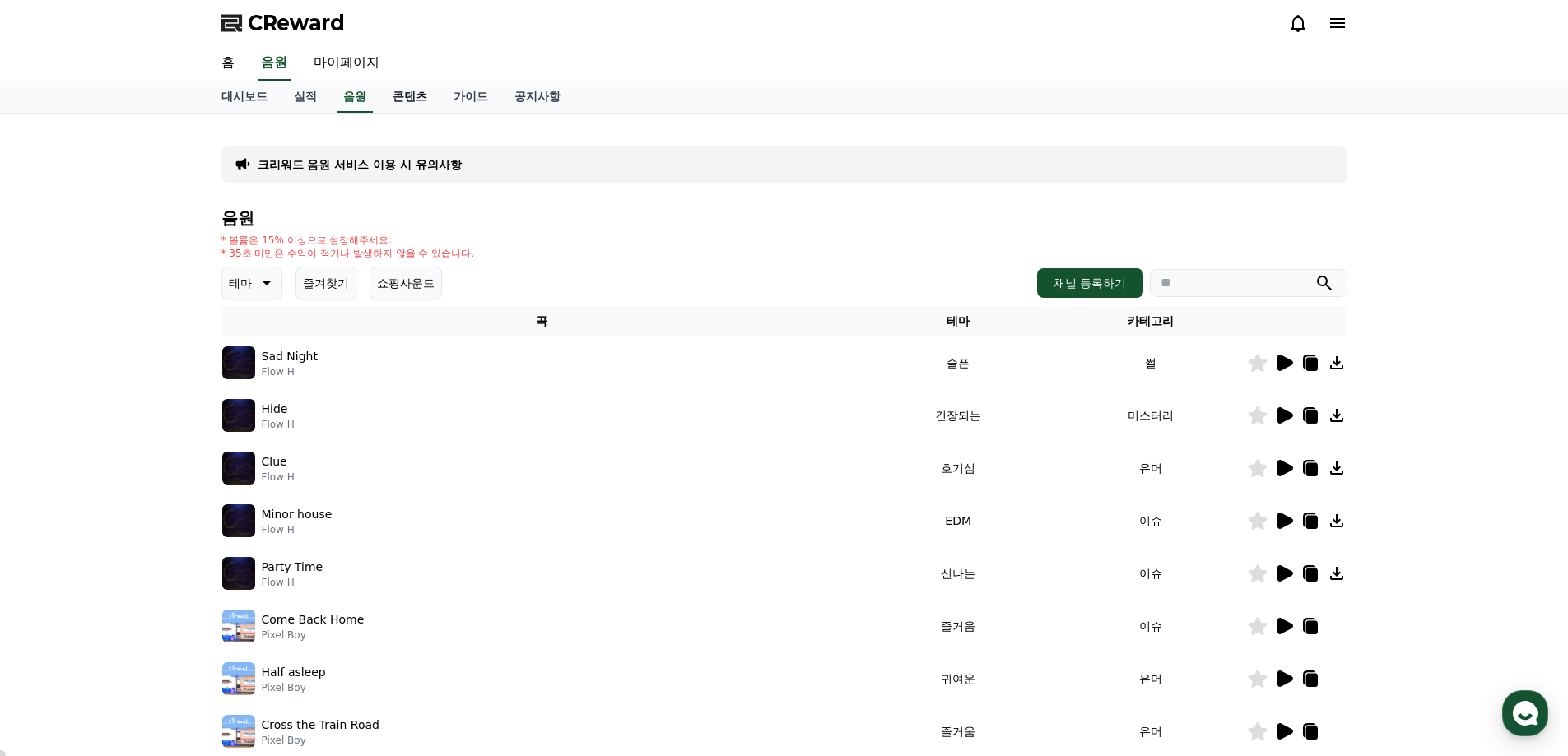
click at [406, 103] on link "콘텐츠" at bounding box center [410, 97] width 61 height 31
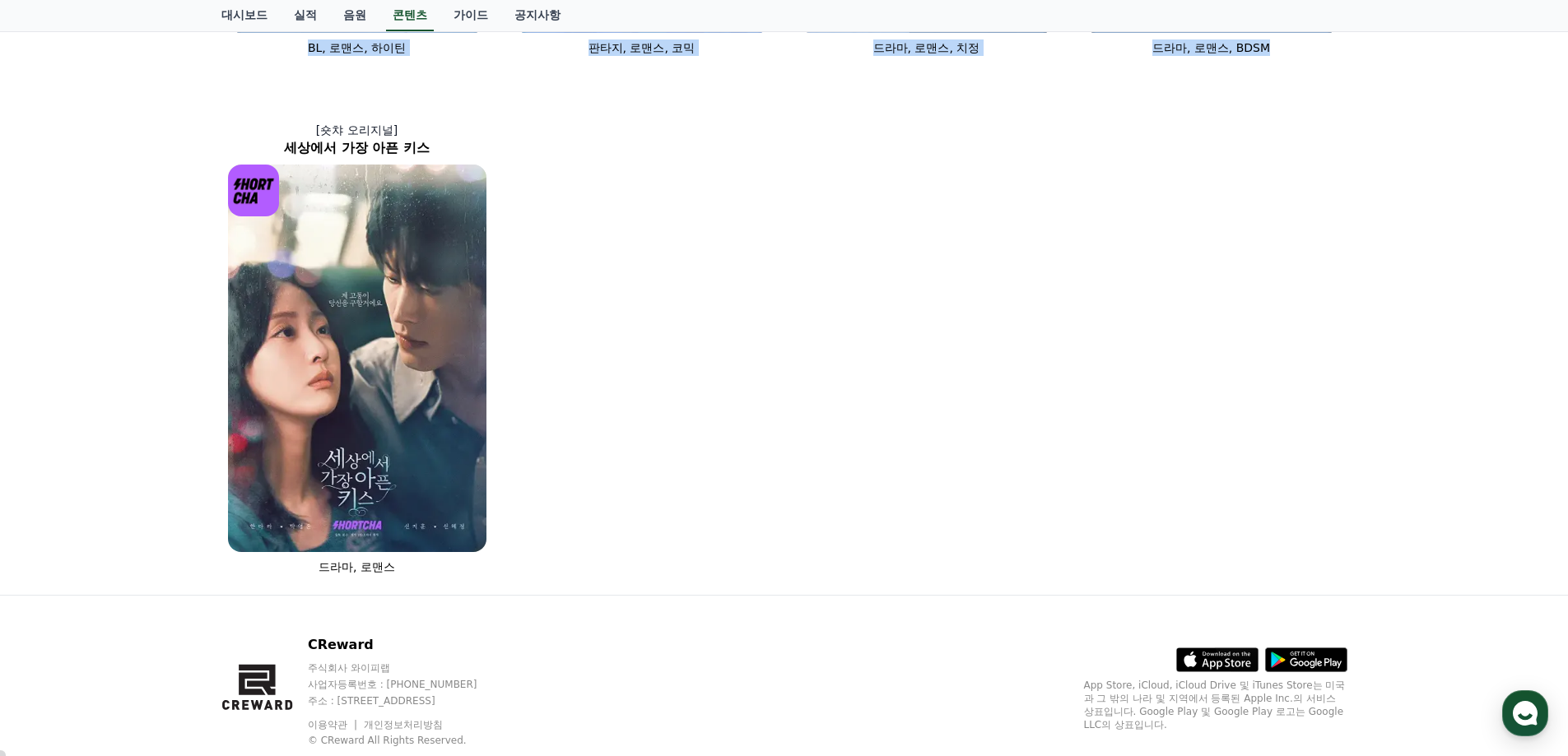
scroll to position [1113, 0]
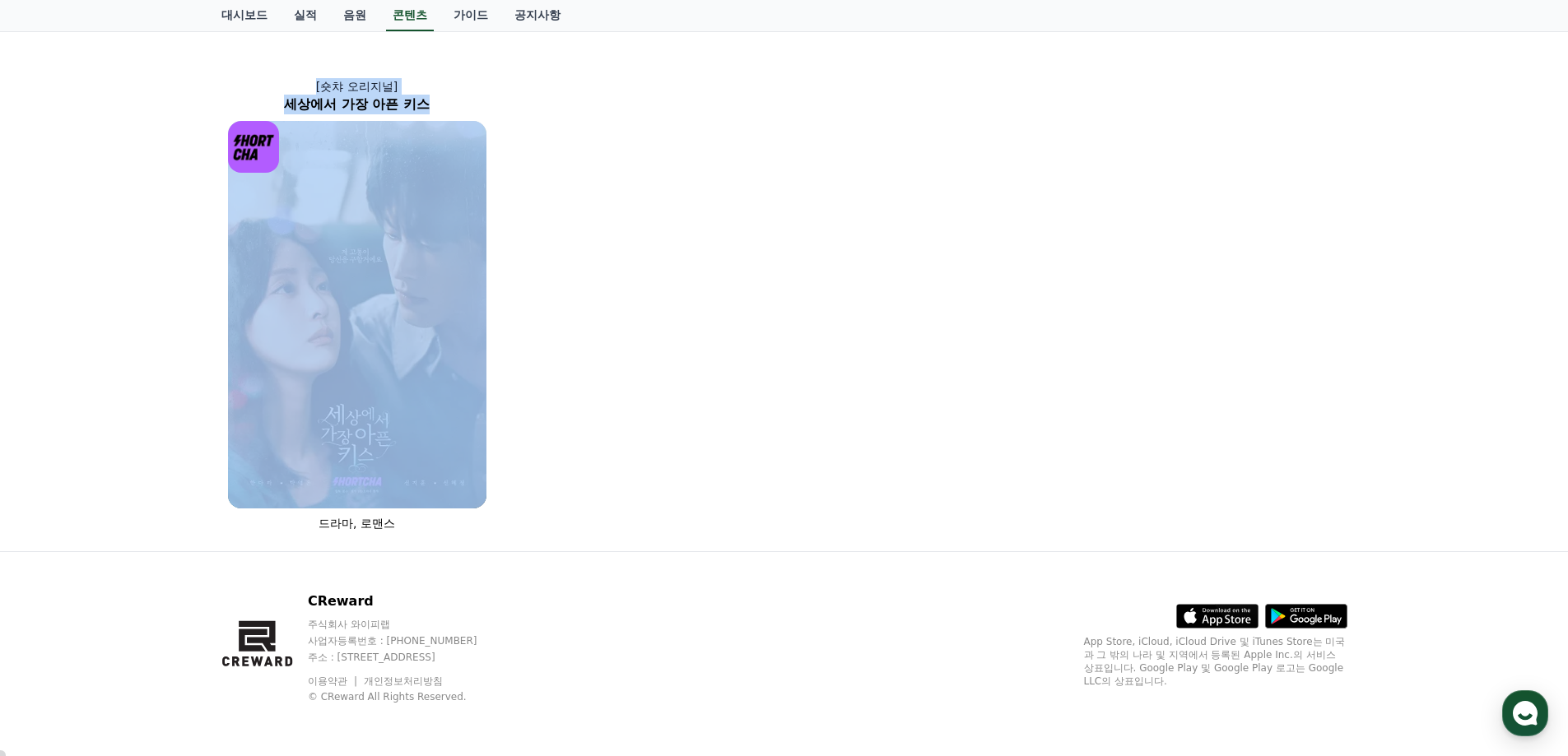
drag, startPoint x: 178, startPoint y: 161, endPoint x: 858, endPoint y: 486, distance: 753.7
copy div "[숏챠] 조상신과 시댁을 묵사발 냈습니다 로맨스, 현대물, 치정극 [숏챠 오리지널] 상간녀에게 빙의되었습니다 로맨스 [숏챠 오리지널] 내 남편…"
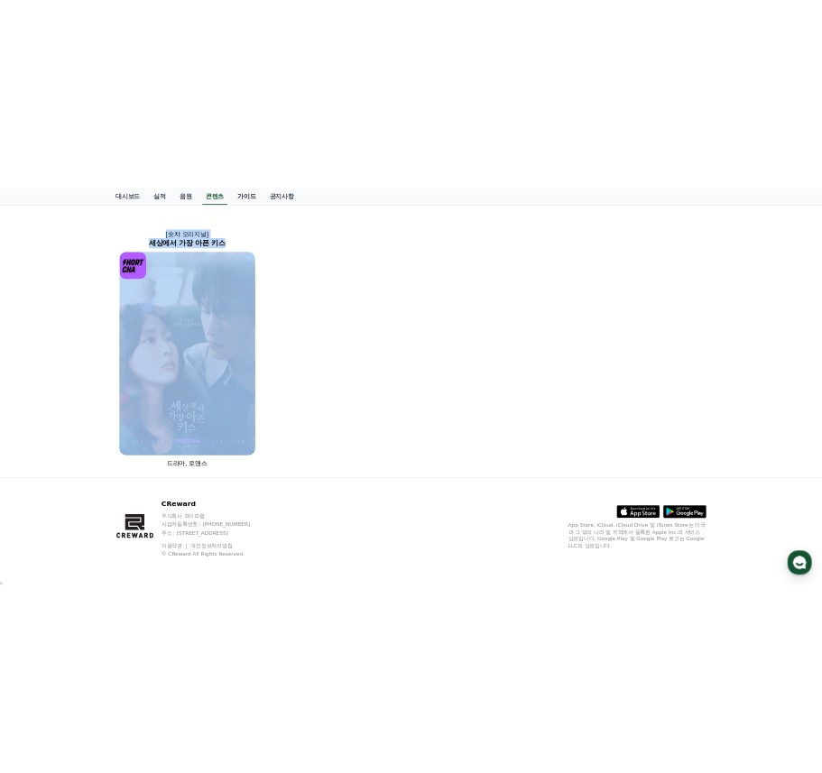
scroll to position [1084, 0]
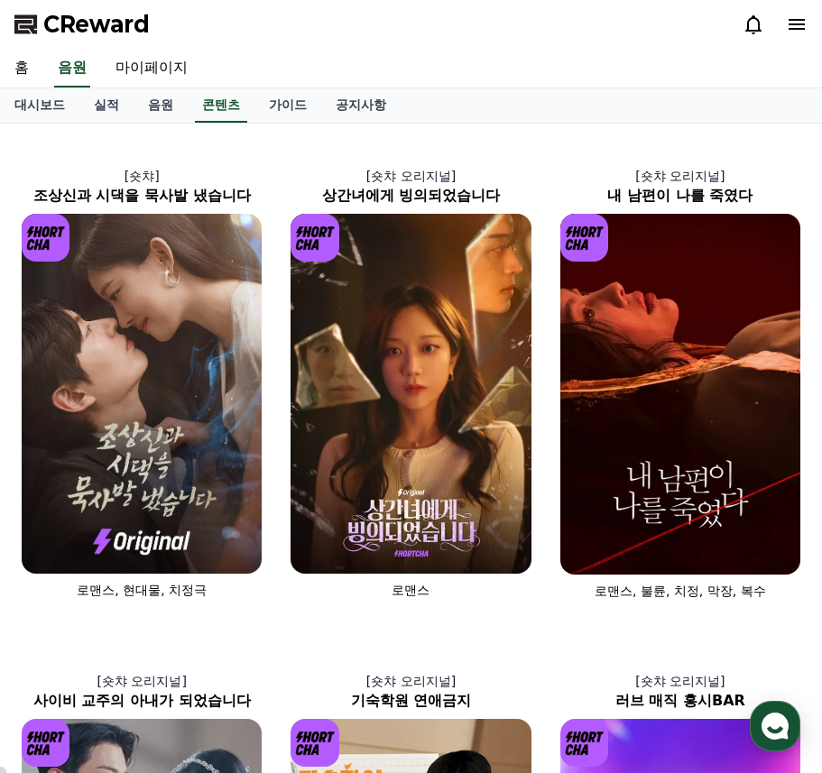
scroll to position [0, 0]
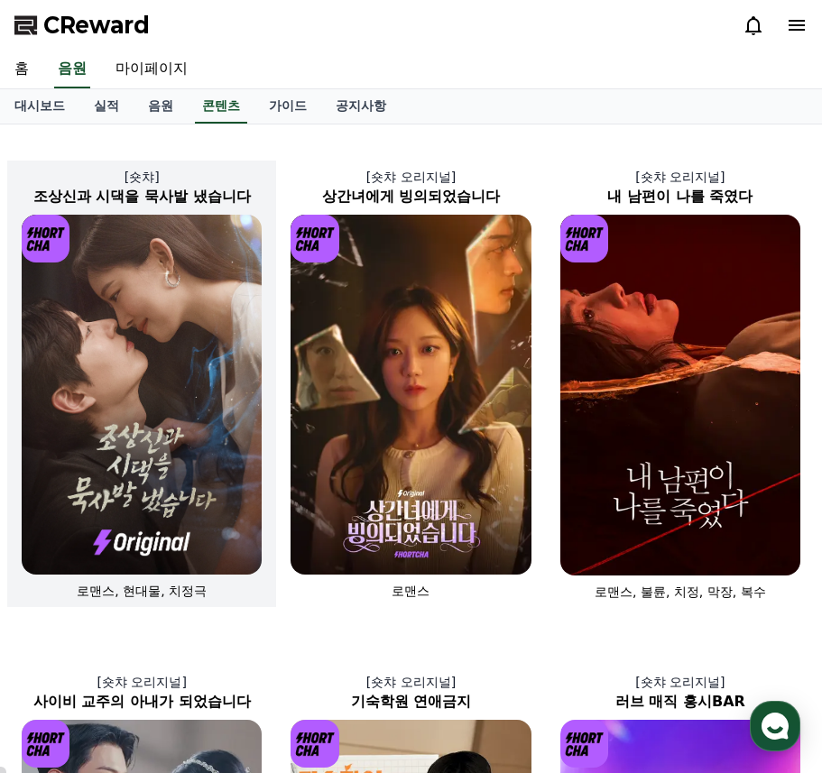
click at [226, 370] on img at bounding box center [142, 395] width 240 height 360
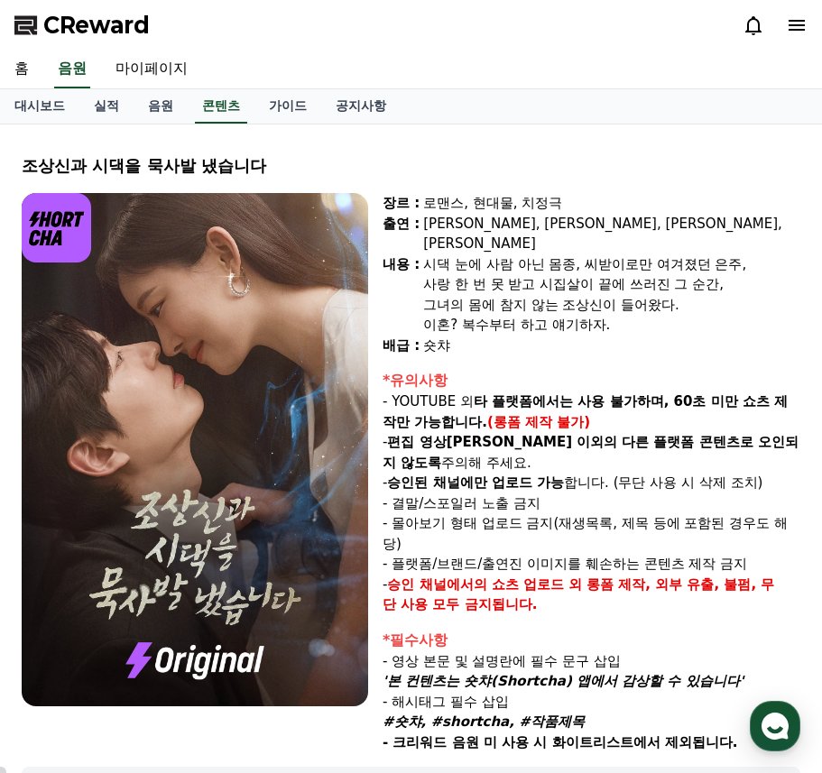
scroll to position [274, 0]
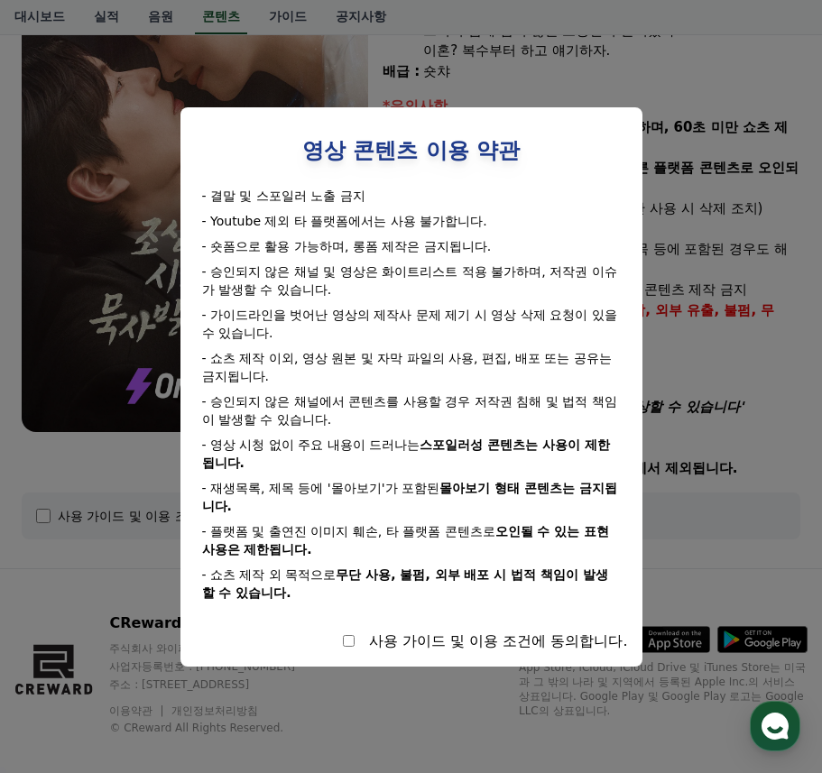
drag, startPoint x: 323, startPoint y: 597, endPoint x: 334, endPoint y: 626, distance: 30.8
click at [334, 626] on div "영상 콘텐츠 이용 약관 - 결말 및 스포일러 노출 금지 - Youtube 제외 타 플랫폼에서는 사용 불가합니다. - 숏폼으로 활용 가능하며, …" at bounding box center [411, 387] width 433 height 531
click at [208, 153] on h2 "영상 콘텐츠 이용 약관" at bounding box center [411, 151] width 433 height 58
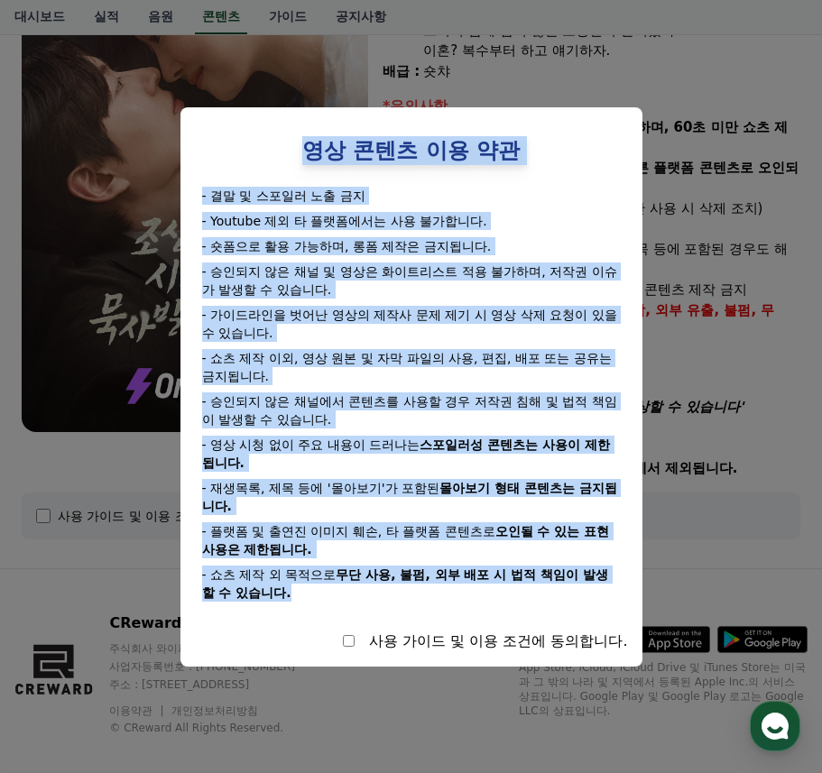
drag, startPoint x: 275, startPoint y: 147, endPoint x: 559, endPoint y: 577, distance: 515.0
click at [567, 598] on div "영상 콘텐츠 이용 약관 - 결말 및 스포일러 노출 금지 - Youtube 제외 타 플랫폼에서는 사용 불가합니다. - 숏폼으로 활용 가능하며, …" at bounding box center [411, 387] width 433 height 531
copy div "lo ips do si - am c adip el se - Doeiusm te i utlabo et dolor. - magn al enim, …"
click at [153, 751] on button "close modal" at bounding box center [411, 386] width 822 height 773
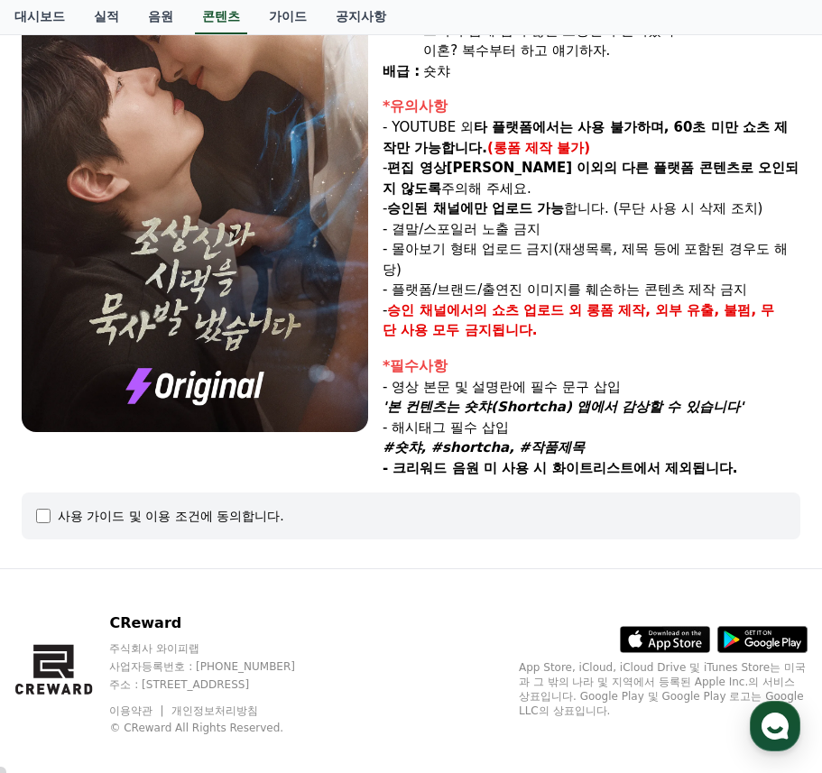
scroll to position [0, 0]
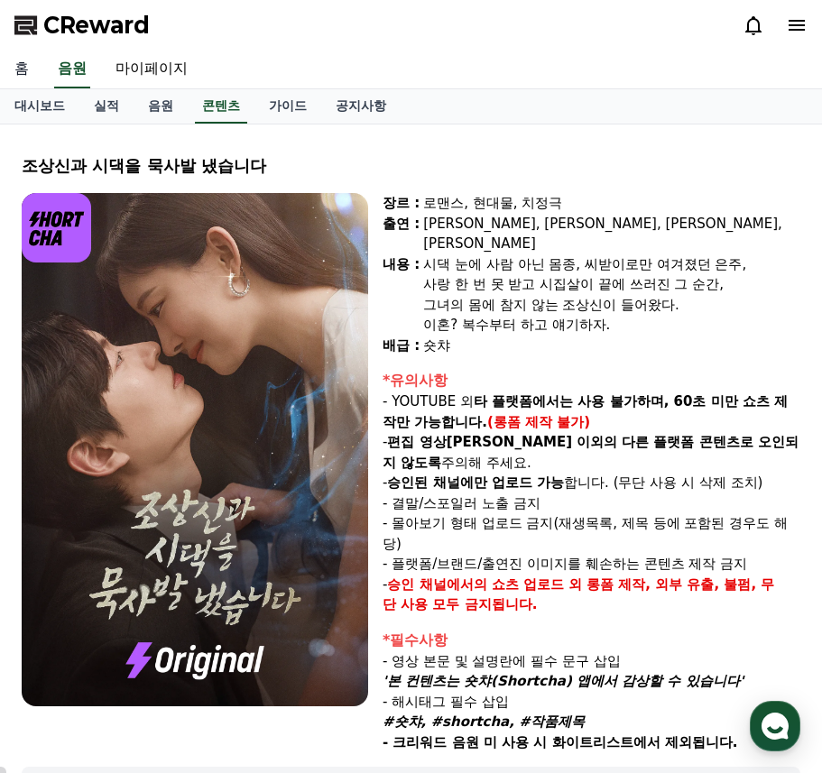
click at [21, 69] on link "홈" at bounding box center [21, 70] width 43 height 38
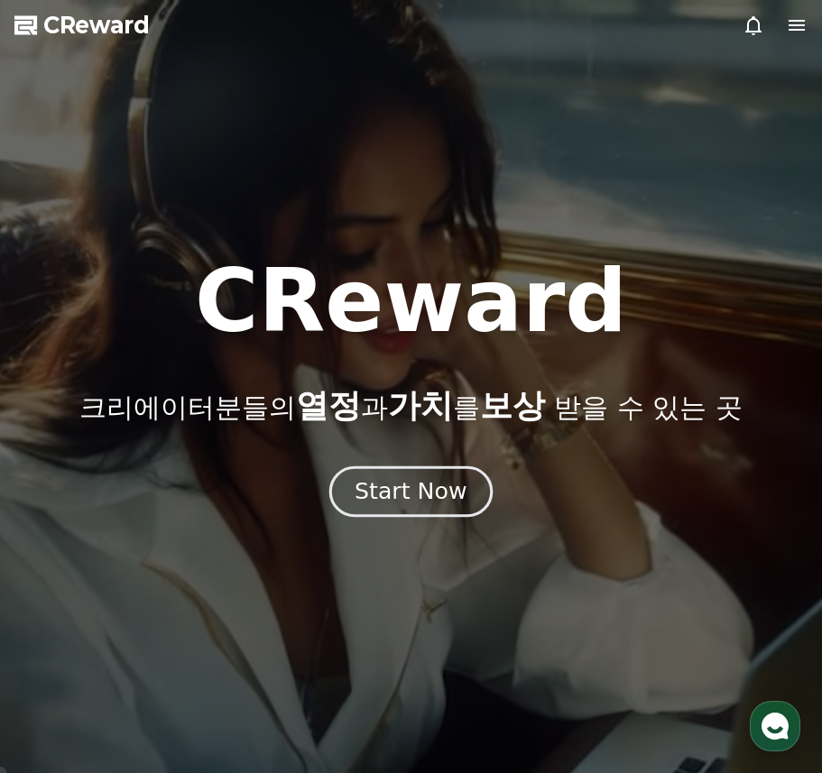
click at [420, 500] on div "Start Now" at bounding box center [411, 491] width 112 height 31
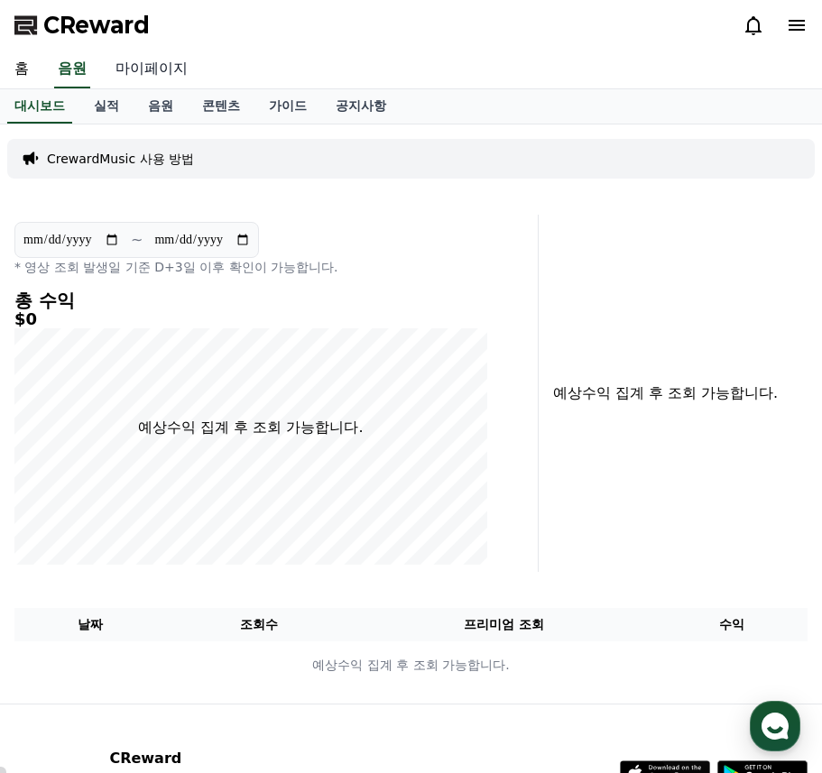
click at [141, 73] on link "마이페이지" at bounding box center [151, 70] width 101 height 38
select select "**********"
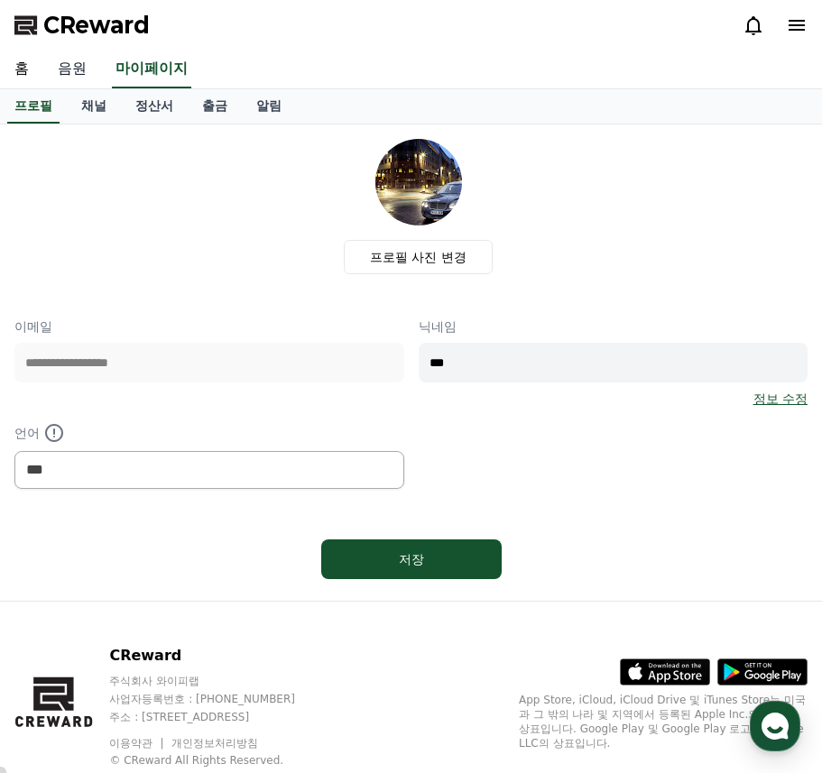
click at [69, 71] on link "음원" at bounding box center [72, 70] width 58 height 38
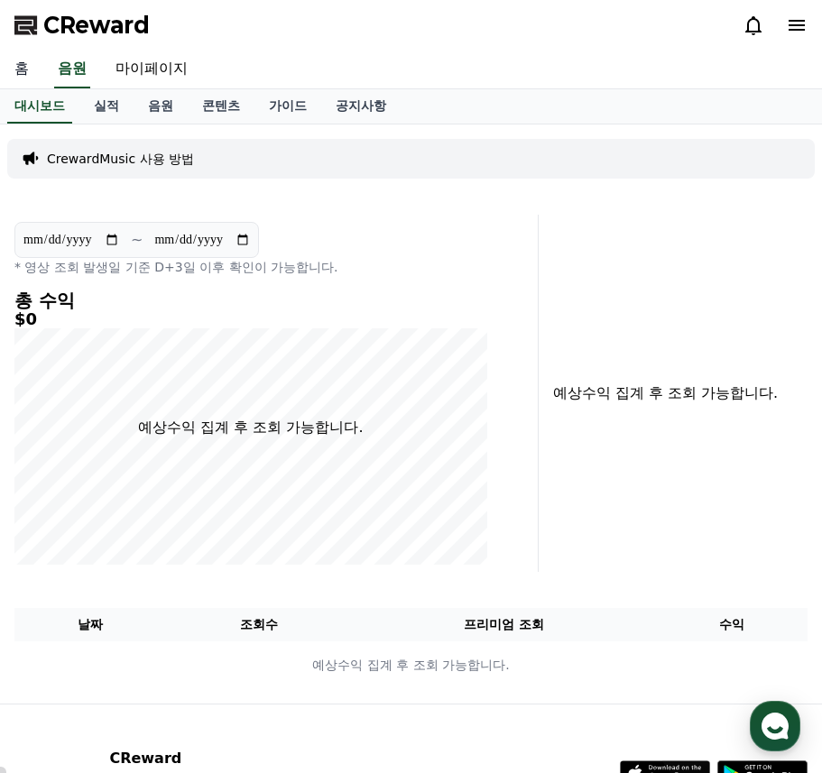
click at [19, 71] on link "홈" at bounding box center [21, 70] width 43 height 38
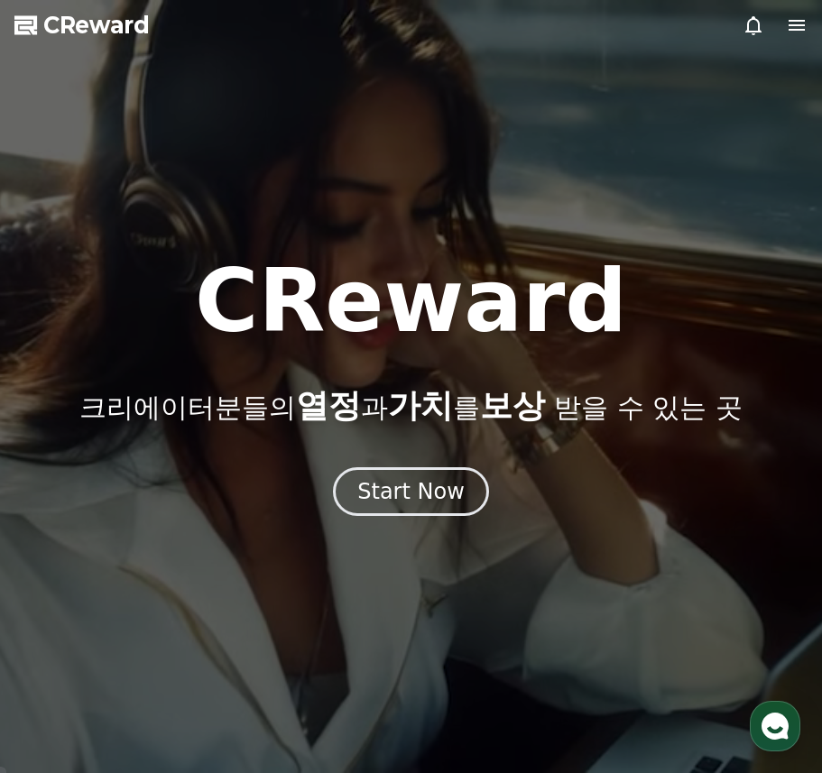
click at [130, 23] on span "CReward" at bounding box center [96, 25] width 106 height 29
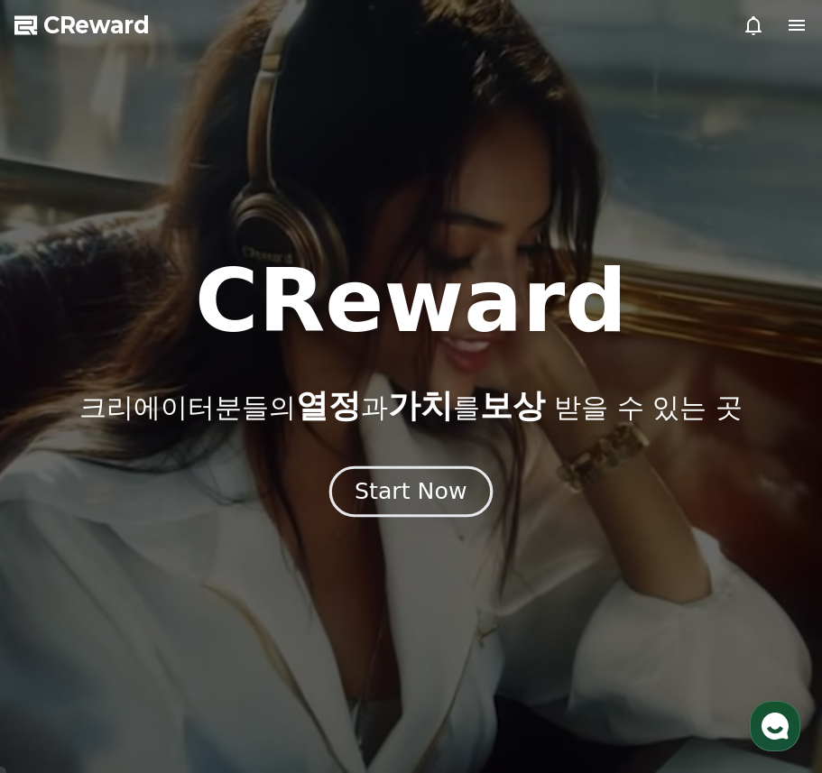
click at [434, 501] on div "Start Now" at bounding box center [411, 491] width 112 height 31
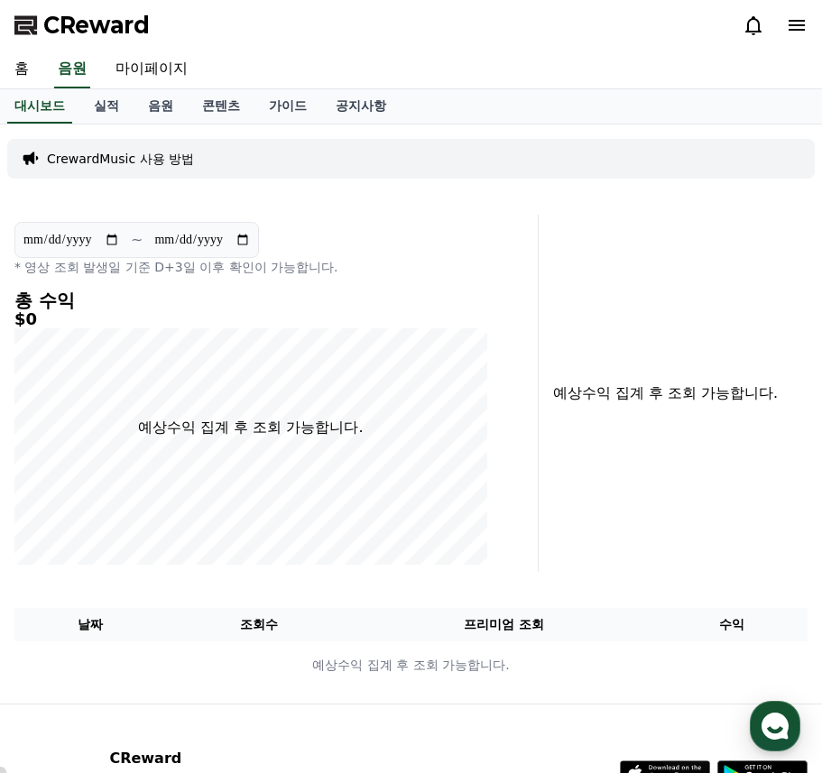
scroll to position [155, 0]
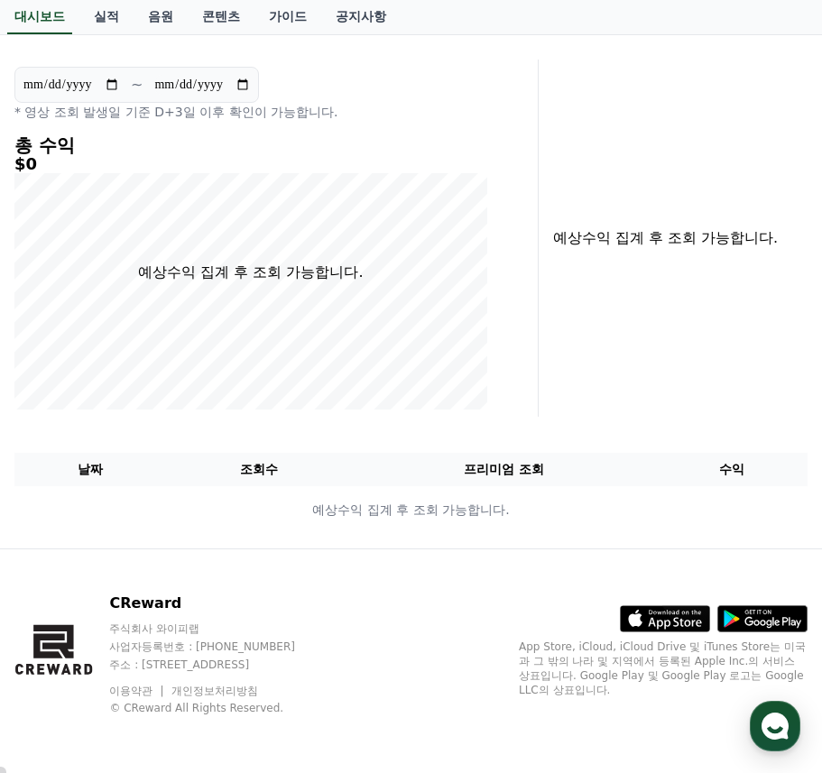
drag, startPoint x: 165, startPoint y: 604, endPoint x: 115, endPoint y: 599, distance: 49.8
click at [115, 599] on p "CReward" at bounding box center [219, 604] width 220 height 22
copy p "CReward"
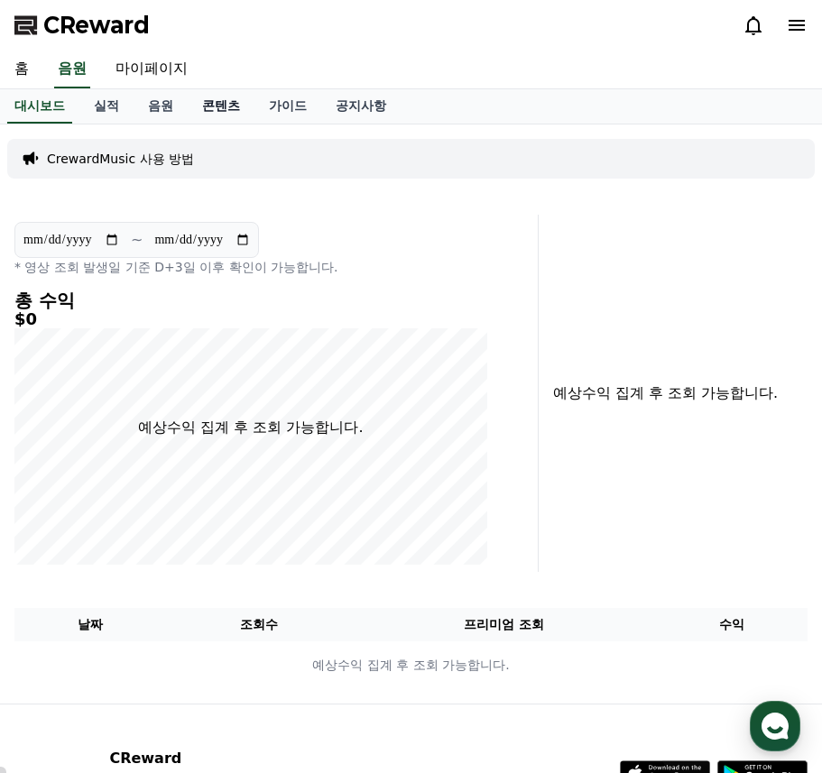
click at [224, 100] on link "콘텐츠" at bounding box center [221, 106] width 67 height 34
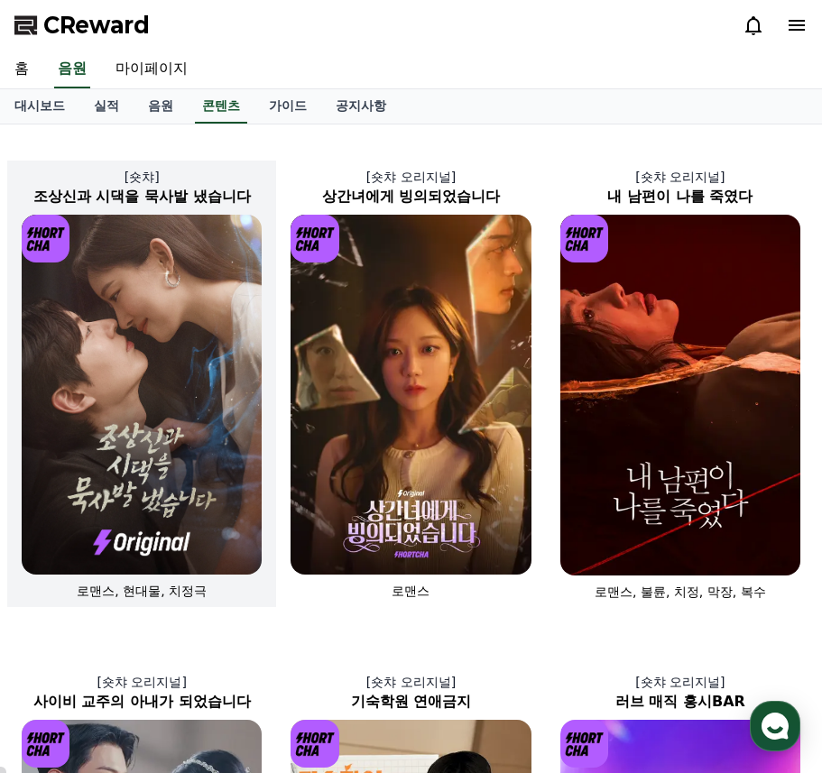
click at [149, 502] on img at bounding box center [142, 395] width 240 height 360
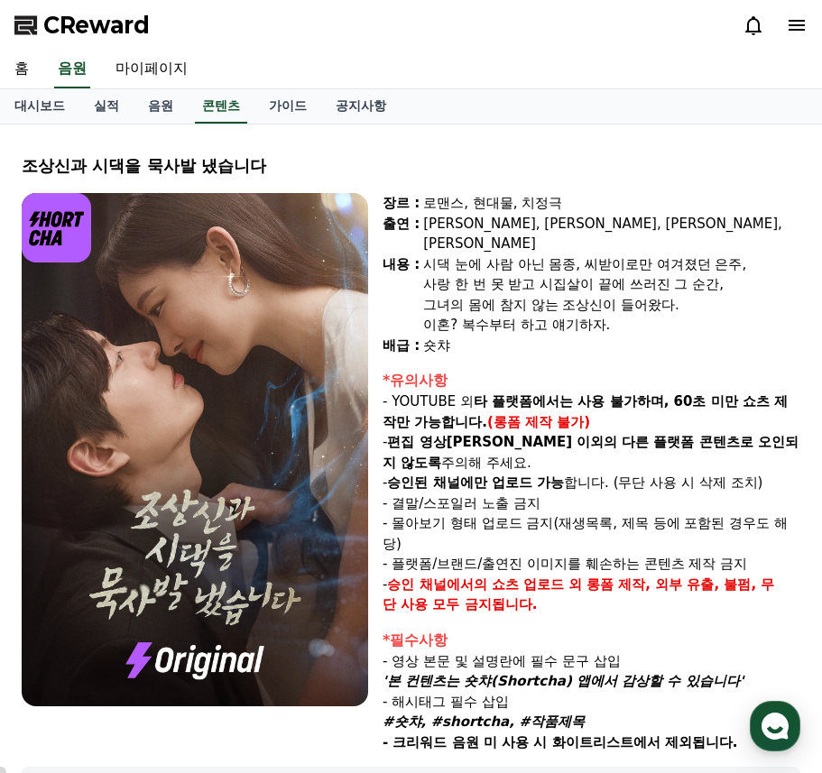
scroll to position [274, 0]
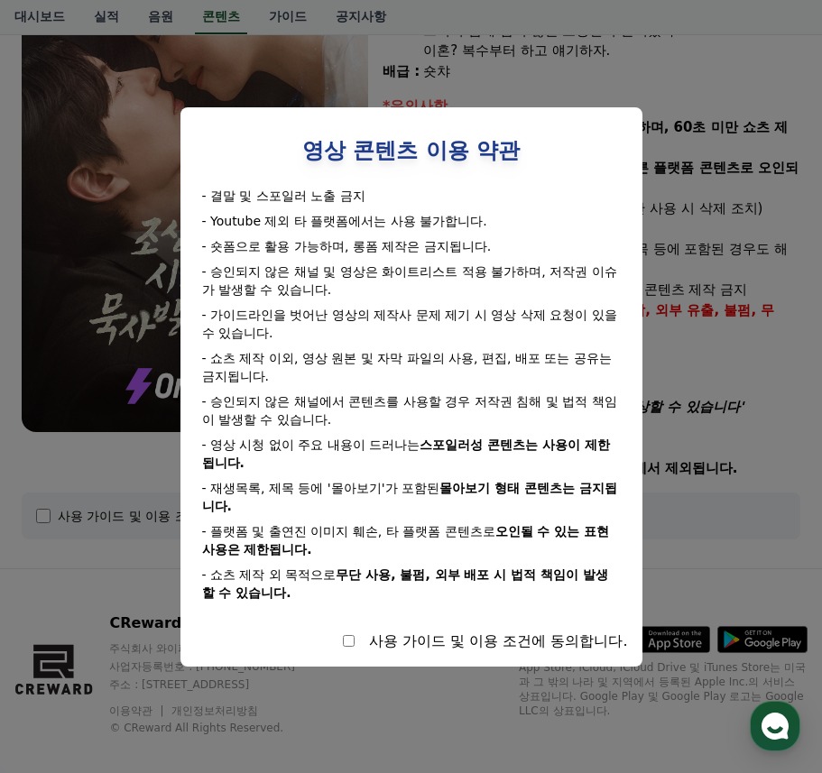
select select
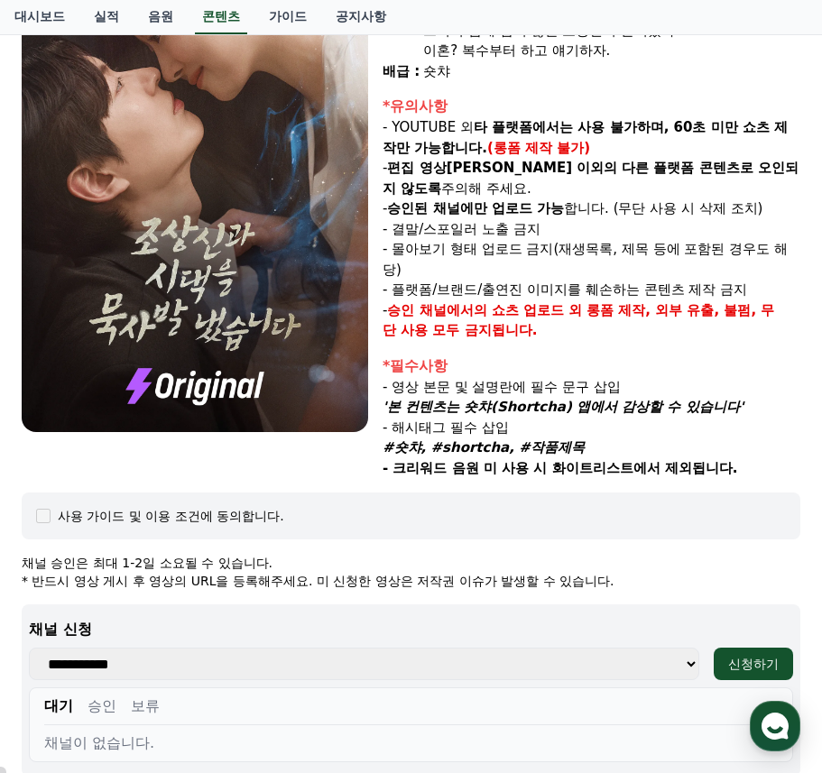
scroll to position [635, 0]
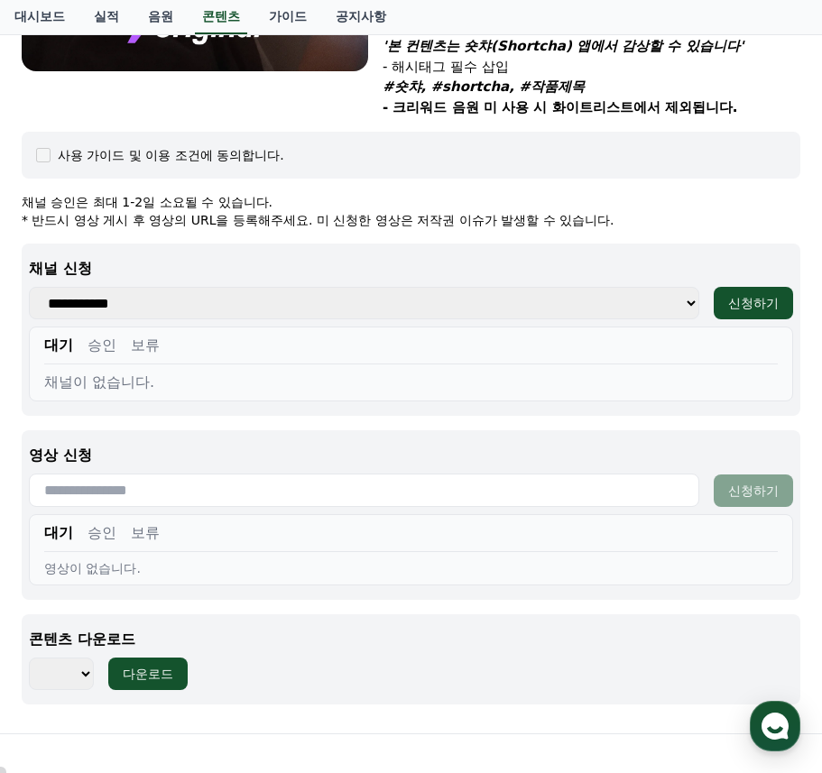
click at [125, 291] on select "**********" at bounding box center [364, 303] width 670 height 32
click at [29, 287] on select "**********" at bounding box center [364, 303] width 670 height 32
click at [264, 486] on input "text" at bounding box center [364, 490] width 670 height 33
click at [104, 474] on input "text" at bounding box center [364, 490] width 670 height 33
click at [91, 474] on input "text" at bounding box center [364, 490] width 670 height 33
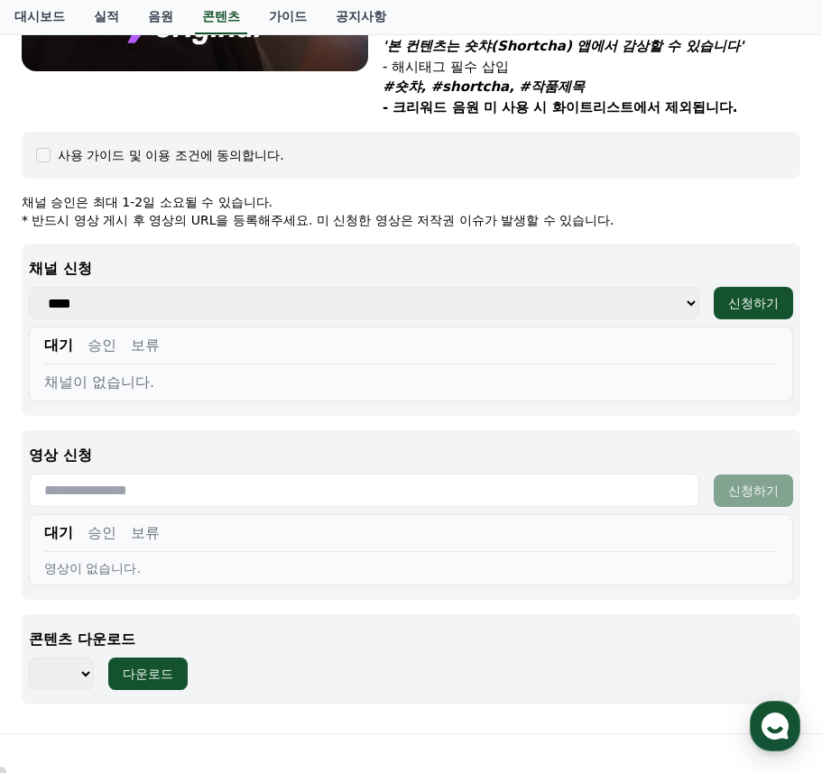
click at [101, 335] on button "승인" at bounding box center [102, 346] width 29 height 22
click at [59, 335] on button "대기" at bounding box center [58, 346] width 29 height 22
drag, startPoint x: 763, startPoint y: 284, endPoint x: 734, endPoint y: 340, distance: 63.0
click at [742, 345] on div "**********" at bounding box center [411, 330] width 779 height 172
click at [685, 287] on select "**********" at bounding box center [364, 303] width 670 height 32
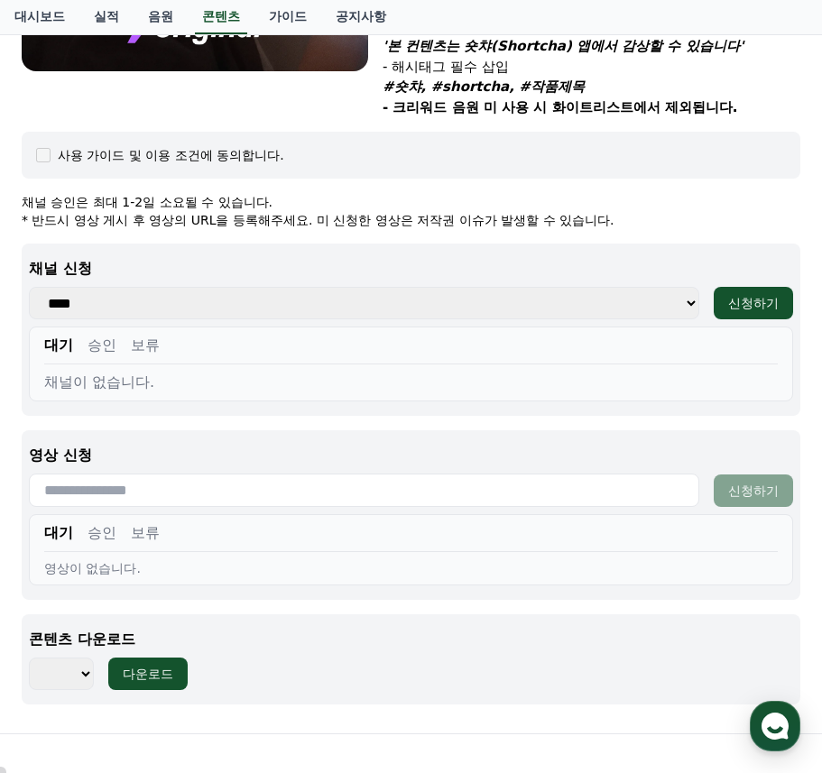
click at [29, 287] on select "**********" at bounding box center [364, 303] width 670 height 32
drag, startPoint x: 402, startPoint y: 278, endPoint x: 369, endPoint y: 285, distance: 34.2
click at [396, 287] on select "**********" at bounding box center [364, 303] width 670 height 32
select select "**********"
click at [29, 287] on select "**********" at bounding box center [364, 303] width 670 height 32
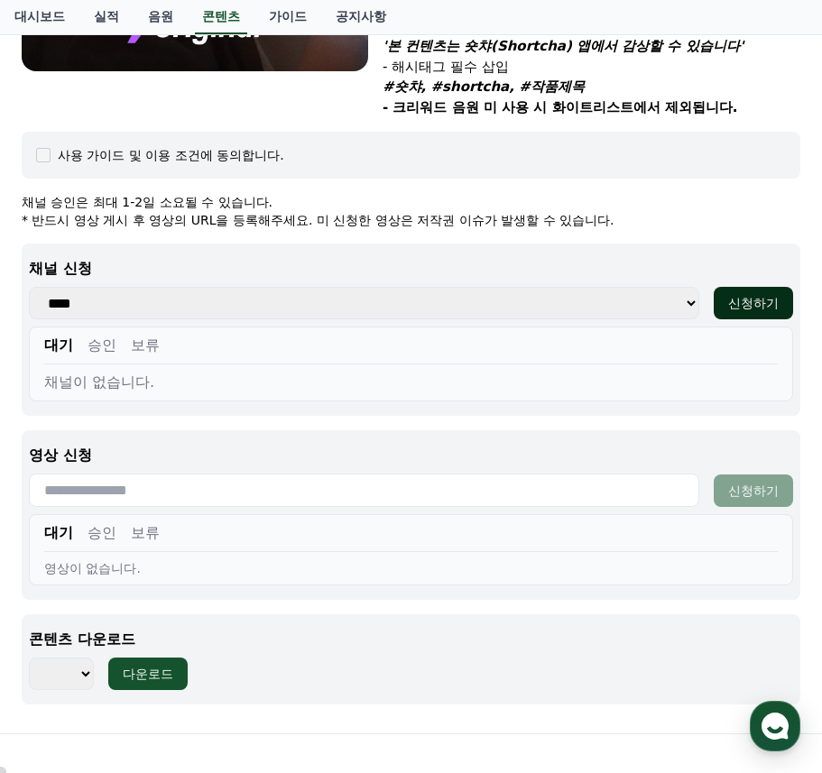
click at [757, 294] on div "신청하기" at bounding box center [753, 303] width 51 height 18
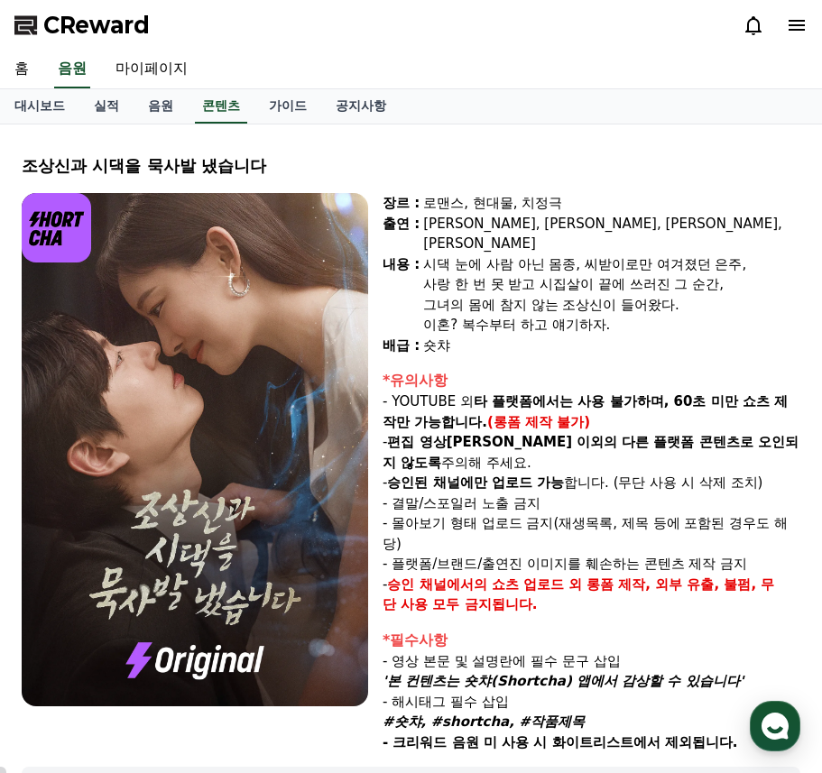
select select
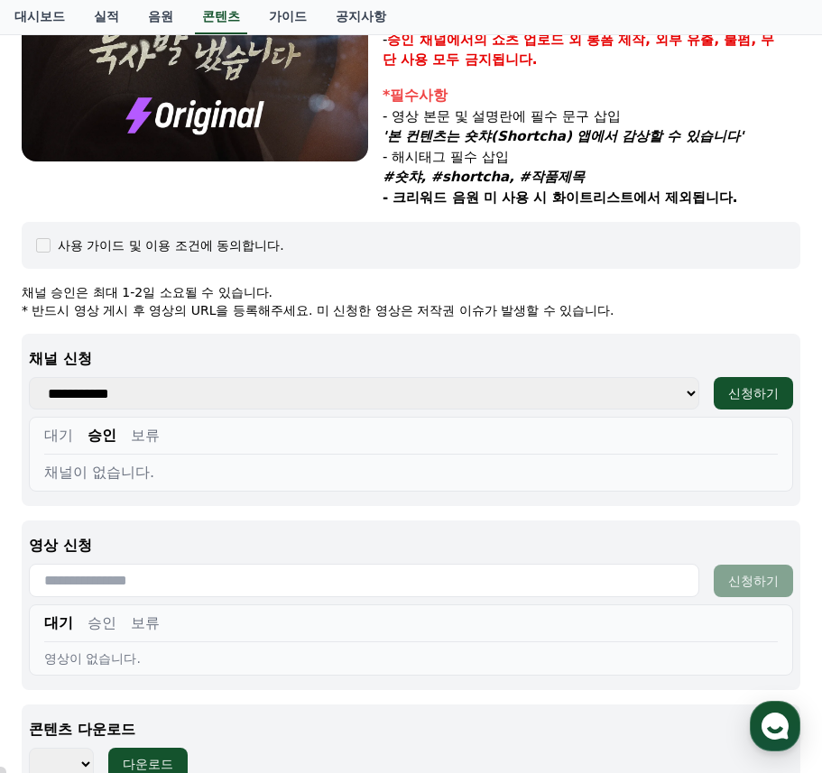
scroll to position [635, 0]
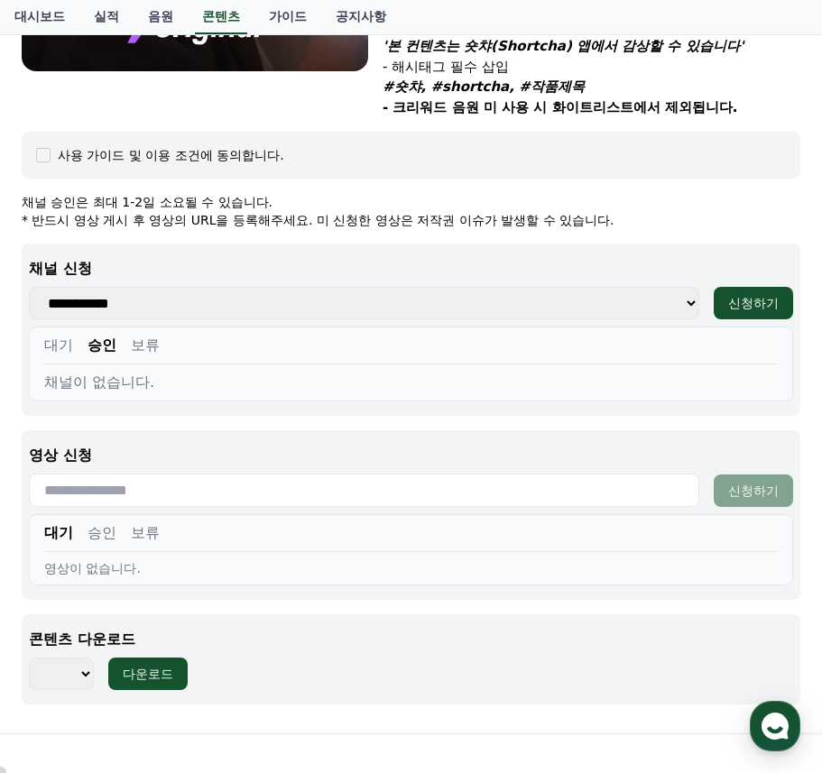
click at [685, 287] on select "**********" at bounding box center [364, 303] width 670 height 32
select select "**********"
click at [29, 287] on select "**********" at bounding box center [364, 303] width 670 height 32
click at [759, 294] on div "신청하기" at bounding box center [753, 303] width 51 height 18
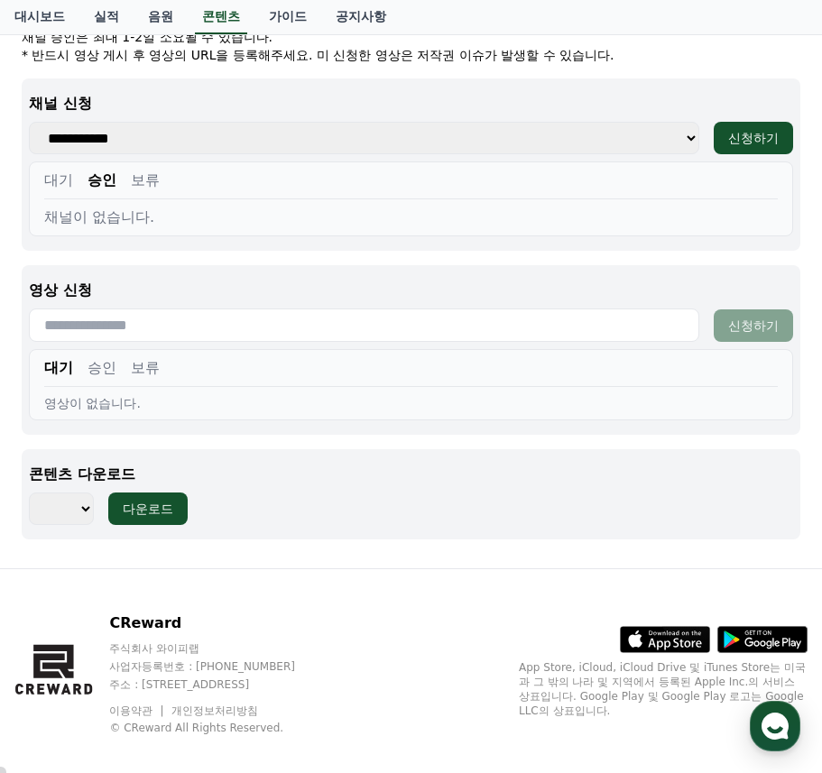
scroll to position [710, 0]
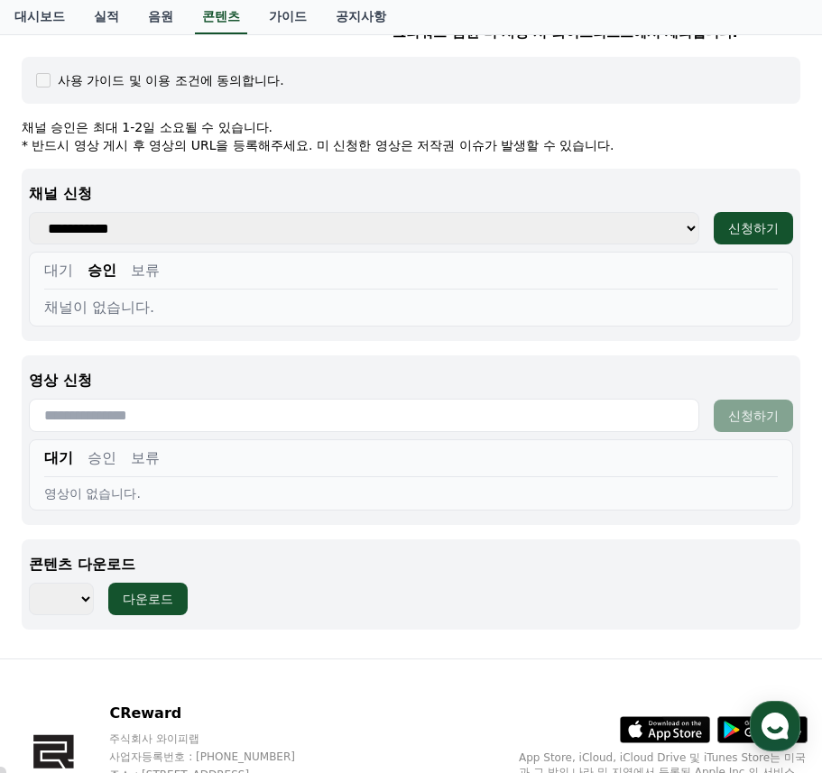
click at [328, 408] on input "text" at bounding box center [364, 415] width 670 height 33
click at [117, 485] on div "영상이 없습니다." at bounding box center [411, 494] width 734 height 18
click at [79, 583] on select "*** *** *** *** *** *** *** *** *** *** *** *** *** *** *** *** *** *** *** ***…" at bounding box center [61, 599] width 65 height 32
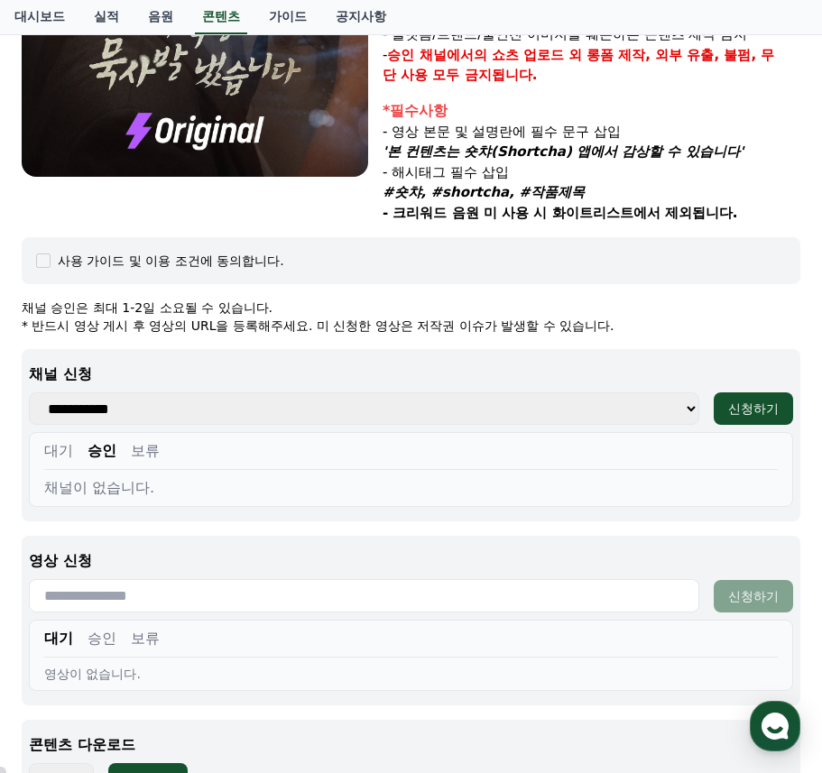
scroll to position [620, 0]
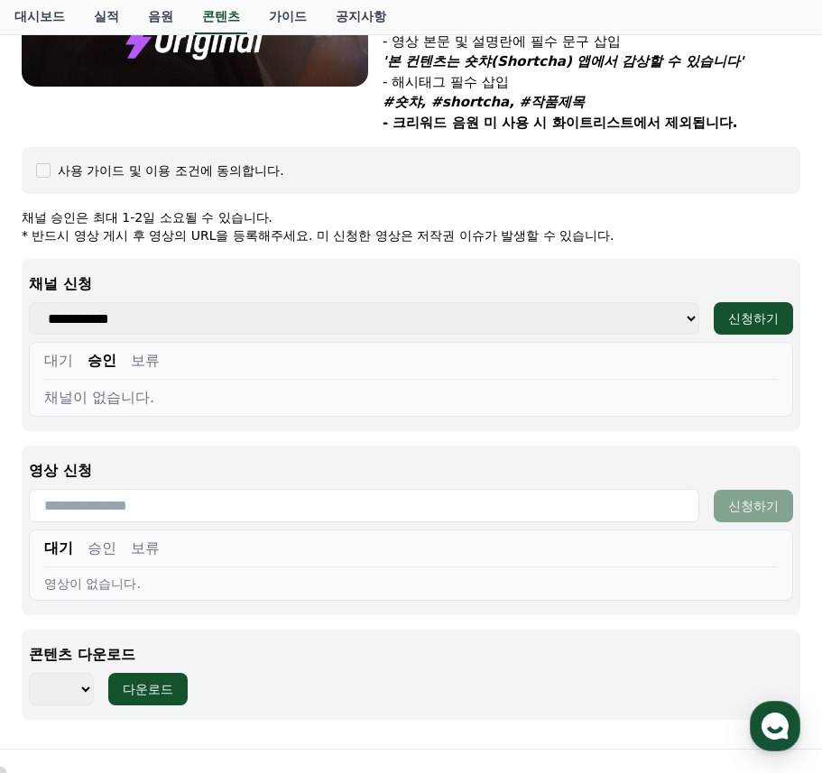
click at [84, 673] on select "*** *** *** *** *** *** *** *** *** *** *** *** *** *** *** *** *** *** *** ***…" at bounding box center [61, 689] width 65 height 32
select select "**********"
click at [29, 673] on select "*** *** *** *** *** *** *** *** *** *** *** *** *** *** *** *** *** *** *** ***…" at bounding box center [61, 689] width 65 height 32
click at [688, 302] on select "**********" at bounding box center [364, 318] width 670 height 32
click at [574, 412] on div "**********" at bounding box center [411, 464] width 779 height 512
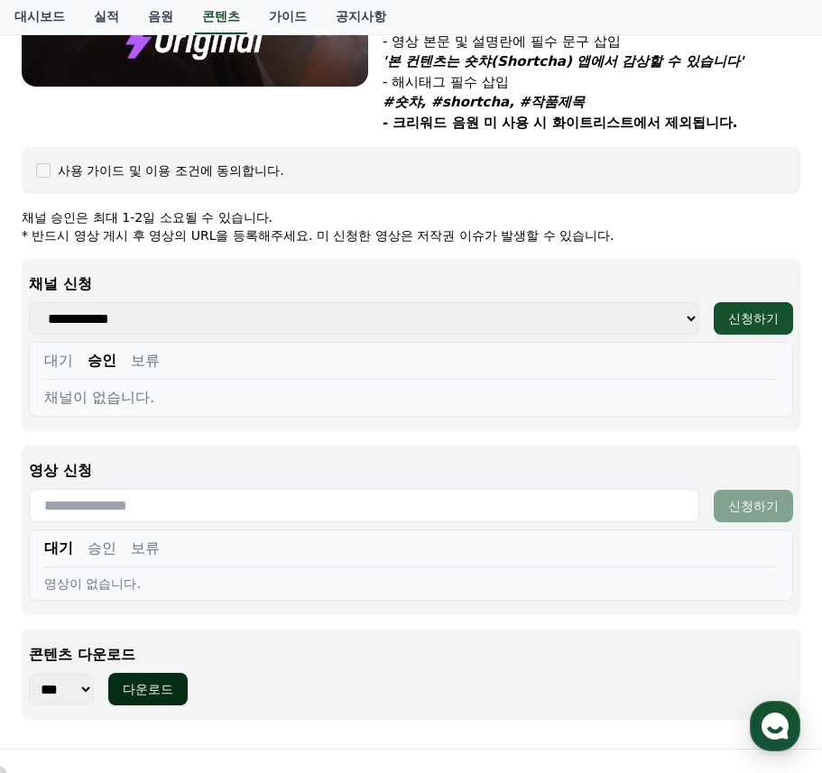
click at [162, 680] on div "다운로드" at bounding box center [148, 689] width 51 height 18
click at [689, 302] on select "**********" at bounding box center [364, 318] width 670 height 32
click at [498, 409] on div "**********" at bounding box center [411, 345] width 779 height 172
click at [189, 302] on select "**********" at bounding box center [364, 318] width 670 height 32
select select "**********"
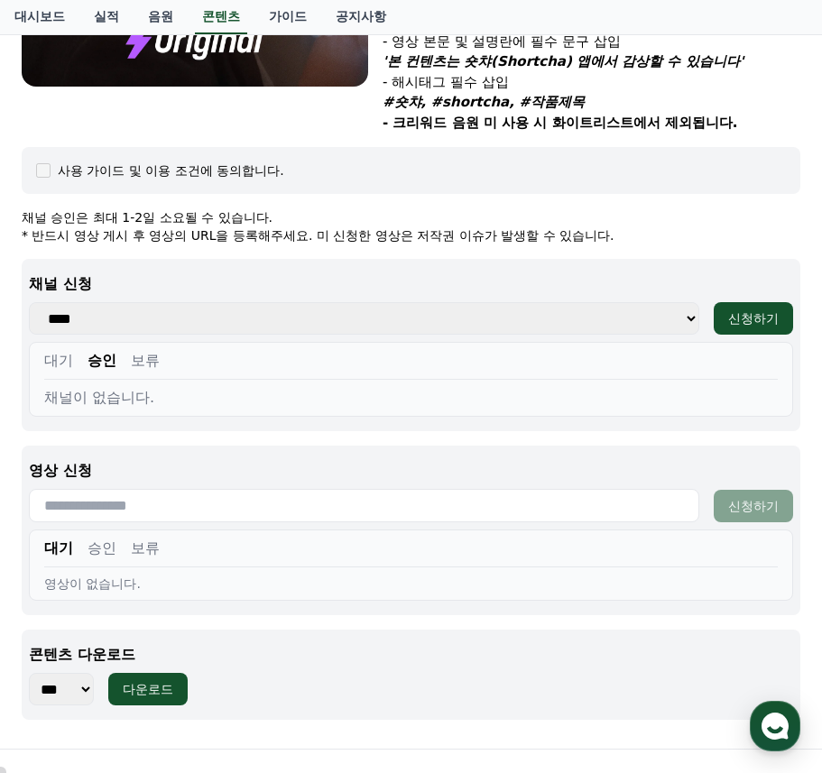
click at [29, 302] on select "**********" at bounding box center [364, 318] width 670 height 32
click at [157, 680] on div "다운로드" at bounding box center [148, 689] width 51 height 18
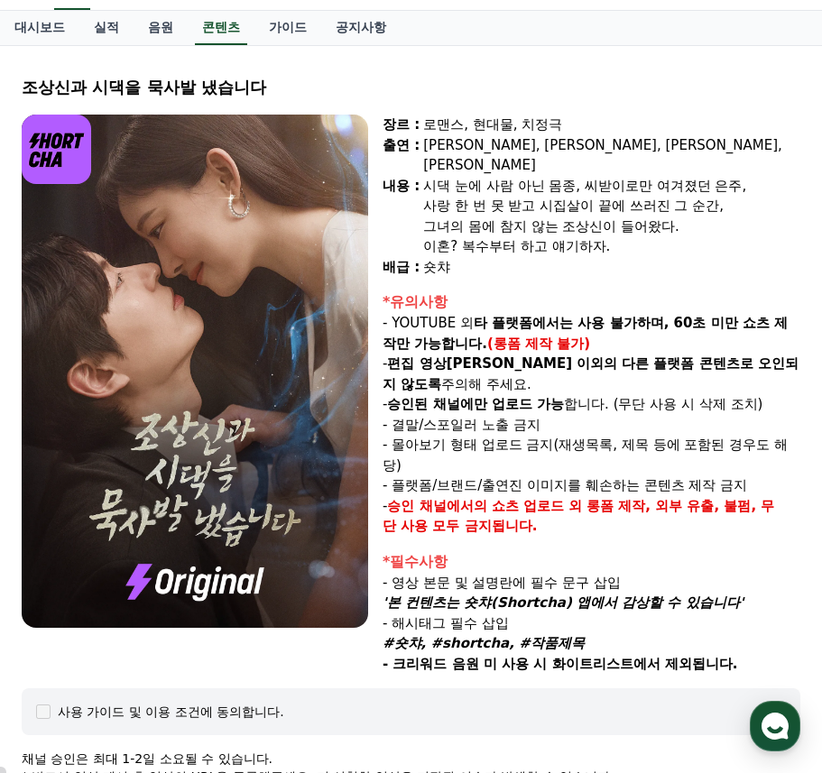
scroll to position [0, 0]
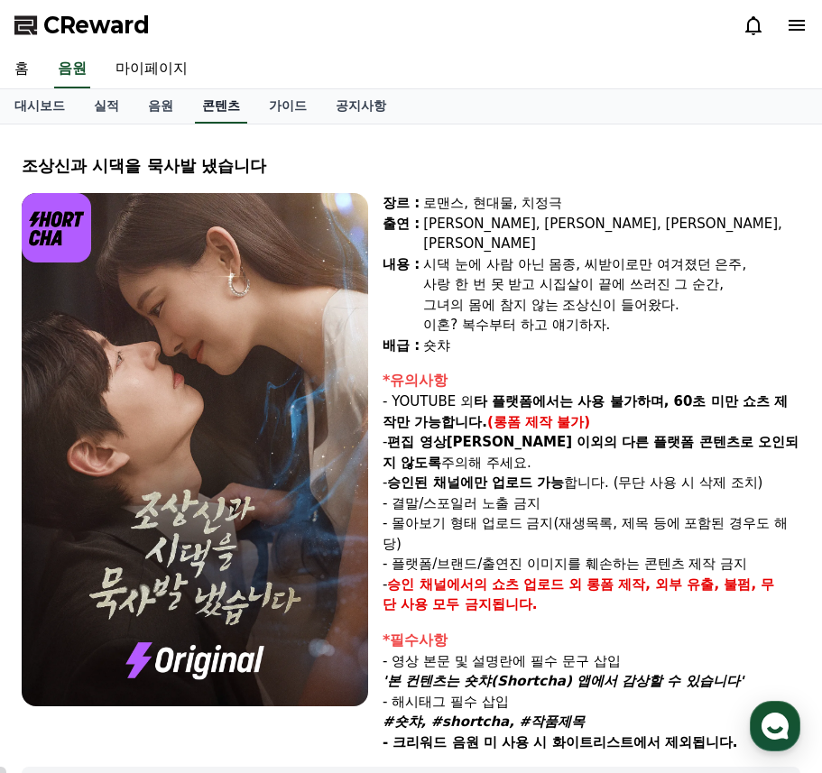
click at [219, 106] on link "콘텐츠" at bounding box center [221, 106] width 52 height 34
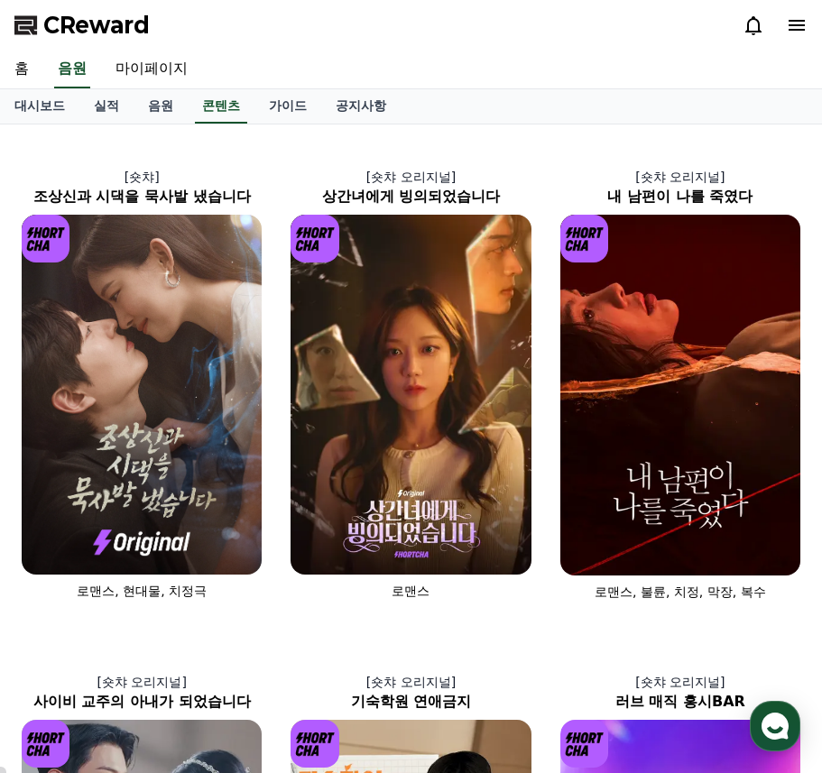
click at [280, 107] on link "가이드" at bounding box center [287, 106] width 67 height 34
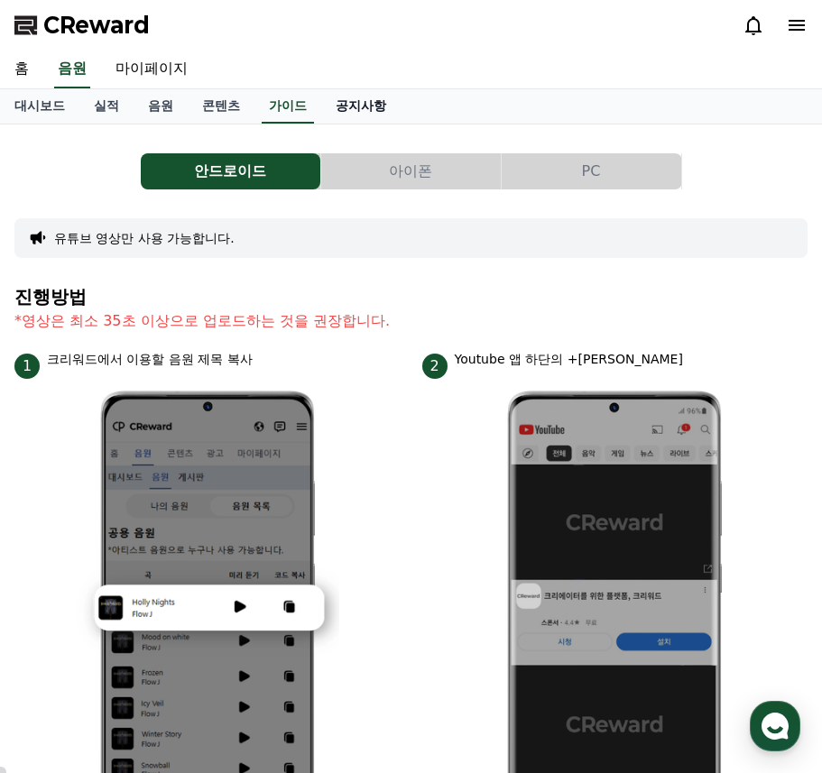
click at [361, 102] on link "공지사항" at bounding box center [360, 106] width 79 height 34
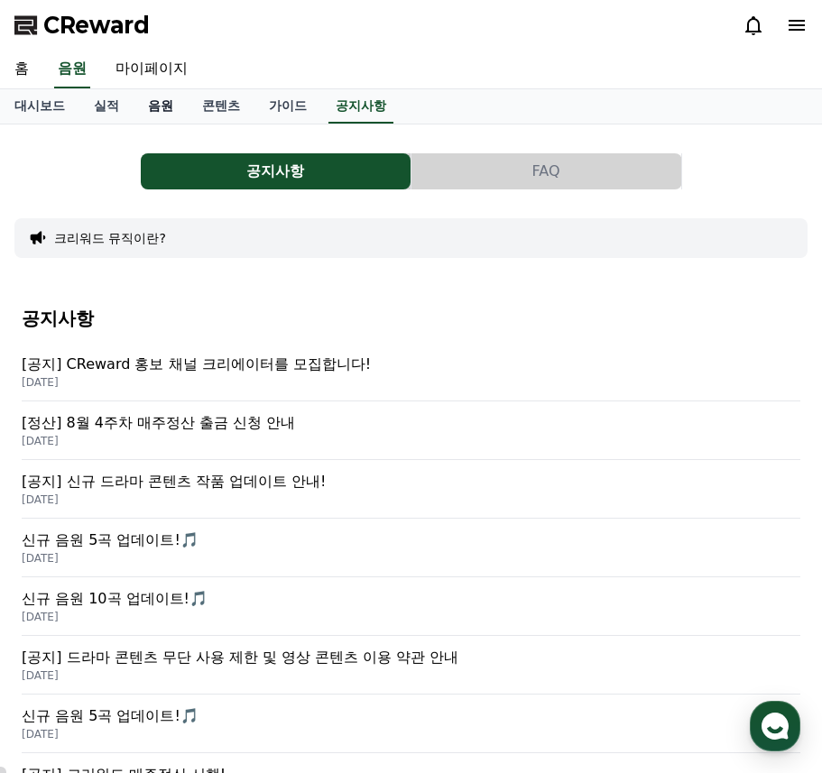
drag, startPoint x: 208, startPoint y: 108, endPoint x: 169, endPoint y: 107, distance: 38.8
click at [208, 107] on link "콘텐츠" at bounding box center [221, 106] width 67 height 34
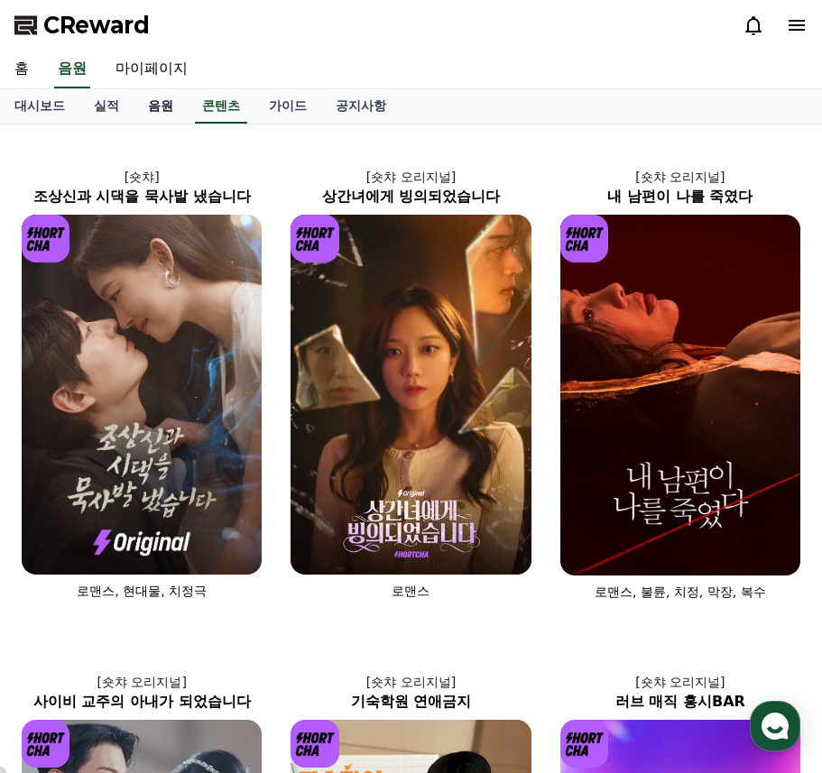
click at [162, 108] on link "음원" at bounding box center [161, 106] width 54 height 34
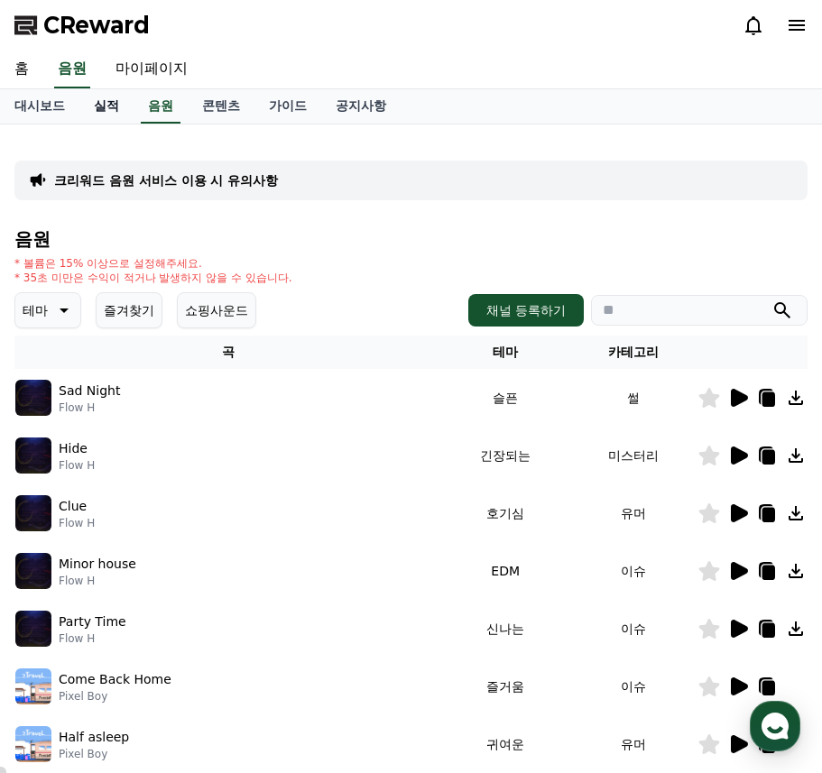
click at [114, 104] on link "실적" at bounding box center [106, 106] width 54 height 34
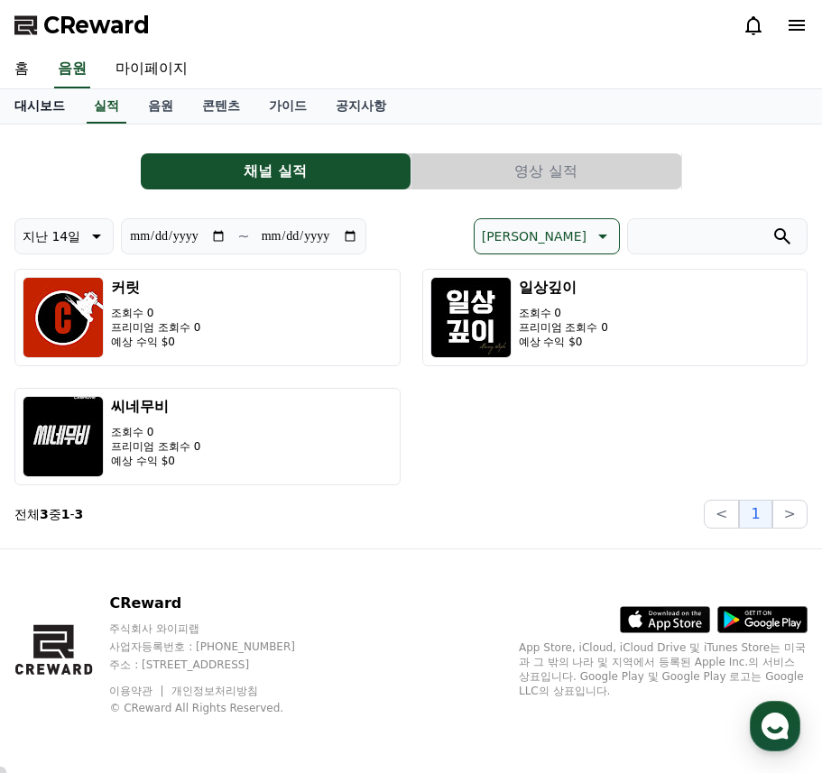
click at [42, 109] on link "대시보드" at bounding box center [39, 106] width 79 height 34
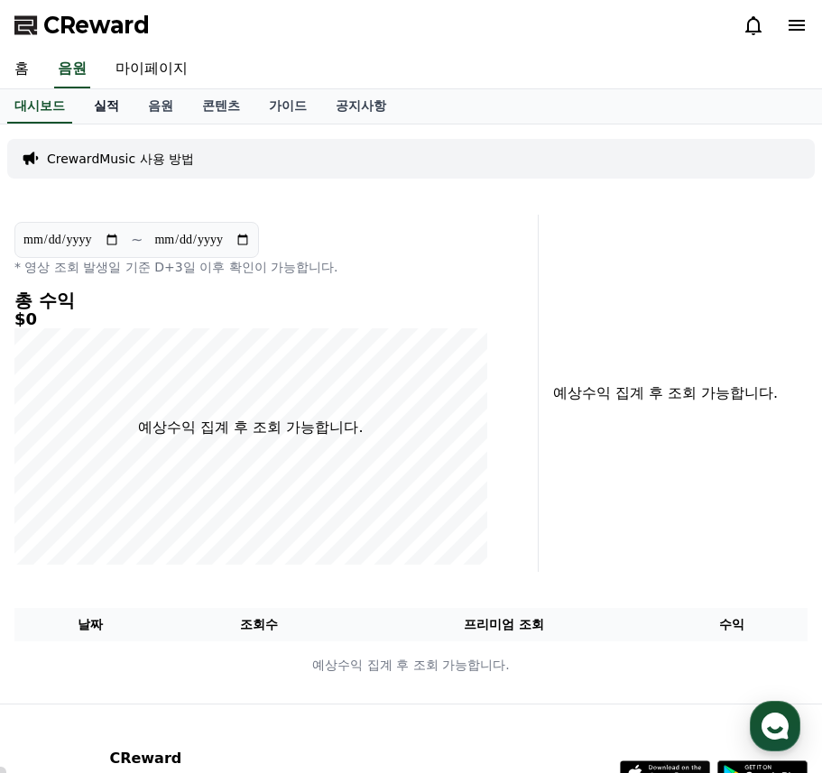
click at [105, 107] on link "실적" at bounding box center [106, 106] width 54 height 34
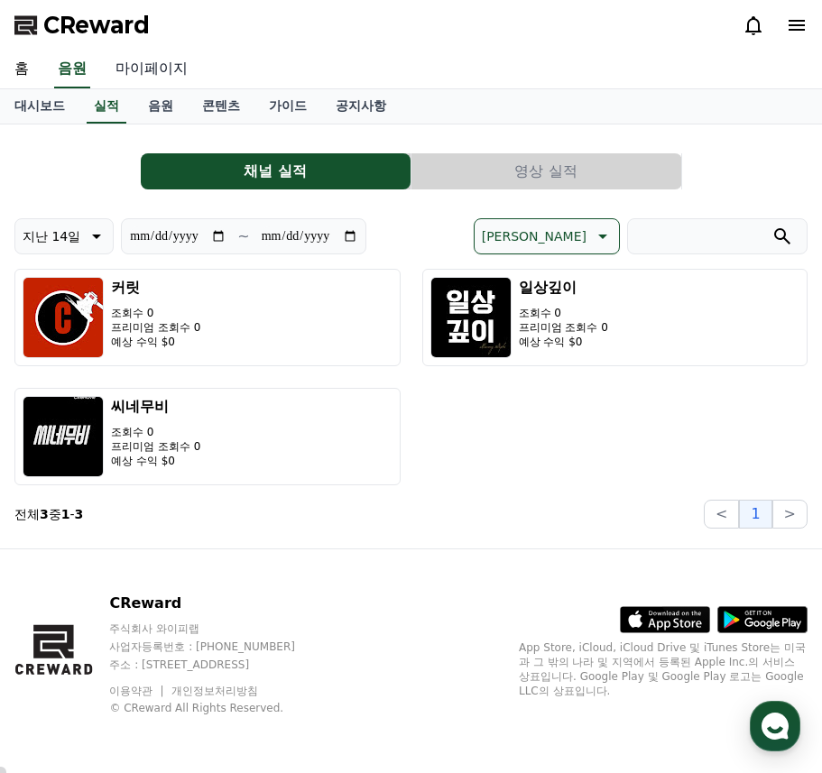
click at [138, 72] on link "마이페이지" at bounding box center [151, 70] width 101 height 38
select select "**********"
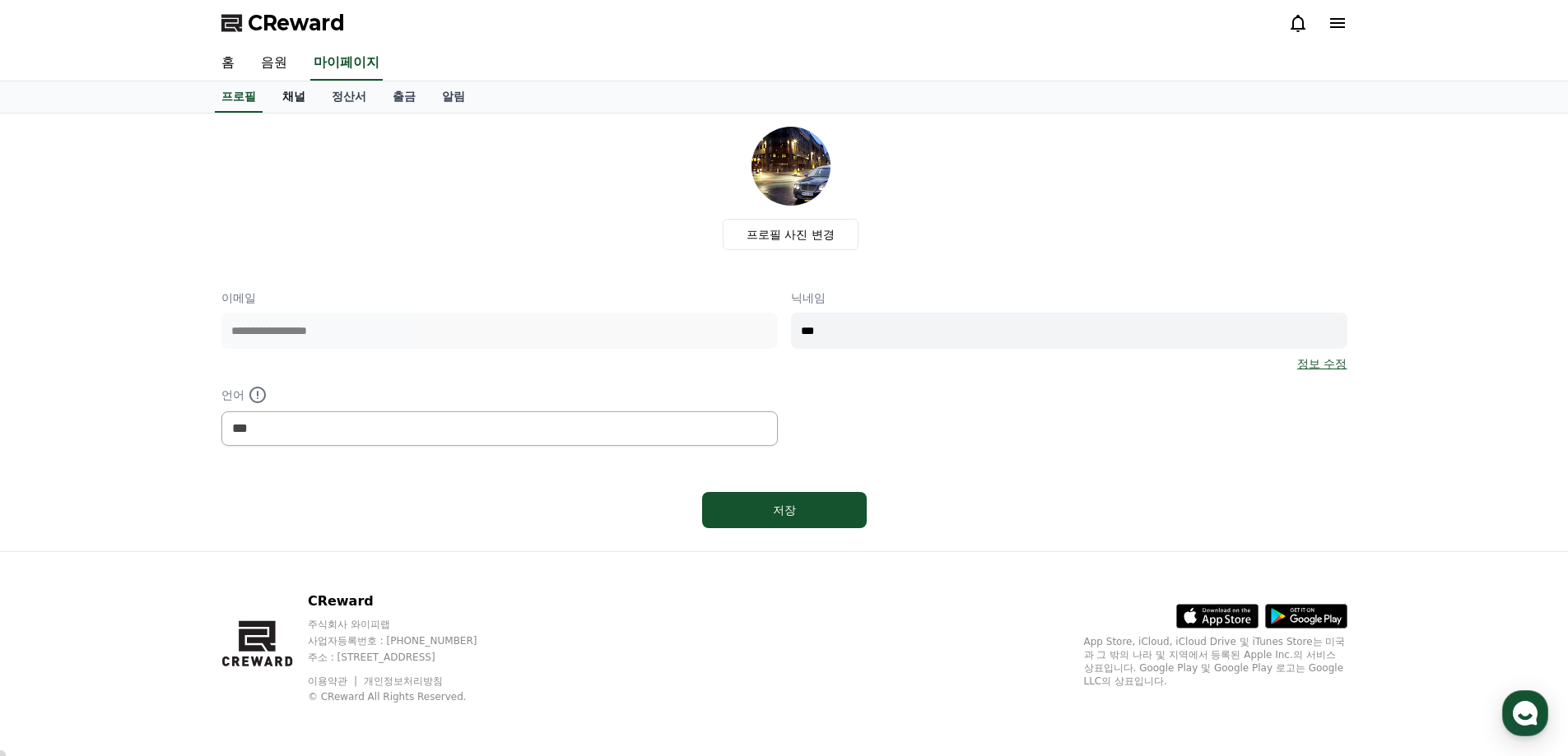
click at [282, 98] on link "채널" at bounding box center [294, 97] width 49 height 31
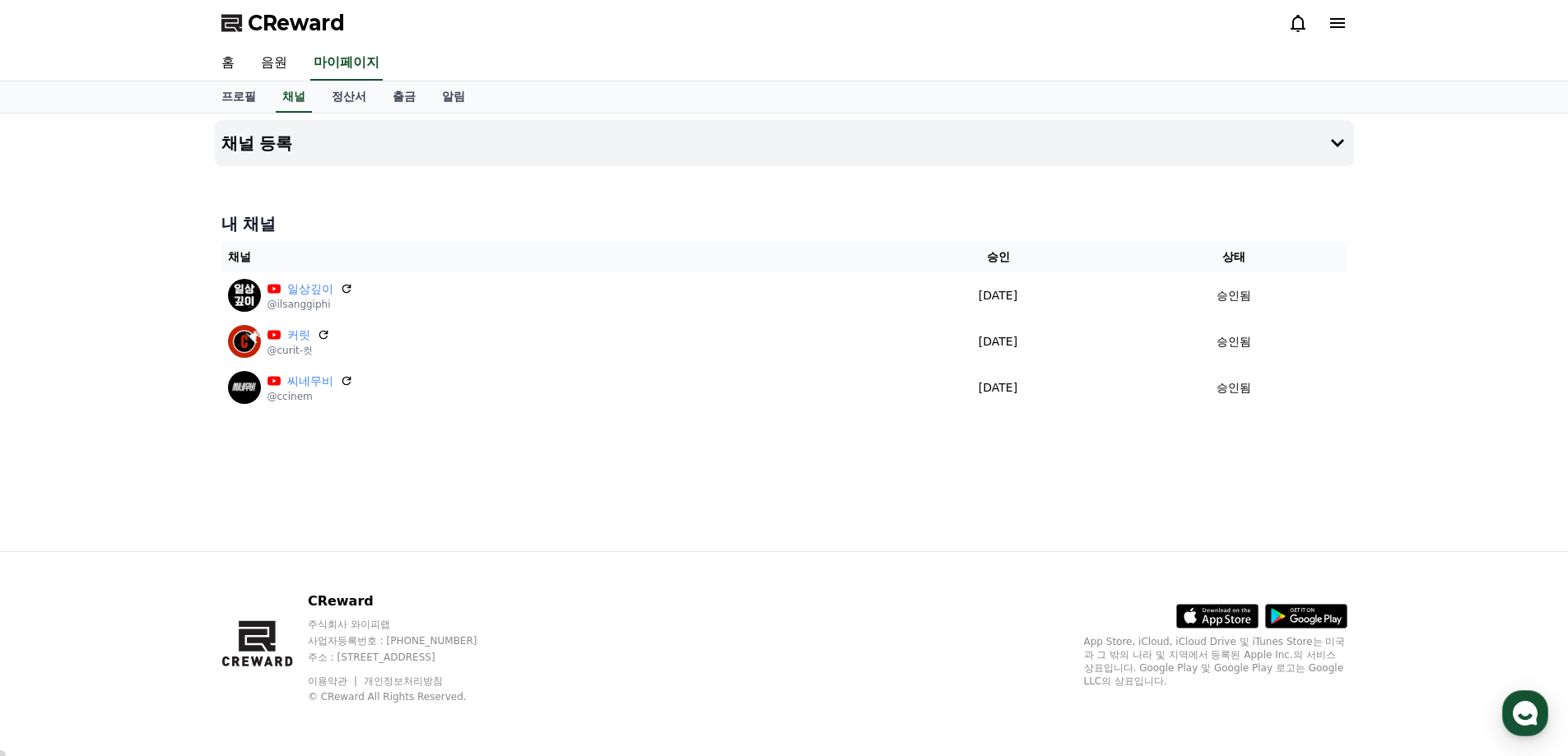
click at [609, 453] on div "채널 등록 내 채널 채널 승인 상태 일상깊이 @ilsanggiphi 2025-09-08 09-08 승인됨 커릿 @curit-컷 2025-09-…" at bounding box center [784, 333] width 1152 height 438
click at [221, 183] on div "채널 등록 내 채널 채널 승인 상태 일상깊이 @ilsanggiphi 2025-09-08 09-08 승인됨 커릿 @curit-컷 2025-09-…" at bounding box center [784, 333] width 1152 height 438
click at [220, 172] on div at bounding box center [784, 172] width 1139 height 13
click at [223, 201] on div "채널 등록 내 채널 채널 승인 상태 일상깊이 @ilsanggiphi 2025-09-08 09-08 승인됨 커릿 @curit-컷 2025-09-…" at bounding box center [784, 333] width 1152 height 438
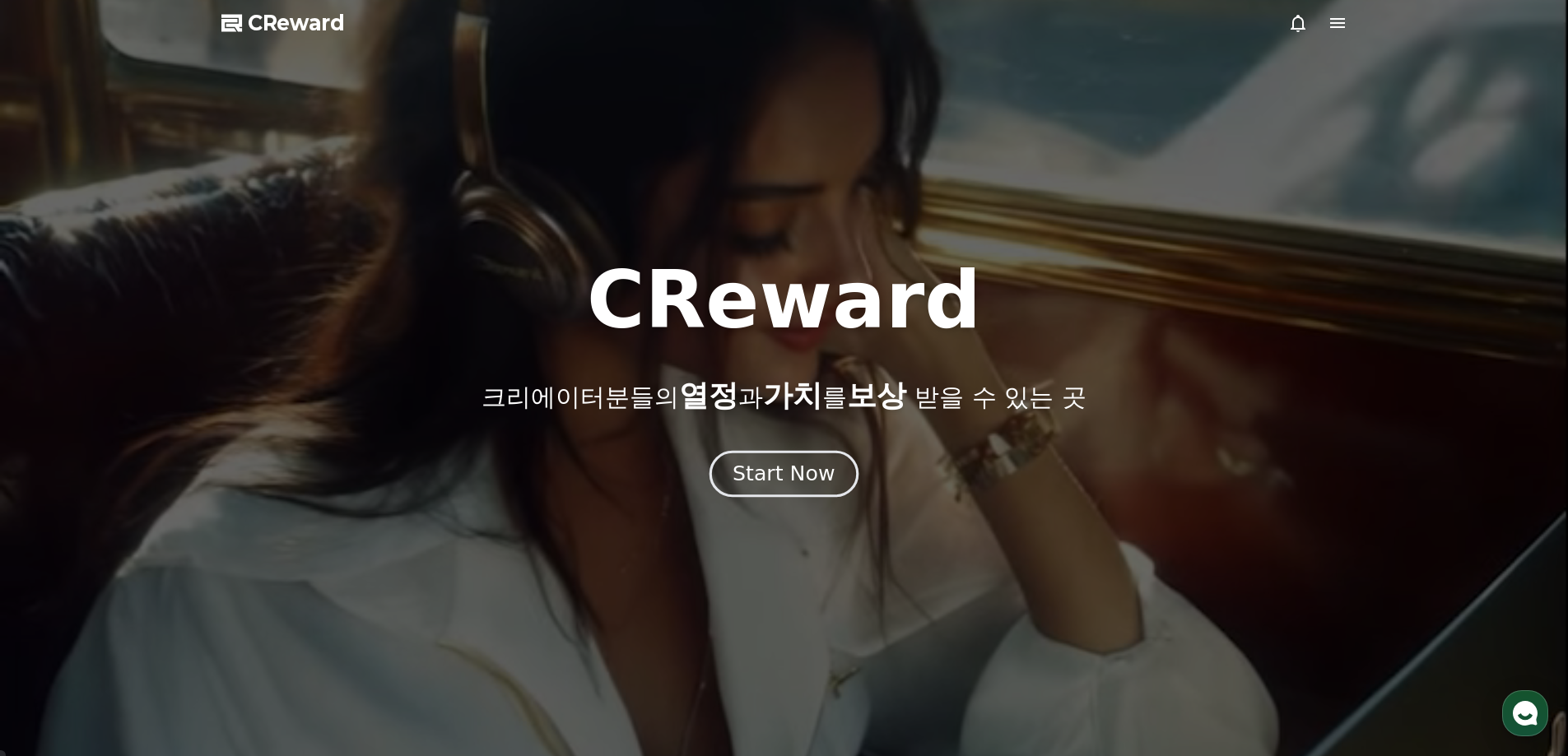
click at [794, 469] on div "Start Now" at bounding box center [784, 473] width 102 height 28
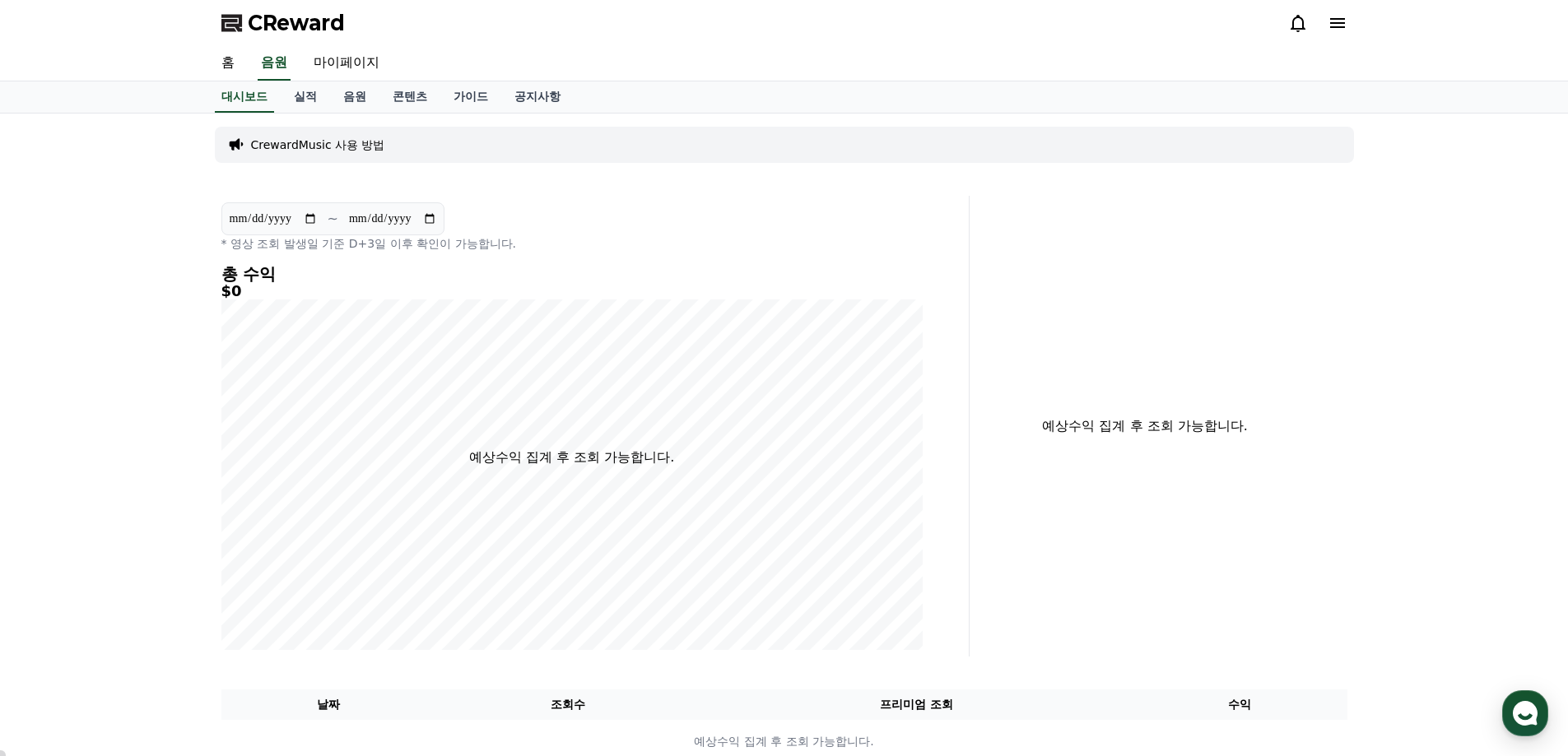
drag, startPoint x: 1517, startPoint y: 0, endPoint x: 640, endPoint y: 257, distance: 913.9
click at [640, 257] on div "**********" at bounding box center [571, 426] width 714 height 461
click at [356, 61] on link "마이페이지" at bounding box center [346, 64] width 92 height 35
select select "**********"
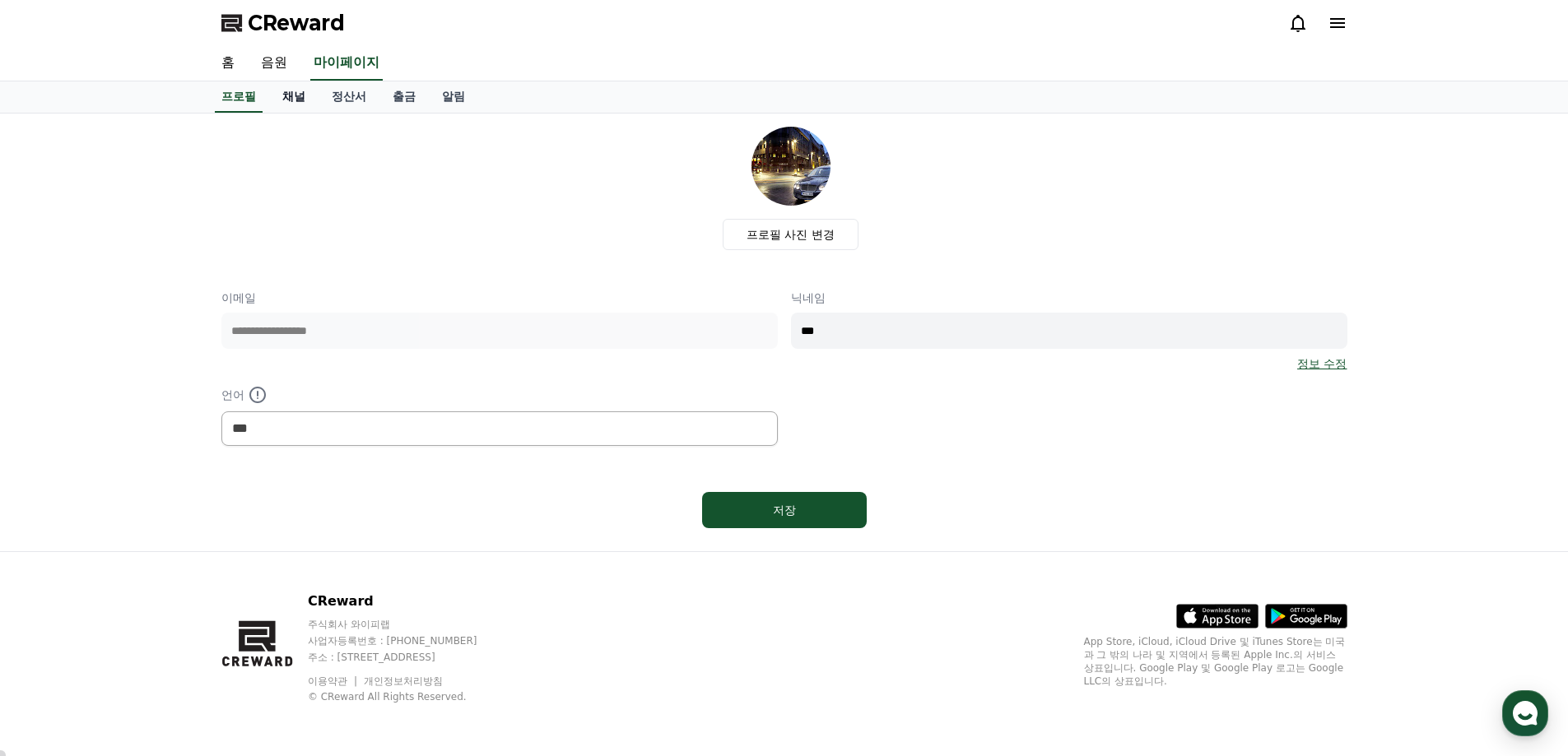
click at [291, 94] on link "채널" at bounding box center [294, 97] width 49 height 31
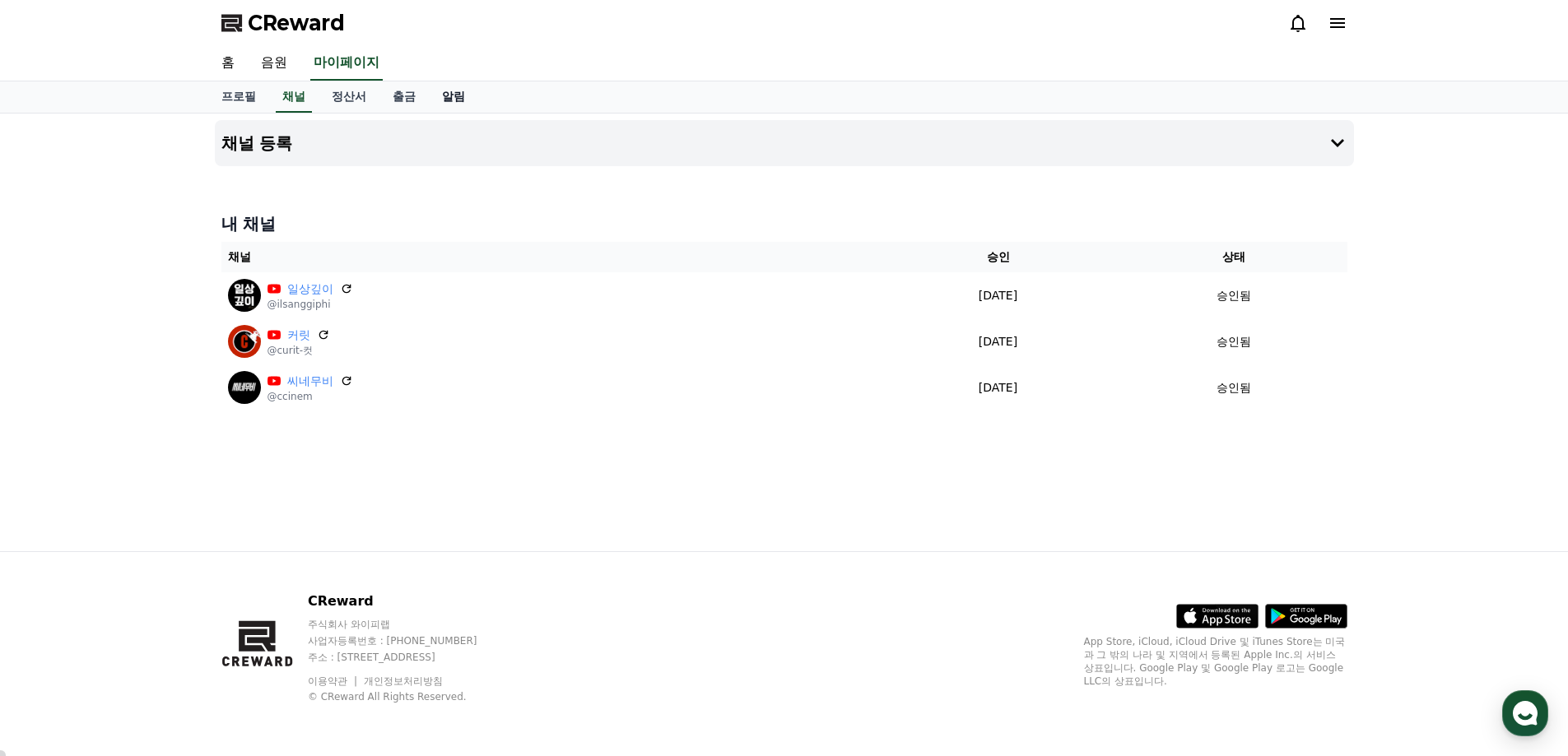
click at [456, 98] on link "알림" at bounding box center [453, 97] width 49 height 31
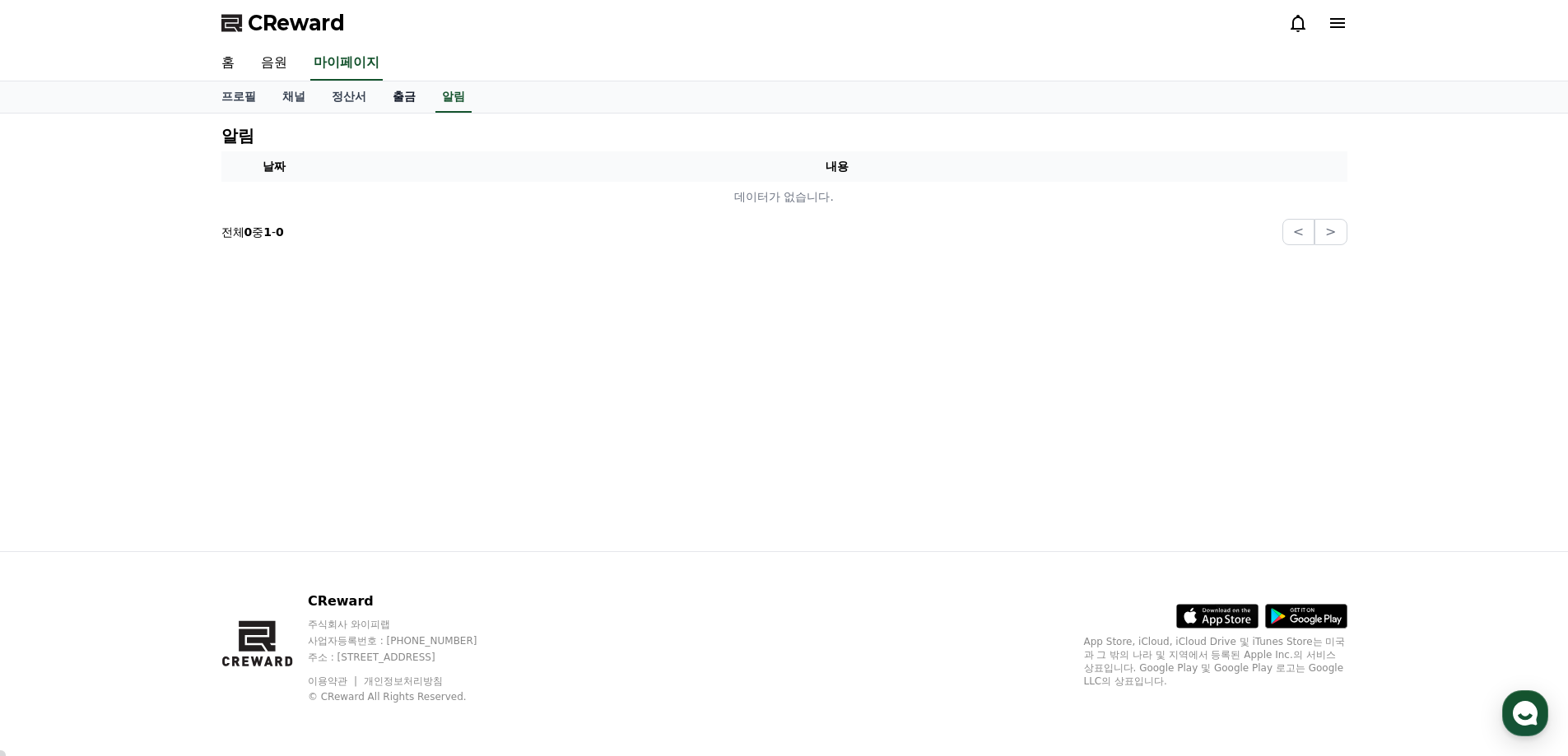
click at [405, 97] on link "출금" at bounding box center [404, 97] width 49 height 31
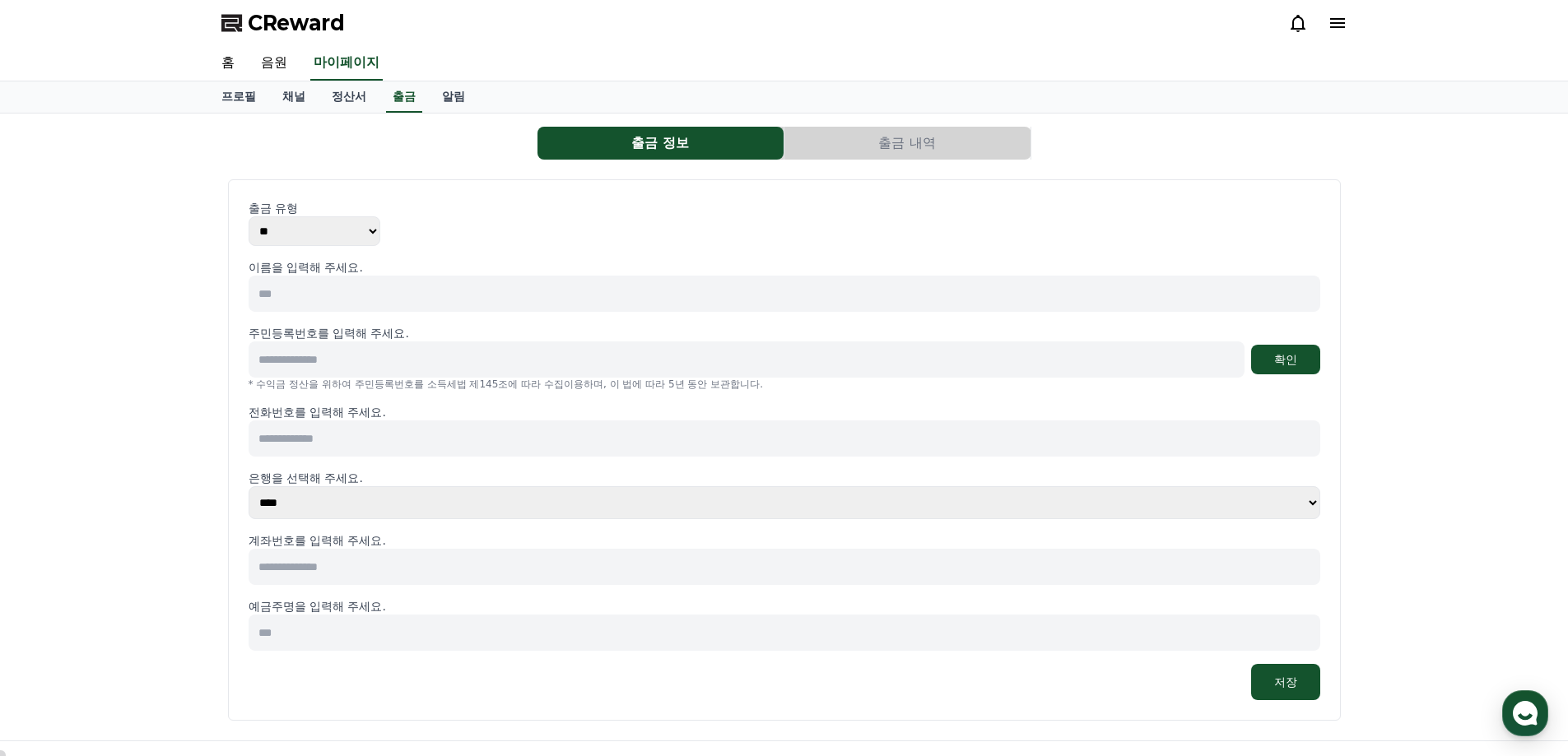
click at [371, 234] on select "** ***" at bounding box center [314, 231] width 131 height 29
click at [369, 234] on select "** ***" at bounding box center [314, 231] width 131 height 29
click at [340, 292] on input at bounding box center [784, 294] width 1072 height 36
click at [338, 353] on input at bounding box center [746, 359] width 996 height 36
click at [341, 421] on div "전화번호를 입력해 주세요." at bounding box center [784, 430] width 1072 height 53
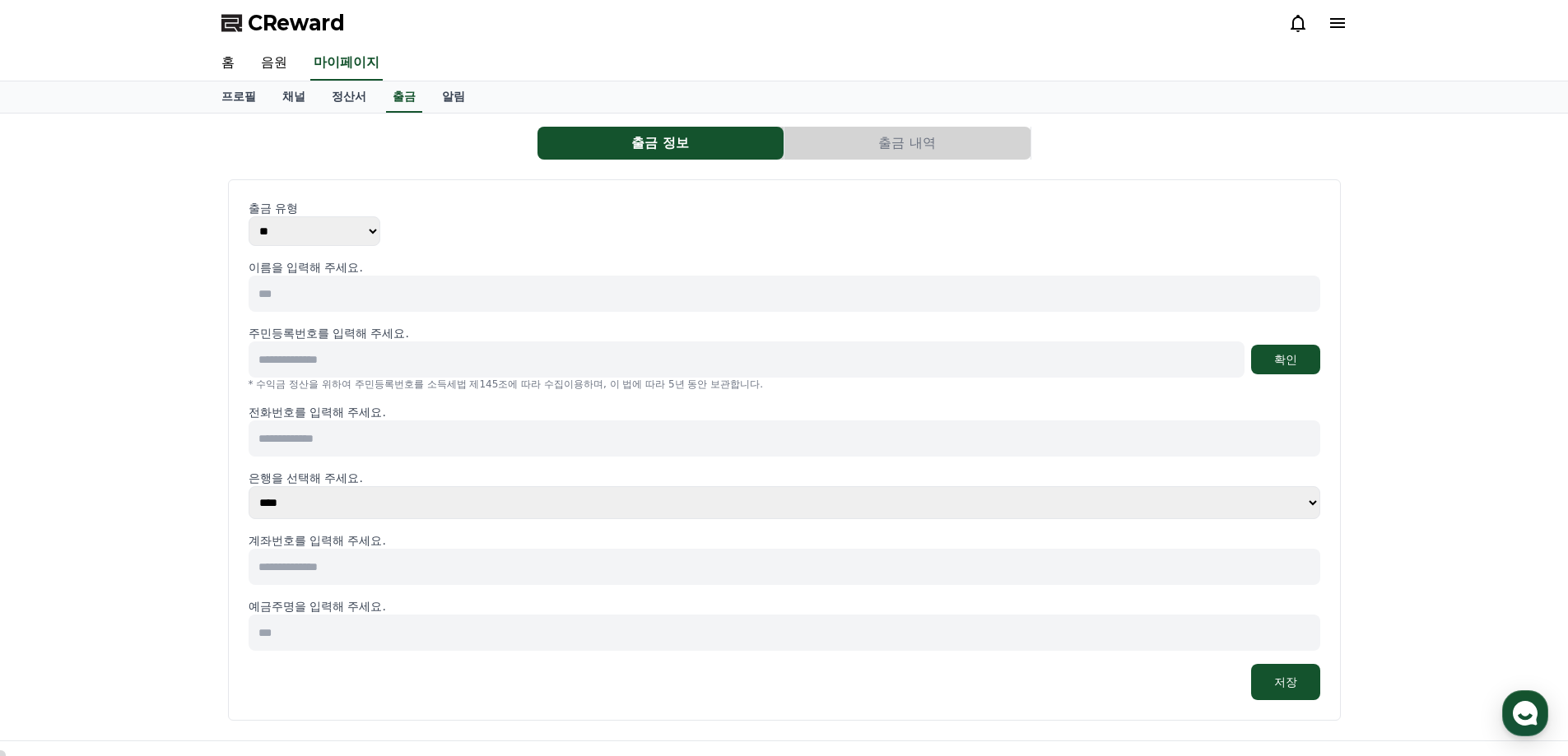
click at [306, 304] on input at bounding box center [784, 294] width 1072 height 36
drag, startPoint x: 299, startPoint y: 357, endPoint x: 311, endPoint y: 421, distance: 65.1
click at [298, 359] on input at bounding box center [746, 359] width 996 height 36
click at [316, 444] on input at bounding box center [784, 439] width 1072 height 36
click at [311, 568] on input at bounding box center [784, 567] width 1072 height 36
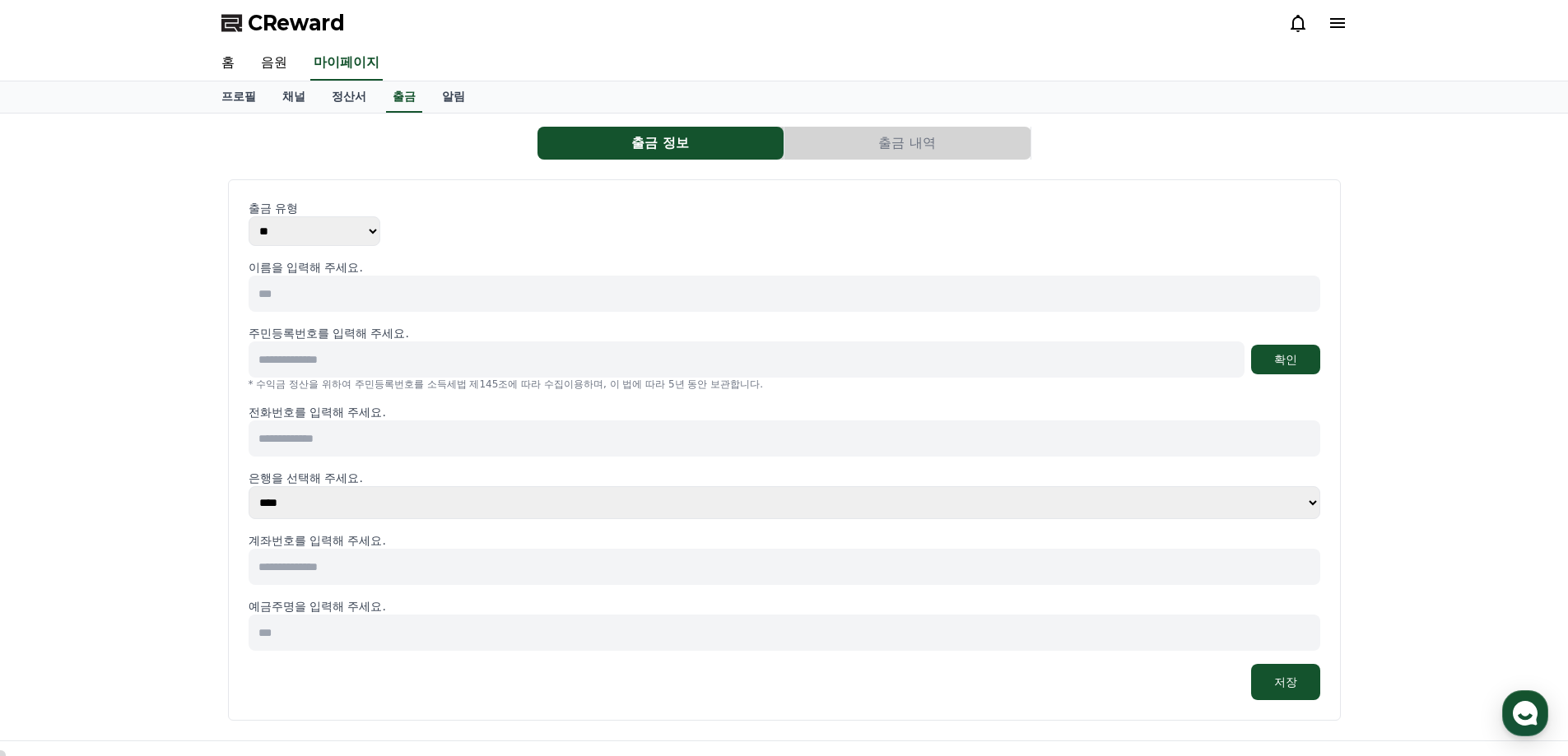
click at [324, 626] on input at bounding box center [784, 633] width 1072 height 36
click at [235, 97] on link "프로필" at bounding box center [238, 97] width 61 height 31
select select "**********"
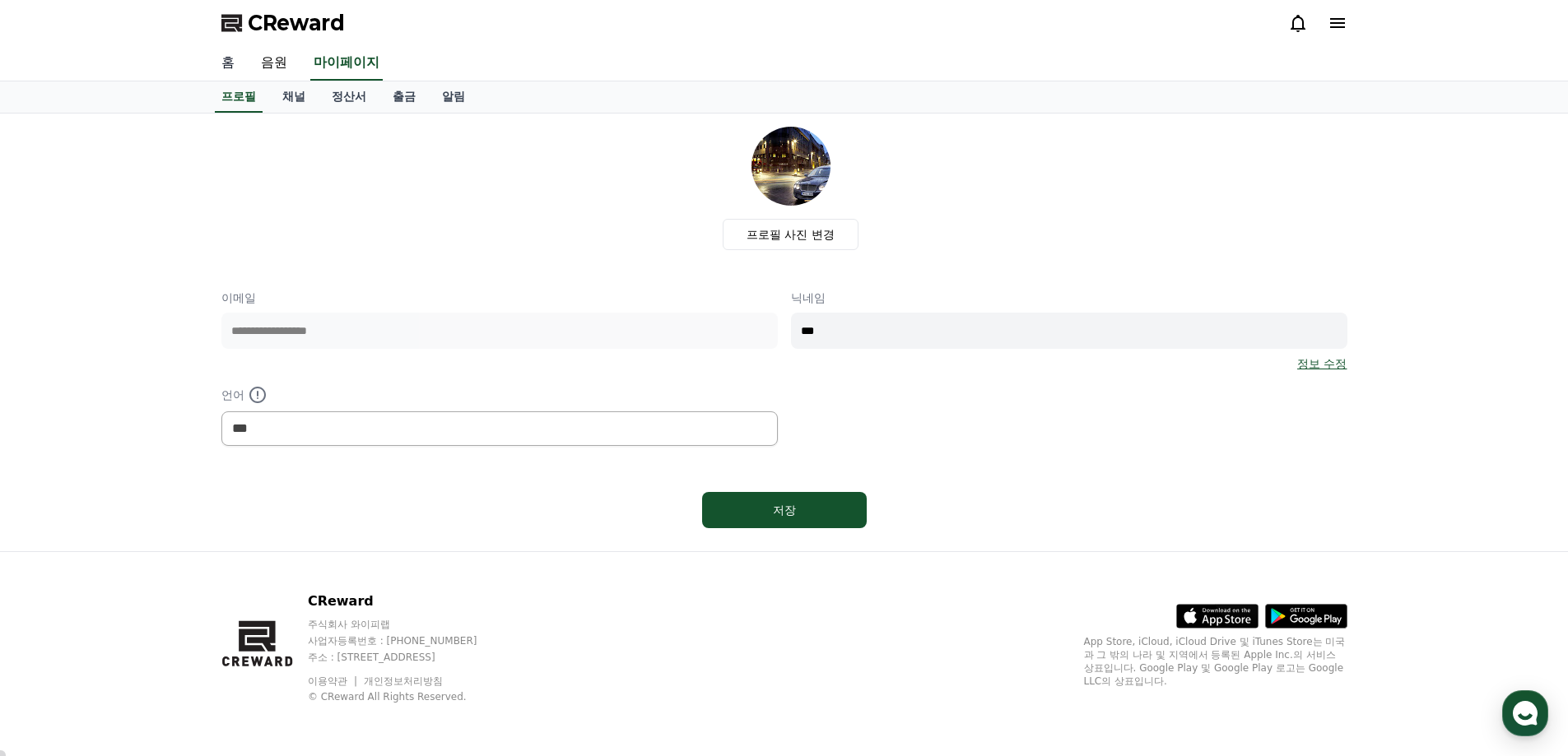
click at [221, 63] on link "홈" at bounding box center [227, 64] width 39 height 35
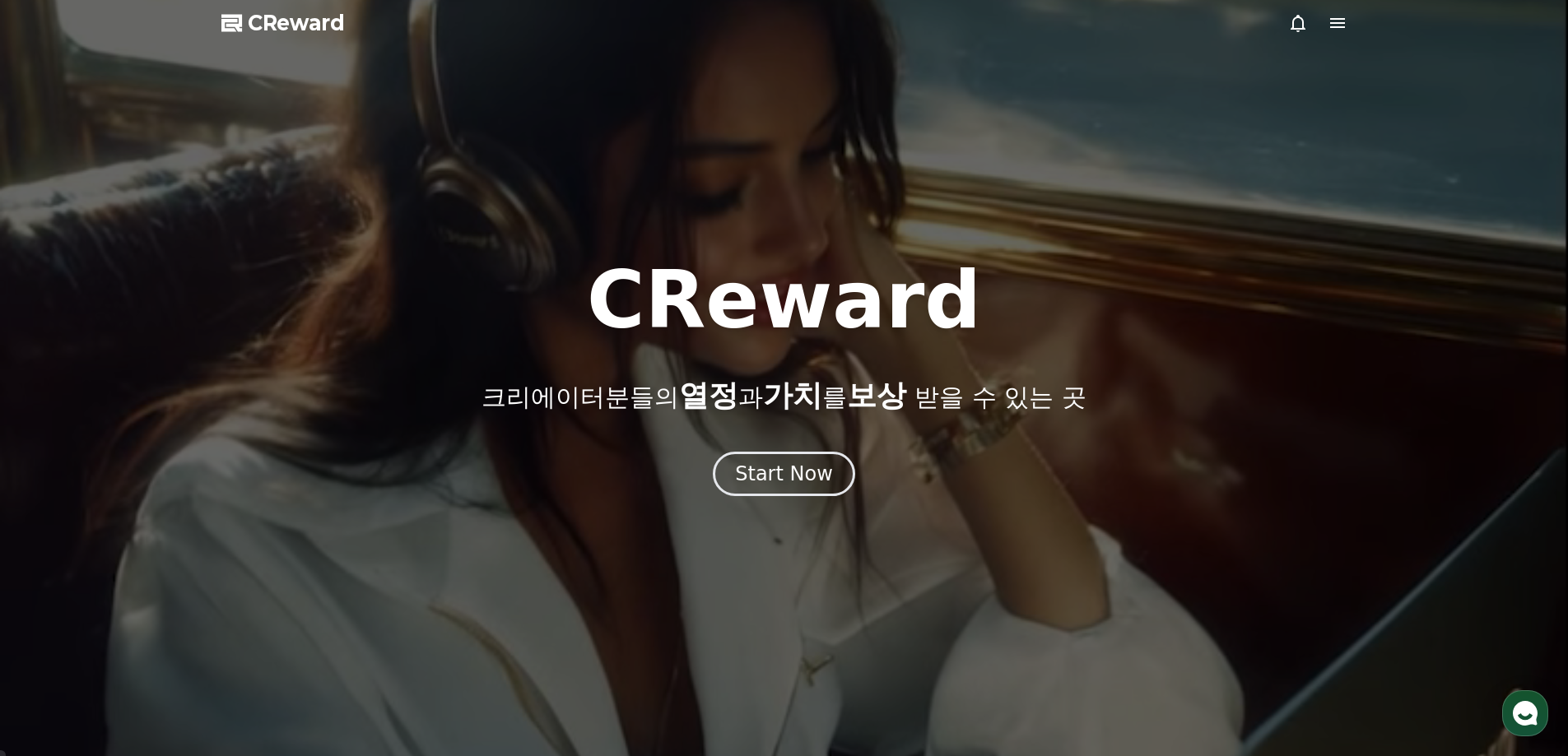
select select "**********"
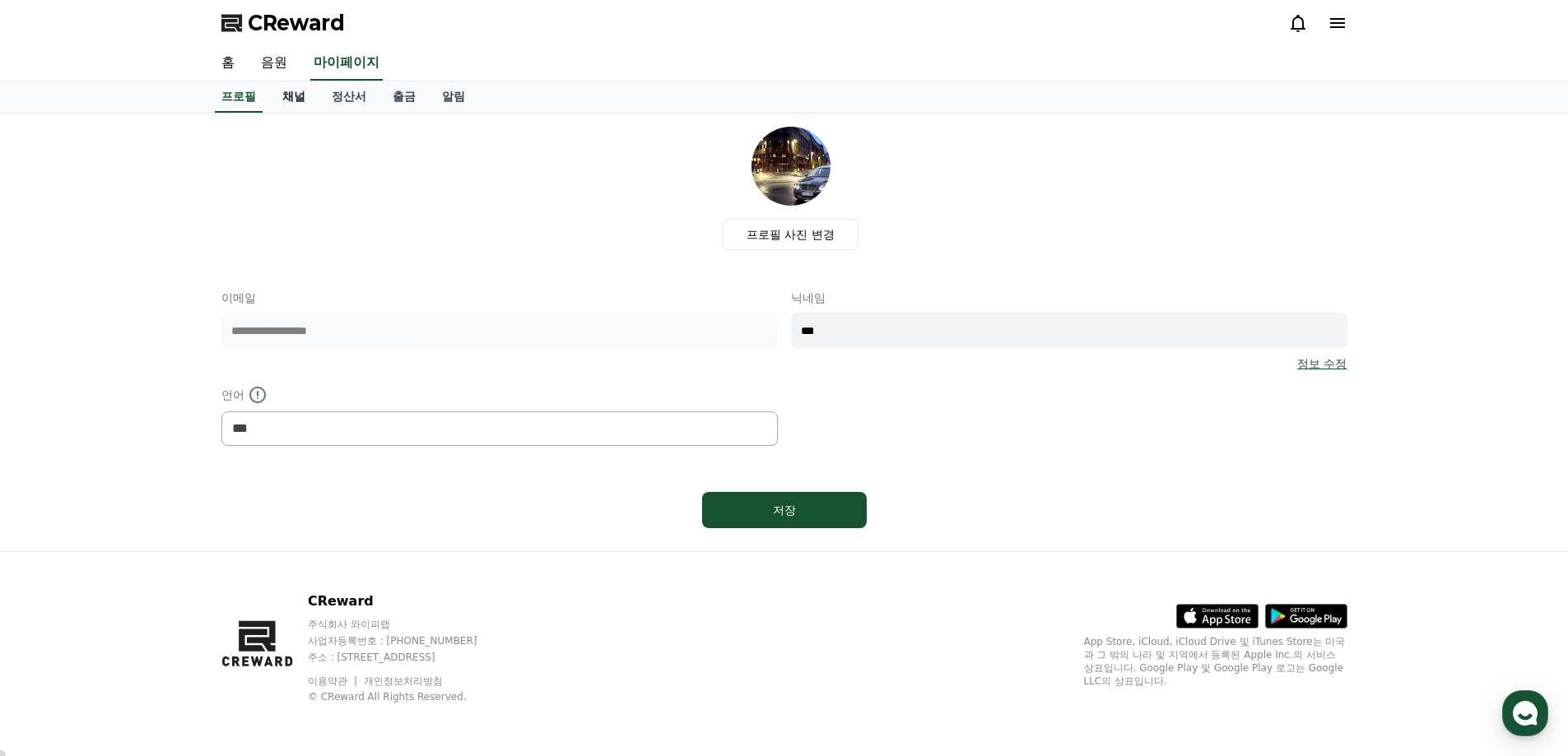
click at [302, 92] on link "채널" at bounding box center [294, 97] width 49 height 31
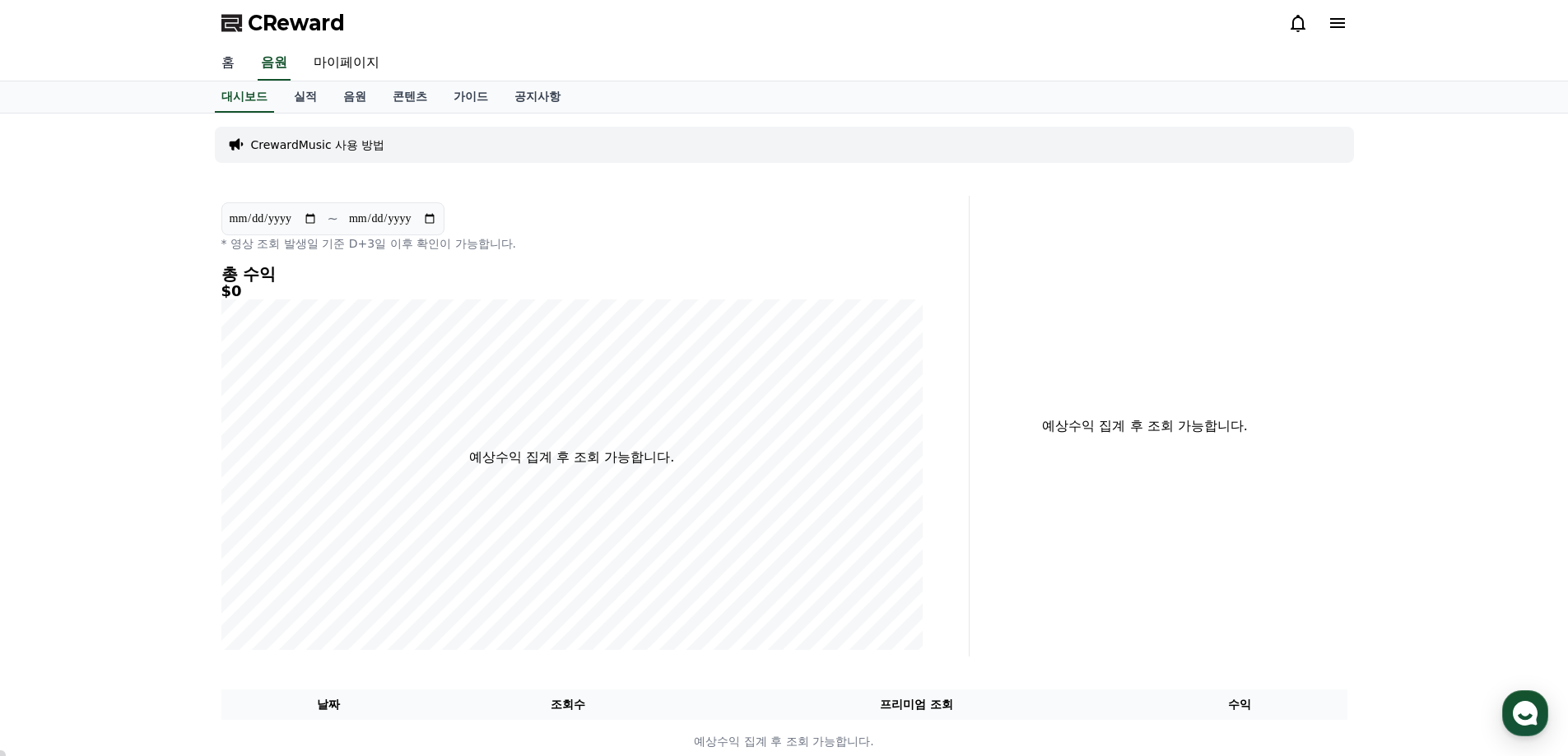
click at [230, 61] on link "홈" at bounding box center [227, 64] width 39 height 35
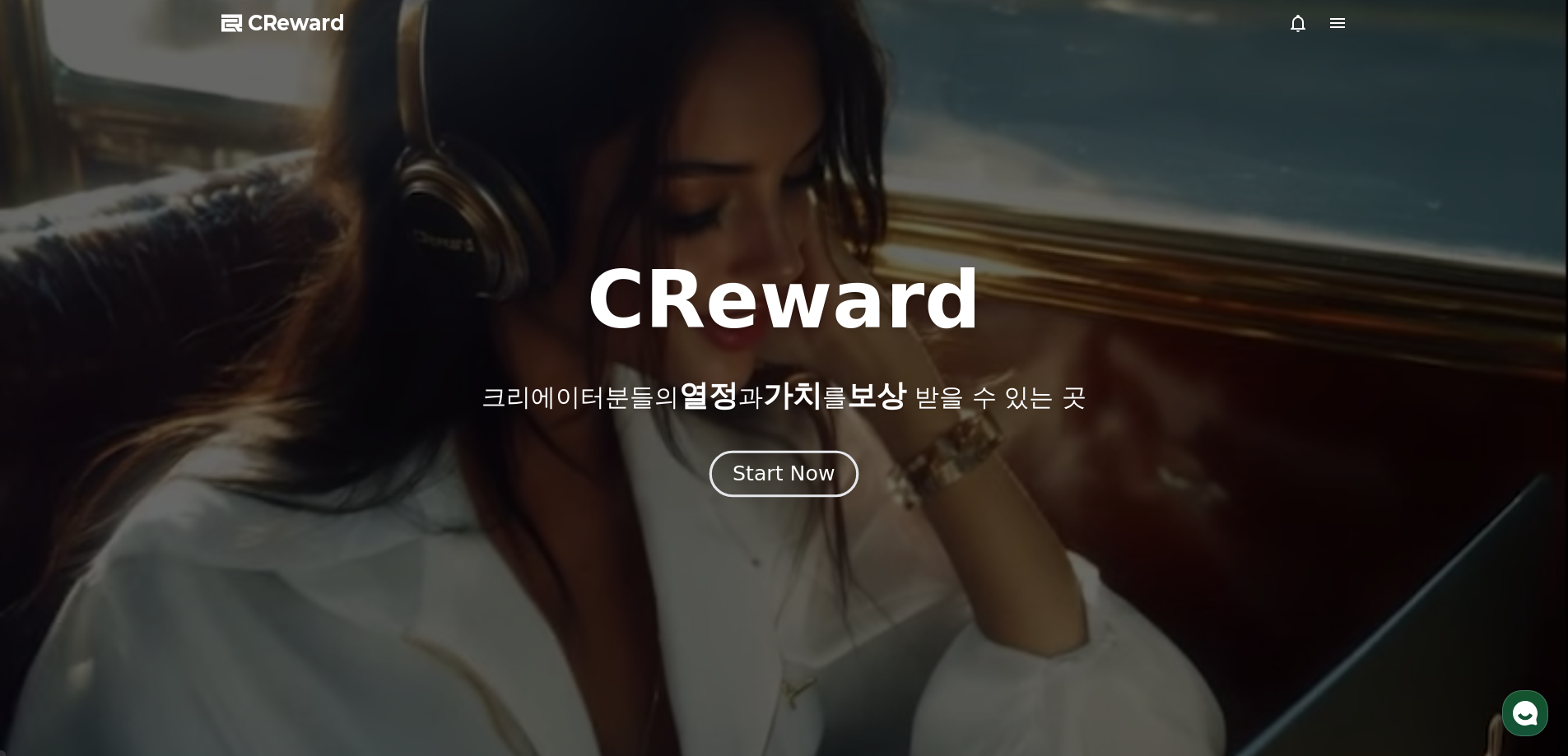
click at [790, 482] on div "Start Now" at bounding box center [784, 473] width 102 height 28
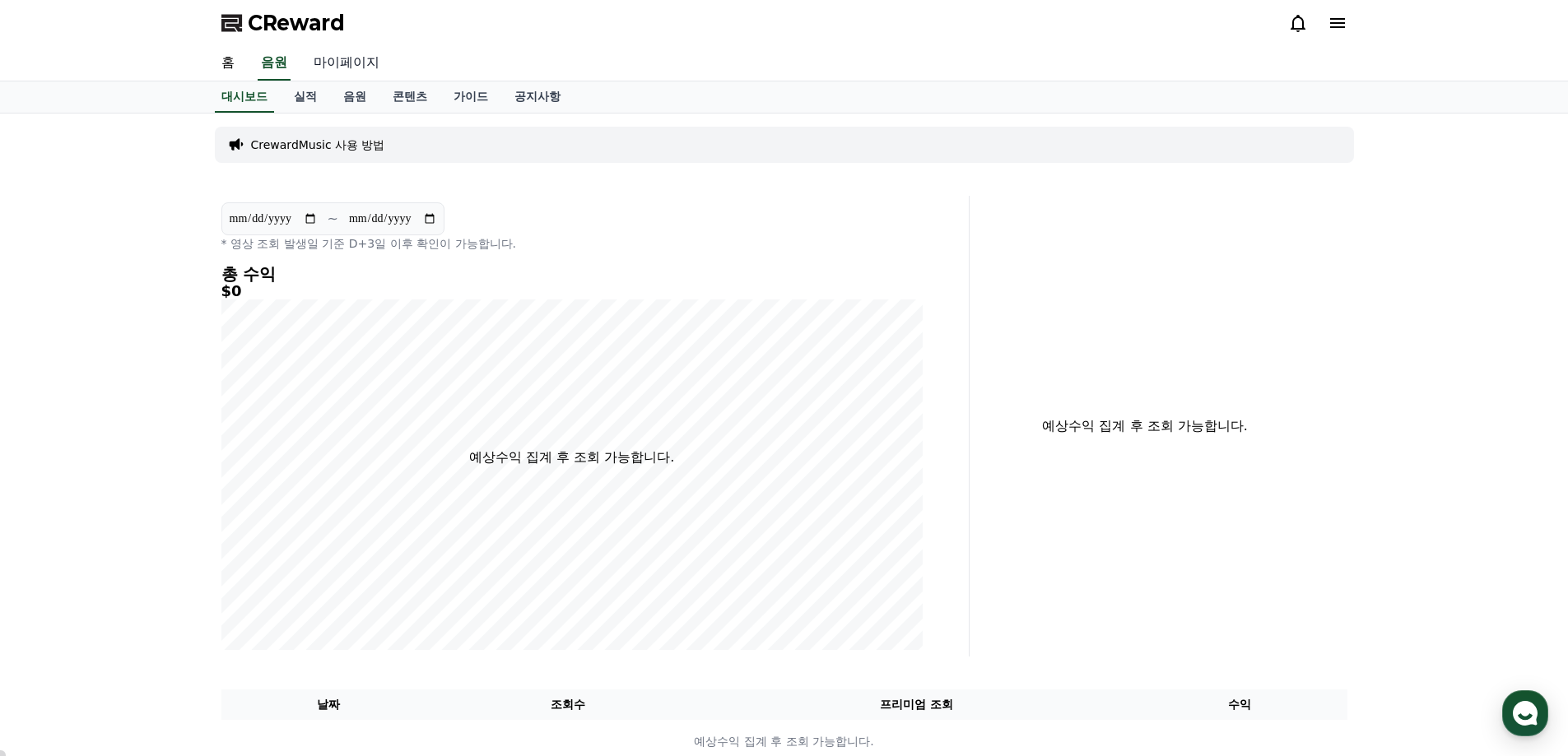
click at [341, 63] on link "마이페이지" at bounding box center [346, 64] width 92 height 35
select select "**********"
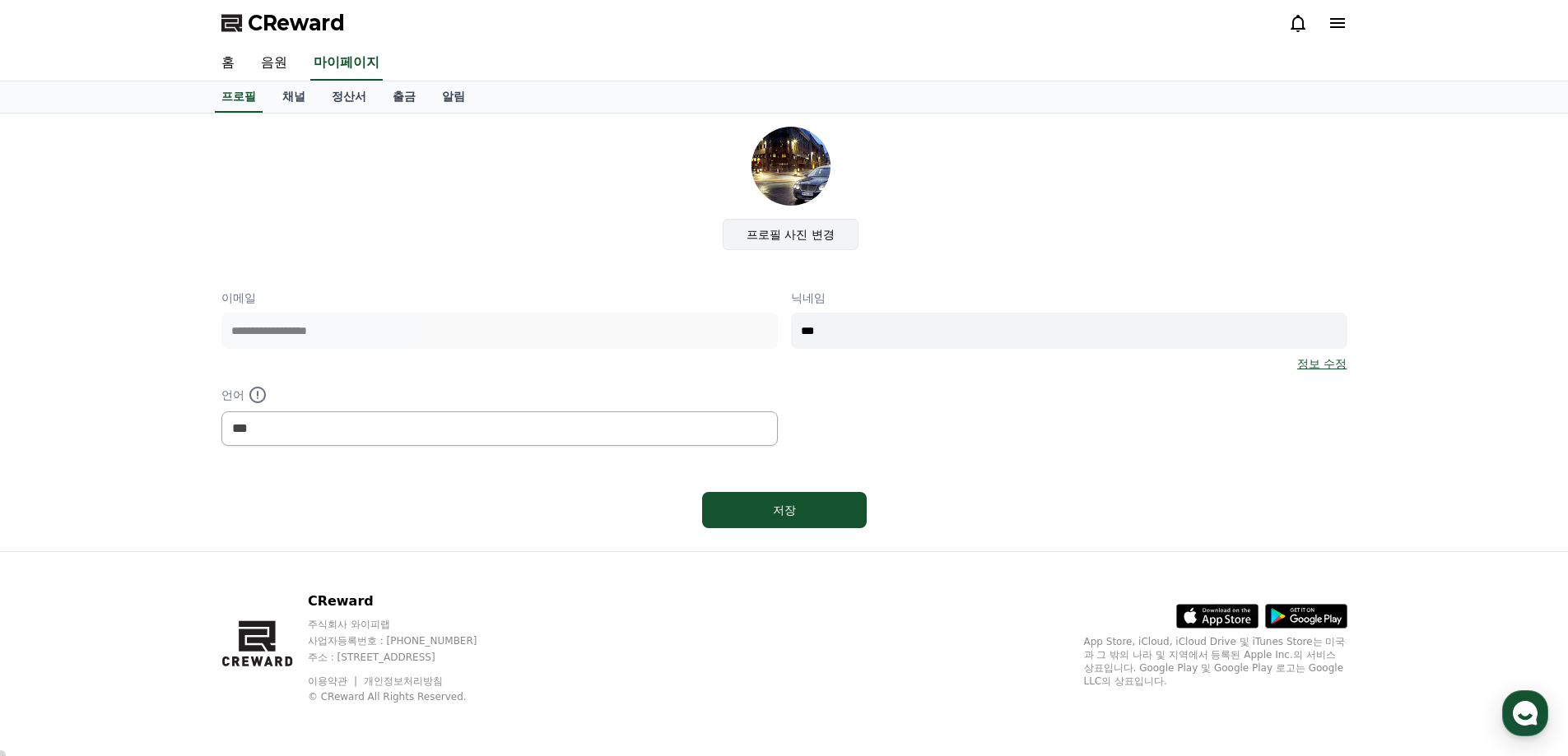
click at [805, 235] on label "프로필 사진 변경" at bounding box center [790, 234] width 136 height 31
click at [0, 0] on input "프로필 사진 변경" at bounding box center [0, 0] width 0 height 0
click at [787, 333] on div "**********" at bounding box center [784, 368] width 1126 height 156
click at [843, 367] on div "정보 수정" at bounding box center [1069, 364] width 556 height 16
drag, startPoint x: 836, startPoint y: 328, endPoint x: 790, endPoint y: 333, distance: 46.3
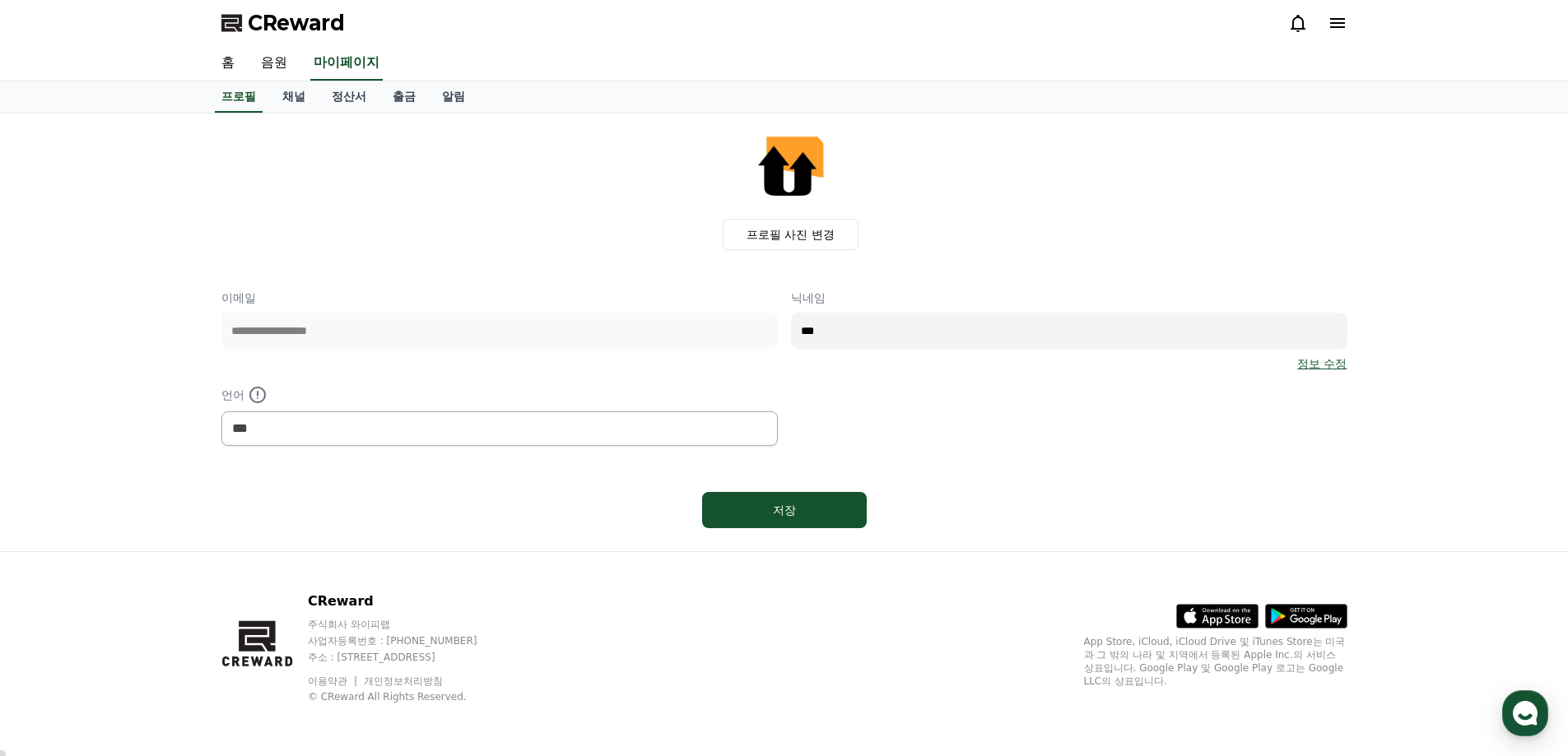
click at [796, 333] on input "***" at bounding box center [1069, 331] width 556 height 36
click at [848, 333] on input "***" at bounding box center [1069, 331] width 556 height 36
type input "*"
drag, startPoint x: 851, startPoint y: 335, endPoint x: 779, endPoint y: 335, distance: 72.0
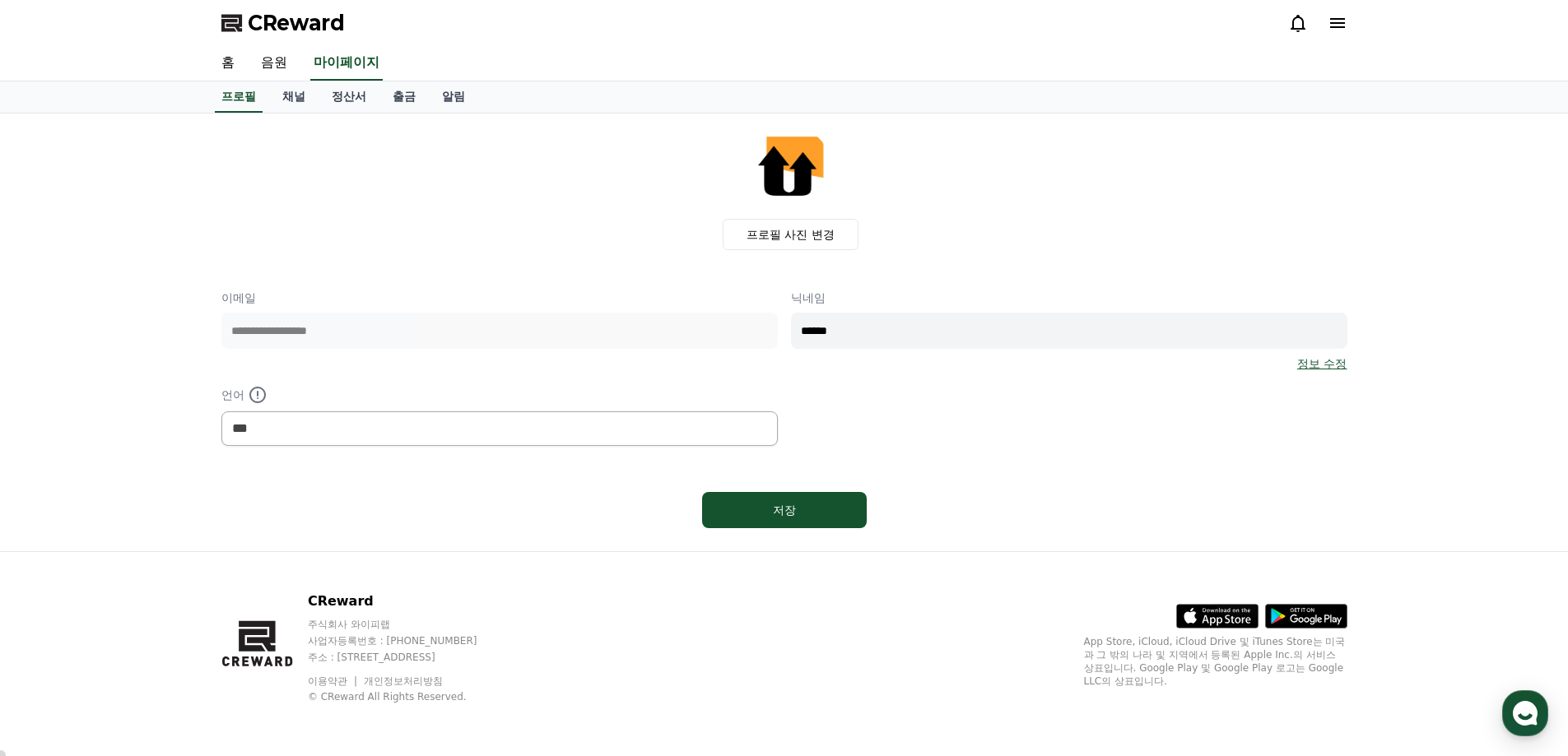
click at [779, 335] on div "**********" at bounding box center [784, 368] width 1126 height 156
type input "******"
click at [790, 512] on div "저장" at bounding box center [784, 510] width 99 height 16
select select "**********"
click at [814, 503] on div "저장" at bounding box center [784, 510] width 99 height 16
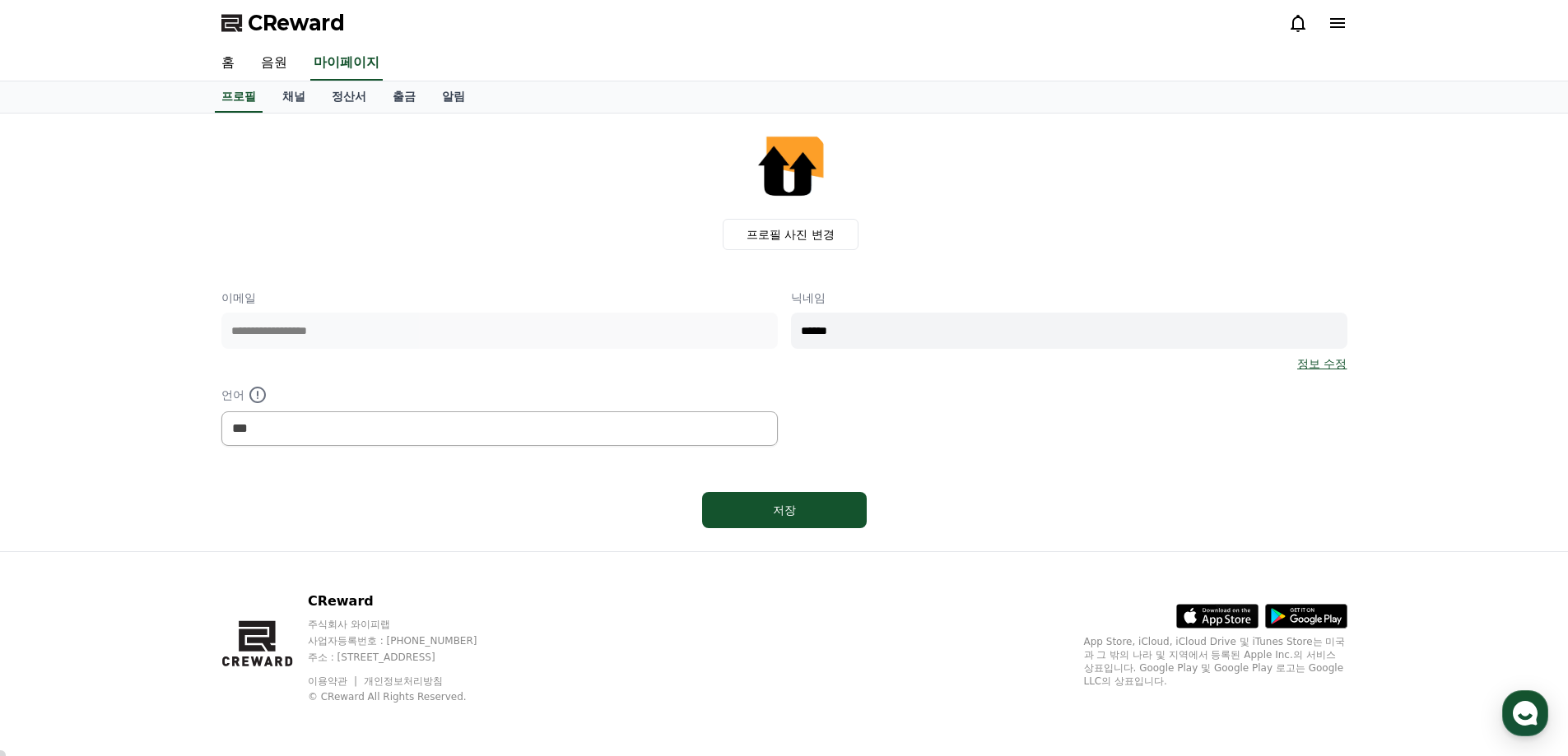
select select "**********"
click at [224, 65] on link "홈" at bounding box center [227, 64] width 39 height 35
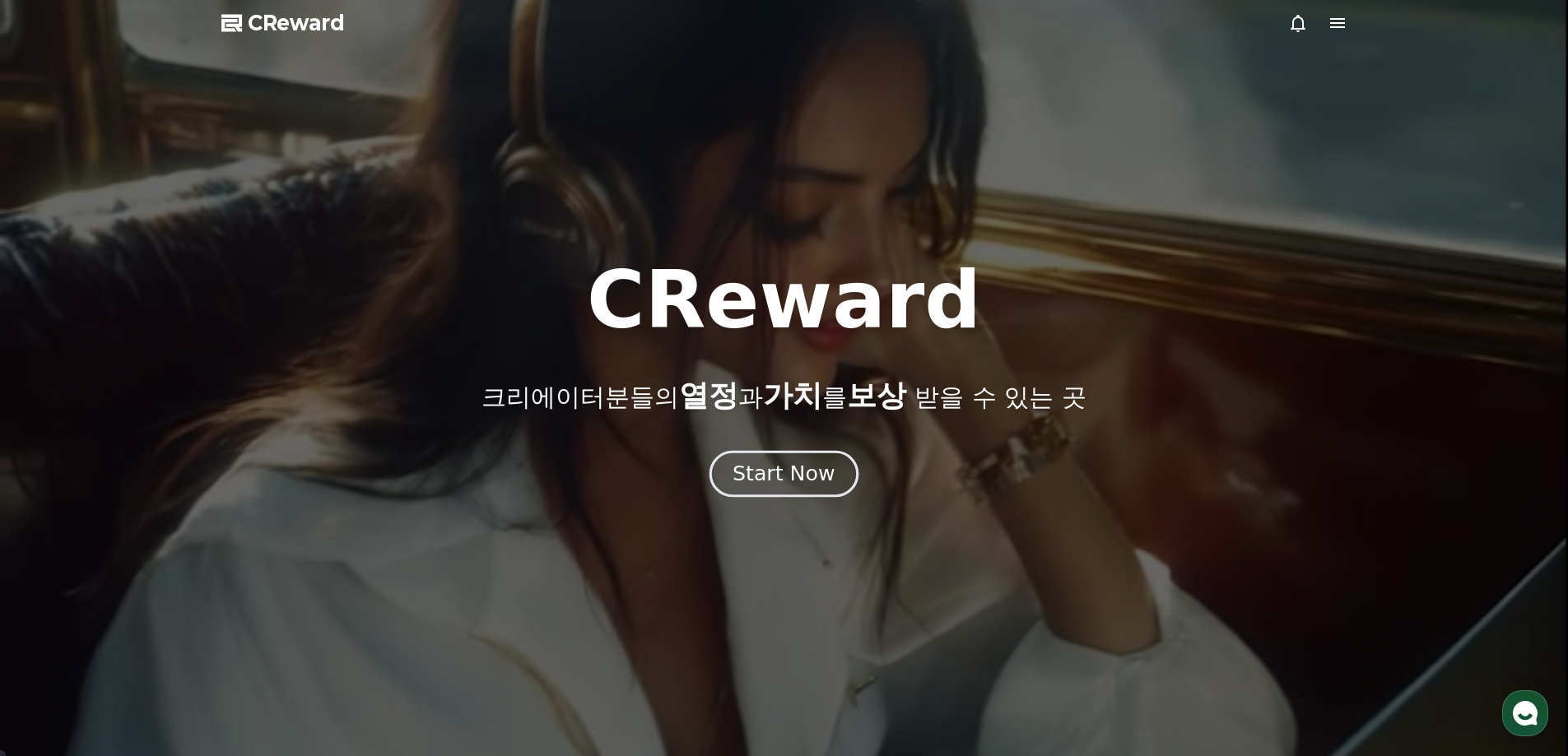
click at [815, 473] on div "Start Now" at bounding box center [784, 473] width 102 height 28
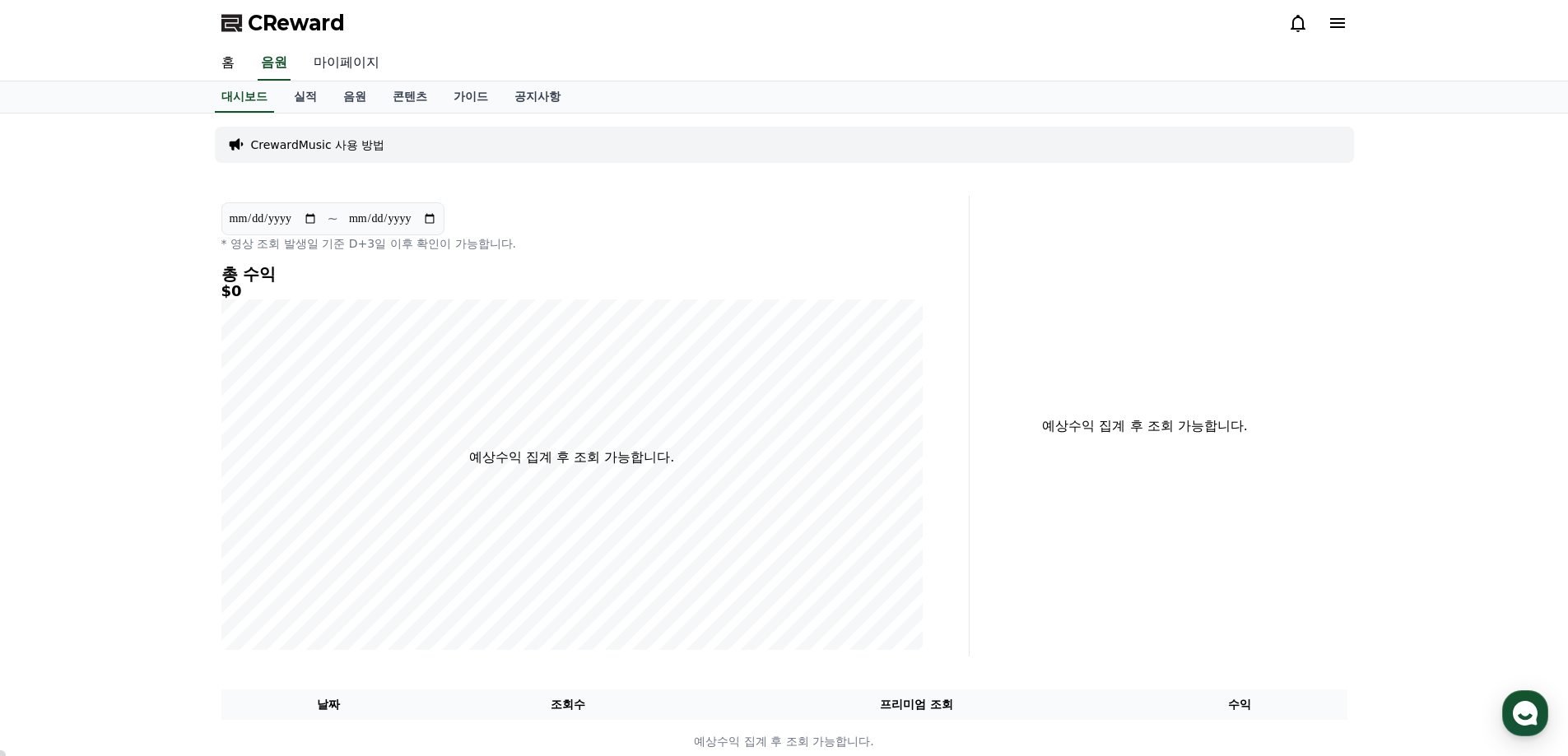
click at [325, 60] on link "마이페이지" at bounding box center [346, 64] width 92 height 35
select select "**********"
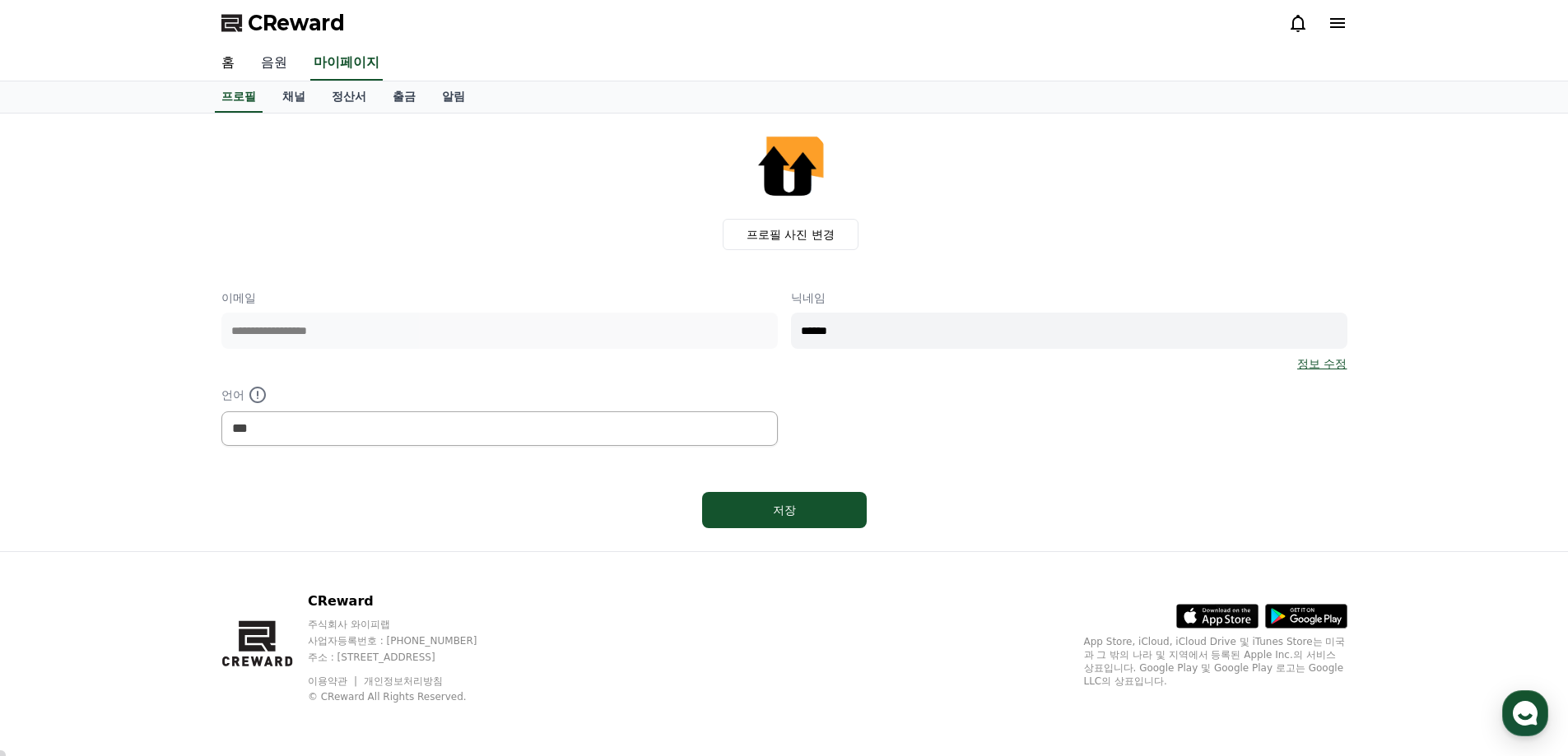
click at [278, 64] on link "음원" at bounding box center [275, 64] width 53 height 35
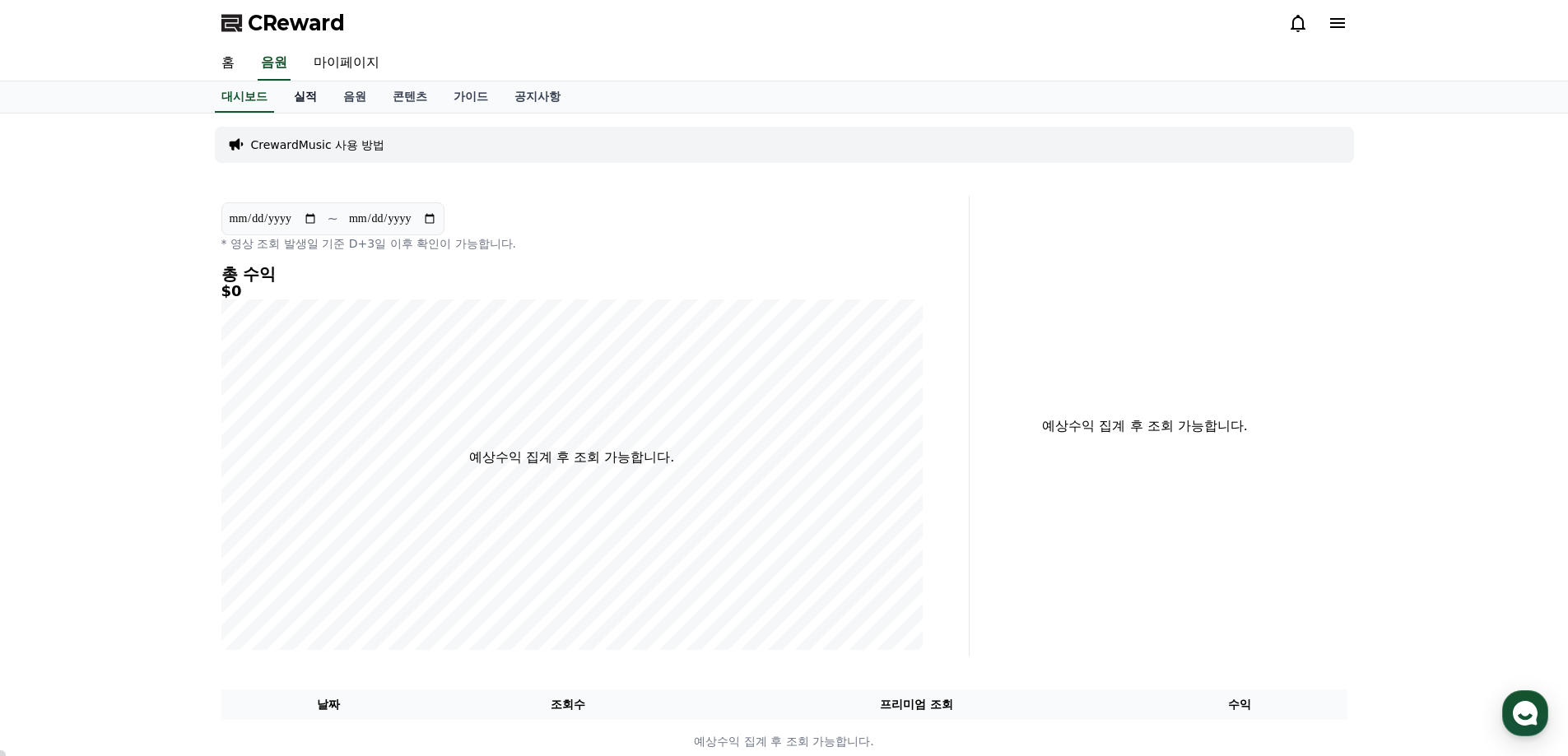
click at [306, 99] on link "실적" at bounding box center [306, 97] width 49 height 31
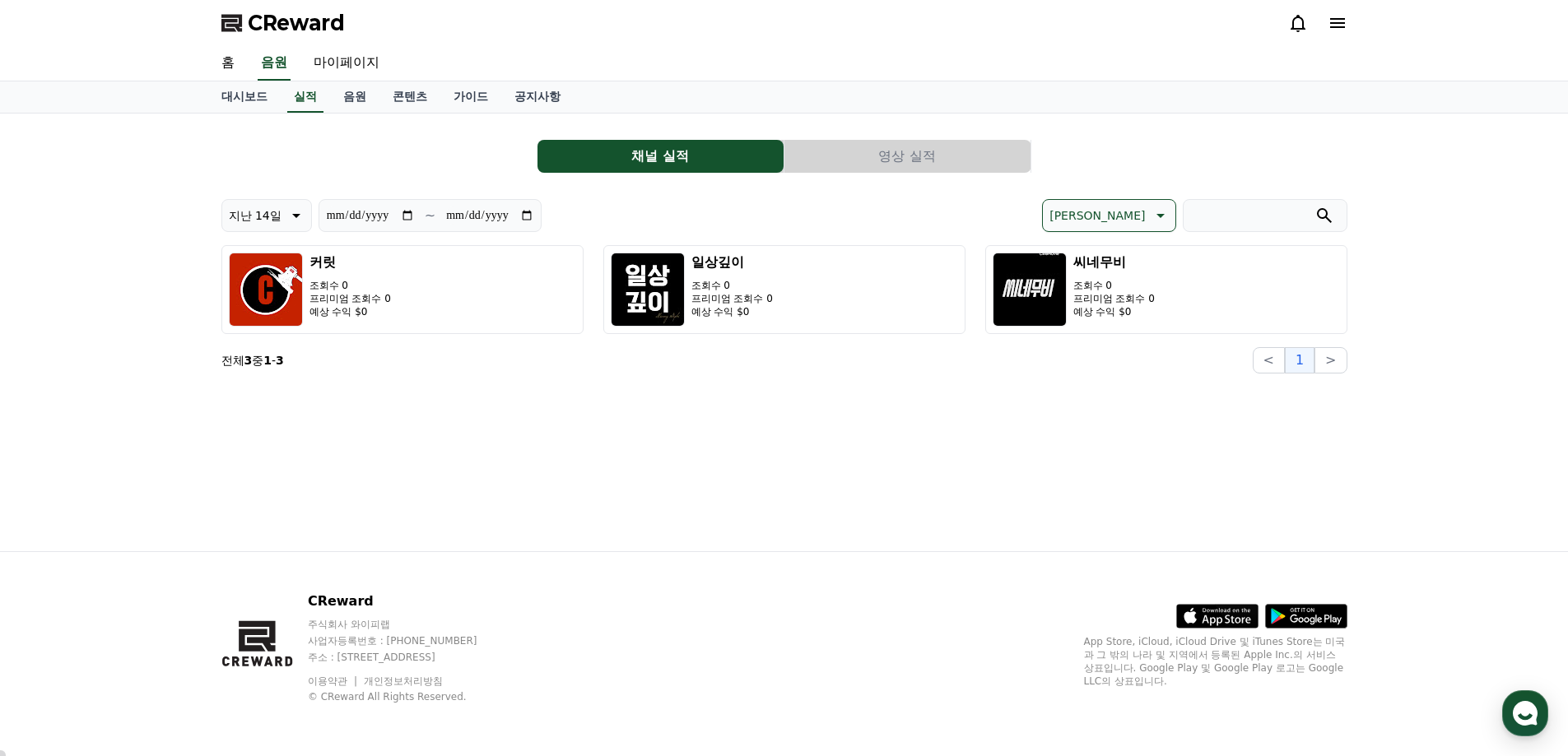
click at [963, 151] on button "영상 실적" at bounding box center [908, 156] width 246 height 33
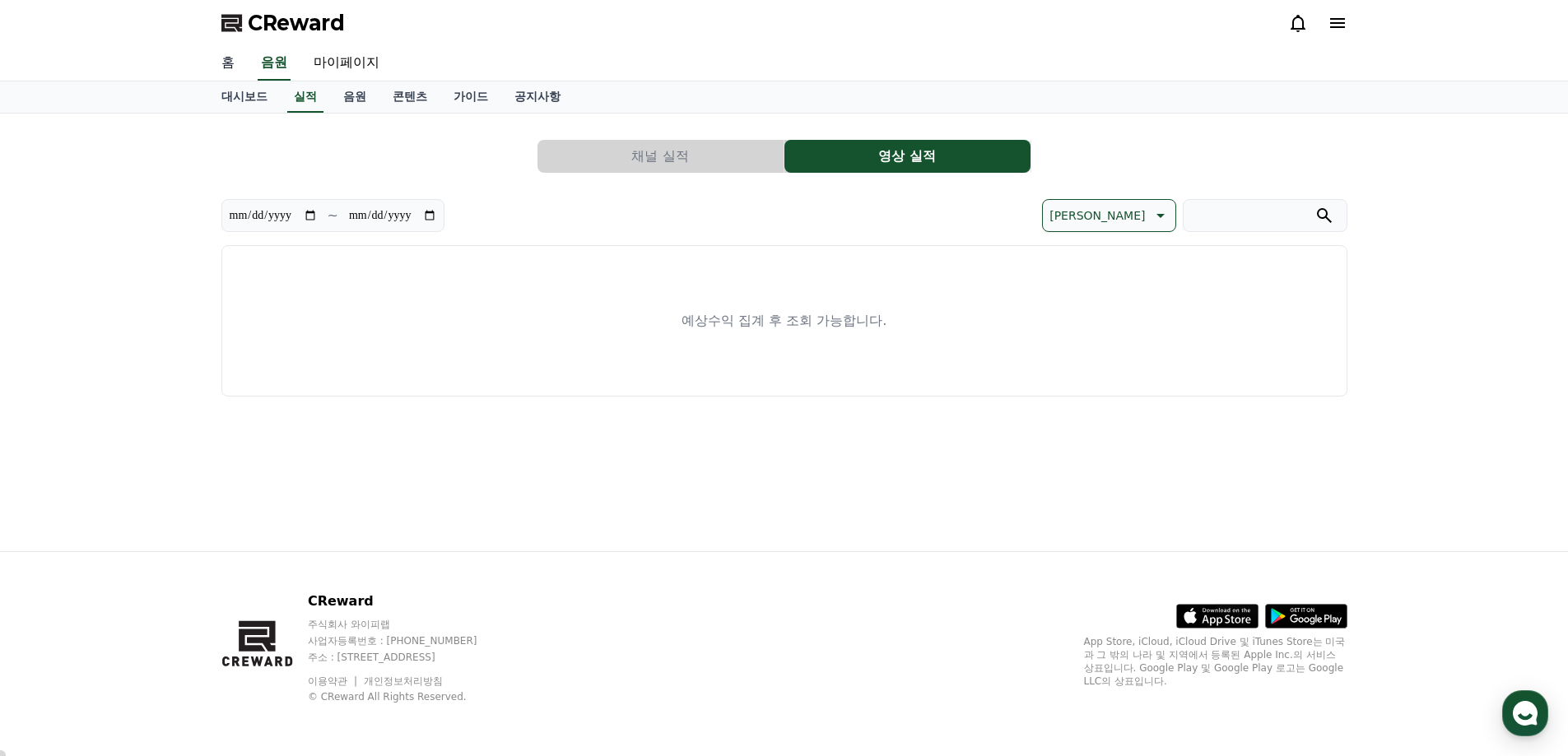
click at [227, 66] on link "홈" at bounding box center [227, 64] width 39 height 35
